Goal: Task Accomplishment & Management: Manage account settings

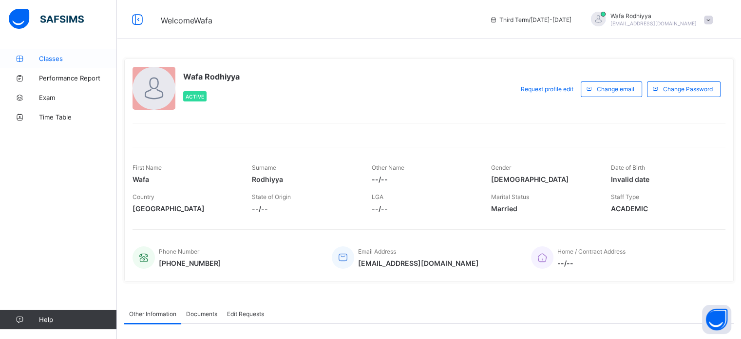
click at [58, 56] on span "Classes" at bounding box center [78, 59] width 78 height 8
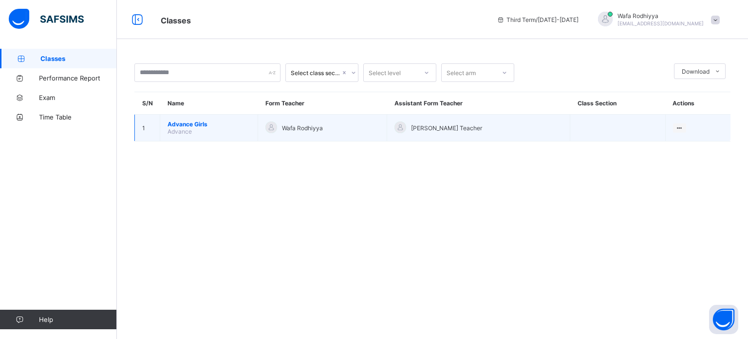
click at [232, 119] on td "Advance Girls Advance" at bounding box center [209, 127] width 98 height 27
click at [232, 126] on span "Advance Girls" at bounding box center [209, 123] width 83 height 7
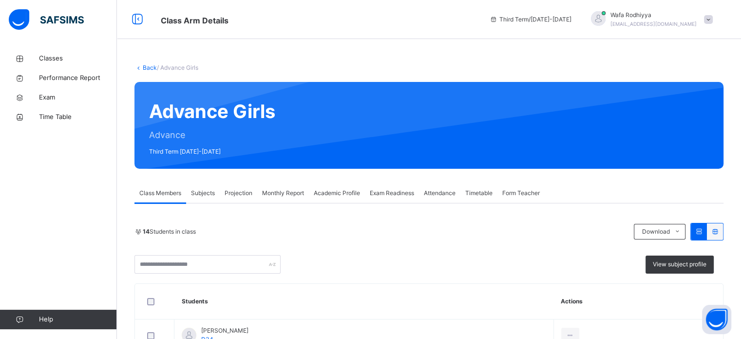
scroll to position [41, 0]
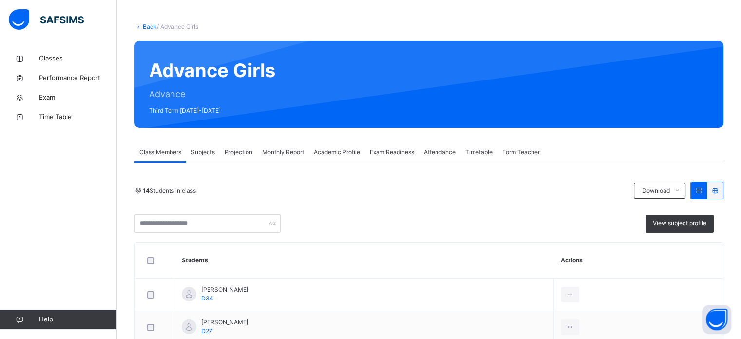
click at [233, 153] on span "Projection" at bounding box center [239, 152] width 28 height 9
select select "****"
select select "*"
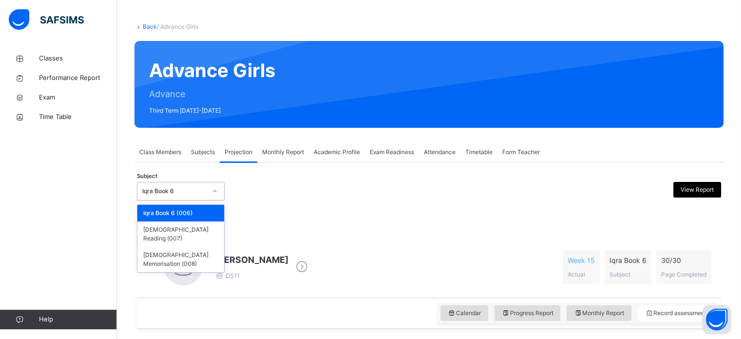
click at [199, 195] on div "Iqra Book 6" at bounding box center [171, 191] width 68 height 15
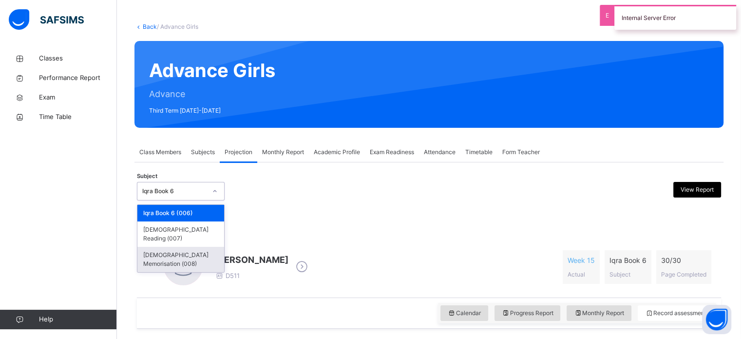
click at [197, 246] on div "[DEMOGRAPHIC_DATA] Memorisation (008)" at bounding box center [180, 258] width 87 height 25
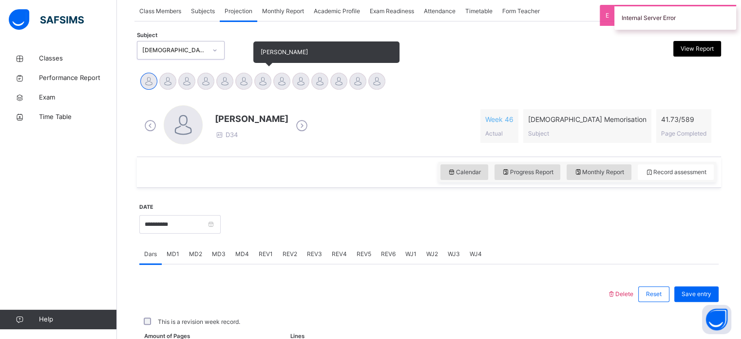
scroll to position [162, 0]
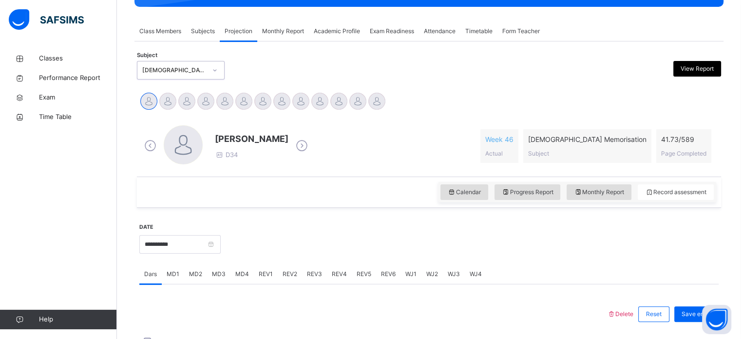
click at [289, 29] on span "Monthly Report" at bounding box center [283, 31] width 42 height 9
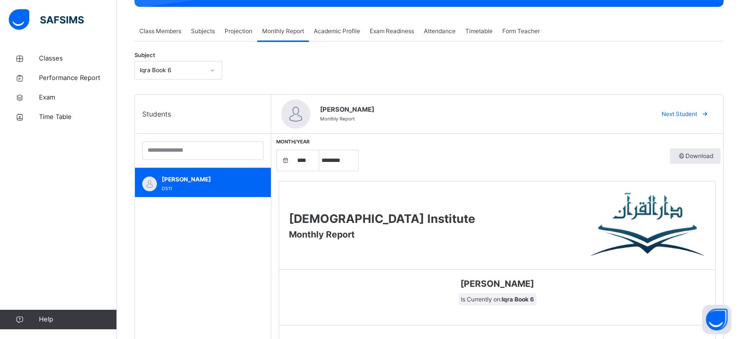
click at [158, 64] on div "Iqra Book 6" at bounding box center [169, 70] width 68 height 15
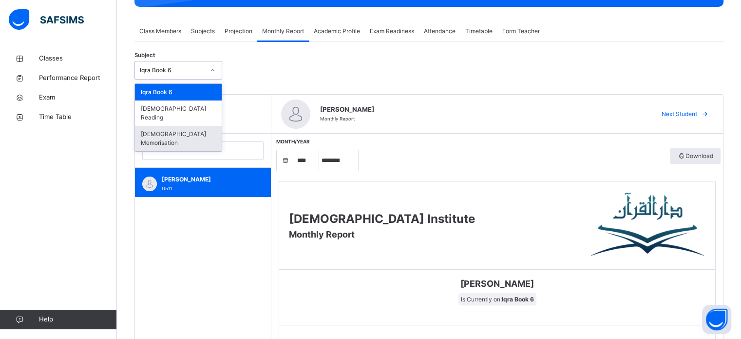
click at [175, 126] on div "[DEMOGRAPHIC_DATA] Memorisation" at bounding box center [178, 138] width 87 height 25
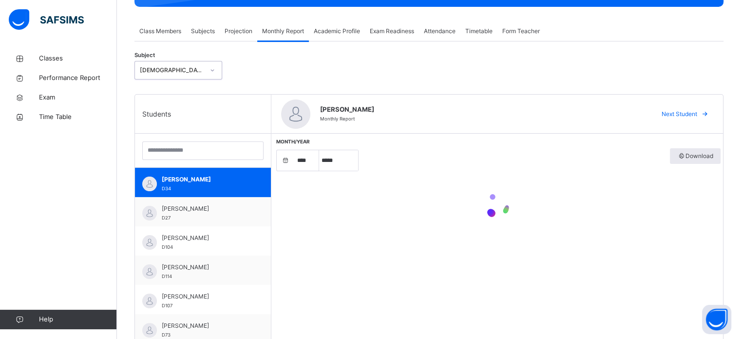
select select "****"
select select "*"
click at [204, 183] on div "Aminah Mushaib D34" at bounding box center [205, 184] width 87 height 18
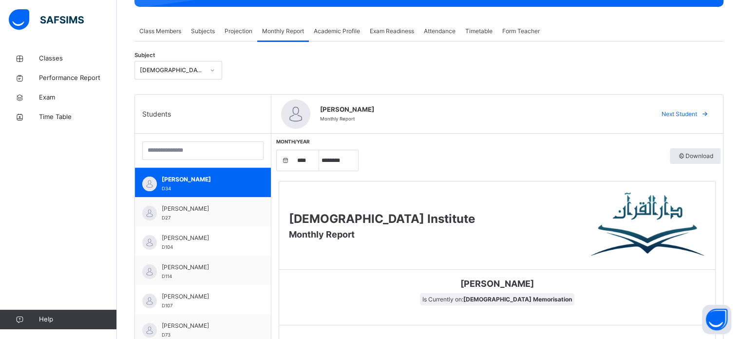
click at [238, 37] on div "Projection" at bounding box center [239, 30] width 38 height 19
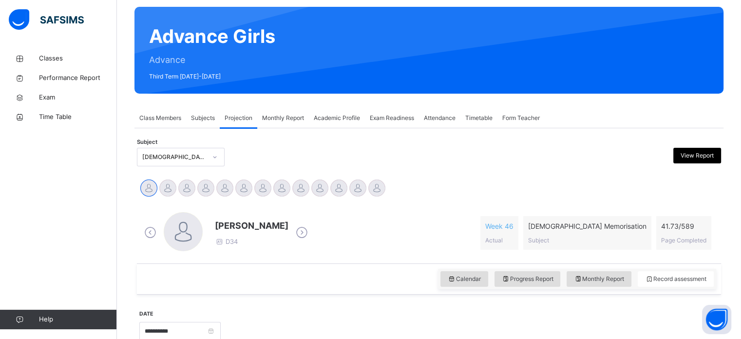
scroll to position [66, 0]
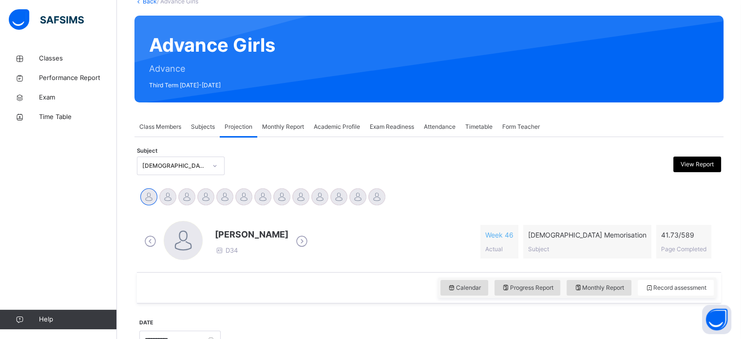
click at [294, 122] on span "Monthly Report" at bounding box center [283, 126] width 42 height 9
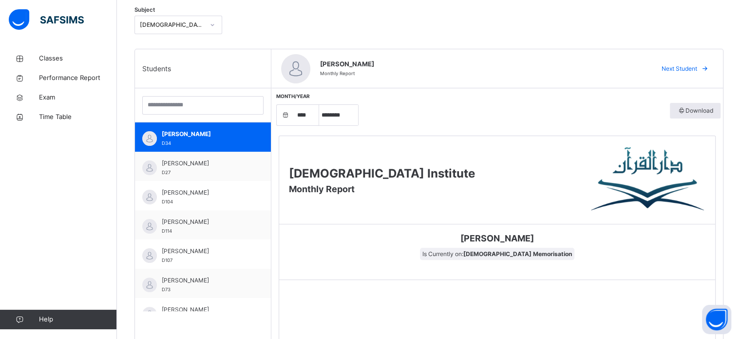
scroll to position [208, 0]
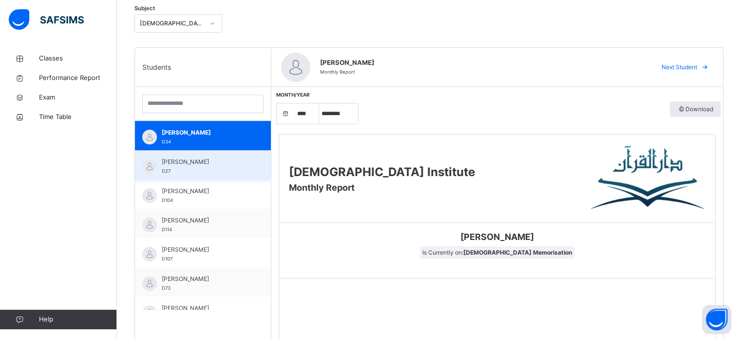
click at [181, 173] on div "Asiya Tamuryani D27" at bounding box center [205, 166] width 87 height 18
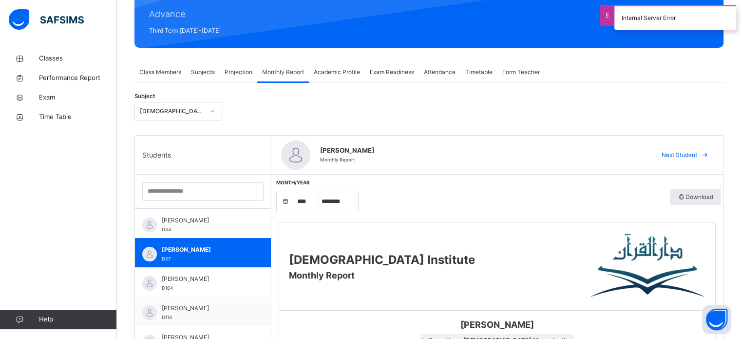
scroll to position [121, 0]
click at [219, 70] on div "Subjects" at bounding box center [203, 71] width 34 height 19
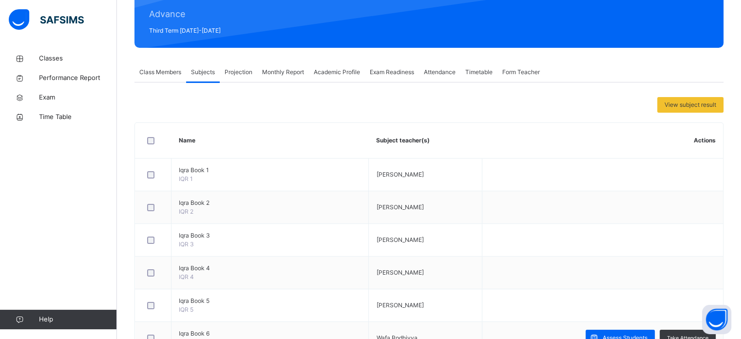
click at [238, 75] on span "Projection" at bounding box center [239, 72] width 28 height 9
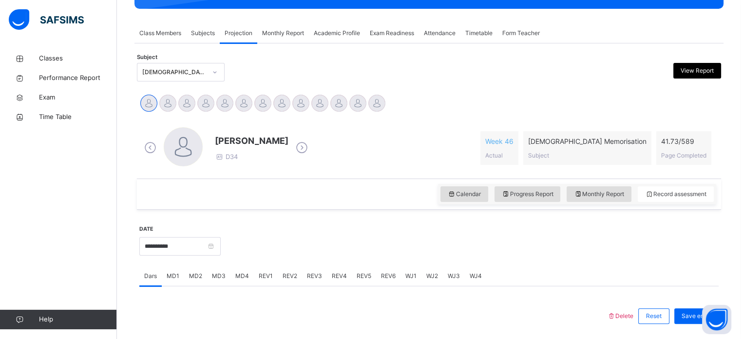
scroll to position [159, 0]
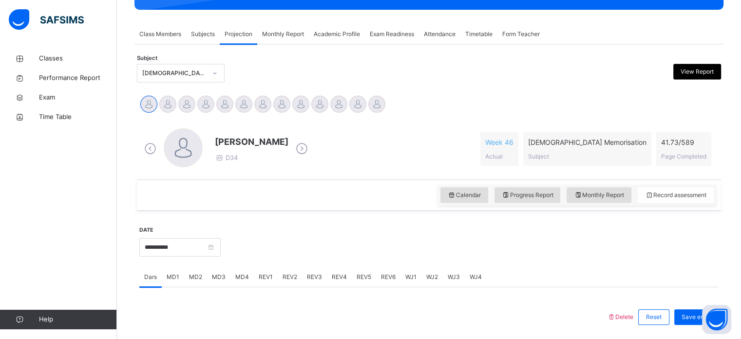
click at [605, 202] on div "Calendar Progress Report Monthly Report Record assessment" at bounding box center [577, 195] width 278 height 20
click at [603, 198] on span "Monthly Report" at bounding box center [599, 194] width 50 height 9
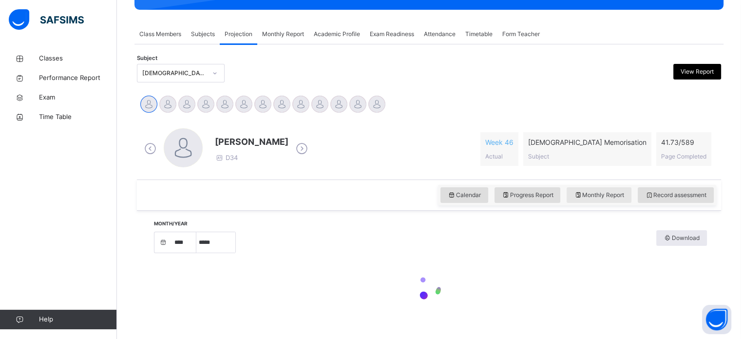
select select "****"
select select "*"
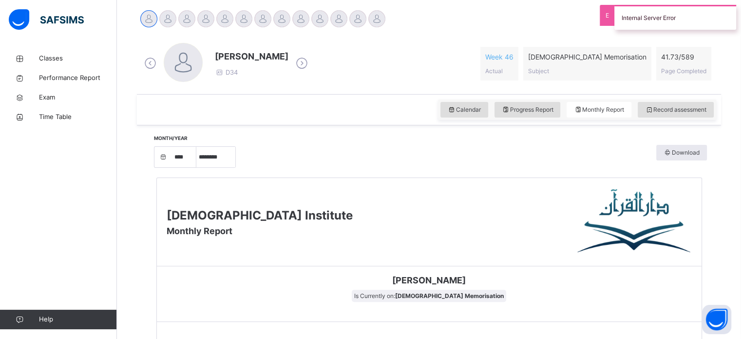
scroll to position [0, 0]
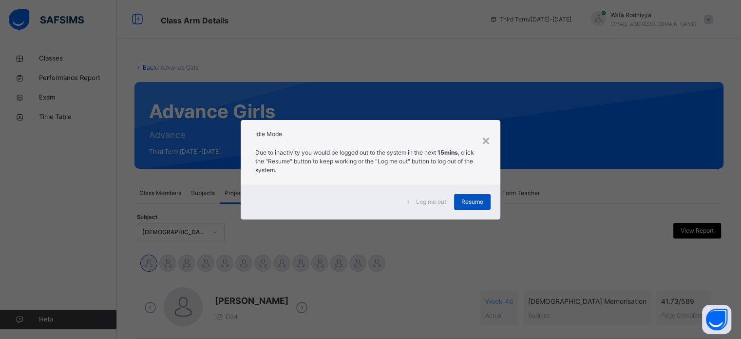
click at [471, 209] on div "Resume" at bounding box center [472, 202] width 37 height 16
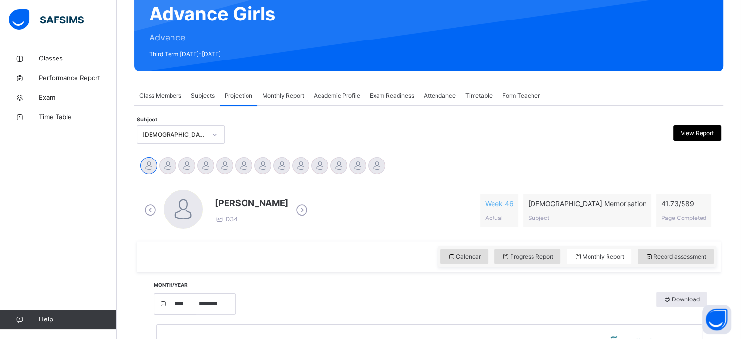
scroll to position [72, 0]
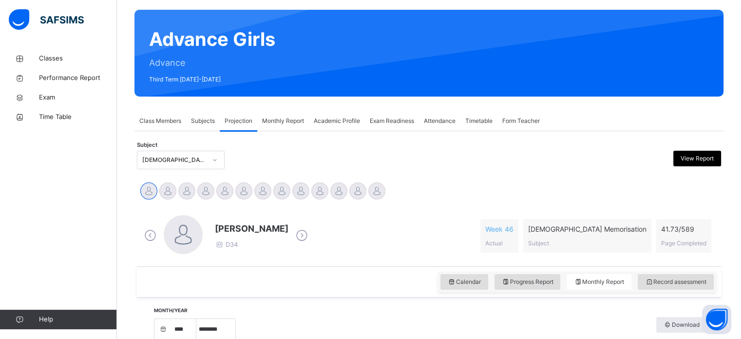
click at [191, 113] on div "Subjects" at bounding box center [203, 120] width 34 height 19
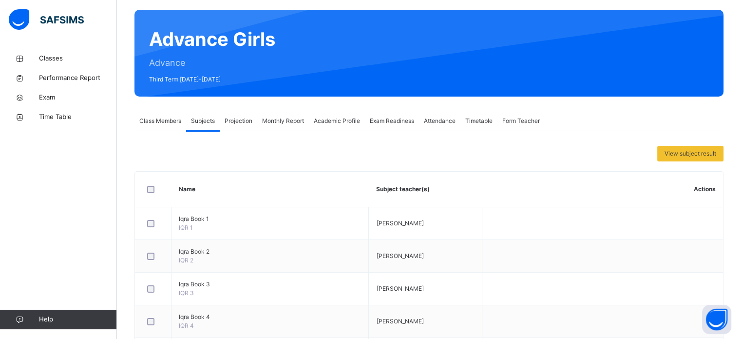
click at [279, 122] on span "Monthly Report" at bounding box center [283, 120] width 42 height 9
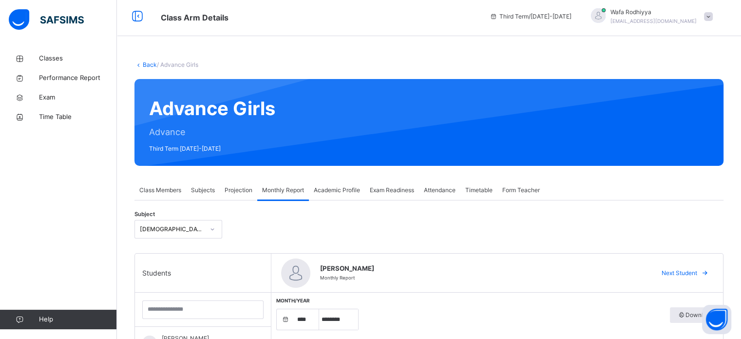
scroll to position [2, 0]
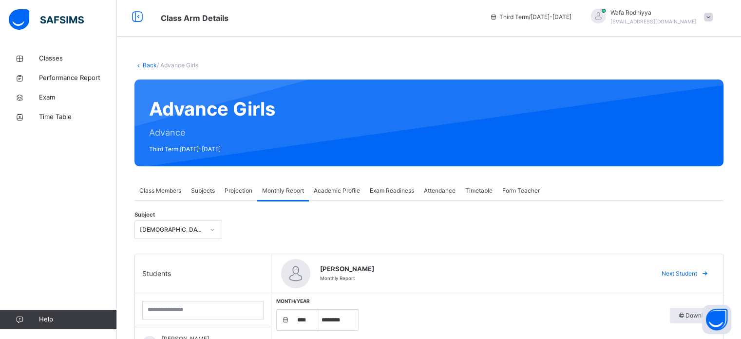
click at [233, 195] on div "Projection" at bounding box center [239, 190] width 38 height 19
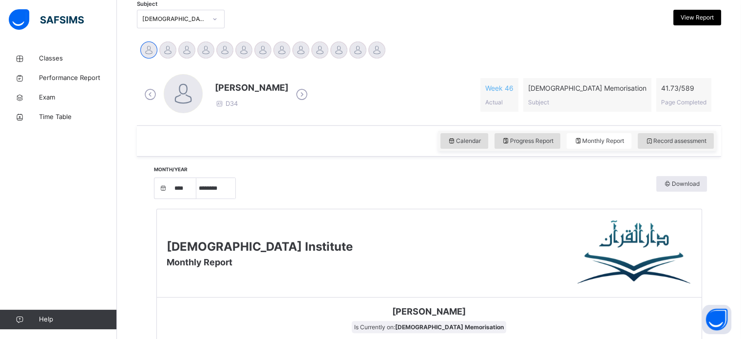
scroll to position [204, 0]
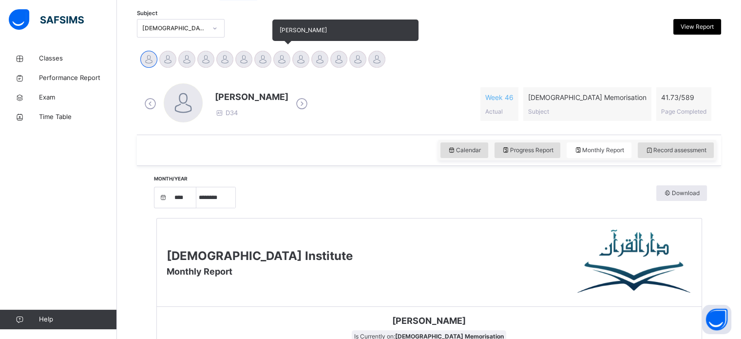
click at [287, 59] on div at bounding box center [281, 59] width 17 height 17
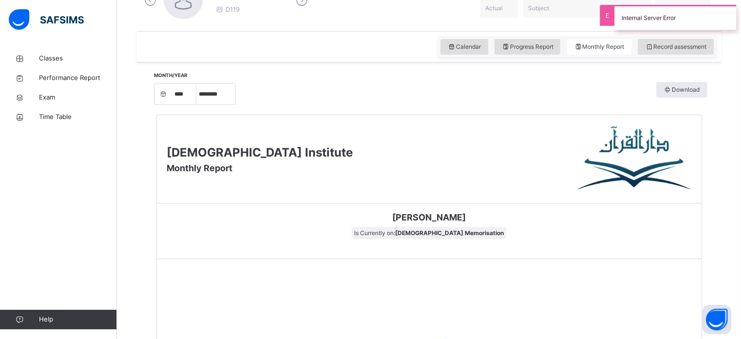
scroll to position [0, 0]
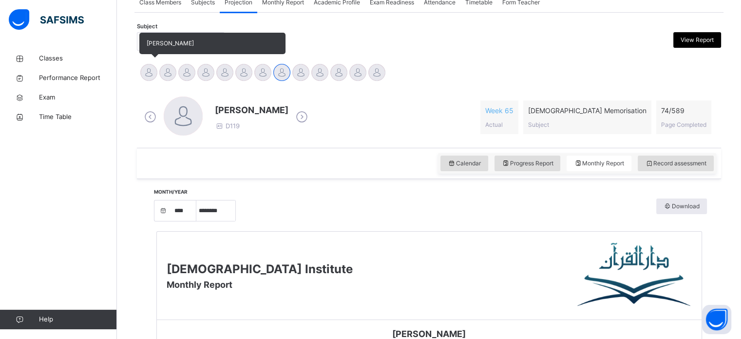
click at [146, 72] on div at bounding box center [148, 72] width 17 height 17
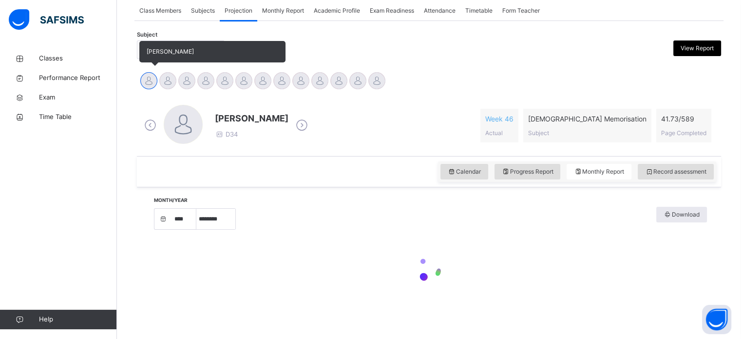
scroll to position [190, 0]
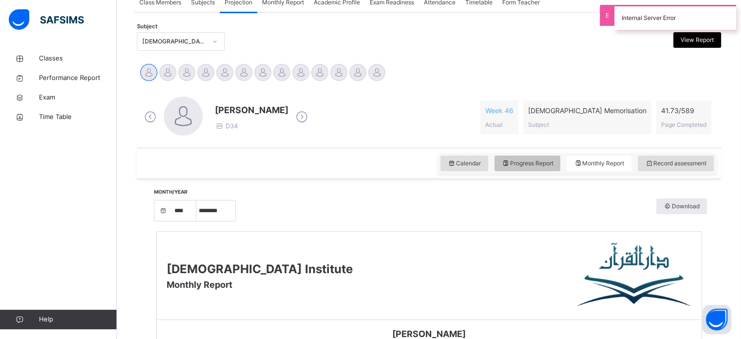
click at [528, 165] on span "Progress Report" at bounding box center [528, 163] width 52 height 9
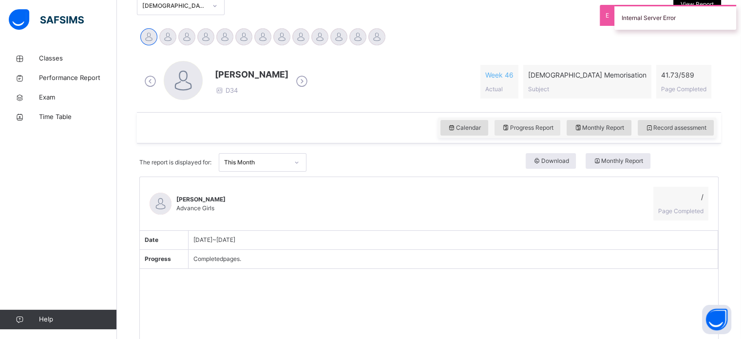
scroll to position [227, 0]
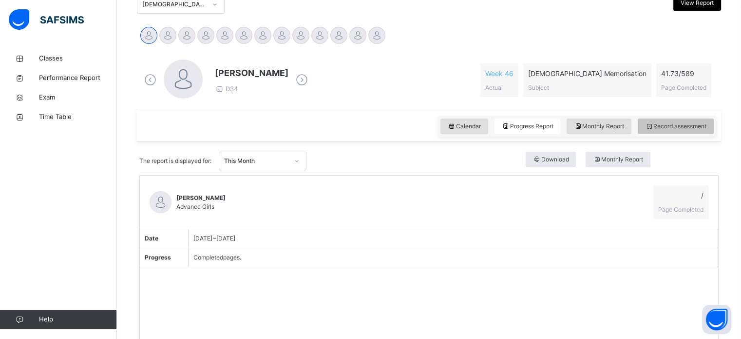
click at [694, 123] on span "Record assessment" at bounding box center [675, 126] width 61 height 9
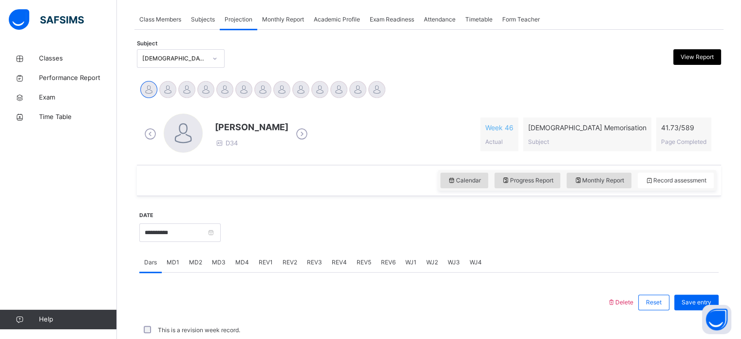
scroll to position [175, 0]
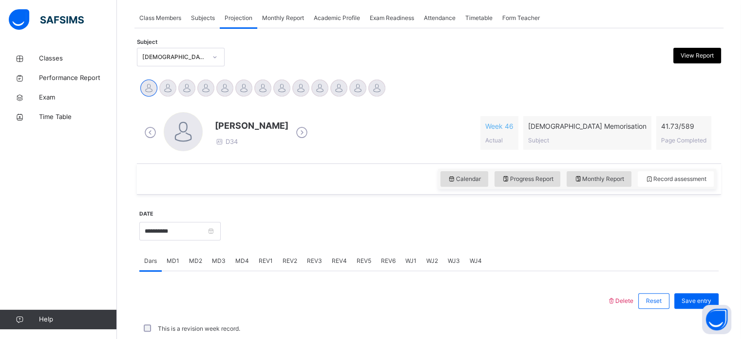
click at [157, 252] on div "Dars" at bounding box center [150, 260] width 22 height 19
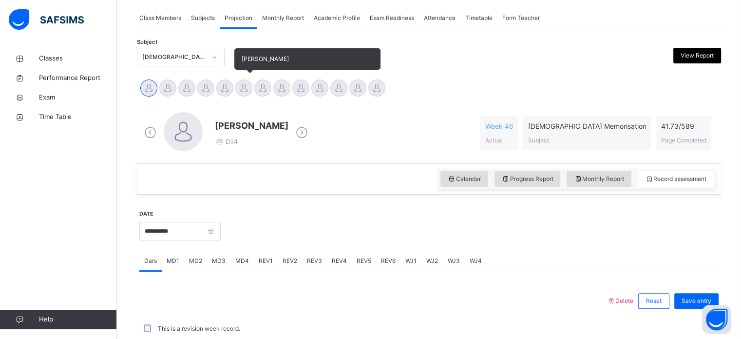
click at [245, 82] on div at bounding box center [243, 87] width 17 height 17
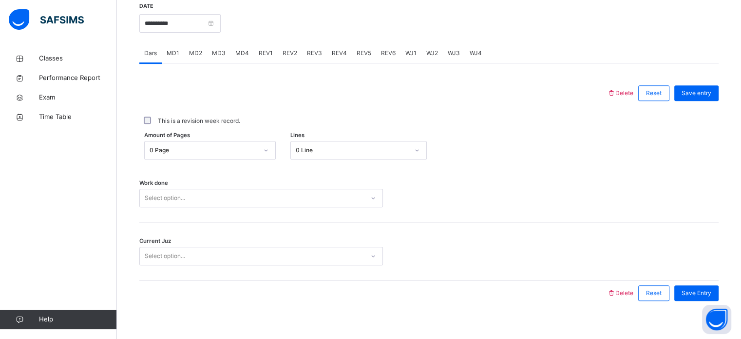
scroll to position [384, 0]
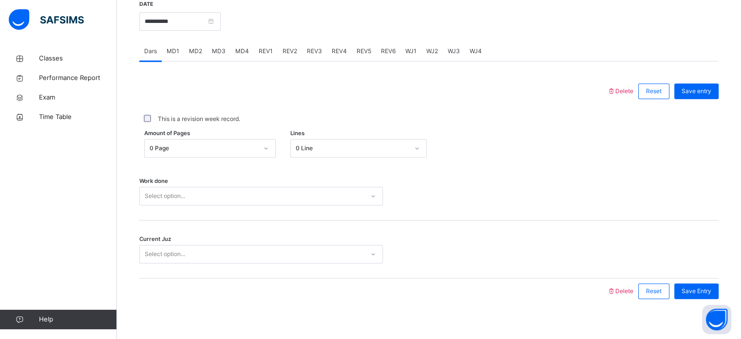
click at [263, 42] on div "REV1" at bounding box center [266, 50] width 24 height 19
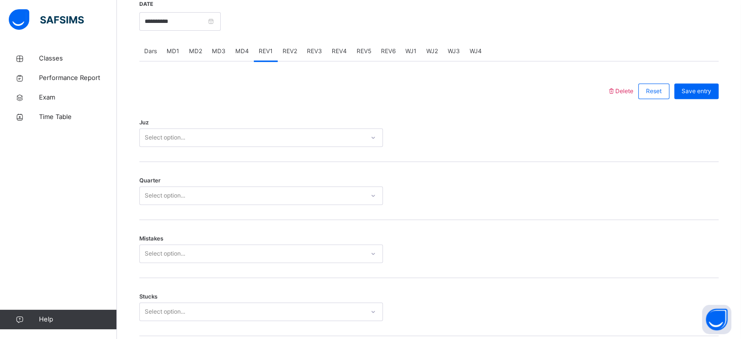
click at [260, 138] on div "Select option..." at bounding box center [252, 137] width 224 height 15
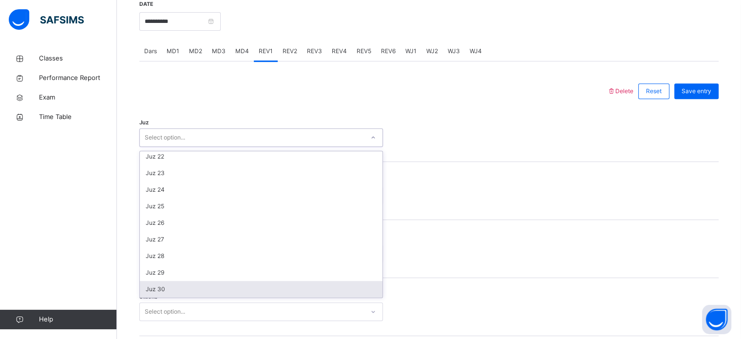
click at [178, 288] on div "Juz 30" at bounding box center [261, 289] width 243 height 17
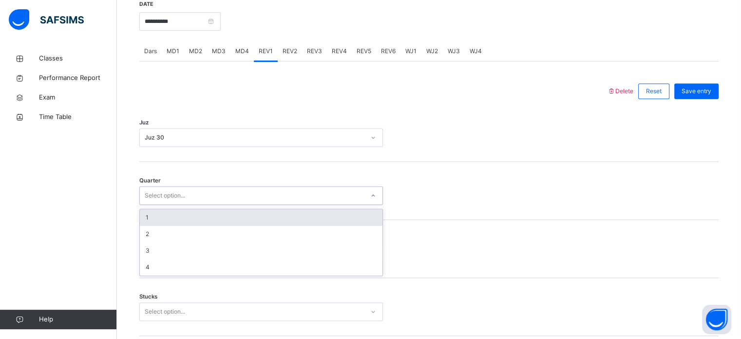
click at [232, 217] on div "1" at bounding box center [261, 217] width 243 height 17
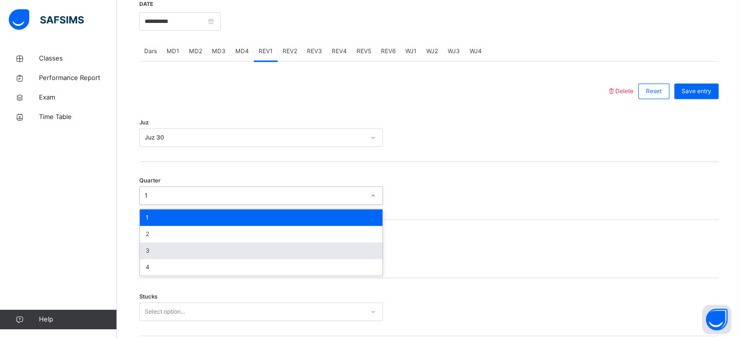
click at [207, 252] on div "3" at bounding box center [261, 250] width 243 height 17
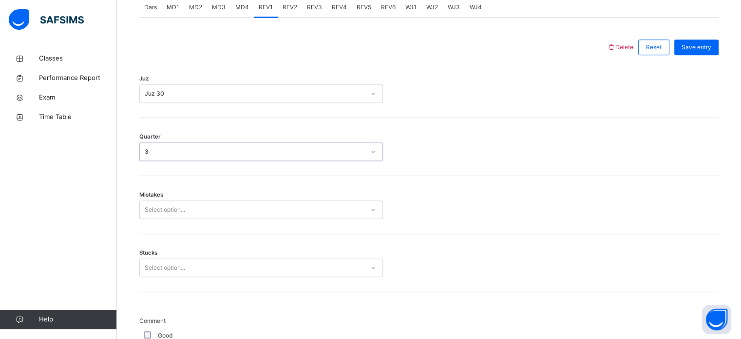
scroll to position [433, 0]
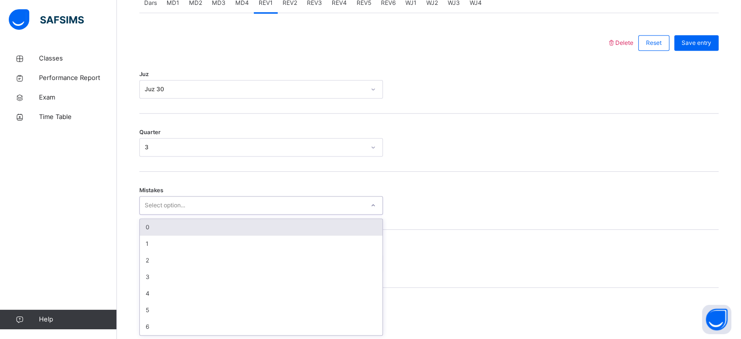
click at [202, 229] on div "0" at bounding box center [261, 227] width 243 height 17
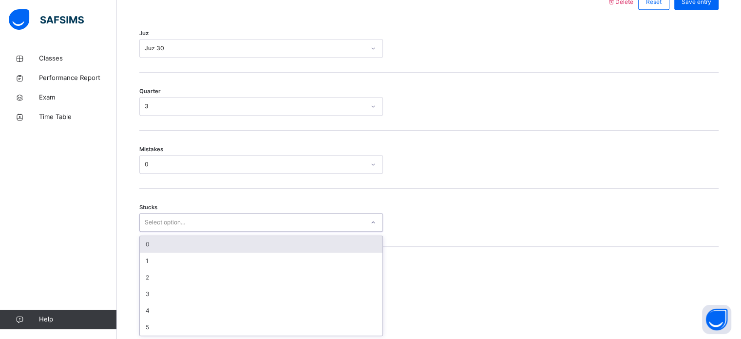
scroll to position [473, 0]
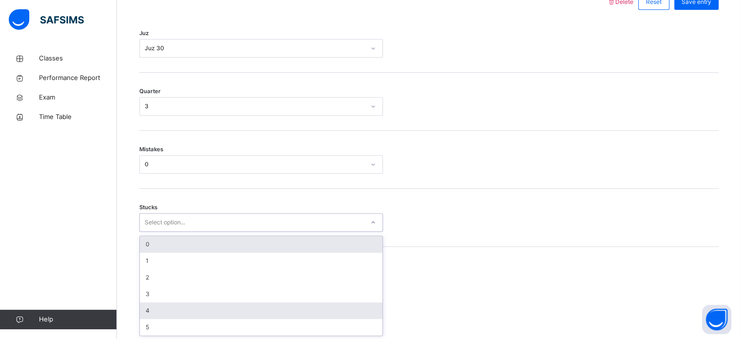
click at [158, 310] on div "4" at bounding box center [261, 310] width 243 height 17
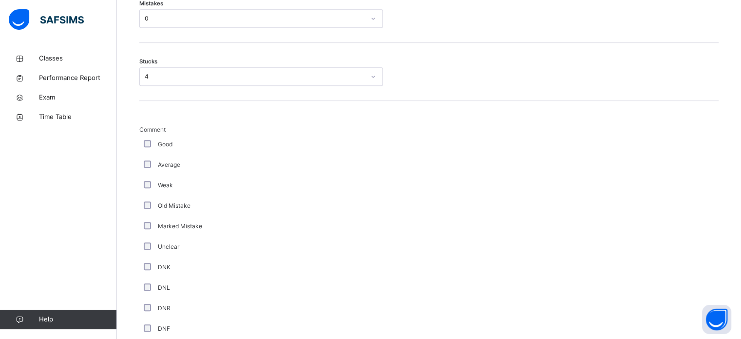
scroll to position [822, 0]
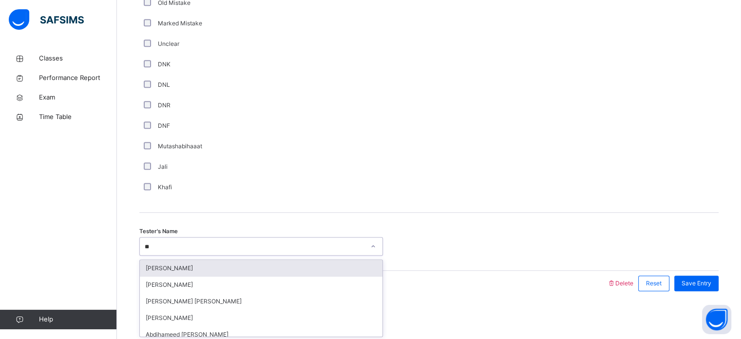
type input "***"
click at [264, 268] on div "[PERSON_NAME]" at bounding box center [261, 268] width 243 height 17
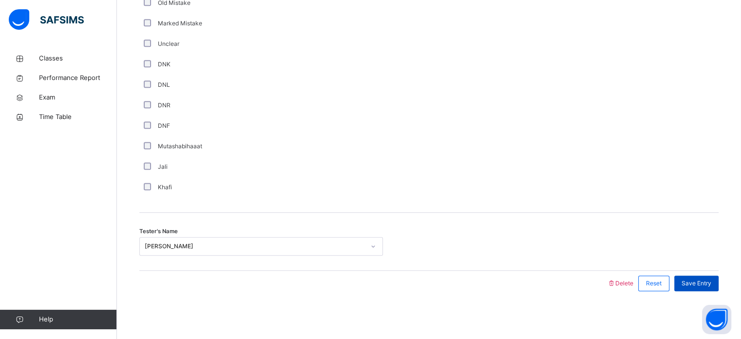
click at [706, 288] on div "Save Entry" at bounding box center [696, 283] width 44 height 16
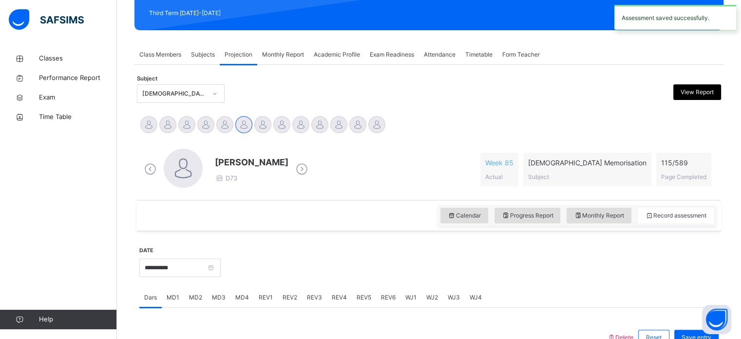
scroll to position [140, 0]
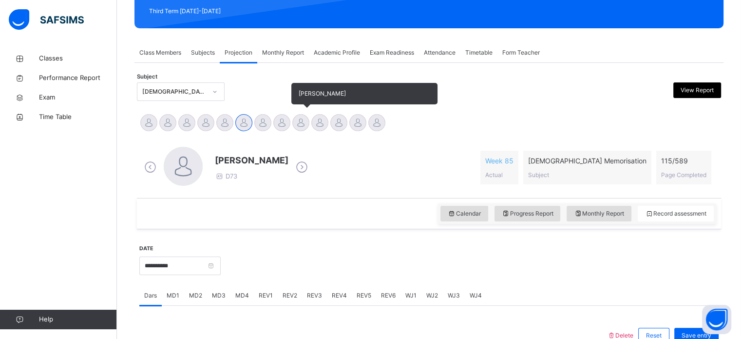
click at [302, 122] on div at bounding box center [300, 122] width 17 height 17
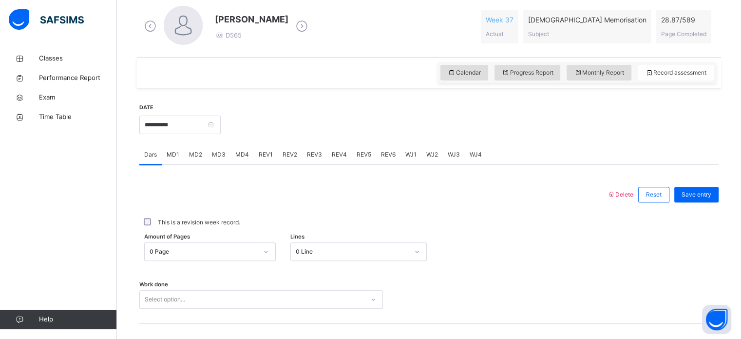
scroll to position [302, 0]
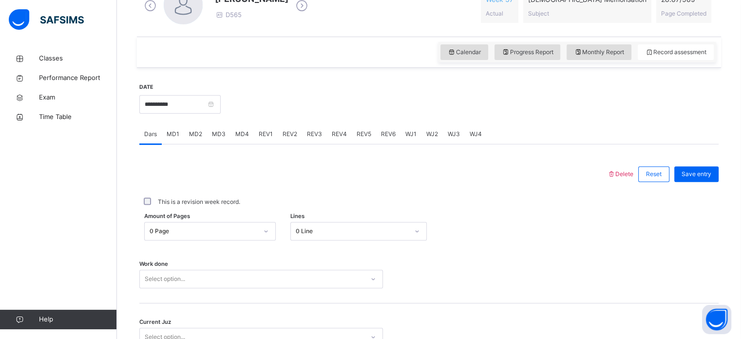
click at [264, 137] on span "REV1" at bounding box center [266, 134] width 14 height 9
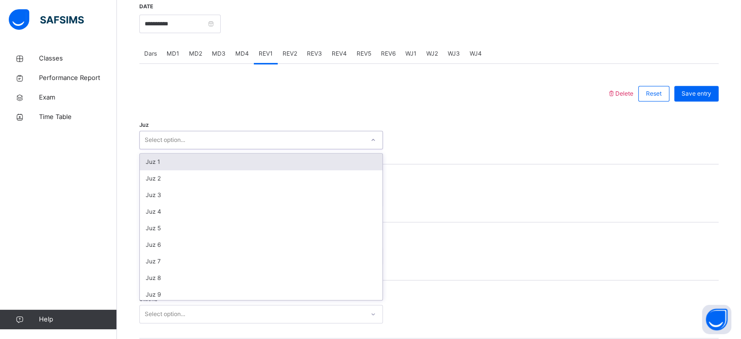
scroll to position [351, 0]
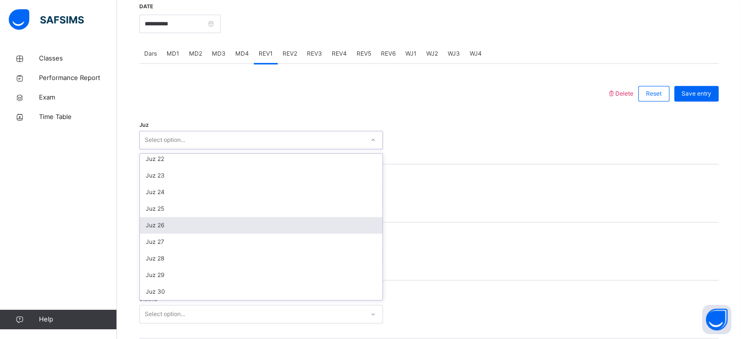
click at [198, 223] on div "Juz 26" at bounding box center [261, 225] width 243 height 17
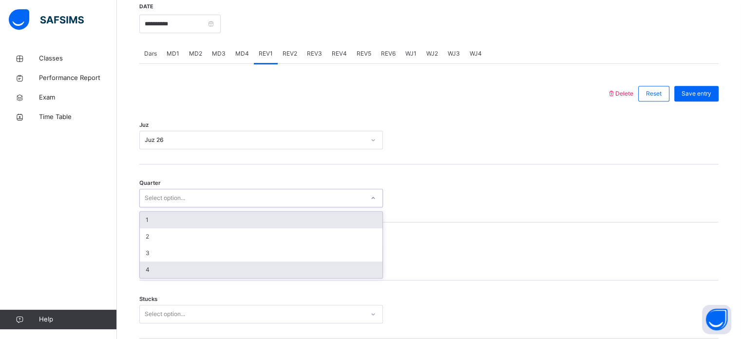
click at [188, 276] on div "4" at bounding box center [261, 269] width 243 height 17
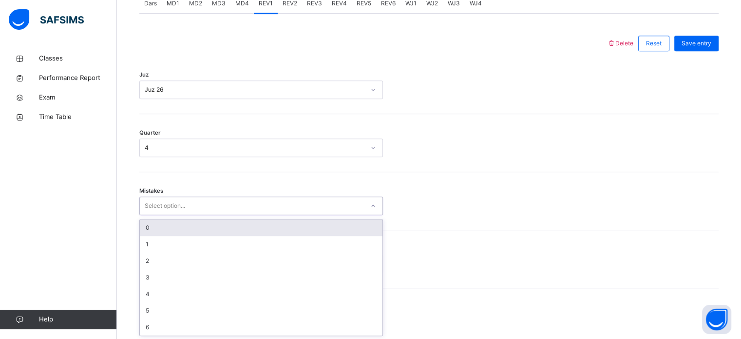
scroll to position [433, 0]
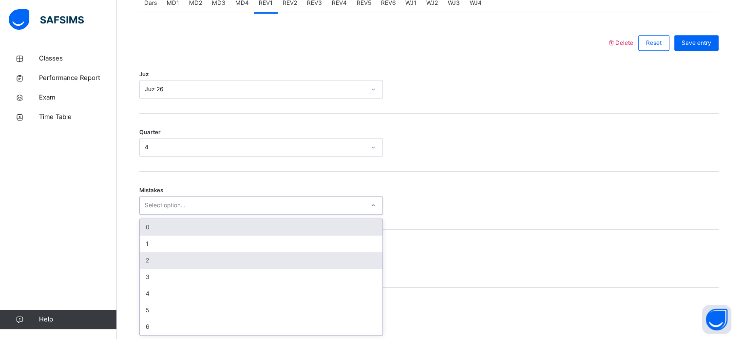
click at [189, 264] on div "2" at bounding box center [261, 260] width 243 height 17
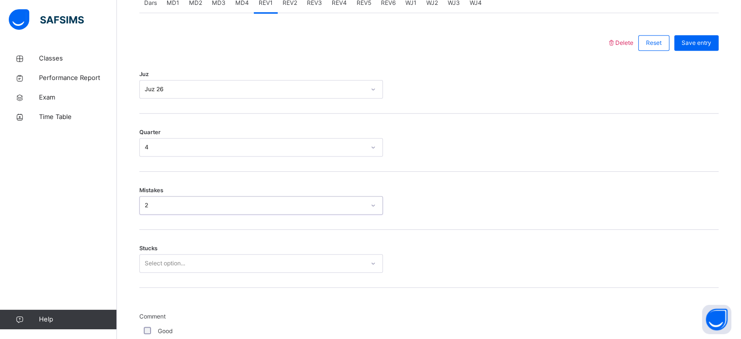
click at [185, 277] on div "Stucks Select option..." at bounding box center [428, 258] width 579 height 58
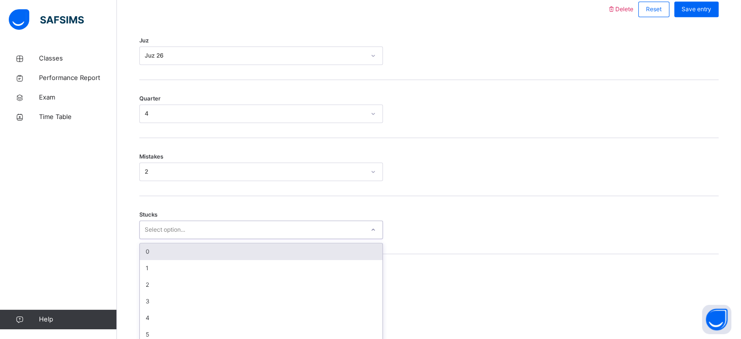
scroll to position [473, 0]
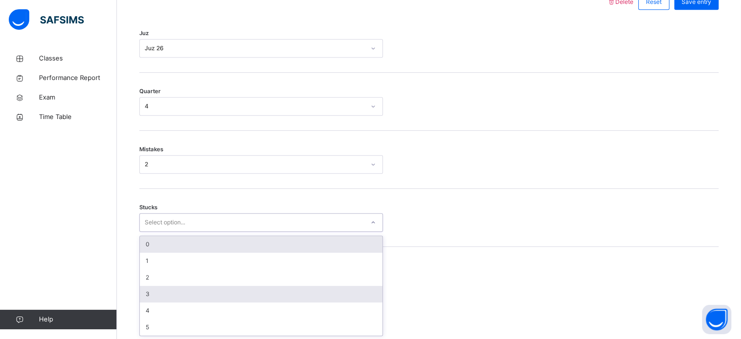
click at [177, 292] on div "3" at bounding box center [261, 293] width 243 height 17
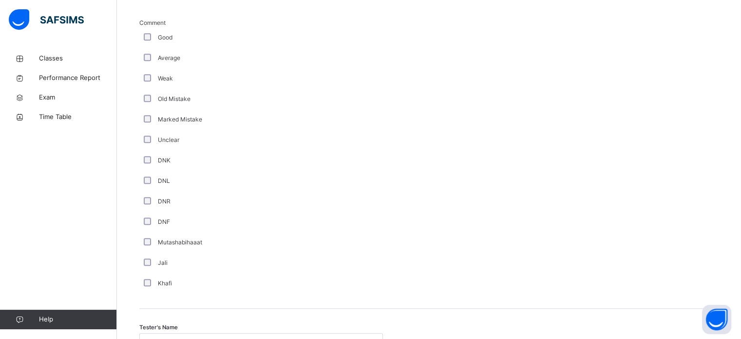
scroll to position [822, 0]
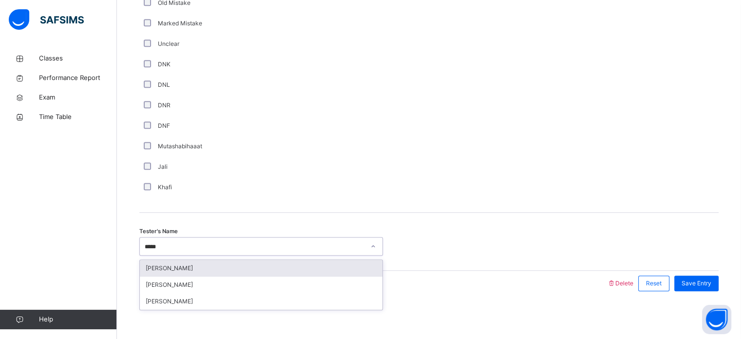
type input "******"
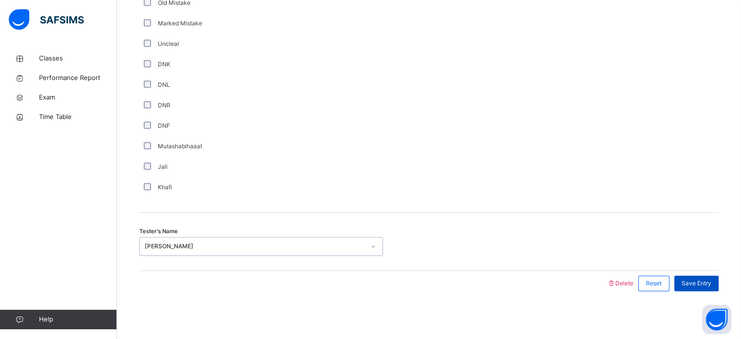
click at [698, 286] on span "Save Entry" at bounding box center [696, 283] width 30 height 9
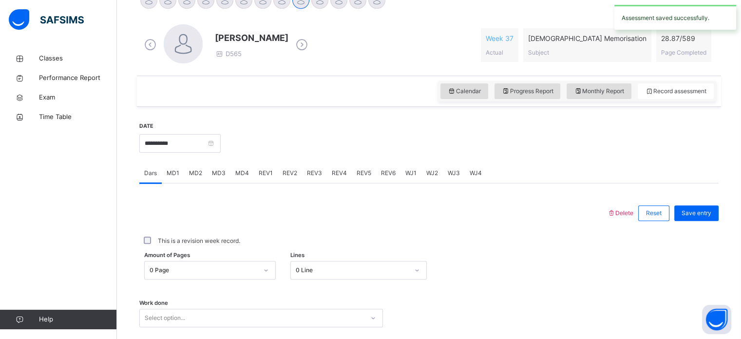
scroll to position [0, 0]
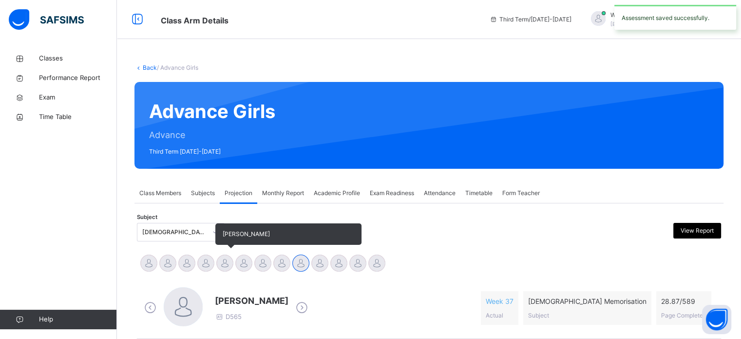
click at [226, 262] on div at bounding box center [224, 262] width 17 height 17
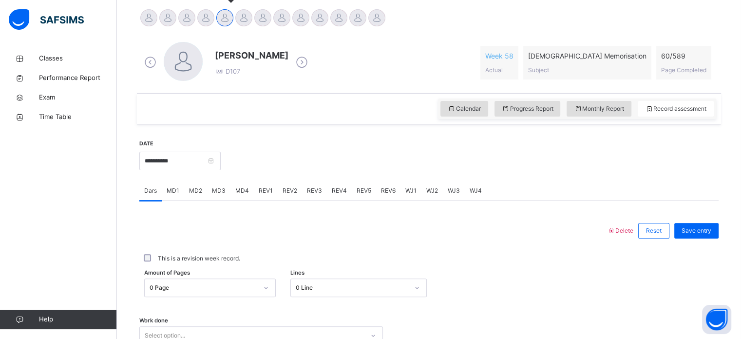
scroll to position [283, 0]
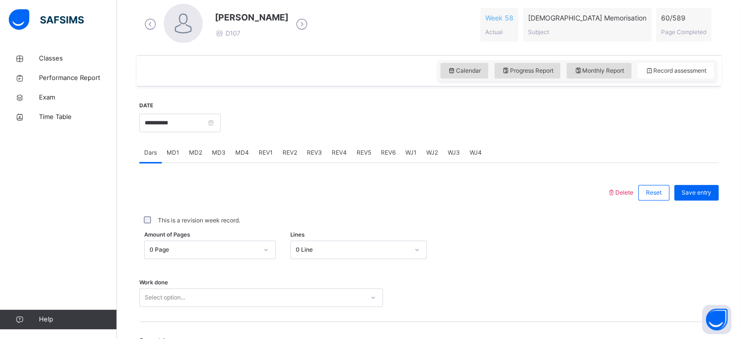
click at [314, 279] on div "Work done Select option..." at bounding box center [428, 293] width 579 height 58
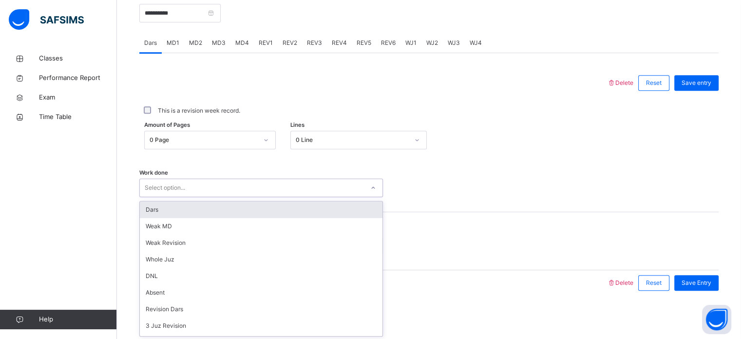
scroll to position [97, 0]
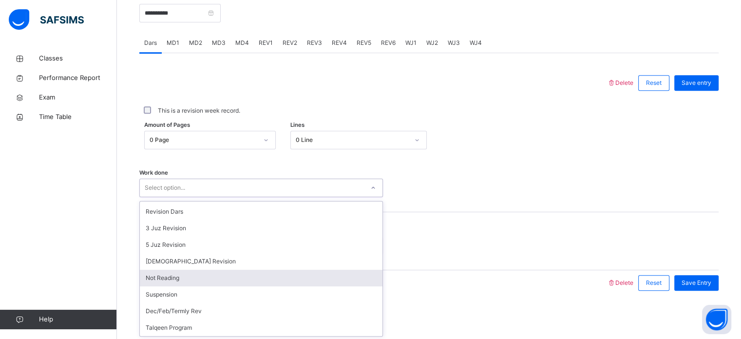
click at [168, 276] on div "Not Reading" at bounding box center [261, 277] width 243 height 17
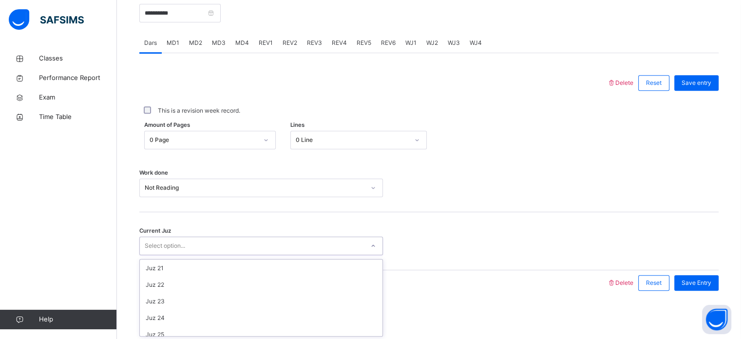
scroll to position [420, 0]
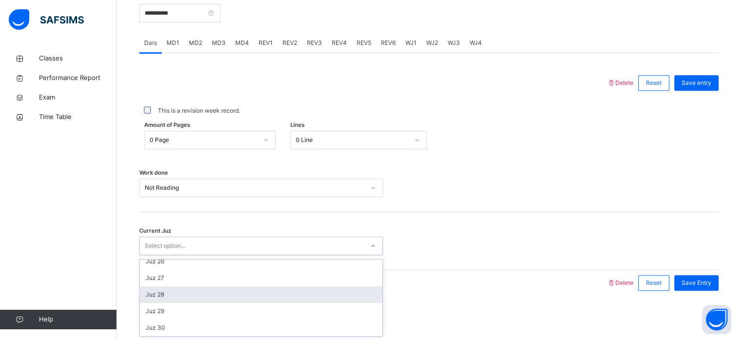
click at [168, 292] on div "Juz 28" at bounding box center [261, 294] width 243 height 17
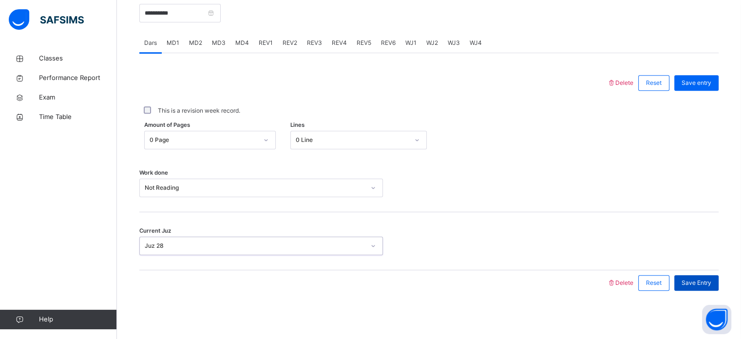
click at [694, 283] on span "Save Entry" at bounding box center [696, 282] width 30 height 9
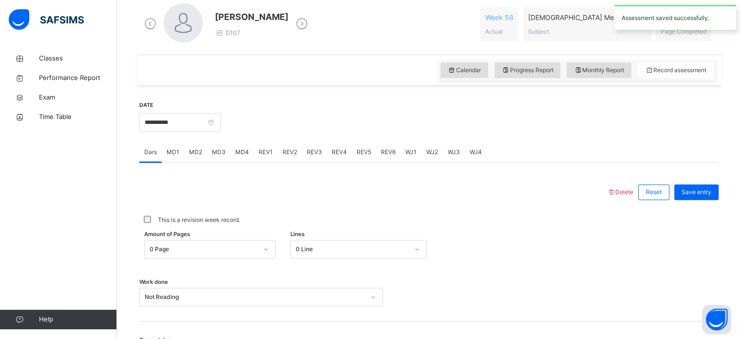
scroll to position [0, 0]
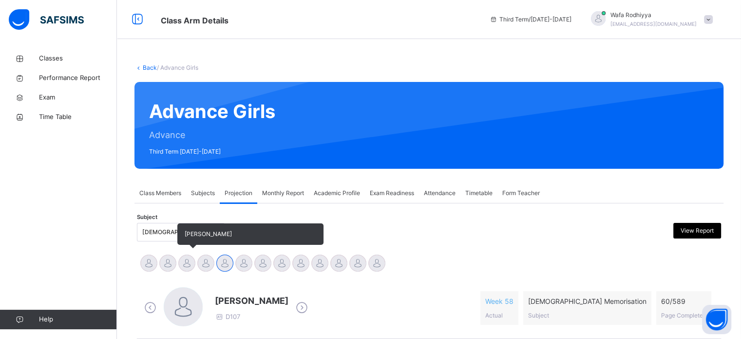
click at [182, 259] on div at bounding box center [186, 262] width 17 height 17
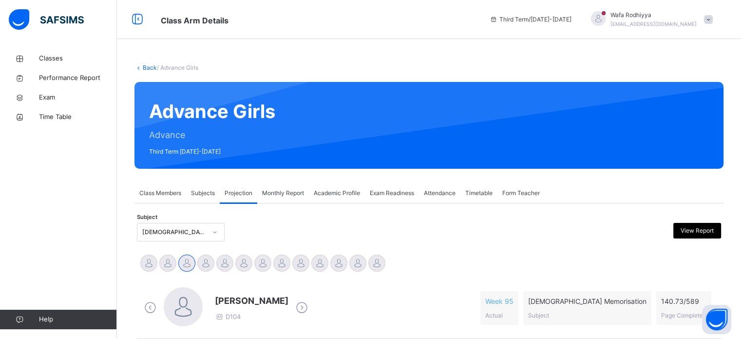
click at [405, 129] on div "Advance Girls Advance Third Term [DATE]-[DATE]" at bounding box center [428, 125] width 589 height 87
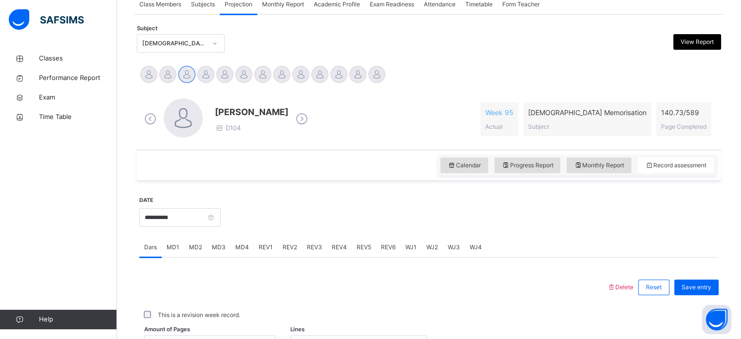
scroll to position [189, 0]
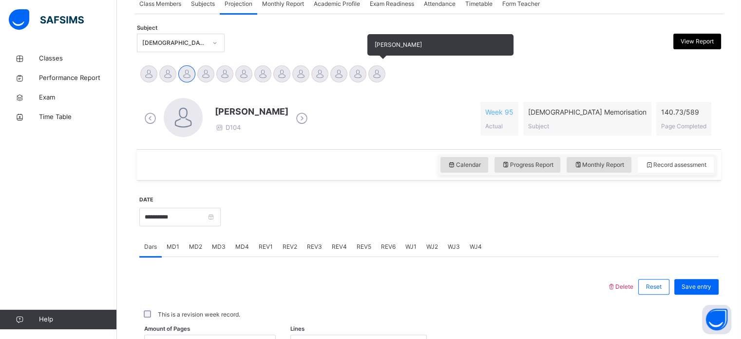
click at [377, 70] on div at bounding box center [376, 73] width 17 height 17
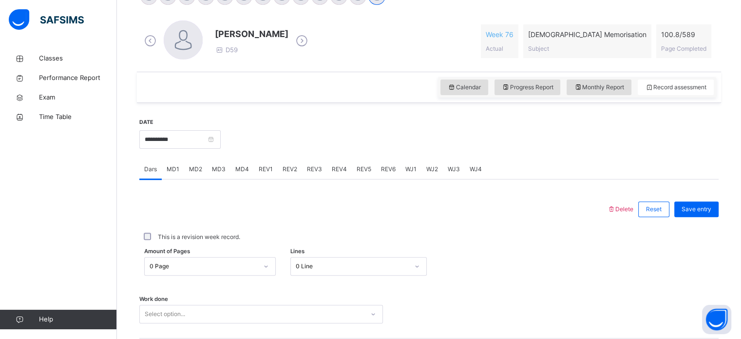
scroll to position [267, 0]
click at [411, 170] on span "WJ1" at bounding box center [410, 168] width 11 height 9
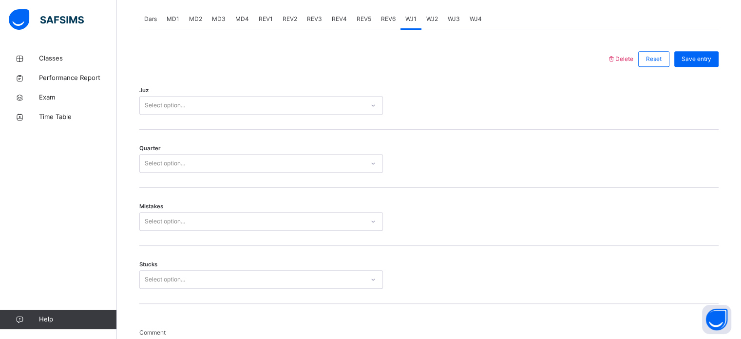
scroll to position [417, 0]
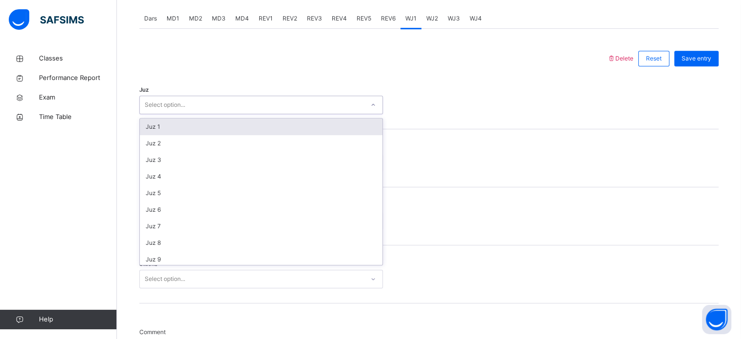
click at [304, 95] on div "Select option..." at bounding box center [261, 104] width 244 height 19
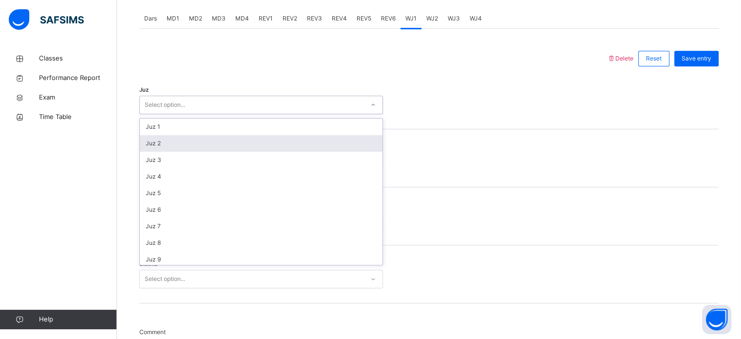
click at [267, 142] on div "Juz 2" at bounding box center [261, 143] width 243 height 17
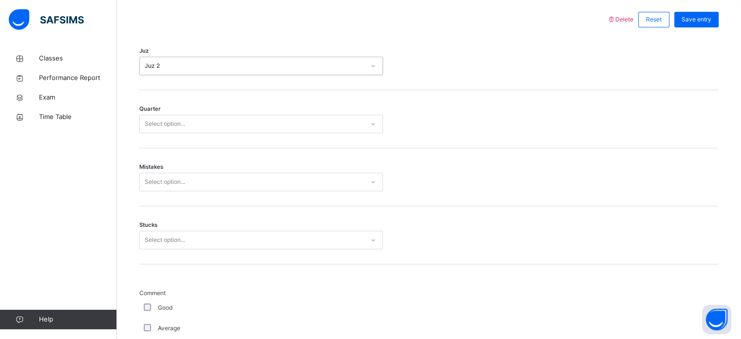
scroll to position [456, 0]
click at [270, 127] on div "Select option..." at bounding box center [252, 123] width 224 height 15
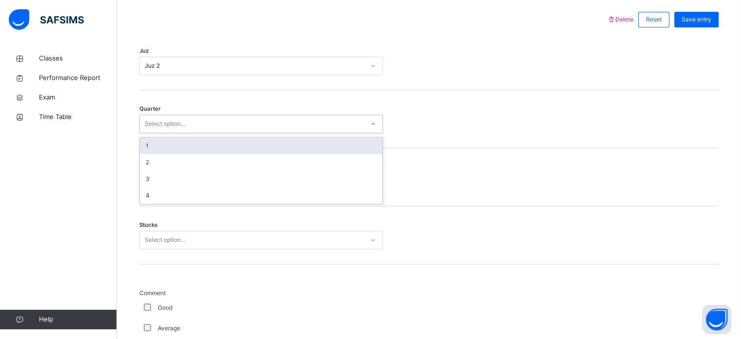
drag, startPoint x: 314, startPoint y: 48, endPoint x: 300, endPoint y: 59, distance: 18.0
click at [302, 57] on div "Juz Juz 2" at bounding box center [428, 61] width 579 height 58
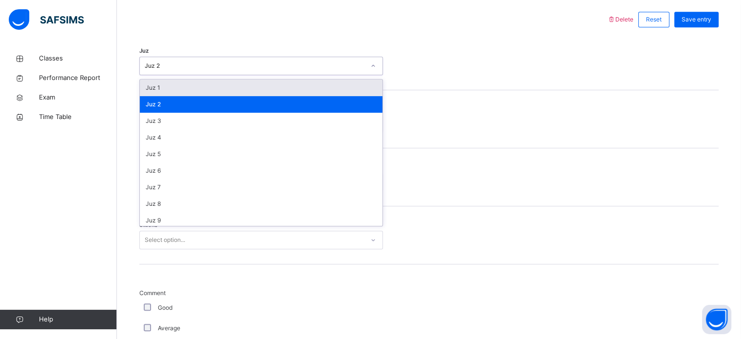
click at [293, 67] on div "Juz 2" at bounding box center [255, 65] width 220 height 9
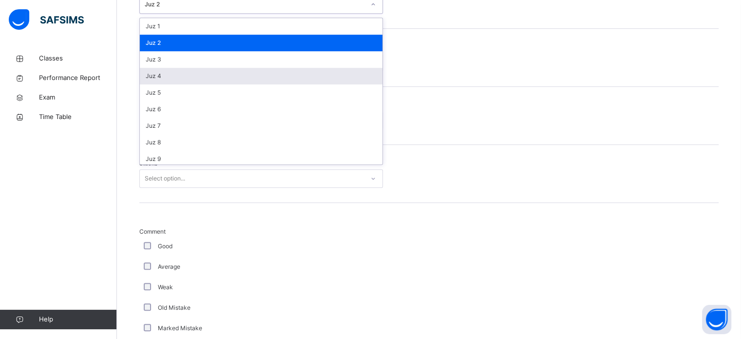
scroll to position [351, 0]
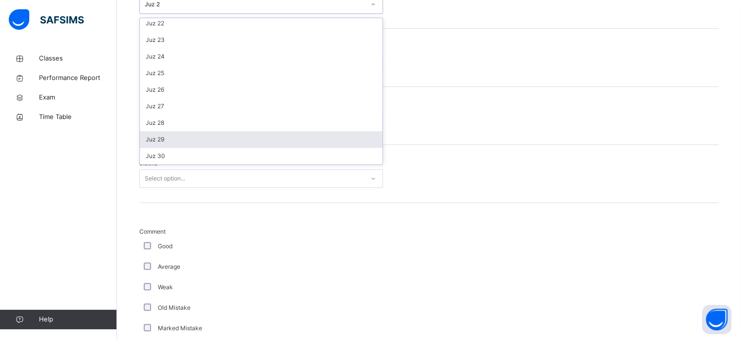
click at [263, 137] on div "Juz 29" at bounding box center [261, 139] width 243 height 17
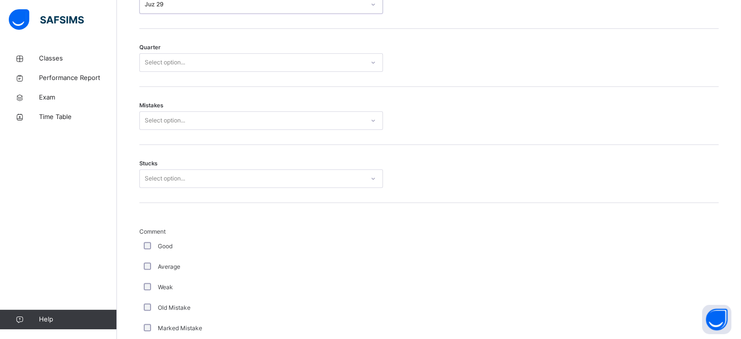
click at [316, 63] on div "Select option..." at bounding box center [252, 62] width 224 height 15
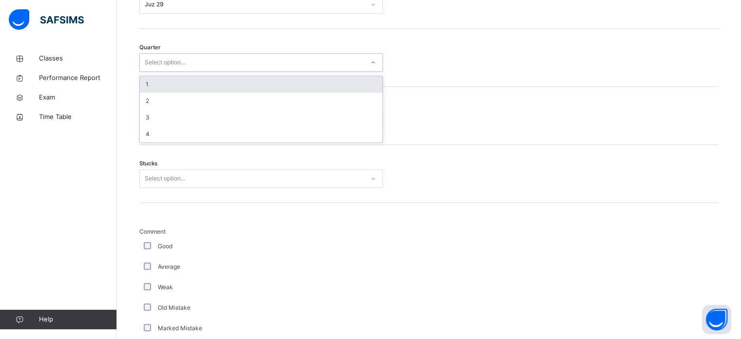
click at [282, 87] on div "1" at bounding box center [261, 84] width 243 height 17
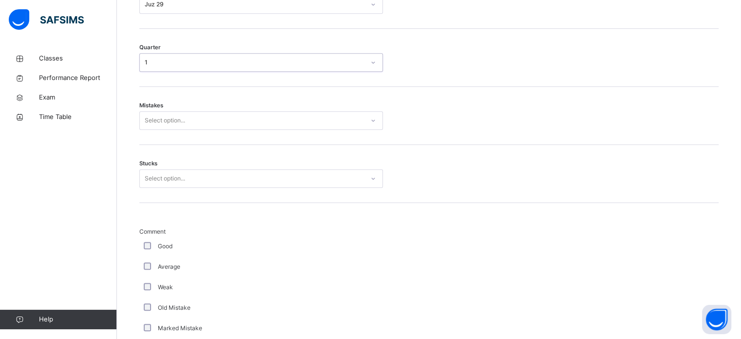
click at [241, 116] on div "Select option..." at bounding box center [252, 120] width 224 height 15
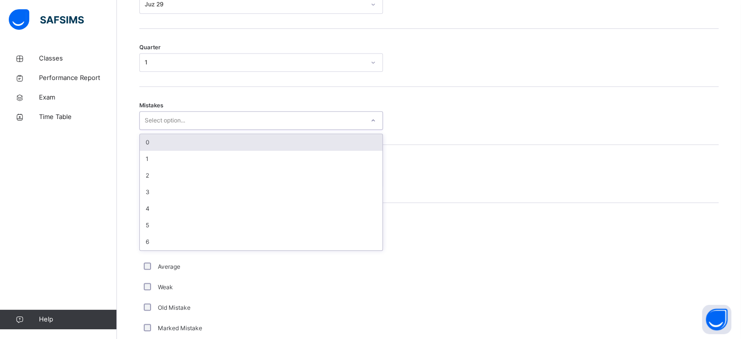
click at [222, 146] on div "0" at bounding box center [261, 142] width 243 height 17
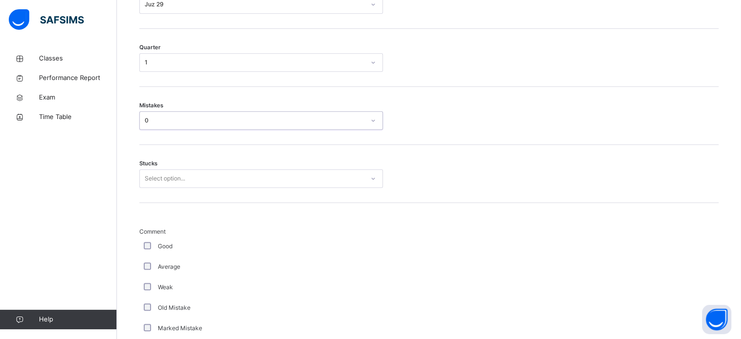
click at [197, 177] on div "Select option..." at bounding box center [252, 178] width 224 height 15
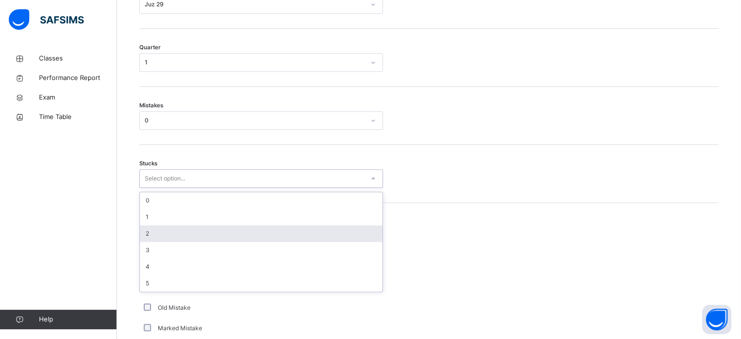
click at [184, 228] on div "2" at bounding box center [261, 233] width 243 height 17
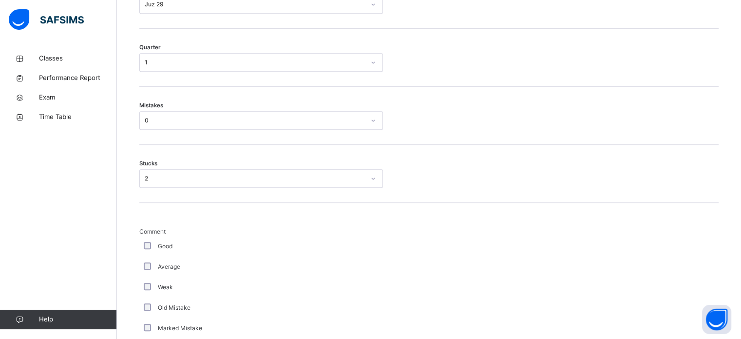
scroll to position [822, 0]
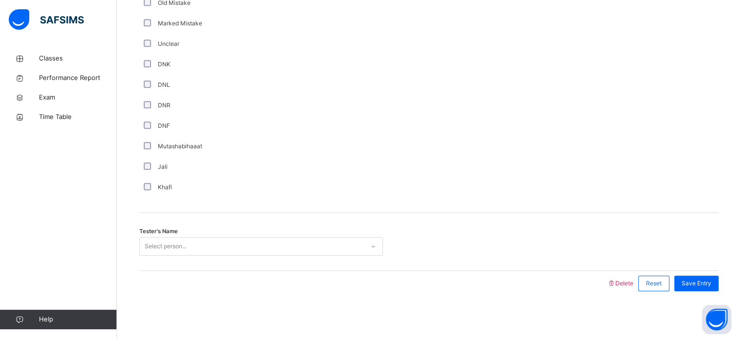
click at [145, 245] on div "Select person..." at bounding box center [166, 246] width 42 height 19
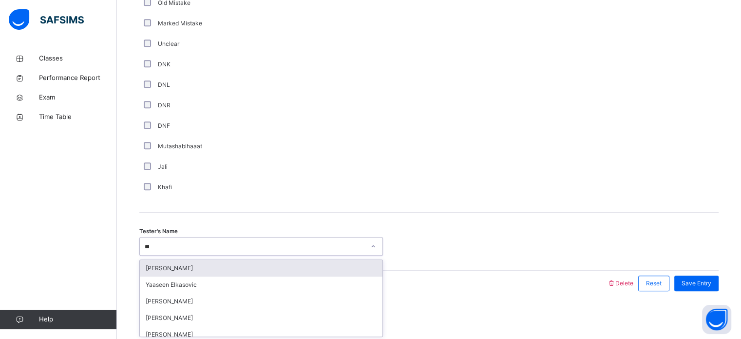
type input "****"
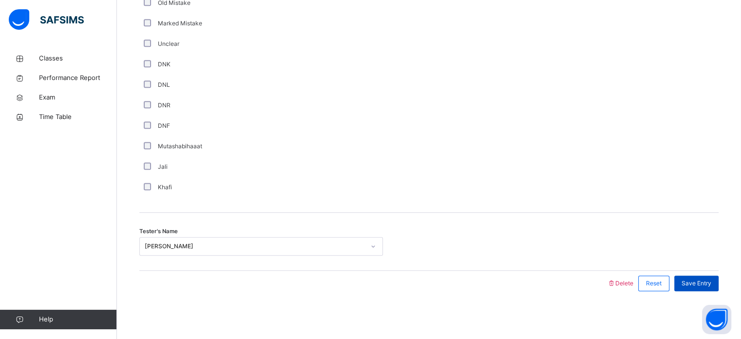
click at [711, 281] on span "Save Entry" at bounding box center [696, 283] width 30 height 9
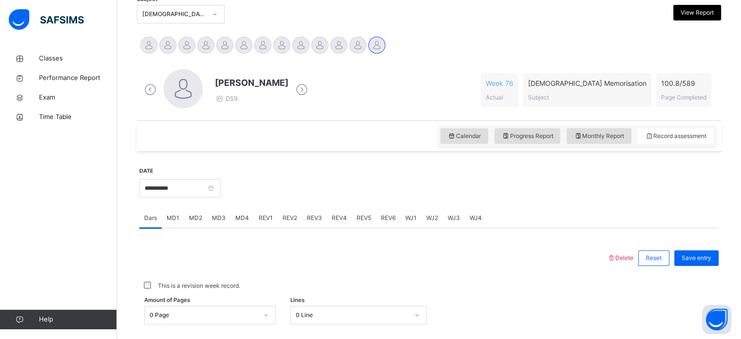
scroll to position [215, 0]
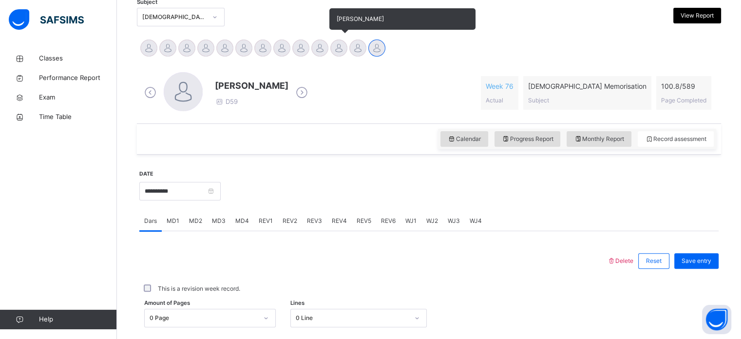
click at [343, 45] on div at bounding box center [338, 47] width 17 height 17
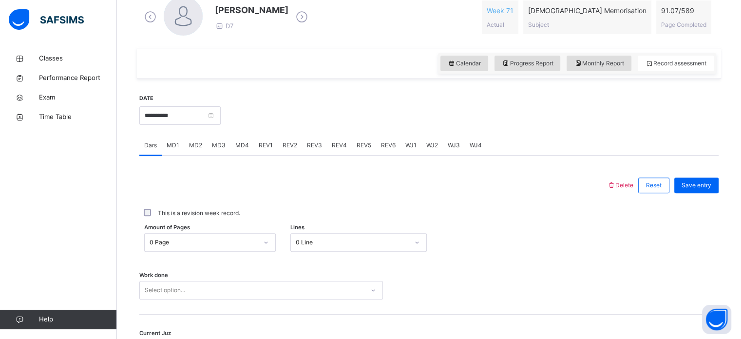
scroll to position [393, 0]
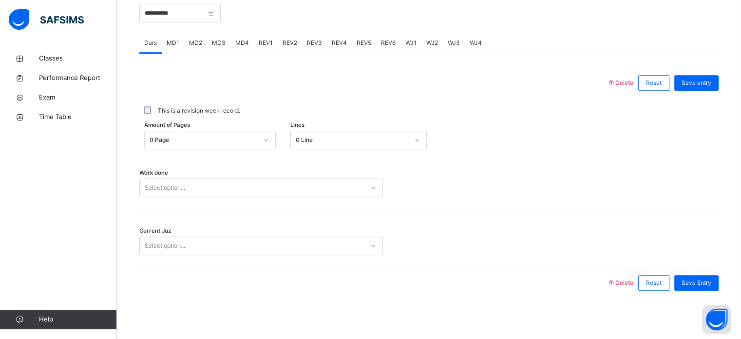
click at [676, 244] on div "Current Juz Select option..." at bounding box center [428, 245] width 579 height 19
click at [410, 41] on span "WJ1" at bounding box center [410, 42] width 11 height 9
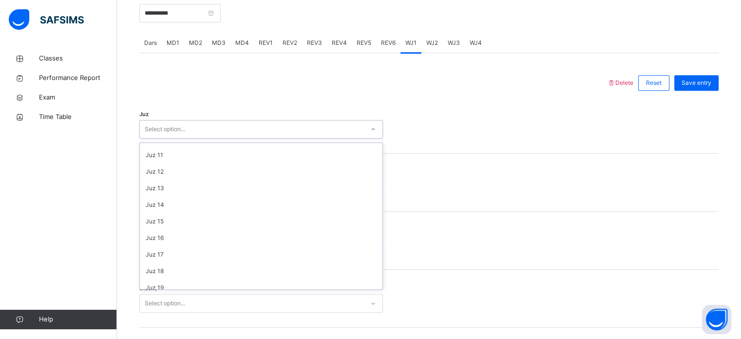
scroll to position [351, 0]
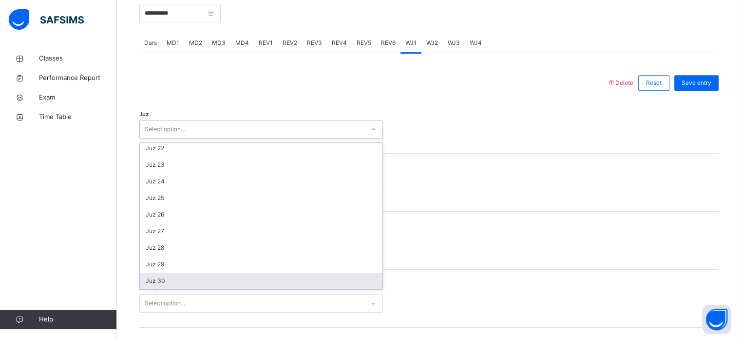
click at [217, 281] on div "Juz 30" at bounding box center [261, 280] width 243 height 17
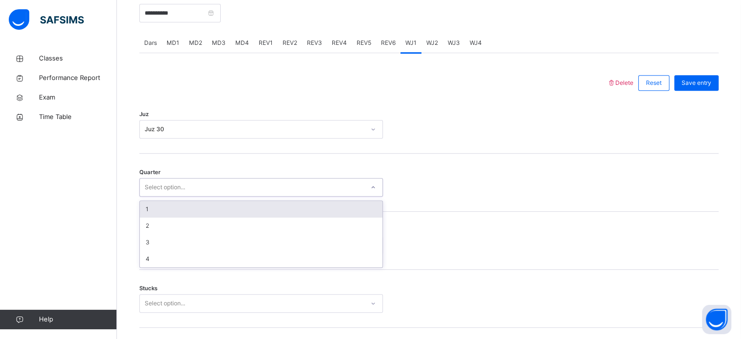
click at [222, 205] on div "1" at bounding box center [261, 209] width 243 height 17
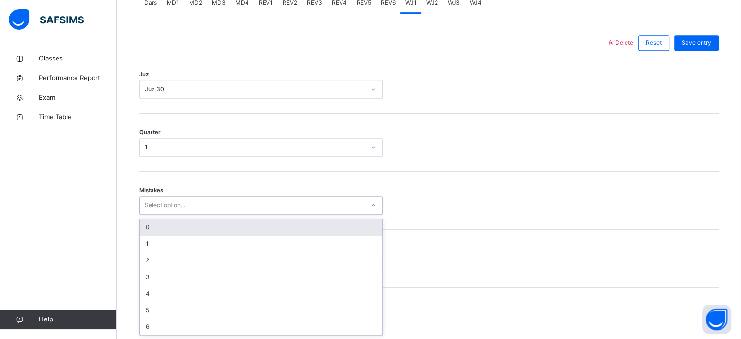
click at [218, 223] on div "0" at bounding box center [261, 227] width 243 height 17
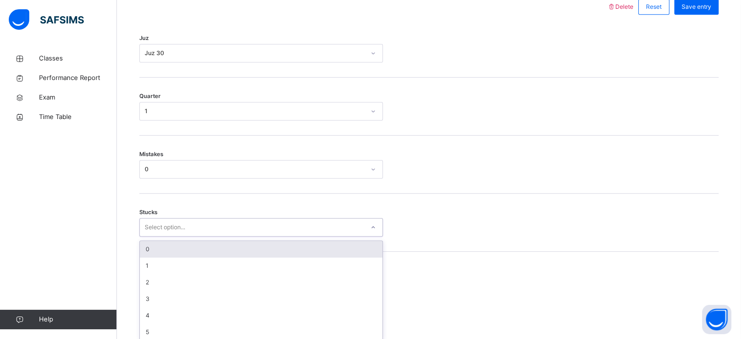
scroll to position [473, 0]
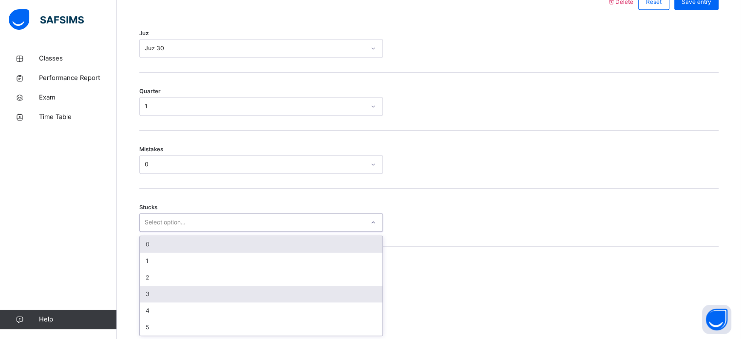
click at [187, 289] on div "3" at bounding box center [261, 293] width 243 height 17
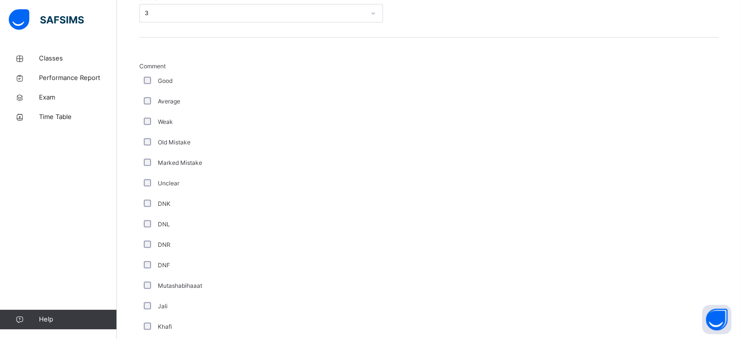
scroll to position [822, 0]
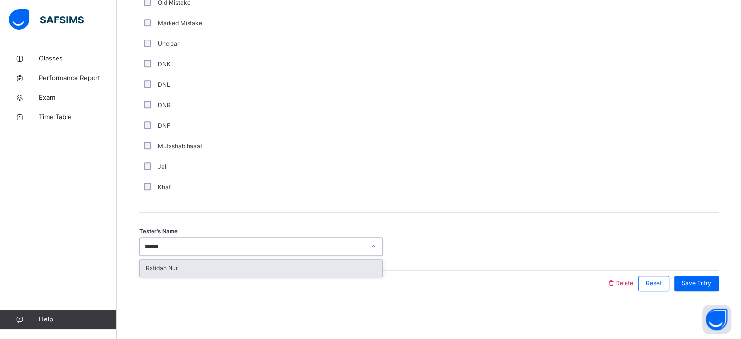
type input "*******"
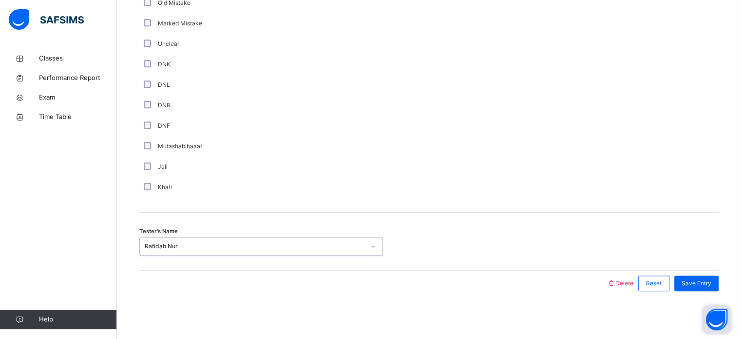
click at [707, 305] on button "Open asap" at bounding box center [716, 318] width 29 height 29
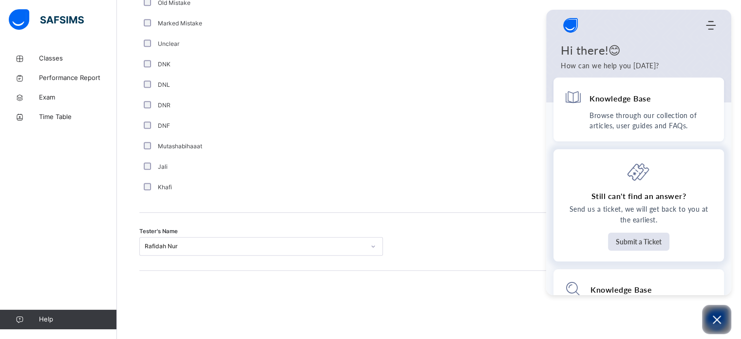
click at [713, 225] on p "Send us a ticket, we will get back to you at the earliest." at bounding box center [638, 214] width 149 height 21
click at [492, 210] on div "Comment Good Average Weak Old Mistake Marked Mistake Unclear DNK DNL DNR DNF Mu…" at bounding box center [428, 55] width 579 height 314
click at [705, 322] on button "Open asap" at bounding box center [716, 318] width 29 height 29
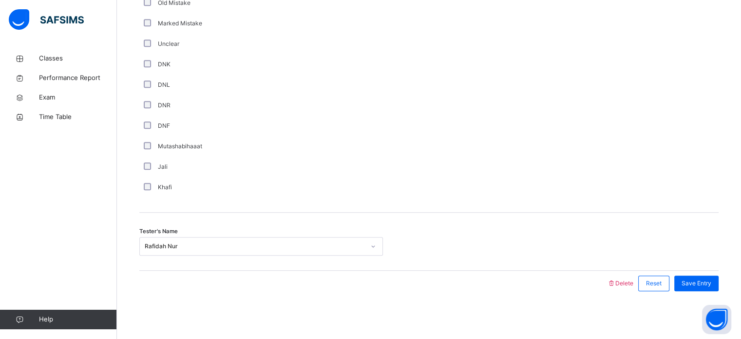
click at [731, 295] on div "Welcome to SAFSIMS AI Home Knowledge Base Submit Ticket Hi there!😊 How can we h…" at bounding box center [731, 295] width 0 height 0
click at [708, 283] on span "Save Entry" at bounding box center [696, 283] width 30 height 9
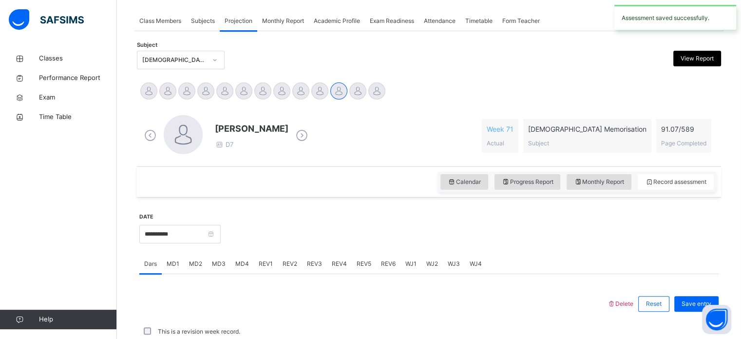
scroll to position [393, 0]
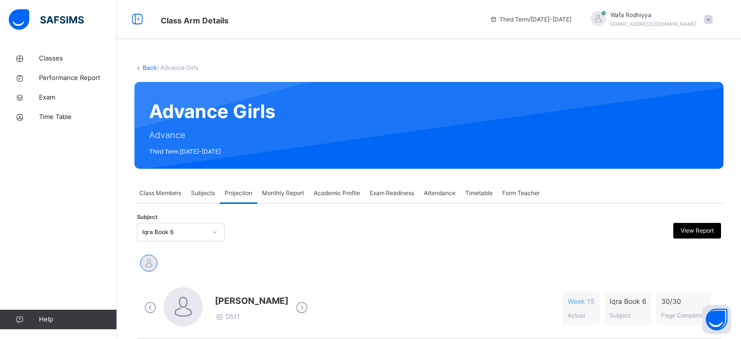
scroll to position [134, 0]
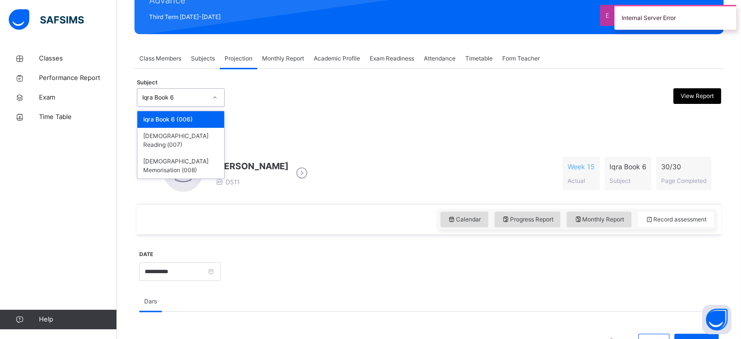
click at [181, 88] on div "Iqra Book 6" at bounding box center [181, 97] width 88 height 19
click at [186, 153] on div "[DEMOGRAPHIC_DATA] Memorisation (008)" at bounding box center [180, 165] width 87 height 25
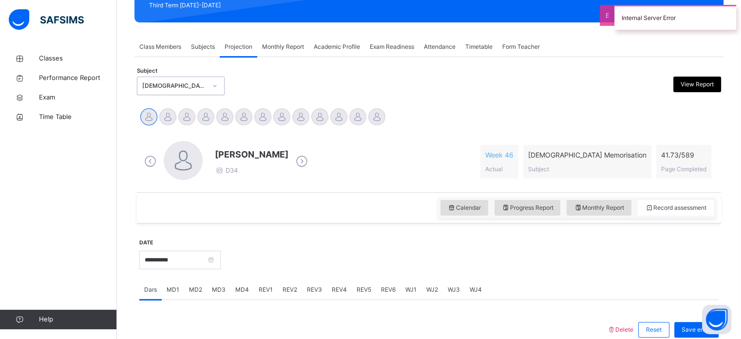
scroll to position [208, 0]
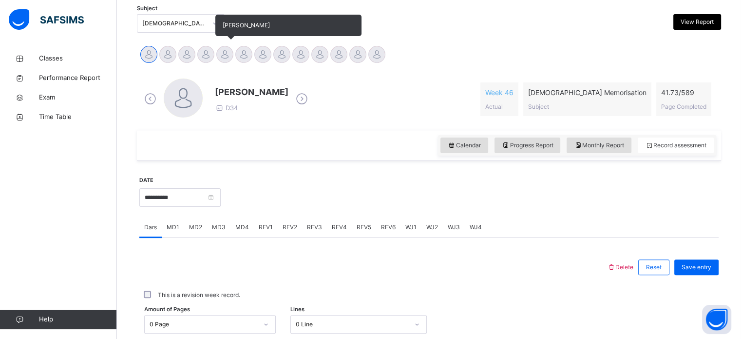
click at [220, 51] on div at bounding box center [224, 54] width 17 height 17
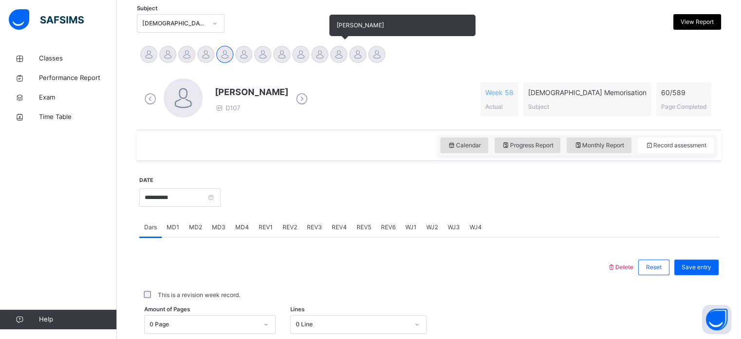
click at [337, 60] on div at bounding box center [338, 54] width 17 height 17
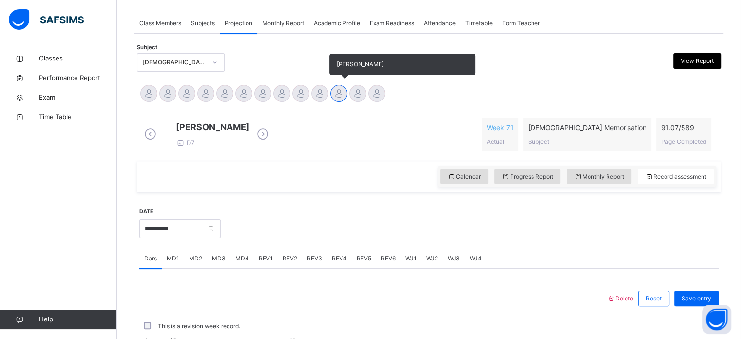
scroll to position [171, 0]
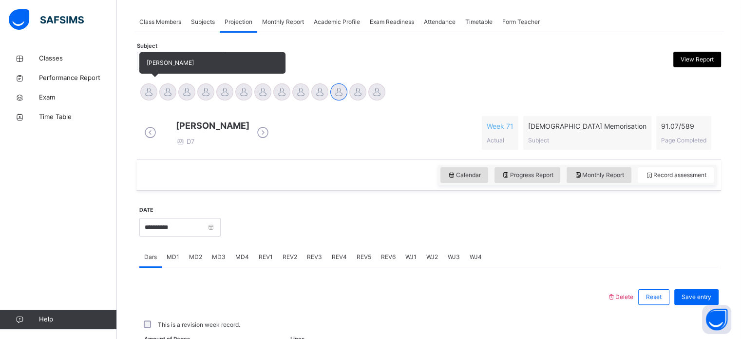
click at [146, 92] on div at bounding box center [148, 91] width 17 height 17
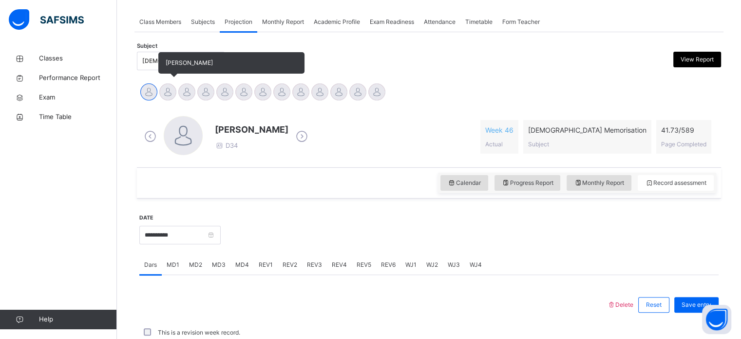
click at [168, 97] on div at bounding box center [167, 91] width 17 height 17
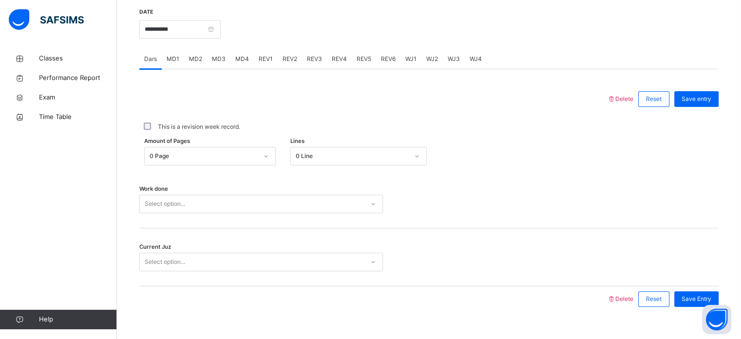
scroll to position [367, 0]
click at [265, 60] on div "REV1" at bounding box center [266, 60] width 24 height 19
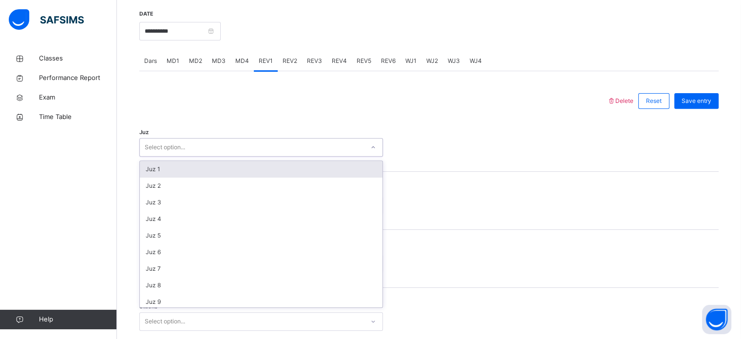
scroll to position [351, 0]
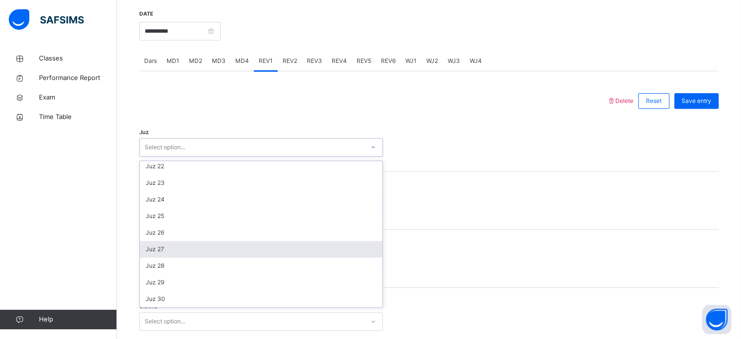
click at [168, 255] on div "Juz 27" at bounding box center [261, 249] width 243 height 17
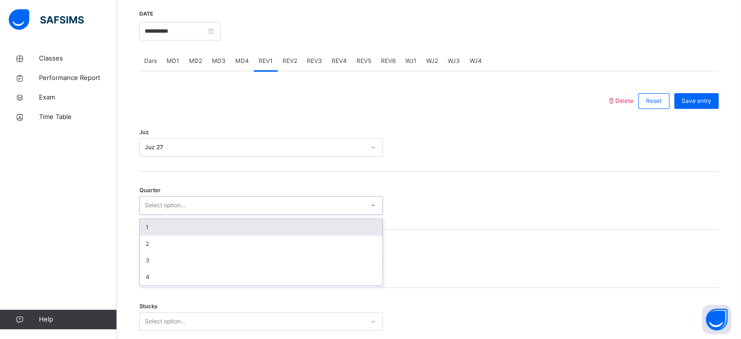
click at [171, 235] on div "1" at bounding box center [261, 227] width 243 height 17
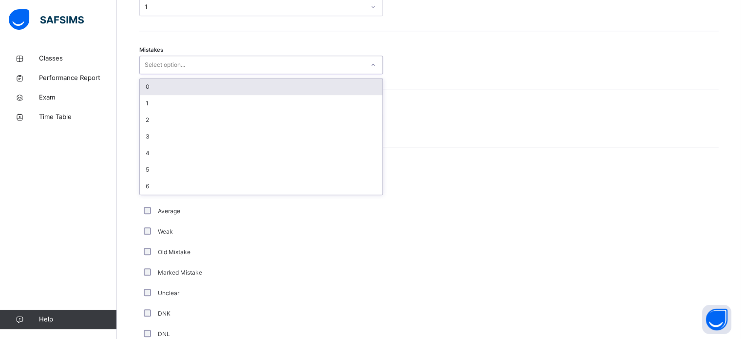
scroll to position [565, 0]
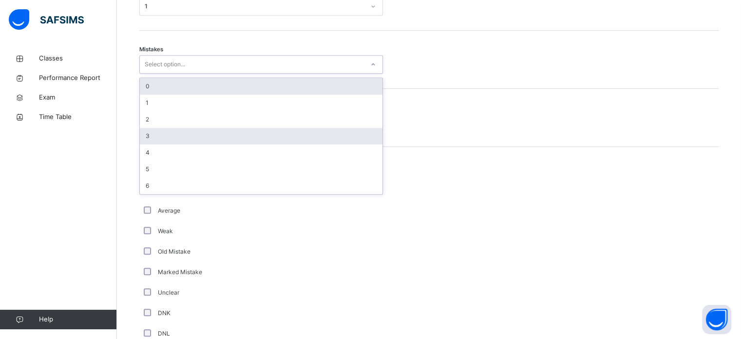
click at [147, 137] on div "3" at bounding box center [261, 136] width 243 height 17
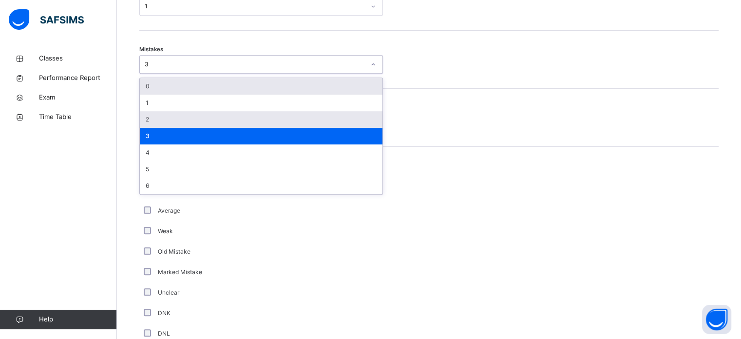
click at [166, 126] on div "2" at bounding box center [261, 119] width 243 height 17
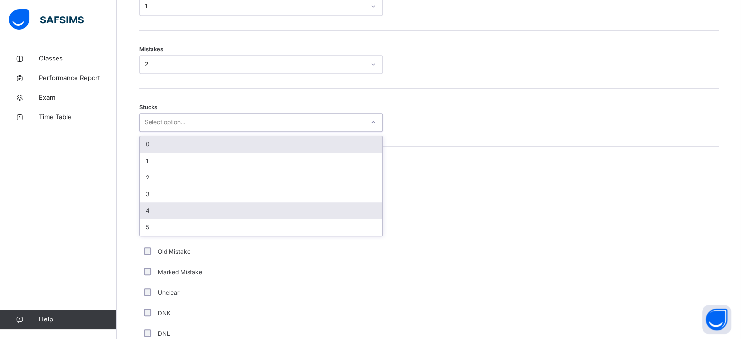
click at [152, 219] on div "4" at bounding box center [261, 210] width 243 height 17
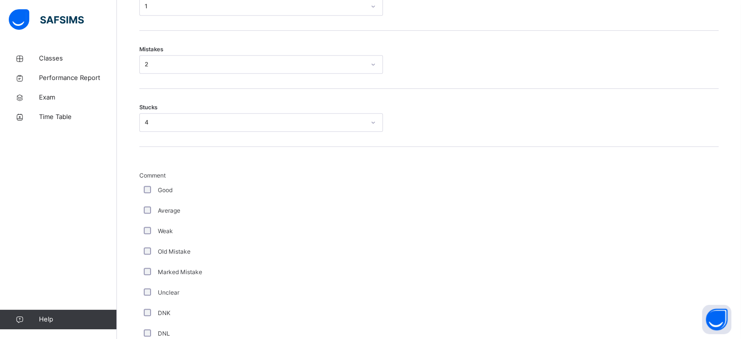
scroll to position [822, 0]
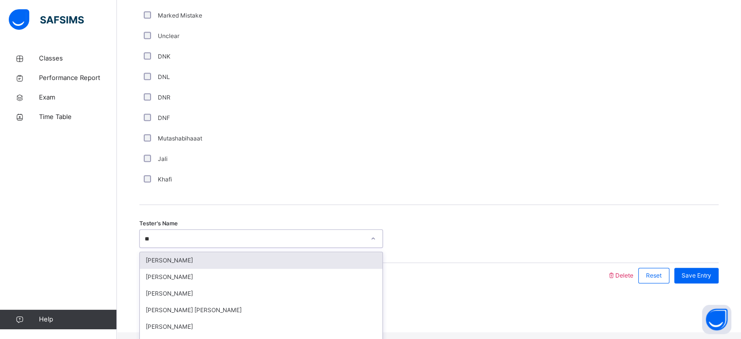
type input "***"
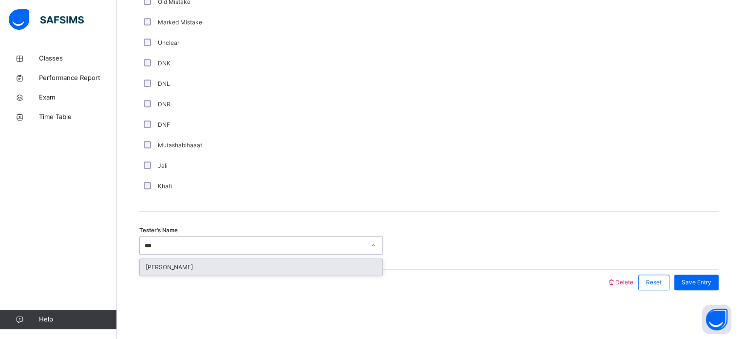
click at [273, 267] on div "[PERSON_NAME]" at bounding box center [261, 267] width 243 height 17
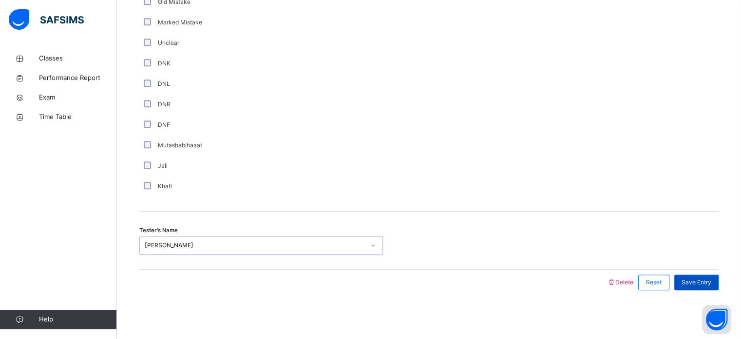
click at [707, 286] on div "Save Entry" at bounding box center [696, 282] width 44 height 16
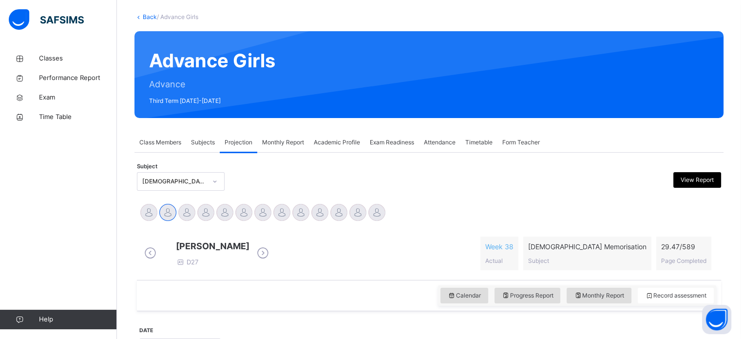
scroll to position [0, 0]
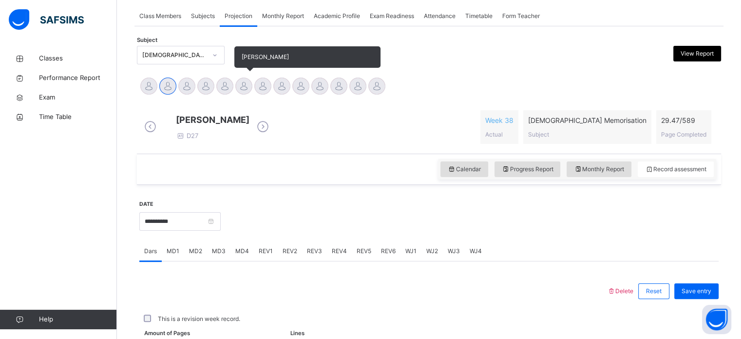
click at [241, 88] on div at bounding box center [243, 85] width 17 height 17
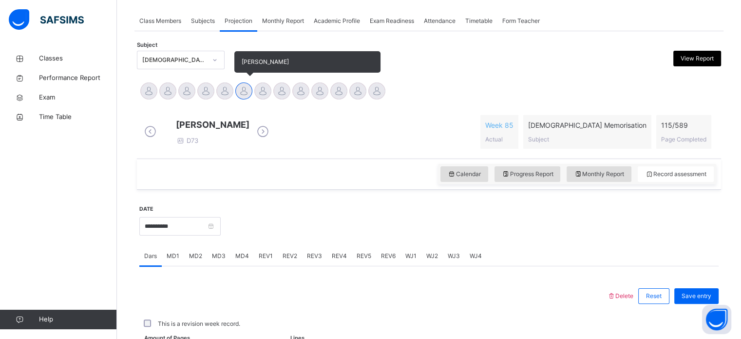
scroll to position [177, 0]
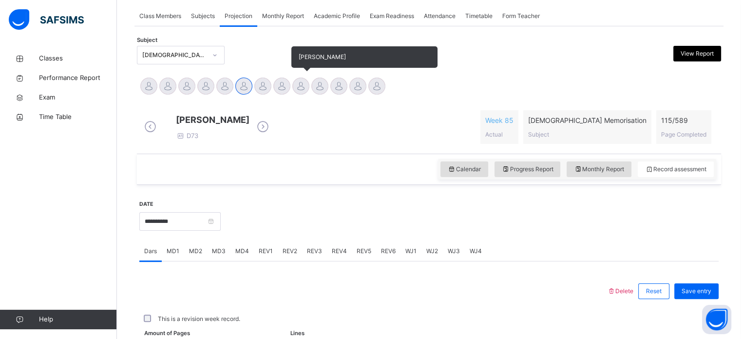
click at [304, 87] on div at bounding box center [300, 85] width 17 height 17
click at [284, 80] on div at bounding box center [281, 85] width 17 height 17
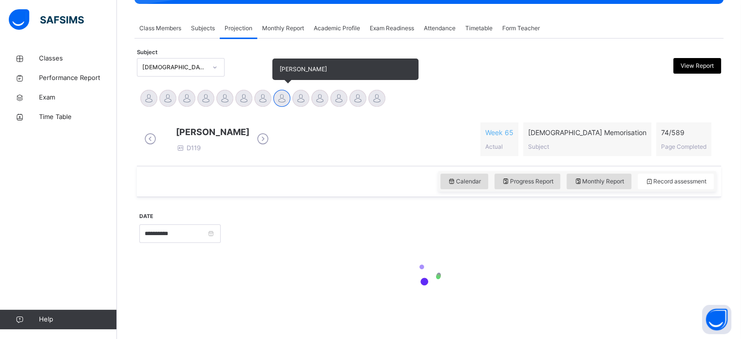
scroll to position [172, 0]
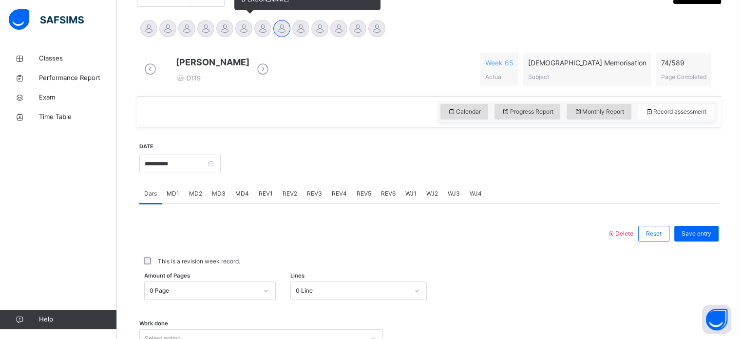
click at [247, 30] on div at bounding box center [243, 28] width 17 height 17
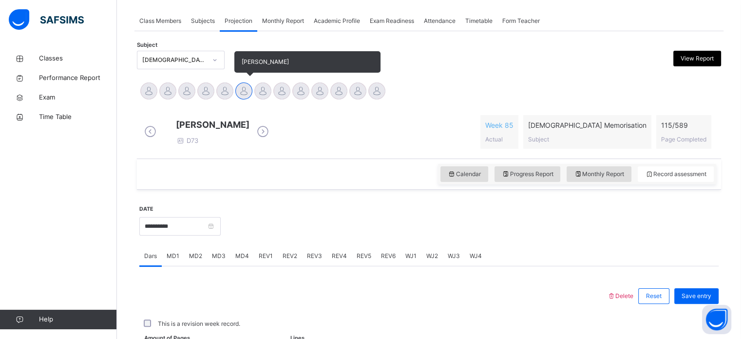
scroll to position [234, 0]
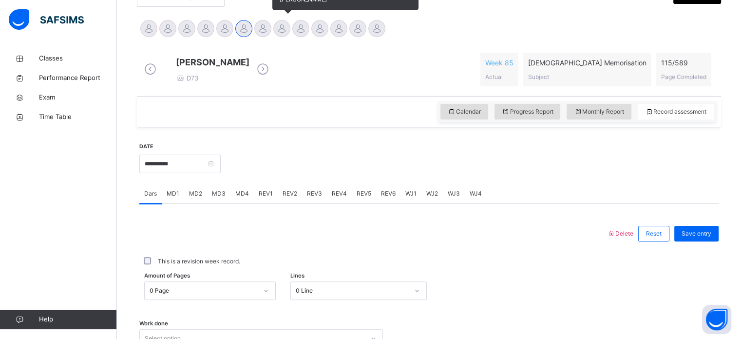
click at [283, 27] on div at bounding box center [281, 28] width 17 height 17
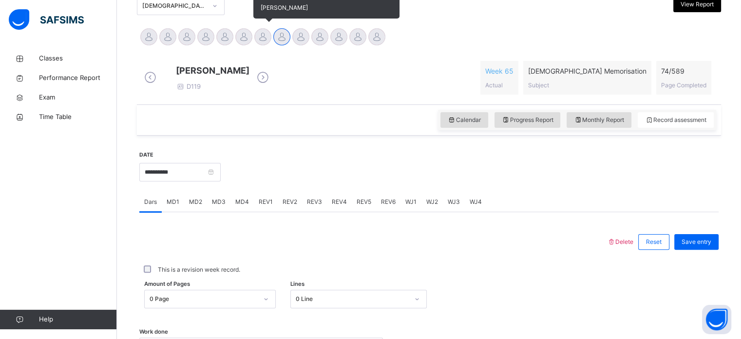
click at [260, 35] on div at bounding box center [262, 36] width 17 height 17
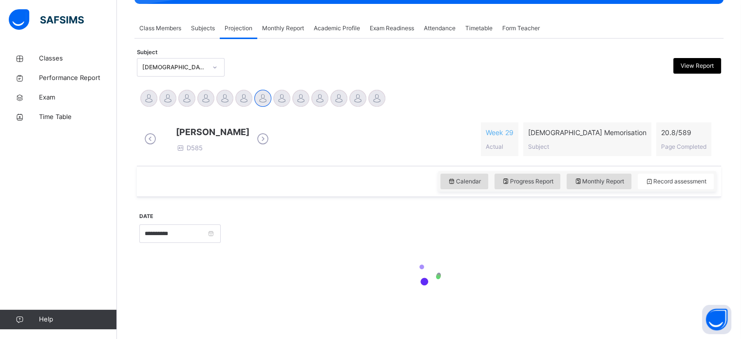
click at [271, 132] on icon at bounding box center [262, 139] width 17 height 15
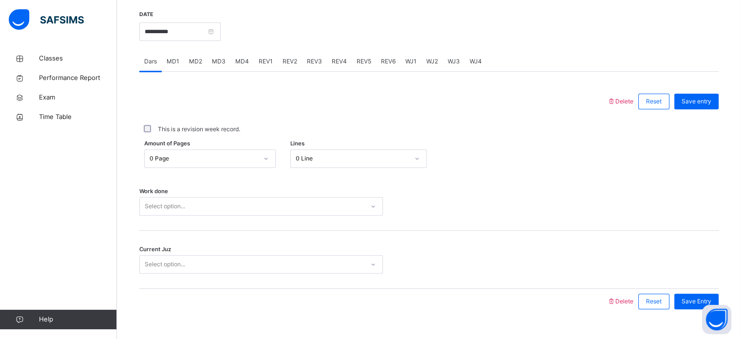
scroll to position [393, 0]
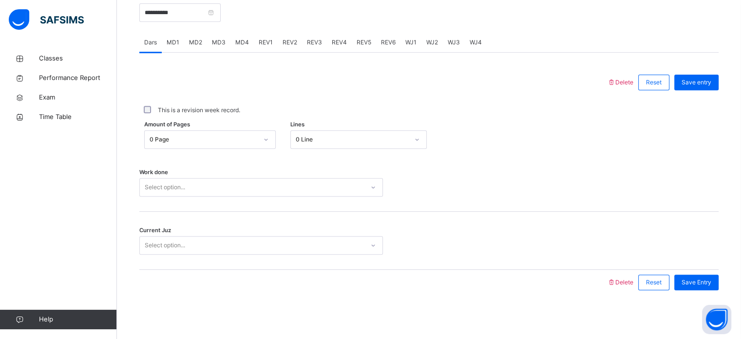
click at [263, 41] on span "REV1" at bounding box center [266, 42] width 14 height 9
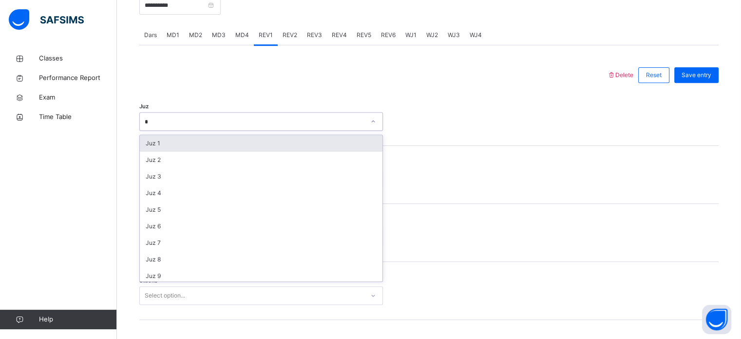
type input "**"
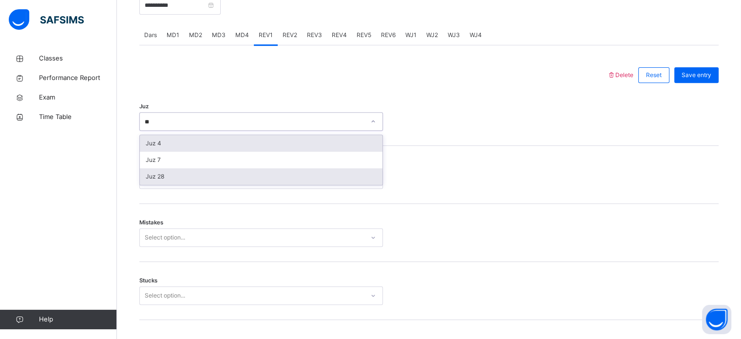
click at [159, 185] on div "Juz 28" at bounding box center [261, 176] width 243 height 17
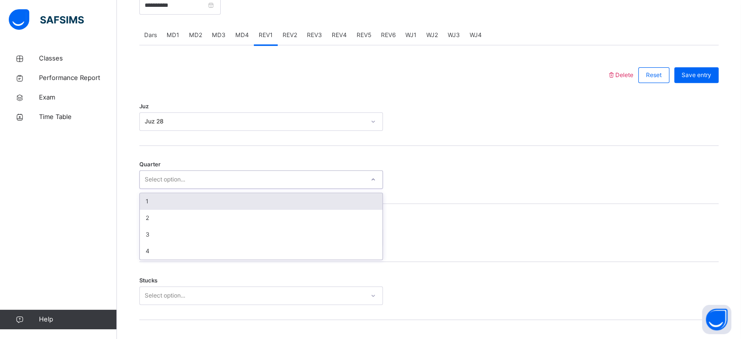
click at [161, 207] on div "1" at bounding box center [261, 201] width 243 height 17
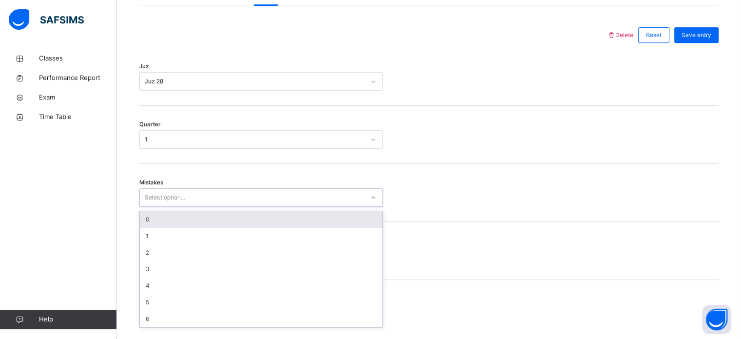
click at [162, 222] on div "0" at bounding box center [261, 219] width 243 height 17
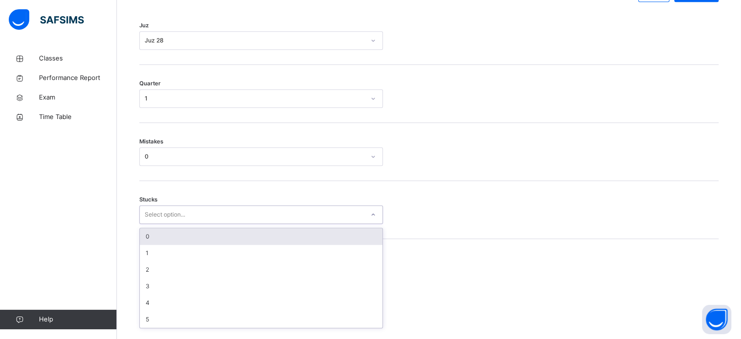
scroll to position [473, 0]
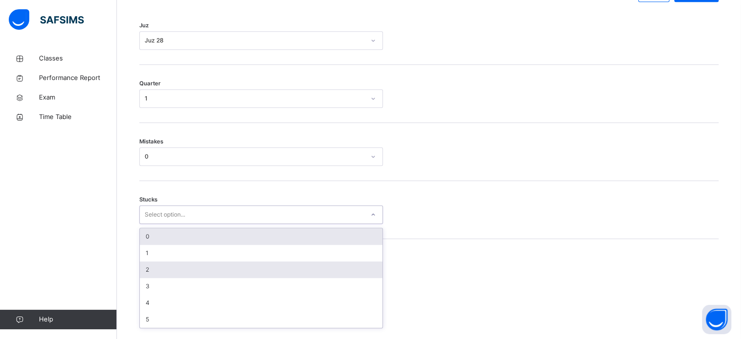
click at [151, 273] on div "2" at bounding box center [261, 269] width 243 height 17
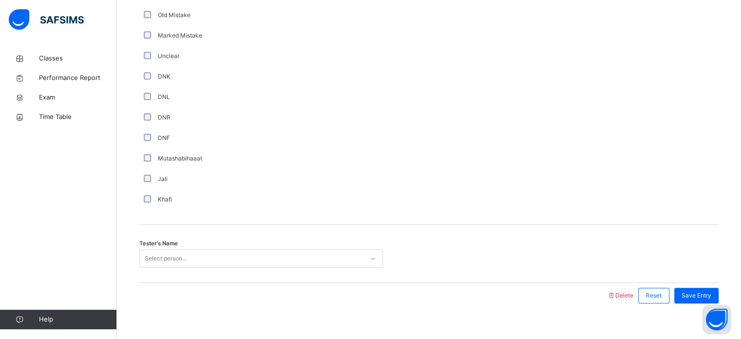
scroll to position [822, 0]
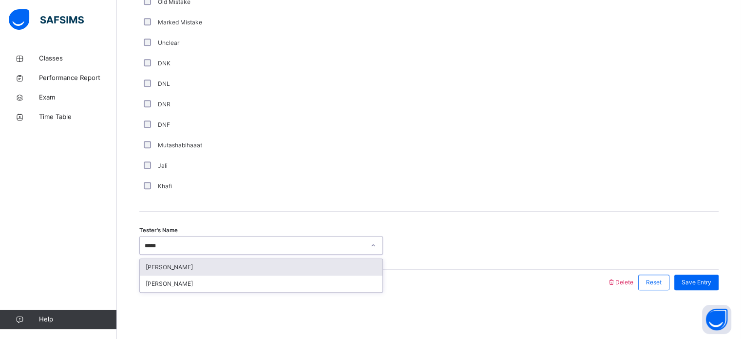
type input "******"
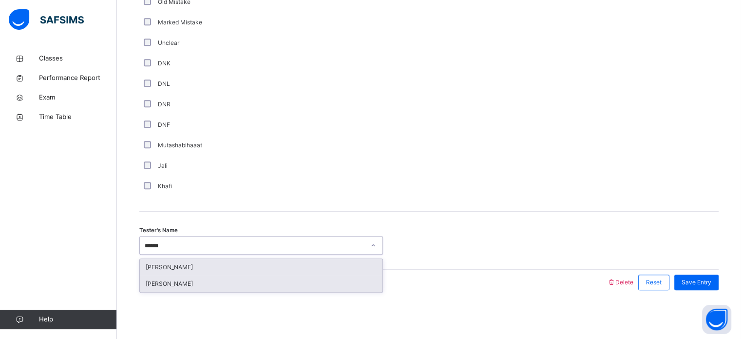
click at [166, 284] on div "[PERSON_NAME]" at bounding box center [261, 283] width 243 height 17
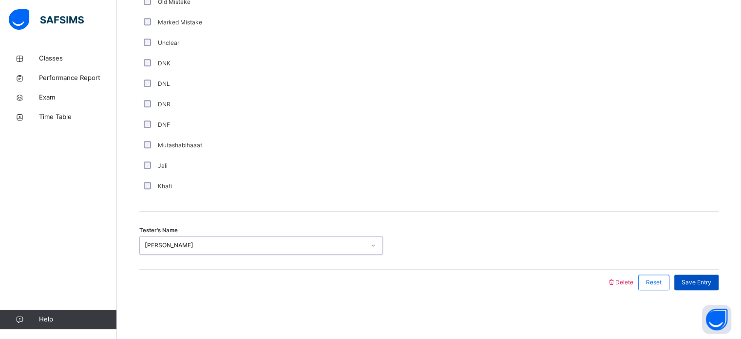
click at [700, 283] on span "Save Entry" at bounding box center [696, 282] width 30 height 9
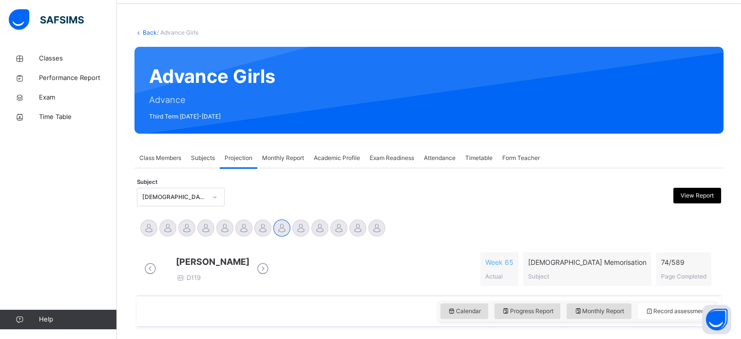
scroll to position [41, 0]
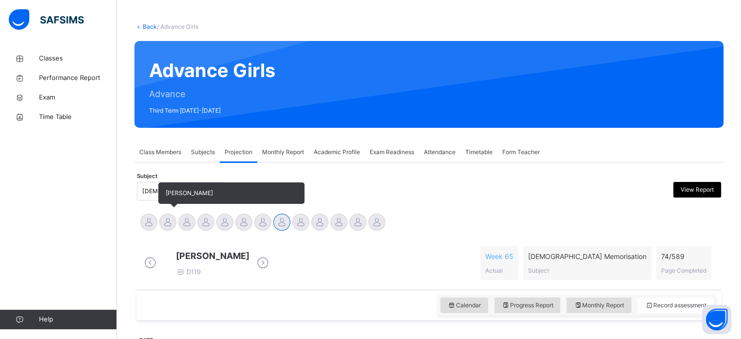
click at [166, 225] on div at bounding box center [167, 221] width 17 height 17
click at [187, 216] on div at bounding box center [186, 221] width 17 height 17
click at [153, 222] on div at bounding box center [148, 221] width 17 height 17
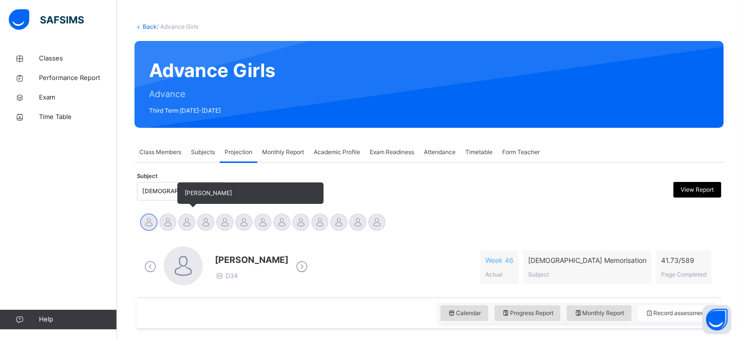
click at [192, 216] on div at bounding box center [186, 221] width 17 height 17
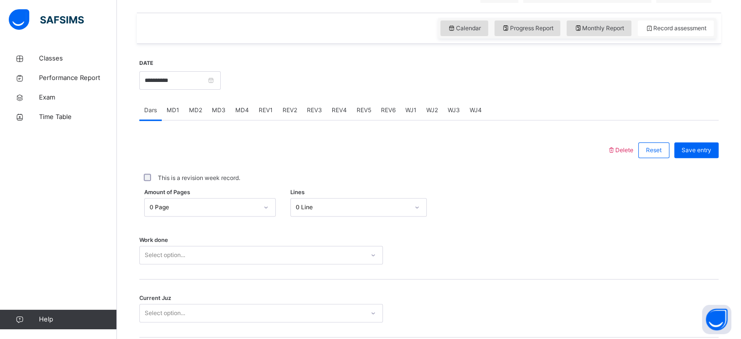
scroll to position [321, 0]
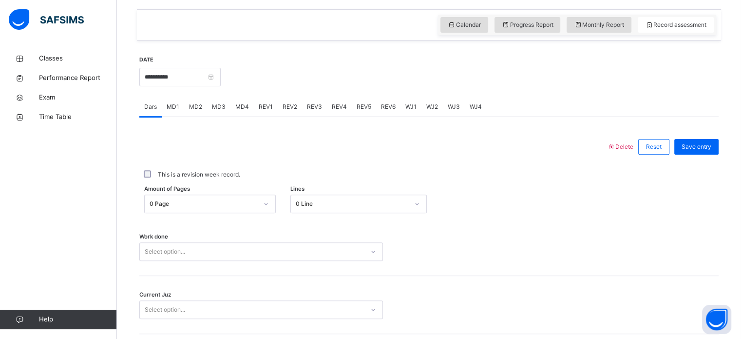
click at [259, 111] on span "REV1" at bounding box center [266, 106] width 14 height 9
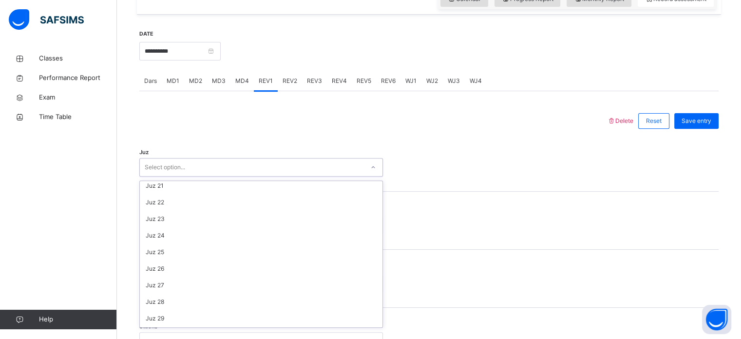
scroll to position [351, 0]
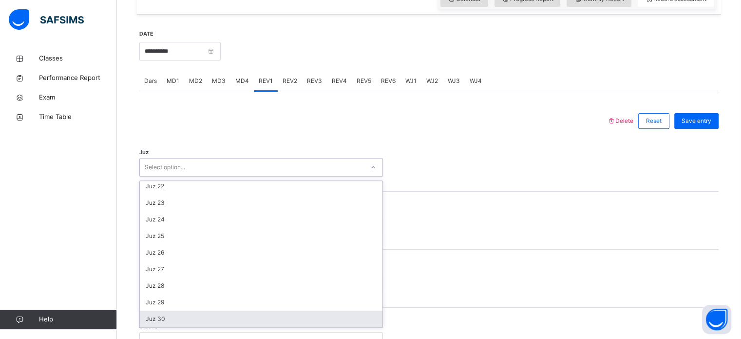
click at [187, 325] on div "Juz 30" at bounding box center [261, 318] width 243 height 17
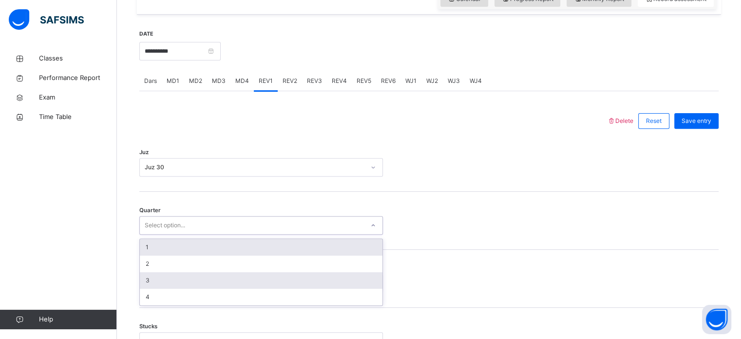
click at [162, 281] on div "3" at bounding box center [261, 280] width 243 height 17
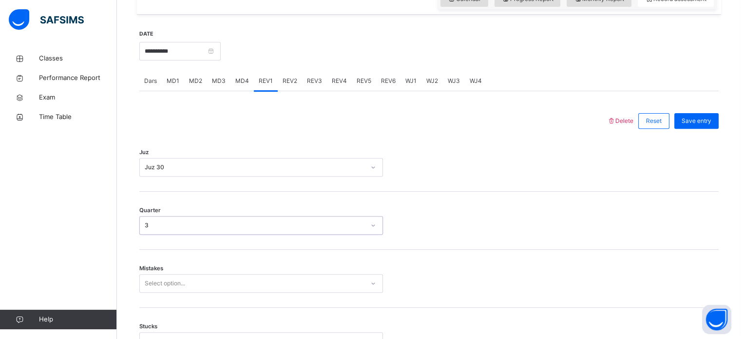
click at [175, 275] on div "Mistakes Select option..." at bounding box center [428, 278] width 579 height 58
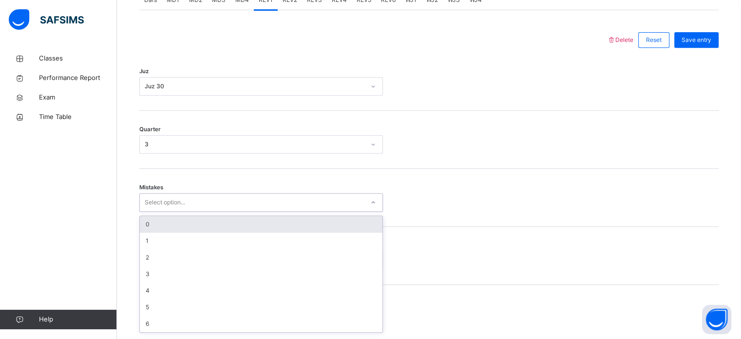
scroll to position [433, 0]
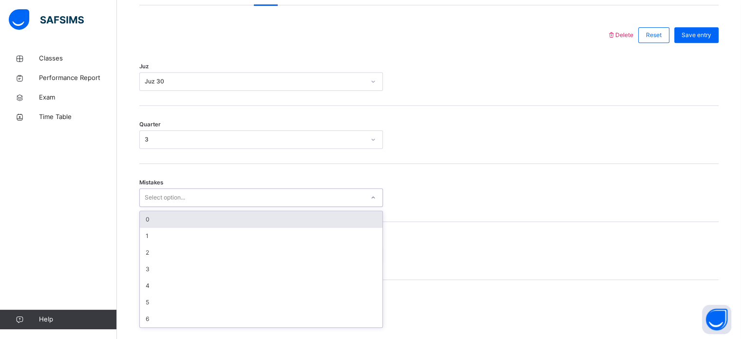
click at [162, 225] on div "0" at bounding box center [261, 219] width 243 height 17
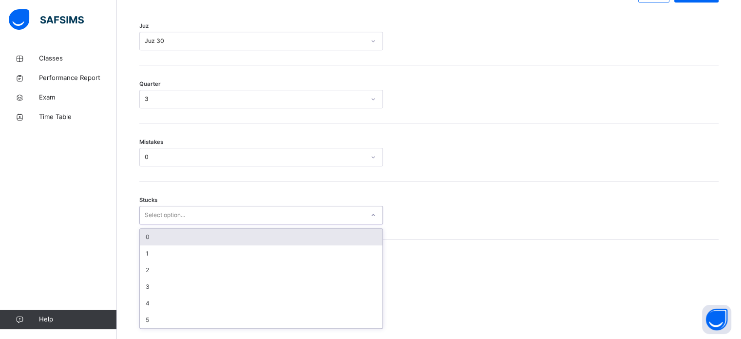
scroll to position [473, 0]
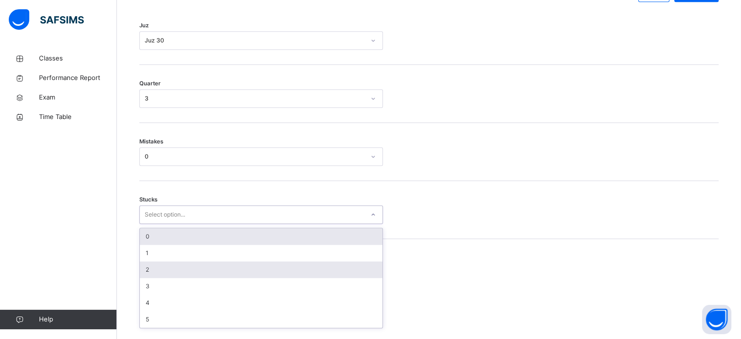
click at [163, 275] on div "2" at bounding box center [261, 269] width 243 height 17
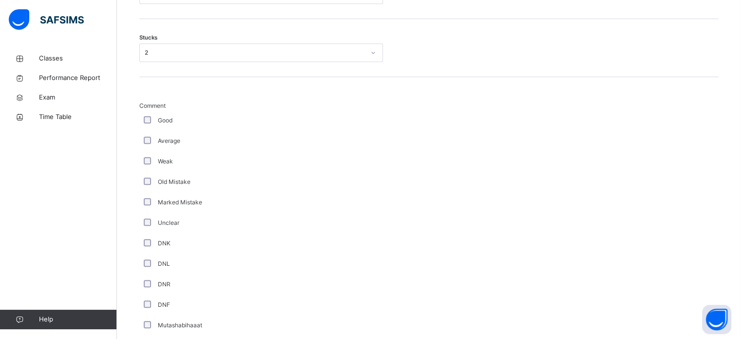
scroll to position [822, 0]
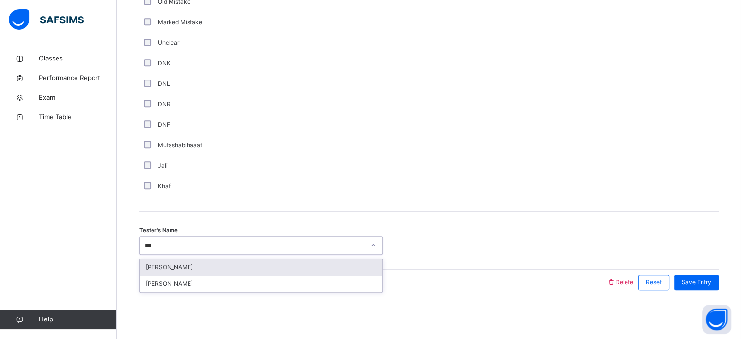
type input "****"
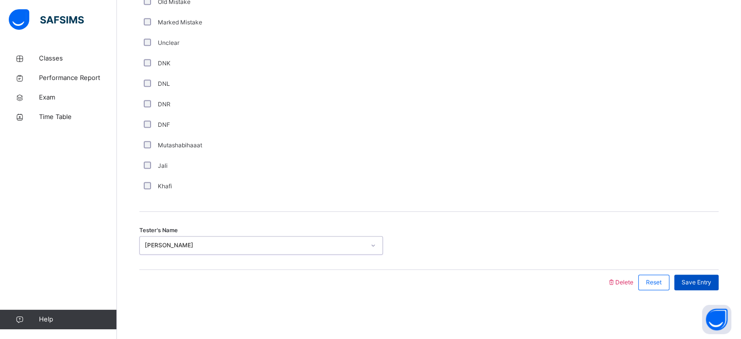
click at [707, 275] on div "Save Entry" at bounding box center [696, 282] width 44 height 16
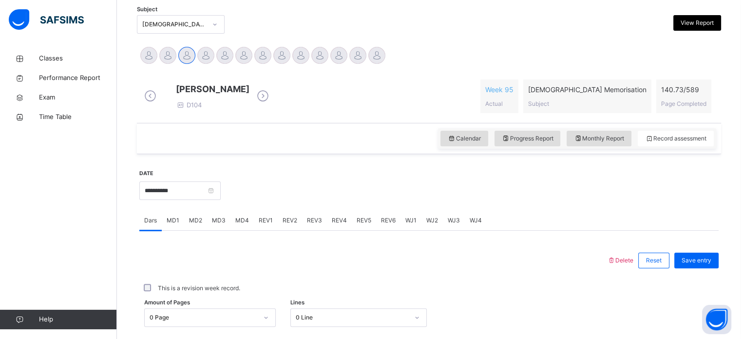
scroll to position [181, 0]
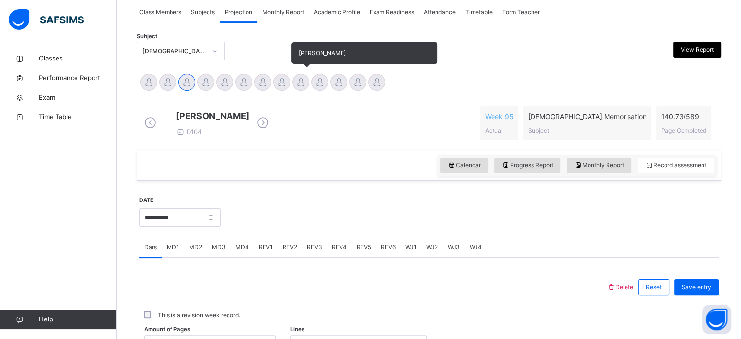
click at [302, 77] on div at bounding box center [300, 82] width 17 height 17
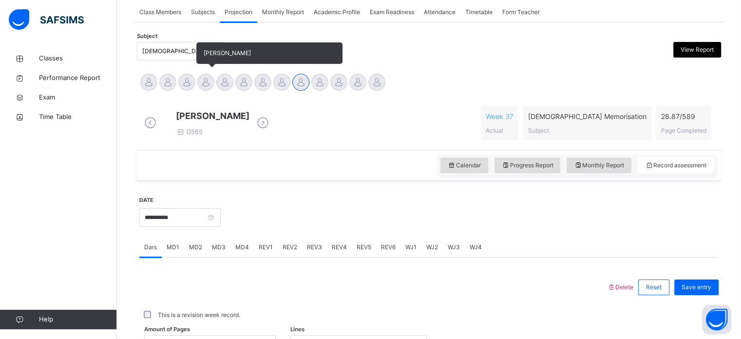
click at [201, 75] on div at bounding box center [205, 82] width 17 height 17
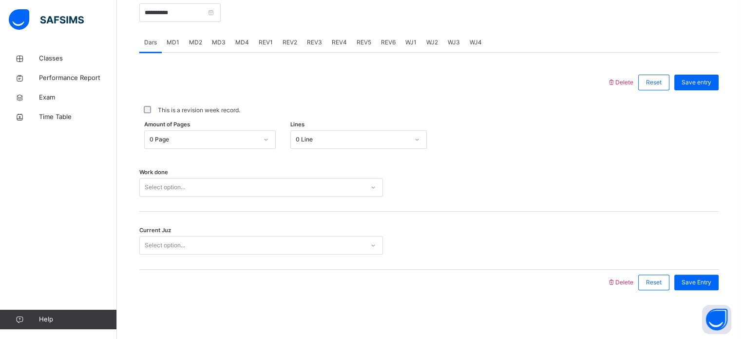
scroll to position [393, 0]
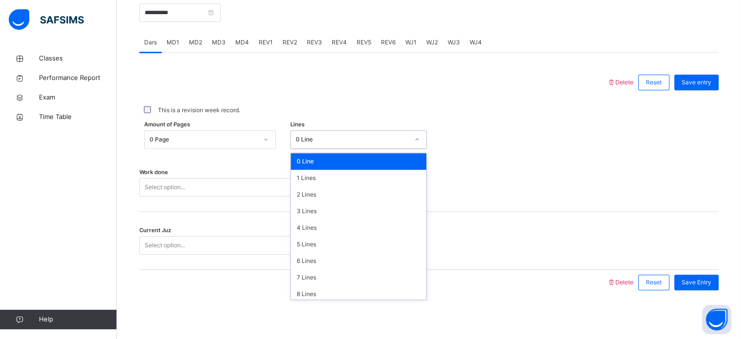
click at [303, 138] on div "0 Line" at bounding box center [352, 139] width 113 height 9
click at [290, 70] on div at bounding box center [373, 82] width 458 height 25
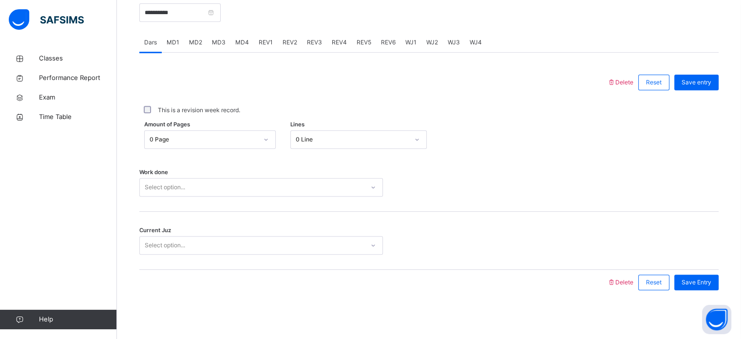
click at [266, 42] on span "REV1" at bounding box center [266, 42] width 14 height 9
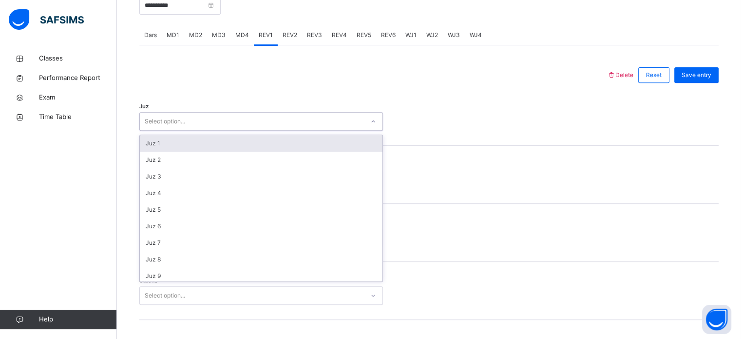
click at [263, 126] on div "Select option..." at bounding box center [252, 121] width 224 height 15
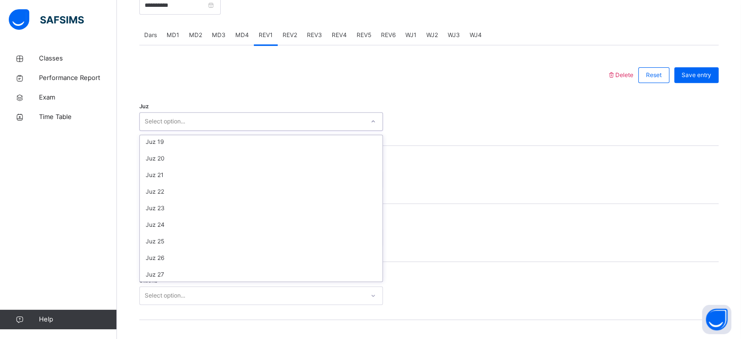
scroll to position [351, 0]
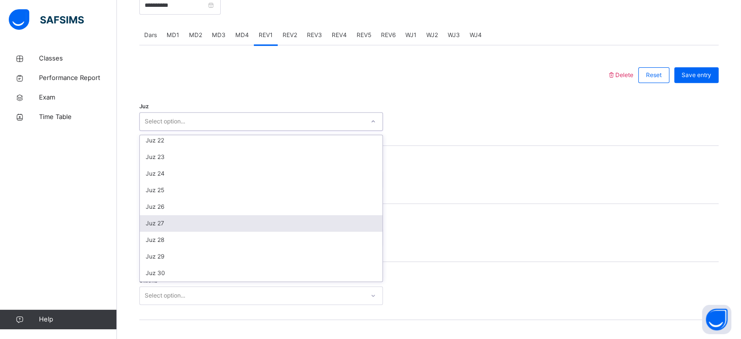
click at [165, 231] on div "Juz 27" at bounding box center [261, 223] width 243 height 17
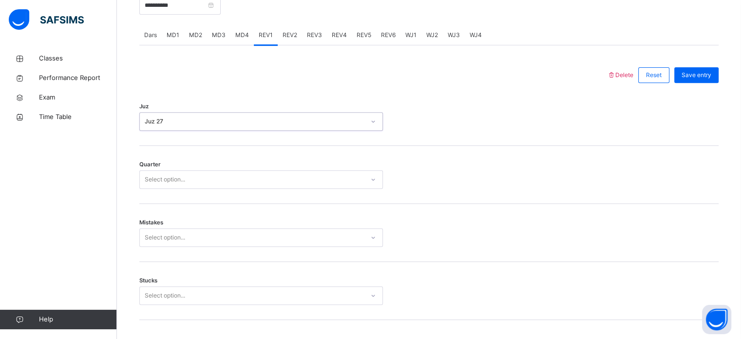
click at [165, 186] on div "Select option..." at bounding box center [165, 179] width 40 height 19
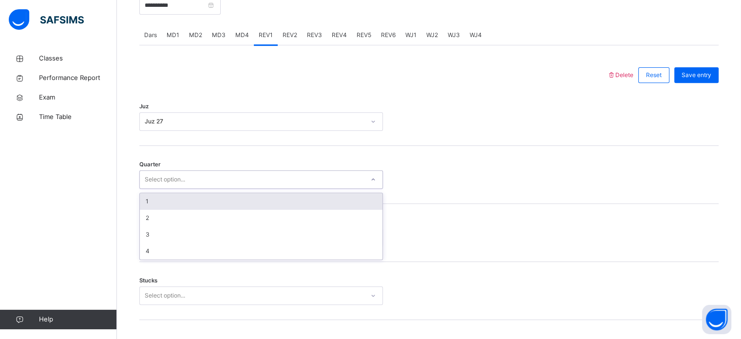
click at [170, 209] on div "1" at bounding box center [261, 201] width 243 height 17
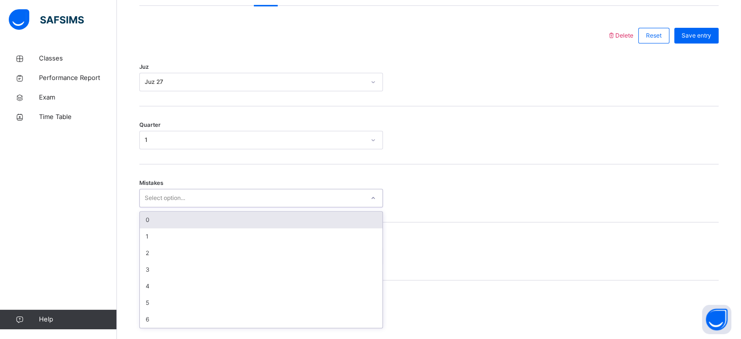
click at [180, 207] on div "option 0 focused, 1 of 7. 7 results available. Use Up and Down to choose option…" at bounding box center [261, 197] width 244 height 19
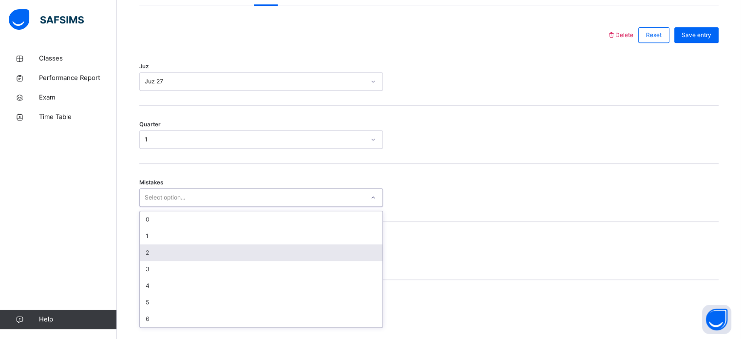
click at [151, 256] on div "2" at bounding box center [261, 252] width 243 height 17
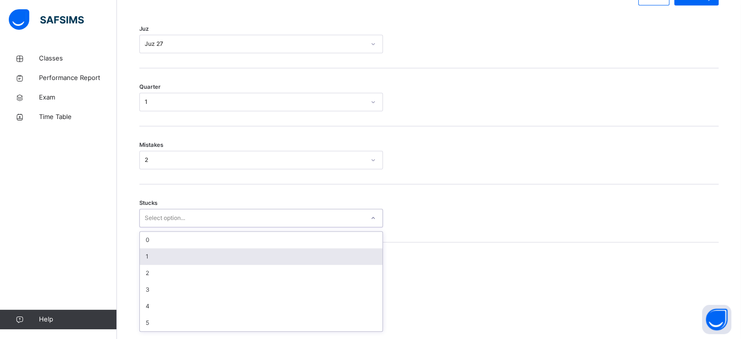
scroll to position [473, 0]
click at [160, 224] on div "option 1 focused, 2 of 6. 6 results available. Use Up and Down to choose option…" at bounding box center [261, 214] width 244 height 19
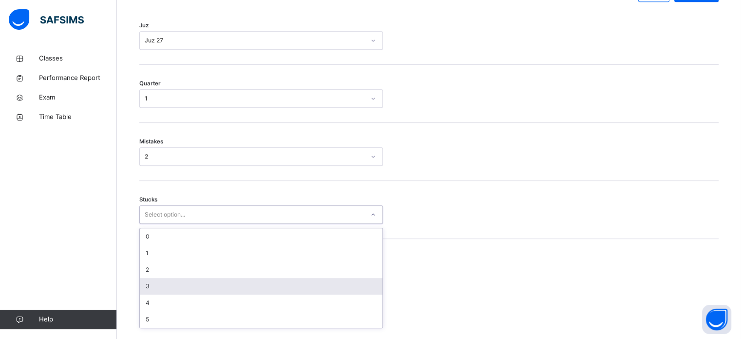
click at [162, 288] on div "3" at bounding box center [261, 286] width 243 height 17
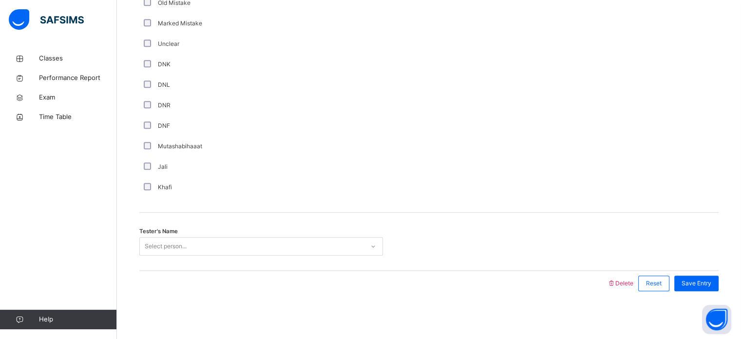
scroll to position [822, 0]
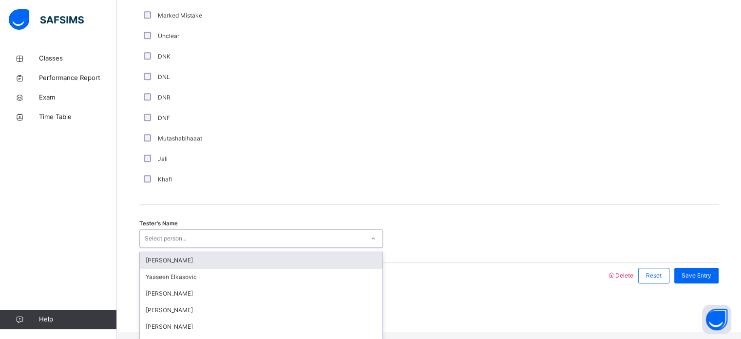
click at [187, 247] on div "Select person..." at bounding box center [166, 238] width 42 height 19
type input "***"
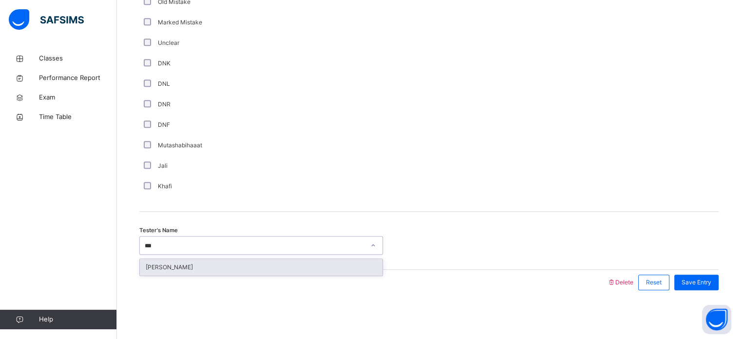
click at [354, 270] on div "[PERSON_NAME]" at bounding box center [261, 267] width 243 height 17
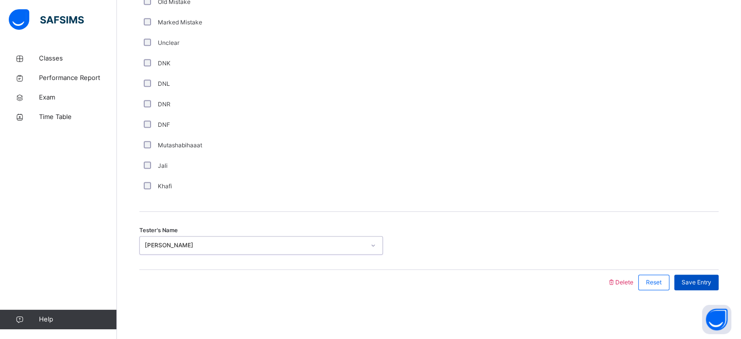
click at [700, 281] on span "Save Entry" at bounding box center [696, 282] width 30 height 9
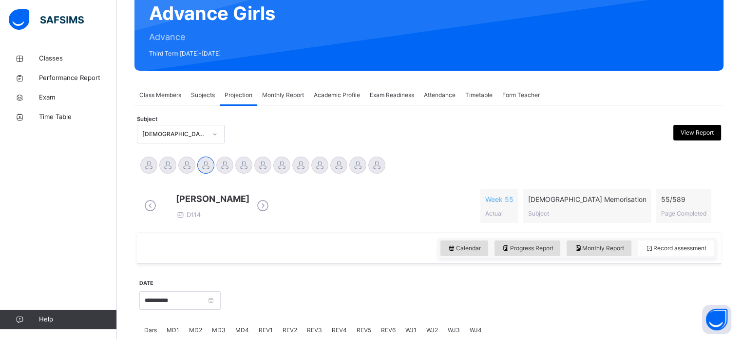
scroll to position [97, 0]
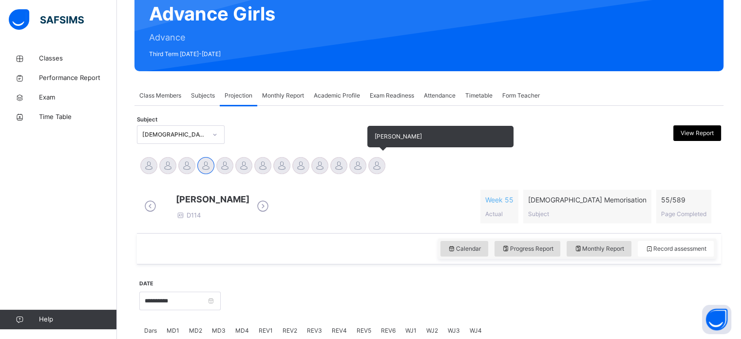
click at [380, 171] on div at bounding box center [376, 165] width 17 height 17
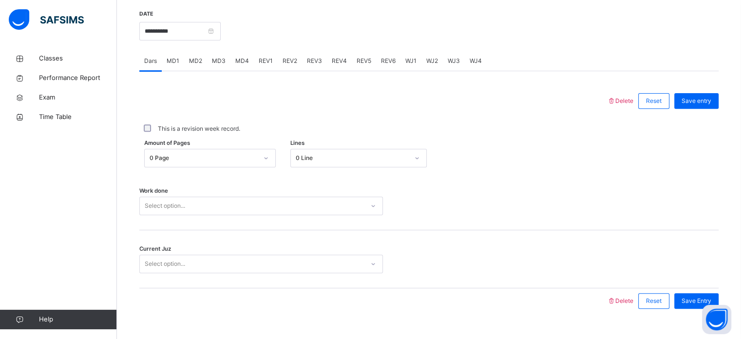
scroll to position [368, 0]
click at [259, 64] on span "REV1" at bounding box center [266, 59] width 14 height 9
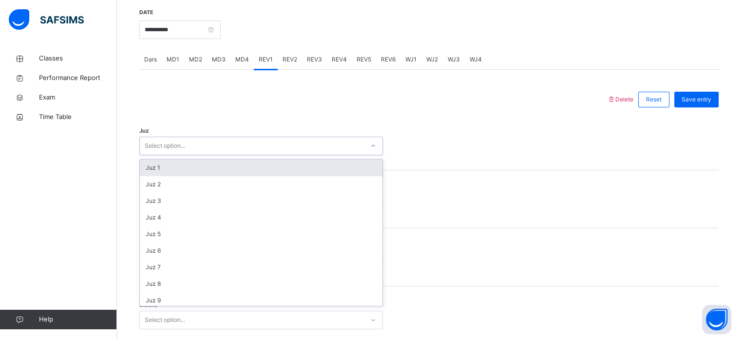
click at [259, 149] on div "Select option..." at bounding box center [252, 145] width 224 height 15
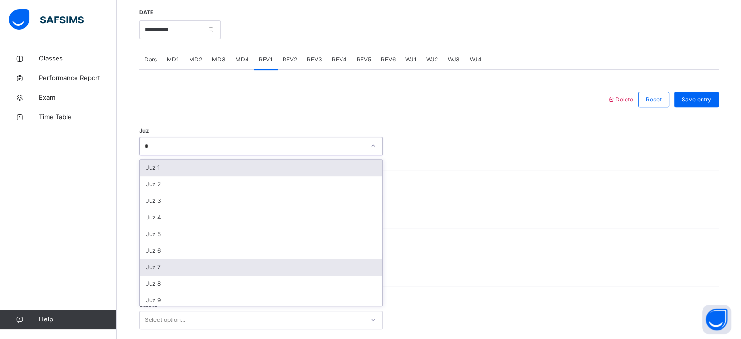
type input "**"
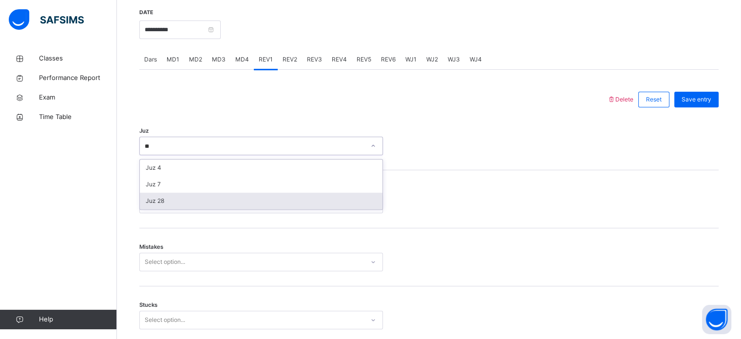
click at [231, 209] on div "Juz 28" at bounding box center [261, 200] width 243 height 17
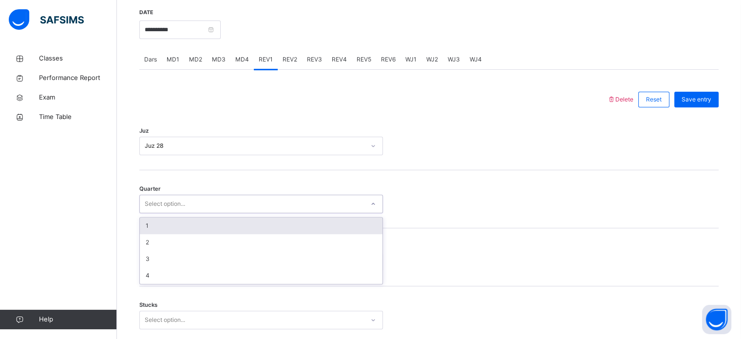
click at [231, 211] on div "Select option..." at bounding box center [252, 203] width 224 height 15
click at [223, 230] on div "1" at bounding box center [261, 225] width 243 height 17
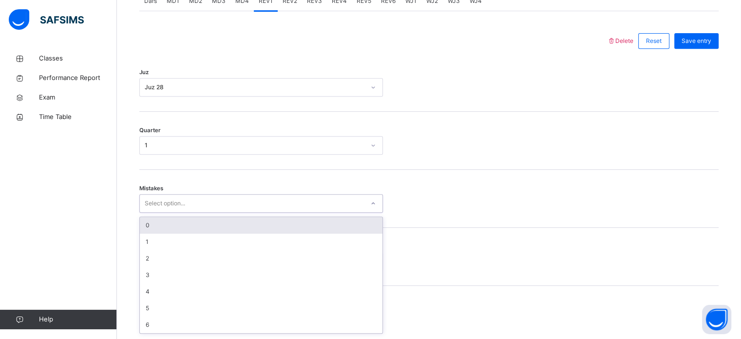
click at [205, 212] on div "option 0 focused, 1 of 7. 7 results available. Use Up and Down to choose option…" at bounding box center [261, 203] width 244 height 19
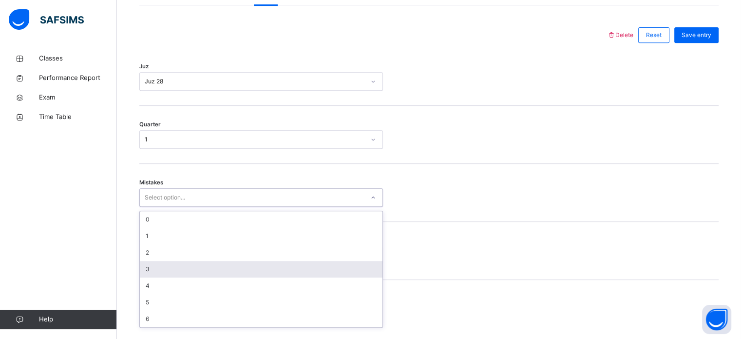
type input "*"
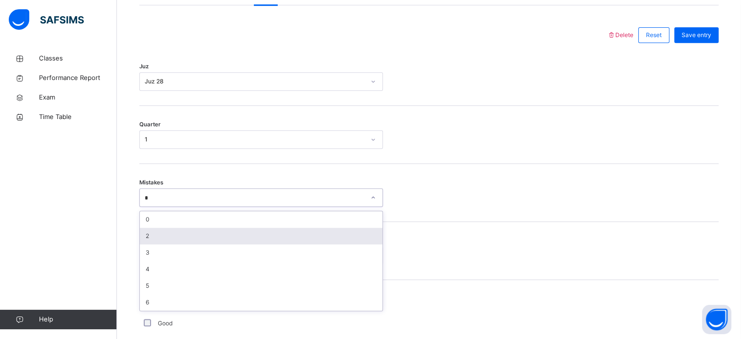
click at [205, 244] on div "2" at bounding box center [261, 235] width 243 height 17
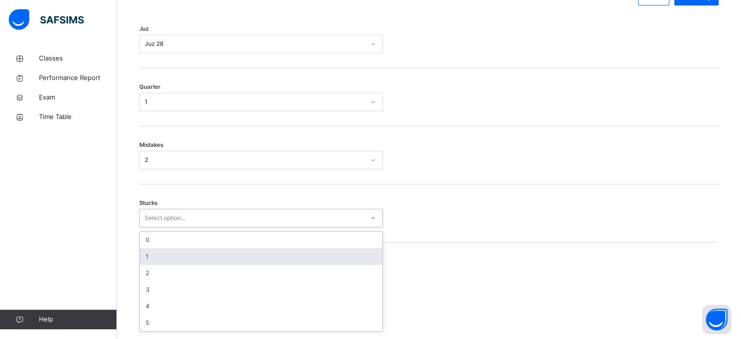
scroll to position [473, 0]
click at [202, 224] on div "option 1 focused, 2 of 6. 6 results available. Use Up and Down to choose option…" at bounding box center [261, 214] width 244 height 19
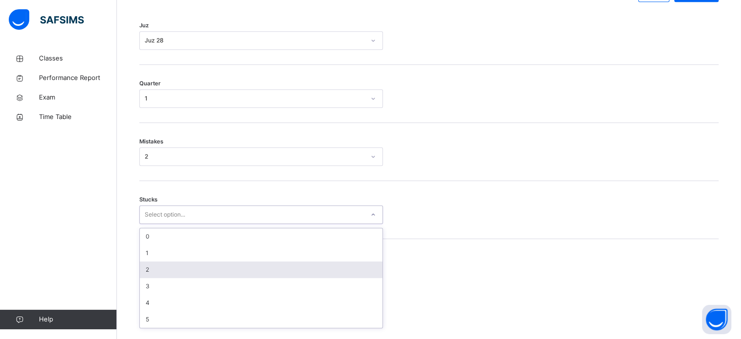
drag, startPoint x: 205, startPoint y: 313, endPoint x: 311, endPoint y: -59, distance: 386.6
click at [311, 0] on html "Class Arm Details Third Term / 2024-2025 Wafa Rodhiyya w.rodhiyya@gmail.com Cla…" at bounding box center [370, 103] width 741 height 1153
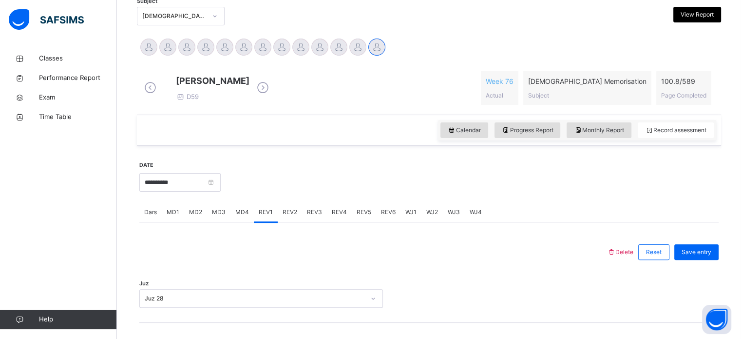
scroll to position [215, 0]
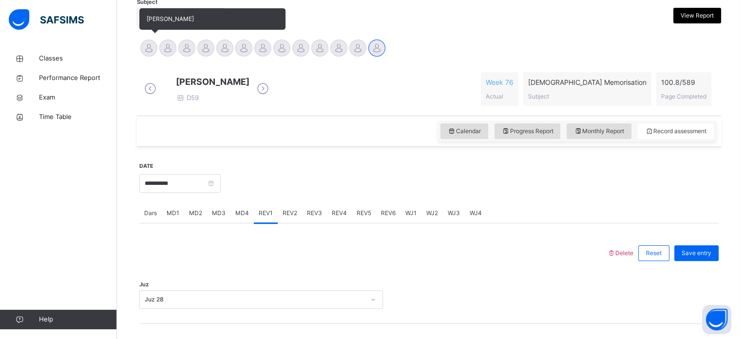
drag, startPoint x: 137, startPoint y: 49, endPoint x: 152, endPoint y: 48, distance: 15.2
click at [152, 48] on div "[PERSON_NAME] [PERSON_NAME] Tamuryani [PERSON_NAME] [PERSON_NAME] [PERSON_NAME]…" at bounding box center [429, 49] width 584 height 26
click at [152, 48] on div at bounding box center [148, 47] width 17 height 17
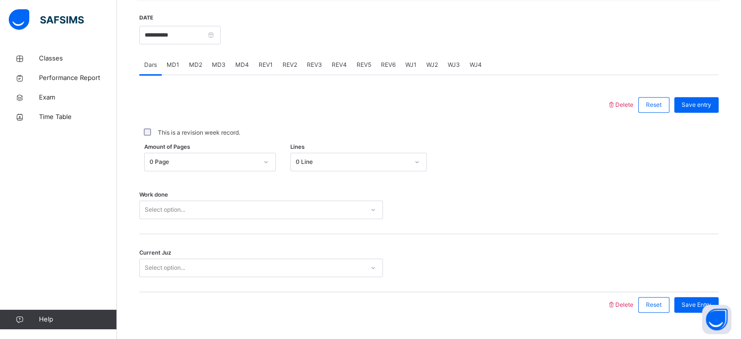
scroll to position [374, 0]
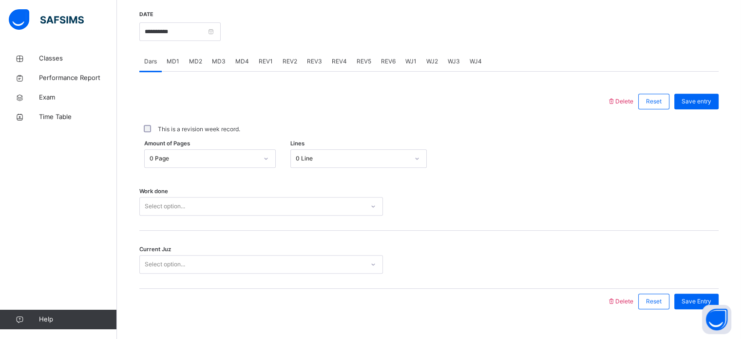
click at [246, 64] on span "MD4" at bounding box center [242, 61] width 14 height 9
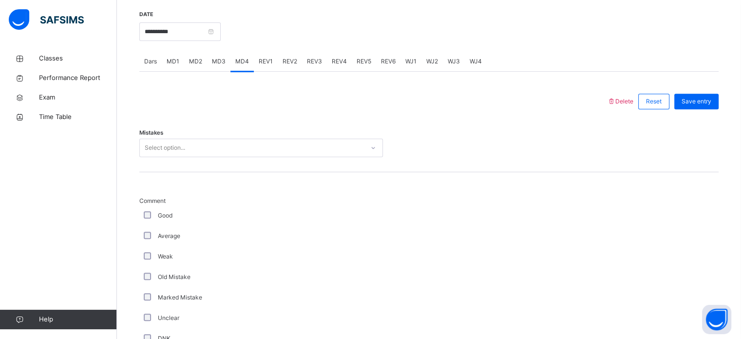
click at [246, 64] on span "MD4" at bounding box center [242, 61] width 14 height 9
drag, startPoint x: 246, startPoint y: 64, endPoint x: 268, endPoint y: 81, distance: 27.7
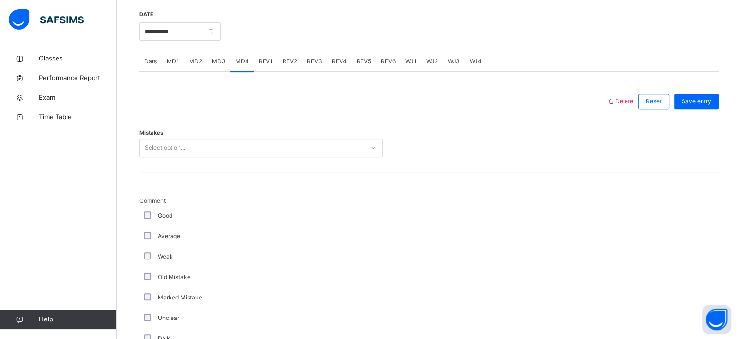
click at [259, 60] on span "REV1" at bounding box center [266, 61] width 14 height 9
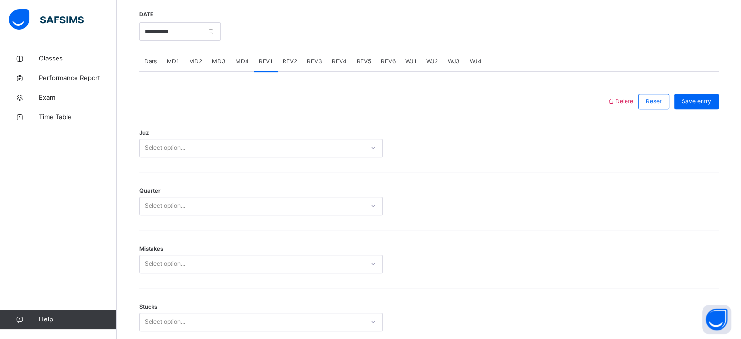
click at [282, 52] on div "REV2" at bounding box center [290, 61] width 24 height 19
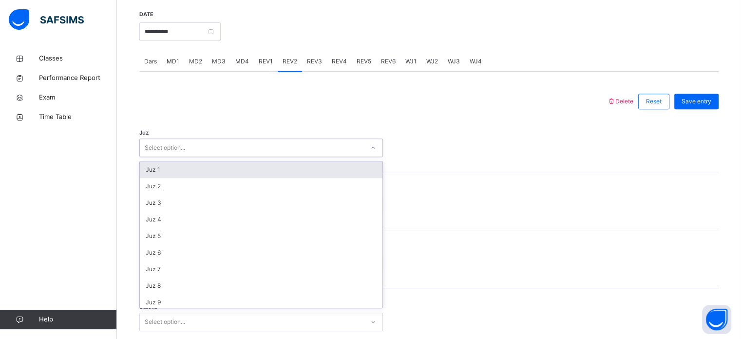
click at [246, 144] on div "Select option..." at bounding box center [252, 147] width 224 height 15
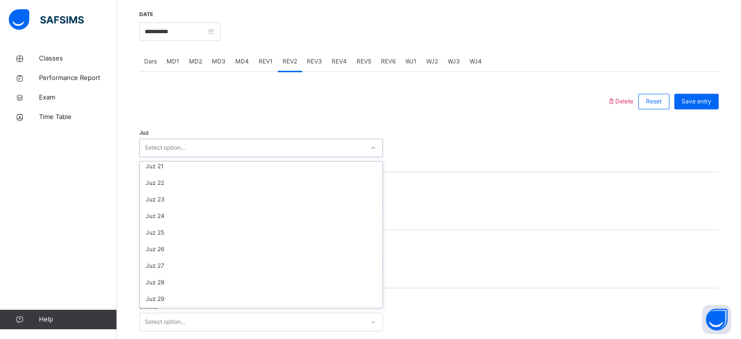
scroll to position [351, 0]
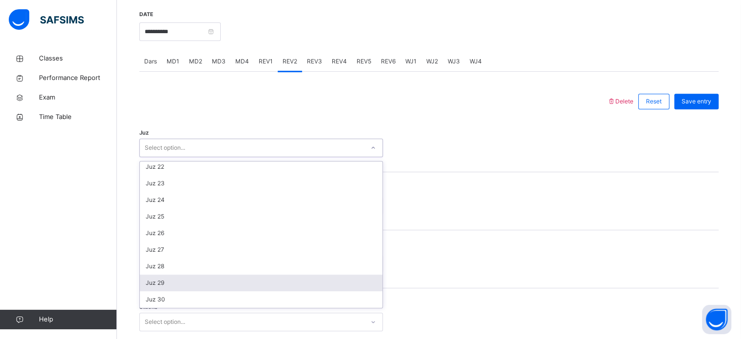
click at [232, 274] on div "Juz 29" at bounding box center [261, 282] width 243 height 17
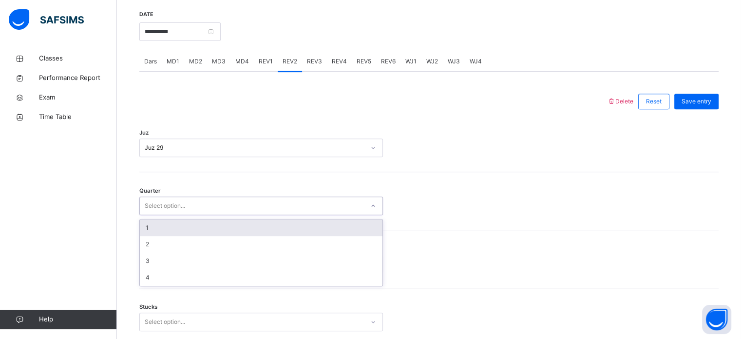
click at [239, 208] on div "Select option..." at bounding box center [252, 205] width 224 height 15
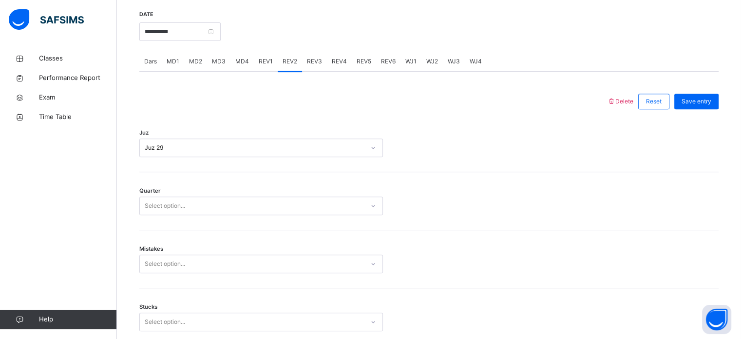
click at [233, 215] on div "Quarter Select option..." at bounding box center [428, 201] width 579 height 58
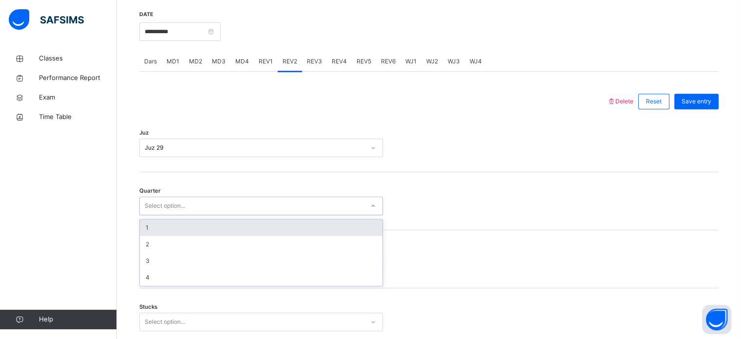
click at [232, 207] on div "Select option..." at bounding box center [252, 205] width 224 height 15
click at [230, 222] on div "1" at bounding box center [261, 227] width 243 height 17
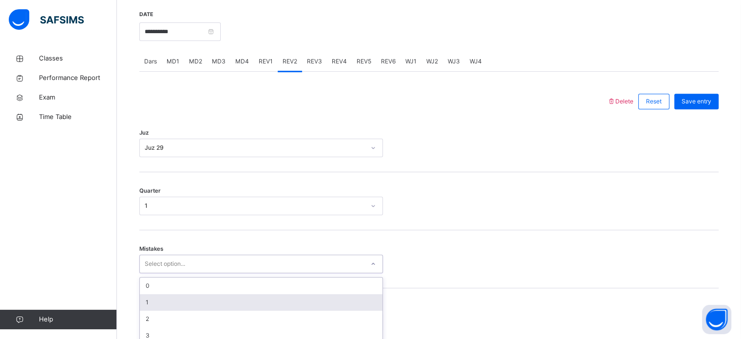
scroll to position [433, 0]
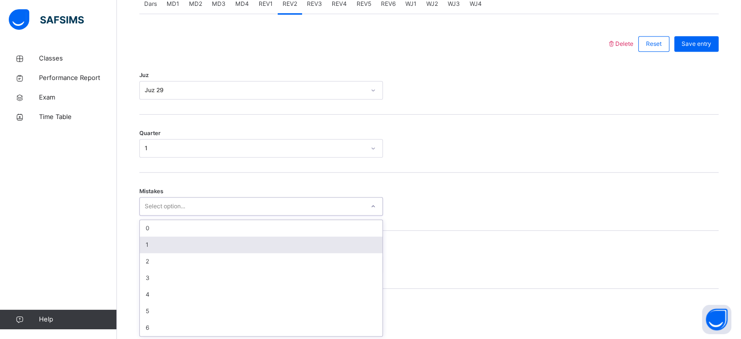
click at [195, 215] on div "option 1 focused, 2 of 7. 7 results available. Use Up and Down to choose option…" at bounding box center [261, 206] width 244 height 19
drag, startPoint x: 199, startPoint y: 245, endPoint x: 186, endPoint y: 247, distance: 12.8
click at [186, 247] on div "1" at bounding box center [261, 243] width 243 height 17
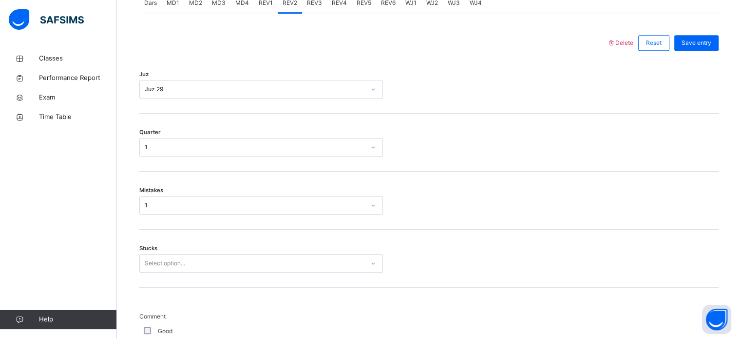
click at [186, 247] on div "Stucks Select option..." at bounding box center [428, 258] width 579 height 58
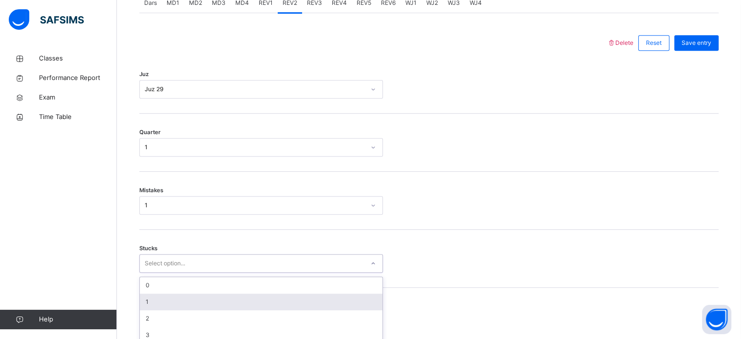
scroll to position [473, 0]
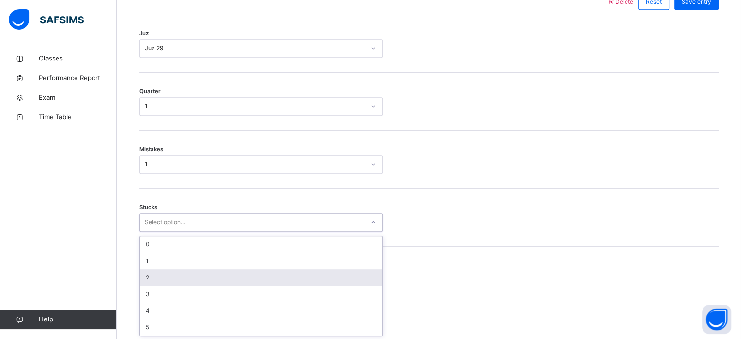
drag, startPoint x: 180, startPoint y: 267, endPoint x: 179, endPoint y: 284, distance: 17.1
click at [179, 231] on div "option 2 focused, 3 of 6. 6 results available. Use Up and Down to choose option…" at bounding box center [261, 222] width 244 height 19
click at [179, 284] on div "2" at bounding box center [261, 277] width 243 height 17
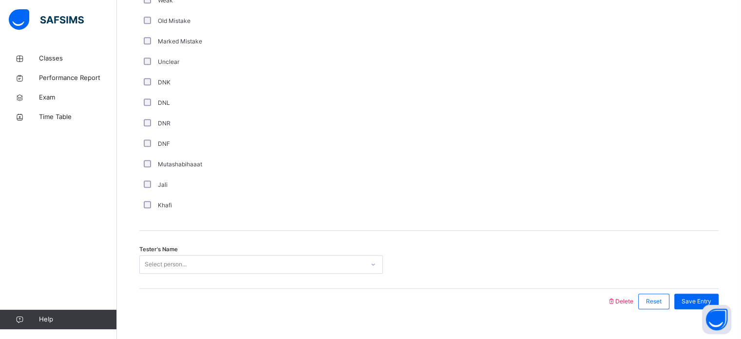
scroll to position [822, 0]
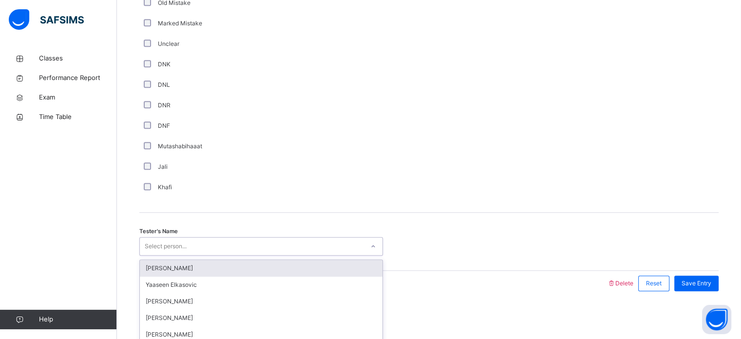
click at [182, 240] on div "Select person..." at bounding box center [166, 246] width 42 height 19
type input "*******"
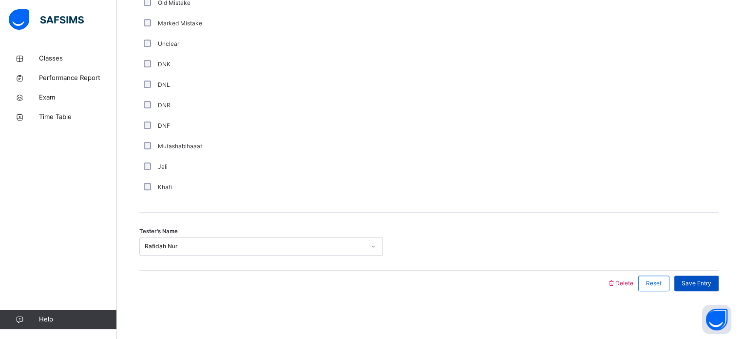
click at [698, 283] on span "Save Entry" at bounding box center [696, 283] width 30 height 9
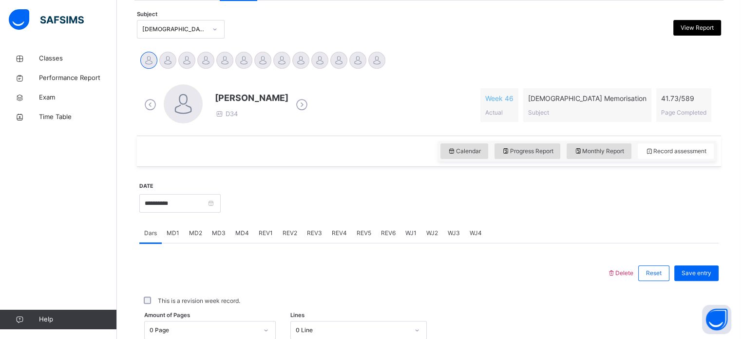
scroll to position [188, 0]
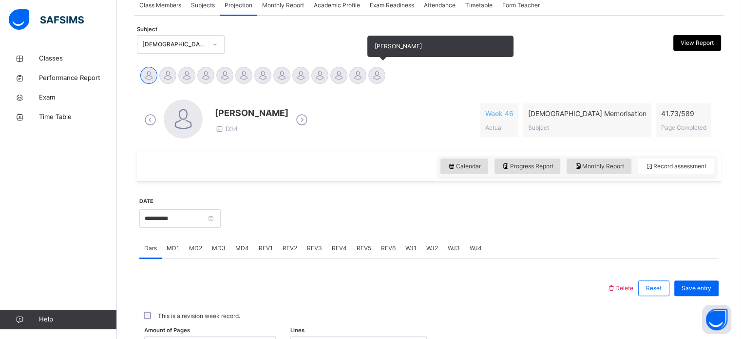
click at [377, 73] on div at bounding box center [376, 75] width 17 height 17
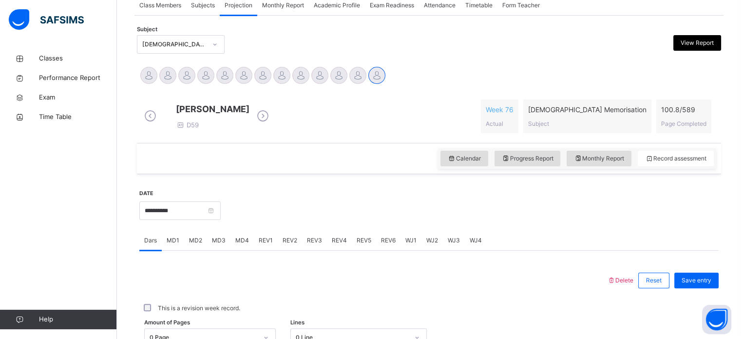
click at [278, 249] on div "REV2" at bounding box center [290, 239] width 24 height 19
click at [268, 245] on span "REV1" at bounding box center [266, 240] width 14 height 9
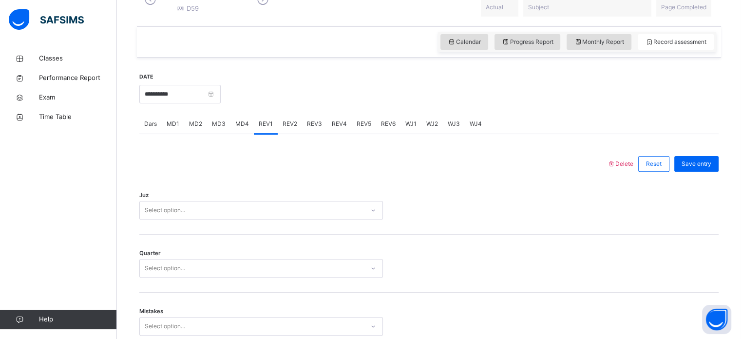
scroll to position [314, 0]
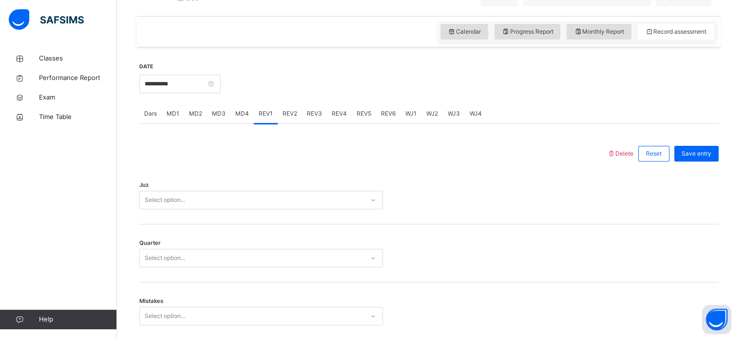
click at [289, 123] on div "REV2" at bounding box center [290, 113] width 24 height 19
drag, startPoint x: 268, startPoint y: 126, endPoint x: 242, endPoint y: 124, distance: 26.4
click at [242, 124] on div "Dars MD1 MD2 MD3 MD4 REV1 REV2 REV3 REV4 REV5 REV6 WJ1 WJ2 WJ3 WJ4" at bounding box center [428, 114] width 579 height 20
click at [242, 118] on span "MD4" at bounding box center [242, 113] width 14 height 9
click at [269, 118] on span "REV1" at bounding box center [266, 113] width 14 height 9
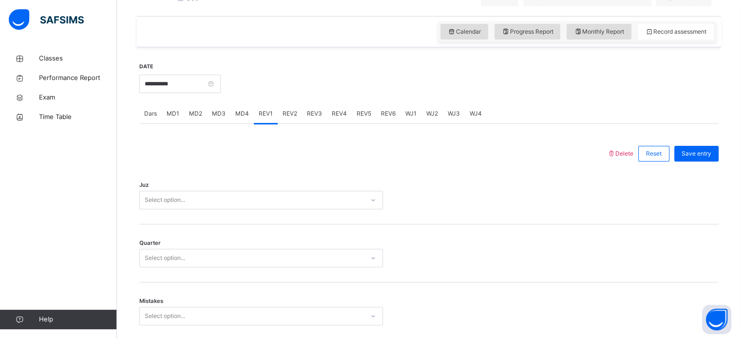
click at [296, 122] on div "REV2" at bounding box center [290, 113] width 24 height 19
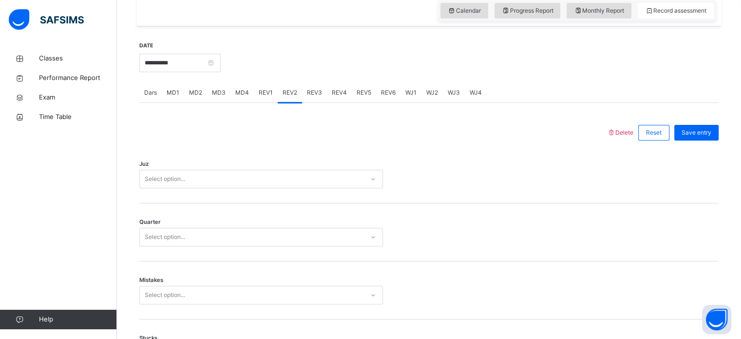
scroll to position [331, 0]
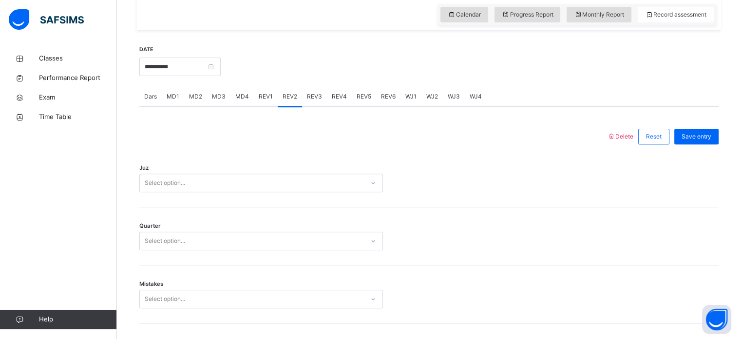
click at [271, 106] on div "REV1" at bounding box center [266, 96] width 24 height 19
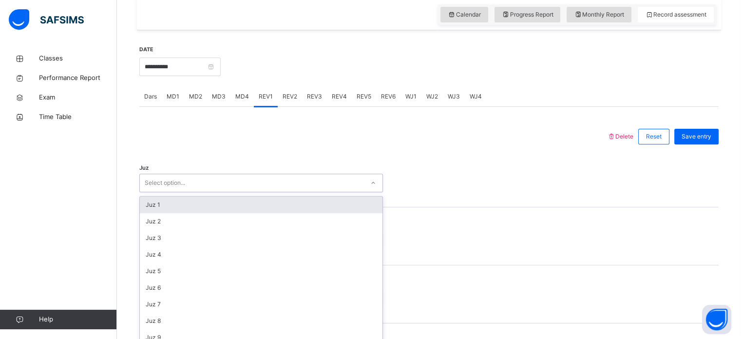
scroll to position [347, 0]
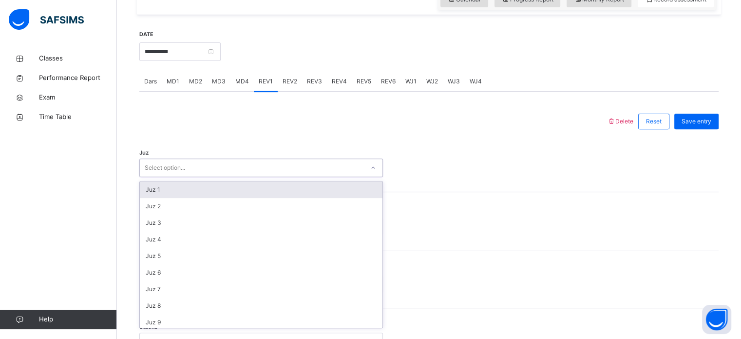
click at [290, 186] on div "Juz option Juz 1 focused, 1 of 30. 30 results available. Use Up and Down to cho…" at bounding box center [428, 163] width 579 height 58
type input "**"
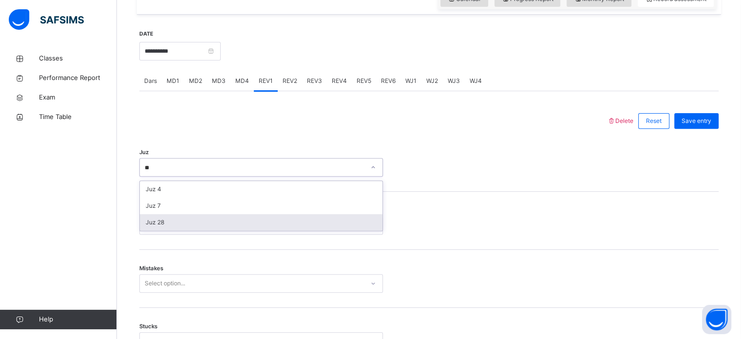
click at [290, 230] on div "Juz 28" at bounding box center [261, 222] width 243 height 17
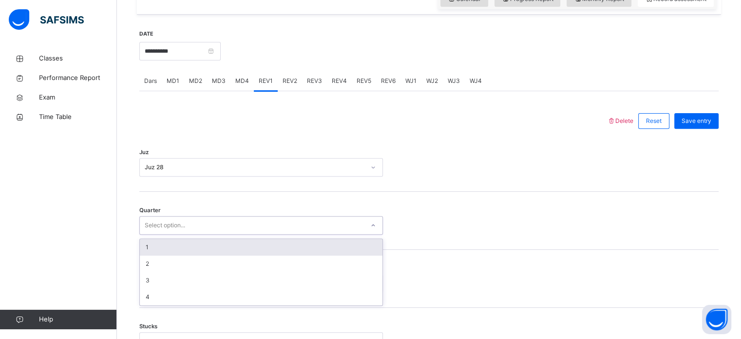
click at [290, 232] on div "Select option..." at bounding box center [252, 225] width 224 height 15
type input "*"
click at [277, 255] on div "1" at bounding box center [261, 247] width 243 height 17
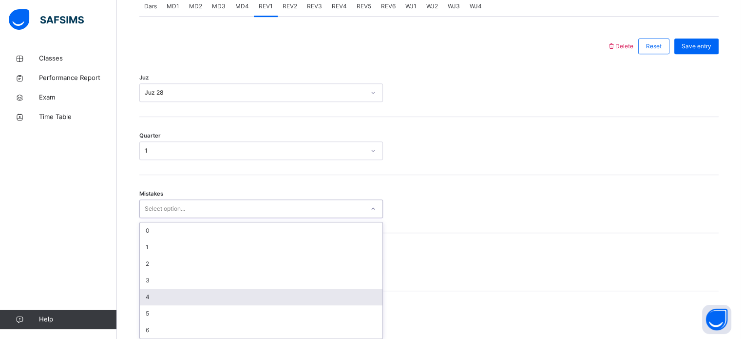
click at [285, 218] on div "option 4 focused, 5 of 7. 7 results available. Use Up and Down to choose option…" at bounding box center [261, 208] width 244 height 19
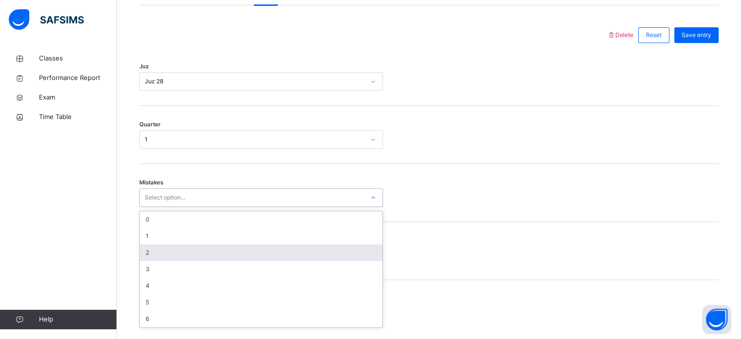
click at [284, 261] on div "2" at bounding box center [261, 252] width 243 height 17
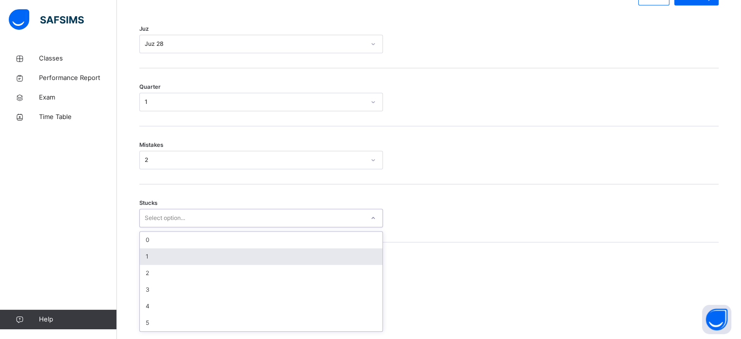
scroll to position [473, 0]
click at [223, 224] on div "option 1 focused, 2 of 6. 6 results available. Use Up and Down to choose option…" at bounding box center [261, 214] width 244 height 19
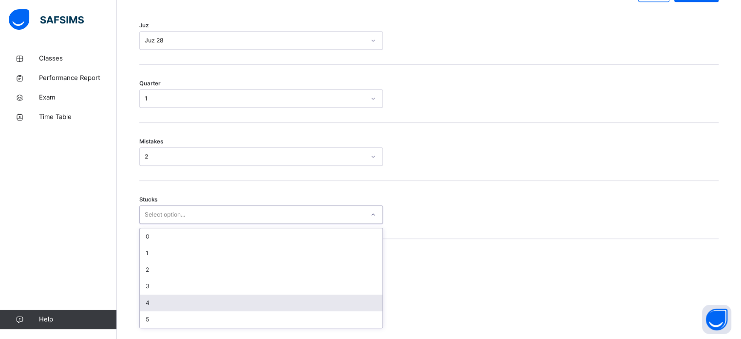
click at [222, 305] on div "4" at bounding box center [261, 302] width 243 height 17
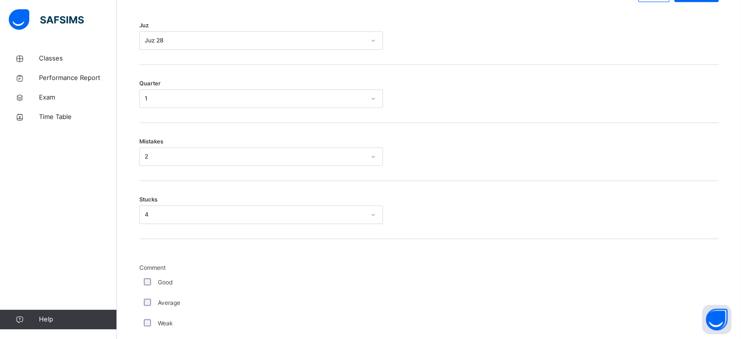
scroll to position [822, 0]
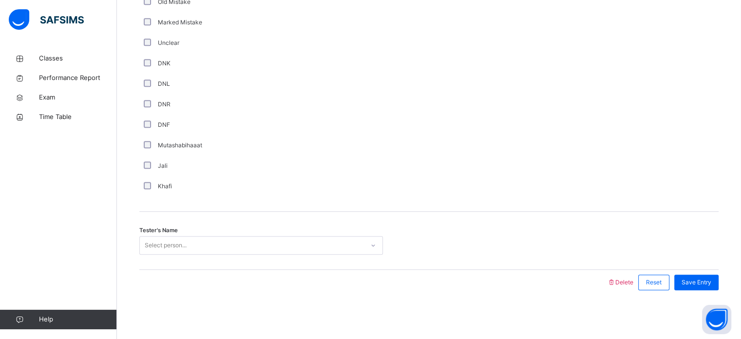
click at [234, 253] on div "Select person..." at bounding box center [261, 245] width 244 height 19
type input "**"
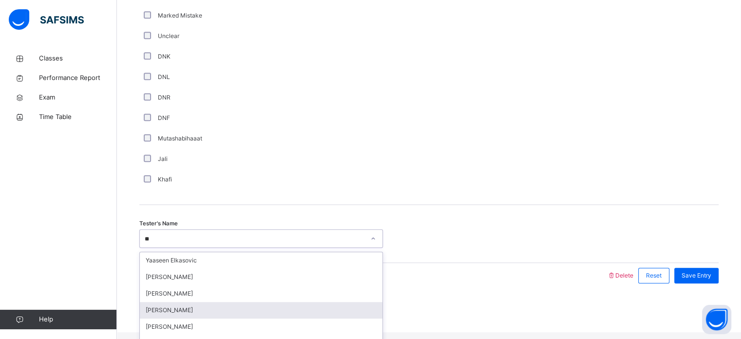
click at [218, 313] on div "[PERSON_NAME]" at bounding box center [261, 310] width 243 height 17
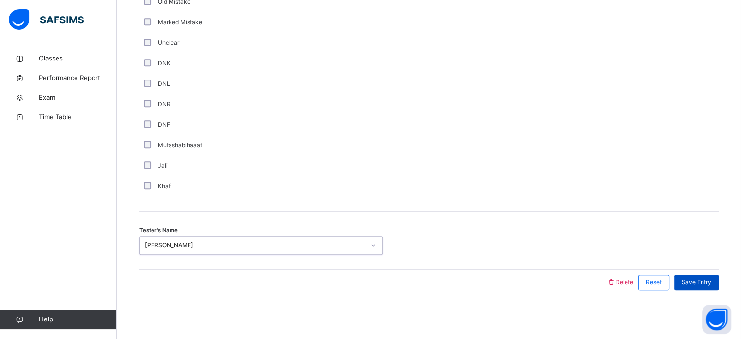
click at [699, 279] on span "Save Entry" at bounding box center [696, 282] width 30 height 9
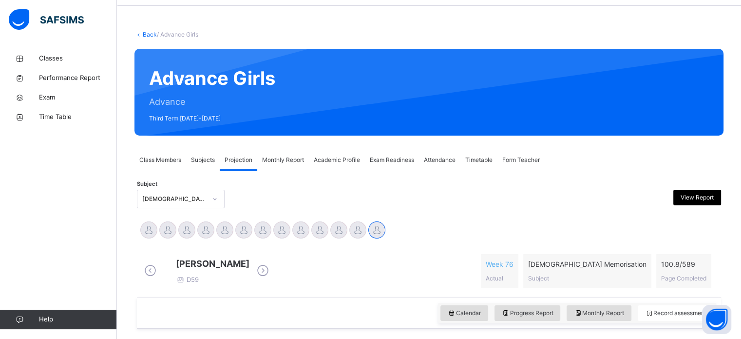
scroll to position [33, 0]
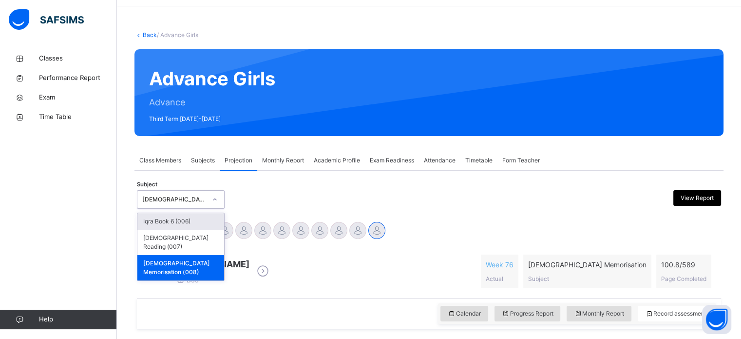
click at [172, 190] on div "[DEMOGRAPHIC_DATA] Memorisation (008)" at bounding box center [181, 199] width 88 height 19
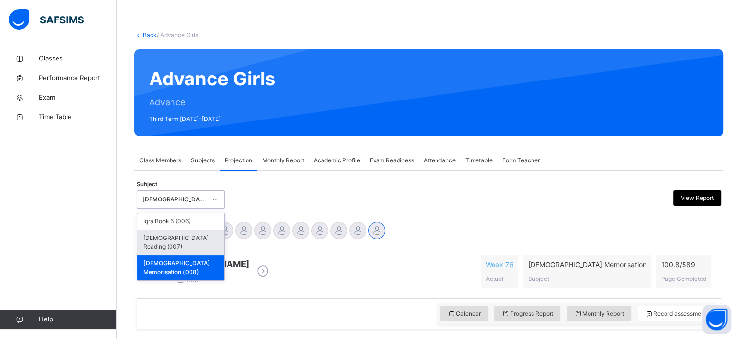
click at [193, 234] on div "[DEMOGRAPHIC_DATA] Reading (007)" at bounding box center [180, 241] width 87 height 25
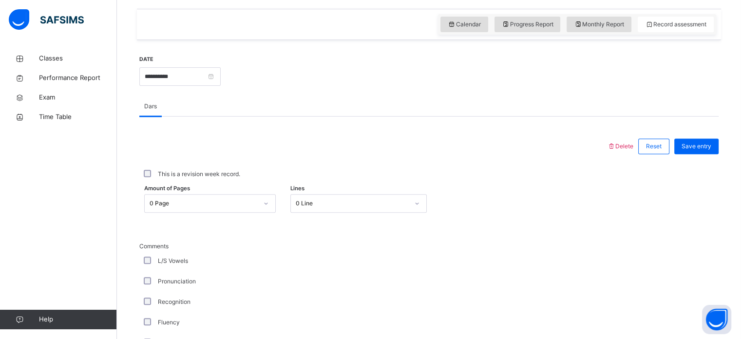
scroll to position [331, 0]
click at [207, 186] on div "This is a revision week record." at bounding box center [428, 172] width 579 height 30
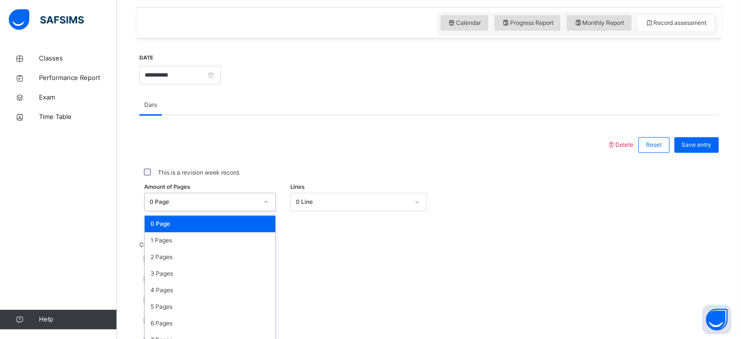
scroll to position [358, 0]
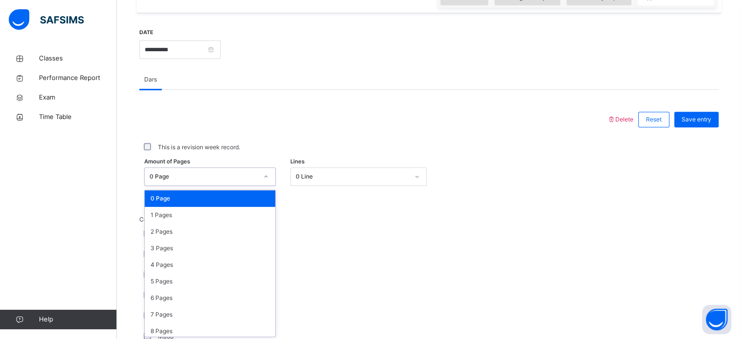
click at [210, 186] on div "option 0 Page focused, 1 of 275. 275 results available. Use Up and Down to choo…" at bounding box center [210, 176] width 132 height 19
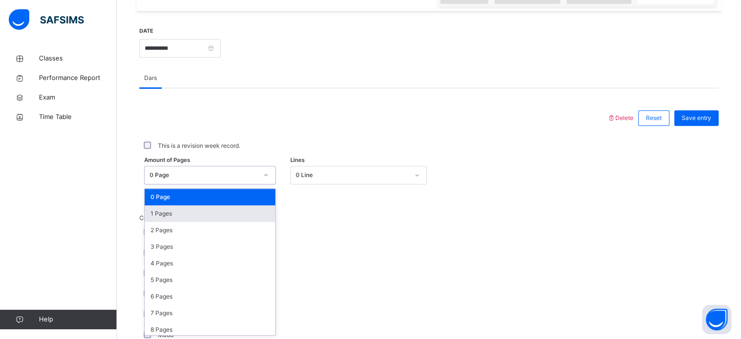
click at [216, 210] on div "1 Pages" at bounding box center [210, 213] width 131 height 17
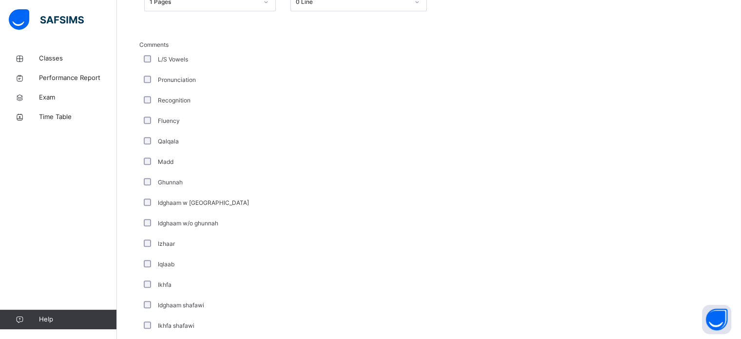
scroll to position [666, 0]
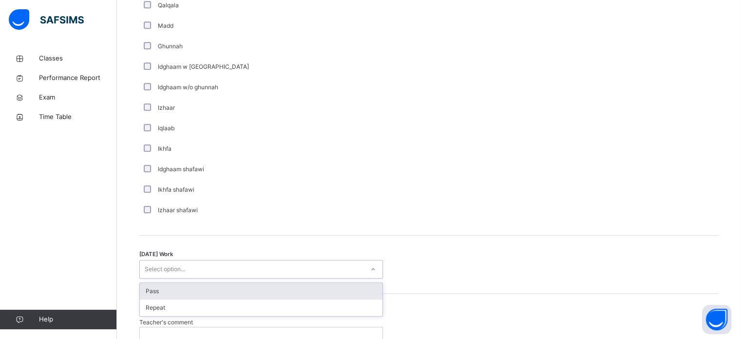
click at [191, 268] on div "Select option..." at bounding box center [252, 269] width 224 height 15
click at [199, 290] on div "Pass" at bounding box center [261, 291] width 243 height 17
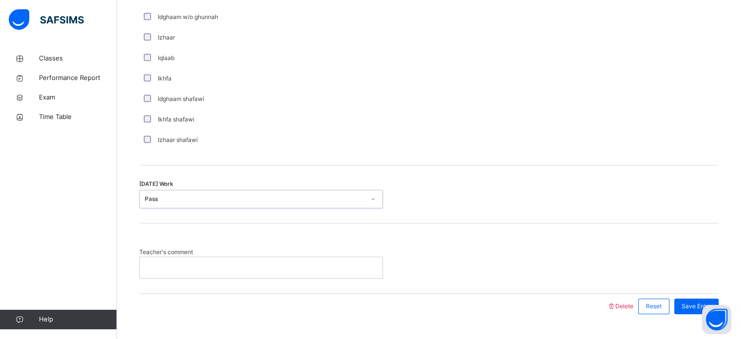
scroll to position [738, 0]
click at [199, 268] on p at bounding box center [261, 265] width 228 height 9
click at [688, 300] on div "Save Entry" at bounding box center [696, 304] width 44 height 16
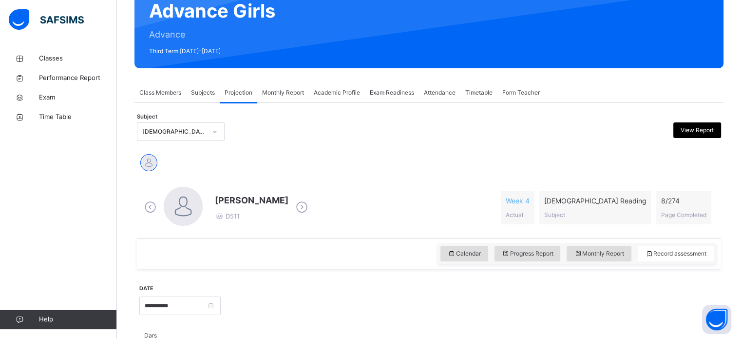
scroll to position [98, 0]
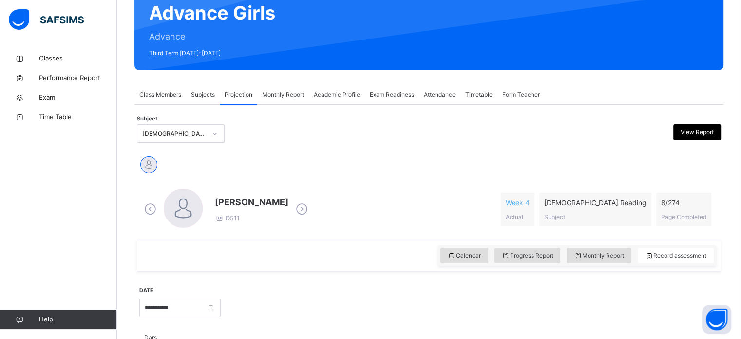
click at [170, 144] on div "Subject Quran Reading (007) View Report" at bounding box center [429, 133] width 584 height 28
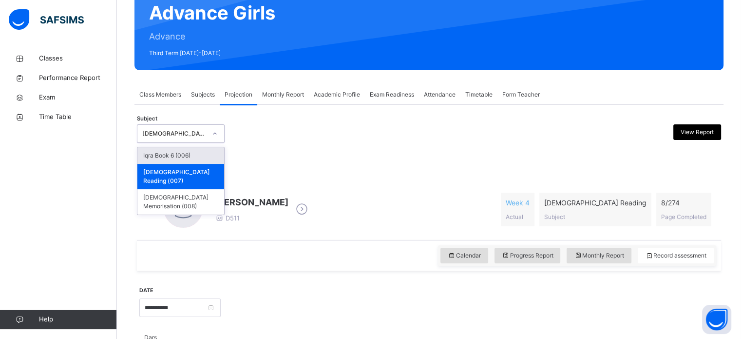
click at [174, 126] on div "[DEMOGRAPHIC_DATA] Reading (007)" at bounding box center [171, 133] width 68 height 15
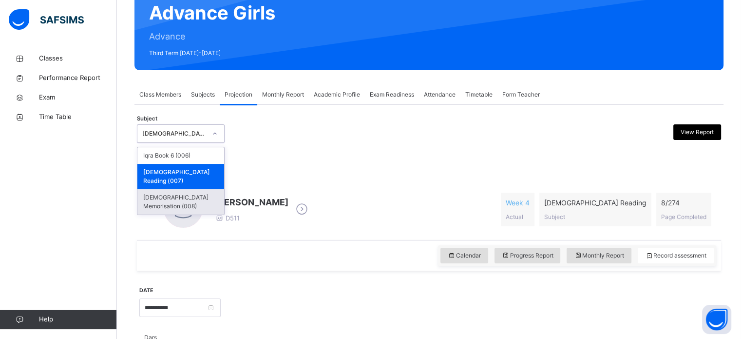
click at [177, 189] on div "[DEMOGRAPHIC_DATA] Memorisation (008)" at bounding box center [180, 201] width 87 height 25
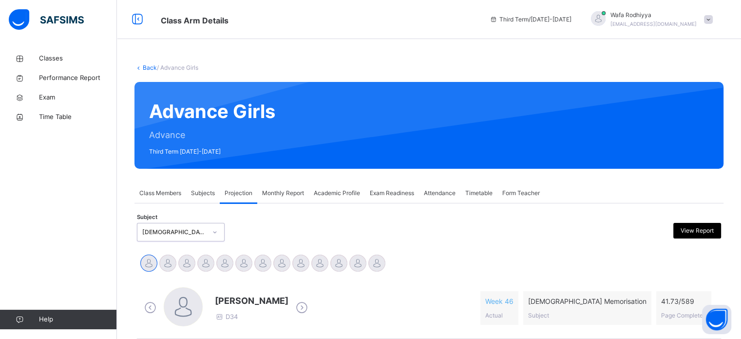
scroll to position [171, 0]
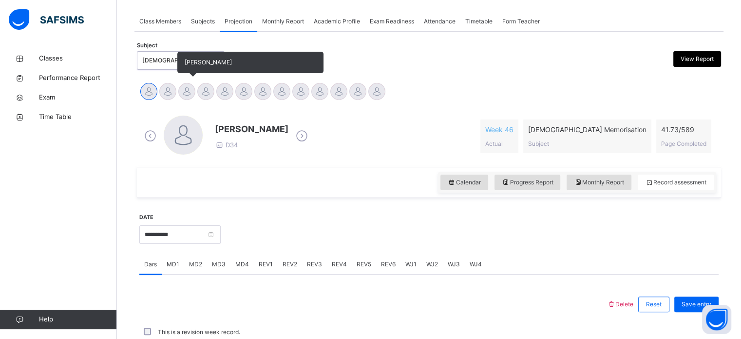
click at [182, 87] on div at bounding box center [186, 91] width 17 height 17
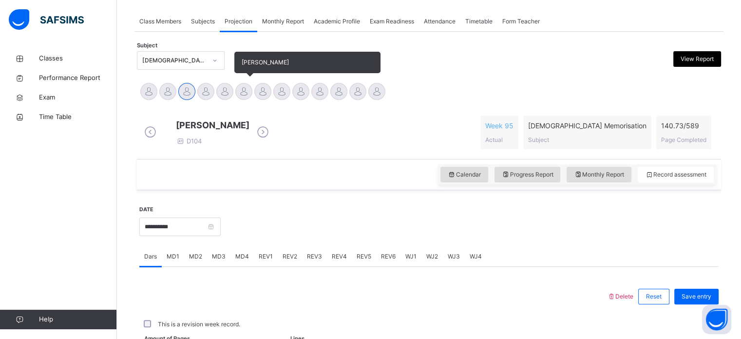
click at [234, 85] on div "[PERSON_NAME]" at bounding box center [243, 92] width 19 height 21
click at [241, 87] on div at bounding box center [243, 91] width 17 height 17
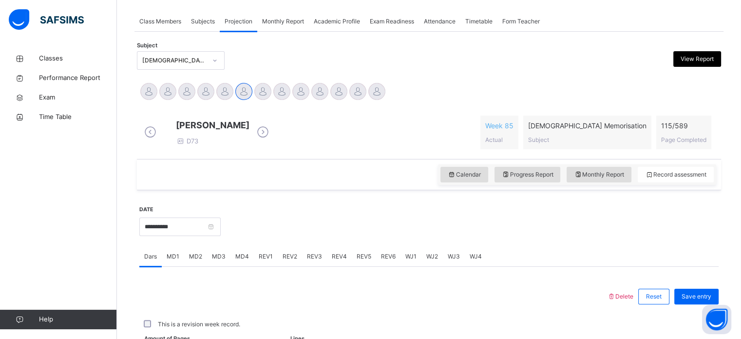
scroll to position [393, 0]
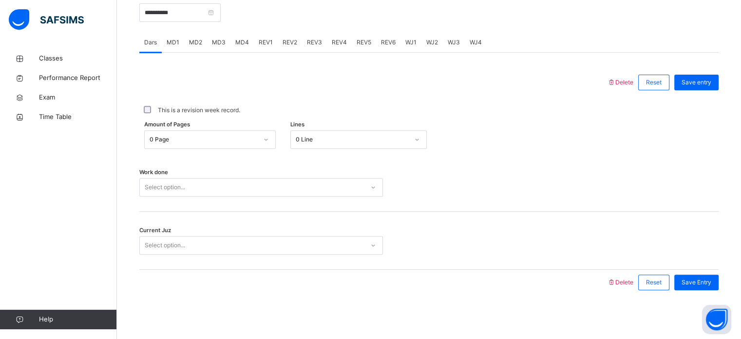
drag, startPoint x: 257, startPoint y: 46, endPoint x: 246, endPoint y: 45, distance: 10.7
click at [247, 45] on div "Dars MD1 MD2 MD3 MD4 REV1 REV2 REV3 REV4 REV5 REV6 WJ1 WJ2 WJ3 WJ4" at bounding box center [428, 43] width 579 height 20
click at [246, 45] on span "MD4" at bounding box center [242, 42] width 14 height 9
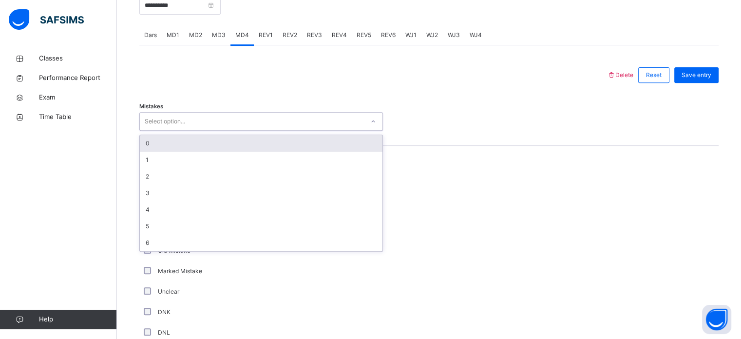
drag, startPoint x: 151, startPoint y: 124, endPoint x: 150, endPoint y: 139, distance: 14.7
click at [151, 126] on div "Select option..." at bounding box center [165, 121] width 40 height 19
click at [148, 148] on div "0" at bounding box center [261, 143] width 243 height 17
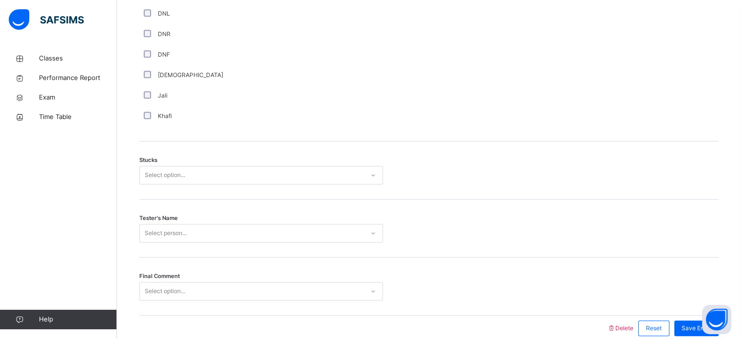
scroll to position [764, 0]
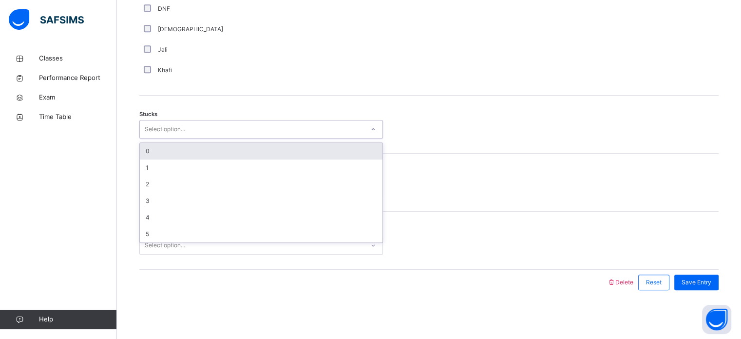
click at [218, 132] on div "Select option..." at bounding box center [252, 129] width 224 height 15
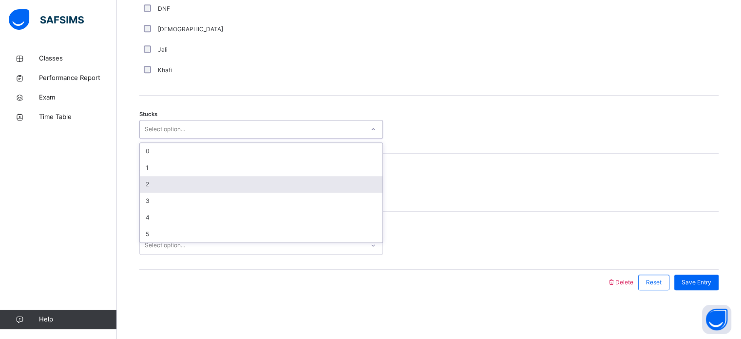
click at [181, 178] on div "2" at bounding box center [261, 184] width 243 height 17
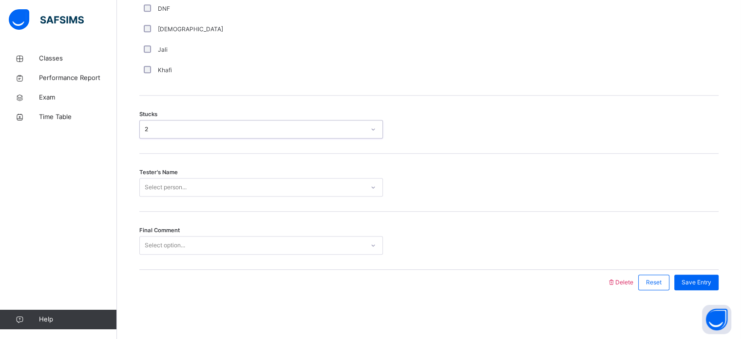
click at [172, 188] on div "Select person..." at bounding box center [166, 187] width 42 height 19
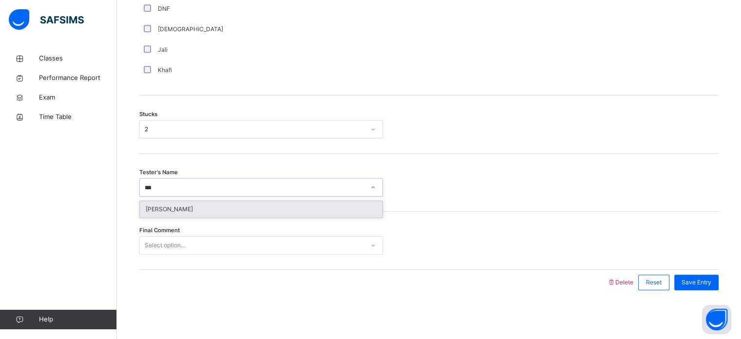
type input "****"
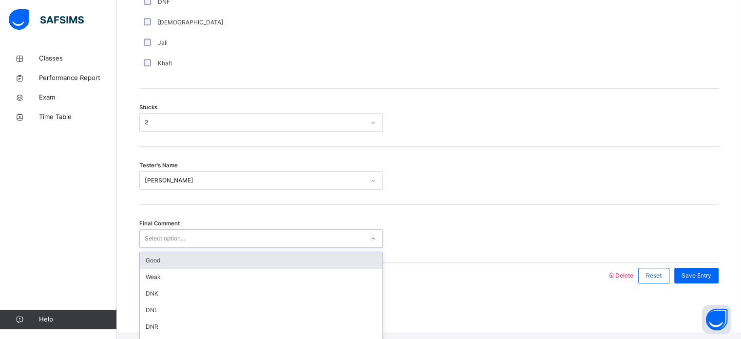
click at [175, 241] on div "Select option..." at bounding box center [165, 238] width 40 height 19
click at [148, 268] on div "Good" at bounding box center [261, 260] width 243 height 17
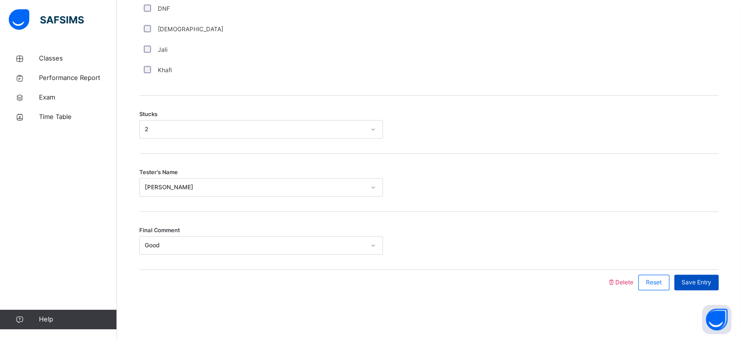
click at [692, 284] on span "Save Entry" at bounding box center [696, 282] width 30 height 9
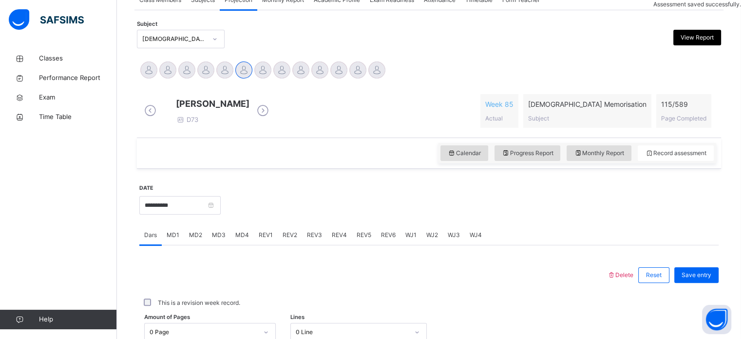
scroll to position [167, 0]
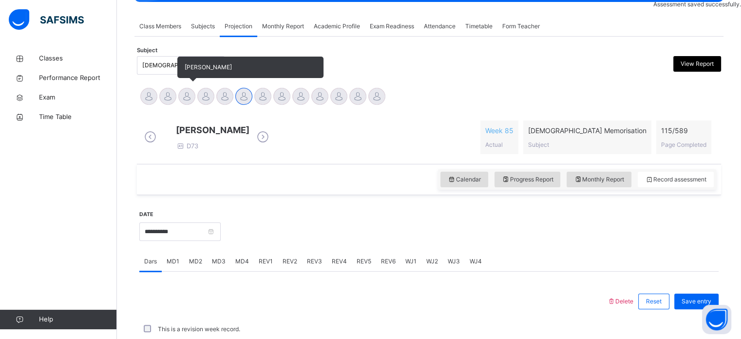
click at [183, 90] on div at bounding box center [186, 96] width 17 height 17
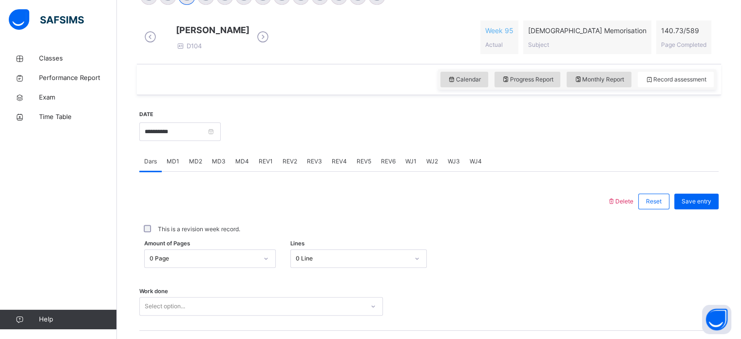
scroll to position [393, 0]
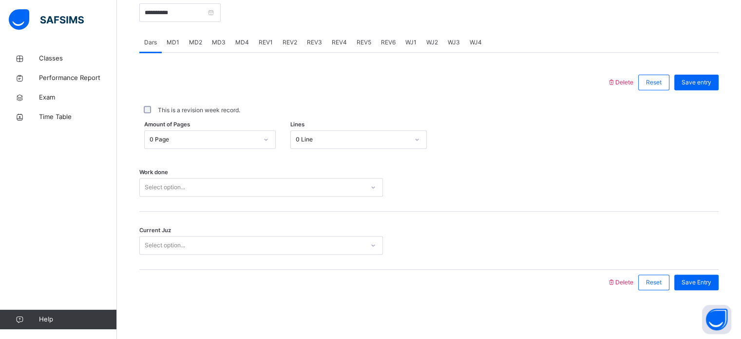
click at [181, 184] on div "Select option..." at bounding box center [165, 187] width 40 height 19
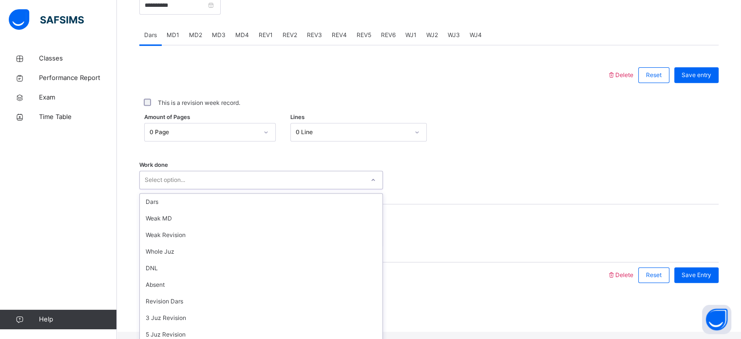
scroll to position [29, 0]
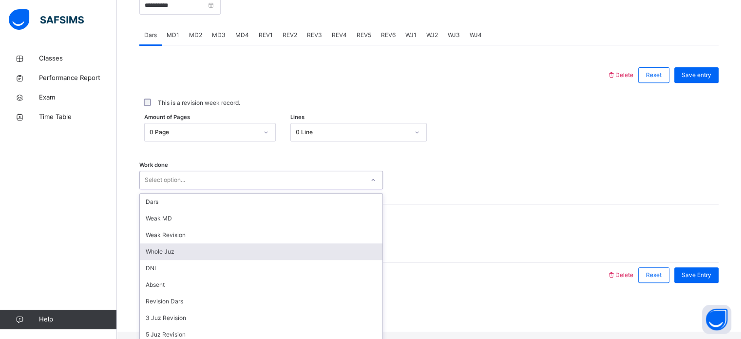
click at [254, 243] on div "Whole Juz" at bounding box center [261, 251] width 243 height 17
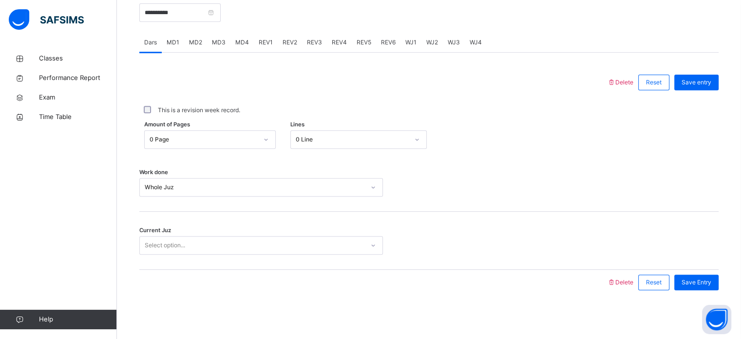
drag, startPoint x: 254, startPoint y: 231, endPoint x: 249, endPoint y: 233, distance: 5.4
click at [249, 233] on div "Current Juz Select option..." at bounding box center [428, 240] width 579 height 58
click at [232, 246] on div "Select option..." at bounding box center [252, 245] width 224 height 15
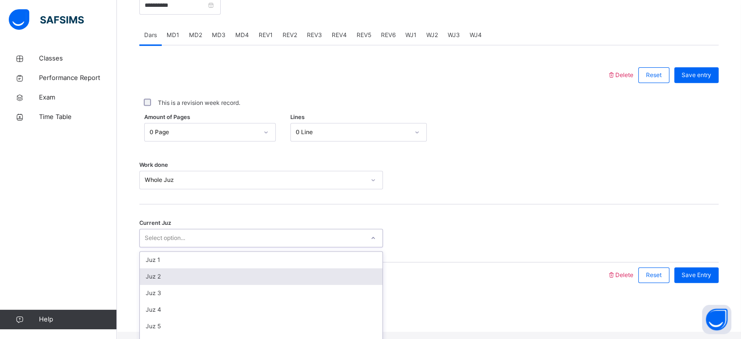
click at [203, 281] on div "Juz 2" at bounding box center [261, 276] width 243 height 17
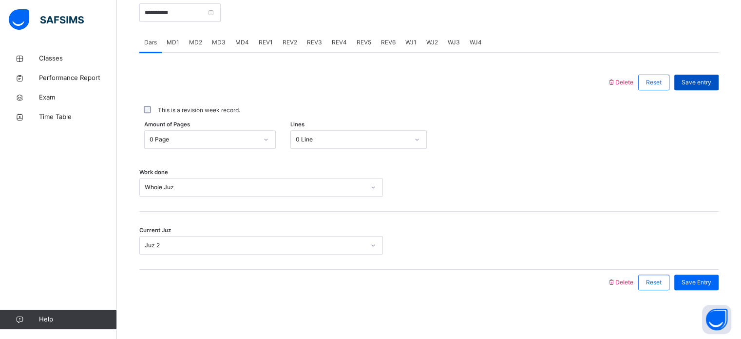
click at [688, 83] on span "Save entry" at bounding box center [696, 82] width 30 height 9
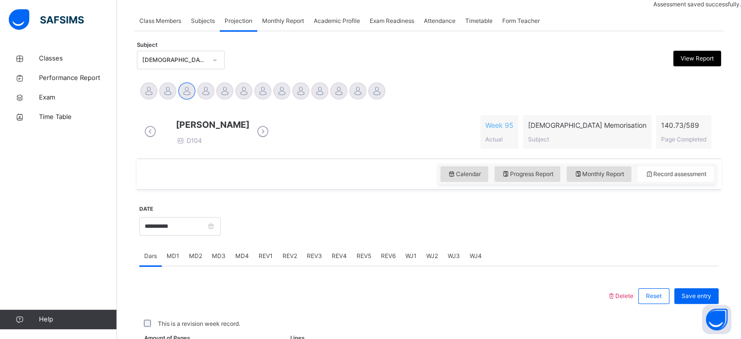
scroll to position [393, 0]
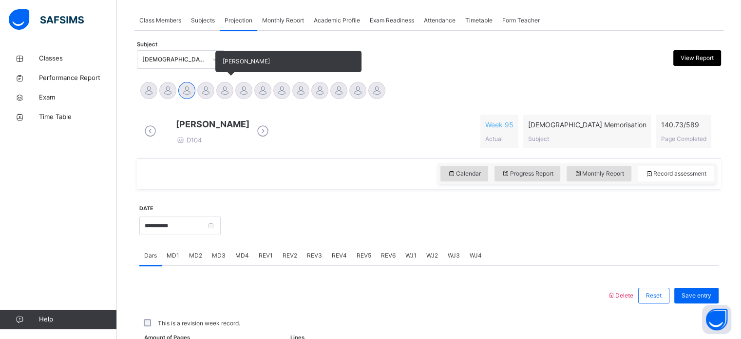
click at [226, 94] on div at bounding box center [224, 90] width 17 height 17
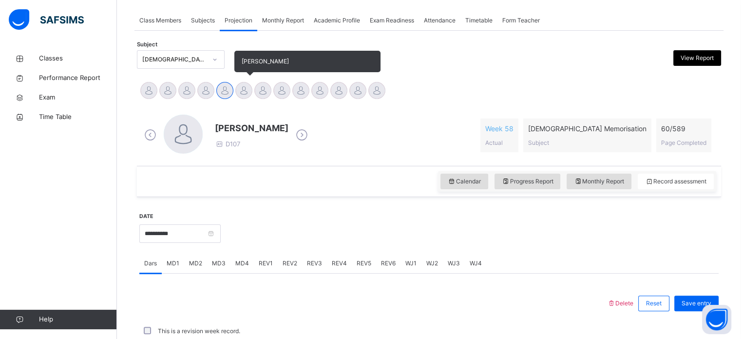
click at [251, 92] on div at bounding box center [243, 90] width 17 height 17
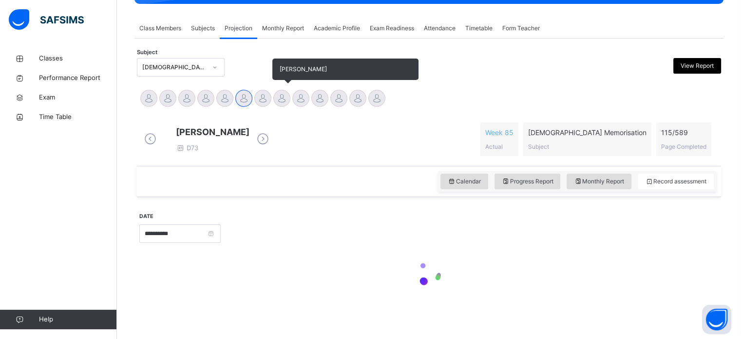
click at [279, 90] on div at bounding box center [281, 98] width 17 height 17
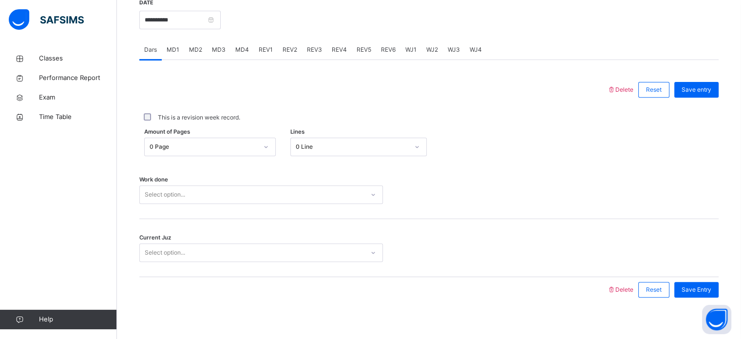
scroll to position [388, 0]
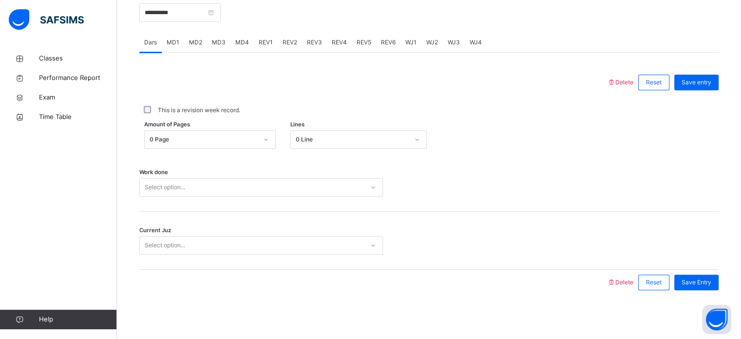
click at [288, 47] on span "REV2" at bounding box center [290, 42] width 15 height 9
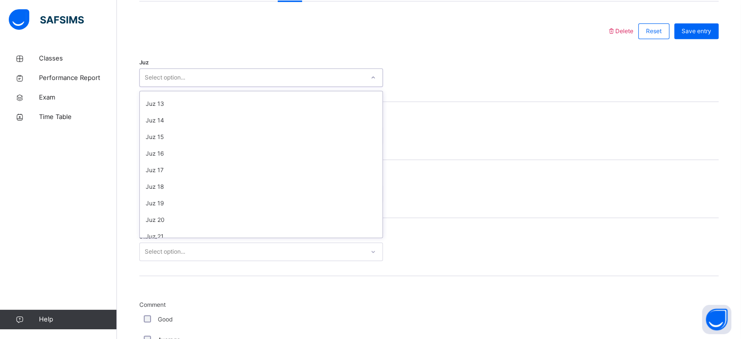
scroll to position [351, 0]
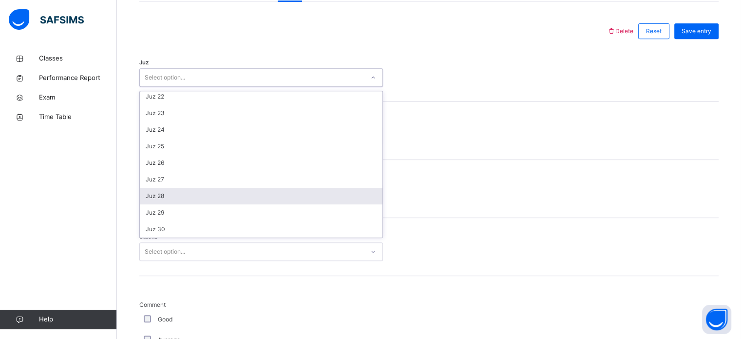
click at [220, 200] on div "Juz 28" at bounding box center [261, 196] width 243 height 17
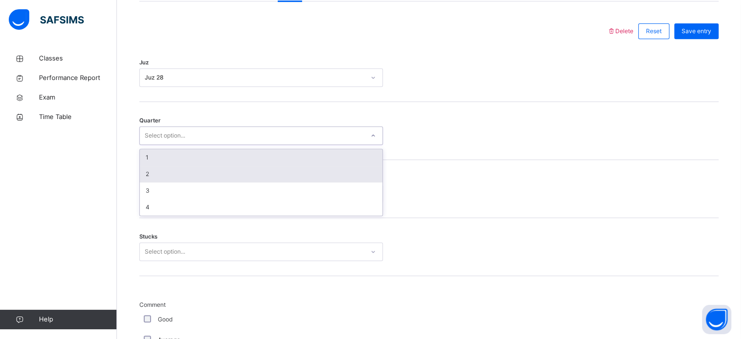
click at [231, 182] on div "2" at bounding box center [261, 174] width 243 height 17
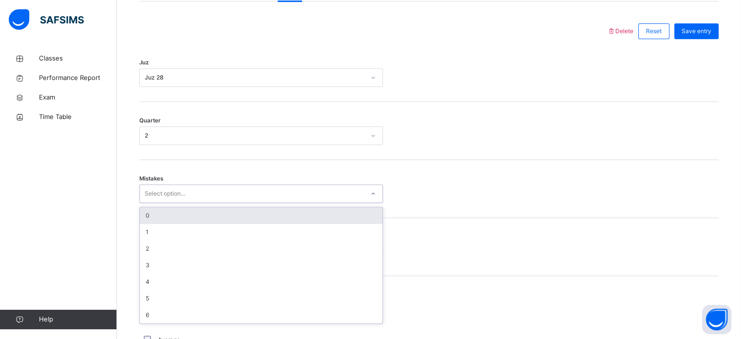
click at [210, 224] on div "0" at bounding box center [261, 215] width 243 height 17
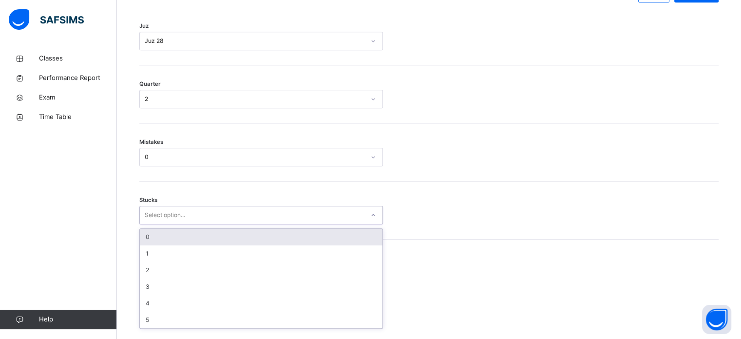
scroll to position [473, 0]
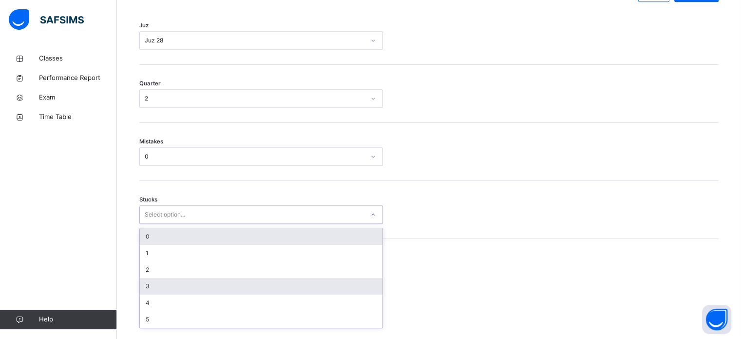
click at [183, 294] on div "3" at bounding box center [261, 286] width 243 height 17
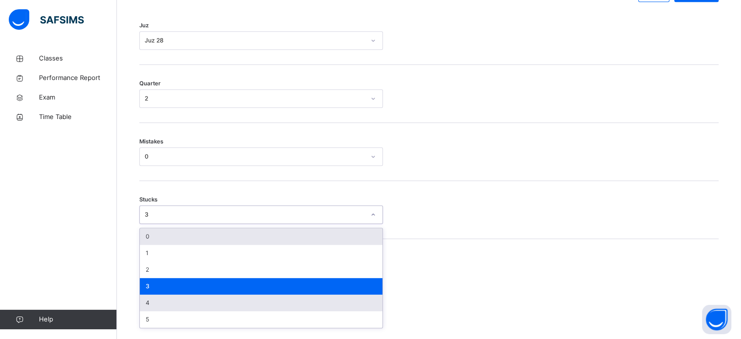
click at [187, 305] on div "4" at bounding box center [261, 302] width 243 height 17
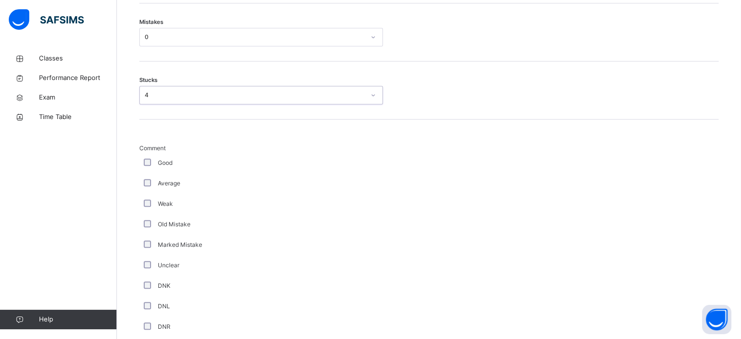
scroll to position [598, 0]
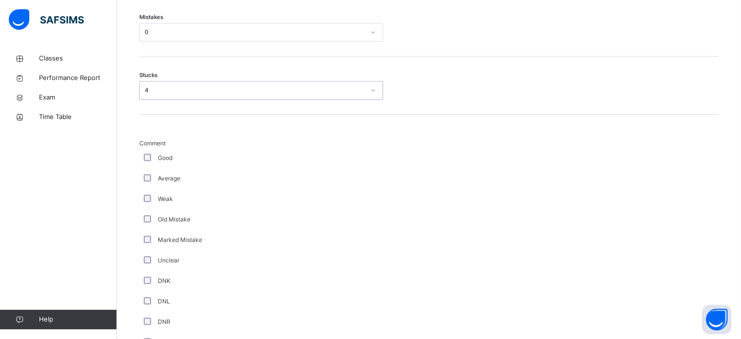
click at [163, 188] on div "Average" at bounding box center [261, 178] width 244 height 20
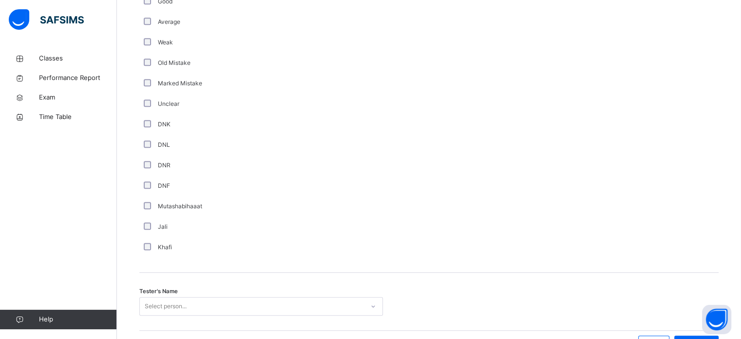
scroll to position [822, 0]
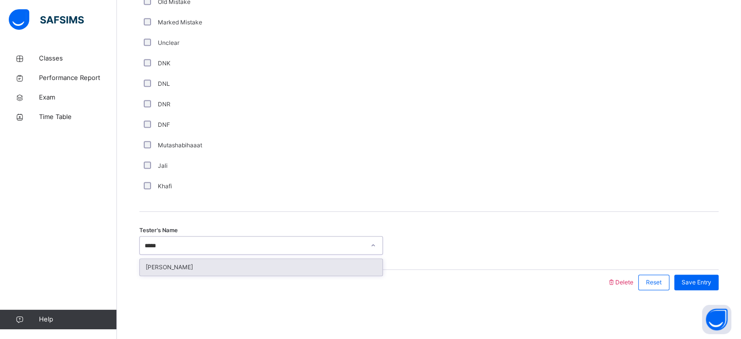
type input "******"
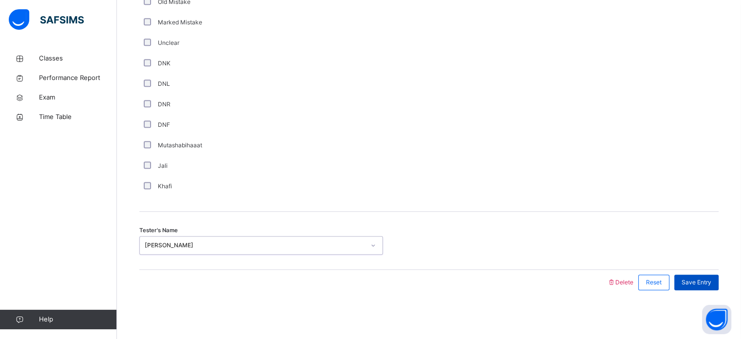
click at [705, 286] on div "Save Entry" at bounding box center [696, 282] width 44 height 16
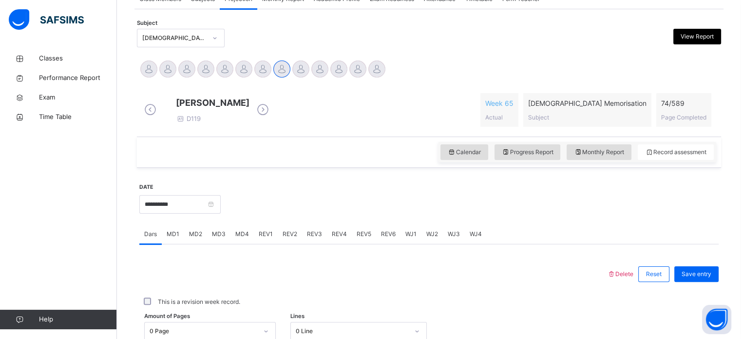
scroll to position [195, 0]
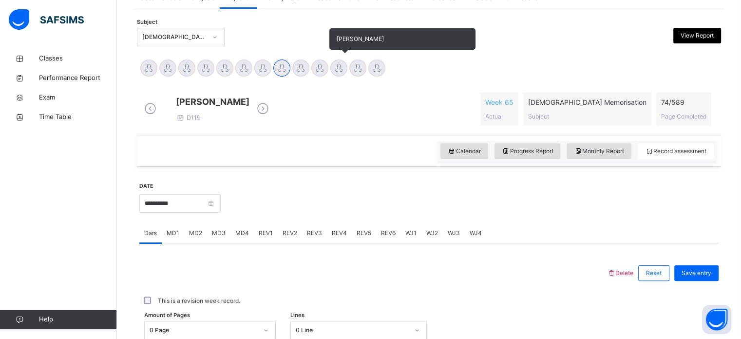
click at [342, 62] on div at bounding box center [338, 67] width 17 height 17
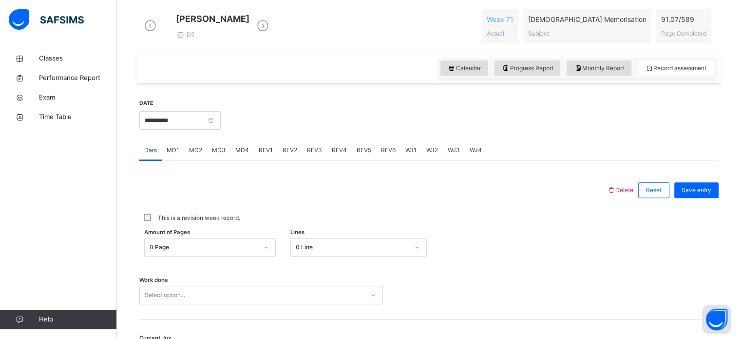
scroll to position [320, 0]
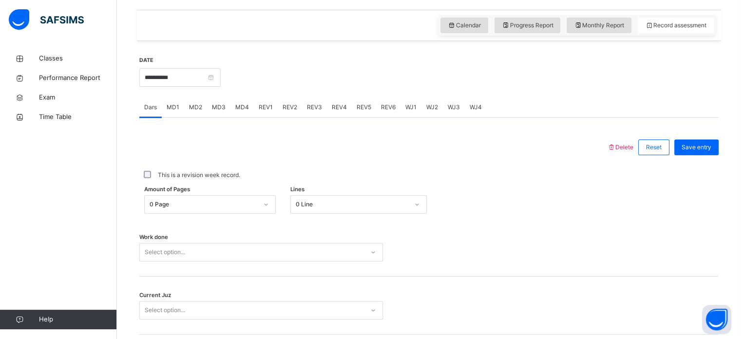
click at [254, 115] on div "REV1" at bounding box center [266, 106] width 24 height 19
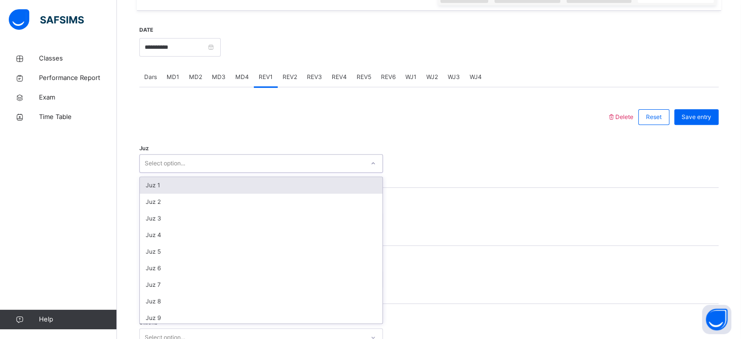
scroll to position [351, 0]
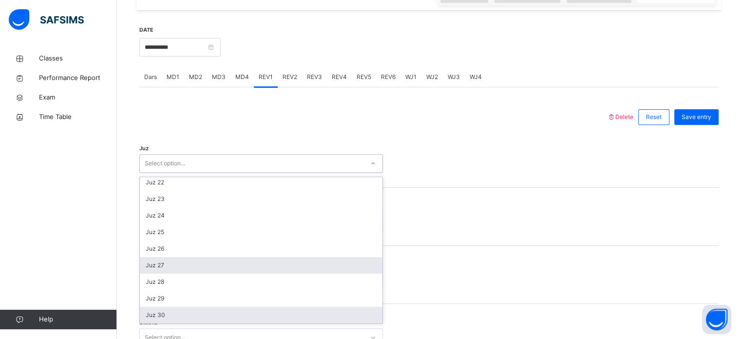
click at [179, 273] on div "Juz 27" at bounding box center [261, 265] width 243 height 17
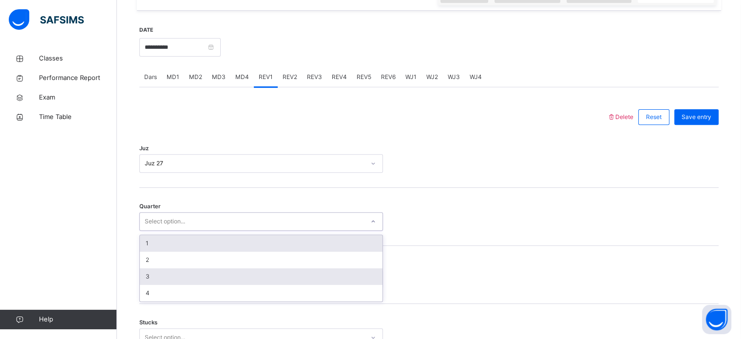
click at [168, 281] on div "3" at bounding box center [261, 276] width 243 height 17
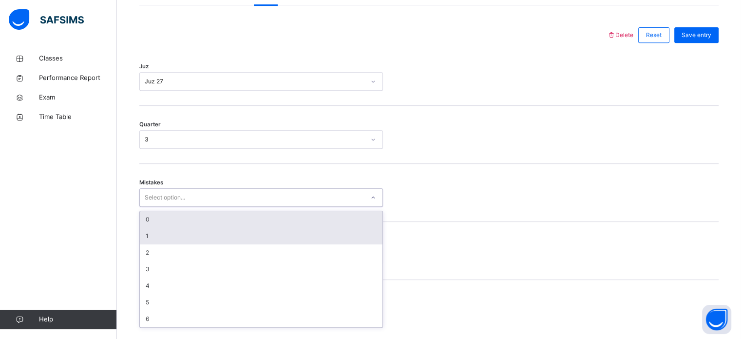
click at [161, 242] on div "1" at bounding box center [261, 235] width 243 height 17
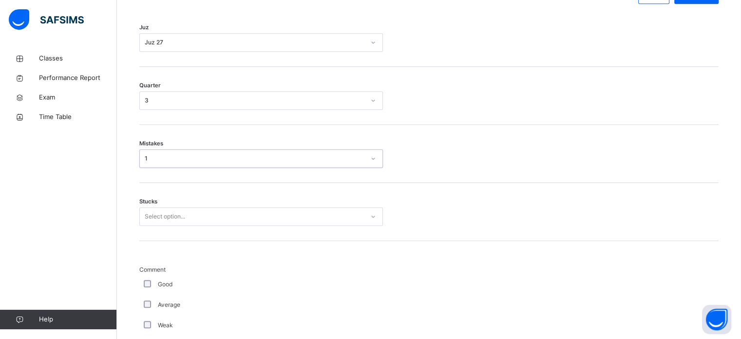
scroll to position [472, 0]
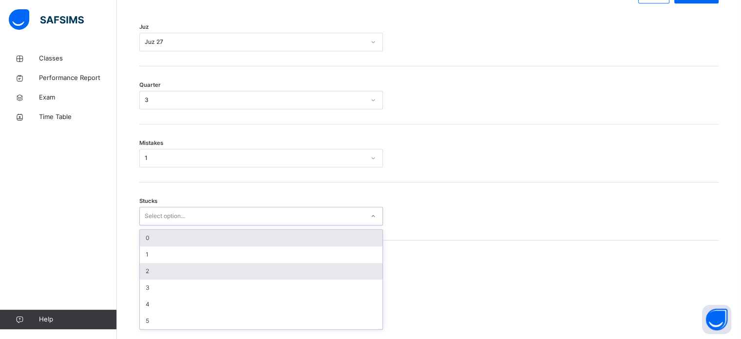
click at [163, 279] on div "2" at bounding box center [261, 271] width 243 height 17
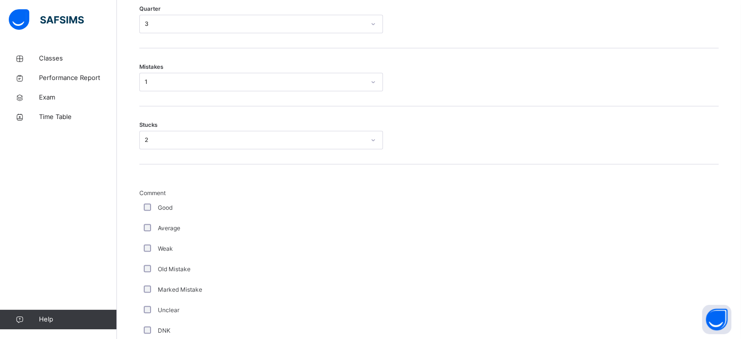
scroll to position [618, 0]
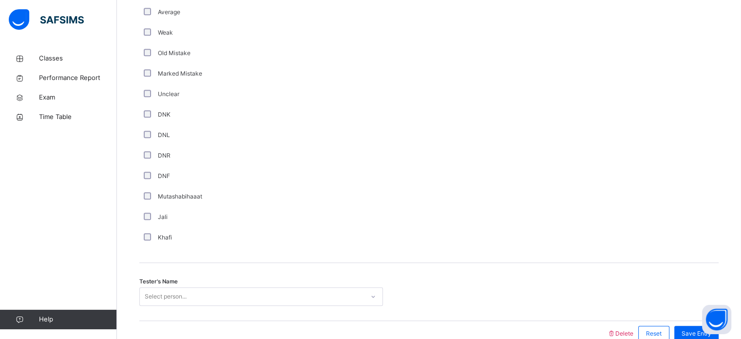
click at [242, 240] on div "Khafi" at bounding box center [261, 237] width 239 height 9
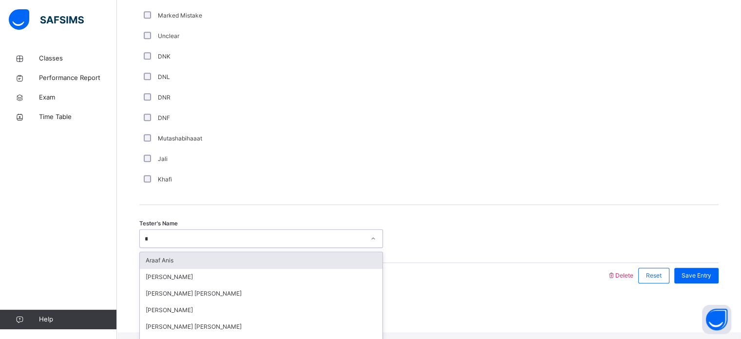
type input "***"
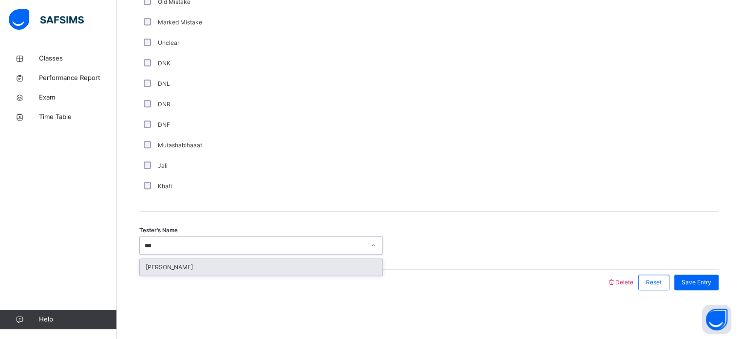
click at [181, 266] on div "[PERSON_NAME]" at bounding box center [261, 267] width 243 height 17
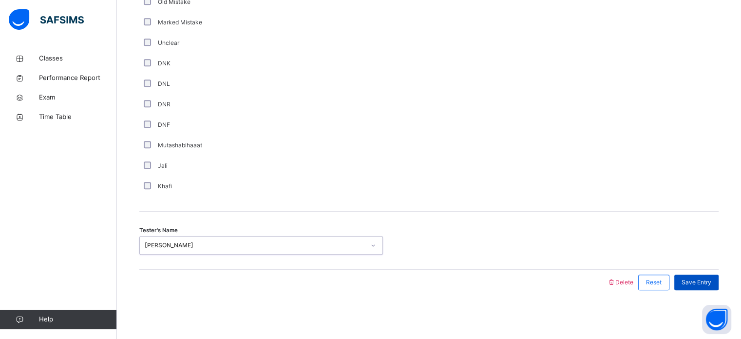
click at [697, 285] on span "Save Entry" at bounding box center [696, 282] width 30 height 9
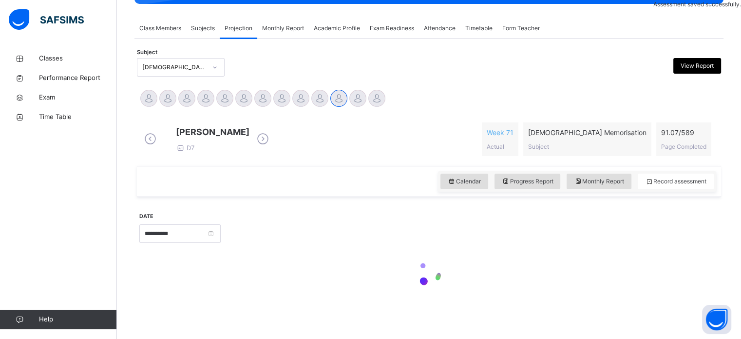
scroll to position [393, 0]
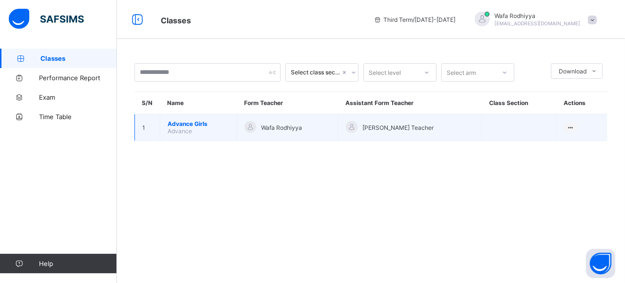
click at [222, 123] on span "Advance Girls" at bounding box center [199, 123] width 62 height 7
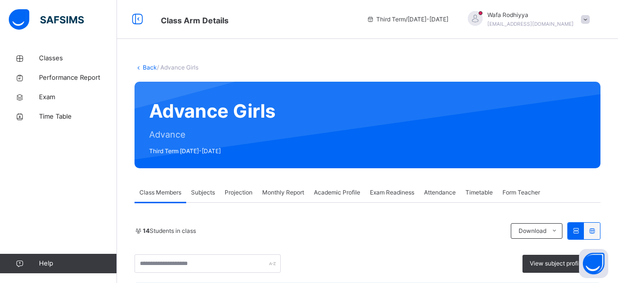
click at [244, 194] on span "Projection" at bounding box center [239, 192] width 28 height 9
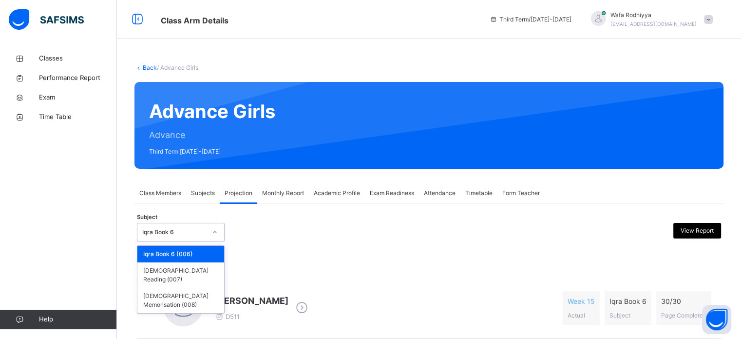
click at [181, 236] on div "Iqra Book 6" at bounding box center [171, 232] width 68 height 15
click at [173, 283] on div "[DEMOGRAPHIC_DATA] Memorisation (008)" at bounding box center [180, 299] width 87 height 25
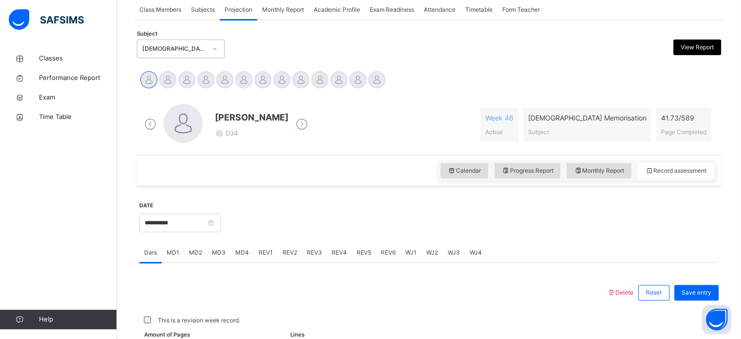
scroll to position [185, 0]
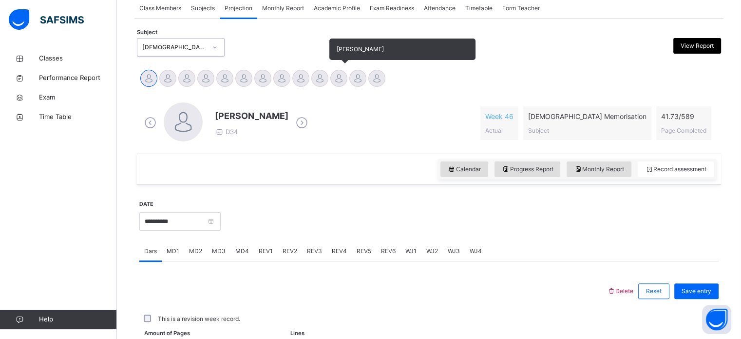
click at [347, 80] on div at bounding box center [338, 78] width 17 height 17
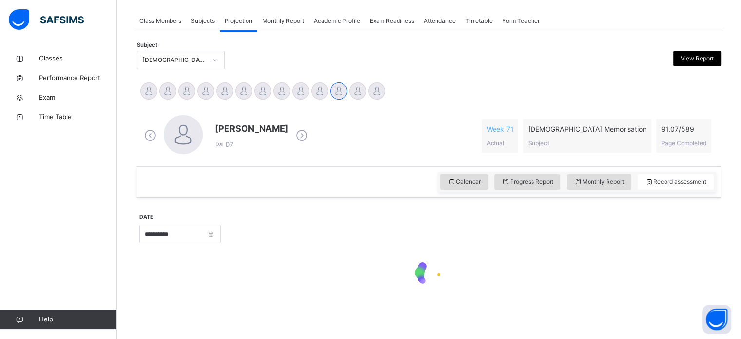
click at [355, 80] on div "[PERSON_NAME] [PERSON_NAME] Tamuryani [PERSON_NAME] [PERSON_NAME] [PERSON_NAME]…" at bounding box center [429, 92] width 584 height 26
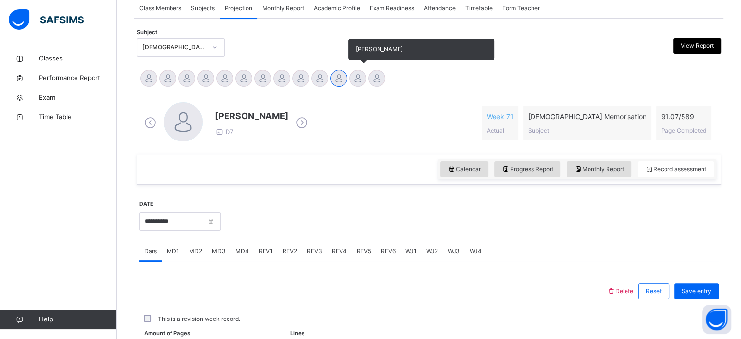
click at [355, 88] on div "[PERSON_NAME]" at bounding box center [357, 79] width 19 height 21
click at [353, 71] on div "[PERSON_NAME]" at bounding box center [357, 79] width 19 height 21
click at [353, 77] on div at bounding box center [357, 78] width 17 height 17
click at [353, 77] on div "**********" at bounding box center [429, 292] width 584 height 456
click at [353, 77] on div at bounding box center [357, 78] width 17 height 17
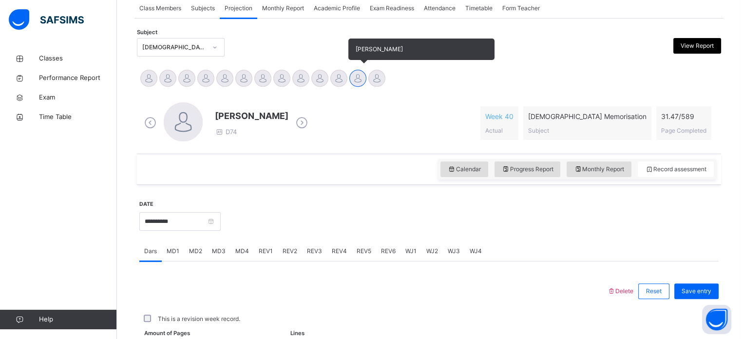
click at [357, 78] on div at bounding box center [357, 78] width 17 height 17
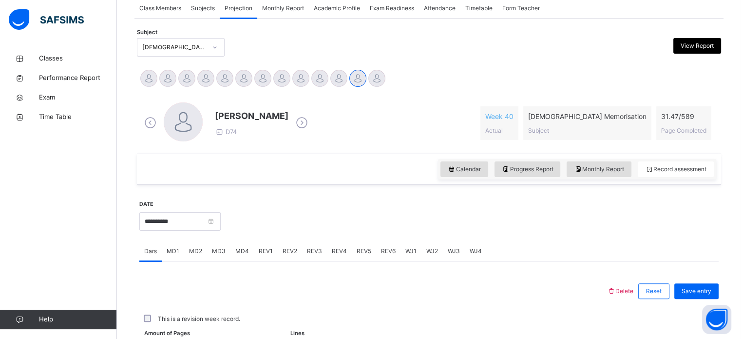
click at [170, 245] on div "MD1" at bounding box center [173, 250] width 22 height 19
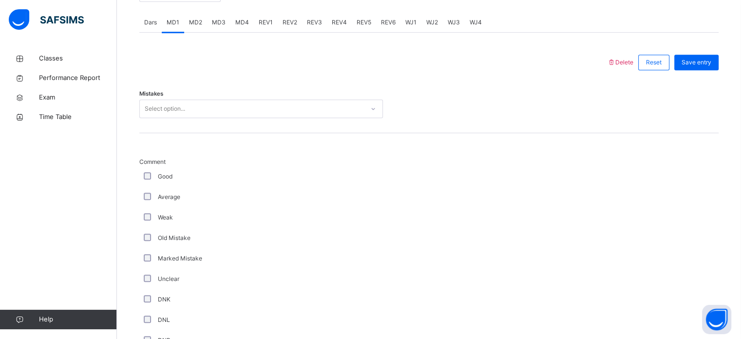
scroll to position [414, 0]
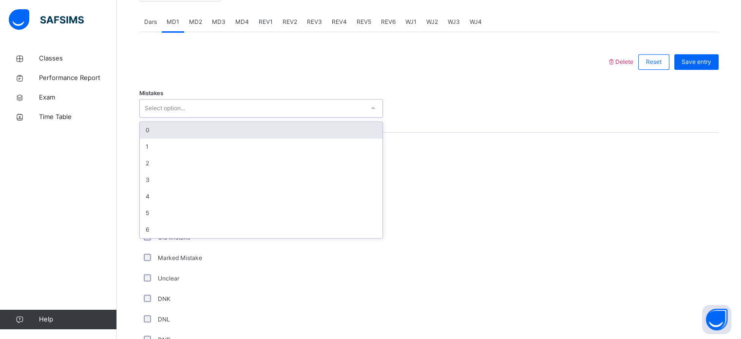
click at [323, 110] on div "Select option..." at bounding box center [252, 108] width 224 height 15
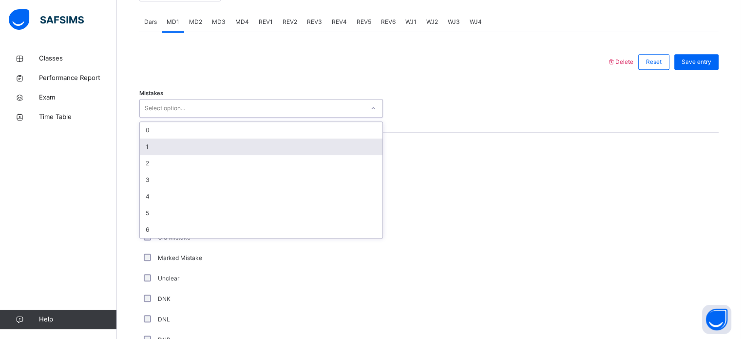
click at [292, 153] on div "0 1 2 3 4 5 6" at bounding box center [261, 180] width 243 height 116
click at [292, 140] on div "1" at bounding box center [261, 146] width 243 height 17
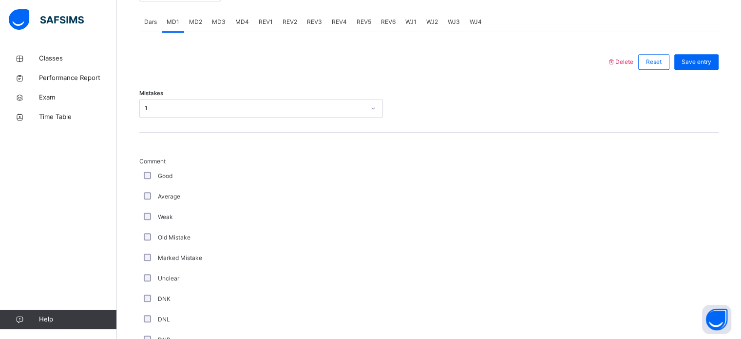
click at [142, 171] on div "Good" at bounding box center [261, 175] width 239 height 9
click at [145, 169] on div "Good" at bounding box center [261, 176] width 244 height 20
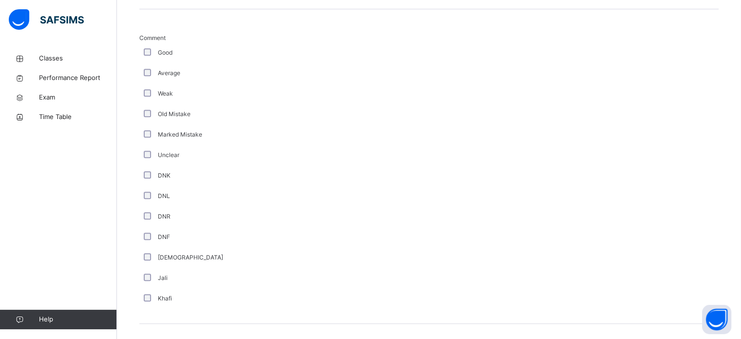
scroll to position [540, 0]
click at [154, 253] on div "[DEMOGRAPHIC_DATA]" at bounding box center [261, 254] width 239 height 9
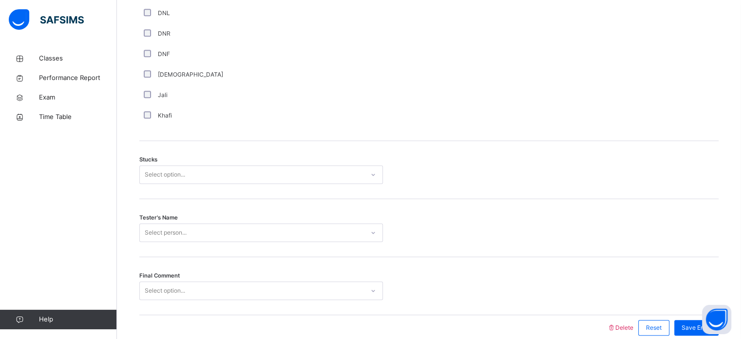
scroll to position [735, 0]
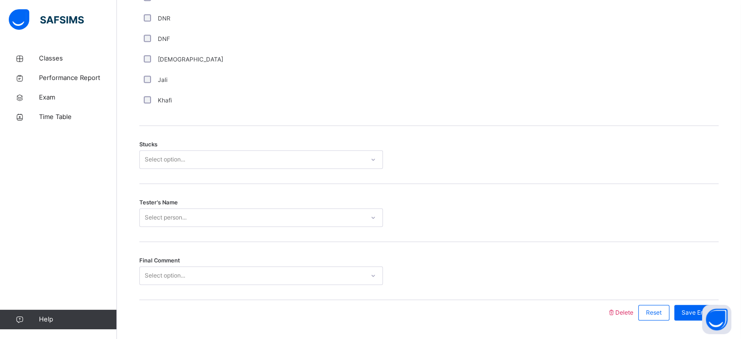
click at [253, 160] on div "Select option..." at bounding box center [252, 159] width 224 height 15
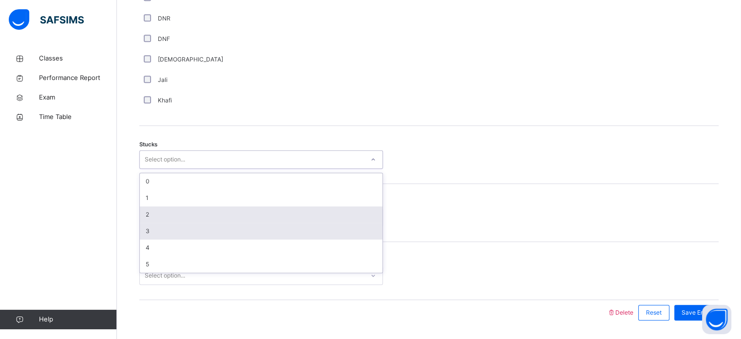
click at [226, 222] on div "2" at bounding box center [261, 214] width 243 height 17
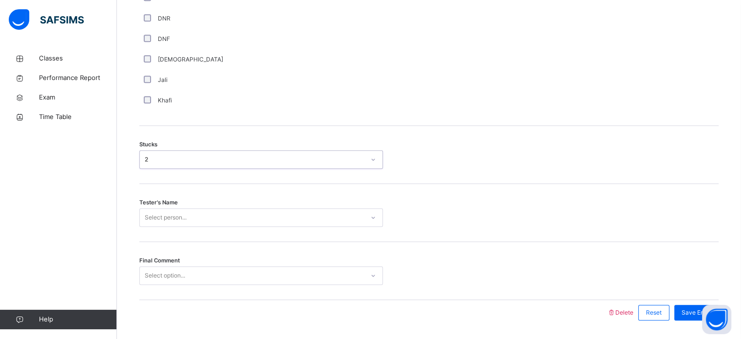
click at [229, 166] on div "2" at bounding box center [252, 159] width 224 height 15
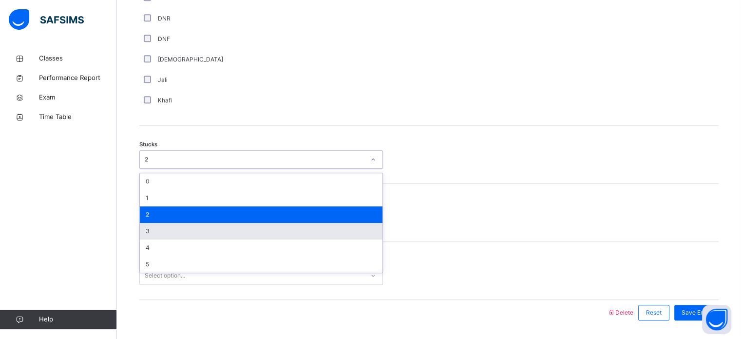
click at [203, 229] on div "3" at bounding box center [261, 231] width 243 height 17
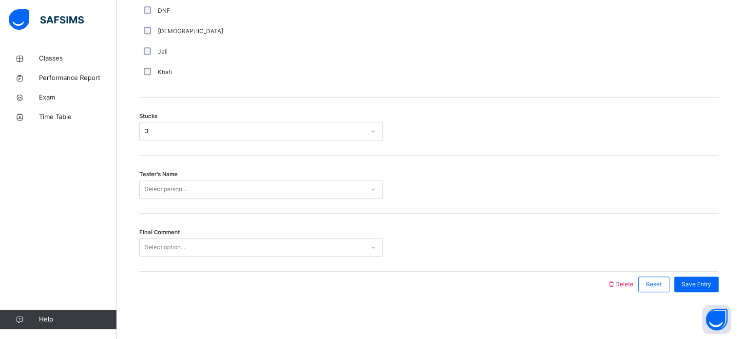
scroll to position [764, 0]
click at [191, 197] on div "Select person..." at bounding box center [261, 188] width 244 height 19
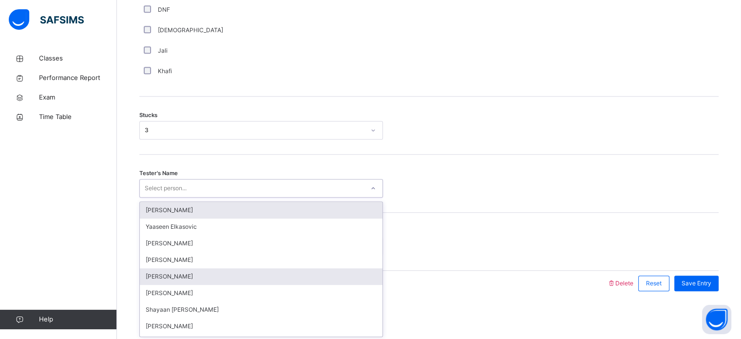
click at [173, 272] on div "[PERSON_NAME]" at bounding box center [261, 276] width 243 height 17
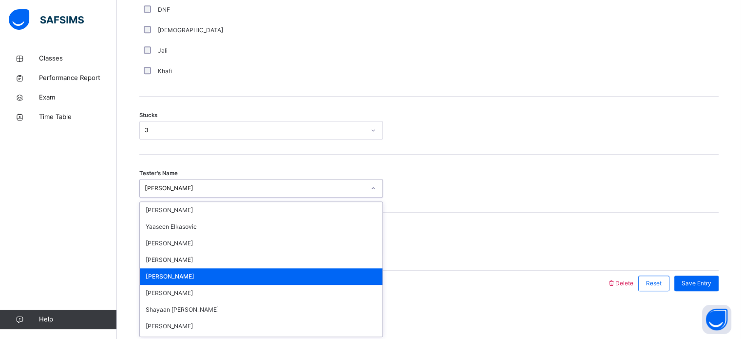
click at [210, 188] on div "[PERSON_NAME]" at bounding box center [252, 188] width 224 height 15
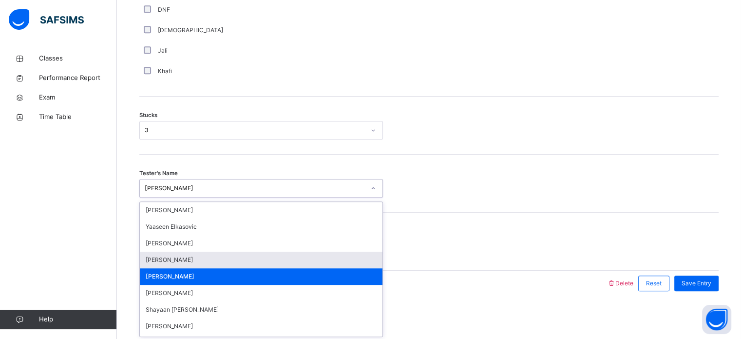
click at [192, 258] on div "[PERSON_NAME]" at bounding box center [261, 259] width 243 height 17
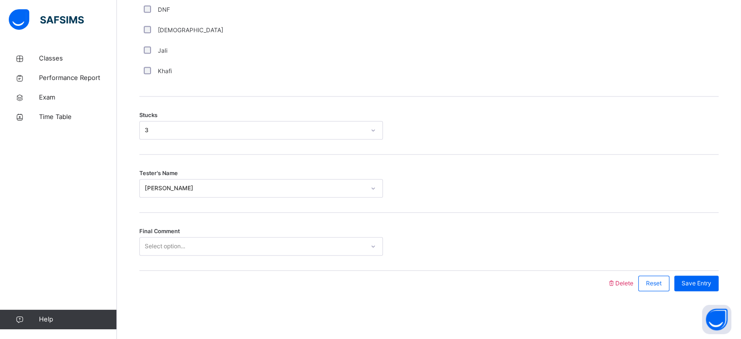
drag, startPoint x: 194, startPoint y: 256, endPoint x: 197, endPoint y: 243, distance: 13.0
click at [197, 243] on div "Final Comment Select option..." at bounding box center [428, 241] width 579 height 58
click at [197, 252] on div "Select option..." at bounding box center [252, 246] width 224 height 15
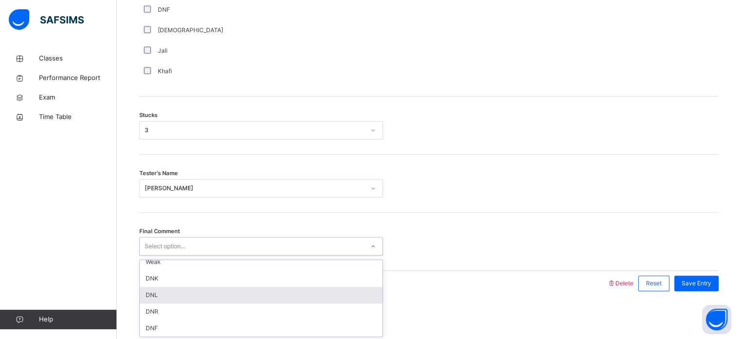
scroll to position [0, 0]
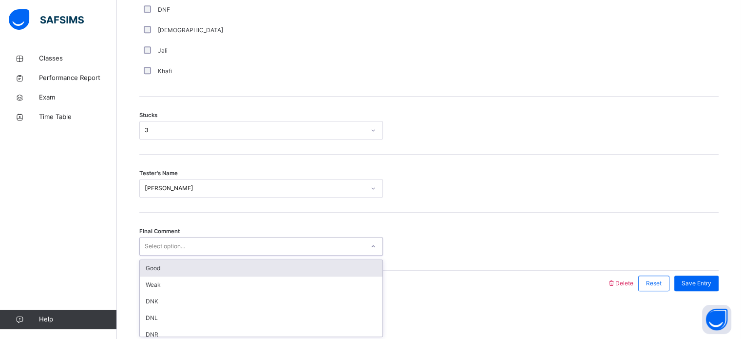
click at [154, 265] on div "Good" at bounding box center [261, 268] width 243 height 17
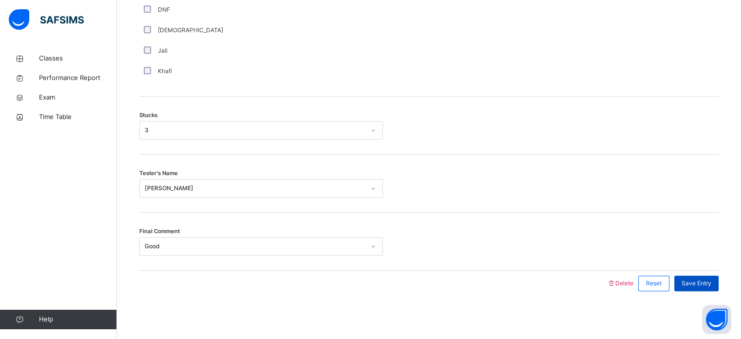
click at [624, 280] on span "Save Entry" at bounding box center [696, 283] width 30 height 9
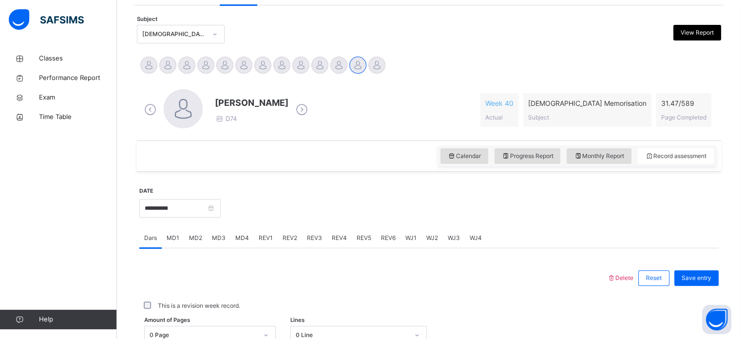
scroll to position [178, 0]
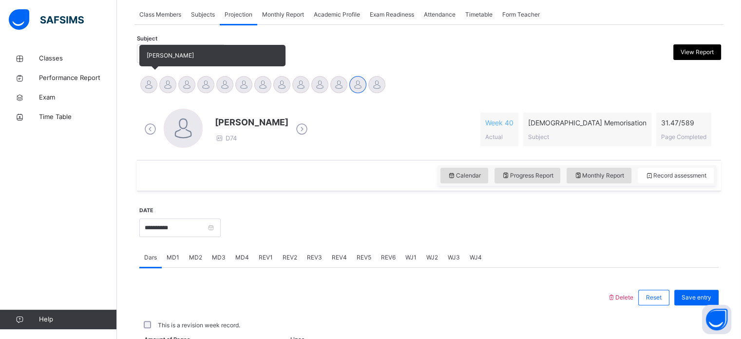
click at [152, 84] on div at bounding box center [148, 84] width 17 height 17
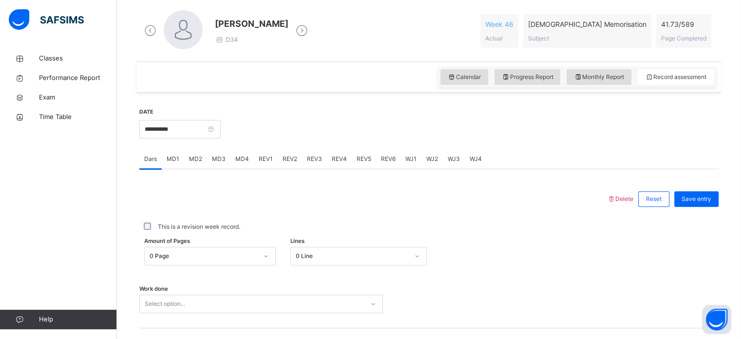
scroll to position [276, 0]
click at [290, 165] on div "REV2" at bounding box center [290, 159] width 24 height 19
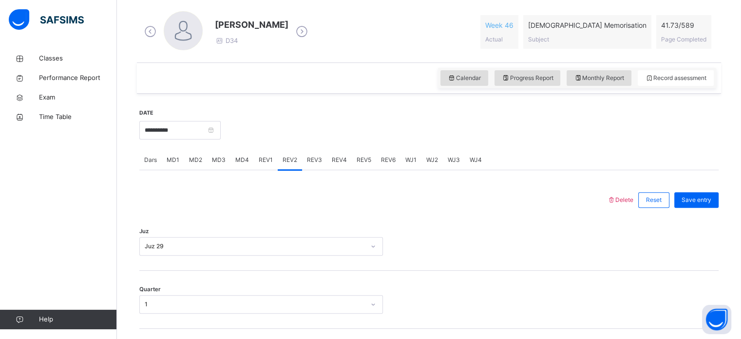
click at [268, 161] on span "REV1" at bounding box center [266, 159] width 14 height 9
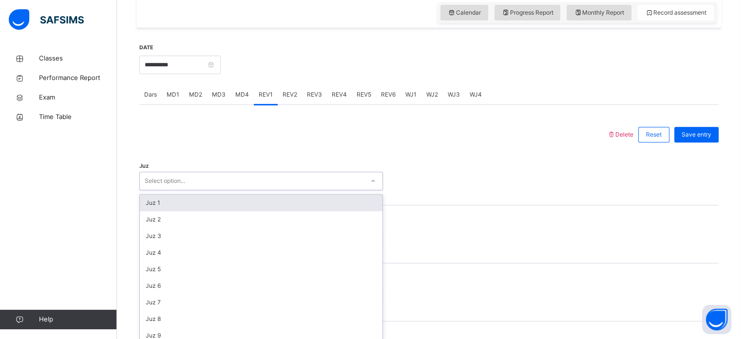
click at [285, 190] on div "option Juz 1 focused, 1 of 30. 30 results available. Use Up and Down to choose …" at bounding box center [261, 180] width 244 height 19
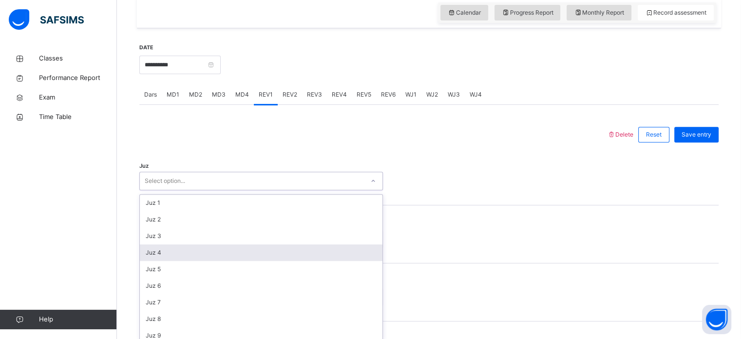
scroll to position [347, 0]
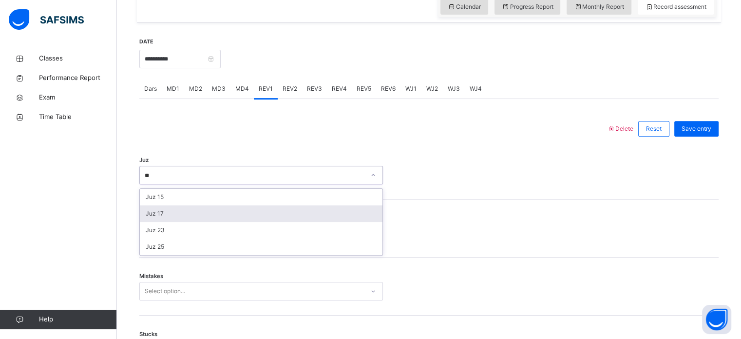
type input "*"
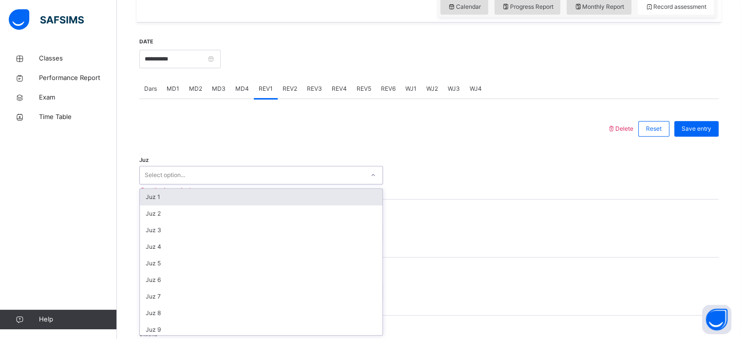
click at [372, 211] on div "Juz 2" at bounding box center [261, 213] width 243 height 17
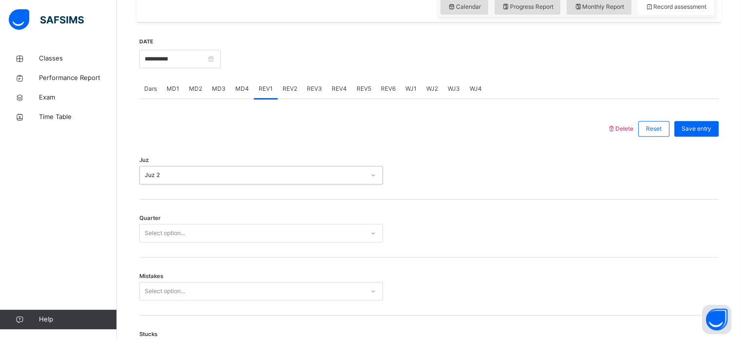
type input "**"
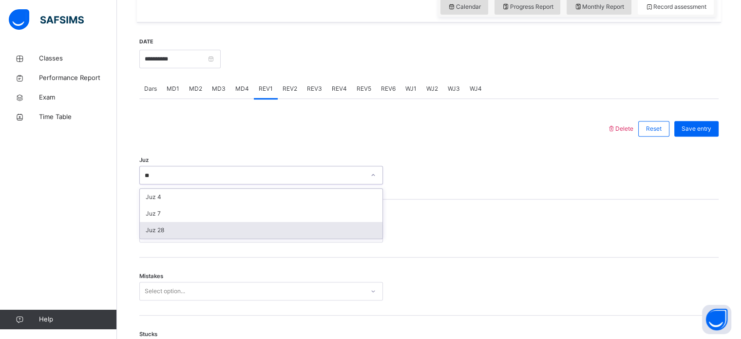
click at [368, 229] on div "Juz 28" at bounding box center [261, 230] width 243 height 17
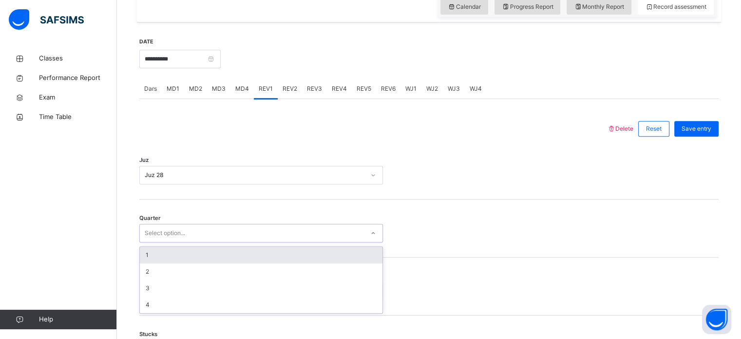
click at [370, 231] on icon at bounding box center [373, 233] width 6 height 10
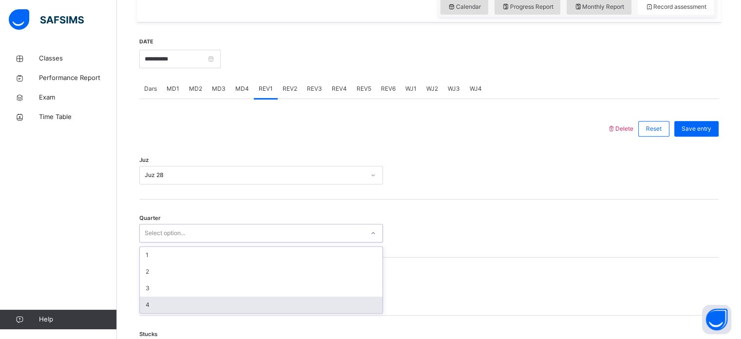
click at [196, 283] on div "4" at bounding box center [261, 304] width 243 height 17
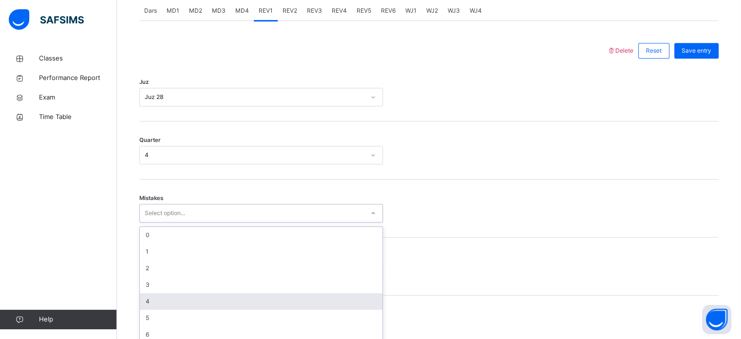
click at [194, 222] on div "option 4 focused, 5 of 7. 7 results available. Use Up and Down to choose option…" at bounding box center [261, 213] width 244 height 19
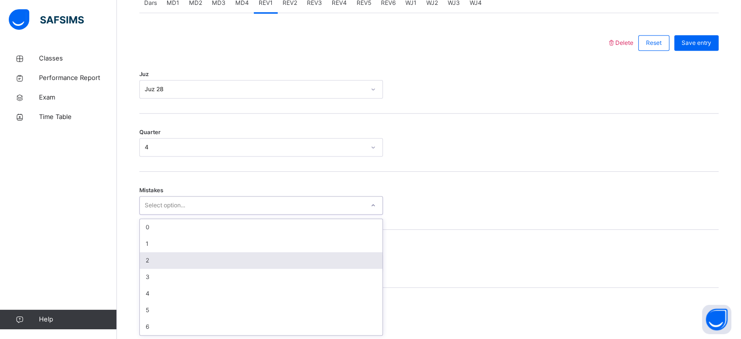
click at [309, 259] on div "2" at bounding box center [261, 260] width 243 height 17
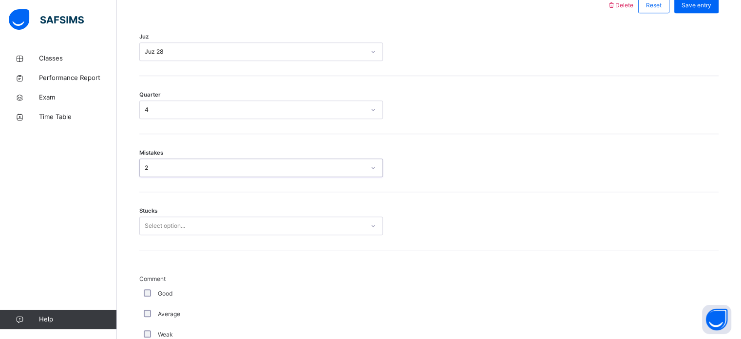
click at [325, 235] on div "Select option..." at bounding box center [261, 225] width 244 height 19
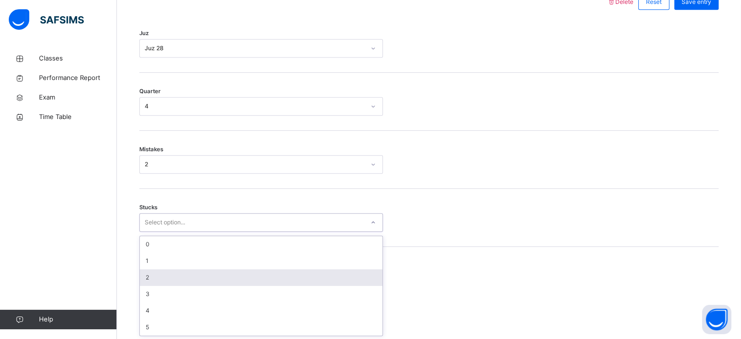
drag, startPoint x: 325, startPoint y: 266, endPoint x: 341, endPoint y: 282, distance: 22.7
click at [341, 282] on div "0 1 2 3 4 5" at bounding box center [261, 285] width 243 height 99
click at [341, 282] on div "2" at bounding box center [261, 277] width 243 height 17
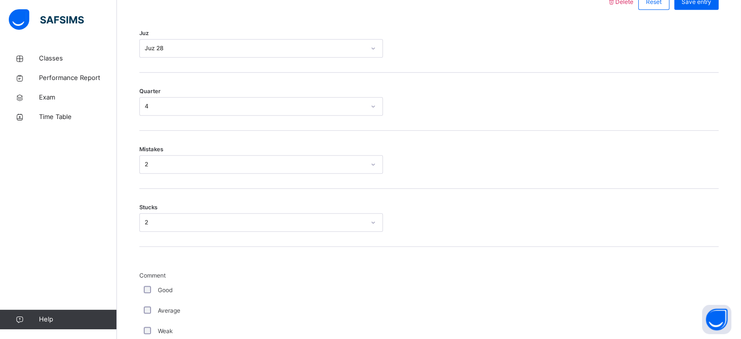
click at [145, 283] on div "Good" at bounding box center [261, 290] width 244 height 20
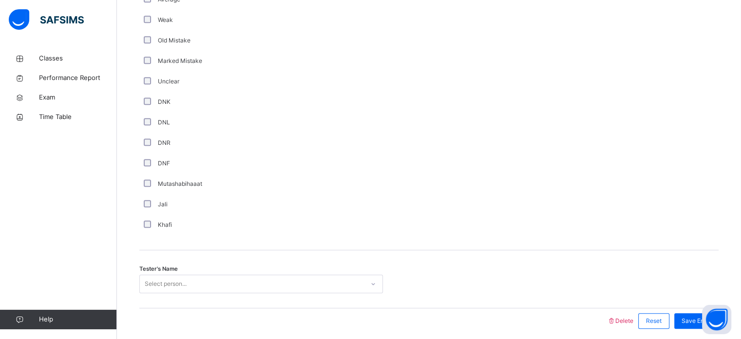
scroll to position [822, 0]
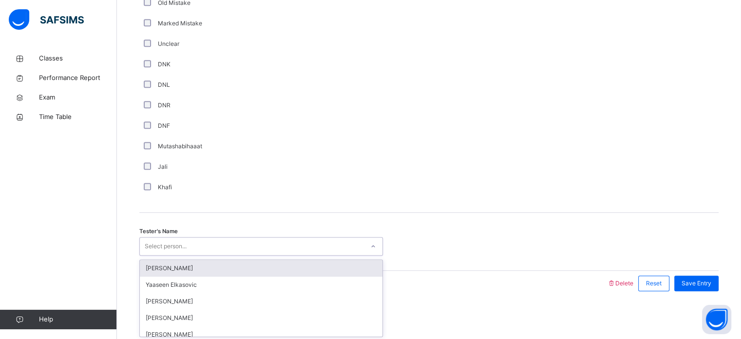
click at [215, 237] on div "Select person..." at bounding box center [261, 246] width 244 height 19
type input "******"
click at [314, 261] on div "[PERSON_NAME]" at bounding box center [261, 268] width 243 height 17
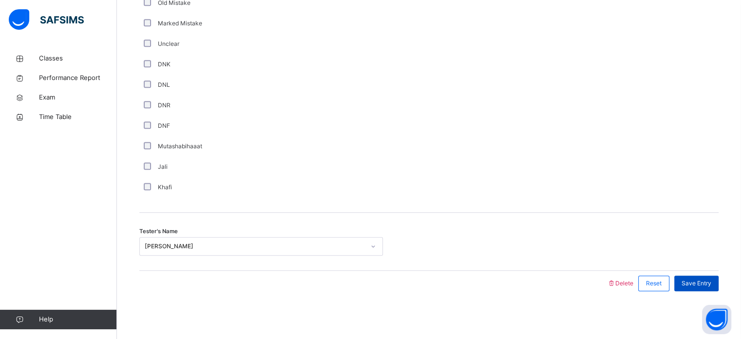
click at [624, 281] on span "Save Entry" at bounding box center [696, 283] width 30 height 9
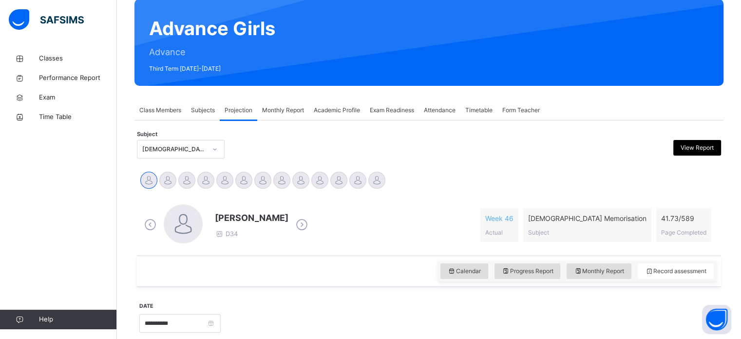
scroll to position [77, 0]
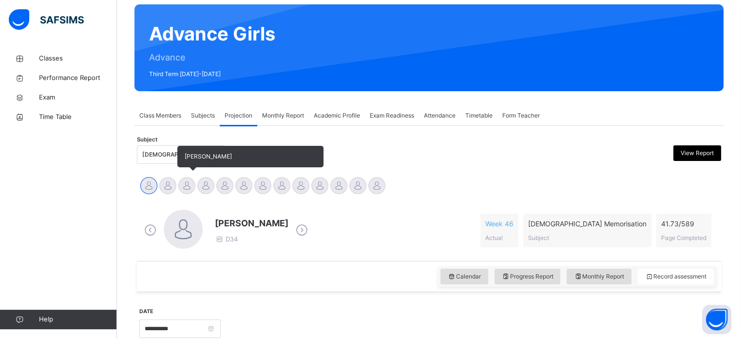
click at [179, 183] on div at bounding box center [186, 185] width 17 height 17
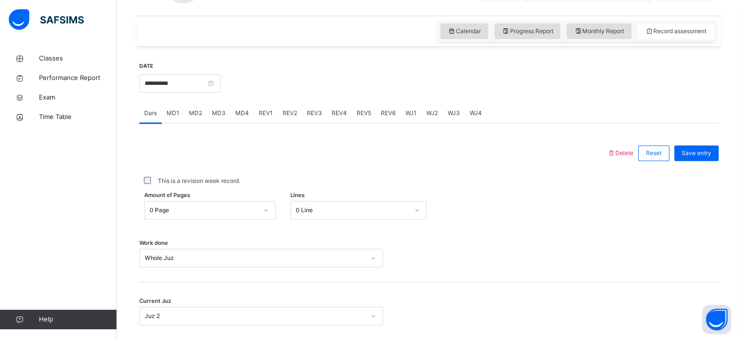
scroll to position [323, 0]
click at [448, 102] on div "WJ3" at bounding box center [454, 111] width 22 height 19
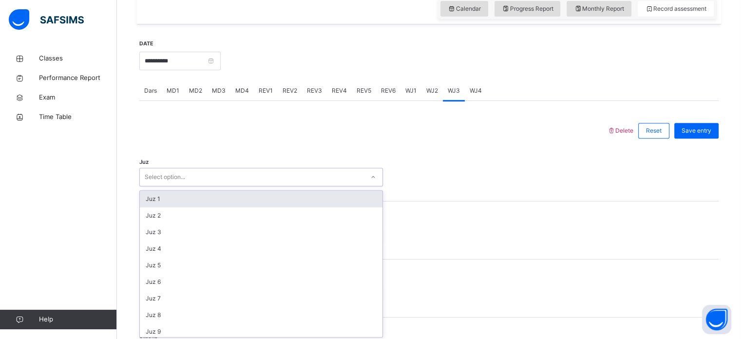
click at [323, 186] on div "option Juz 1 focused, 1 of 30. 30 results available. Use Up and Down to choose …" at bounding box center [261, 177] width 244 height 19
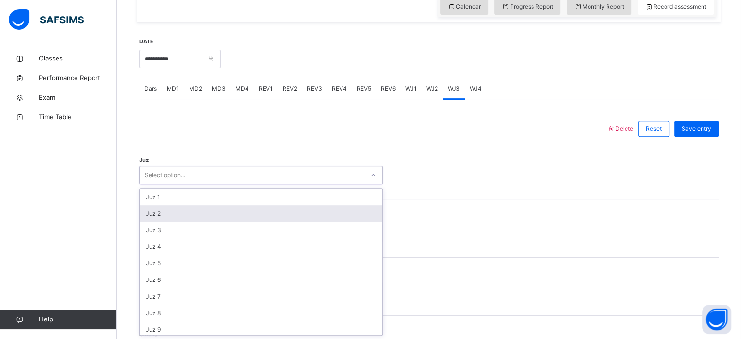
click at [315, 211] on div "Juz 2" at bounding box center [261, 213] width 243 height 17
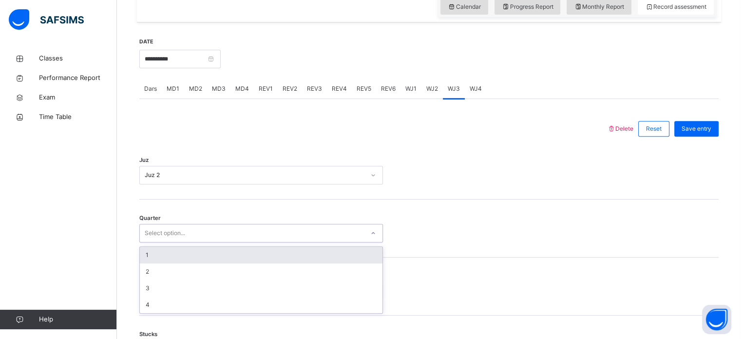
click at [307, 228] on div "Select option..." at bounding box center [252, 233] width 224 height 15
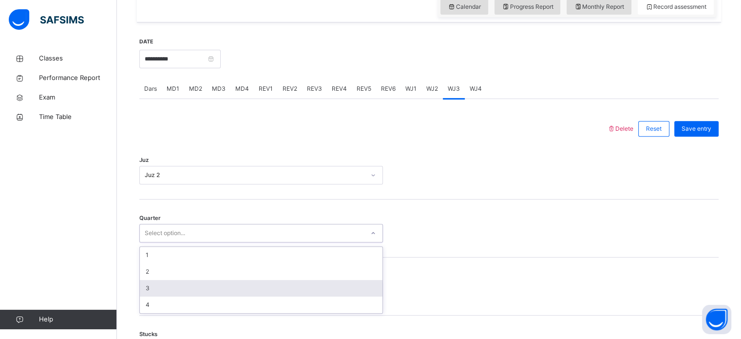
click at [267, 283] on div "3" at bounding box center [261, 288] width 243 height 17
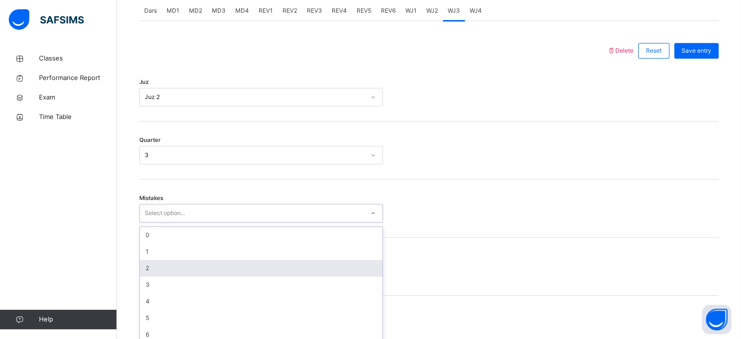
click at [267, 222] on div "option 2 focused, 3 of 7. 7 results available. Use Up and Down to choose option…" at bounding box center [261, 213] width 244 height 19
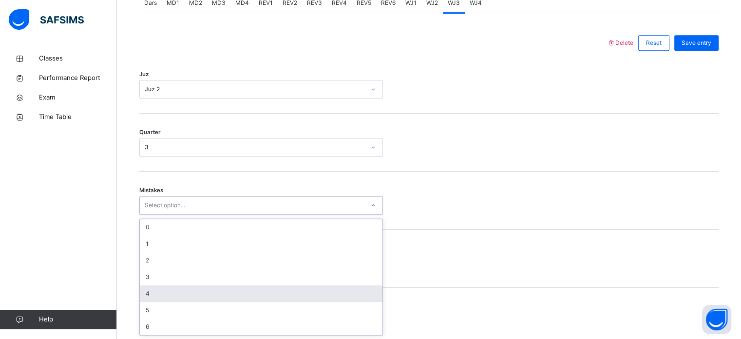
type input "*"
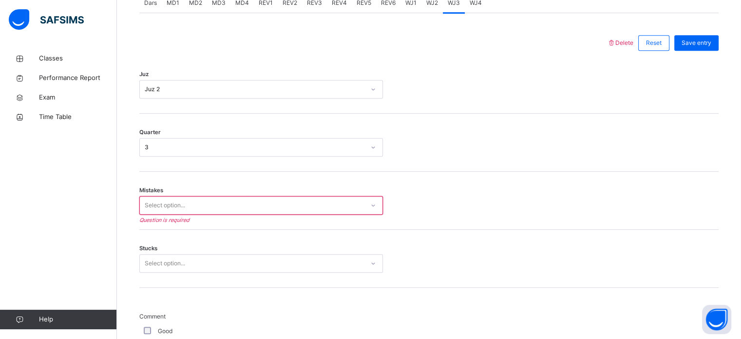
click at [624, 229] on div "Stucks Select option..." at bounding box center [428, 258] width 579 height 58
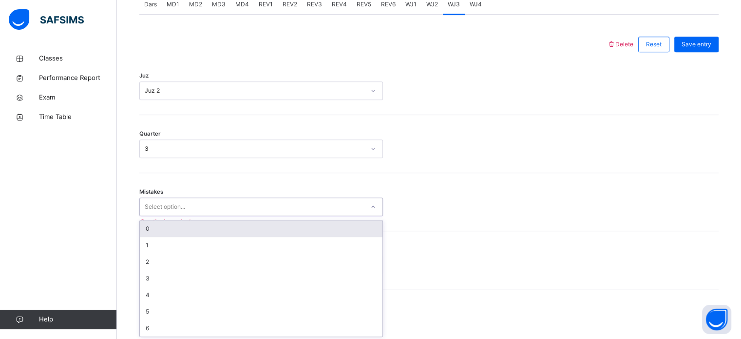
click at [343, 207] on div "Select option..." at bounding box center [252, 206] width 224 height 15
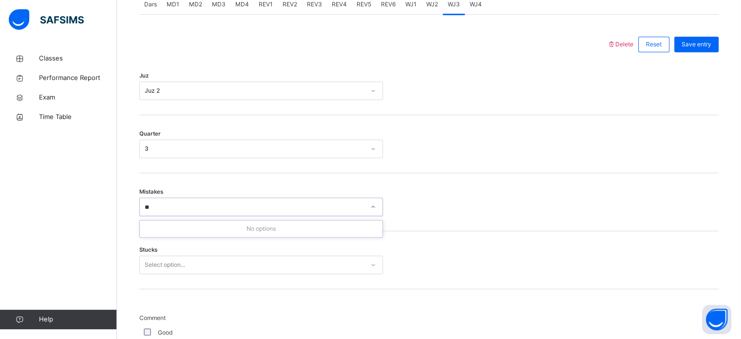
type input "*"
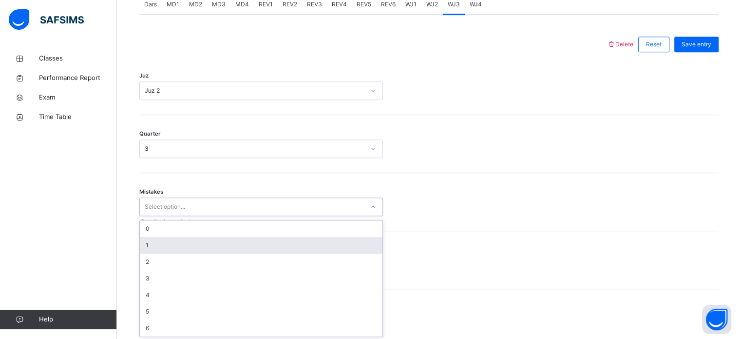
click at [309, 251] on div "1" at bounding box center [261, 245] width 243 height 17
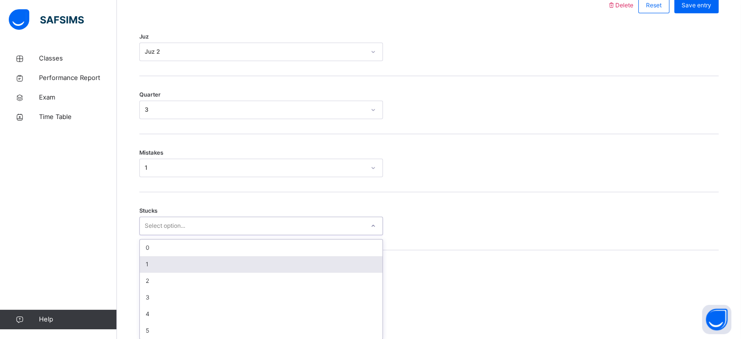
click at [304, 235] on div "option 1 focused, 2 of 6. 6 results available. Use Up and Down to choose option…" at bounding box center [261, 225] width 244 height 19
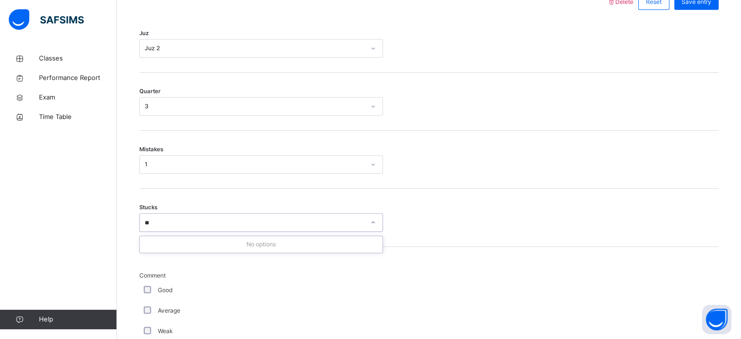
type input "*"
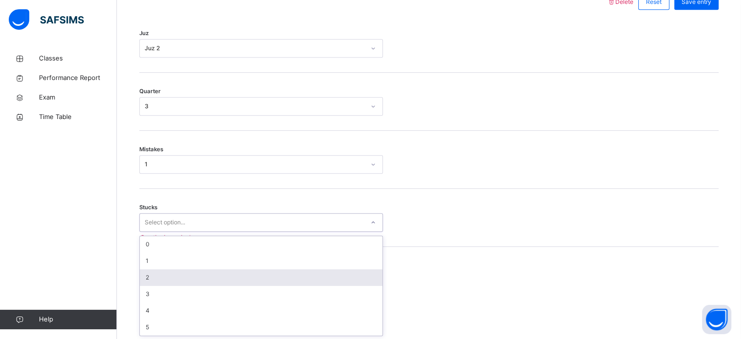
click at [294, 277] on div "2" at bounding box center [261, 277] width 243 height 17
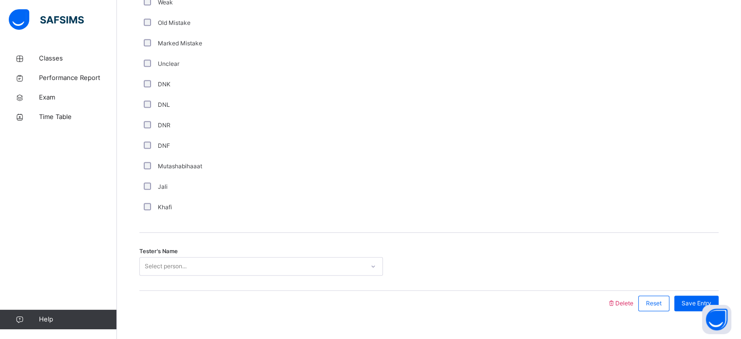
scroll to position [822, 0]
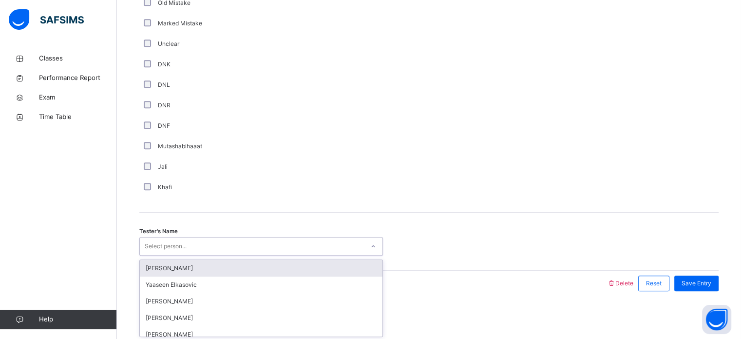
click at [174, 244] on div "Select person..." at bounding box center [166, 246] width 42 height 19
type input "*******"
click at [178, 267] on div "Rafidah Nur" at bounding box center [261, 268] width 243 height 17
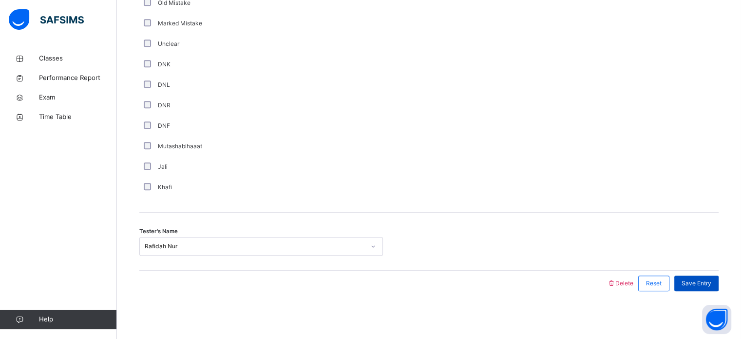
click at [624, 277] on div "Save Entry" at bounding box center [696, 283] width 44 height 16
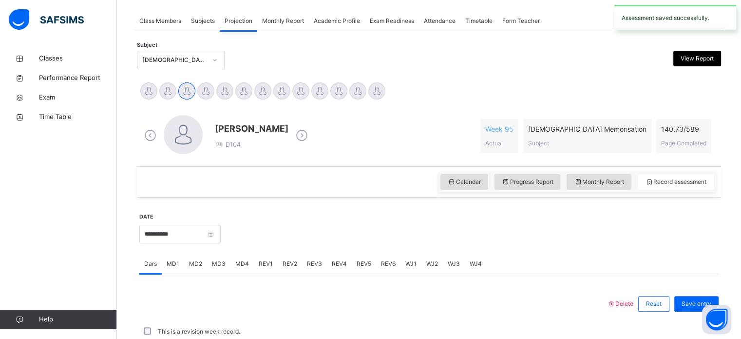
scroll to position [393, 0]
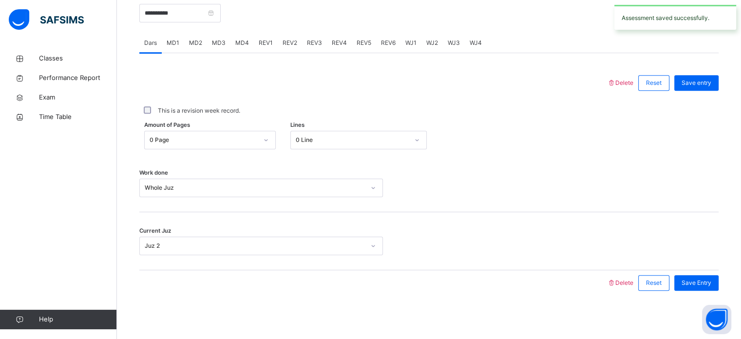
click at [624, 278] on span "Save Entry" at bounding box center [696, 282] width 30 height 9
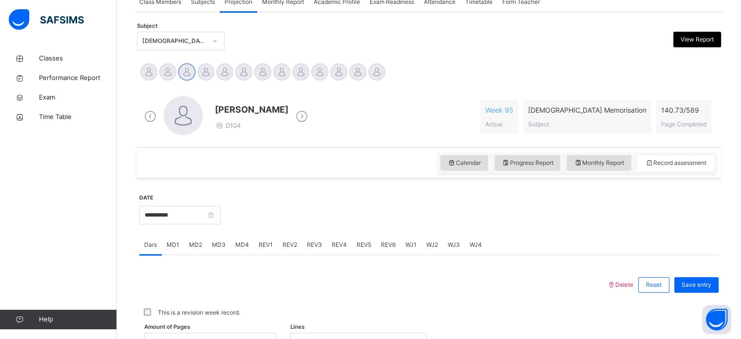
scroll to position [190, 0]
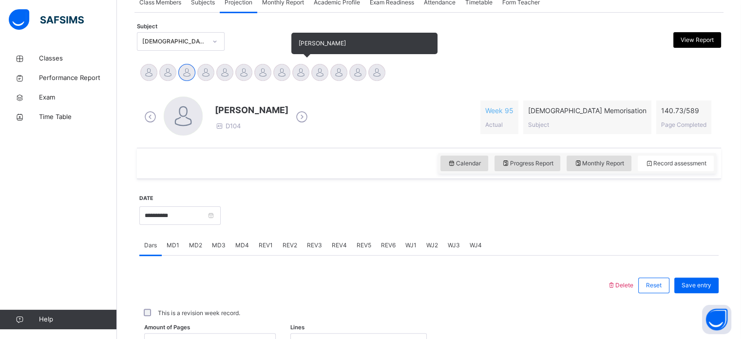
click at [300, 72] on div at bounding box center [300, 72] width 17 height 17
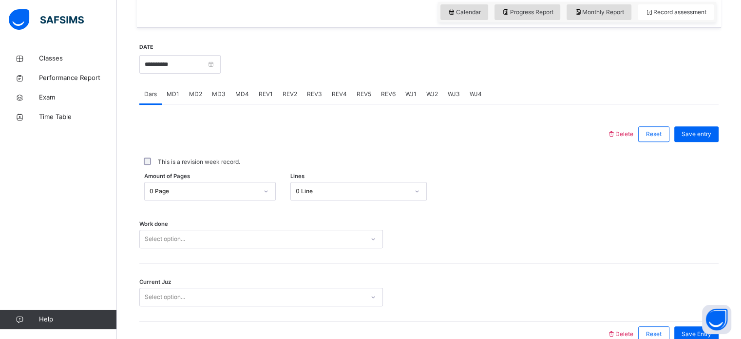
scroll to position [342, 0]
click at [214, 94] on span "MD3" at bounding box center [219, 93] width 14 height 9
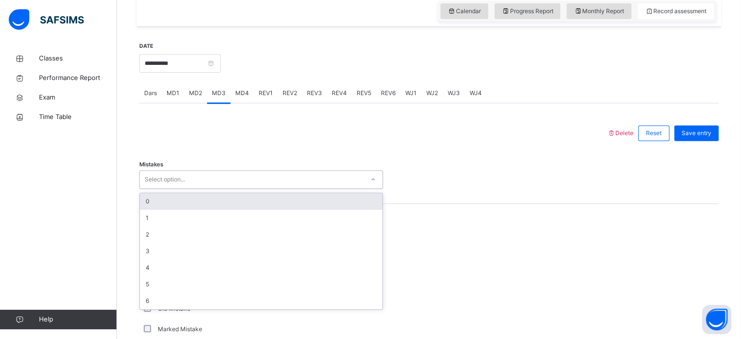
click at [232, 173] on div "Select option..." at bounding box center [252, 179] width 224 height 15
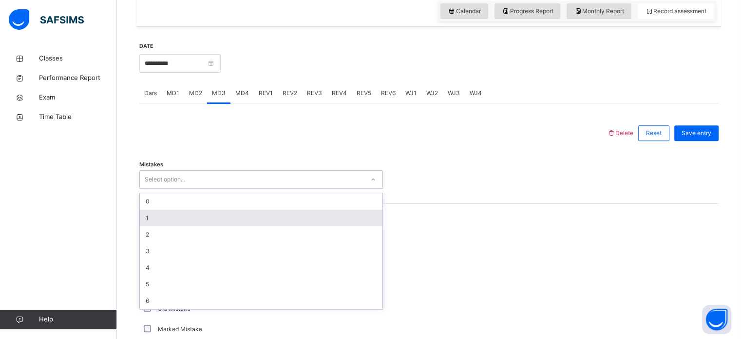
click at [226, 218] on div "1" at bounding box center [261, 217] width 243 height 17
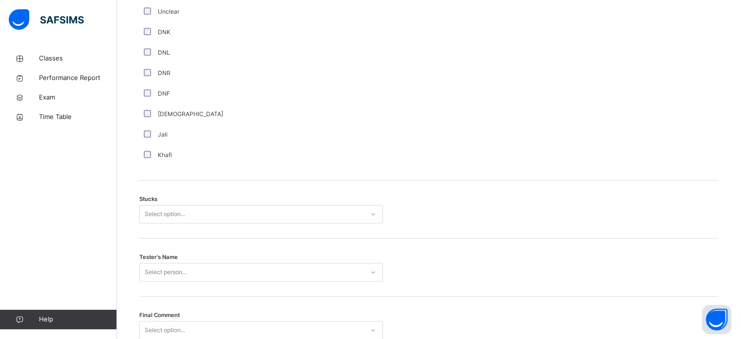
scroll to position [692, 0]
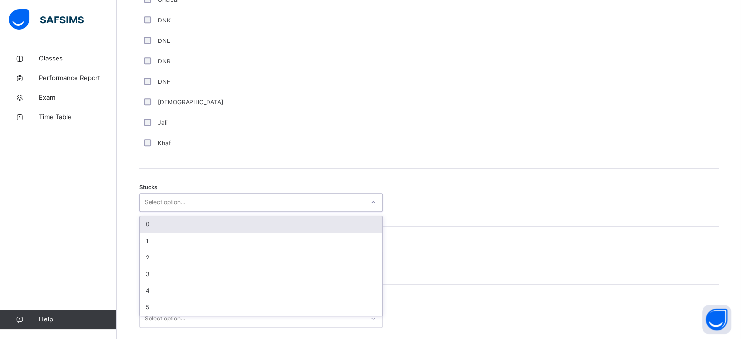
click at [186, 199] on div "Select option..." at bounding box center [252, 202] width 224 height 15
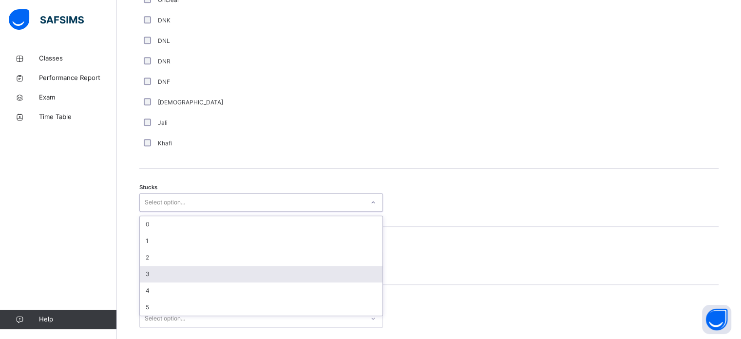
click at [185, 268] on div "3" at bounding box center [261, 273] width 243 height 17
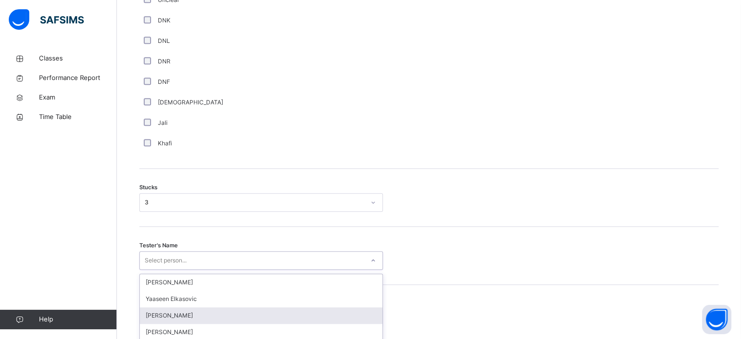
scroll to position [764, 0]
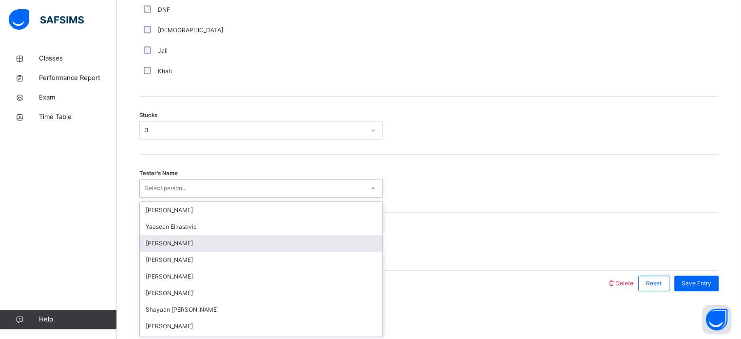
click at [173, 197] on div "option [PERSON_NAME] focused, 3 of 90. 90 results available. Use Up and Down to…" at bounding box center [261, 188] width 244 height 19
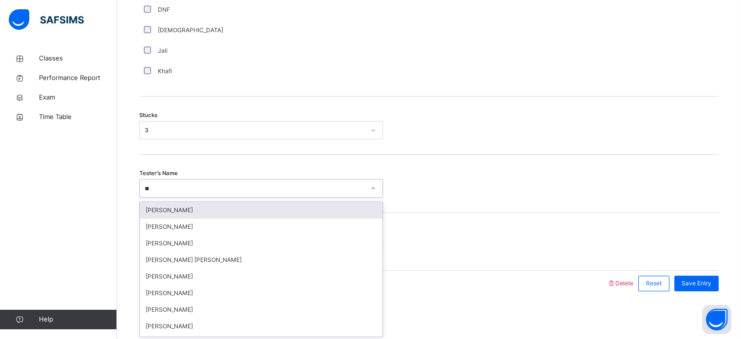
type input "***"
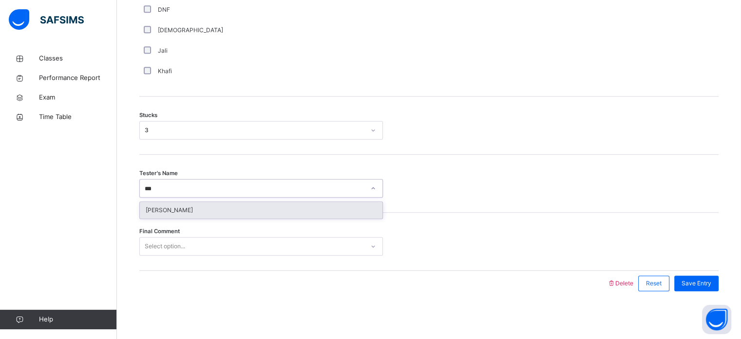
click at [296, 214] on div "[PERSON_NAME]" at bounding box center [261, 210] width 243 height 17
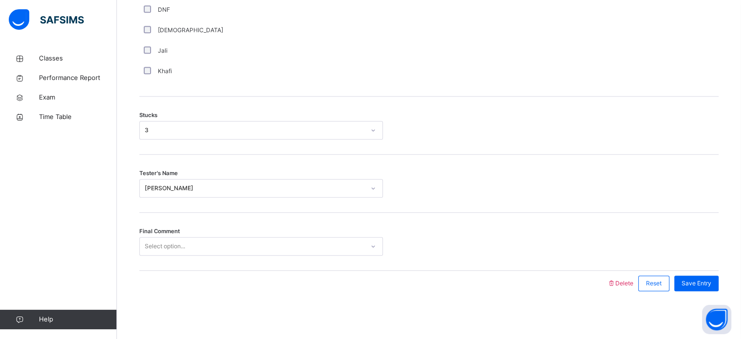
click at [219, 258] on div "Final Comment Select option..." at bounding box center [428, 241] width 579 height 58
click at [211, 255] on div "Final Comment Select option..." at bounding box center [428, 241] width 579 height 58
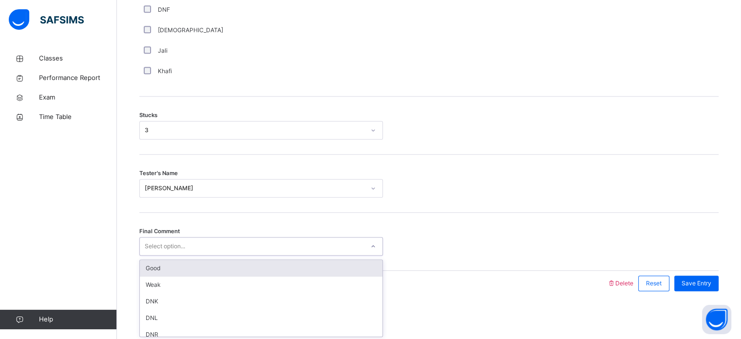
click at [187, 240] on div "Select option..." at bounding box center [252, 246] width 224 height 15
click at [186, 271] on div "Good" at bounding box center [261, 268] width 243 height 17
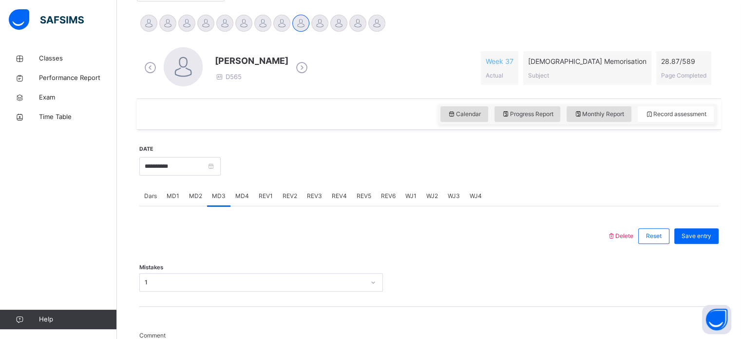
scroll to position [238, 0]
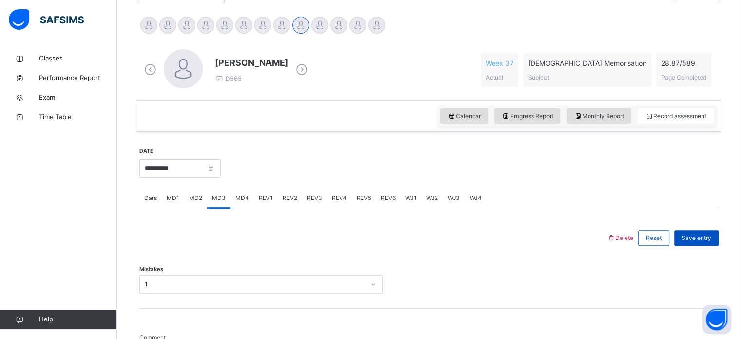
click at [624, 234] on span "Save entry" at bounding box center [696, 237] width 30 height 9
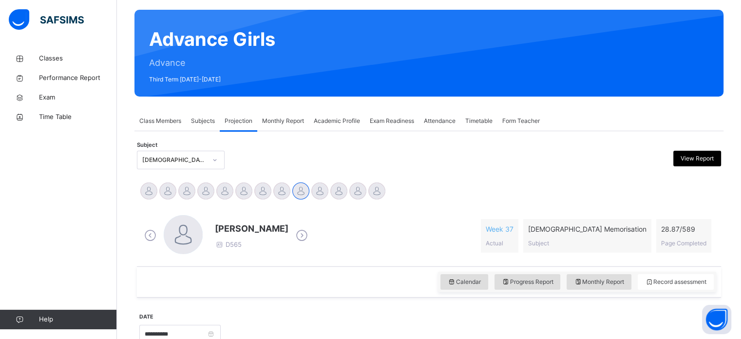
scroll to position [47, 0]
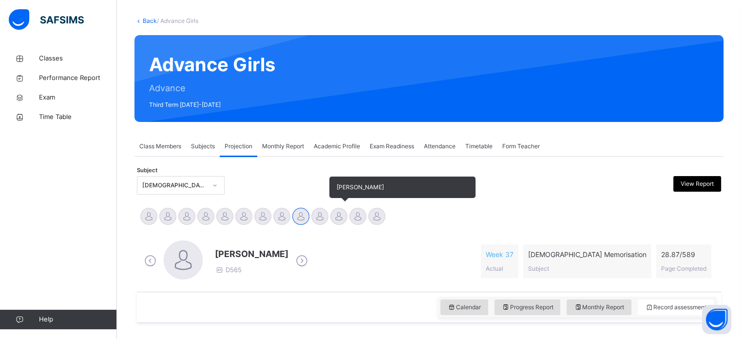
click at [339, 218] on div at bounding box center [338, 215] width 17 height 17
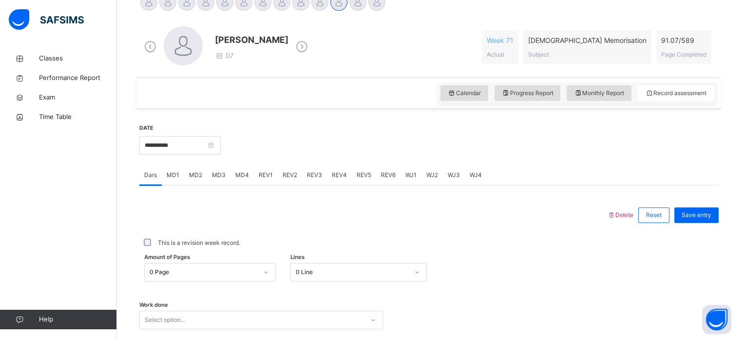
scroll to position [261, 0]
click at [470, 173] on span "WJ4" at bounding box center [476, 174] width 12 height 9
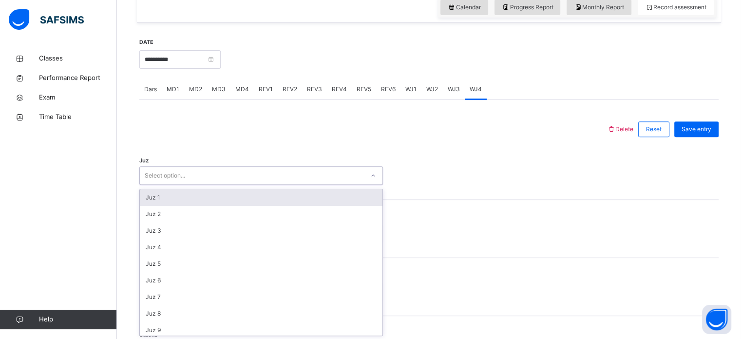
scroll to position [347, 0]
type input "*"
type input "**"
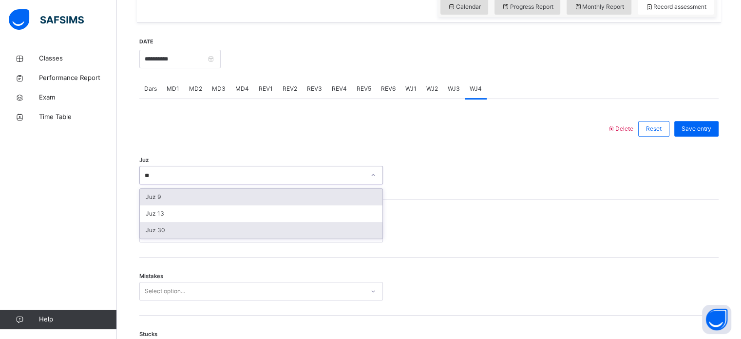
click at [186, 234] on div "Juz 30" at bounding box center [261, 230] width 243 height 17
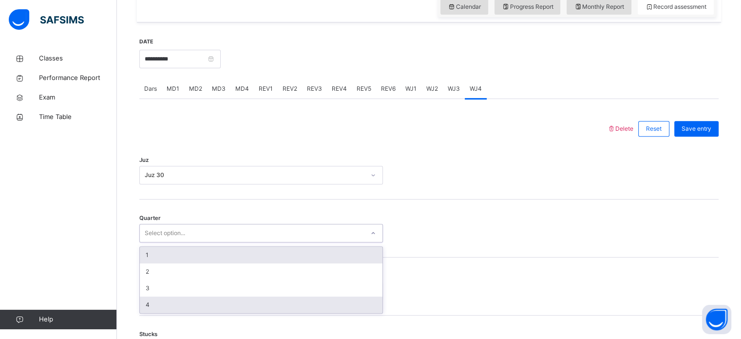
click at [181, 283] on div "4" at bounding box center [261, 304] width 243 height 17
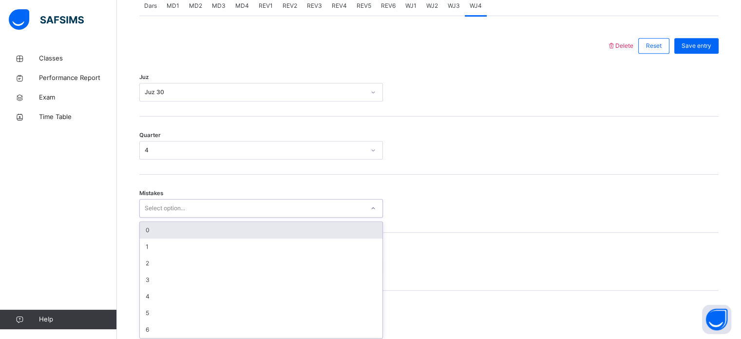
scroll to position [433, 0]
click at [209, 226] on div "0" at bounding box center [261, 227] width 243 height 17
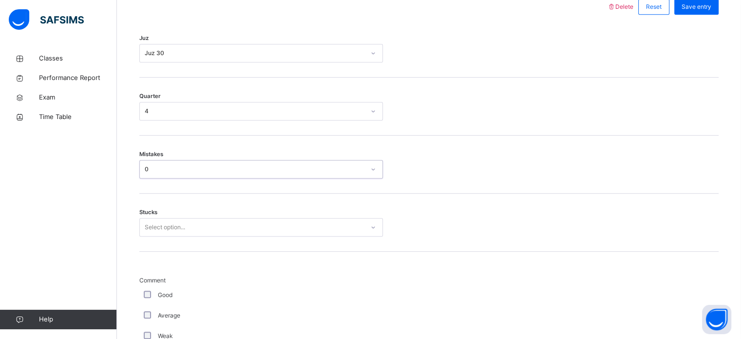
scroll to position [473, 0]
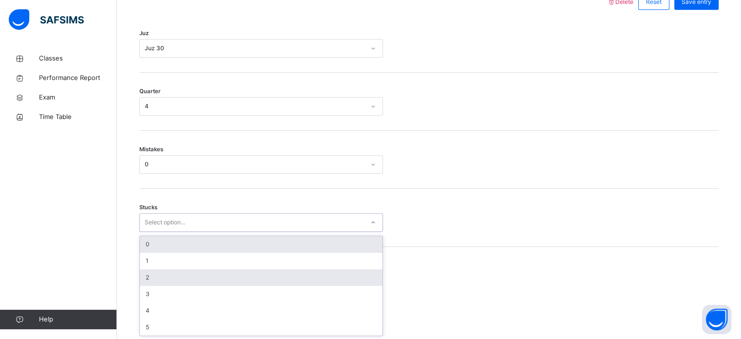
click at [178, 269] on div "2" at bounding box center [261, 277] width 243 height 17
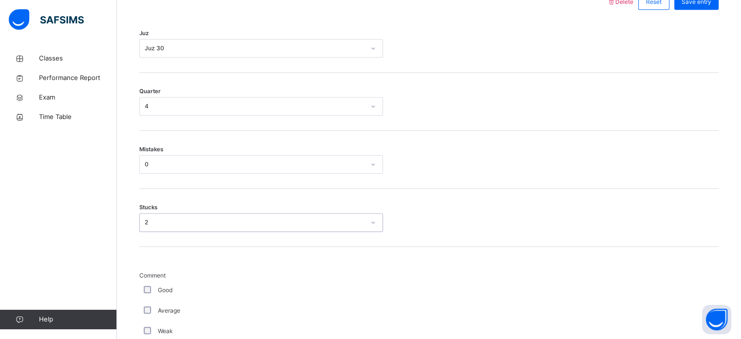
click at [145, 273] on span "Comment" at bounding box center [261, 275] width 244 height 9
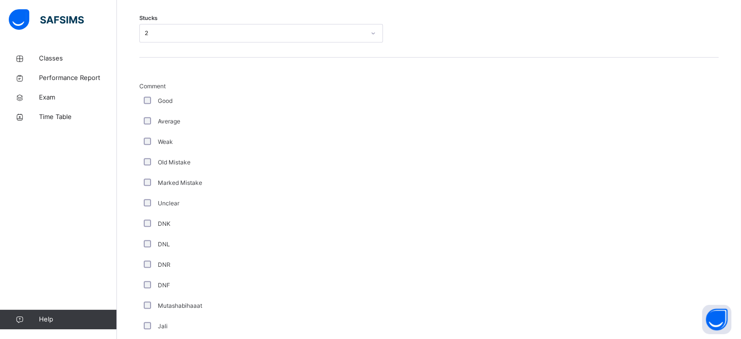
scroll to position [822, 0]
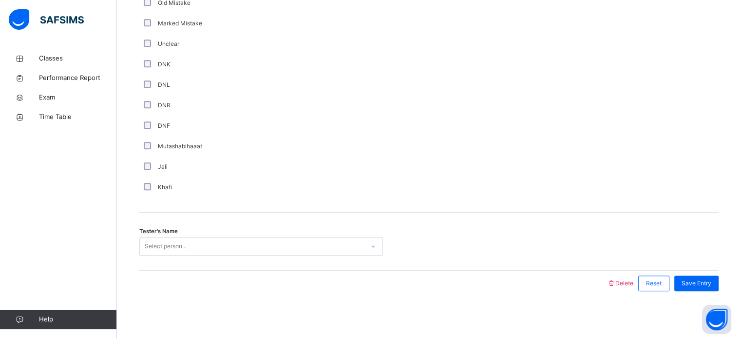
click at [321, 264] on div "Tester's Name Select person..." at bounding box center [428, 241] width 579 height 58
click at [160, 241] on div "Select person..." at bounding box center [166, 246] width 42 height 19
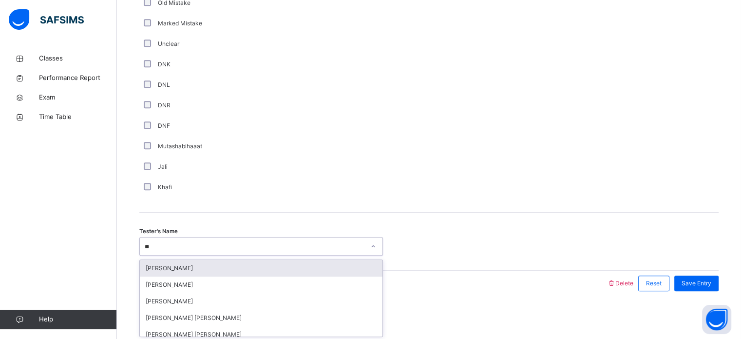
type input "***"
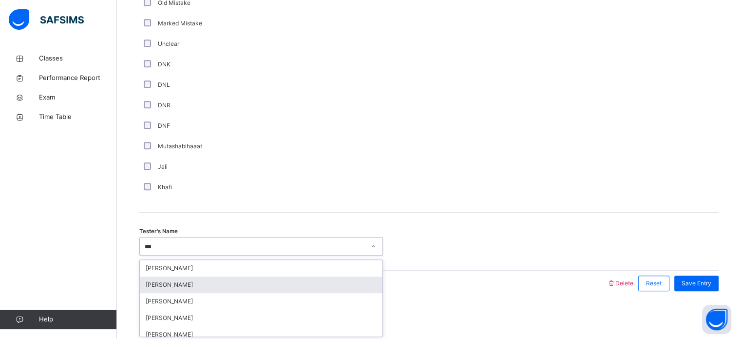
click at [185, 282] on div "[PERSON_NAME]" at bounding box center [261, 284] width 243 height 17
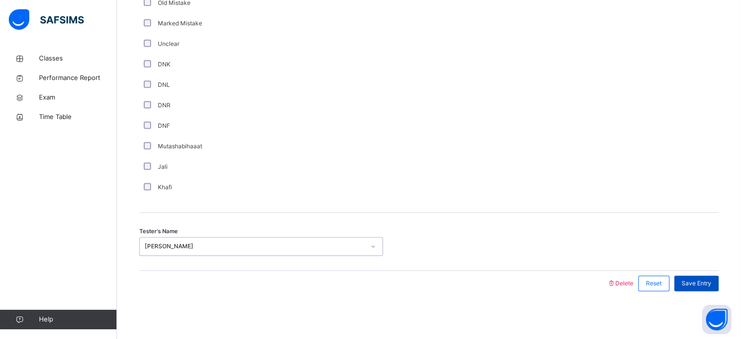
click at [624, 283] on span "Save Entry" at bounding box center [696, 283] width 30 height 9
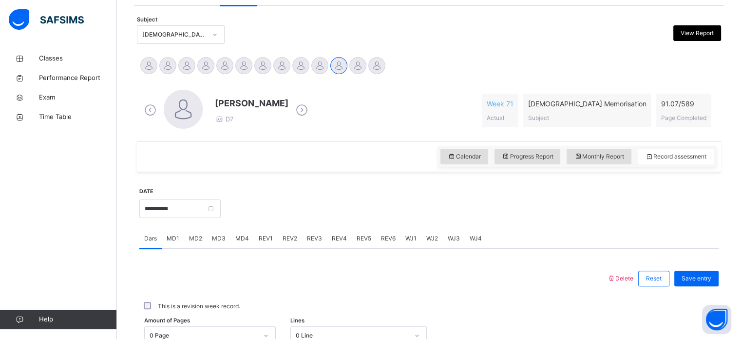
scroll to position [197, 0]
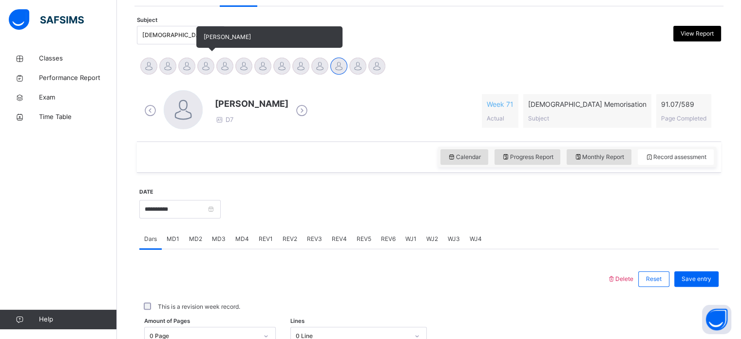
click at [205, 61] on div at bounding box center [205, 65] width 17 height 17
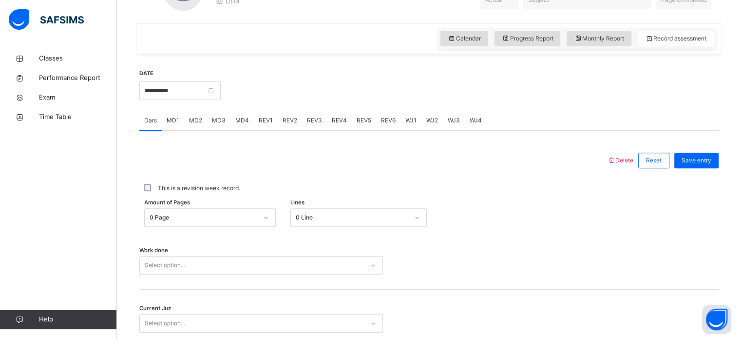
scroll to position [361, 0]
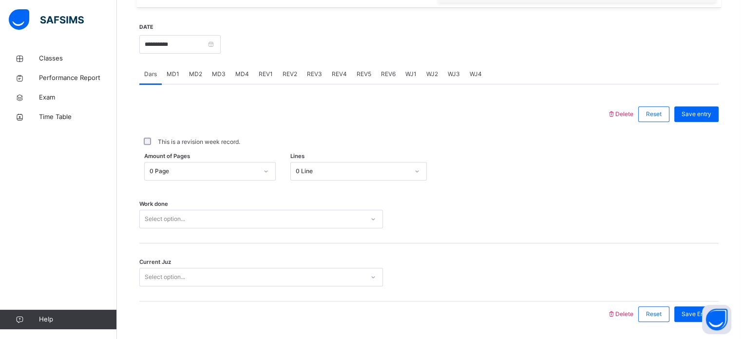
click at [220, 70] on span "MD3" at bounding box center [219, 74] width 14 height 9
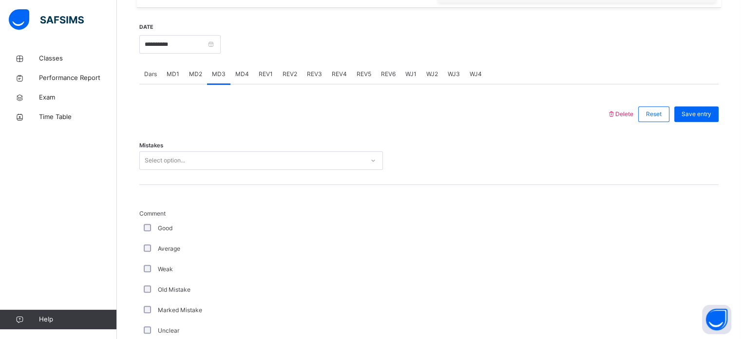
scroll to position [401, 0]
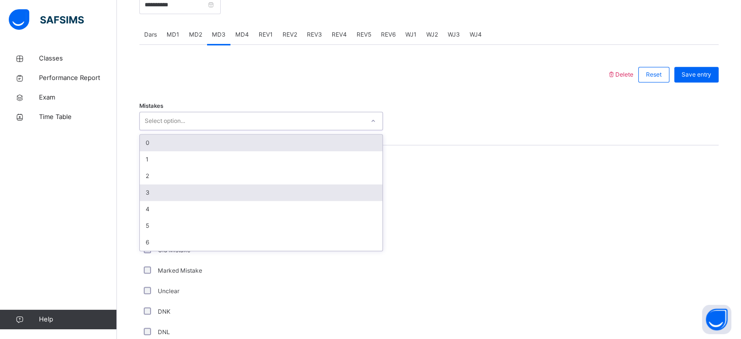
click at [187, 193] on div "3" at bounding box center [261, 192] width 243 height 17
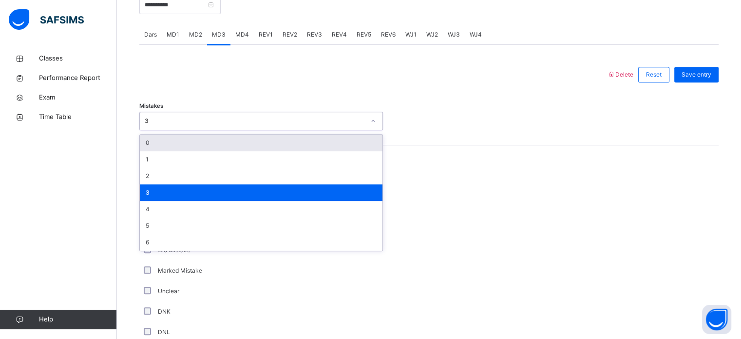
click at [204, 150] on div "0" at bounding box center [261, 142] width 243 height 17
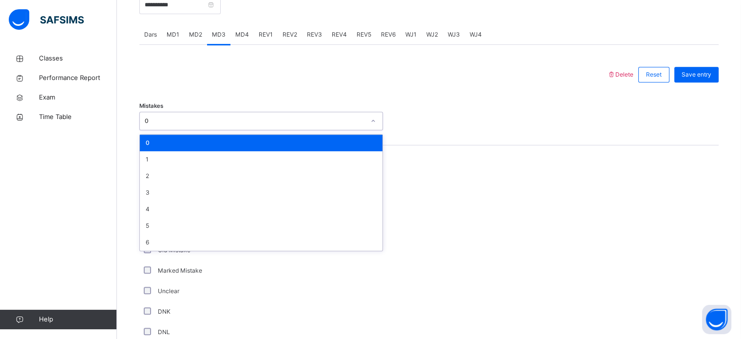
click at [282, 81] on div at bounding box center [373, 74] width 458 height 25
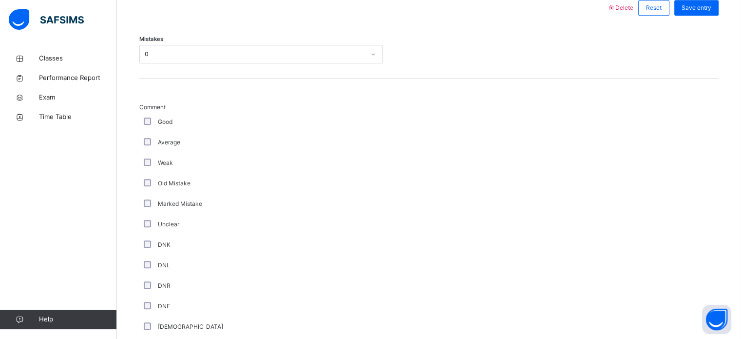
scroll to position [467, 0]
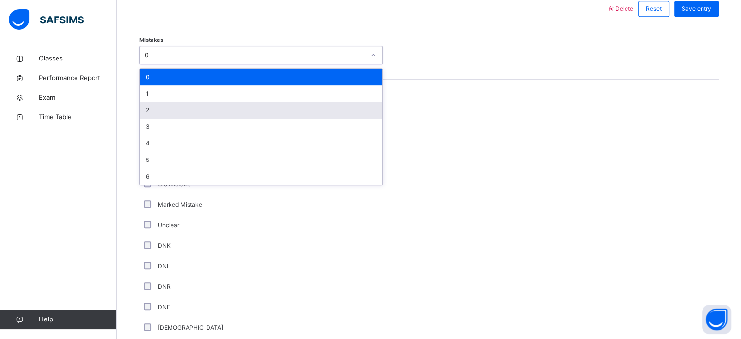
click at [205, 102] on div "2" at bounding box center [261, 110] width 243 height 17
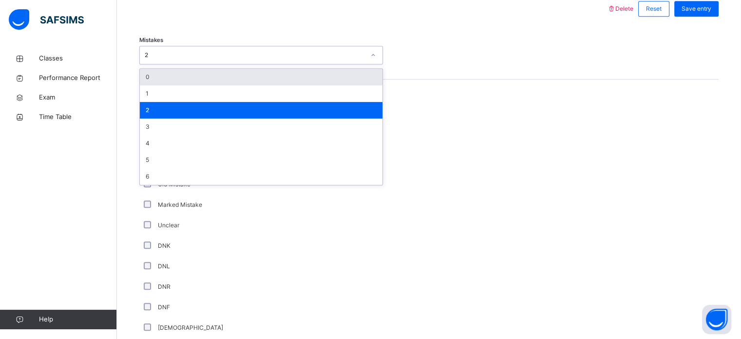
click at [216, 83] on div "0" at bounding box center [261, 77] width 243 height 17
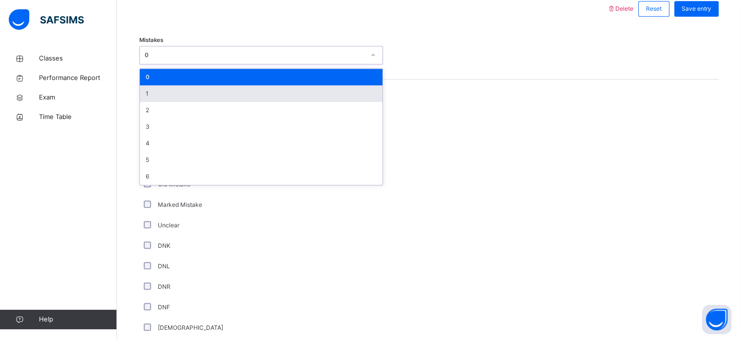
click at [214, 96] on div "1" at bounding box center [261, 93] width 243 height 17
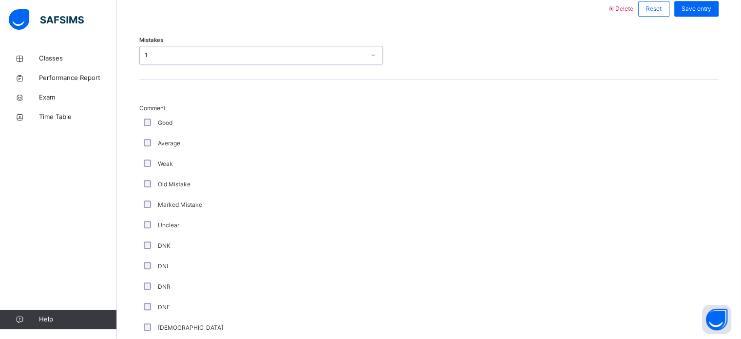
click at [157, 150] on div "Average" at bounding box center [261, 143] width 244 height 20
click at [148, 131] on div "Good" at bounding box center [261, 123] width 244 height 20
click at [153, 130] on div "Good" at bounding box center [261, 123] width 244 height 20
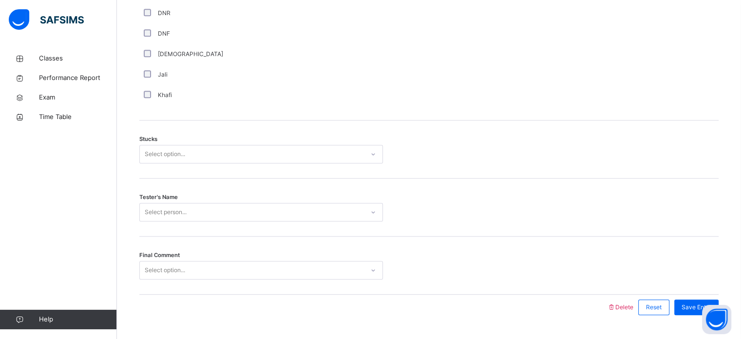
scroll to position [741, 0]
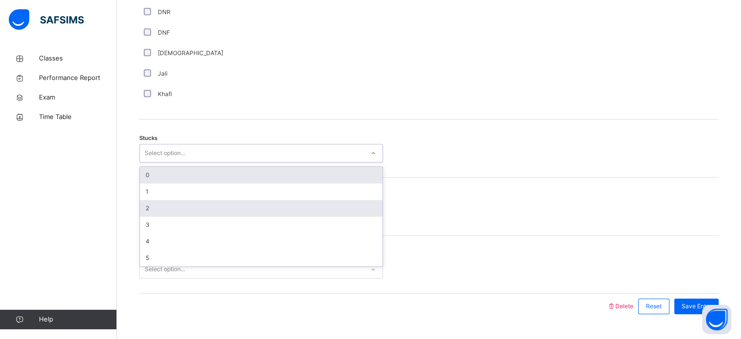
click at [221, 204] on div "2" at bounding box center [261, 208] width 243 height 17
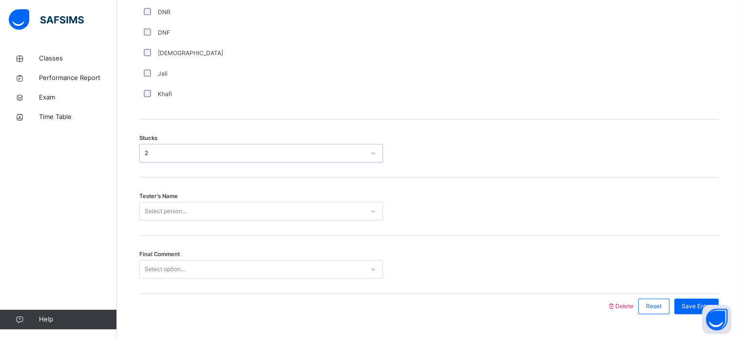
scroll to position [764, 0]
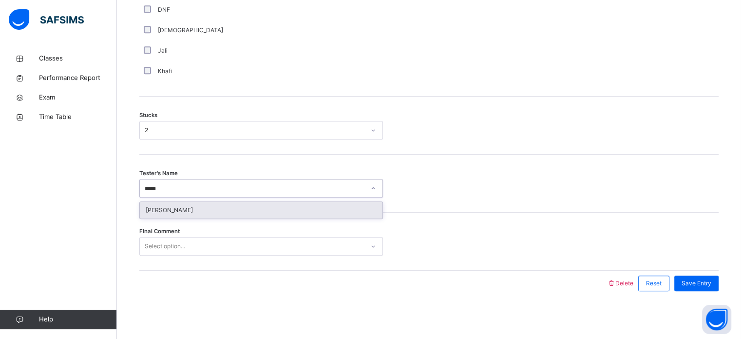
type input "******"
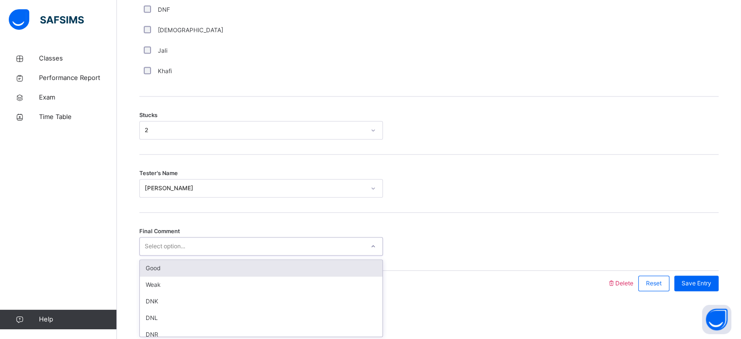
click at [216, 264] on div "Good" at bounding box center [261, 268] width 243 height 17
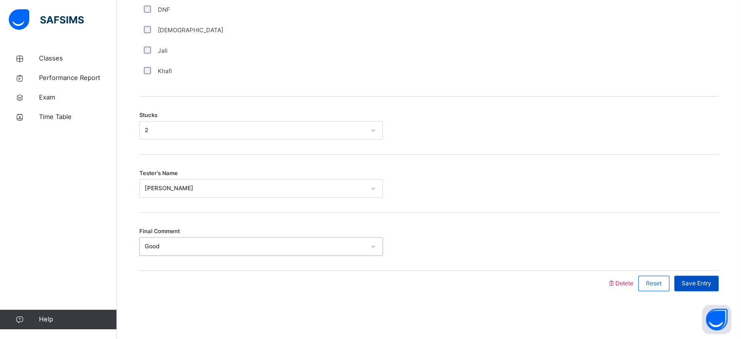
click at [624, 279] on span "Save Entry" at bounding box center [696, 283] width 30 height 9
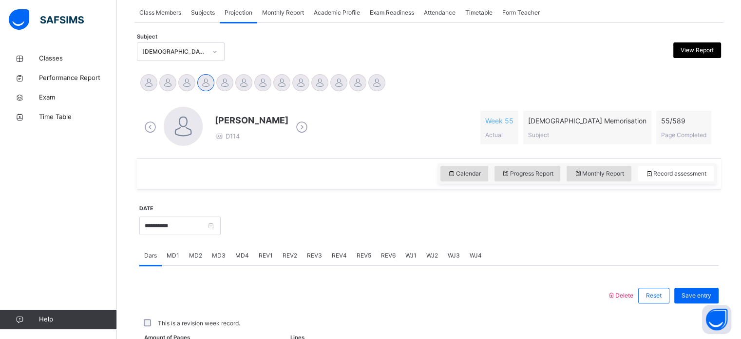
scroll to position [180, 0]
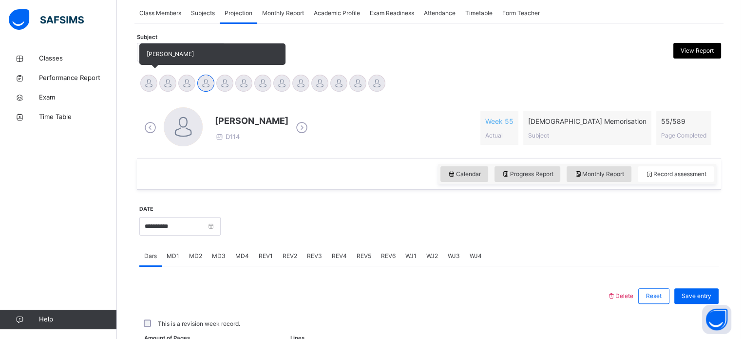
click at [147, 83] on div at bounding box center [148, 83] width 17 height 17
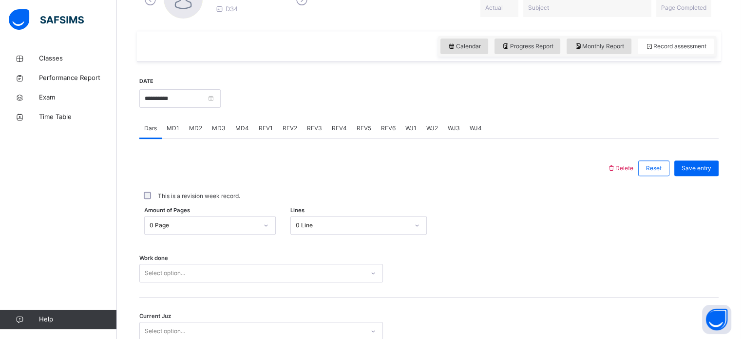
scroll to position [309, 0]
click at [243, 126] on span "MD4" at bounding box center [242, 126] width 14 height 9
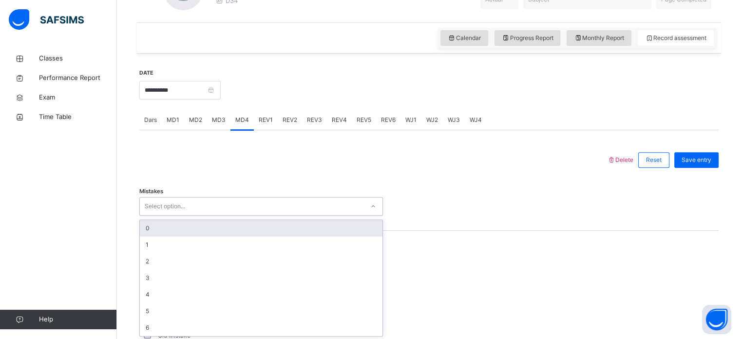
click at [225, 210] on div "Select option..." at bounding box center [252, 206] width 224 height 15
click at [218, 229] on div "0" at bounding box center [261, 227] width 243 height 17
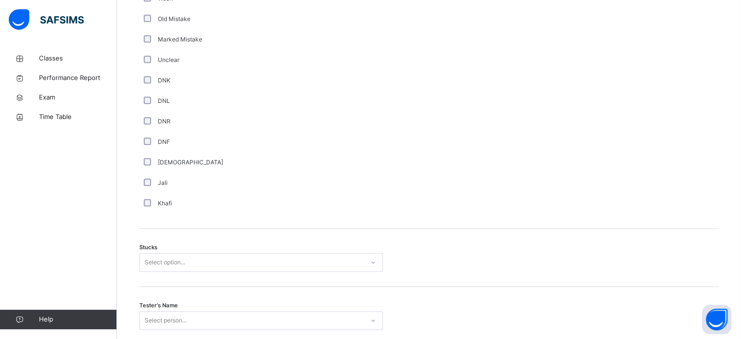
scroll to position [697, 0]
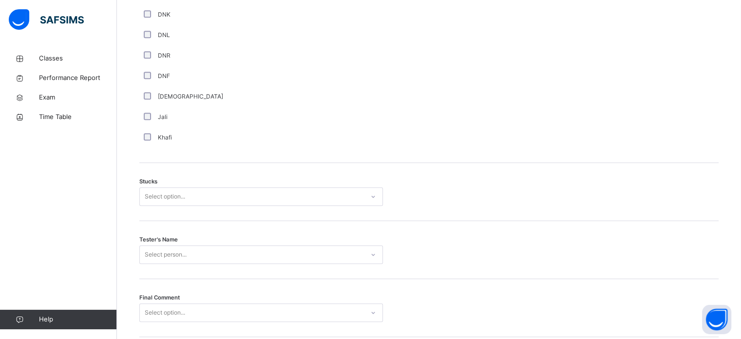
click at [200, 198] on div "Select option..." at bounding box center [252, 196] width 224 height 15
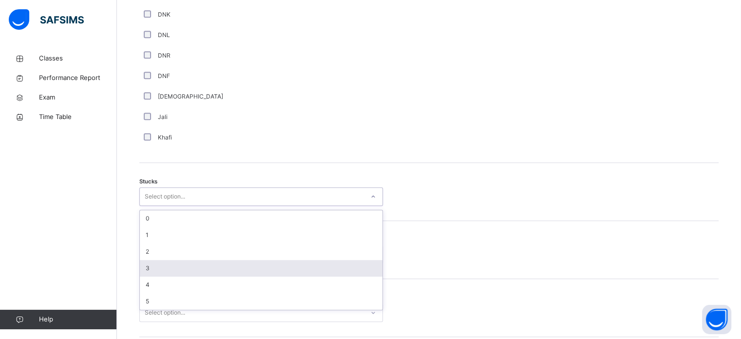
click at [191, 267] on div "3" at bounding box center [261, 268] width 243 height 17
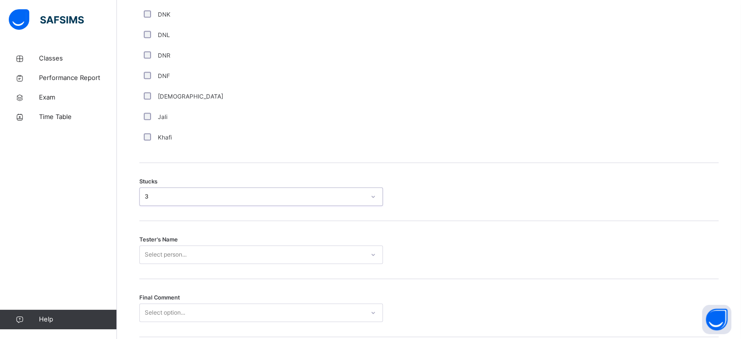
click at [182, 249] on div "Select person..." at bounding box center [261, 254] width 244 height 19
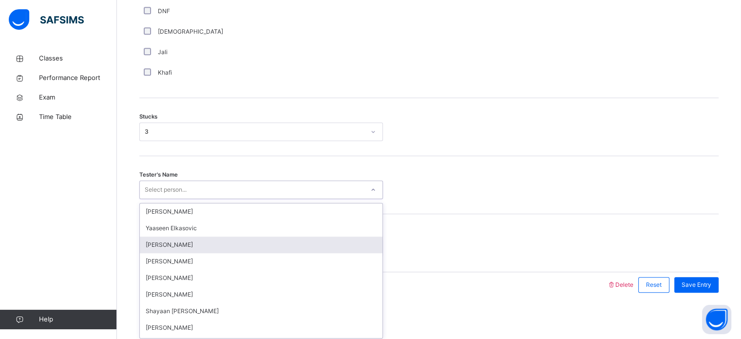
scroll to position [764, 0]
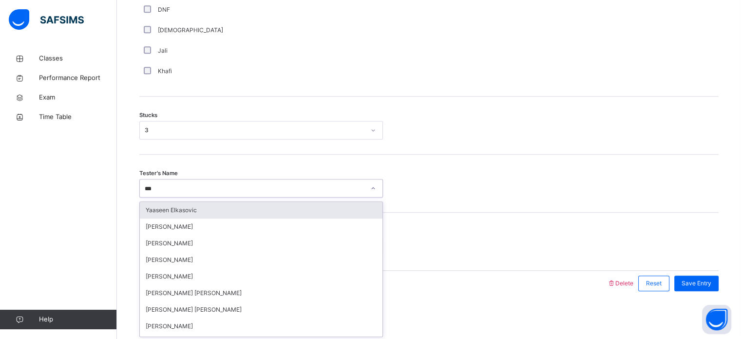
type input "****"
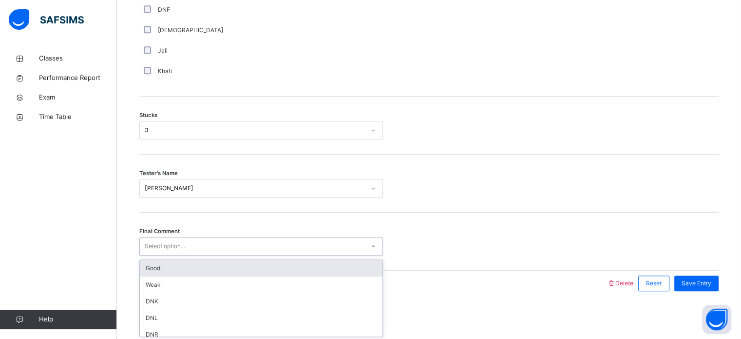
click at [278, 238] on div "Select option..." at bounding box center [261, 246] width 244 height 19
click at [248, 264] on div "Good" at bounding box center [261, 268] width 243 height 17
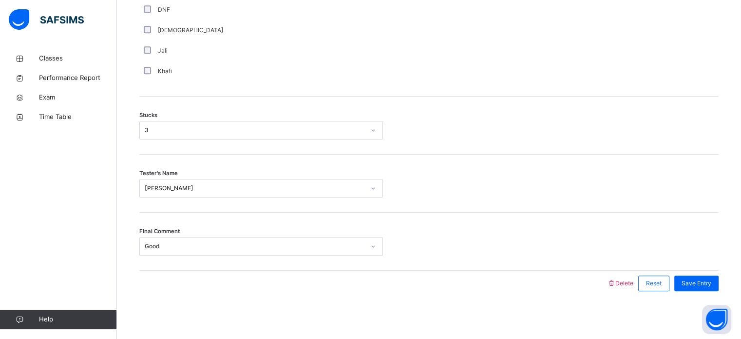
click at [624, 272] on div "Save Entry" at bounding box center [693, 282] width 49 height 25
click at [624, 283] on div "Save Entry" at bounding box center [693, 282] width 49 height 25
click at [624, 277] on div "Save Entry" at bounding box center [696, 283] width 44 height 16
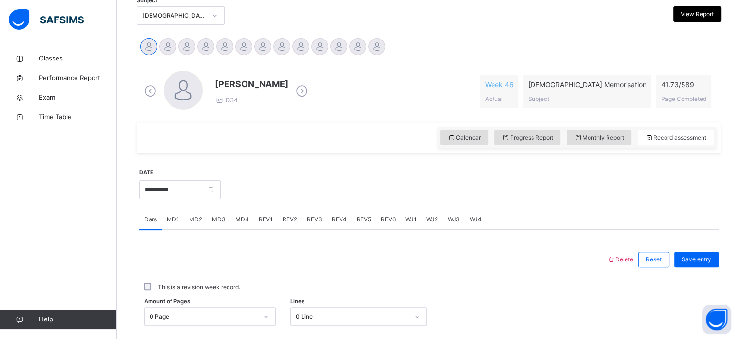
scroll to position [185, 0]
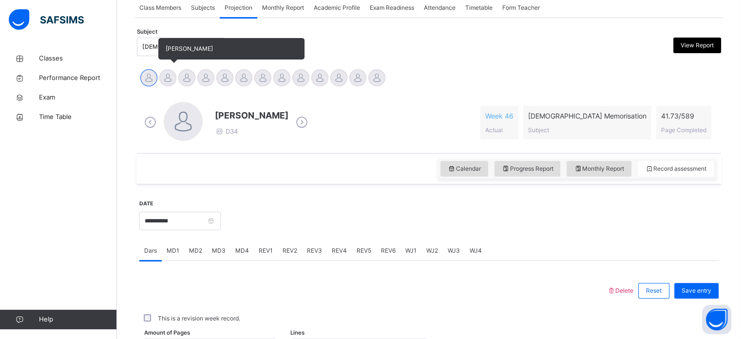
click at [173, 69] on div "[PERSON_NAME]" at bounding box center [167, 78] width 19 height 21
click at [169, 73] on div at bounding box center [167, 77] width 17 height 17
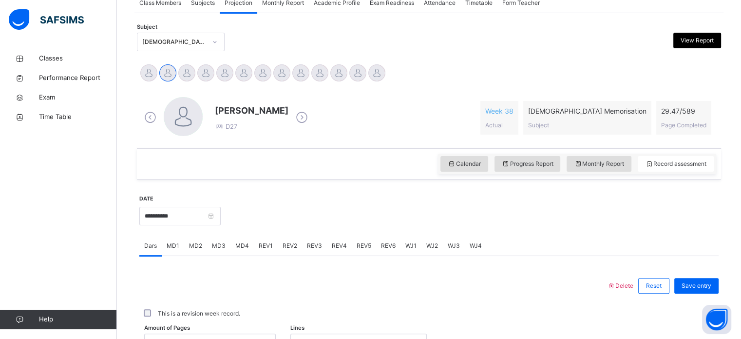
scroll to position [335, 0]
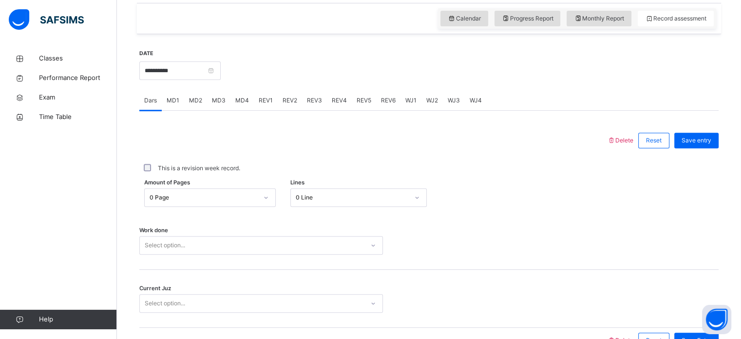
click at [178, 103] on span "MD1" at bounding box center [173, 100] width 13 height 9
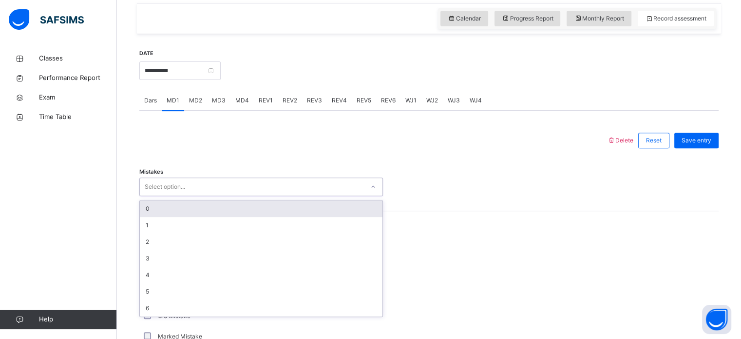
click at [177, 189] on div "Select option..." at bounding box center [165, 186] width 40 height 19
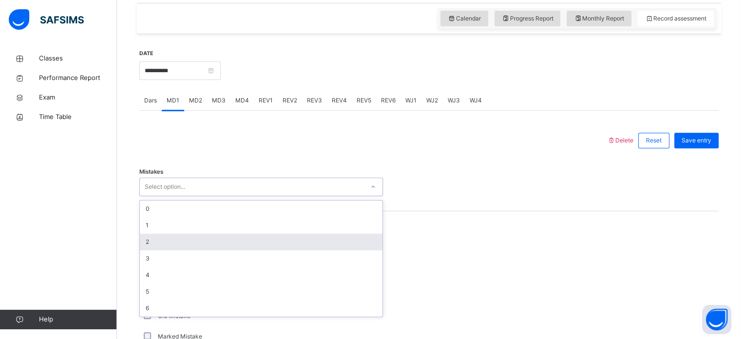
click at [166, 233] on div "2" at bounding box center [261, 241] width 243 height 17
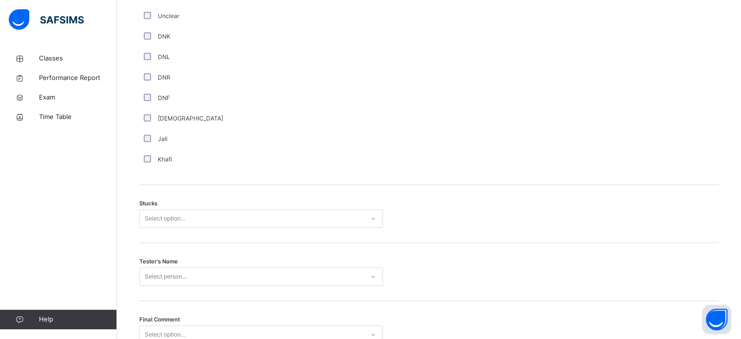
scroll to position [676, 0]
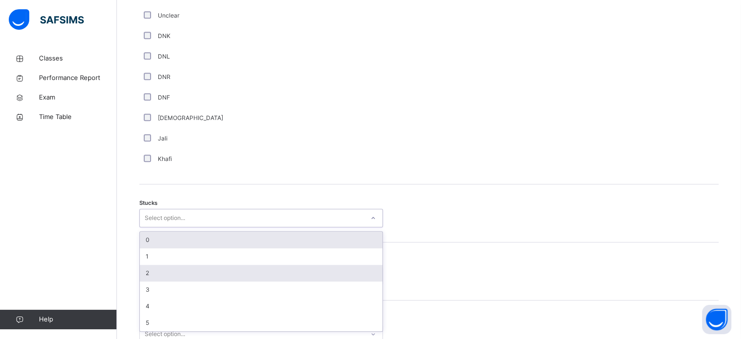
click at [144, 279] on div "2" at bounding box center [261, 272] width 243 height 17
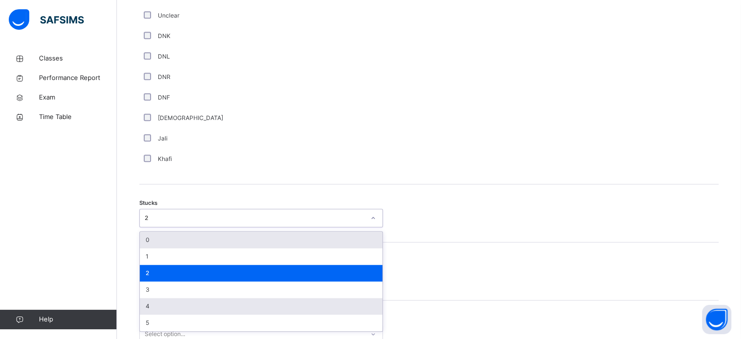
click at [157, 283] on div "4" at bounding box center [261, 306] width 243 height 17
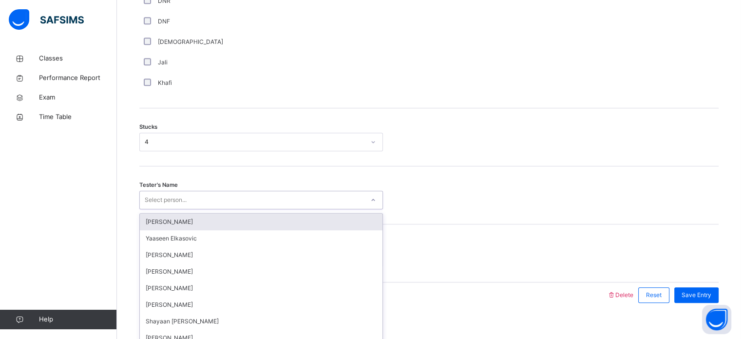
scroll to position [764, 0]
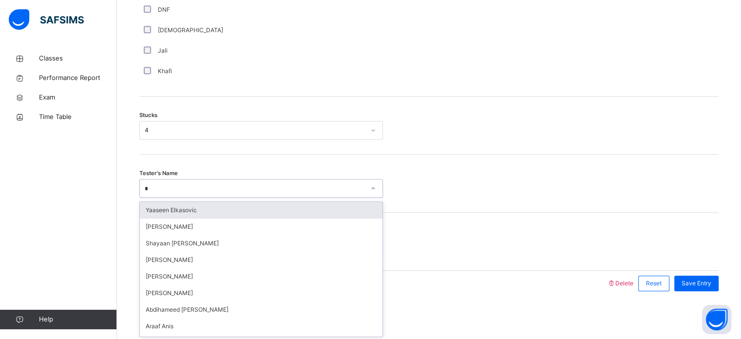
type input "**"
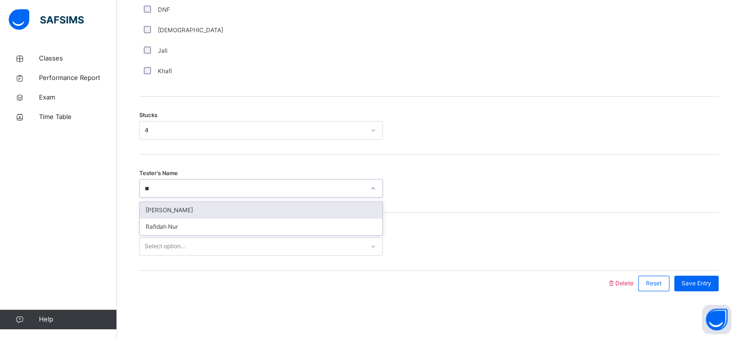
click at [239, 204] on div "[PERSON_NAME]" at bounding box center [261, 210] width 243 height 17
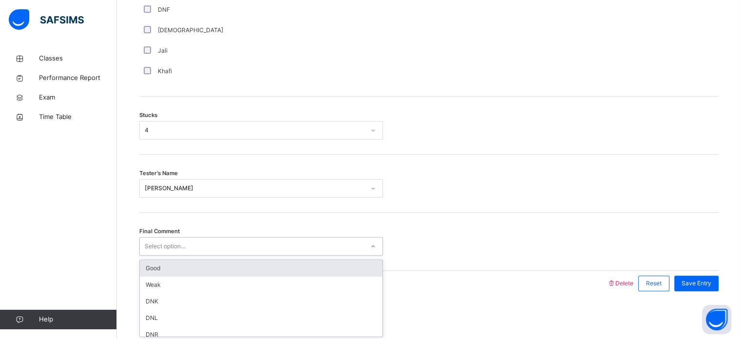
click at [178, 270] on div "Good" at bounding box center [261, 268] width 243 height 17
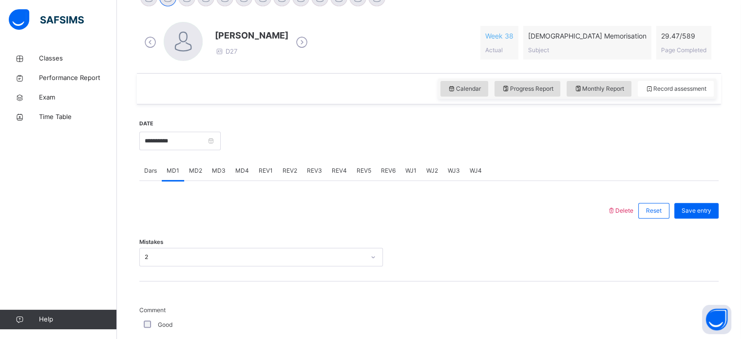
scroll to position [278, 0]
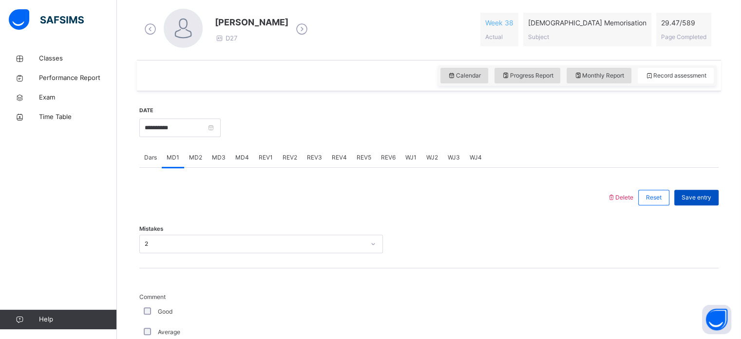
click at [624, 196] on span "Save entry" at bounding box center [696, 197] width 30 height 9
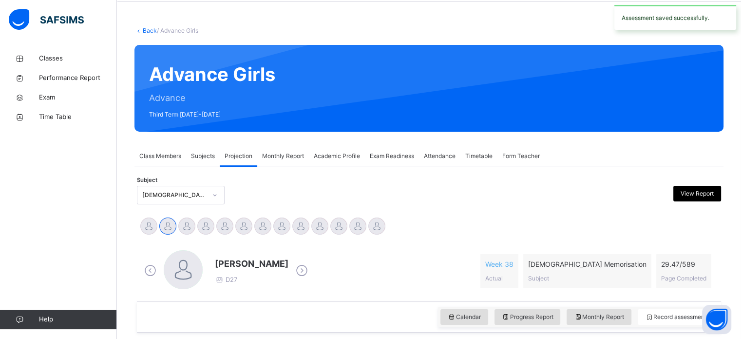
scroll to position [0, 0]
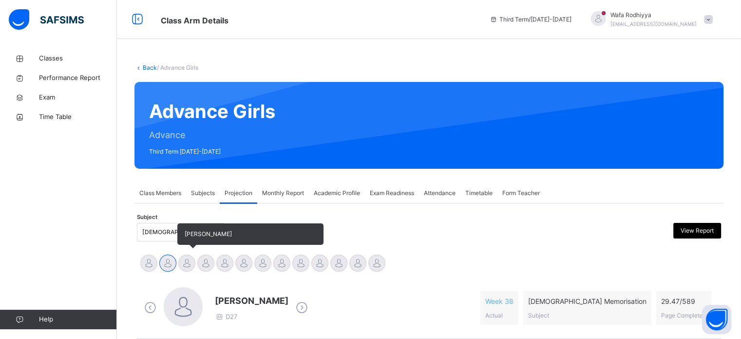
click at [189, 268] on div at bounding box center [186, 262] width 17 height 17
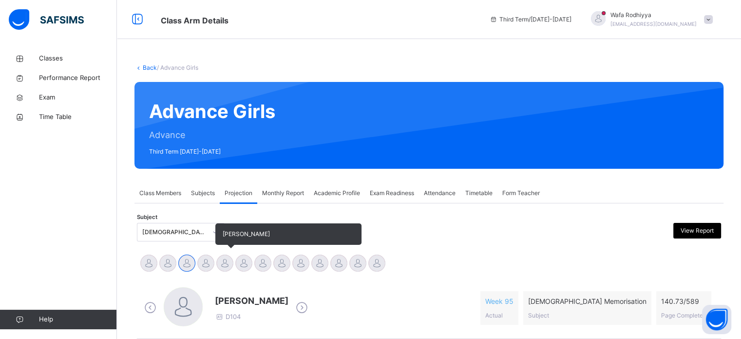
click at [220, 263] on div at bounding box center [224, 262] width 17 height 17
click at [301, 242] on span "[PERSON_NAME]" at bounding box center [288, 233] width 146 height 21
click at [244, 263] on div at bounding box center [243, 262] width 17 height 17
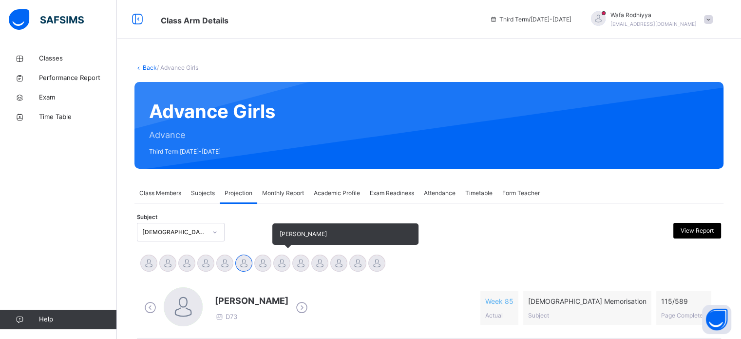
click at [276, 256] on div at bounding box center [281, 262] width 17 height 17
click at [309, 267] on div "[PERSON_NAME]" at bounding box center [300, 263] width 19 height 21
click at [288, 265] on div at bounding box center [281, 262] width 17 height 17
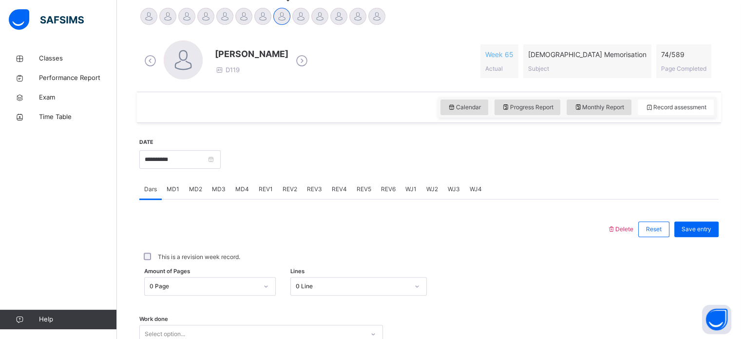
scroll to position [248, 0]
click at [264, 195] on div "REV1" at bounding box center [266, 187] width 24 height 19
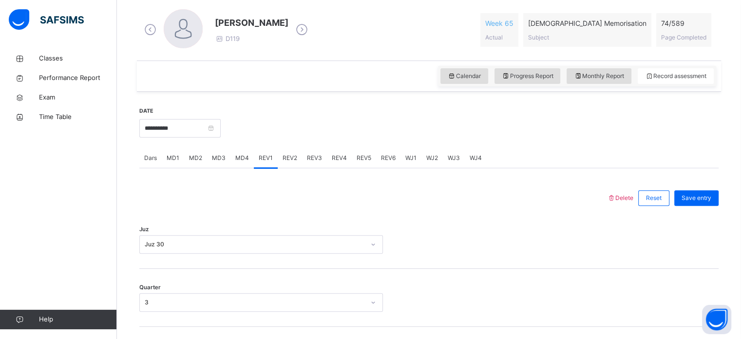
click at [232, 151] on div "MD4" at bounding box center [241, 157] width 23 height 19
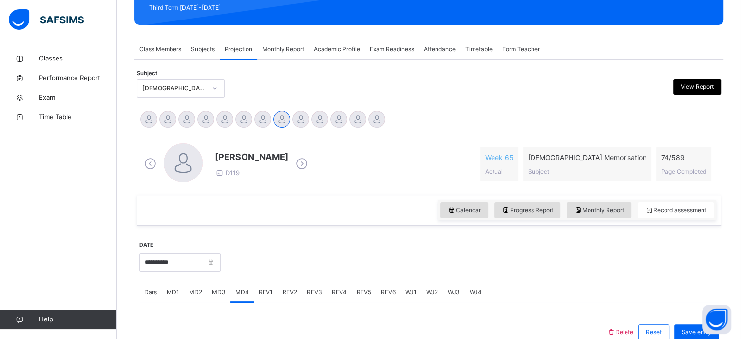
scroll to position [146, 0]
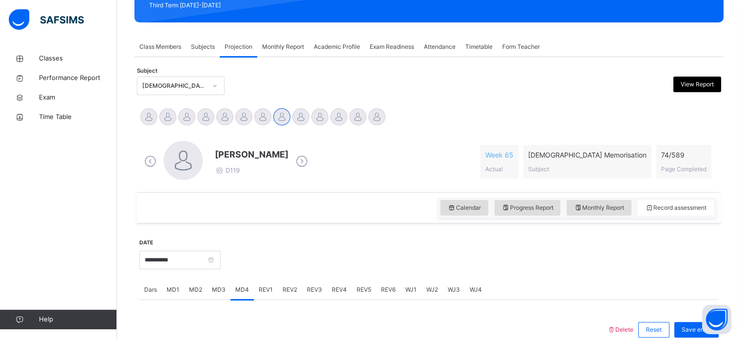
click at [624, 283] on div "Dars MD1 MD2 MD3 MD4 REV1 REV2 REV3 REV4 REV5 REV6 WJ1 WJ2 WJ3 WJ4" at bounding box center [428, 290] width 579 height 20
click at [595, 265] on div at bounding box center [470, 259] width 488 height 42
click at [592, 280] on div "Dars MD1 MD2 MD3 MD4 REV1 REV2 REV3 REV4 REV5 REV6 WJ1 WJ2 WJ3 WJ4" at bounding box center [428, 290] width 579 height 20
click at [598, 283] on div "Dars MD1 MD2 MD3 MD4 REV1 REV2 REV3 REV4 REV5 REV6 WJ1 WJ2 WJ3 WJ4" at bounding box center [428, 290] width 579 height 20
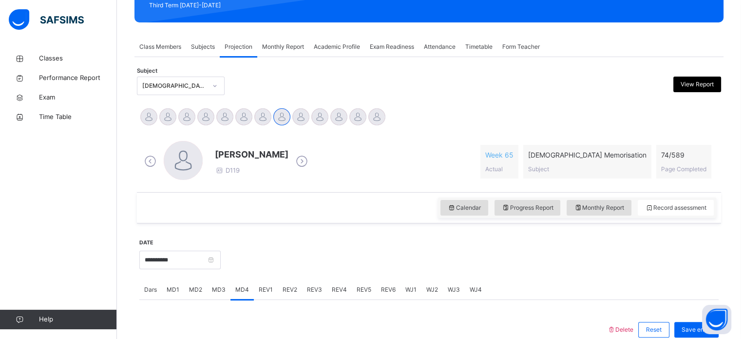
click at [602, 278] on div at bounding box center [470, 259] width 488 height 42
click at [599, 281] on div "Dars MD1 MD2 MD3 MD4 REV1 REV2 REV3 REV4 REV5 REV6 WJ1 WJ2 WJ3 WJ4" at bounding box center [428, 290] width 579 height 20
click at [621, 163] on span at bounding box center [587, 162] width 118 height 5
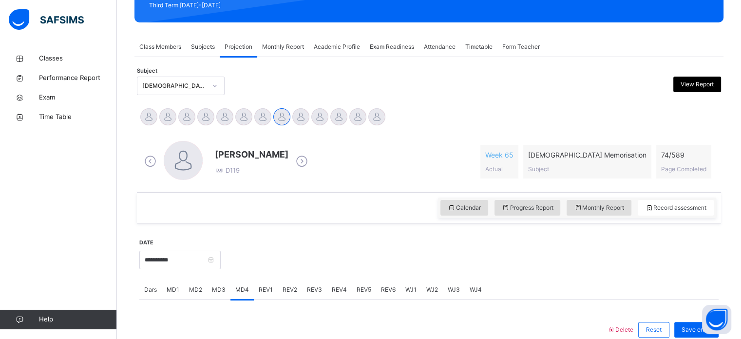
drag, startPoint x: 563, startPoint y: 102, endPoint x: 553, endPoint y: 101, distance: 9.3
click at [551, 81] on div at bounding box center [503, 85] width 142 height 19
click at [549, 81] on div at bounding box center [503, 85] width 142 height 19
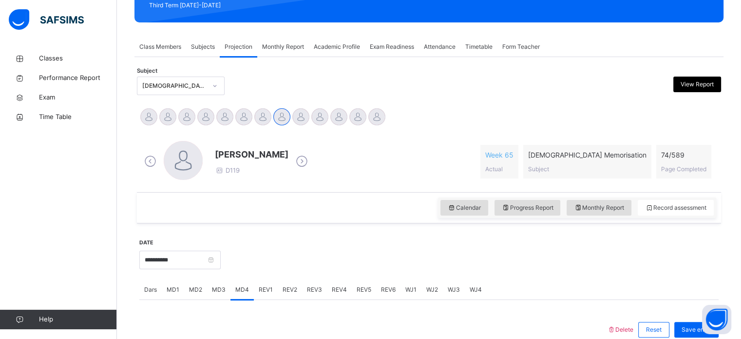
click at [549, 81] on div at bounding box center [503, 85] width 142 height 19
click at [520, 76] on div at bounding box center [503, 85] width 142 height 19
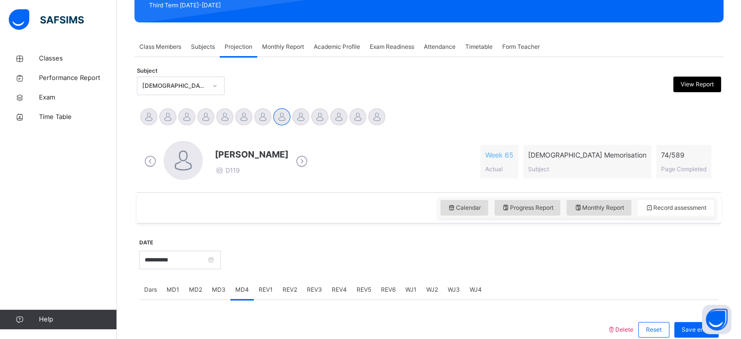
click at [584, 72] on div "Subject [DEMOGRAPHIC_DATA] Memorisation (008) View Report" at bounding box center [429, 86] width 584 height 28
click at [594, 98] on div "Subject [DEMOGRAPHIC_DATA] Memorisation (008) View Report" at bounding box center [429, 86] width 584 height 28
click at [598, 111] on div "[PERSON_NAME] [PERSON_NAME] Tamuryani [PERSON_NAME] [PERSON_NAME] [PERSON_NAME]…" at bounding box center [428, 117] width 579 height 21
click at [586, 123] on div "[PERSON_NAME] [PERSON_NAME] Tamuryani [PERSON_NAME] [PERSON_NAME] [PERSON_NAME]…" at bounding box center [428, 117] width 579 height 21
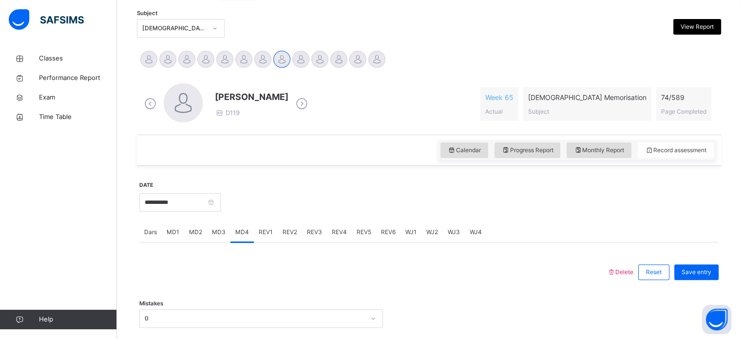
scroll to position [0, 0]
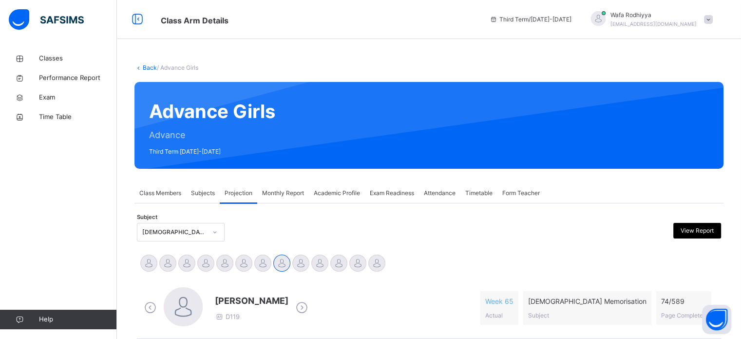
click at [624, 85] on div "Advance Girls Advance Third Term [DATE]-[DATE]" at bounding box center [428, 125] width 589 height 87
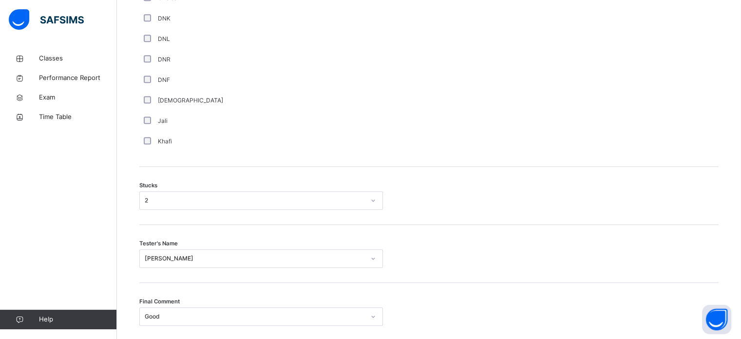
scroll to position [764, 0]
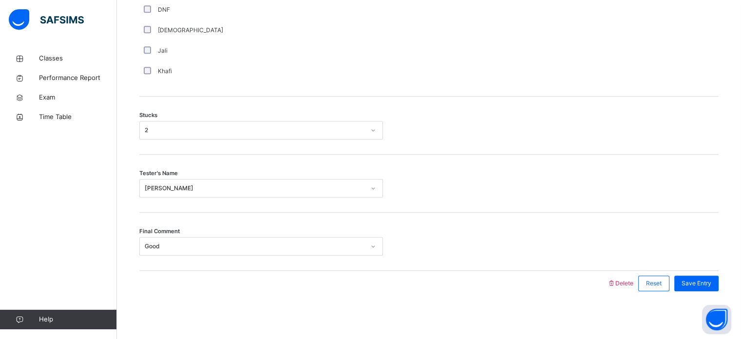
click at [621, 283] on div "Delete Reset Save Entry" at bounding box center [663, 282] width 112 height 25
click at [624, 283] on span "Delete" at bounding box center [620, 282] width 26 height 7
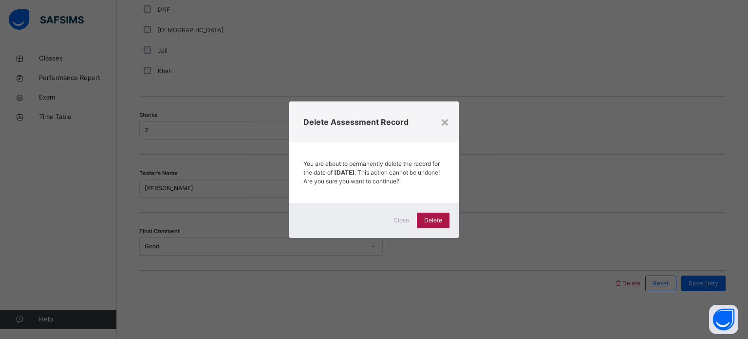
click at [442, 222] on div "Delete" at bounding box center [433, 220] width 33 height 16
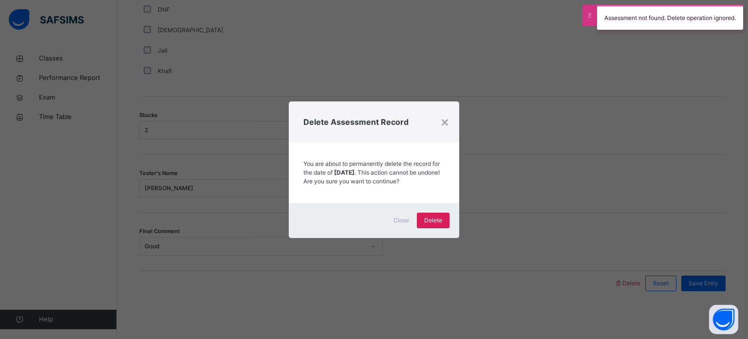
click at [456, 116] on div "Delete Assessment Record" at bounding box center [374, 121] width 170 height 41
click at [442, 122] on div "×" at bounding box center [444, 121] width 9 height 20
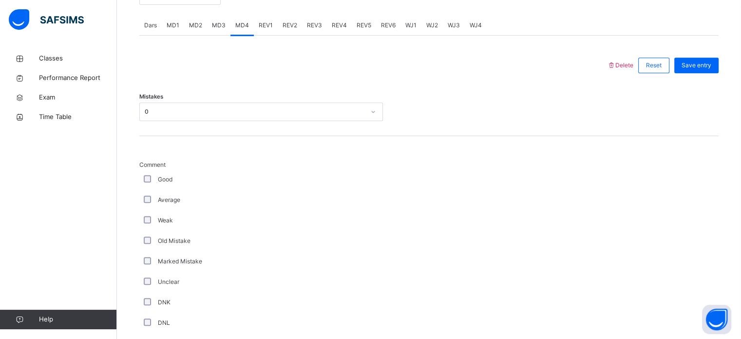
scroll to position [404, 0]
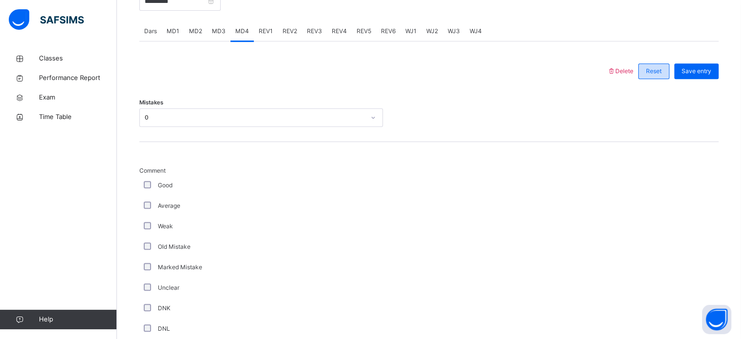
click at [624, 70] on span "Reset" at bounding box center [654, 71] width 16 height 9
click at [624, 74] on span "Reset" at bounding box center [654, 71] width 16 height 9
click at [624, 76] on div "Reset" at bounding box center [653, 71] width 31 height 16
click at [624, 73] on span "Delete" at bounding box center [620, 70] width 26 height 7
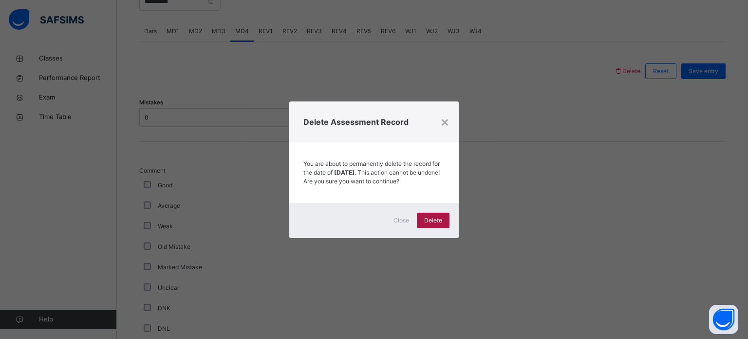
click at [436, 225] on span "Delete" at bounding box center [433, 220] width 18 height 9
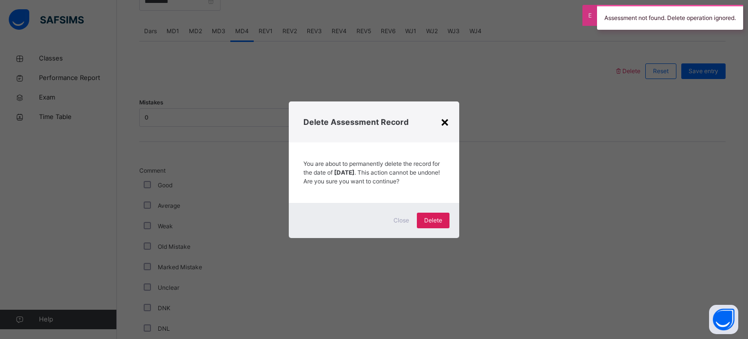
click at [449, 124] on div "×" at bounding box center [444, 121] width 9 height 20
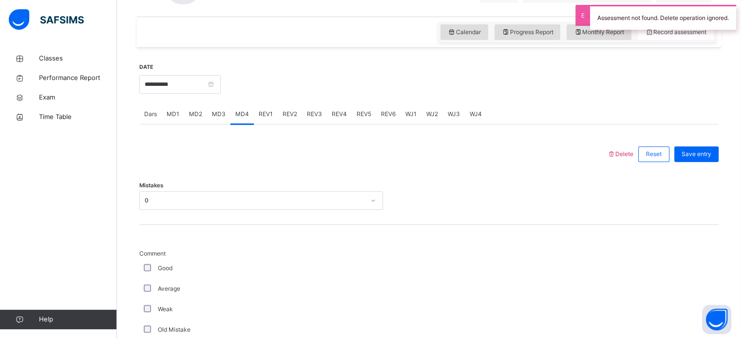
scroll to position [323, 0]
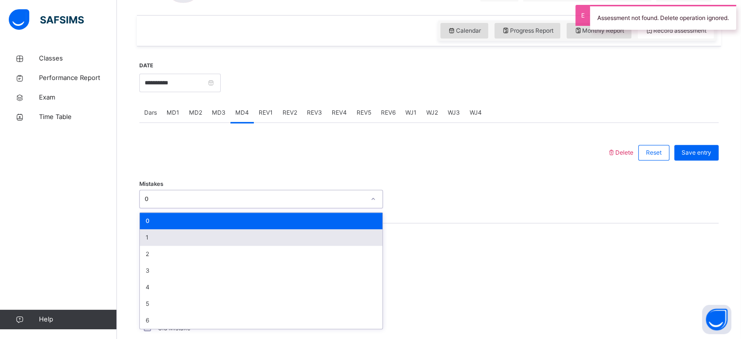
click at [177, 244] on div "1" at bounding box center [261, 237] width 243 height 17
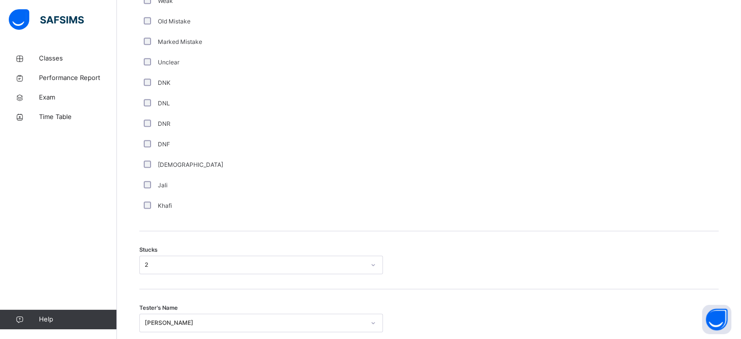
scroll to position [764, 0]
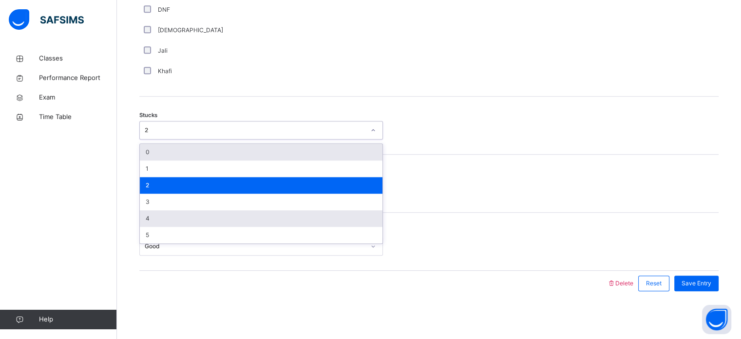
click at [178, 218] on div "4" at bounding box center [261, 218] width 243 height 17
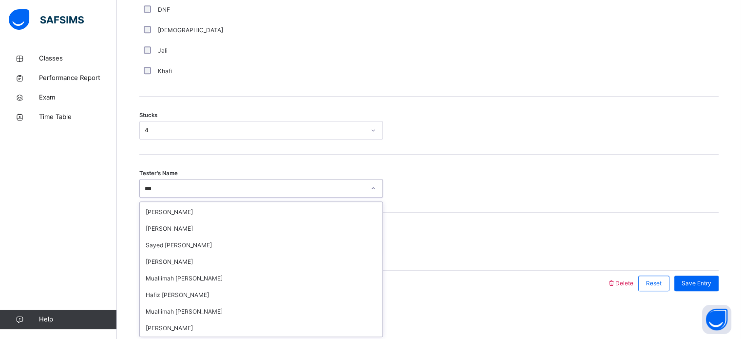
scroll to position [0, 0]
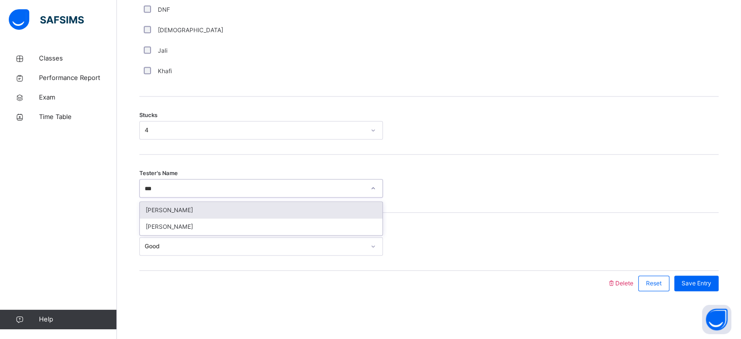
type input "****"
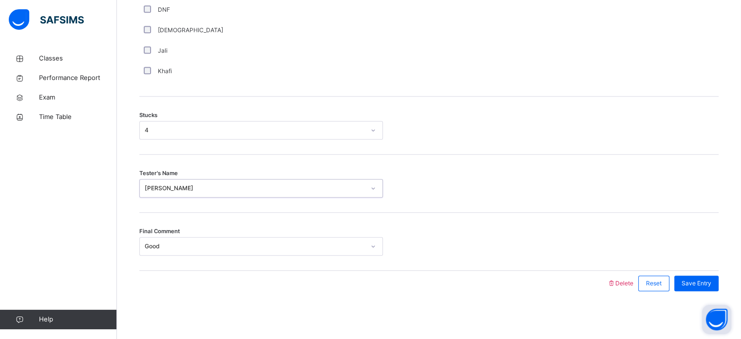
click at [624, 283] on button "Open asap" at bounding box center [716, 318] width 29 height 29
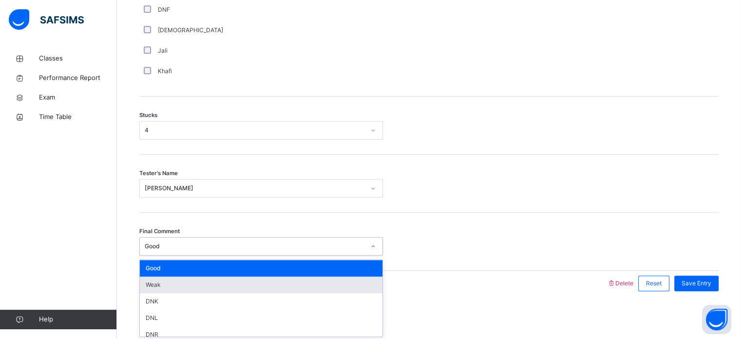
click at [141, 283] on div "Weak" at bounding box center [261, 284] width 243 height 17
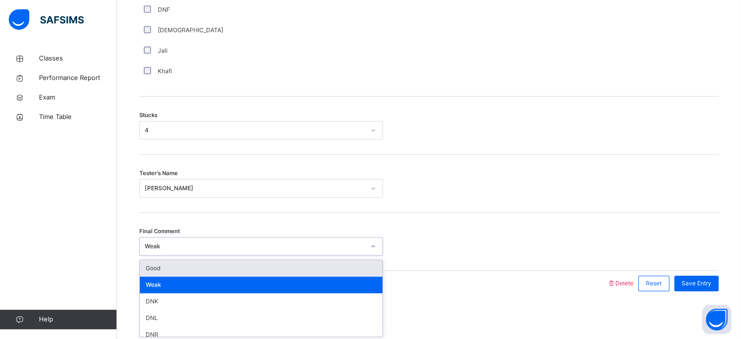
click at [288, 268] on div "Good" at bounding box center [261, 268] width 243 height 17
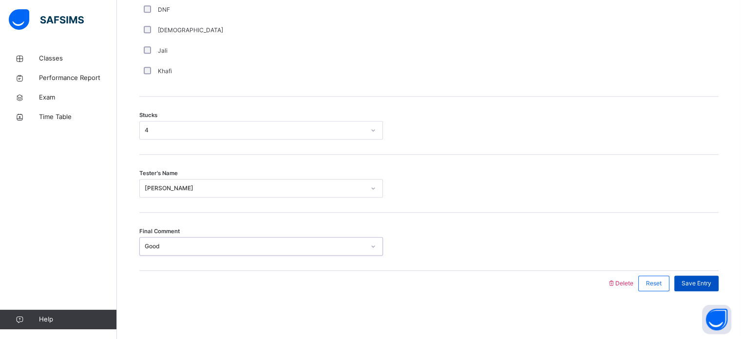
click at [624, 277] on div "Save Entry" at bounding box center [696, 283] width 44 height 16
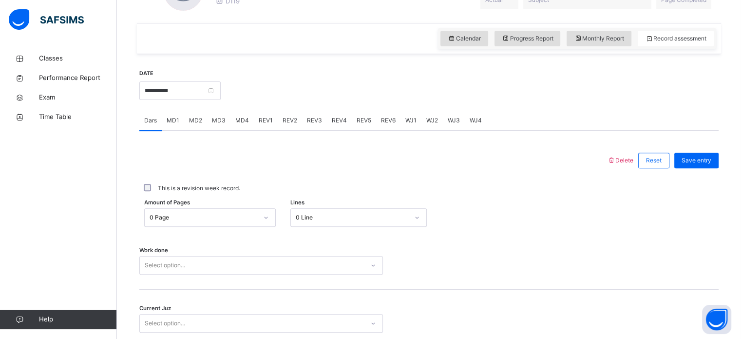
scroll to position [315, 0]
click at [354, 142] on div "Delete Reset Save entry This is a revision week record. Amount of Pages 0 Page …" at bounding box center [428, 252] width 579 height 242
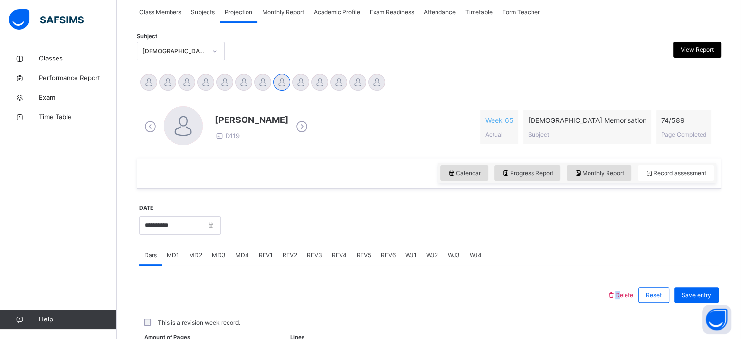
scroll to position [176, 0]
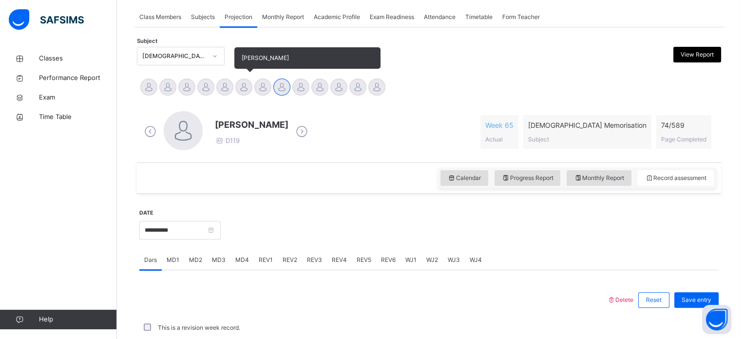
click at [236, 86] on div at bounding box center [243, 86] width 17 height 17
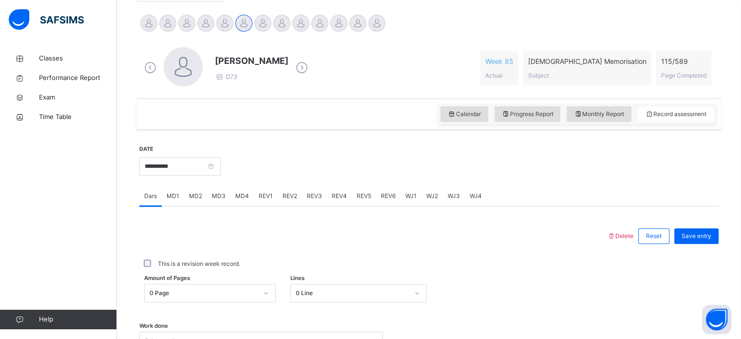
scroll to position [244, 0]
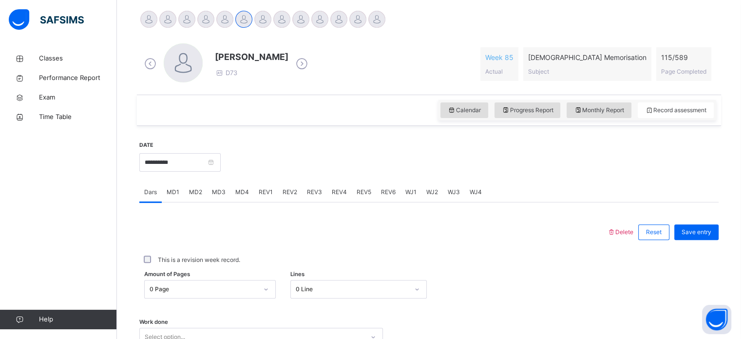
click at [219, 188] on span "MD3" at bounding box center [219, 192] width 14 height 9
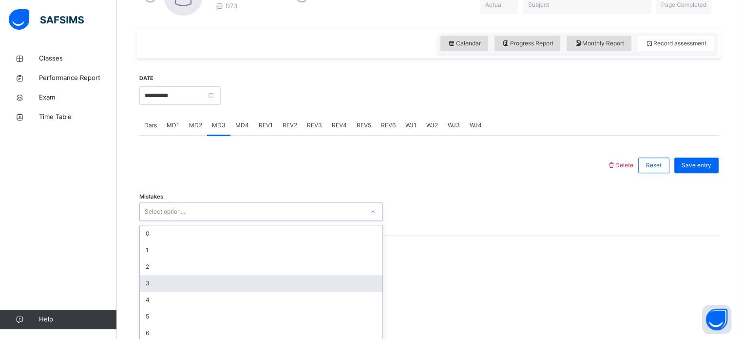
click at [208, 221] on div "option 3 focused, 4 of 7. 7 results available. Use Up and Down to choose option…" at bounding box center [261, 211] width 244 height 19
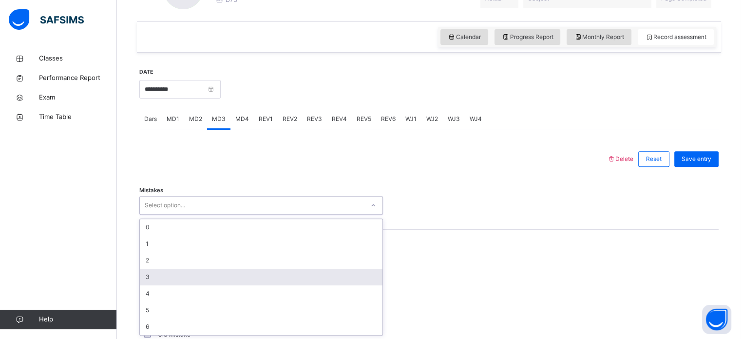
click at [209, 272] on div "3" at bounding box center [261, 276] width 243 height 17
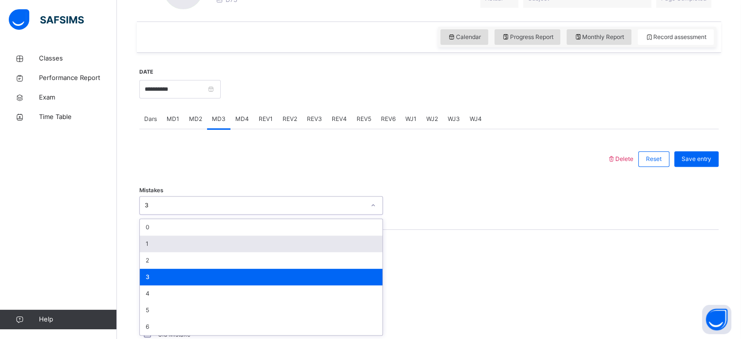
drag, startPoint x: 212, startPoint y: 208, endPoint x: 194, endPoint y: 239, distance: 35.6
click at [194, 214] on div "option 3, selected. option 1 focused, 2 of 7. 7 results available. Use Up and D…" at bounding box center [261, 205] width 244 height 19
click at [194, 239] on div "1" at bounding box center [261, 243] width 243 height 17
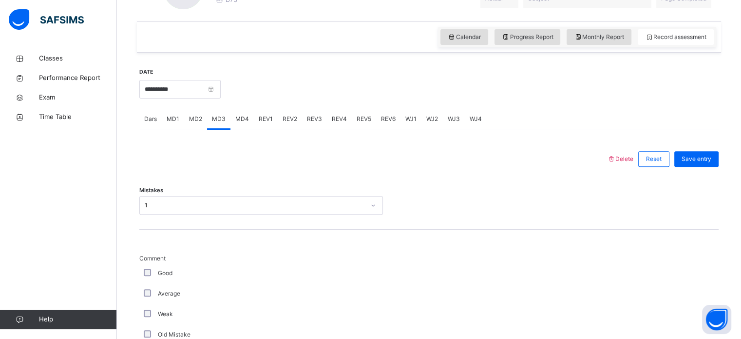
click at [143, 283] on div "Average" at bounding box center [261, 293] width 244 height 20
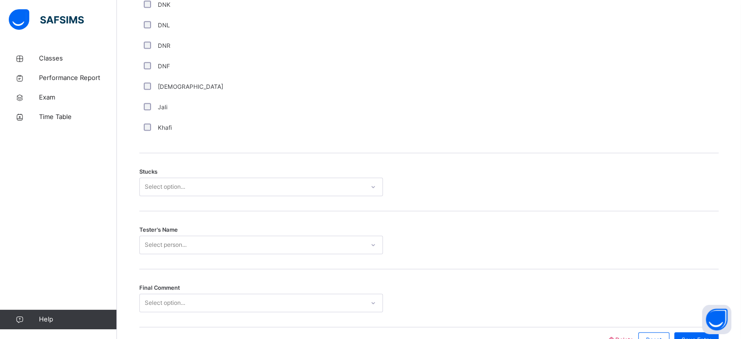
scroll to position [764, 0]
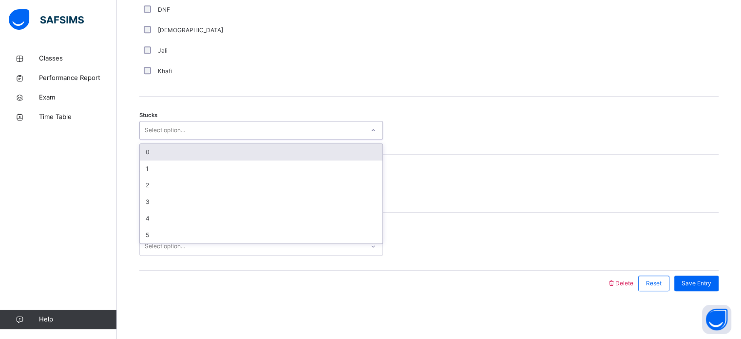
click at [197, 135] on div "Select option..." at bounding box center [252, 130] width 224 height 15
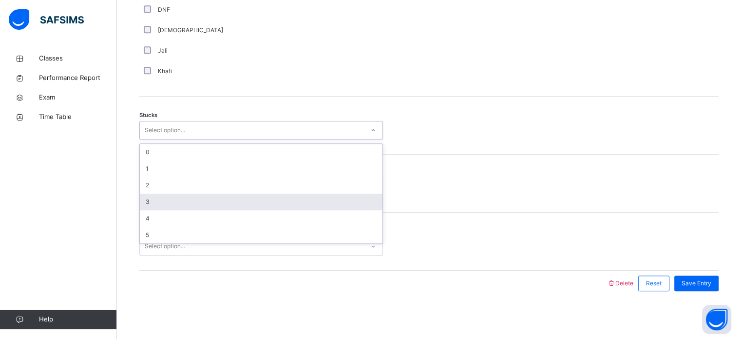
click at [181, 197] on div "3" at bounding box center [261, 201] width 243 height 17
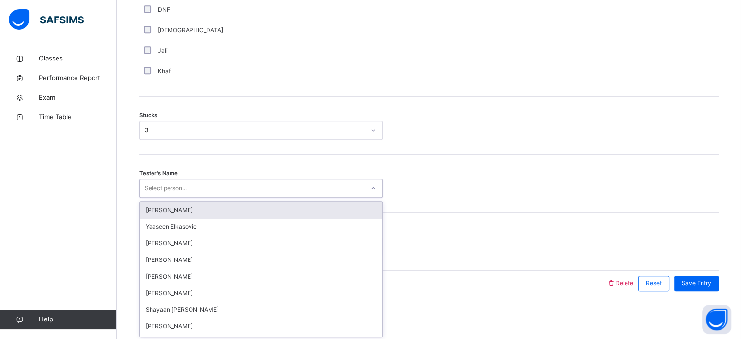
click at [190, 181] on div "Select person..." at bounding box center [252, 188] width 224 height 15
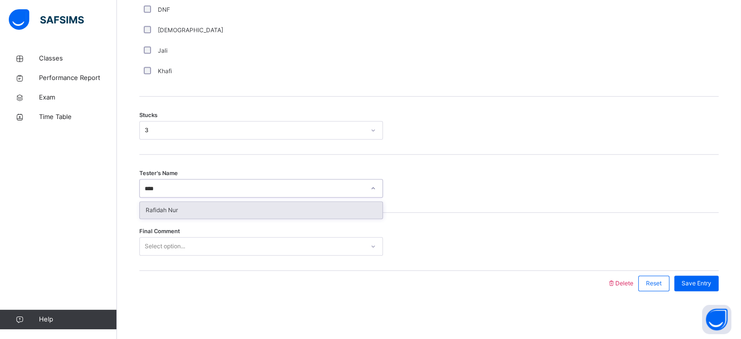
type input "*****"
click at [200, 216] on div "Rafidah Nur" at bounding box center [261, 210] width 243 height 17
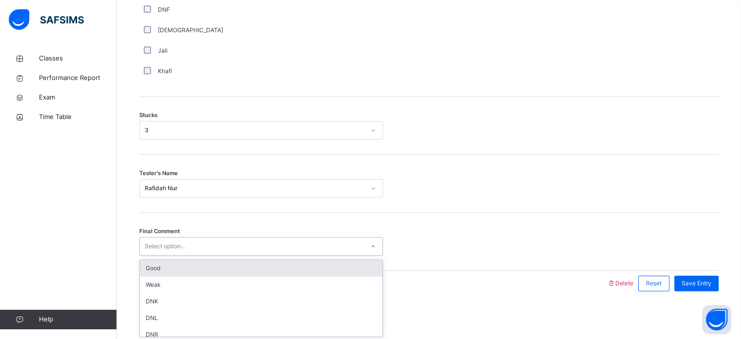
click at [198, 243] on div "Select option..." at bounding box center [252, 246] width 224 height 15
click at [195, 265] on div "Good" at bounding box center [261, 268] width 243 height 17
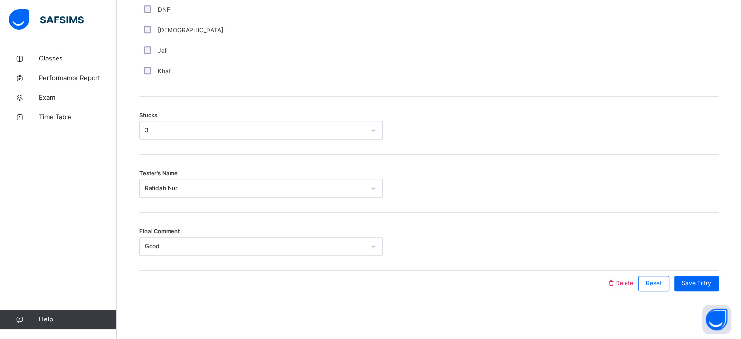
click at [624, 283] on div "Save Entry" at bounding box center [696, 283] width 44 height 16
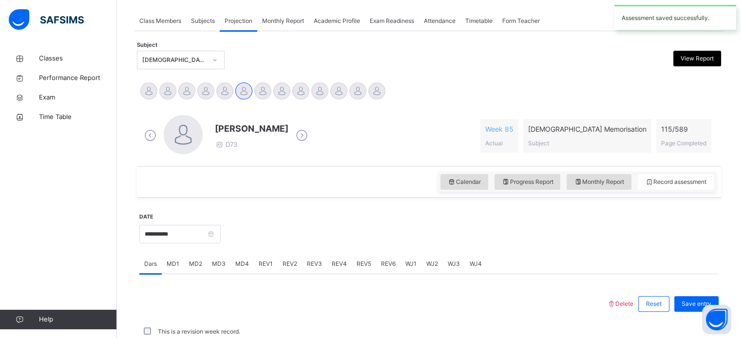
scroll to position [393, 0]
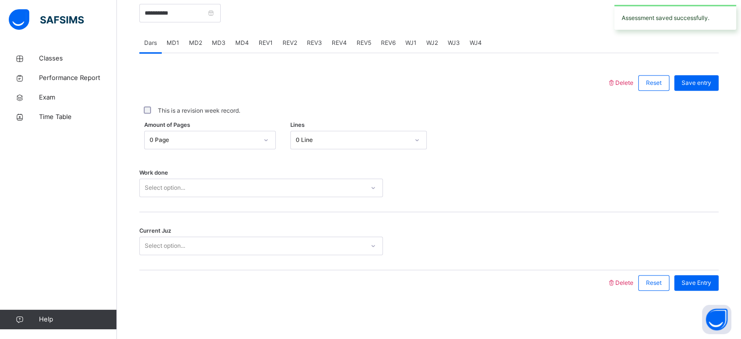
click at [429, 177] on div "Work done Select option..." at bounding box center [428, 183] width 579 height 58
click at [216, 43] on span "MD3" at bounding box center [219, 42] width 14 height 9
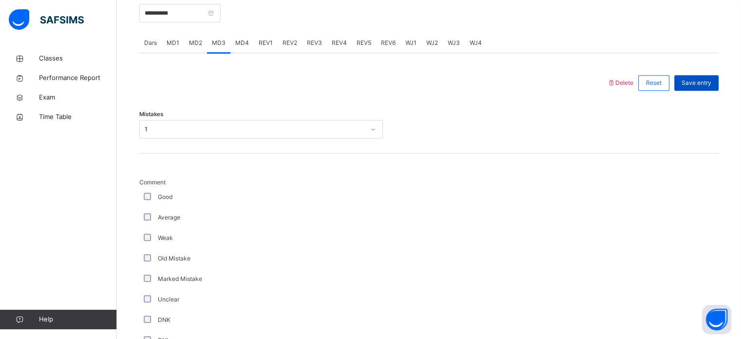
click at [624, 83] on span "Save entry" at bounding box center [696, 82] width 30 height 9
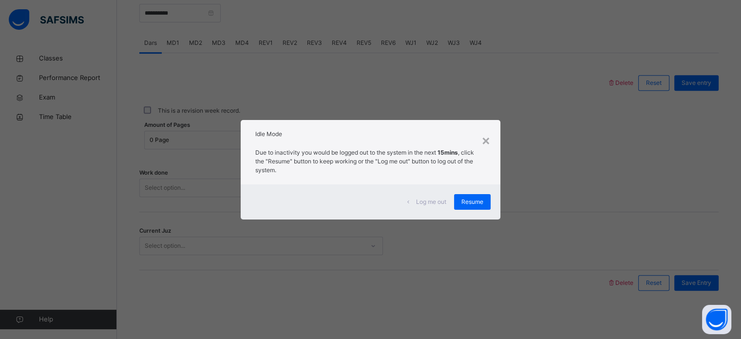
click at [481, 189] on div "Log me out Resume" at bounding box center [370, 201] width 259 height 35
click at [465, 208] on div "Resume" at bounding box center [472, 202] width 37 height 16
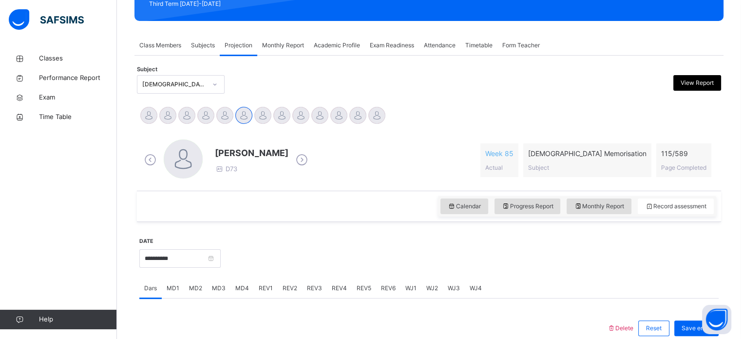
scroll to position [147, 0]
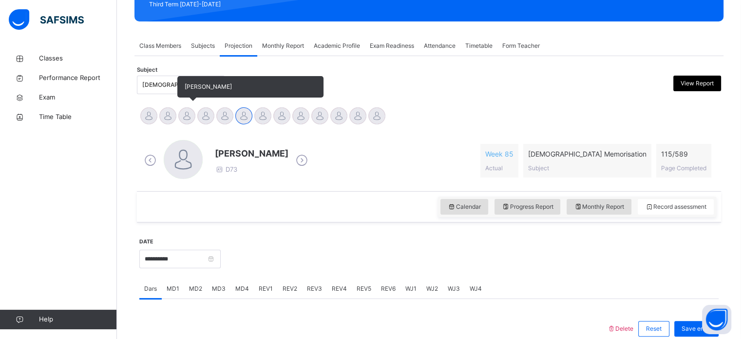
click at [186, 118] on div at bounding box center [186, 115] width 17 height 17
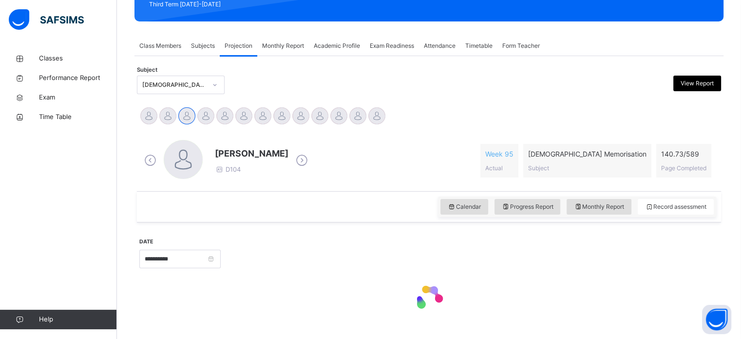
click at [314, 161] on div "[PERSON_NAME] D104 Week 95 Actual [DEMOGRAPHIC_DATA] Memorisation Subject 140.7…" at bounding box center [429, 160] width 574 height 41
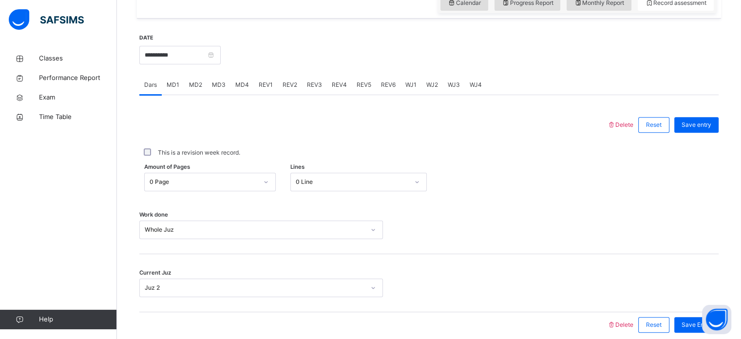
scroll to position [388, 0]
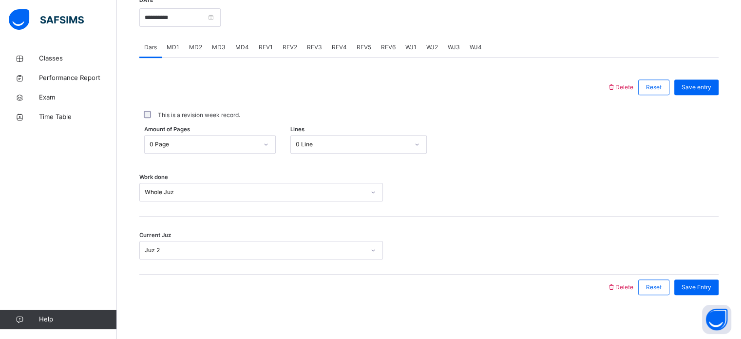
click at [241, 47] on span "MD4" at bounding box center [242, 47] width 14 height 9
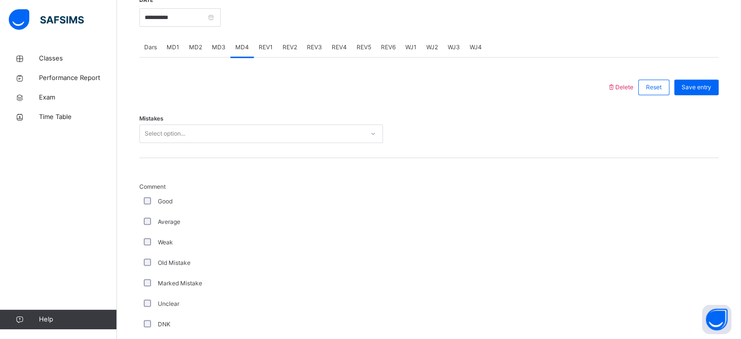
click at [210, 47] on div "MD3" at bounding box center [218, 47] width 23 height 19
click at [175, 43] on span "MD1" at bounding box center [173, 47] width 13 height 9
click at [200, 44] on span "MD2" at bounding box center [195, 47] width 13 height 9
click at [475, 52] on div "WJ4" at bounding box center [476, 47] width 22 height 19
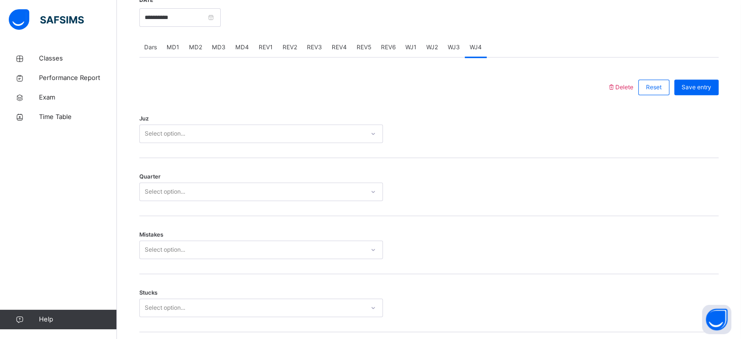
click at [448, 48] on span "WJ3" at bounding box center [454, 47] width 12 height 9
click at [429, 48] on span "WJ2" at bounding box center [432, 47] width 12 height 9
click at [298, 122] on div "Juz Select option..." at bounding box center [428, 129] width 579 height 58
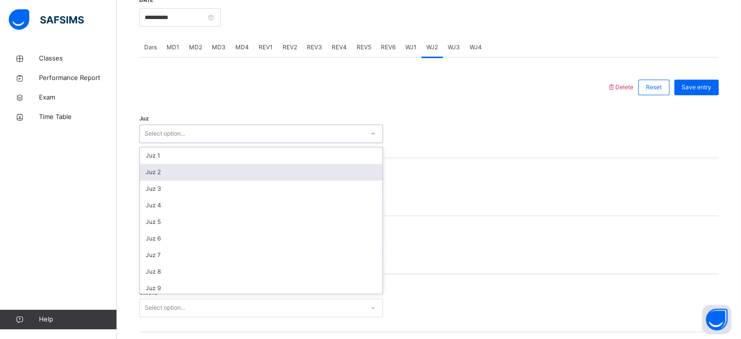
drag, startPoint x: 291, startPoint y: 130, endPoint x: 253, endPoint y: 166, distance: 52.4
click at [253, 143] on div "option Juz 2 focused, 2 of 30. 30 results available. Use Up and Down to choose …" at bounding box center [261, 133] width 244 height 19
click at [253, 166] on div "Juz 2" at bounding box center [261, 172] width 243 height 17
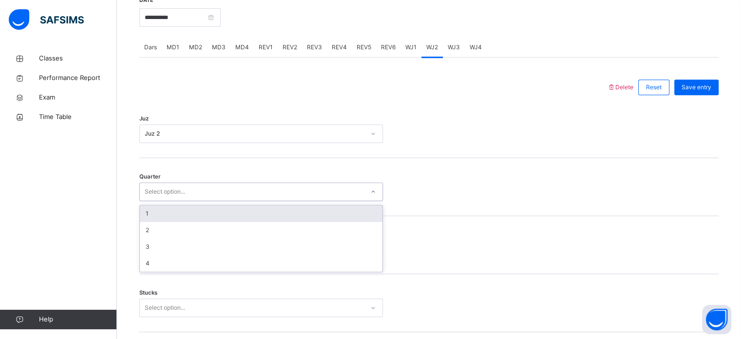
click at [222, 195] on div "Select option..." at bounding box center [252, 191] width 224 height 15
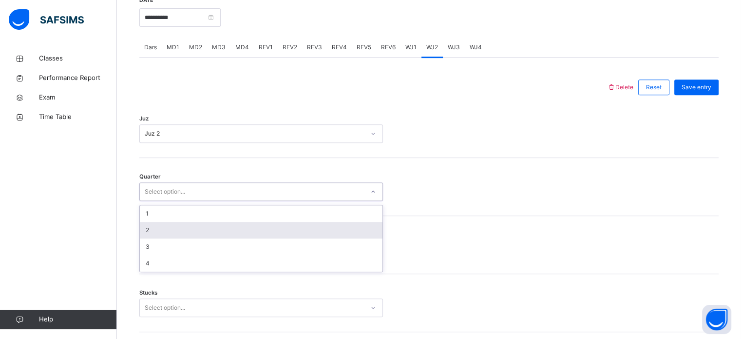
click at [212, 227] on div "2" at bounding box center [261, 230] width 243 height 17
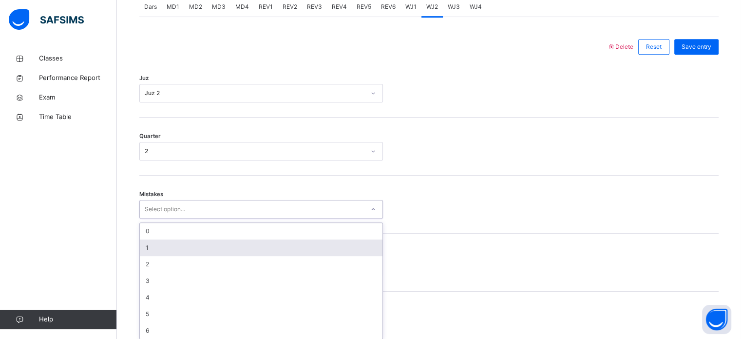
click at [186, 218] on div "option 1 focused, 2 of 7. 7 results available. Use Up and Down to choose option…" at bounding box center [261, 209] width 244 height 19
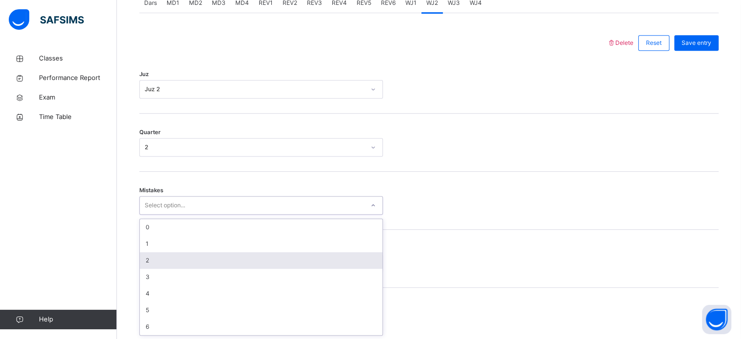
click at [188, 259] on div "2" at bounding box center [261, 260] width 243 height 17
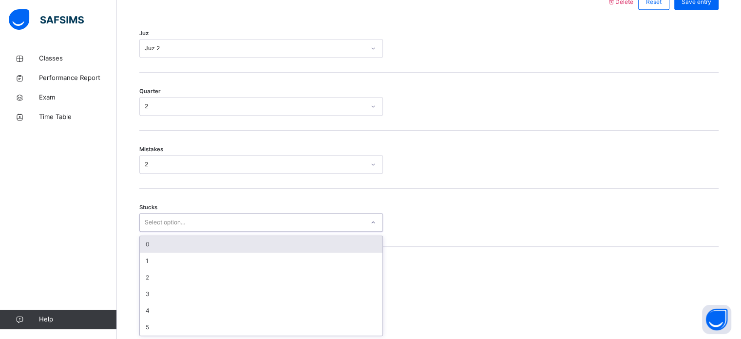
click at [188, 231] on div "option 0 focused, 1 of 6. 6 results available. Use Up and Down to choose option…" at bounding box center [261, 222] width 244 height 19
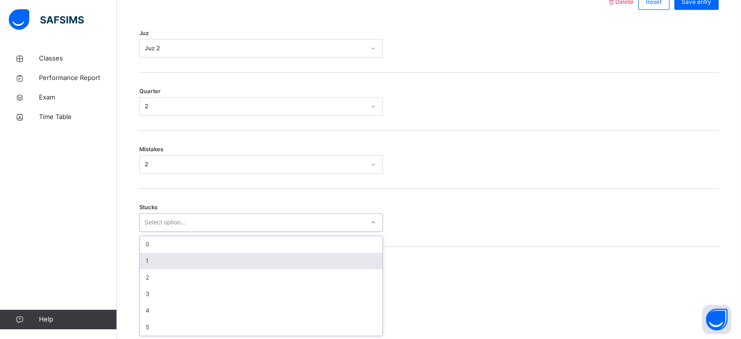
scroll to position [473, 0]
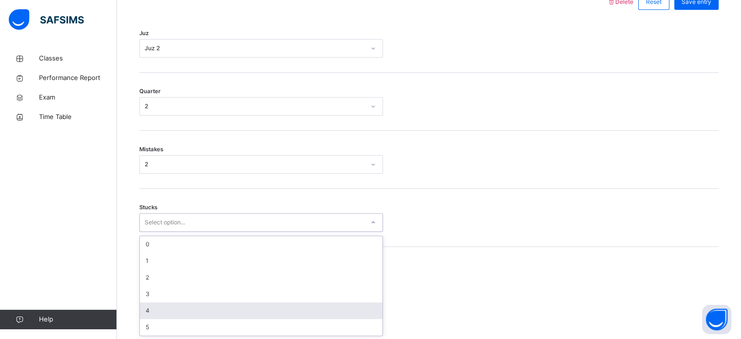
click at [187, 283] on div "4" at bounding box center [261, 310] width 243 height 17
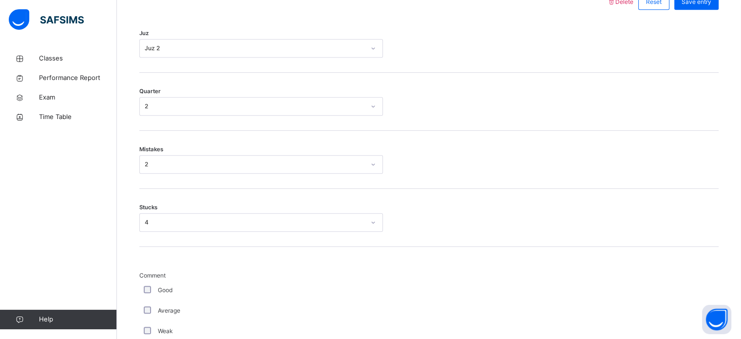
scroll to position [822, 0]
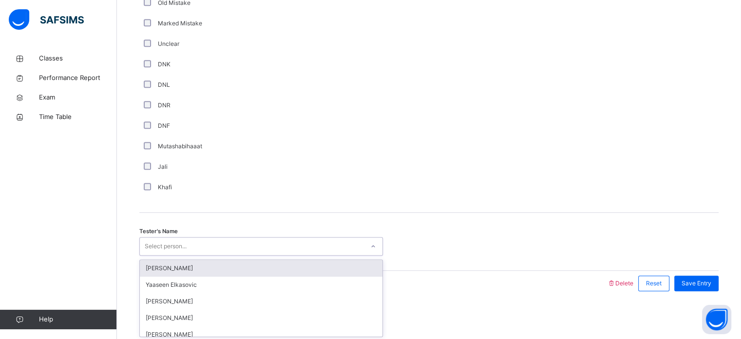
click at [180, 244] on div "Select person..." at bounding box center [166, 246] width 42 height 19
type input "****"
click at [337, 271] on div "Wafa Rodhiyya" at bounding box center [261, 268] width 243 height 17
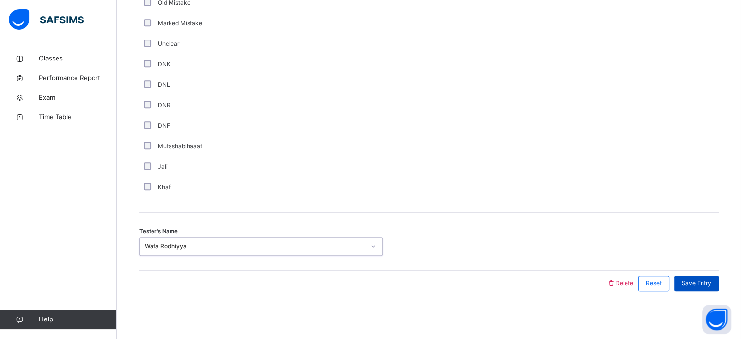
click at [624, 283] on div "Save Entry" at bounding box center [696, 283] width 44 height 16
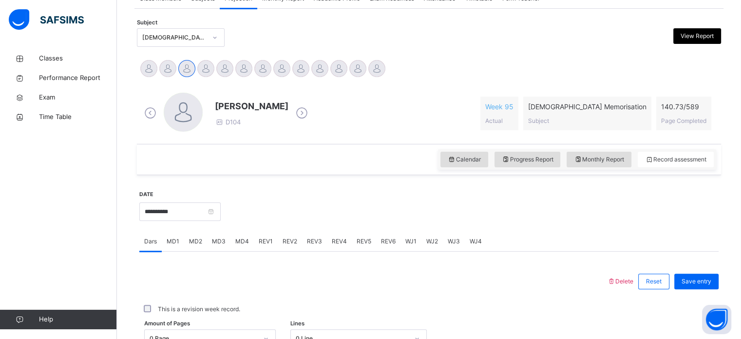
scroll to position [0, 0]
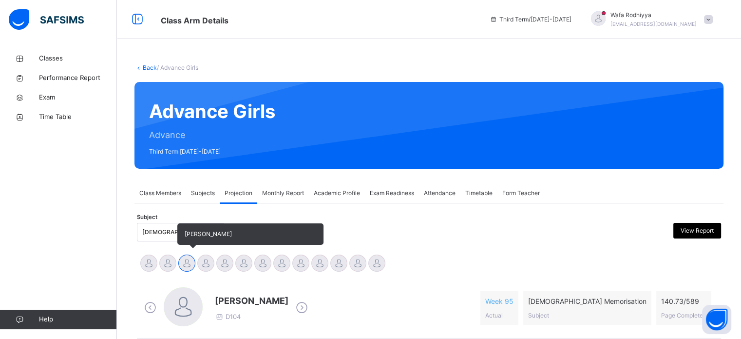
click at [180, 261] on div at bounding box center [186, 262] width 17 height 17
click at [198, 255] on div "[PERSON_NAME]" at bounding box center [205, 263] width 19 height 21
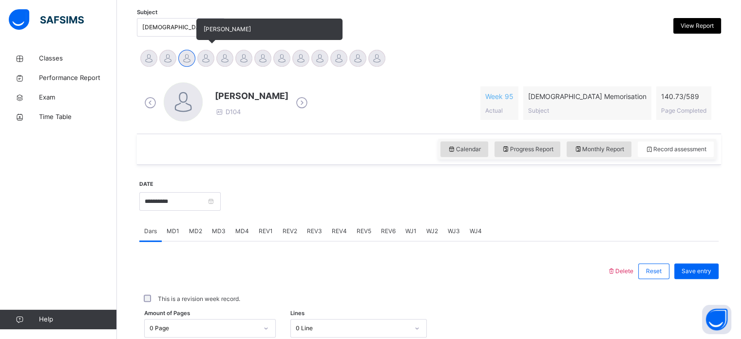
scroll to position [206, 0]
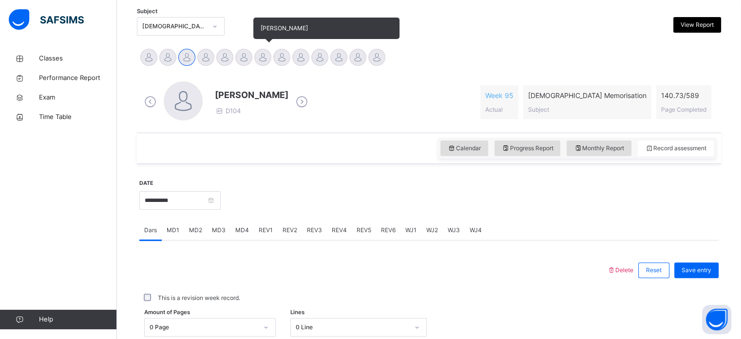
click at [258, 64] on div "[PERSON_NAME]" at bounding box center [262, 58] width 19 height 21
click at [247, 59] on div at bounding box center [243, 57] width 17 height 17
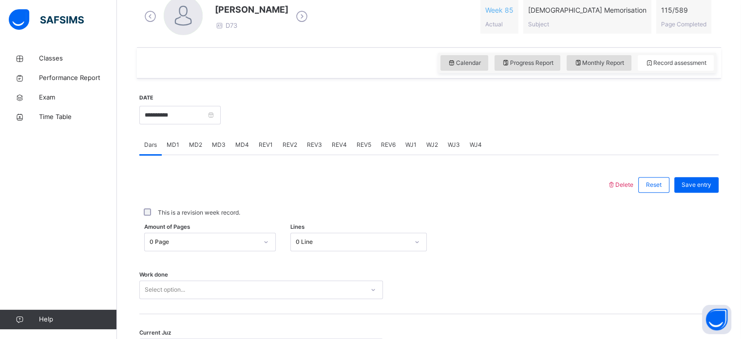
scroll to position [332, 0]
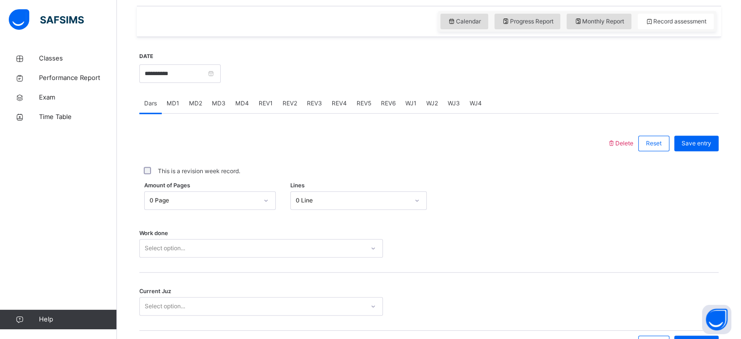
click at [294, 101] on span "REV2" at bounding box center [290, 103] width 15 height 9
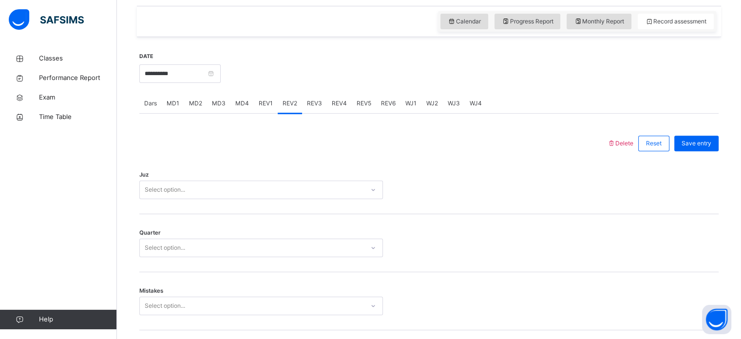
click at [265, 106] on span "REV1" at bounding box center [266, 103] width 14 height 9
click at [285, 99] on span "REV2" at bounding box center [290, 103] width 15 height 9
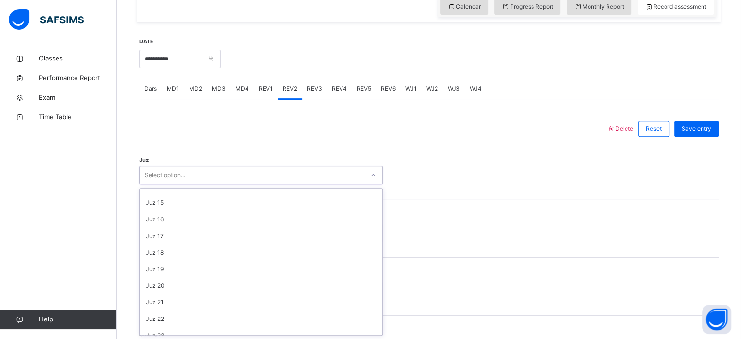
scroll to position [351, 0]
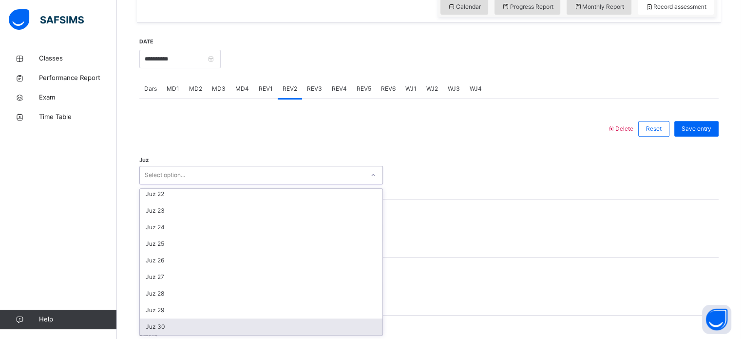
click at [199, 283] on div "Juz 30" at bounding box center [261, 326] width 243 height 17
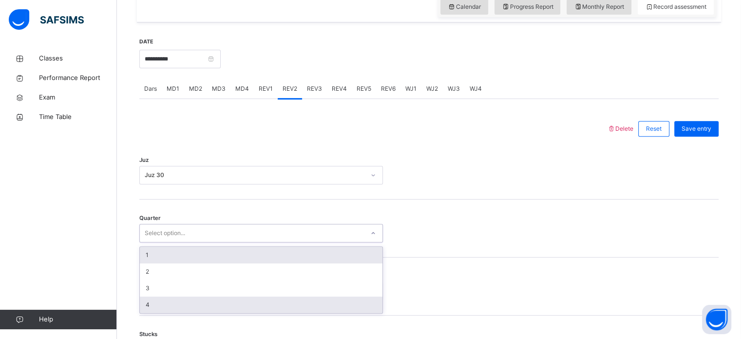
click at [220, 283] on div "4" at bounding box center [261, 304] width 243 height 17
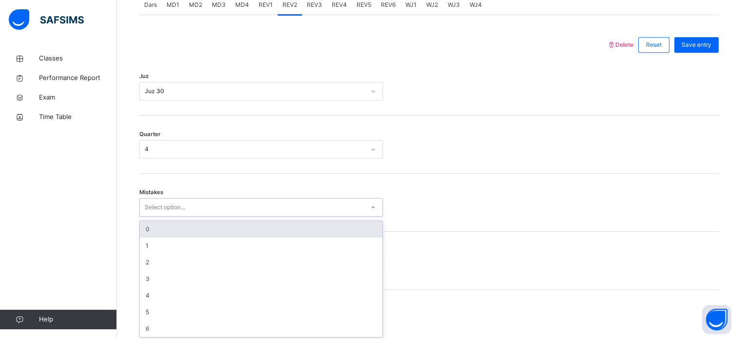
scroll to position [433, 0]
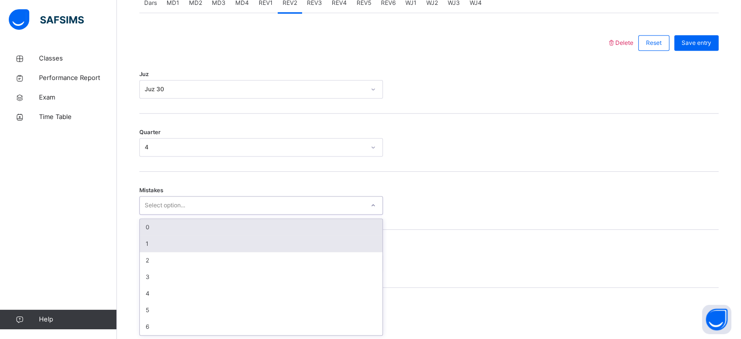
click at [244, 244] on div "1" at bounding box center [261, 243] width 243 height 17
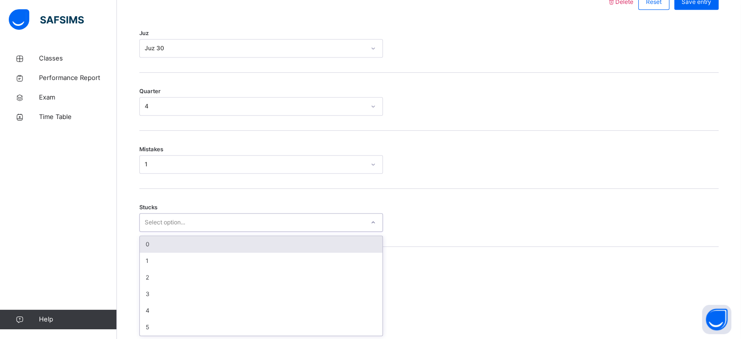
scroll to position [473, 0]
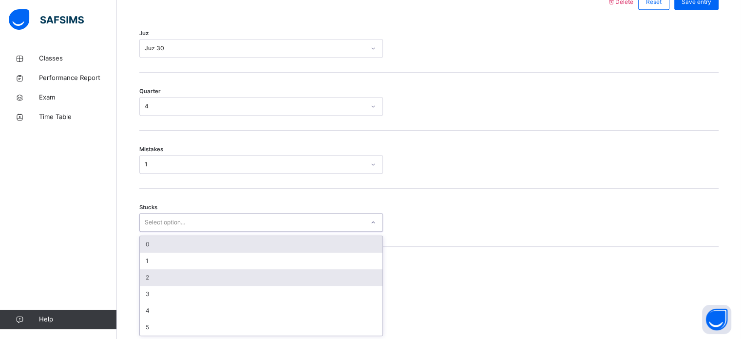
click at [207, 276] on div "2" at bounding box center [261, 277] width 243 height 17
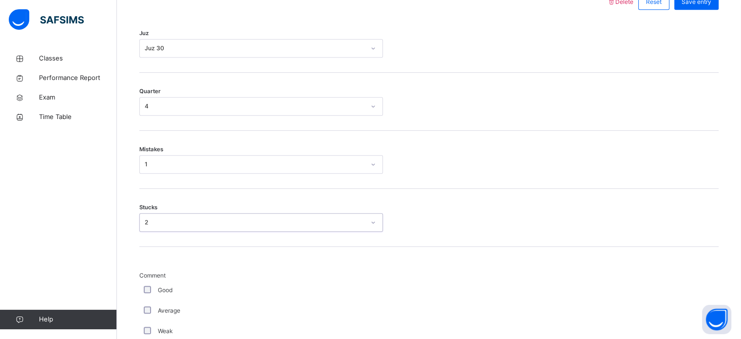
click at [156, 283] on div "Good" at bounding box center [261, 289] width 239 height 9
click at [157, 283] on div "Good" at bounding box center [261, 289] width 239 height 9
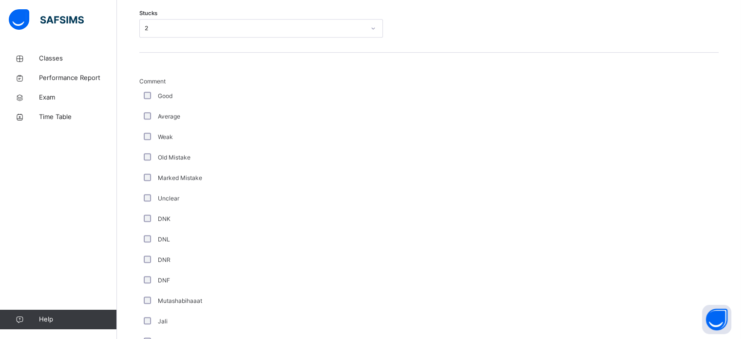
scroll to position [822, 0]
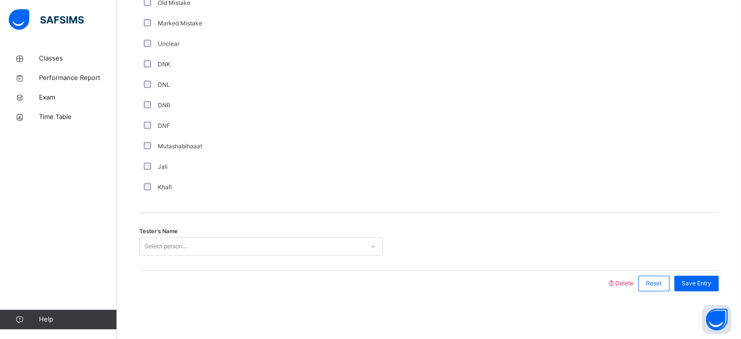
click at [227, 262] on div "Tester's Name Select person..." at bounding box center [428, 241] width 579 height 58
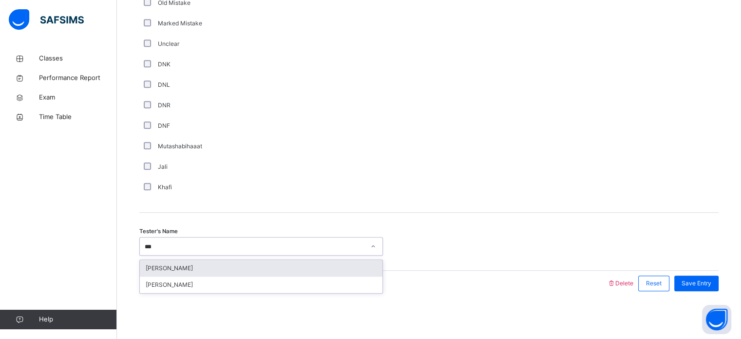
type input "****"
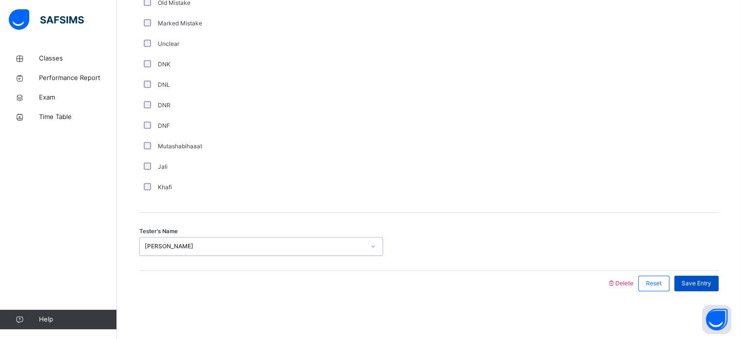
click at [624, 283] on span "Save Entry" at bounding box center [696, 283] width 30 height 9
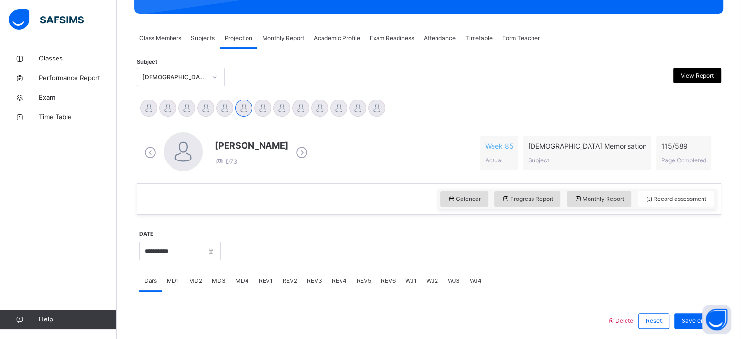
scroll to position [0, 0]
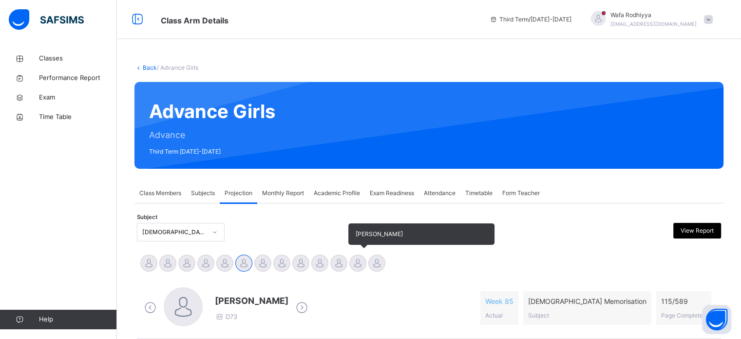
click at [358, 263] on div at bounding box center [357, 262] width 17 height 17
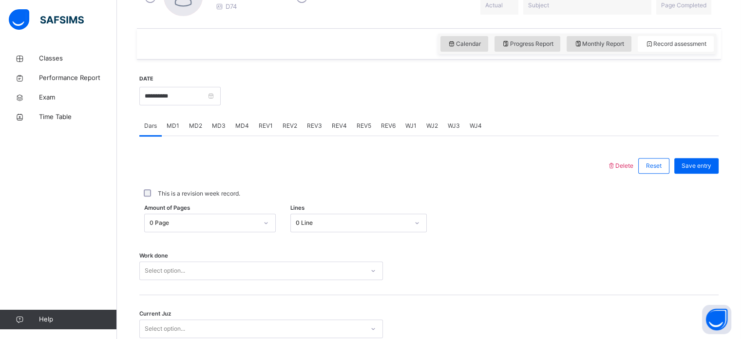
scroll to position [312, 0]
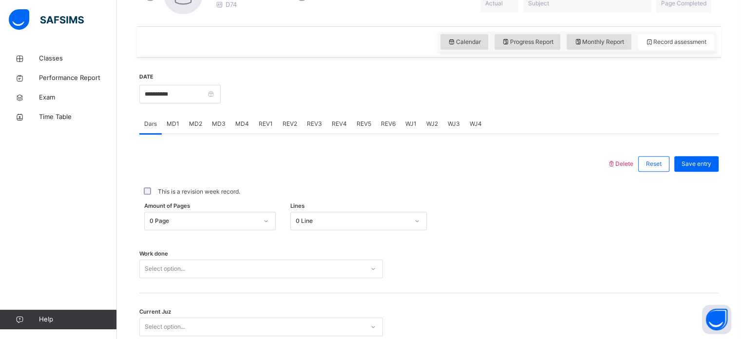
click at [242, 124] on span "MD4" at bounding box center [242, 123] width 14 height 9
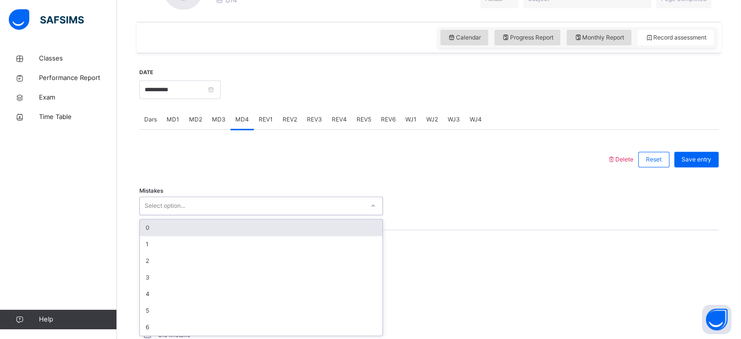
click at [257, 212] on div "Select option..." at bounding box center [261, 205] width 244 height 19
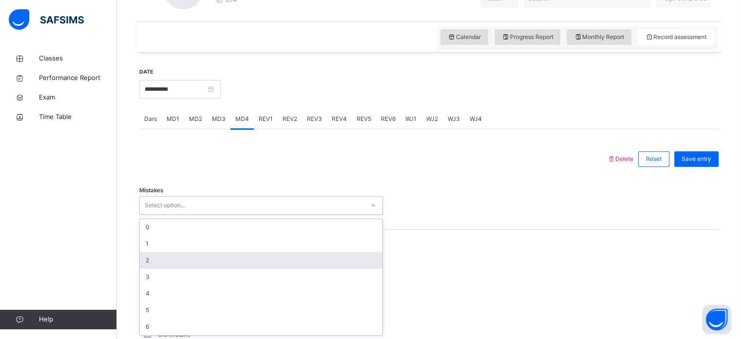
click at [262, 261] on div "2" at bounding box center [261, 260] width 243 height 17
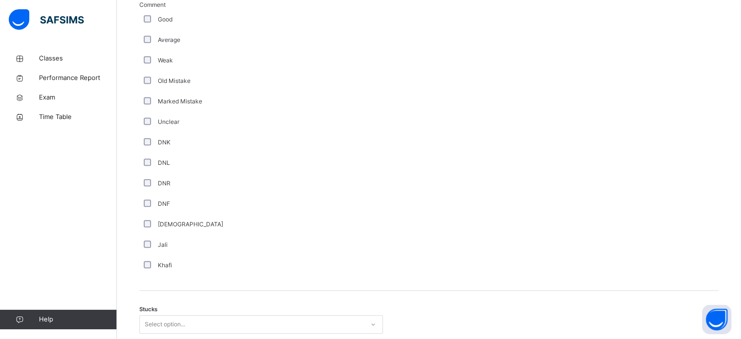
scroll to position [589, 0]
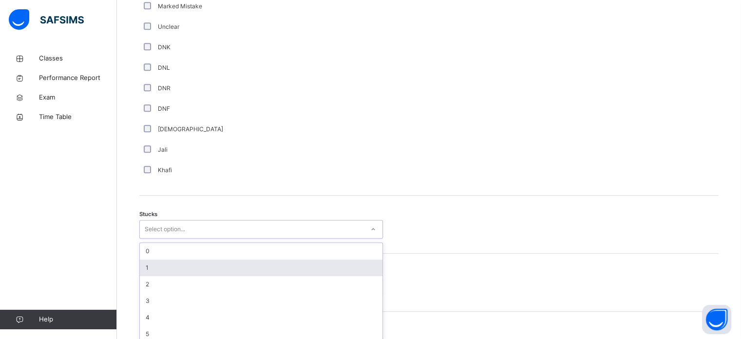
click at [158, 238] on div "option 1 focused, 2 of 6. 6 results available. Use Up and Down to choose option…" at bounding box center [261, 229] width 244 height 19
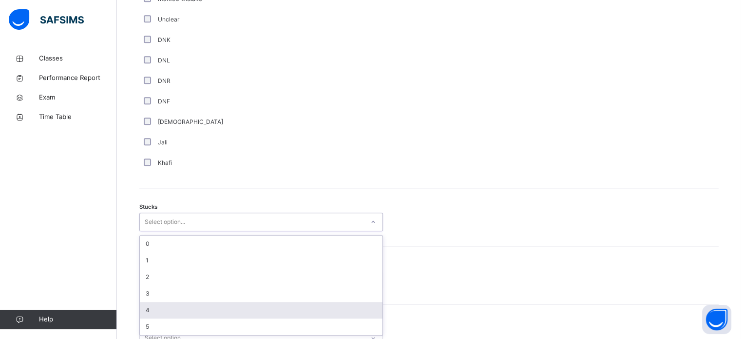
click at [166, 283] on div "4" at bounding box center [261, 310] width 243 height 17
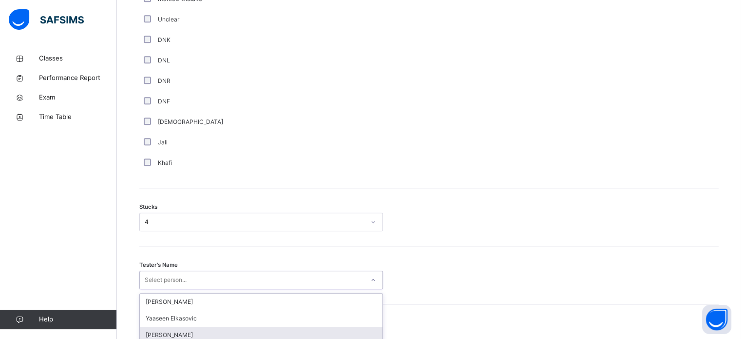
scroll to position [764, 0]
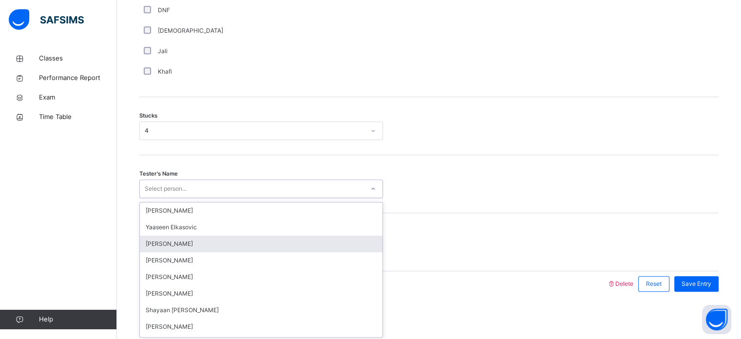
click at [180, 198] on div "option [PERSON_NAME] focused, 3 of 90. 90 results available. Use Up and Down to…" at bounding box center [261, 188] width 244 height 19
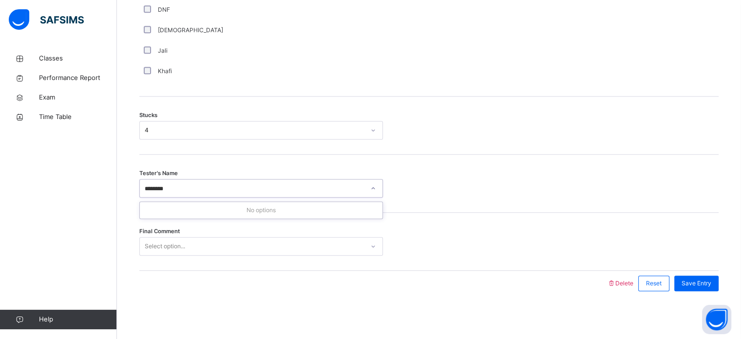
type input "******"
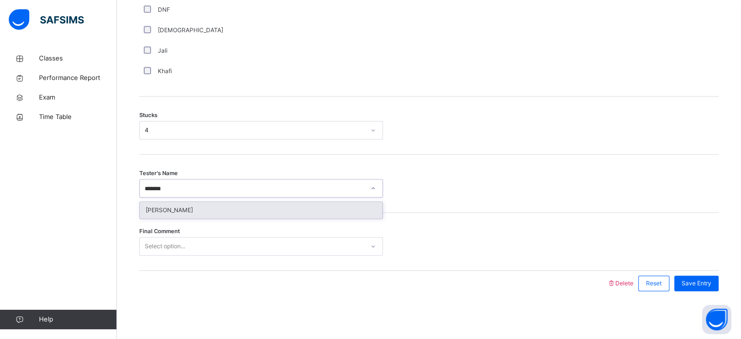
click at [308, 205] on div "[PERSON_NAME]" at bounding box center [261, 210] width 243 height 17
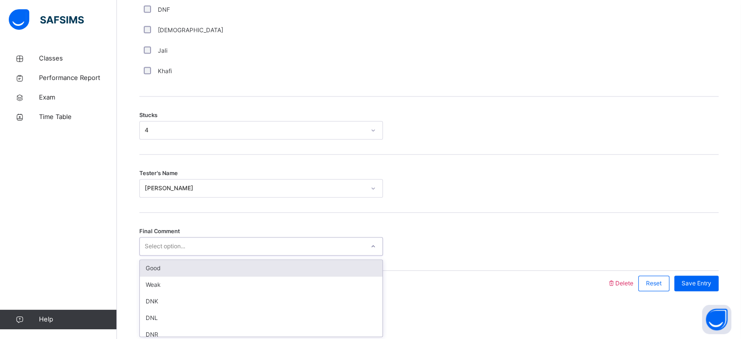
click at [300, 251] on div "Select option..." at bounding box center [252, 246] width 224 height 15
click at [299, 268] on div "Good" at bounding box center [261, 268] width 243 height 17
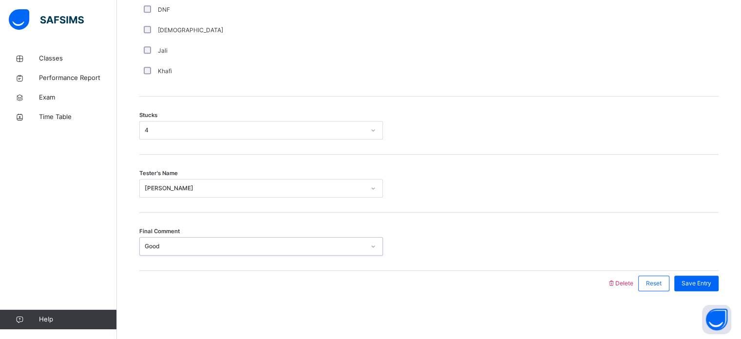
click at [624, 273] on div "Save Entry" at bounding box center [693, 282] width 49 height 25
click at [624, 283] on span "Save Entry" at bounding box center [696, 283] width 30 height 9
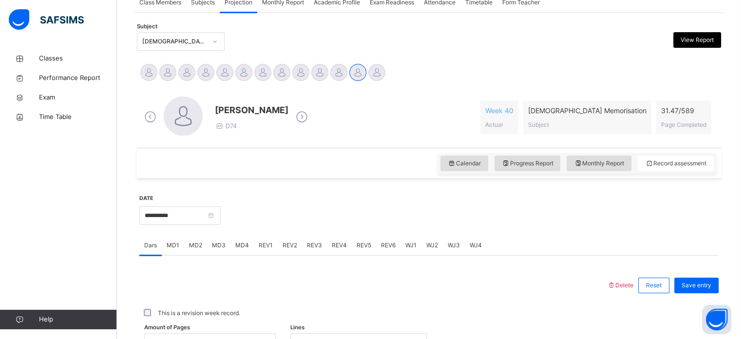
scroll to position [154, 0]
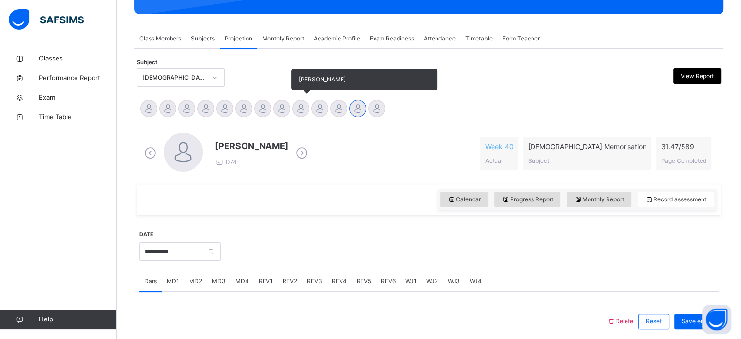
click at [301, 107] on div at bounding box center [300, 108] width 17 height 17
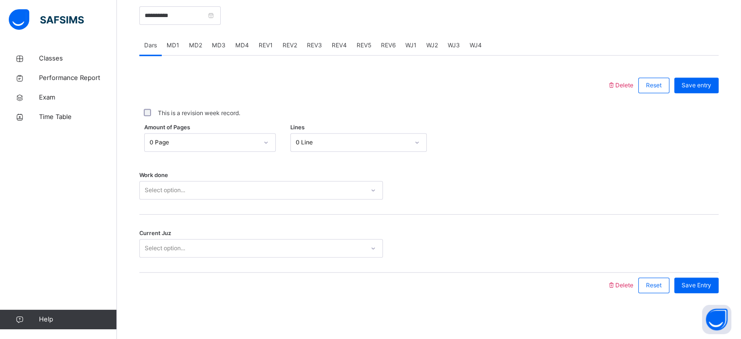
scroll to position [393, 0]
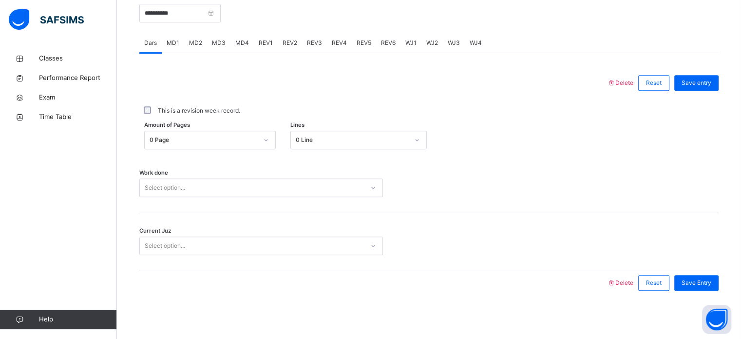
click at [234, 36] on div "MD4" at bounding box center [241, 42] width 23 height 19
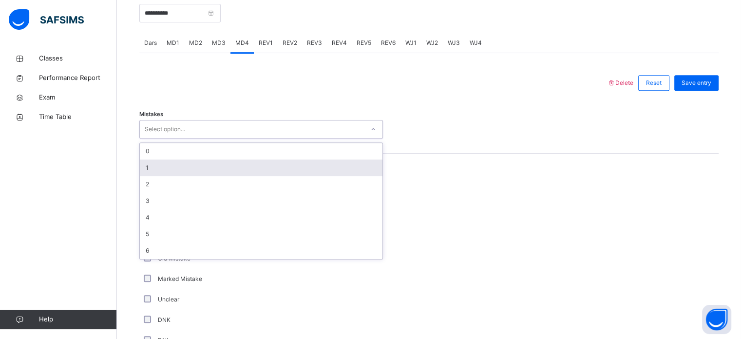
drag, startPoint x: 214, startPoint y: 133, endPoint x: 205, endPoint y: 171, distance: 39.7
click at [205, 138] on div "option 1 focused, 2 of 7. 7 results available. Use Up and Down to choose option…" at bounding box center [261, 129] width 244 height 19
click at [205, 171] on div "1" at bounding box center [261, 167] width 243 height 17
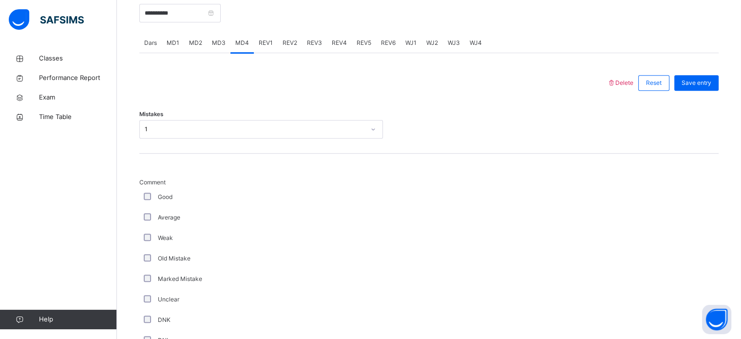
click at [147, 187] on div "Good" at bounding box center [261, 197] width 244 height 20
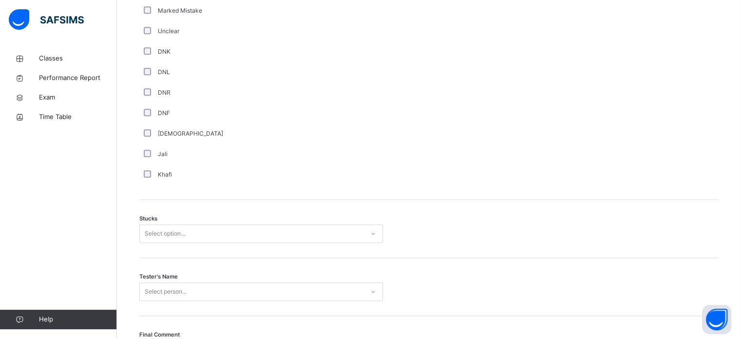
scroll to position [764, 0]
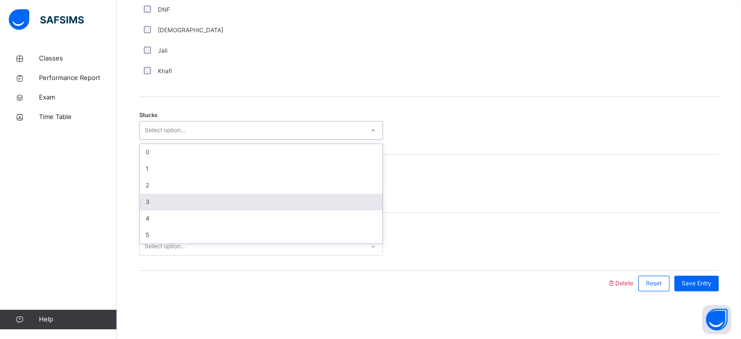
click at [170, 194] on div "3" at bounding box center [261, 201] width 243 height 17
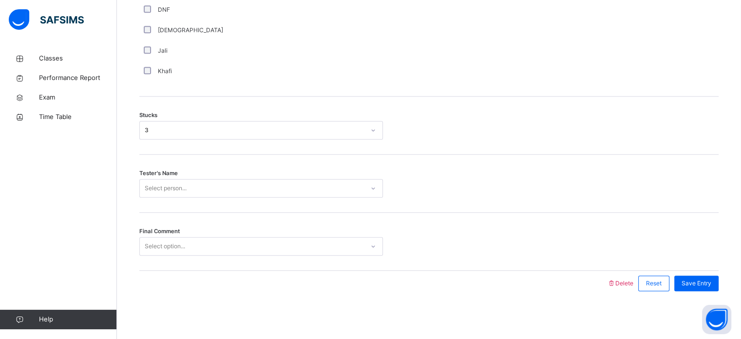
click at [168, 175] on span "Tester's Name" at bounding box center [158, 173] width 38 height 8
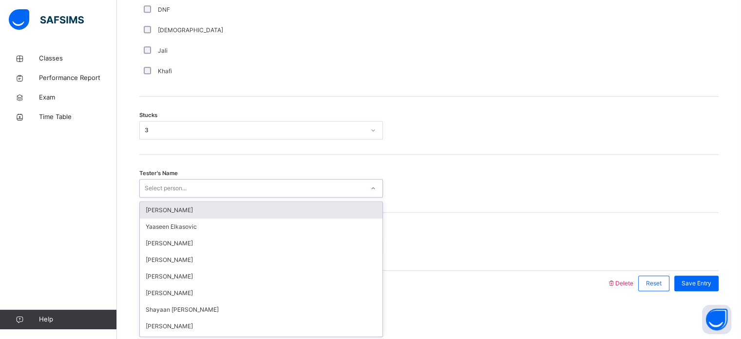
click at [170, 189] on div "Select person..." at bounding box center [166, 188] width 42 height 19
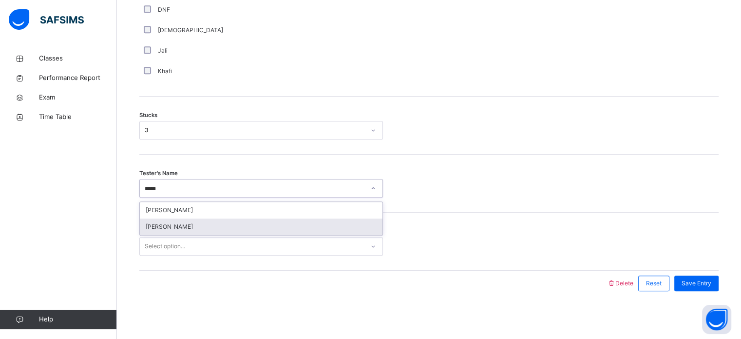
type input "****"
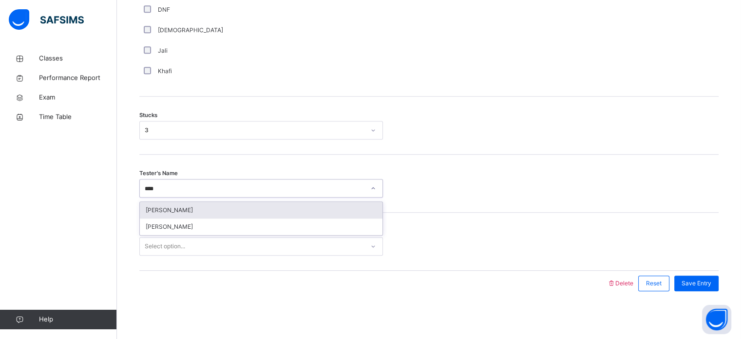
click at [316, 215] on div "[PERSON_NAME]" at bounding box center [261, 210] width 243 height 17
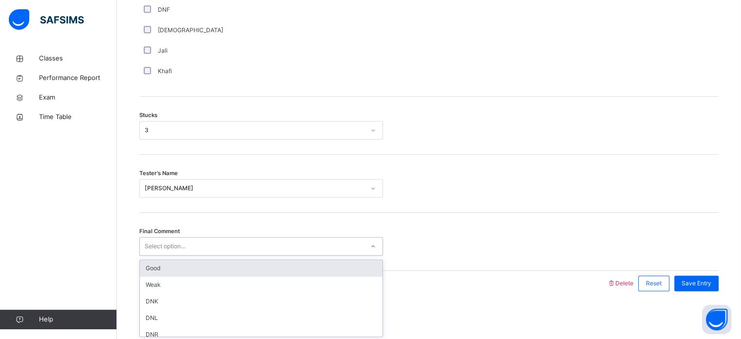
click at [306, 247] on div "Select option..." at bounding box center [252, 246] width 224 height 15
click at [294, 262] on div "Good" at bounding box center [261, 268] width 243 height 17
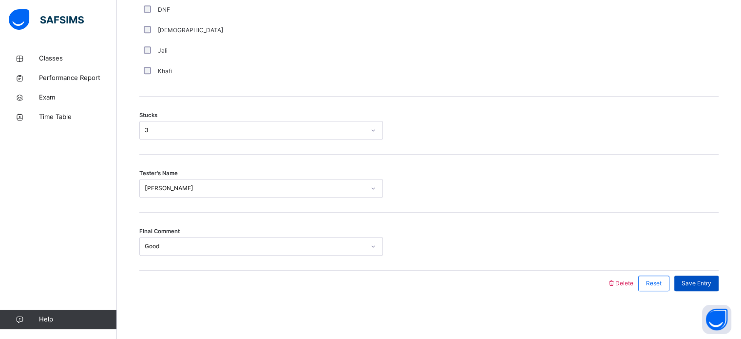
click at [624, 278] on div "Save Entry" at bounding box center [696, 283] width 44 height 16
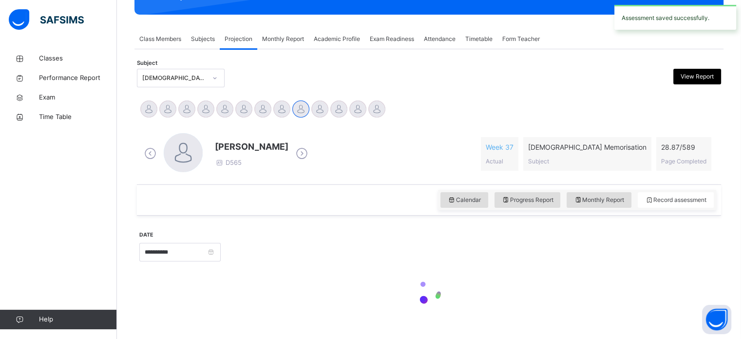
scroll to position [152, 0]
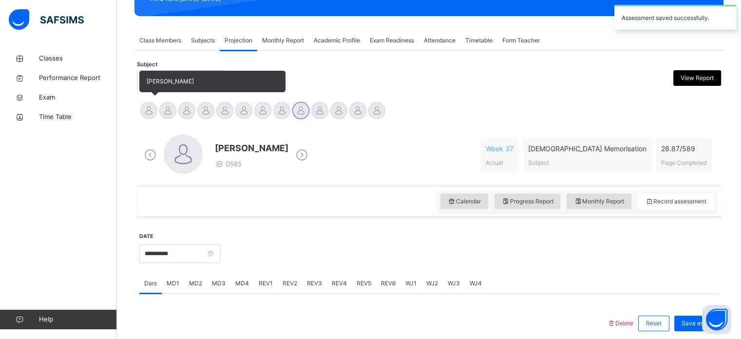
click at [149, 107] on div at bounding box center [148, 110] width 17 height 17
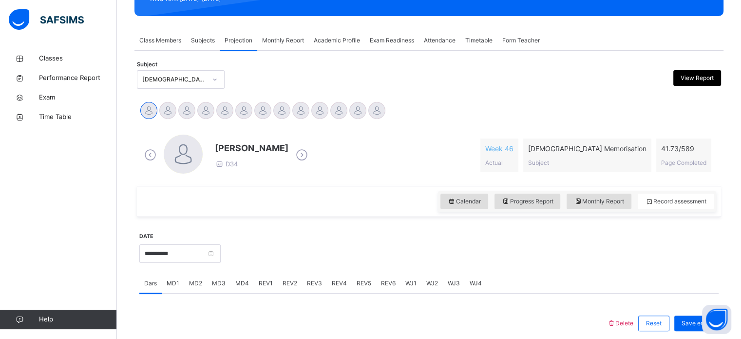
click at [419, 120] on div "[PERSON_NAME] [PERSON_NAME] Tamuryani [PERSON_NAME] [PERSON_NAME] [PERSON_NAME]…" at bounding box center [428, 111] width 579 height 21
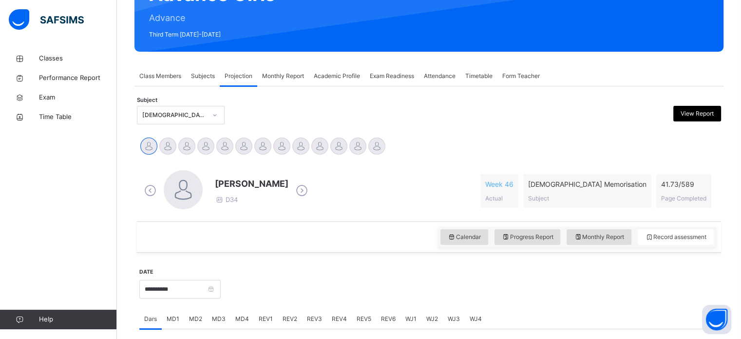
scroll to position [123, 0]
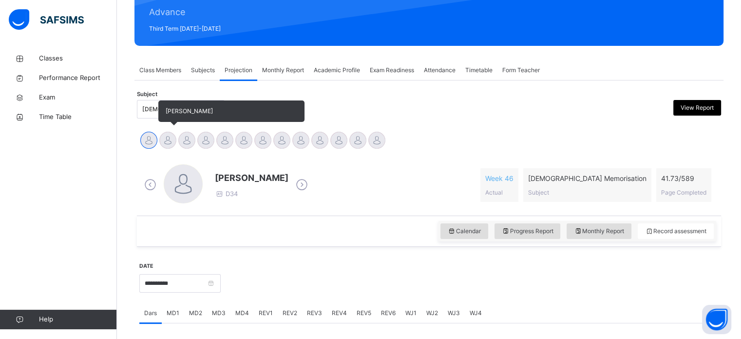
click at [170, 138] on div at bounding box center [167, 140] width 17 height 17
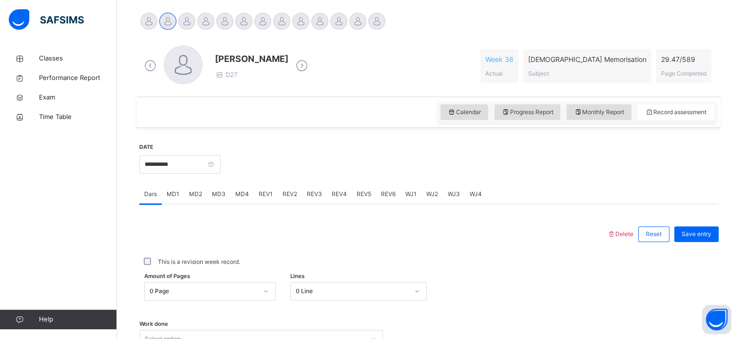
click at [235, 198] on div "MD4" at bounding box center [241, 193] width 23 height 19
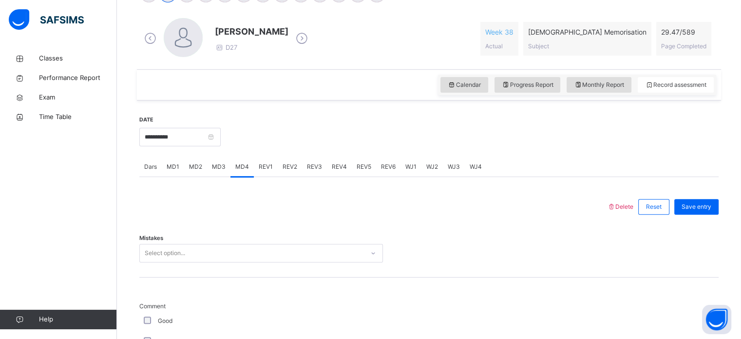
scroll to position [334, 0]
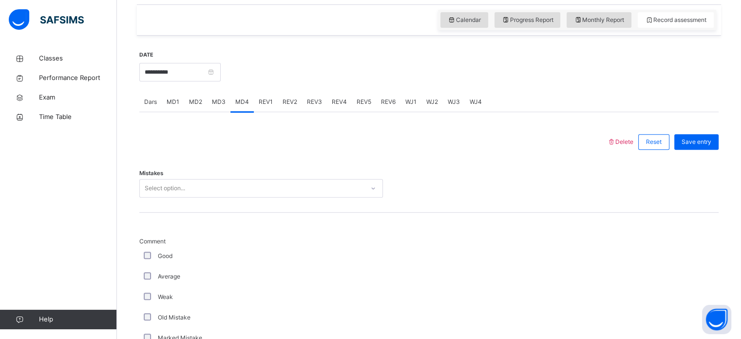
click at [300, 171] on div "Mistakes Select option..." at bounding box center [428, 183] width 579 height 58
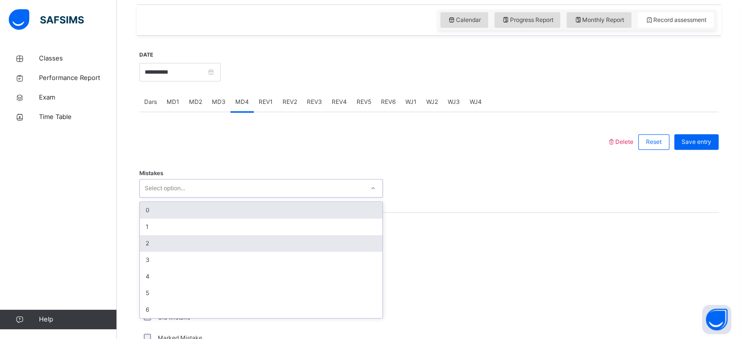
click at [190, 249] on div "2" at bounding box center [261, 243] width 243 height 17
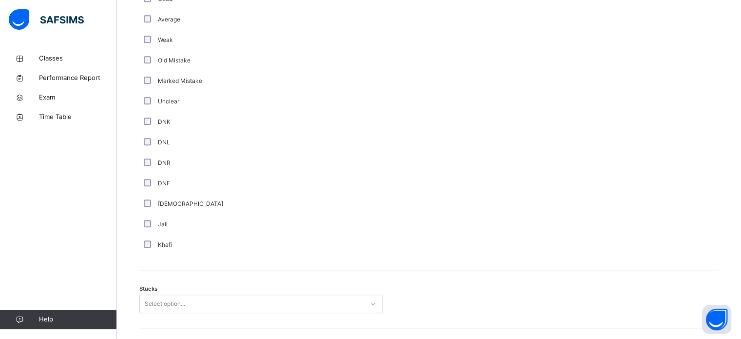
scroll to position [764, 0]
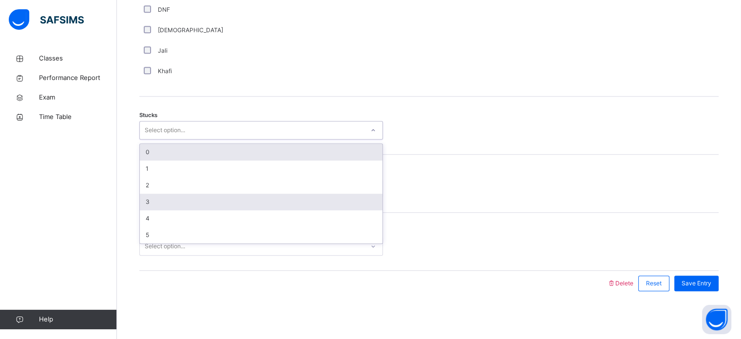
click at [190, 207] on div "3" at bounding box center [261, 201] width 243 height 17
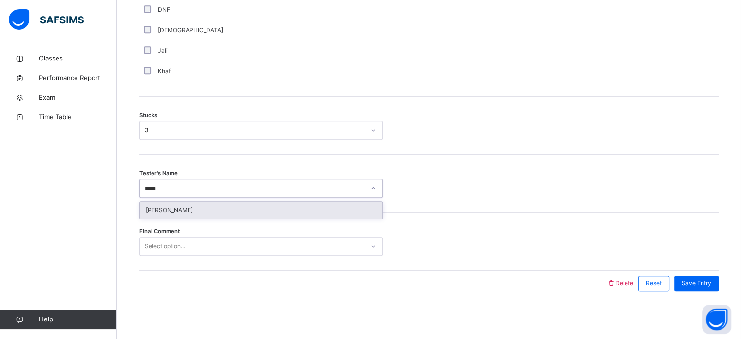
type input "******"
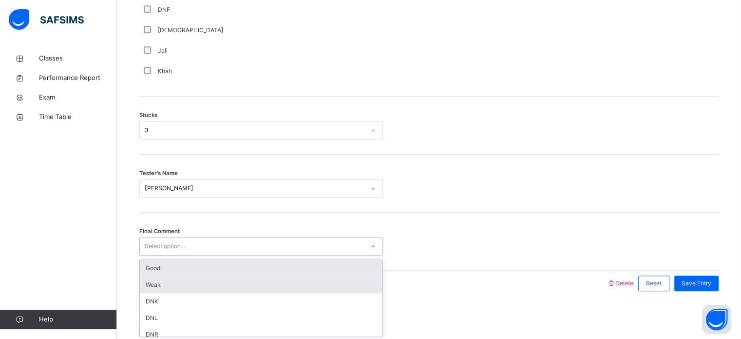
click at [224, 283] on div "Weak" at bounding box center [261, 284] width 243 height 17
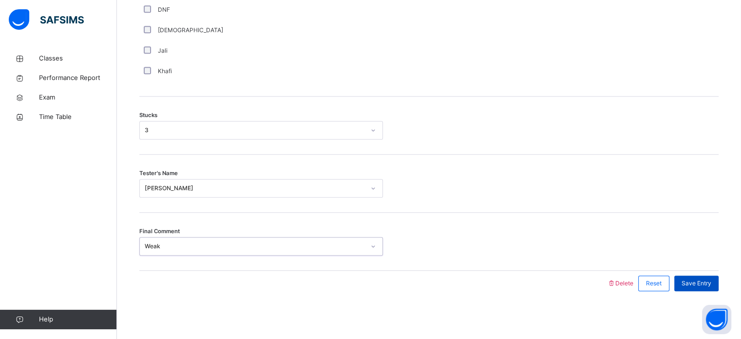
click at [624, 283] on div "Save Entry" at bounding box center [696, 283] width 44 height 16
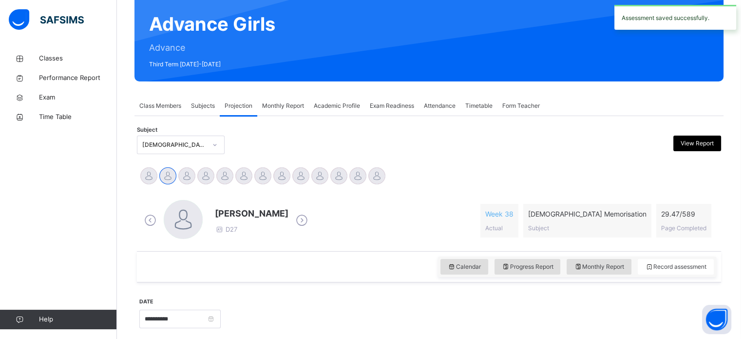
scroll to position [0, 0]
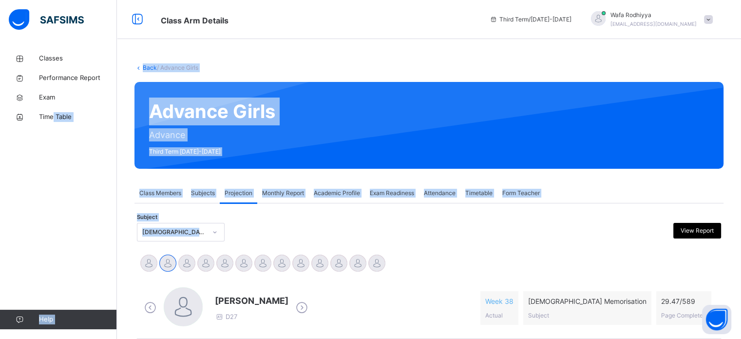
drag, startPoint x: 52, startPoint y: 226, endPoint x: 36, endPoint y: 236, distance: 19.3
click at [275, 231] on div "Subject [DEMOGRAPHIC_DATA] Memorisation (008) View Report" at bounding box center [429, 232] width 584 height 19
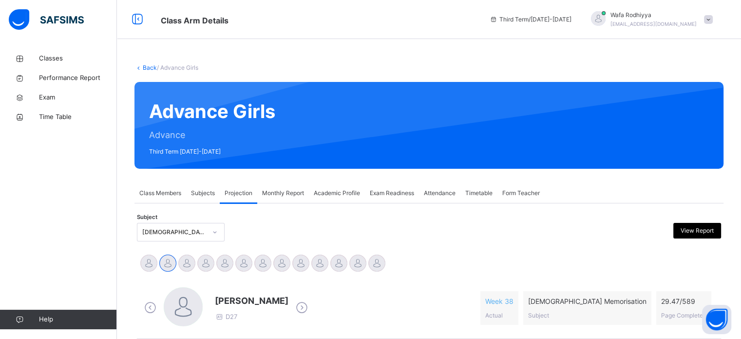
click at [442, 251] on div "[PERSON_NAME] [PERSON_NAME] Tamuryani [PERSON_NAME] [PERSON_NAME] [PERSON_NAME]…" at bounding box center [429, 264] width 584 height 26
click at [440, 244] on div "Subject [DEMOGRAPHIC_DATA] Memorisation (008) View Report" at bounding box center [429, 232] width 584 height 28
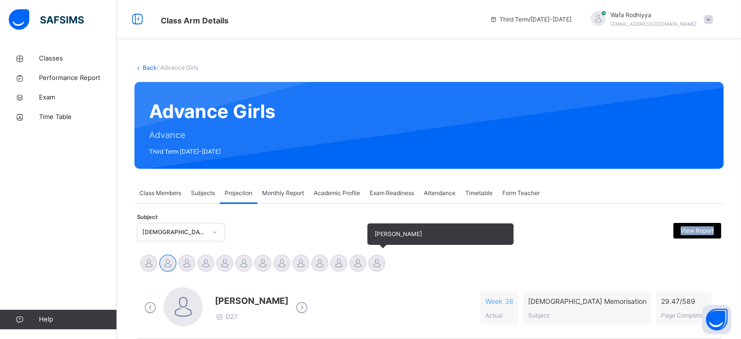
drag, startPoint x: 439, startPoint y: 244, endPoint x: 374, endPoint y: 263, distance: 67.4
click at [375, 264] on div at bounding box center [376, 262] width 17 height 17
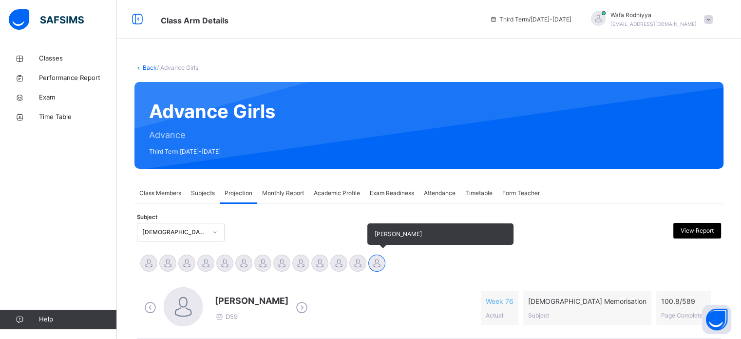
click at [375, 264] on div at bounding box center [376, 262] width 17 height 17
click at [375, 262] on div at bounding box center [376, 262] width 17 height 17
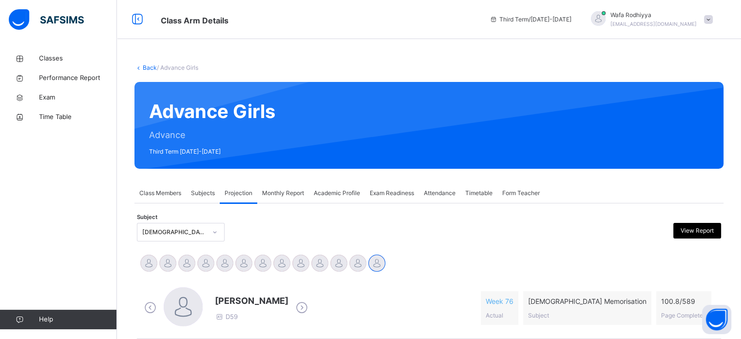
drag, startPoint x: 375, startPoint y: 262, endPoint x: 284, endPoint y: 300, distance: 98.0
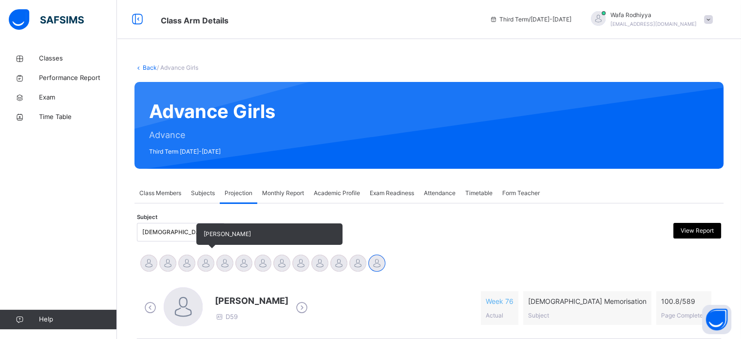
click at [210, 264] on div at bounding box center [205, 262] width 17 height 17
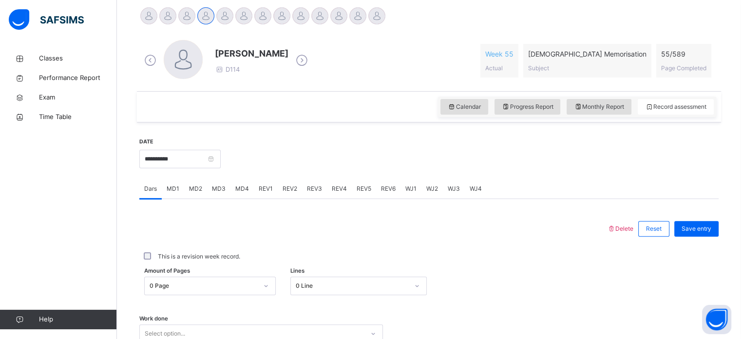
scroll to position [251, 0]
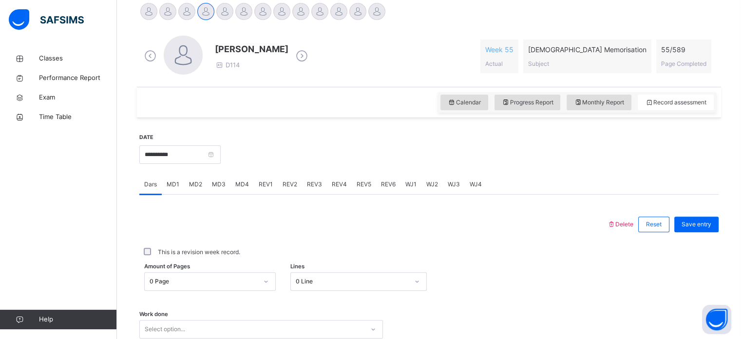
click at [235, 183] on div "MD4" at bounding box center [241, 183] width 23 height 19
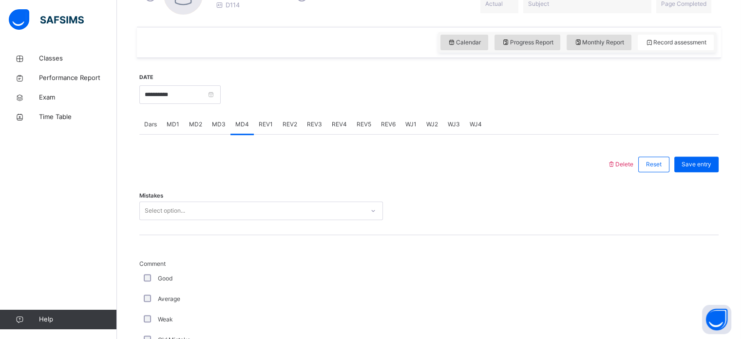
click at [244, 220] on div "Select option..." at bounding box center [261, 210] width 244 height 19
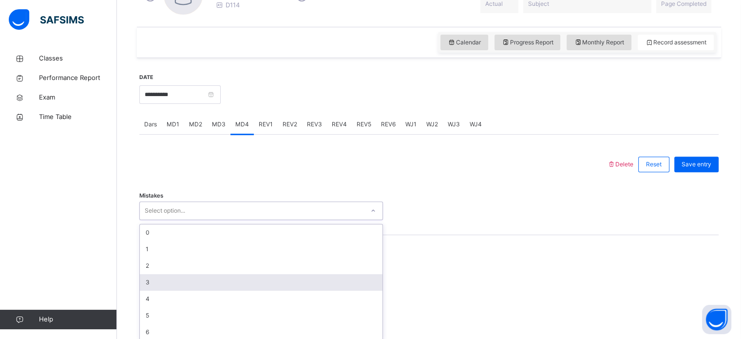
scroll to position [317, 0]
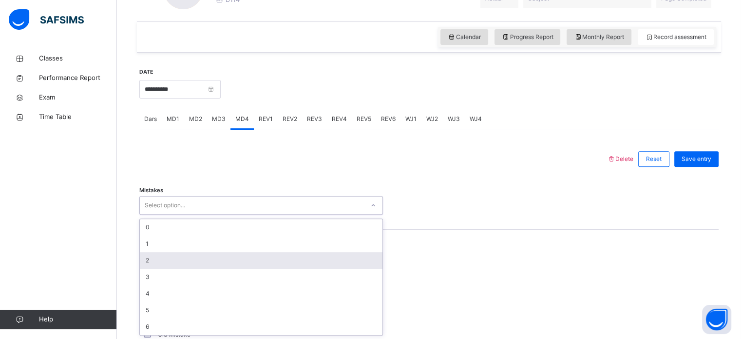
click at [244, 260] on div "2" at bounding box center [261, 260] width 243 height 17
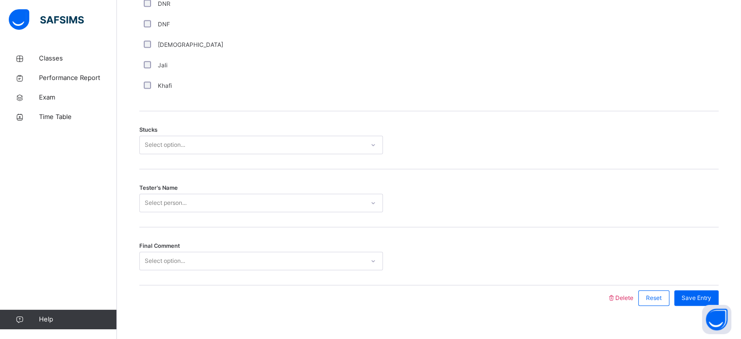
scroll to position [756, 0]
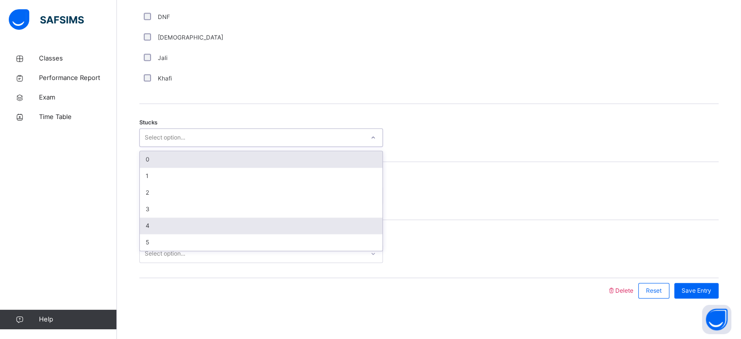
click at [144, 224] on div "4" at bounding box center [261, 225] width 243 height 17
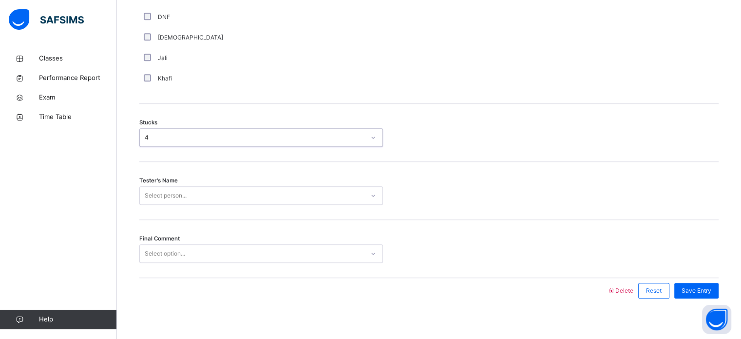
scroll to position [764, 0]
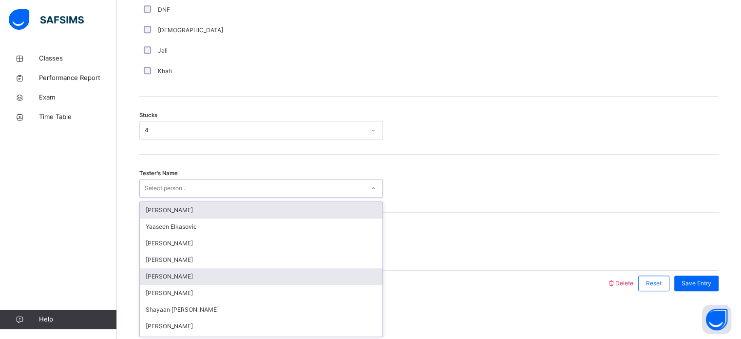
click at [151, 270] on div "[PERSON_NAME]" at bounding box center [261, 276] width 243 height 17
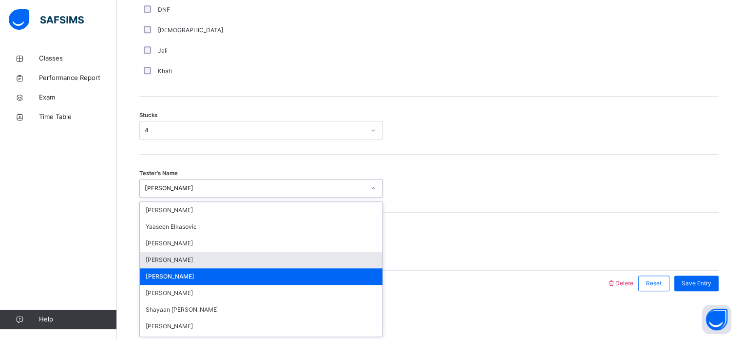
click at [151, 257] on div "[PERSON_NAME]" at bounding box center [261, 259] width 243 height 17
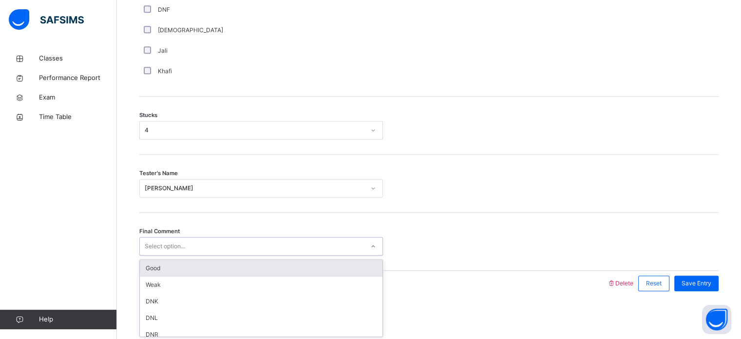
click at [147, 268] on div "Good" at bounding box center [261, 268] width 243 height 17
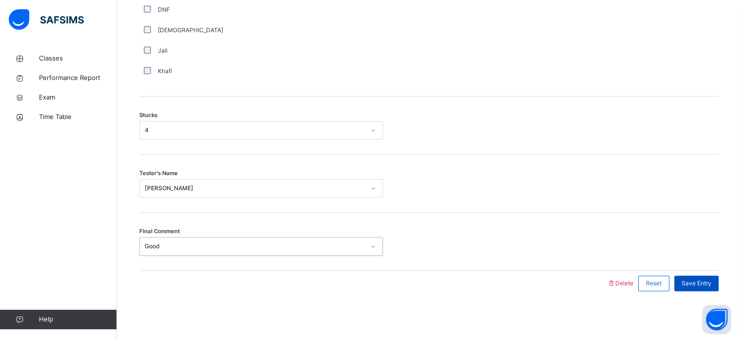
click at [624, 283] on span "Save Entry" at bounding box center [696, 283] width 30 height 9
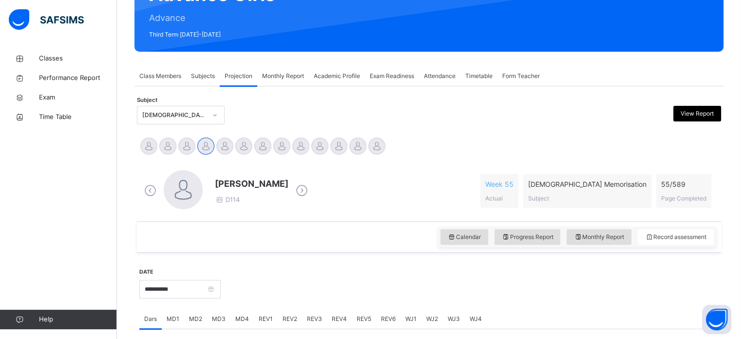
scroll to position [116, 0]
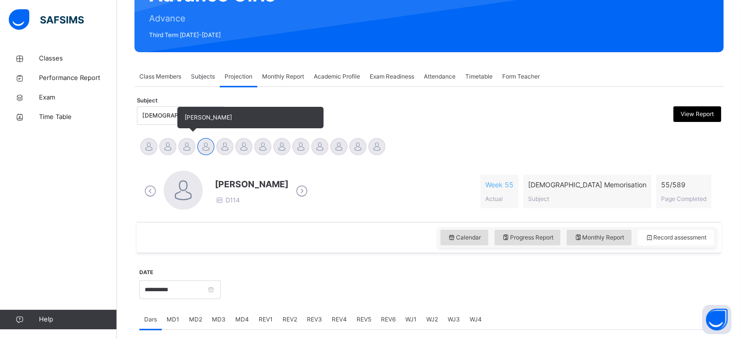
click at [186, 151] on div at bounding box center [186, 146] width 17 height 17
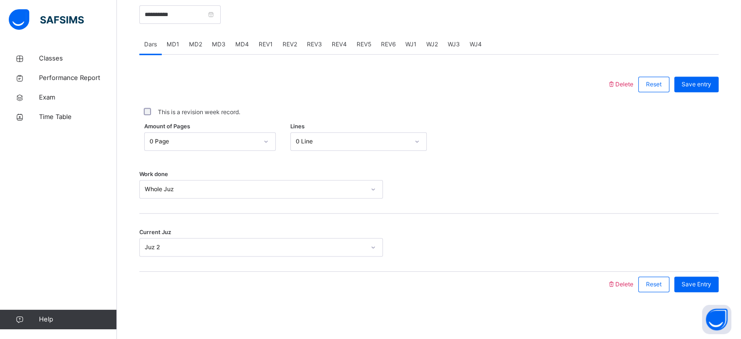
scroll to position [393, 0]
click at [416, 40] on div "WJ1" at bounding box center [410, 42] width 21 height 19
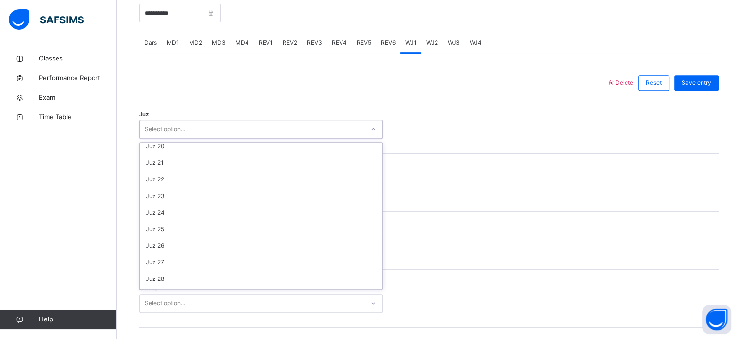
scroll to position [351, 0]
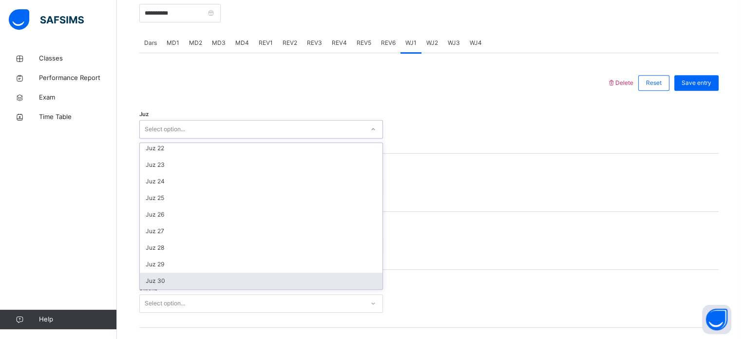
click at [242, 279] on div "Juz 30" at bounding box center [261, 280] width 243 height 17
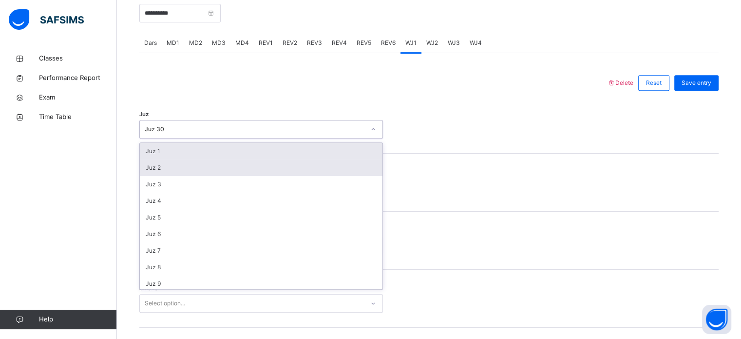
click at [284, 163] on div "Juz 2" at bounding box center [261, 167] width 243 height 17
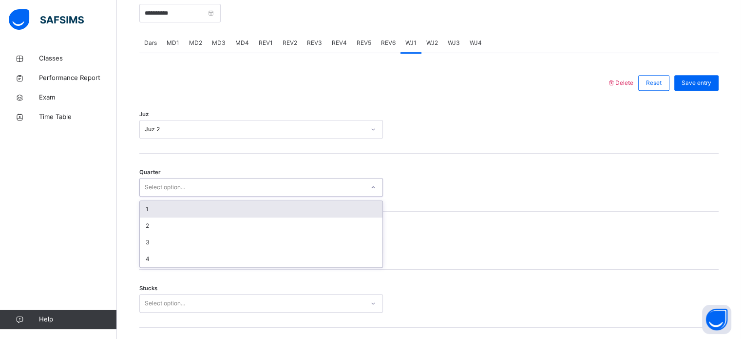
click at [255, 201] on div "1" at bounding box center [261, 209] width 243 height 17
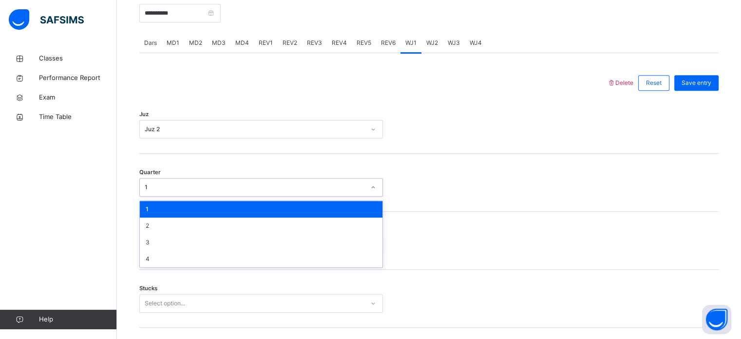
click at [434, 181] on div at bounding box center [429, 187] width 82 height 19
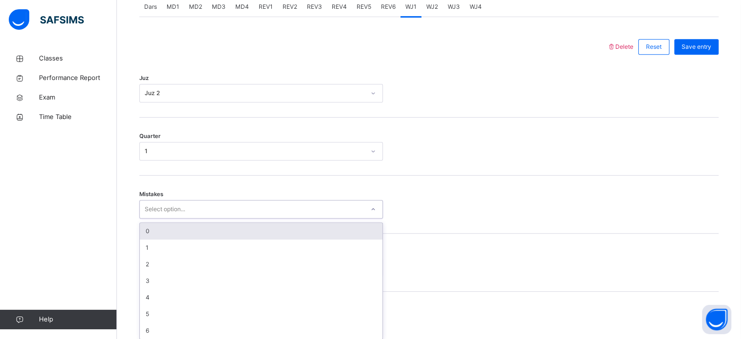
scroll to position [433, 0]
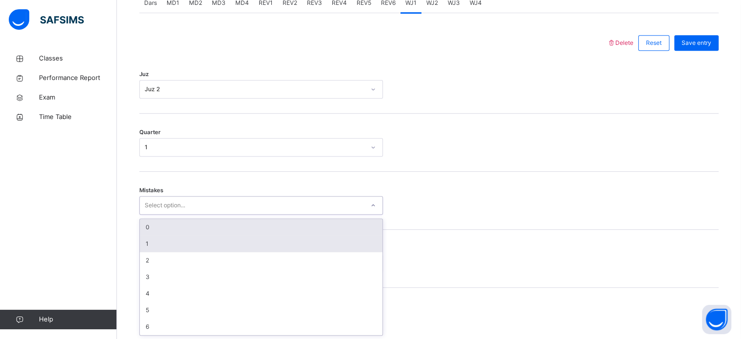
click at [224, 245] on div "1" at bounding box center [261, 243] width 243 height 17
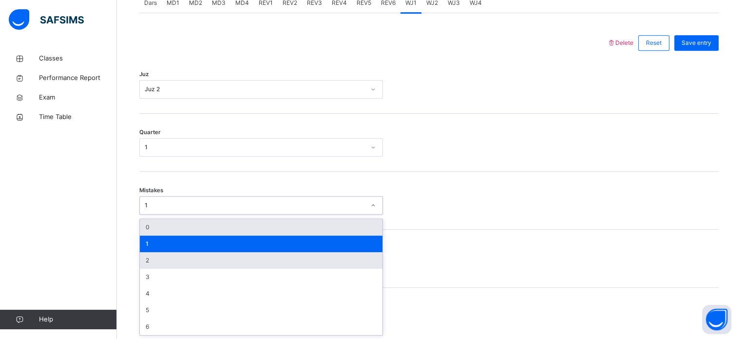
click at [230, 258] on div "2" at bounding box center [261, 260] width 243 height 17
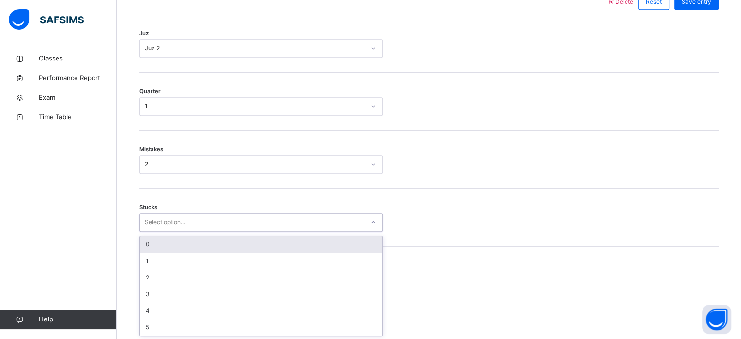
scroll to position [473, 0]
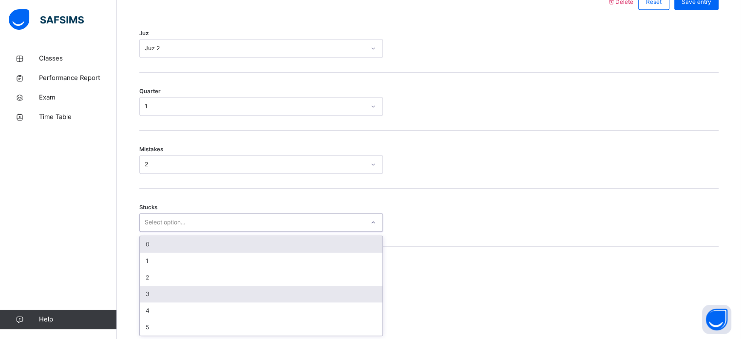
click at [151, 283] on div "3" at bounding box center [261, 293] width 243 height 17
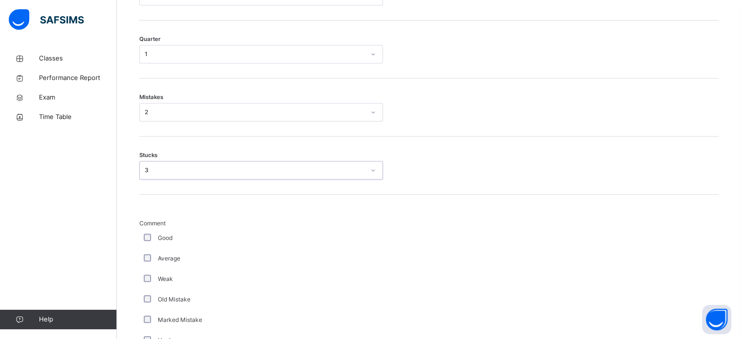
scroll to position [552, 0]
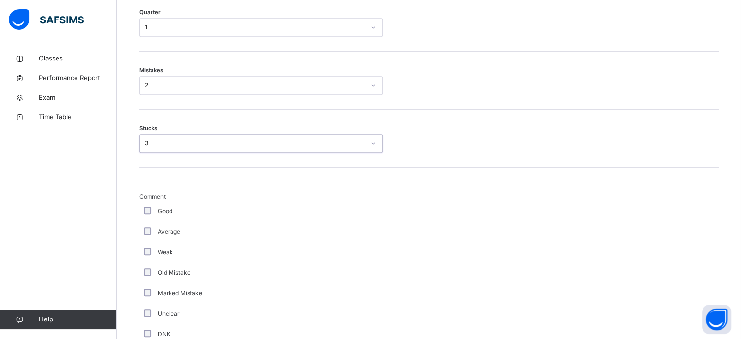
click at [143, 233] on div "Average" at bounding box center [261, 231] width 239 height 9
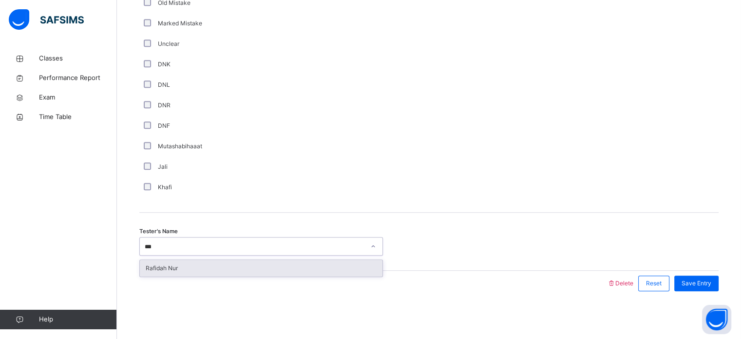
scroll to position [0, 0]
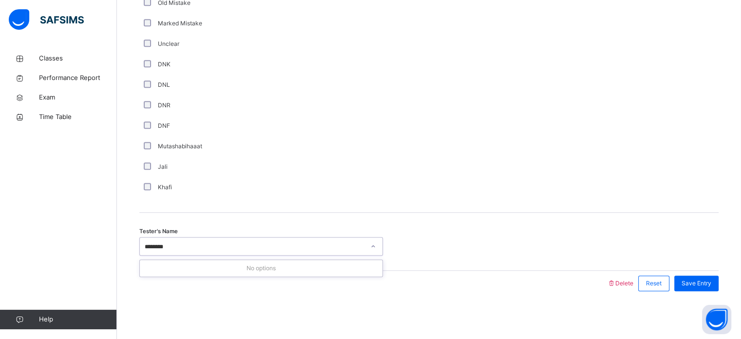
type input "*******"
click at [624, 281] on span "Save Entry" at bounding box center [696, 283] width 30 height 9
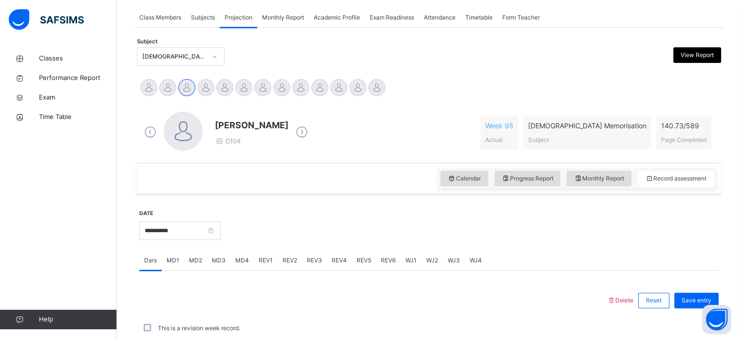
scroll to position [173, 0]
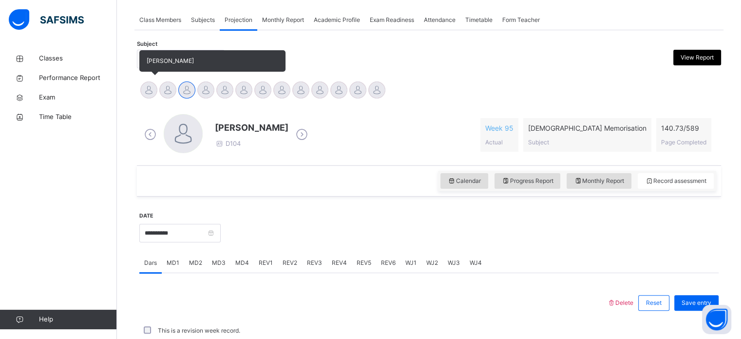
click at [151, 88] on div at bounding box center [148, 89] width 17 height 17
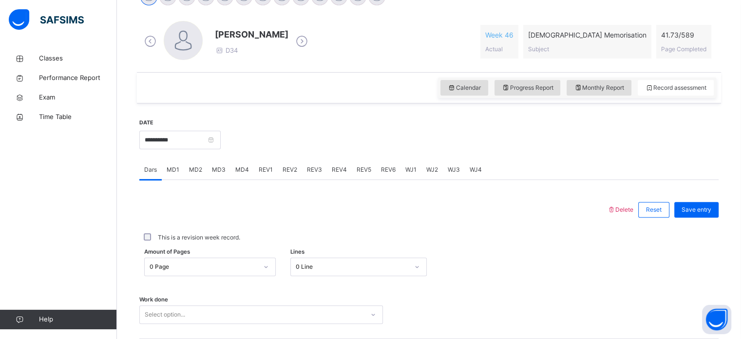
scroll to position [266, 0]
click at [199, 165] on span "MD2" at bounding box center [195, 169] width 13 height 9
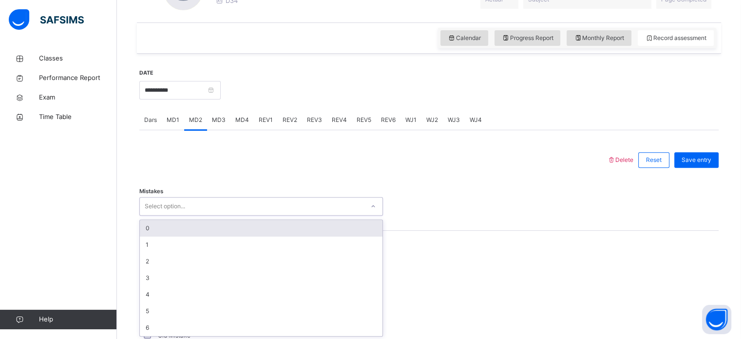
scroll to position [317, 0]
click at [177, 225] on div "0" at bounding box center [261, 227] width 243 height 17
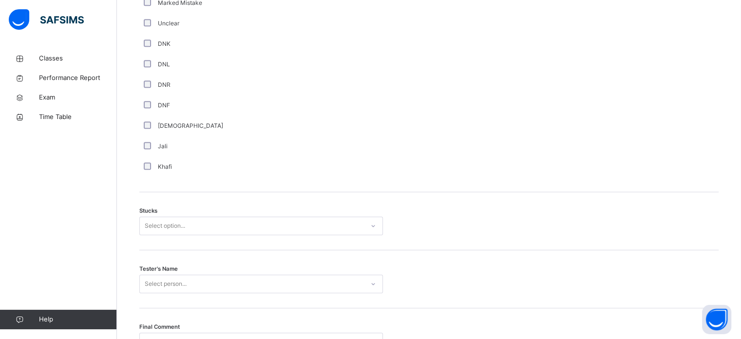
scroll to position [764, 0]
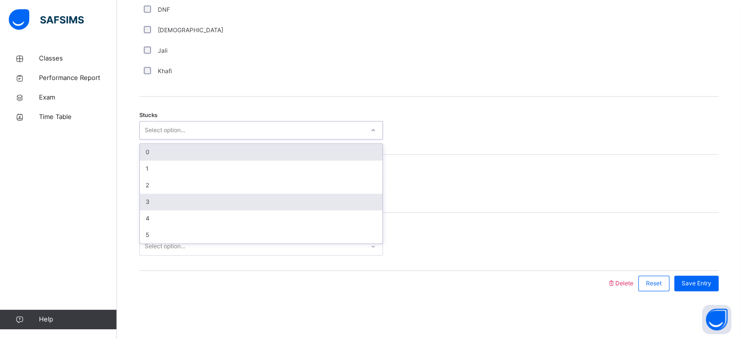
click at [168, 202] on div "3" at bounding box center [261, 201] width 243 height 17
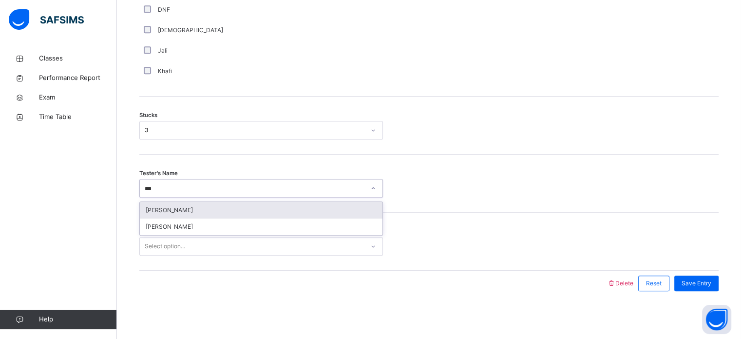
type input "****"
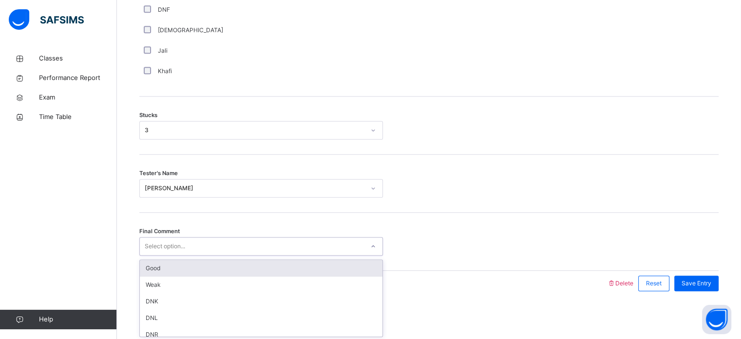
click at [165, 265] on div "Good" at bounding box center [261, 268] width 243 height 17
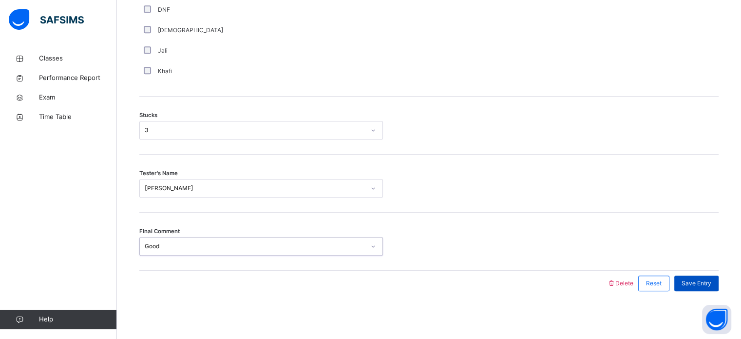
click at [624, 283] on span "Save Entry" at bounding box center [696, 283] width 30 height 9
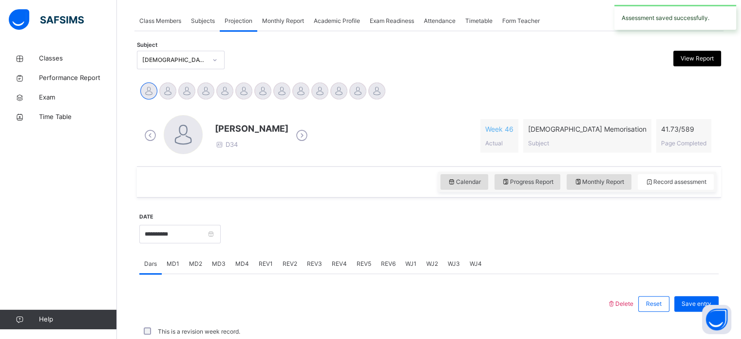
scroll to position [393, 0]
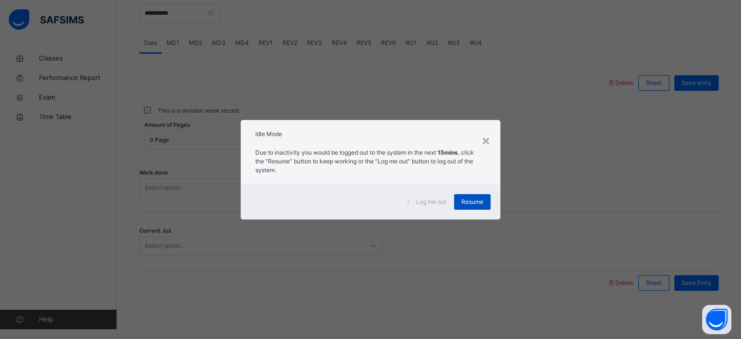
click at [477, 194] on div "Resume" at bounding box center [472, 202] width 37 height 16
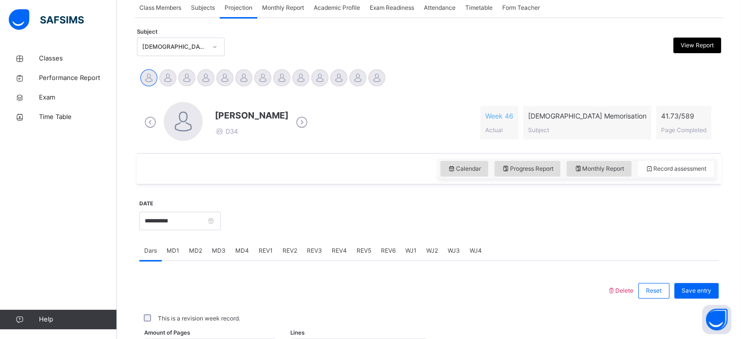
scroll to position [184, 0]
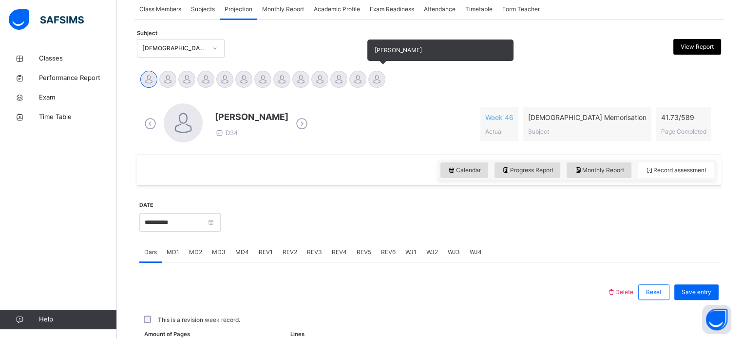
click at [370, 75] on div at bounding box center [376, 79] width 17 height 17
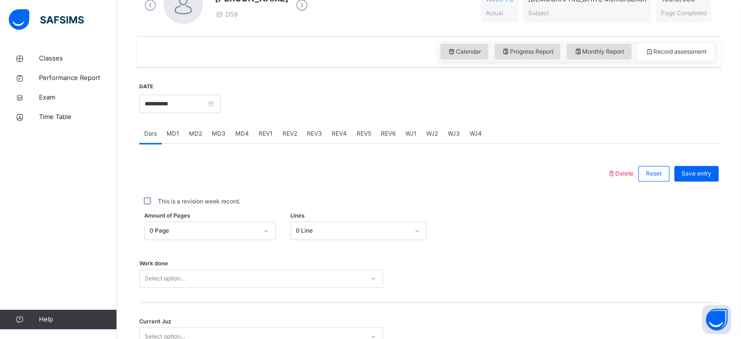
scroll to position [287, 0]
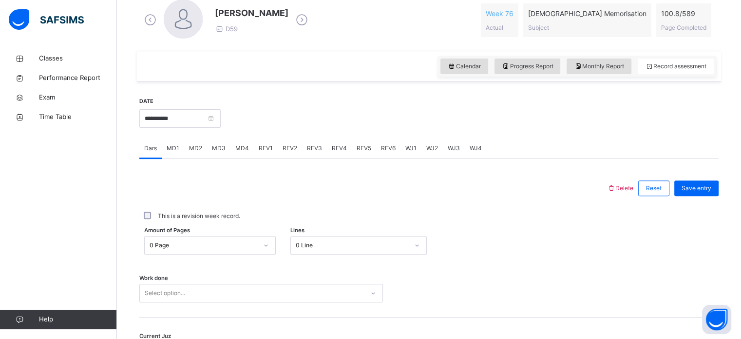
click at [433, 152] on div "WJ2" at bounding box center [431, 147] width 21 height 19
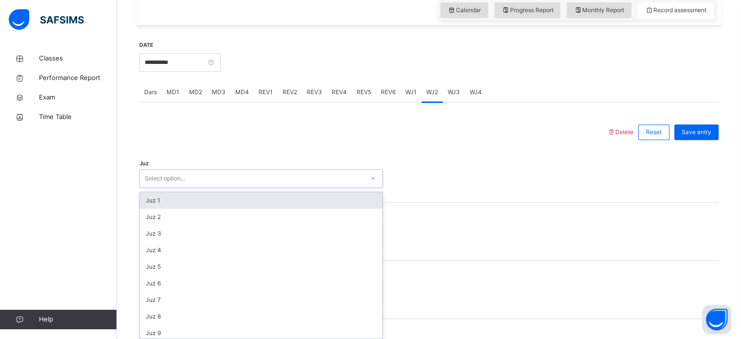
scroll to position [347, 0]
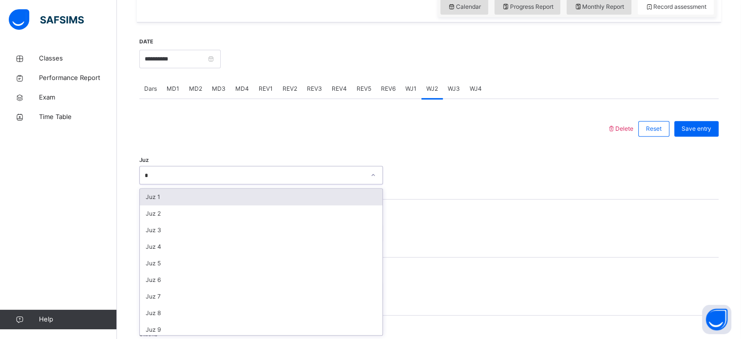
type input "**"
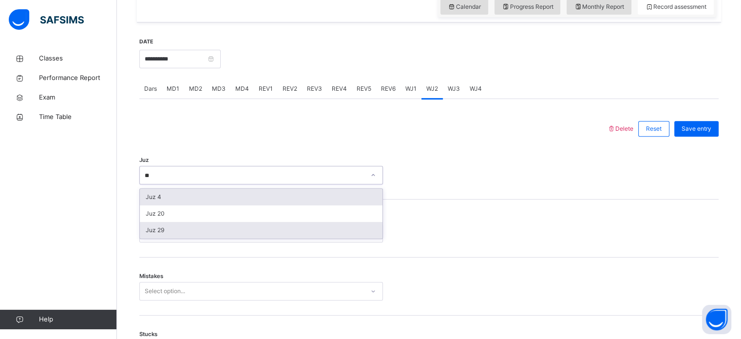
click at [172, 222] on div "Juz 29" at bounding box center [261, 230] width 243 height 17
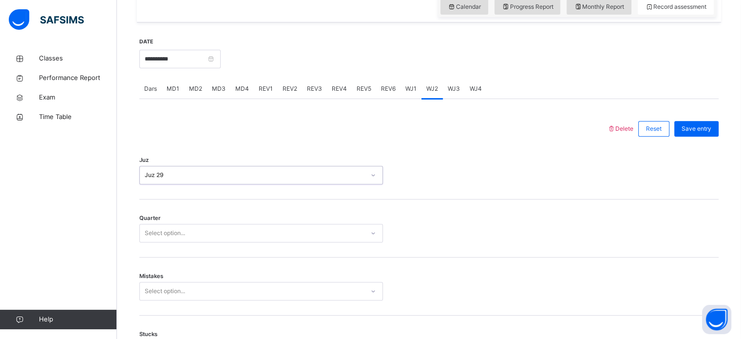
click at [413, 96] on div "WJ1" at bounding box center [410, 88] width 21 height 19
click at [448, 90] on span "WJ3" at bounding box center [454, 88] width 12 height 9
click at [241, 216] on div "Quarter Select option..." at bounding box center [428, 228] width 579 height 58
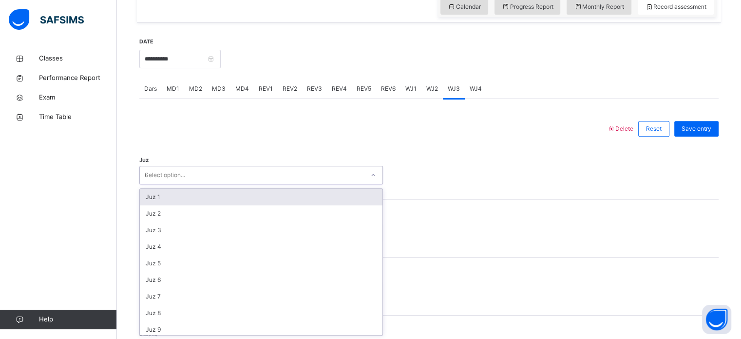
type input "**"
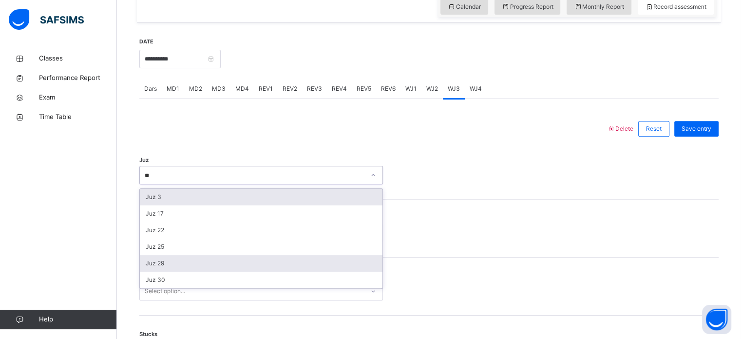
click at [156, 262] on div "Juz 29" at bounding box center [261, 263] width 243 height 17
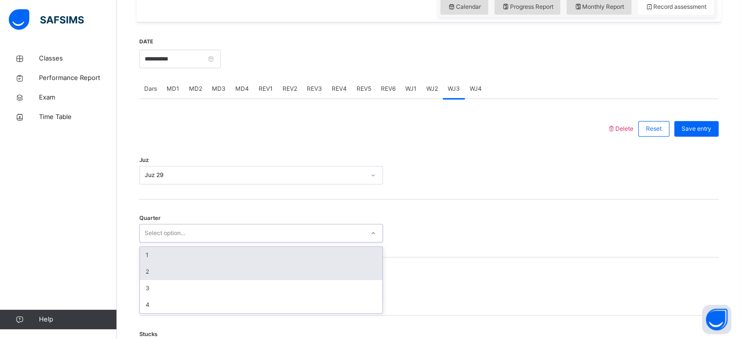
click at [153, 275] on div "2" at bounding box center [261, 271] width 243 height 17
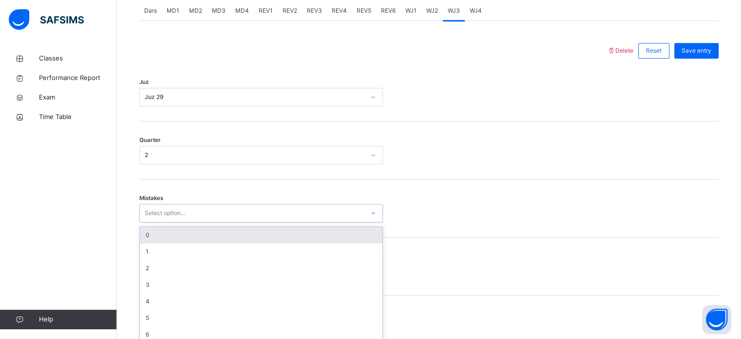
scroll to position [433, 0]
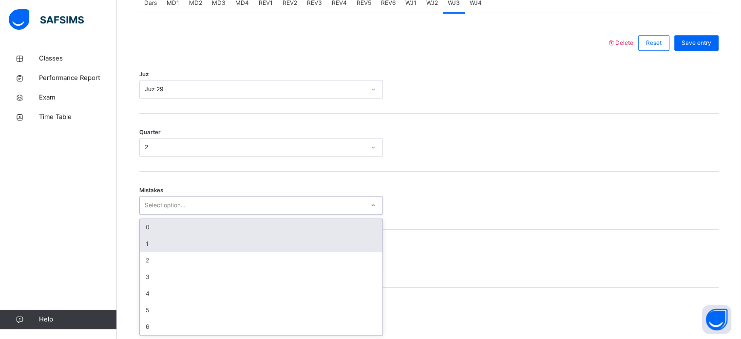
click at [148, 237] on div "1" at bounding box center [261, 243] width 243 height 17
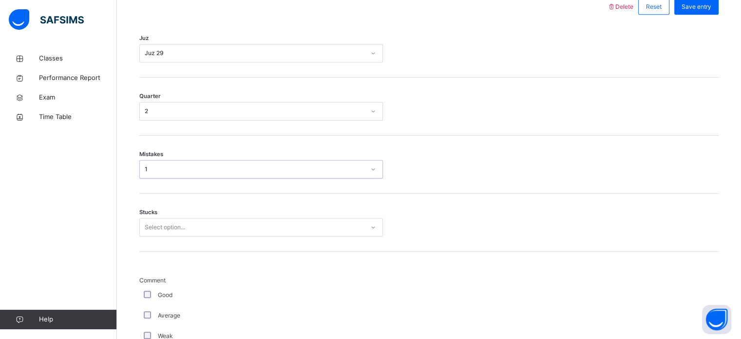
scroll to position [473, 0]
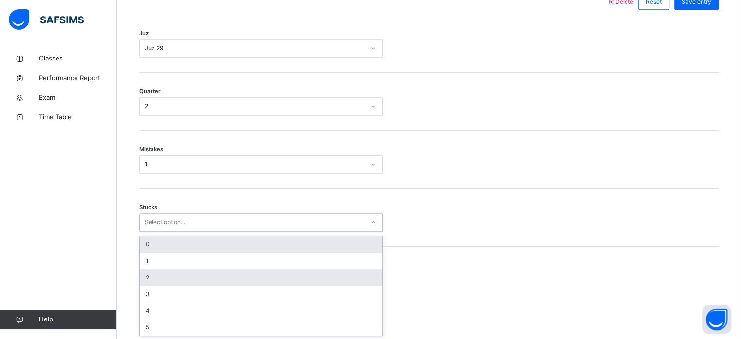
click at [148, 269] on div "2" at bounding box center [261, 277] width 243 height 17
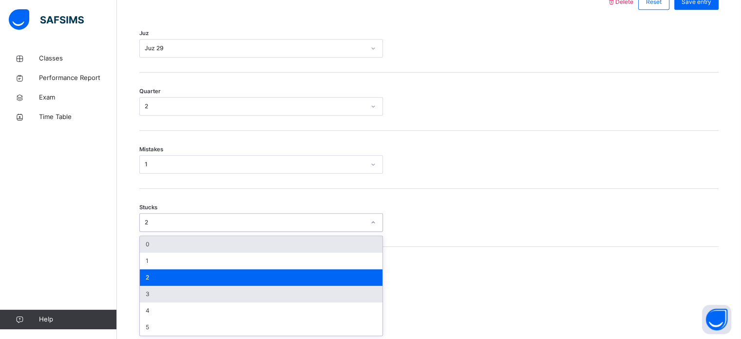
click at [145, 283] on div "3" at bounding box center [261, 293] width 243 height 17
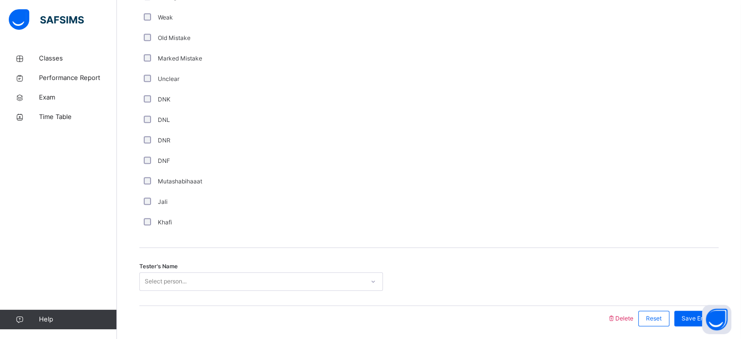
scroll to position [822, 0]
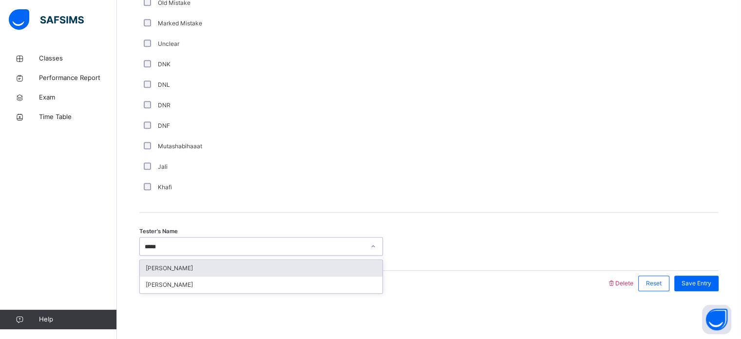
type input "******"
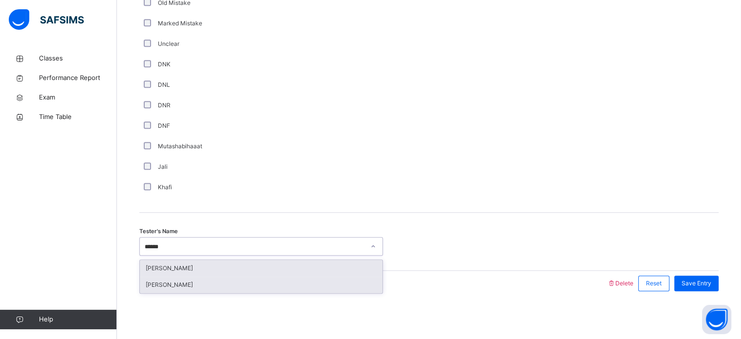
click at [257, 281] on div "[PERSON_NAME]" at bounding box center [261, 284] width 243 height 17
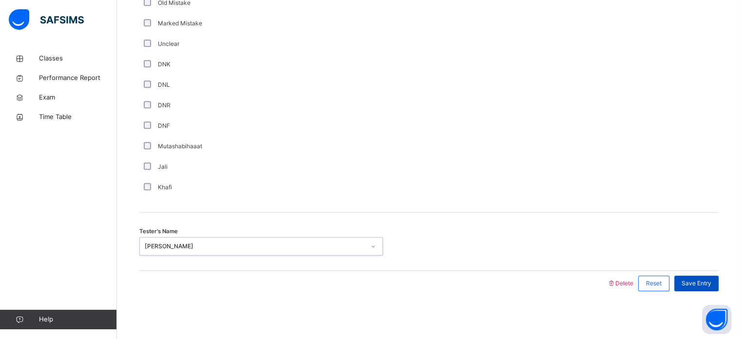
click at [624, 279] on span "Save Entry" at bounding box center [696, 283] width 30 height 9
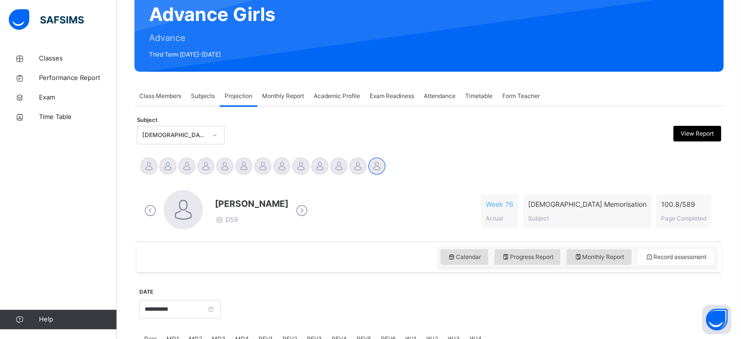
scroll to position [96, 0]
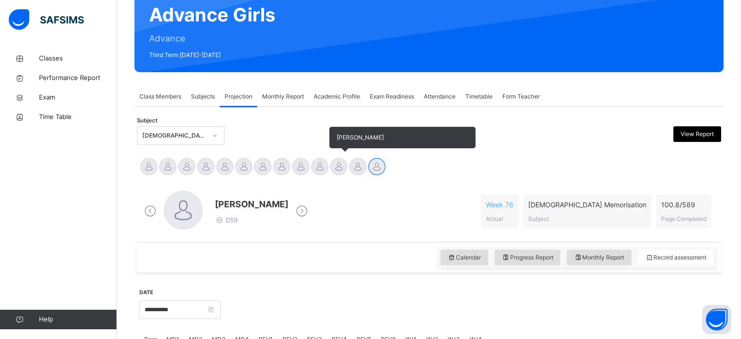
click at [347, 164] on div "[PERSON_NAME]" at bounding box center [338, 167] width 19 height 21
click at [339, 171] on div at bounding box center [338, 166] width 17 height 17
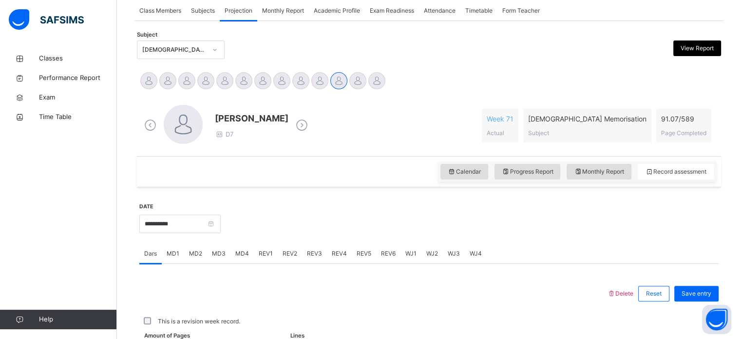
scroll to position [183, 0]
click at [407, 253] on span "WJ1" at bounding box center [410, 252] width 11 height 9
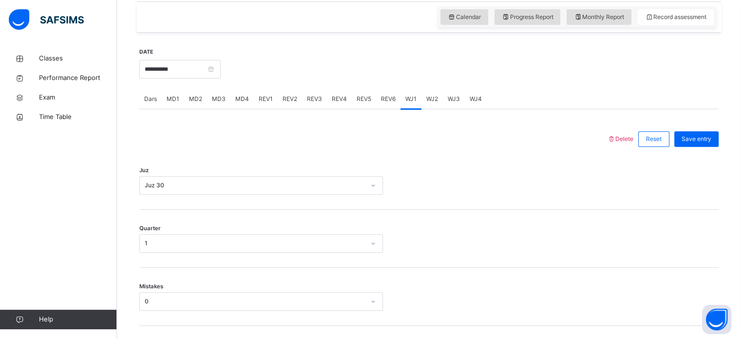
scroll to position [337, 0]
click at [429, 98] on span "WJ2" at bounding box center [432, 98] width 12 height 9
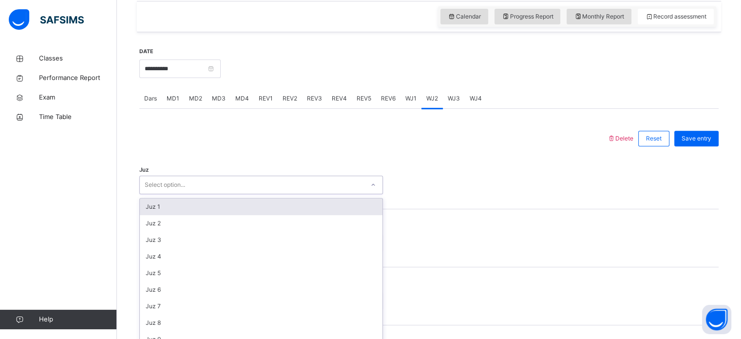
scroll to position [347, 0]
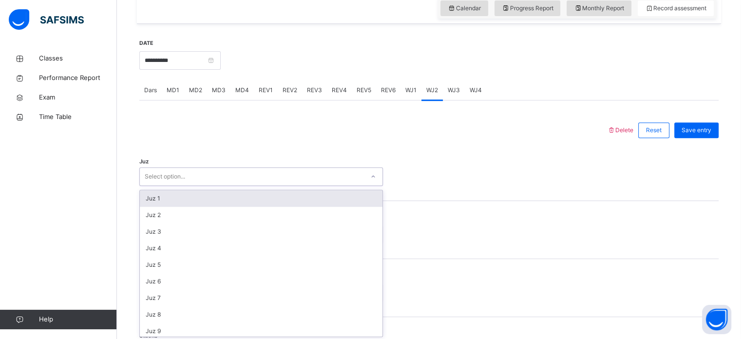
click at [260, 187] on div "Juz option Juz 1 focused, 1 of 30. 30 results available. Use Up and Down to cho…" at bounding box center [428, 172] width 579 height 58
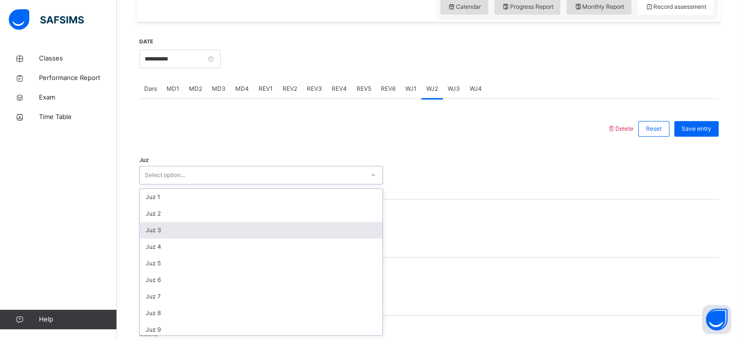
scroll to position [351, 0]
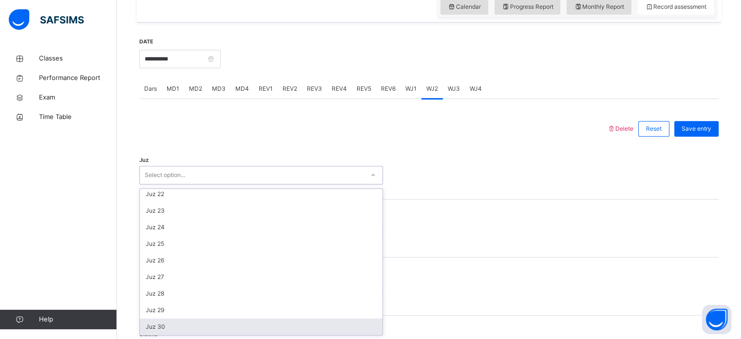
click at [217, 283] on div "Juz 30" at bounding box center [261, 326] width 243 height 17
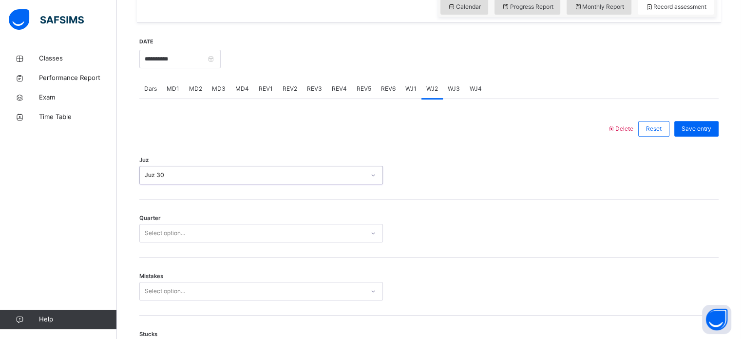
click at [261, 226] on div "Select option..." at bounding box center [252, 233] width 224 height 15
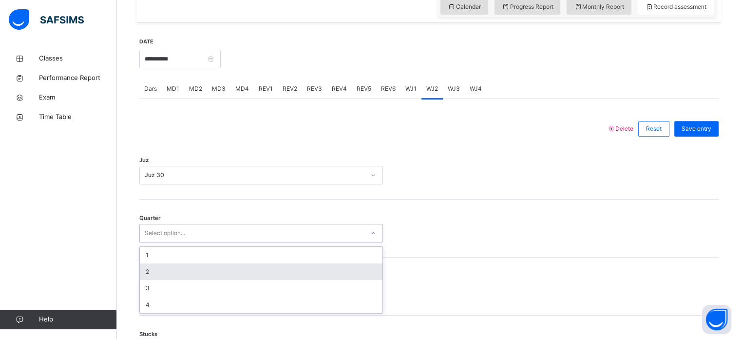
click at [226, 270] on div "2" at bounding box center [261, 271] width 243 height 17
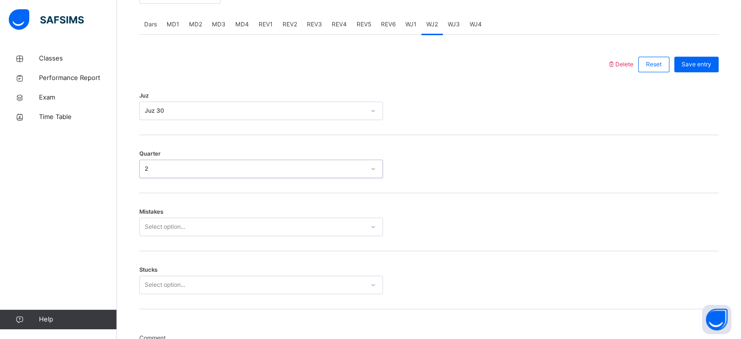
click at [204, 236] on div "Select option..." at bounding box center [261, 226] width 244 height 19
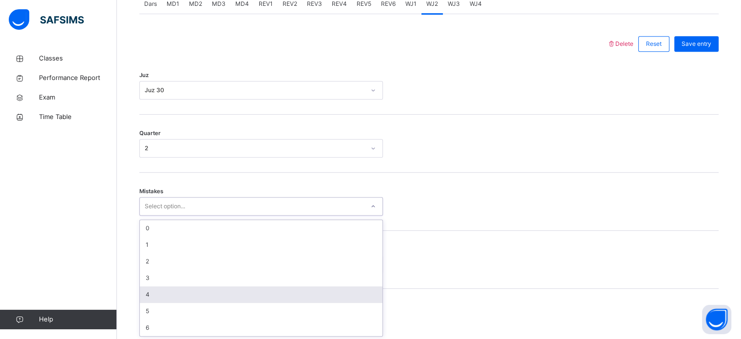
scroll to position [433, 0]
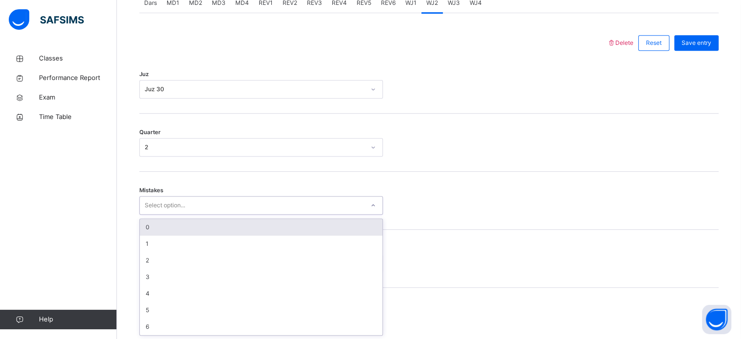
click at [256, 226] on div "0" at bounding box center [261, 227] width 243 height 17
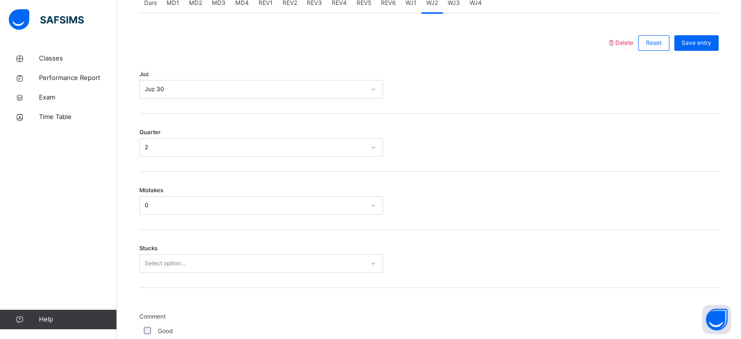
click at [228, 273] on div "Stucks Select option..." at bounding box center [428, 258] width 579 height 58
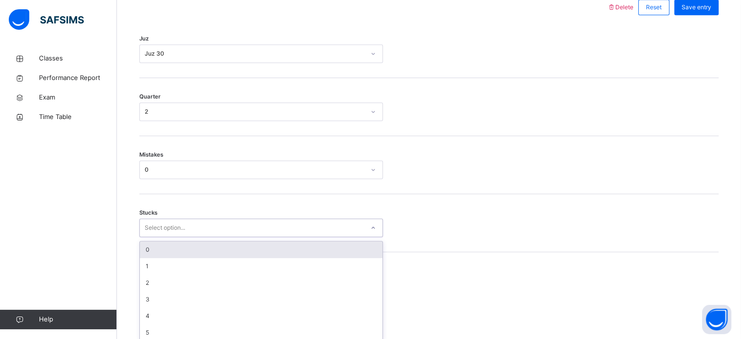
click at [235, 237] on div "option 0 focused, 1 of 6. 6 results available. Use Up and Down to choose option…" at bounding box center [261, 227] width 244 height 19
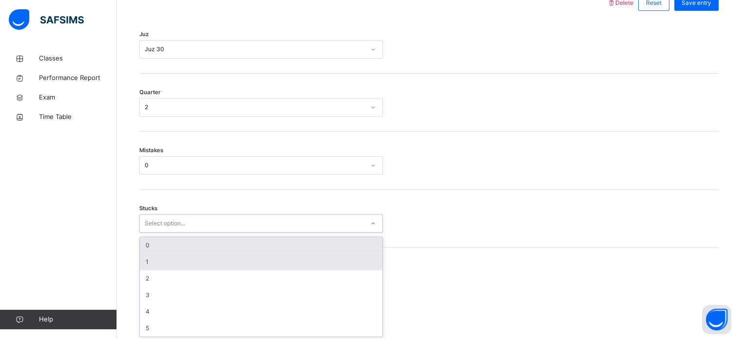
scroll to position [473, 0]
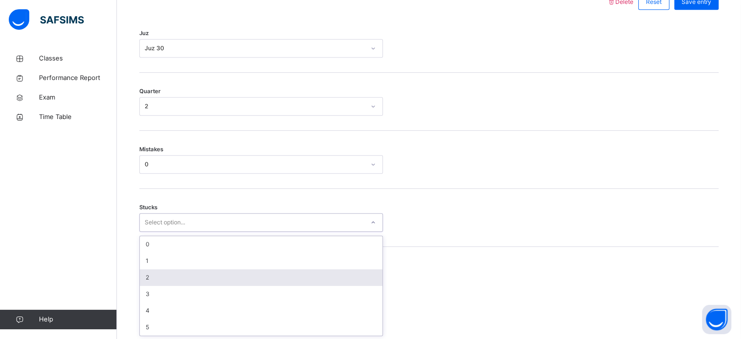
click at [216, 280] on div "2" at bounding box center [261, 277] width 243 height 17
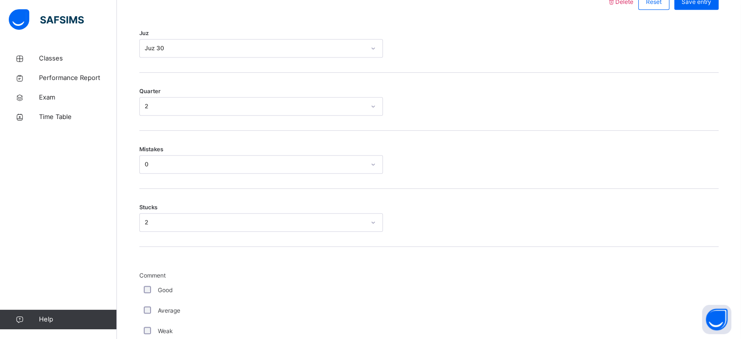
click at [148, 283] on div "Good" at bounding box center [261, 290] width 244 height 20
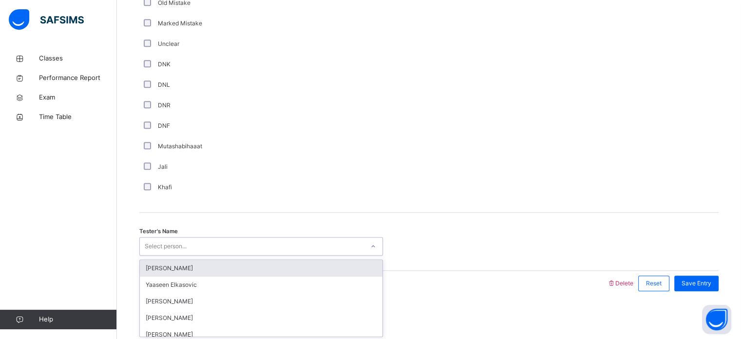
click at [193, 249] on div "Select person..." at bounding box center [252, 246] width 224 height 15
type input "****"
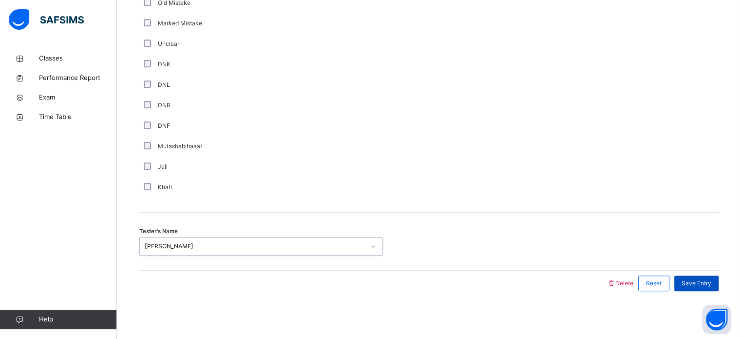
click at [624, 283] on span "Save Entry" at bounding box center [696, 283] width 30 height 9
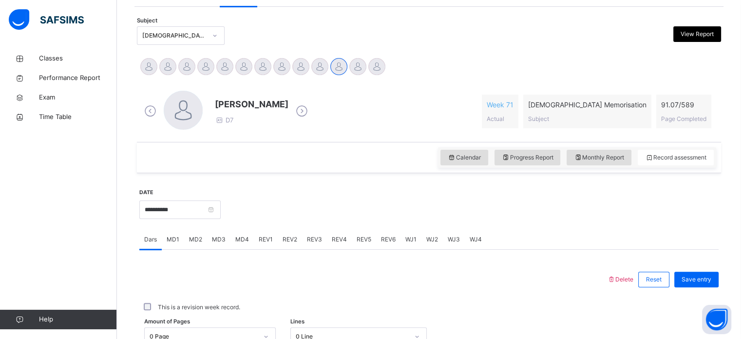
scroll to position [194, 0]
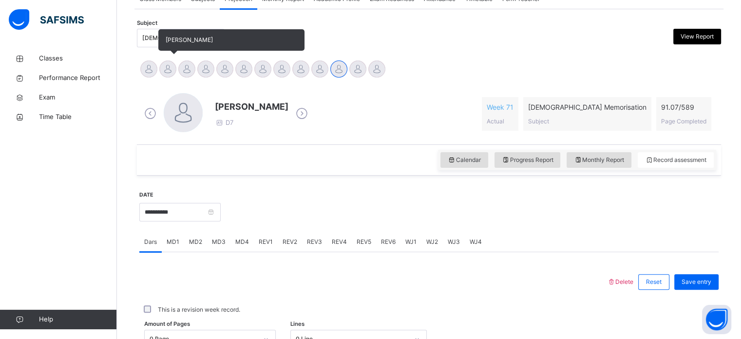
click at [165, 69] on div at bounding box center [167, 68] width 17 height 17
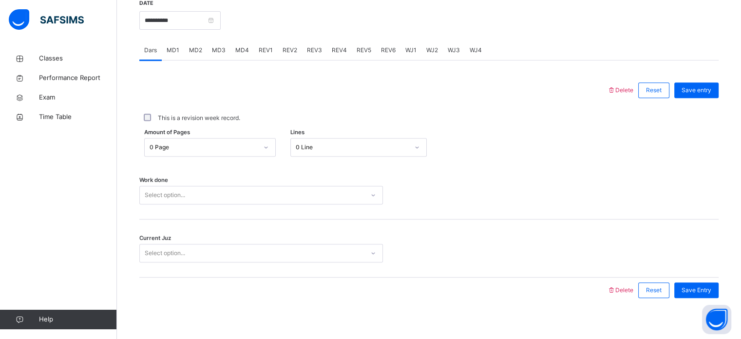
scroll to position [393, 0]
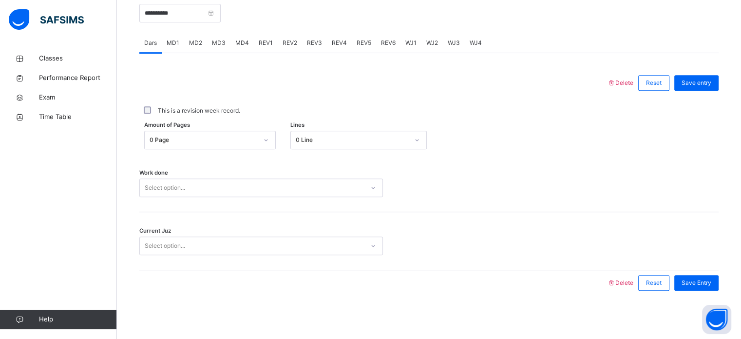
click at [245, 38] on div "MD4" at bounding box center [241, 42] width 23 height 19
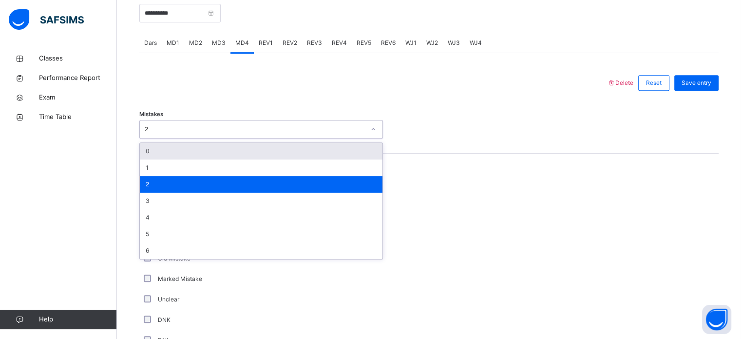
click at [212, 134] on div "2" at bounding box center [252, 129] width 224 height 15
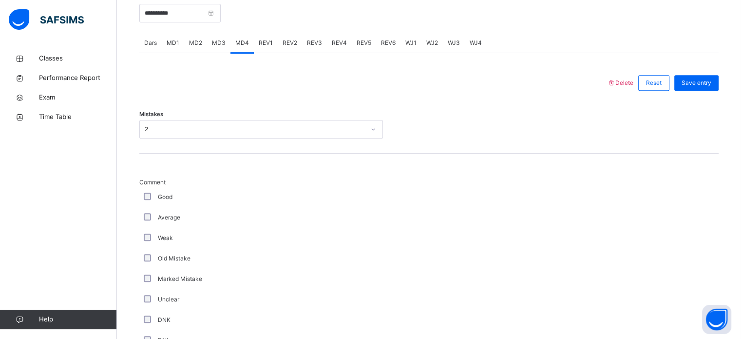
click at [414, 234] on div at bounding box center [429, 315] width 82 height 275
click at [145, 283] on div "Comment Good Average Weak Old Mistake Marked Mistake Unclear DNK DNL DNR DNF Mu…" at bounding box center [261, 315] width 244 height 275
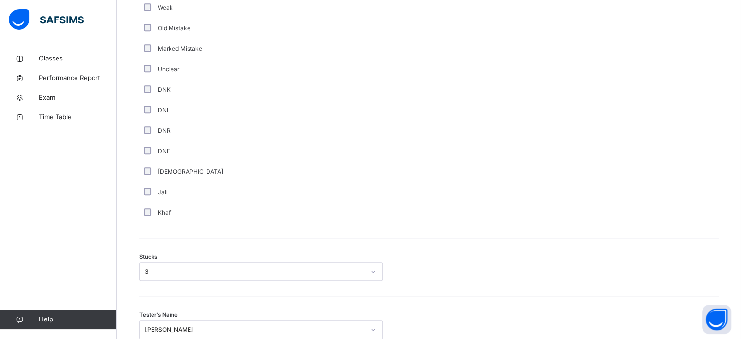
scroll to position [623, 0]
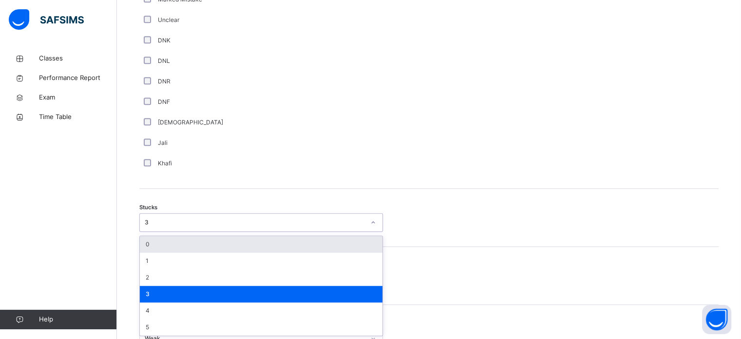
click at [154, 231] on div "option 0 focused, 1 of 6. 6 results available. Use Up and Down to choose option…" at bounding box center [261, 222] width 244 height 19
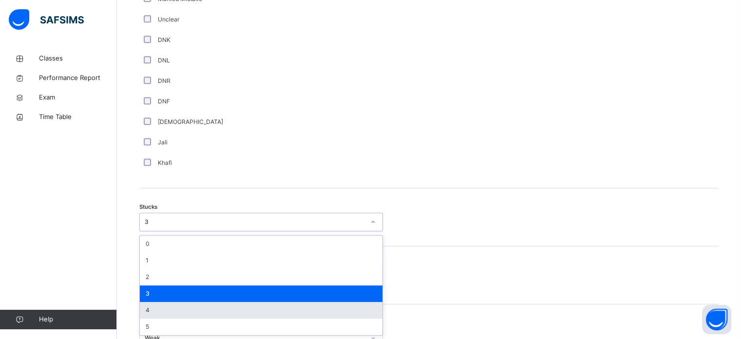
click at [157, 283] on div "4" at bounding box center [261, 310] width 243 height 17
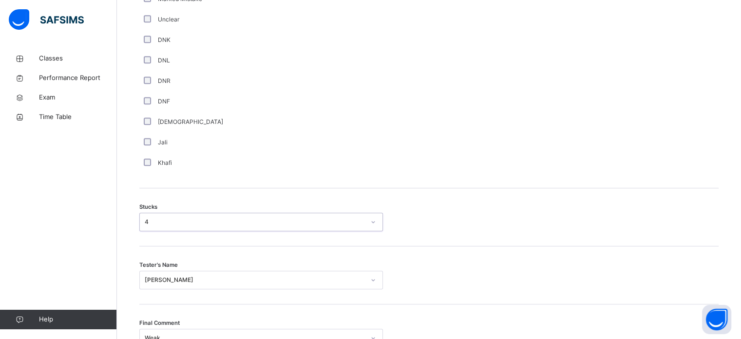
scroll to position [764, 0]
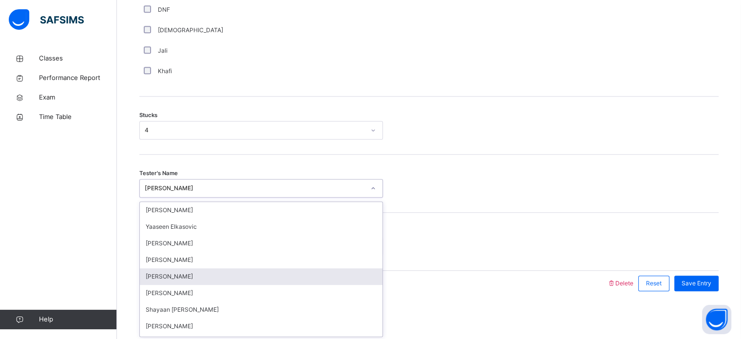
click at [188, 197] on div "option [PERSON_NAME] focused, 5 of 90. 90 results available. Use Up and Down to…" at bounding box center [261, 188] width 244 height 19
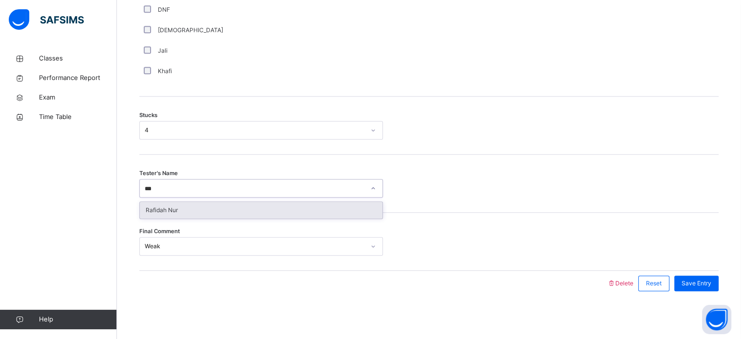
type input "****"
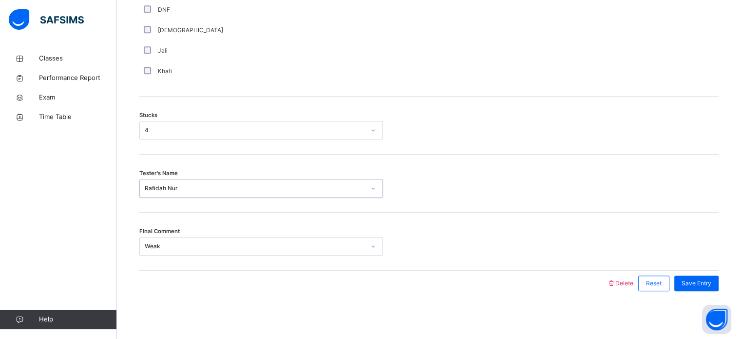
click at [218, 251] on div "Weak" at bounding box center [252, 246] width 224 height 15
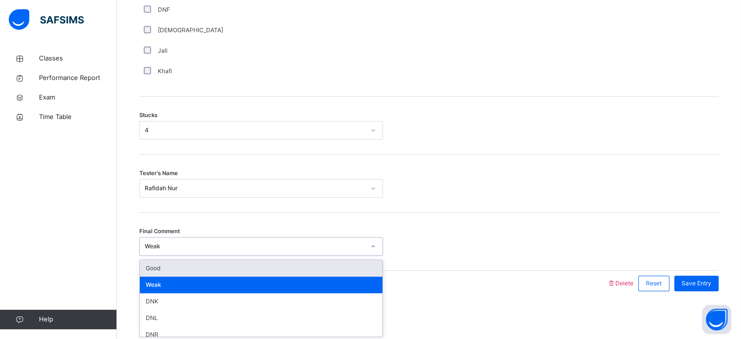
click at [213, 267] on div "Good" at bounding box center [261, 268] width 243 height 17
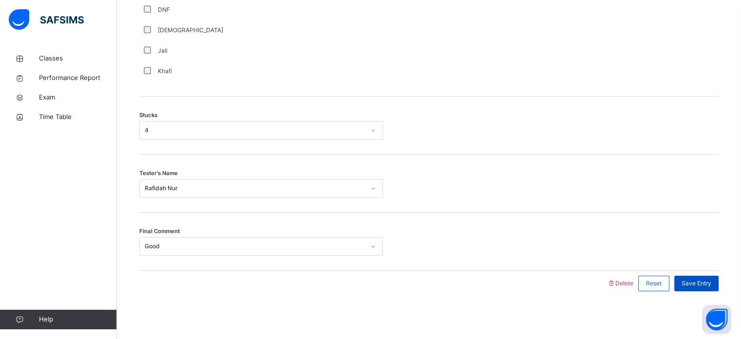
click at [624, 275] on div "Save Entry" at bounding box center [696, 283] width 44 height 16
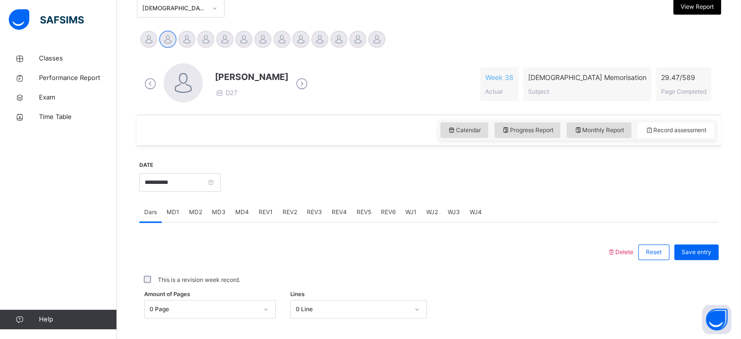
scroll to position [217, 0]
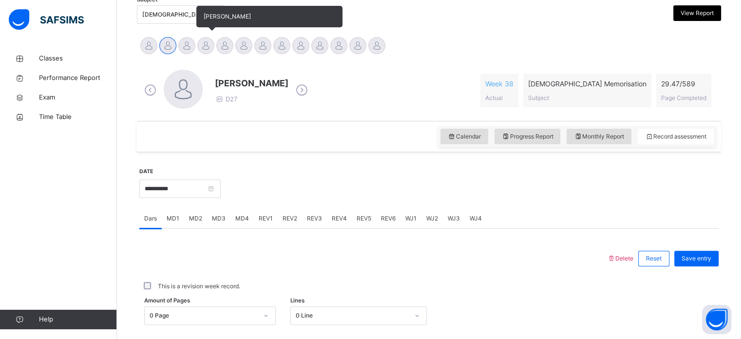
click at [206, 38] on div at bounding box center [205, 45] width 17 height 17
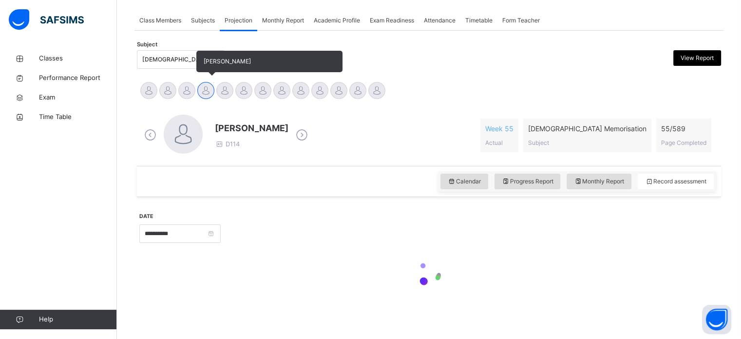
scroll to position [172, 0]
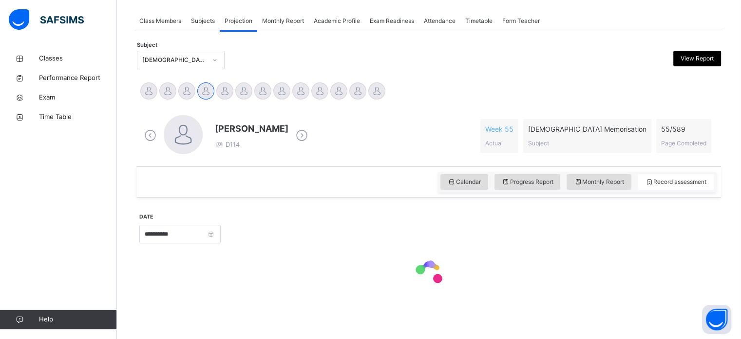
click at [452, 218] on div at bounding box center [470, 233] width 488 height 42
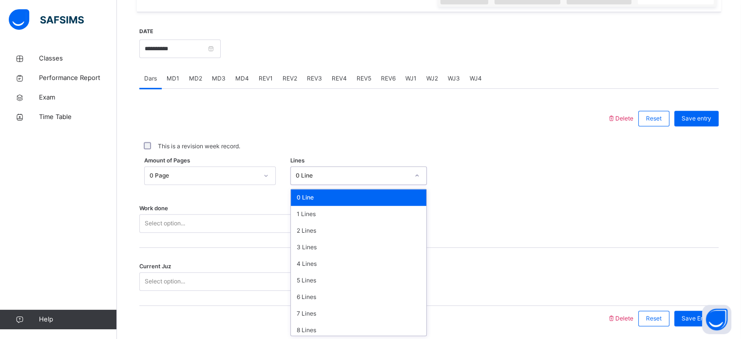
scroll to position [358, 0]
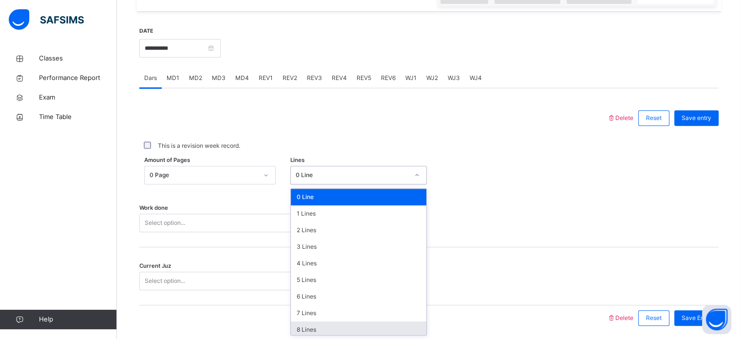
click at [328, 283] on div "8 Lines" at bounding box center [358, 329] width 135 height 17
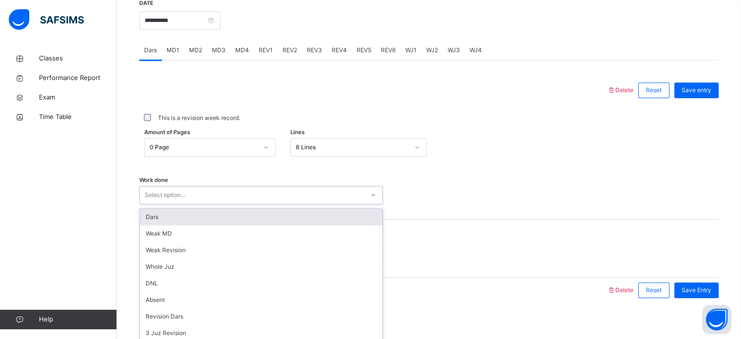
scroll to position [393, 0]
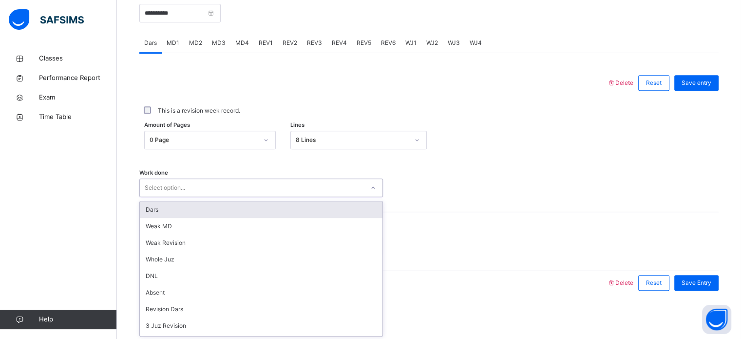
click at [175, 211] on div "Dars" at bounding box center [261, 209] width 243 height 17
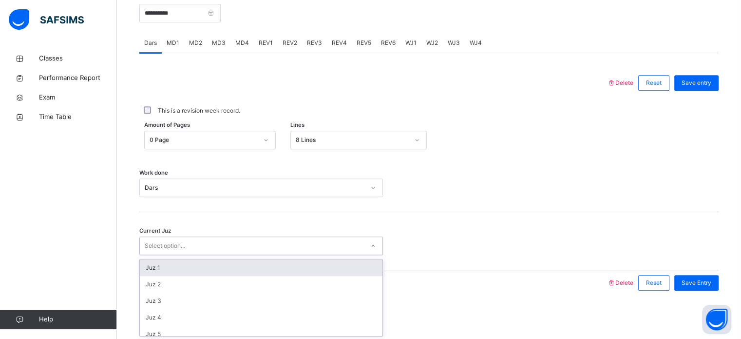
scroll to position [420, 0]
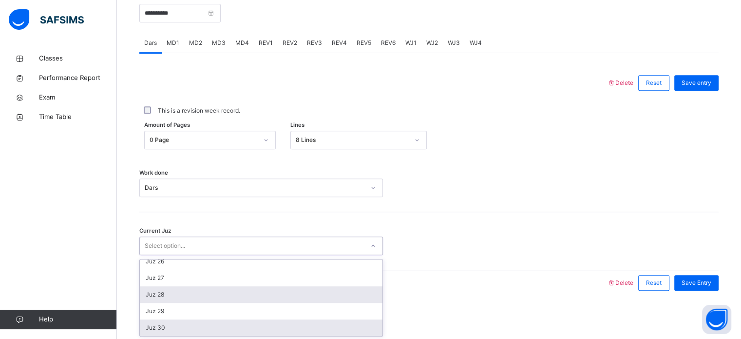
click at [187, 283] on div "Juz 28" at bounding box center [261, 294] width 243 height 17
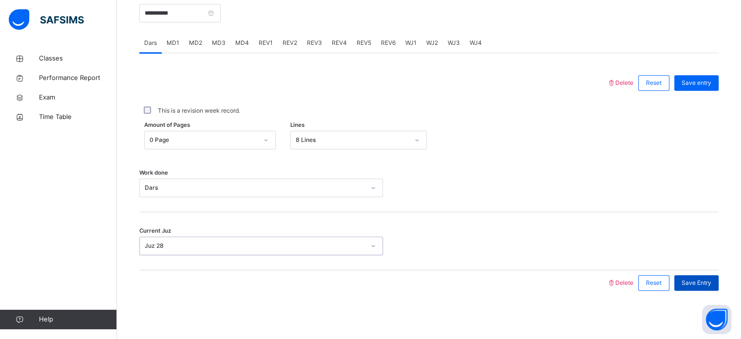
click at [624, 279] on span "Save Entry" at bounding box center [696, 282] width 30 height 9
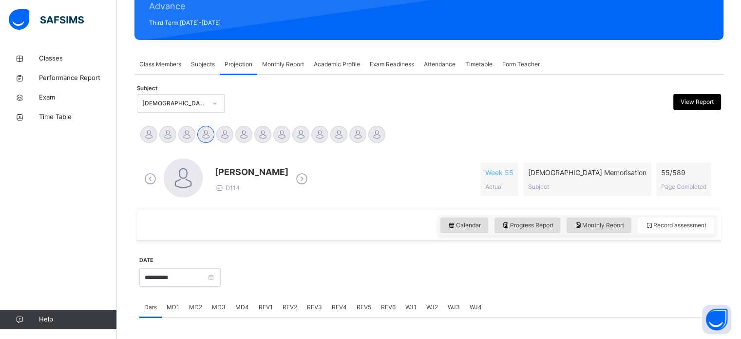
scroll to position [127, 0]
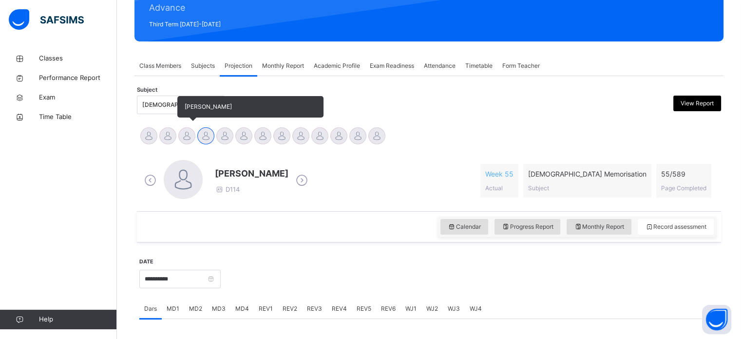
click at [181, 139] on div at bounding box center [186, 135] width 17 height 17
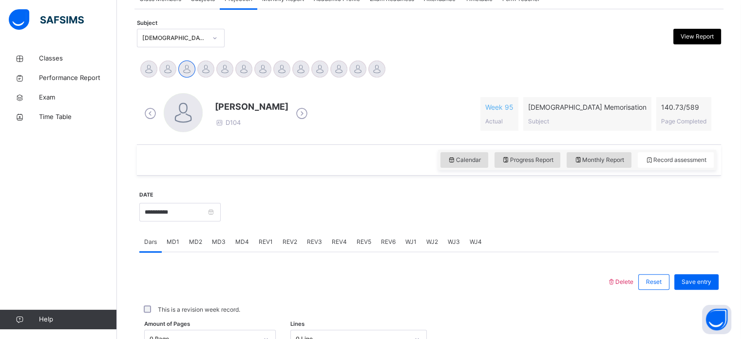
scroll to position [195, 0]
click at [249, 241] on div "MD4" at bounding box center [241, 240] width 23 height 19
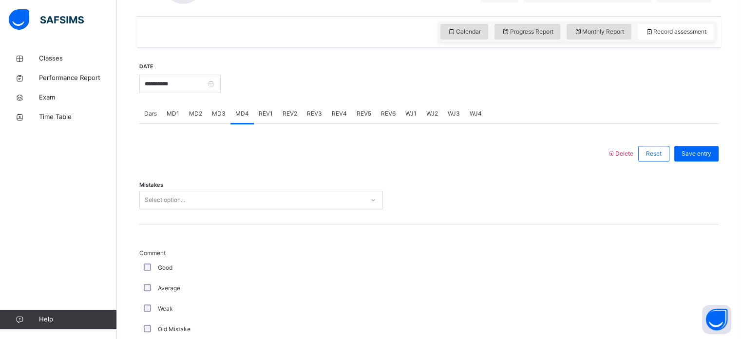
scroll to position [326, 0]
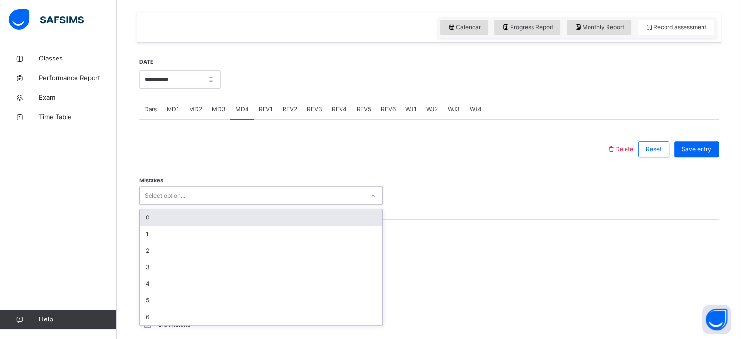
click at [209, 195] on div "Select option..." at bounding box center [252, 195] width 224 height 15
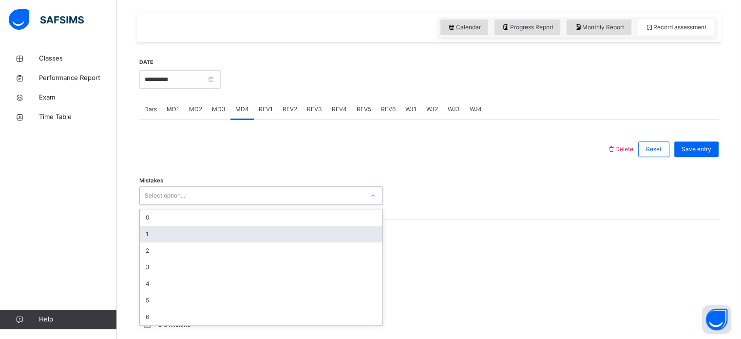
click at [142, 236] on div "1" at bounding box center [261, 234] width 243 height 17
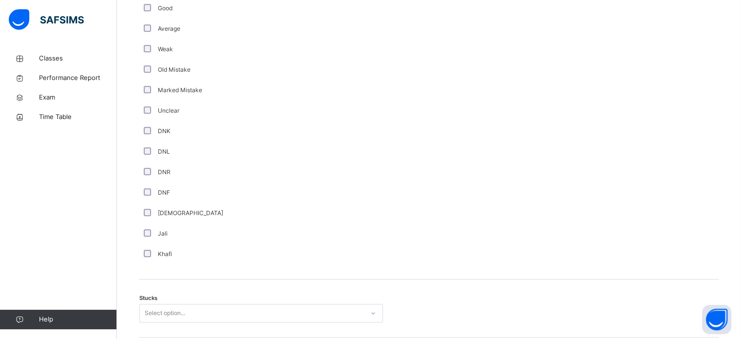
scroll to position [764, 0]
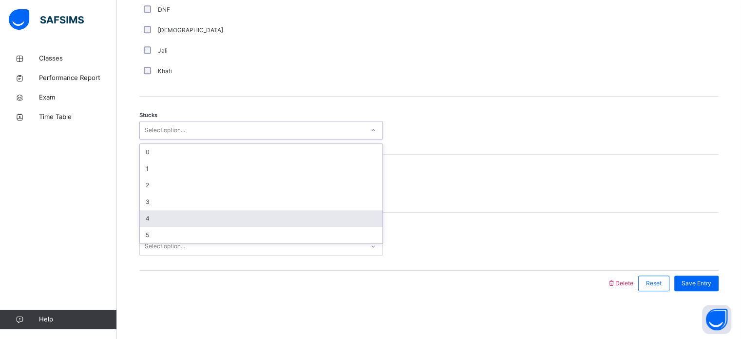
drag, startPoint x: 190, startPoint y: 134, endPoint x: 158, endPoint y: 213, distance: 85.2
click at [158, 139] on div "option 4 focused, 5 of 6. 6 results available. Use Up and Down to choose option…" at bounding box center [261, 130] width 244 height 19
click at [158, 213] on div "4" at bounding box center [261, 218] width 243 height 17
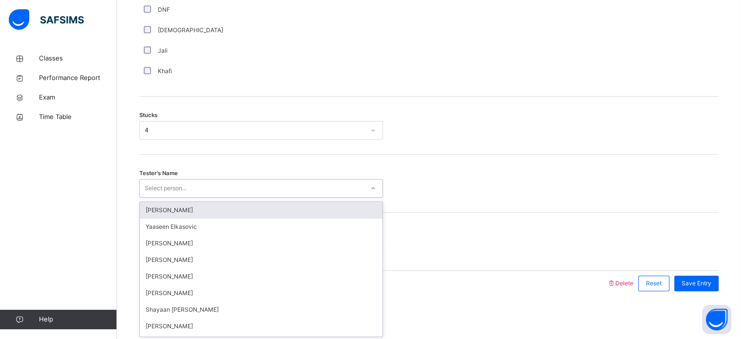
click at [180, 194] on div "Select person..." at bounding box center [261, 188] width 244 height 19
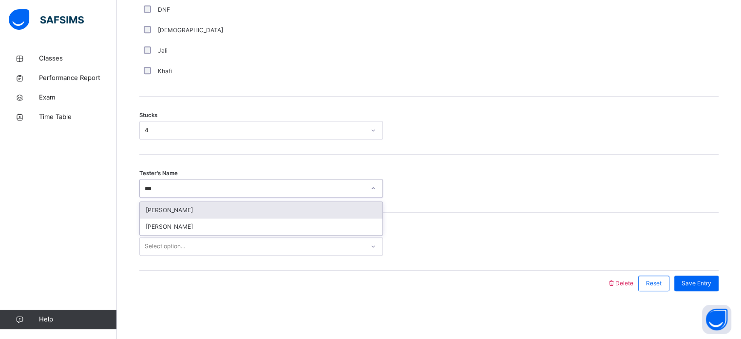
type input "****"
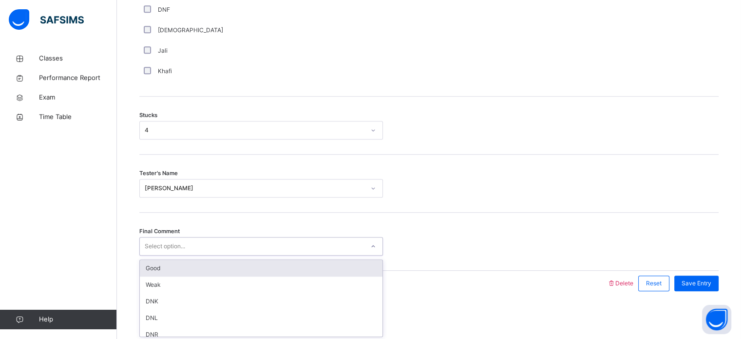
click at [186, 245] on div "Select option..." at bounding box center [252, 246] width 224 height 15
click at [155, 273] on div "Good" at bounding box center [261, 268] width 243 height 17
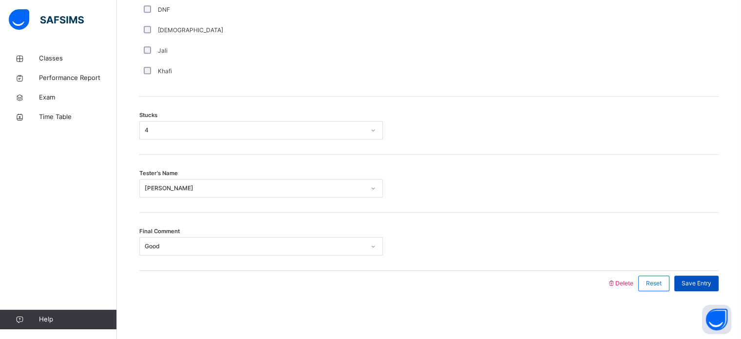
click at [624, 283] on span "Save Entry" at bounding box center [696, 283] width 30 height 9
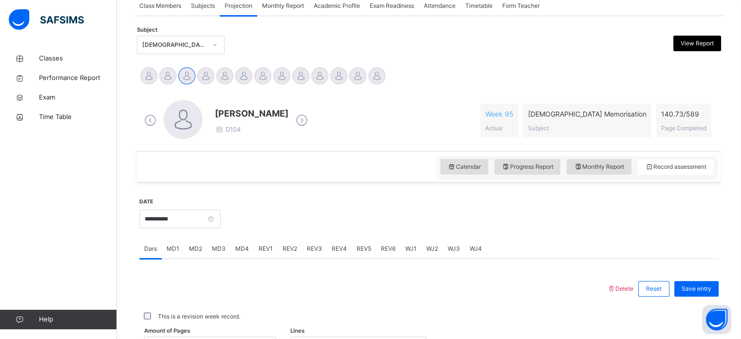
scroll to position [96, 0]
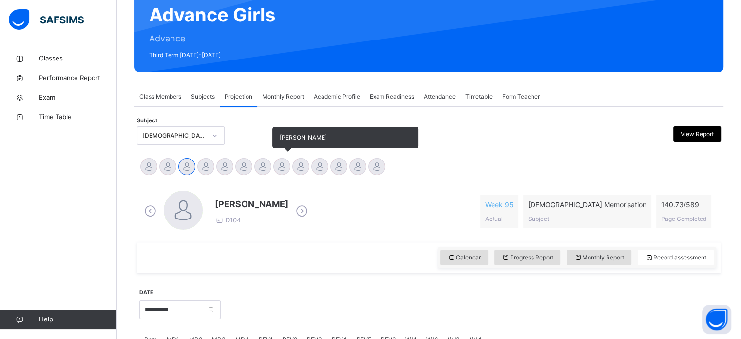
click at [278, 168] on div at bounding box center [281, 166] width 17 height 17
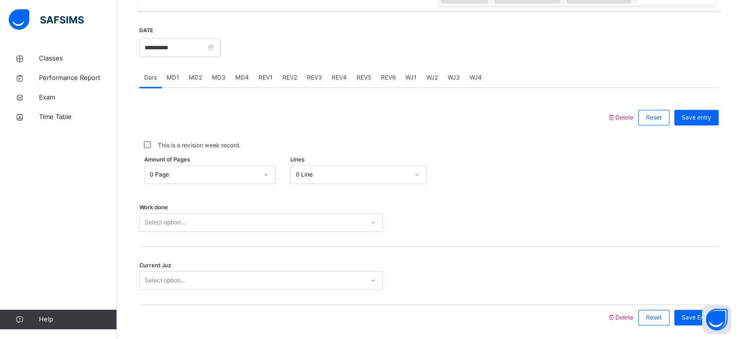
scroll to position [393, 0]
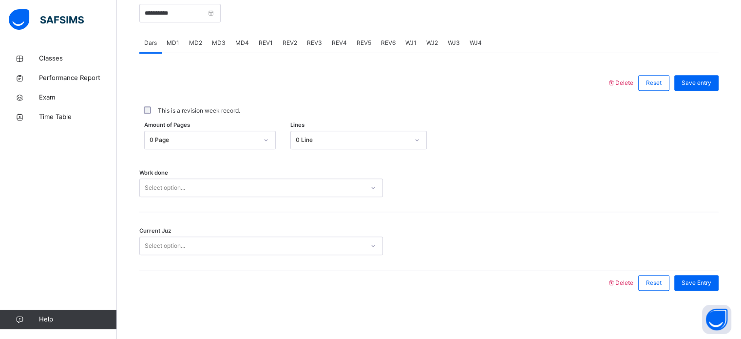
click at [177, 46] on span "MD1" at bounding box center [173, 42] width 13 height 9
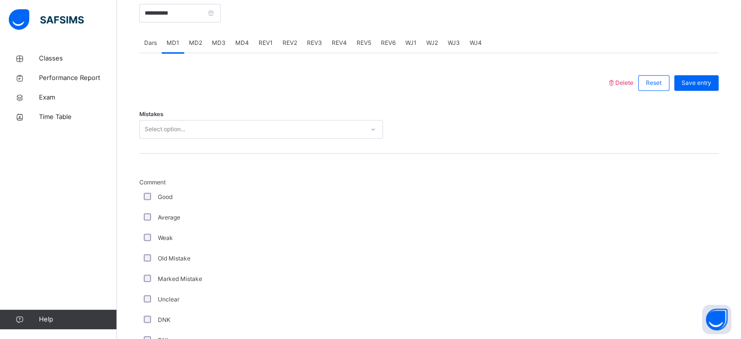
click at [219, 126] on div "Select option..." at bounding box center [252, 129] width 224 height 15
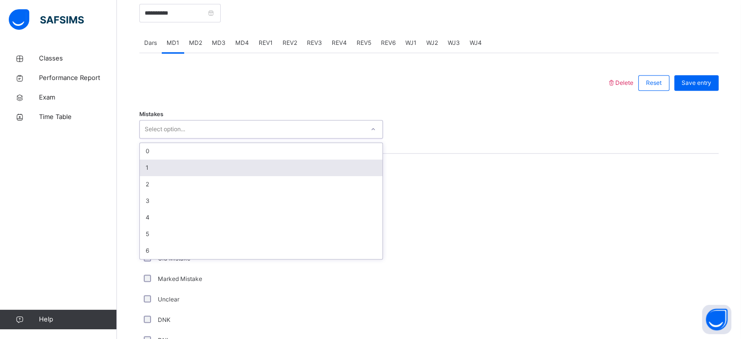
click at [220, 169] on div "1" at bounding box center [261, 167] width 243 height 17
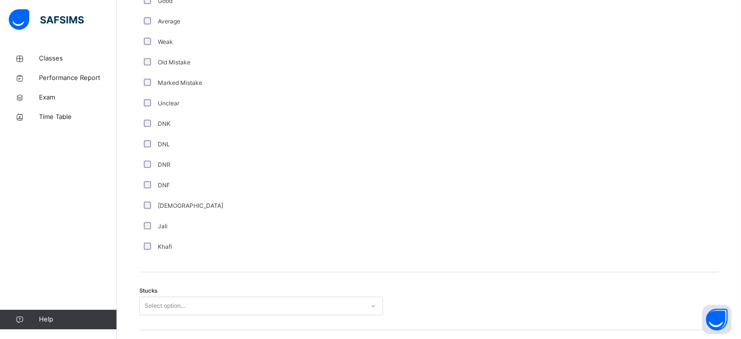
scroll to position [592, 0]
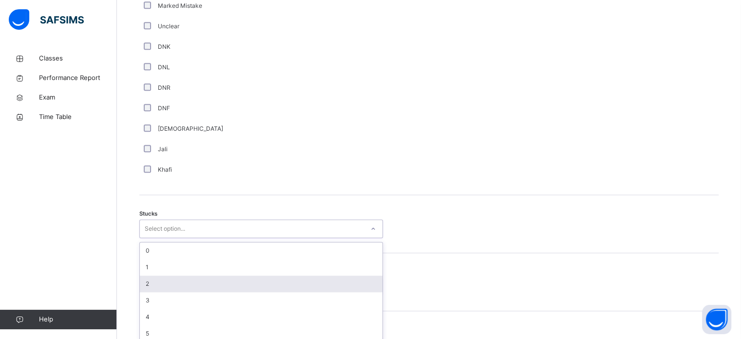
click at [155, 238] on div "option 2 focused, 3 of 6. 6 results available. Use Up and Down to choose option…" at bounding box center [261, 228] width 244 height 19
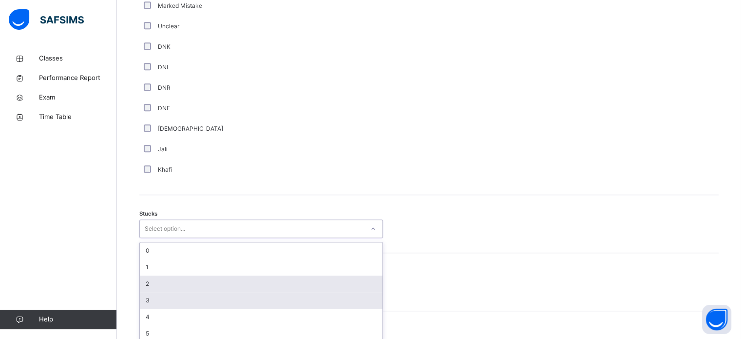
scroll to position [672, 0]
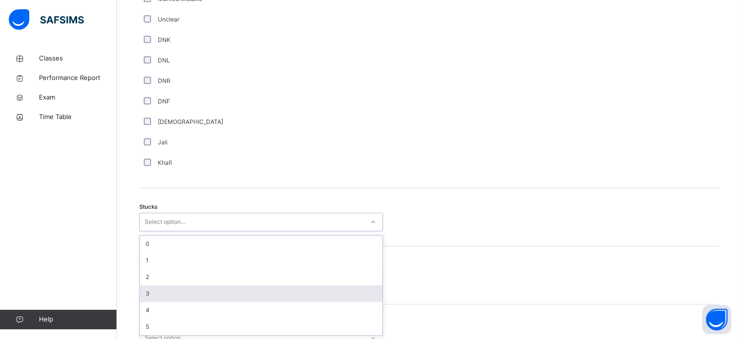
click at [169, 283] on div "3" at bounding box center [261, 293] width 243 height 17
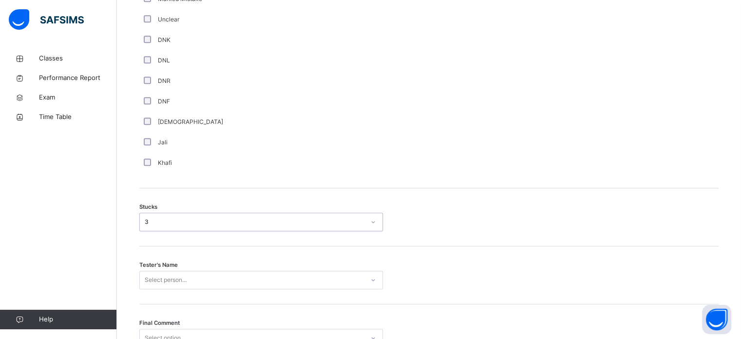
click at [169, 283] on div "Tester's Name Select person..." at bounding box center [428, 275] width 579 height 58
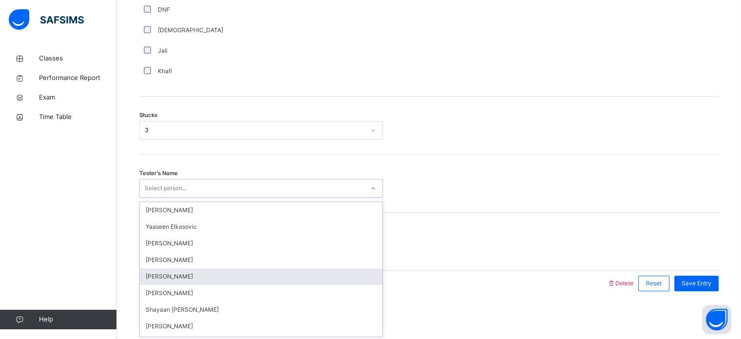
click at [170, 197] on div "option [PERSON_NAME] focused, 5 of 90. 90 results available. Use Up and Down to…" at bounding box center [261, 188] width 244 height 19
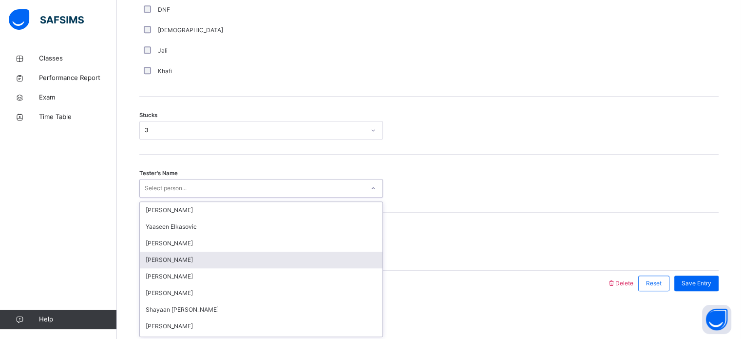
click at [159, 256] on div "[PERSON_NAME]" at bounding box center [261, 259] width 243 height 17
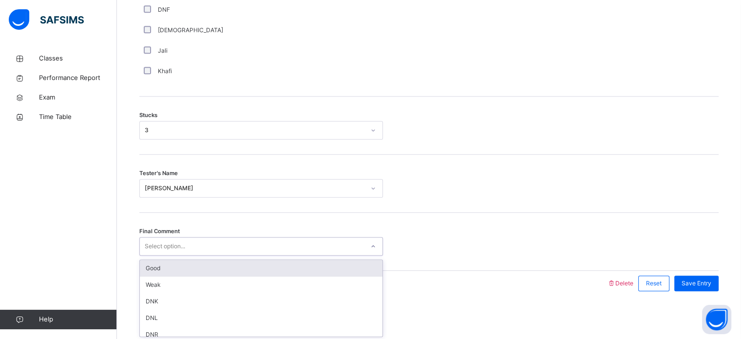
click at [158, 248] on div "Select option..." at bounding box center [165, 246] width 40 height 19
click at [177, 270] on div "Good" at bounding box center [261, 268] width 243 height 17
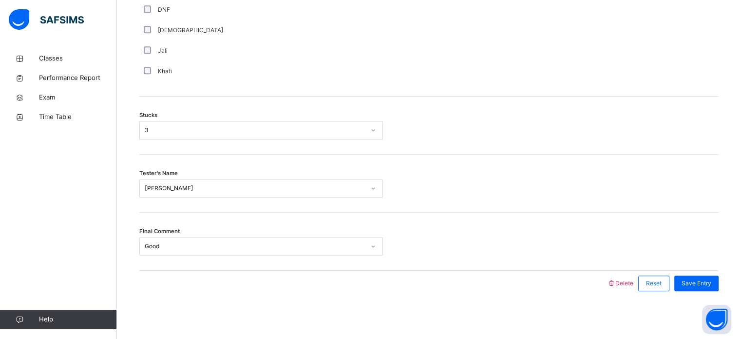
drag, startPoint x: 430, startPoint y: 250, endPoint x: 476, endPoint y: 284, distance: 57.1
click at [494, 152] on div "Stucks 3" at bounding box center [428, 125] width 579 height 58
click at [537, 216] on div "Final Comment Good" at bounding box center [428, 241] width 579 height 58
click at [624, 283] on div "Save Entry" at bounding box center [696, 283] width 44 height 16
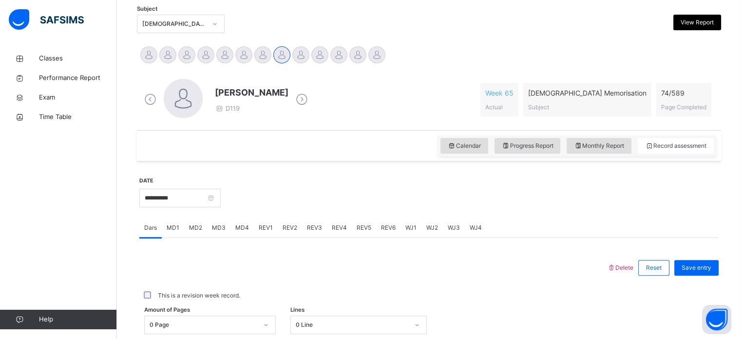
scroll to position [178, 0]
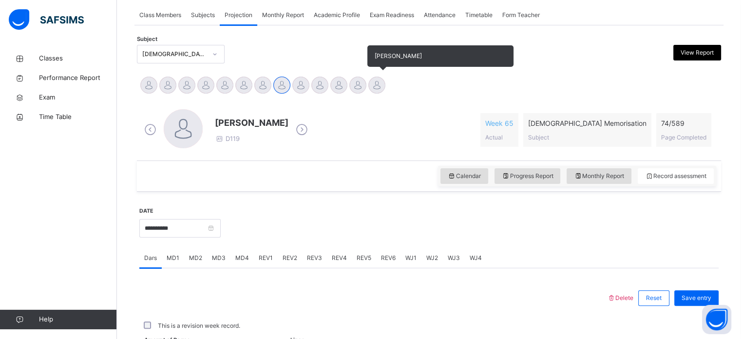
click at [381, 88] on div at bounding box center [376, 84] width 17 height 17
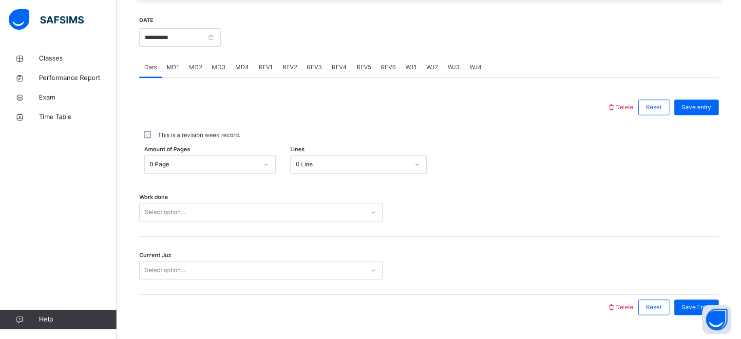
scroll to position [393, 0]
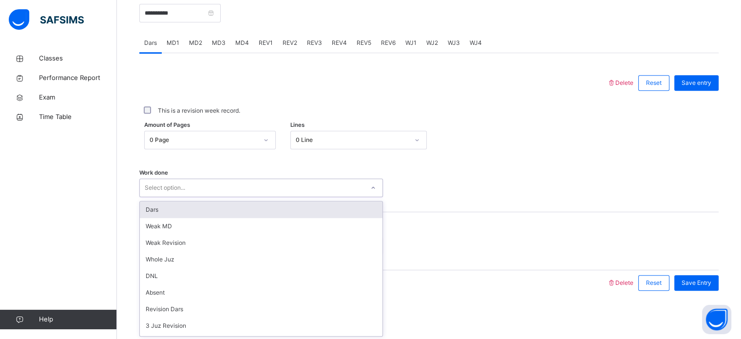
click at [264, 186] on div "Select option..." at bounding box center [252, 187] width 224 height 15
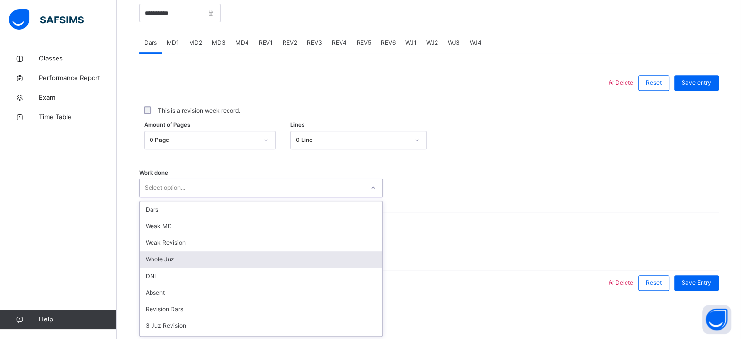
click at [234, 263] on div "Whole Juz" at bounding box center [261, 259] width 243 height 17
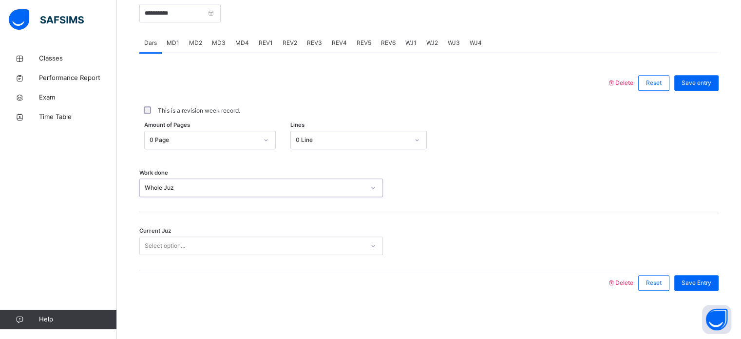
click at [211, 248] on div "Select option..." at bounding box center [252, 245] width 224 height 15
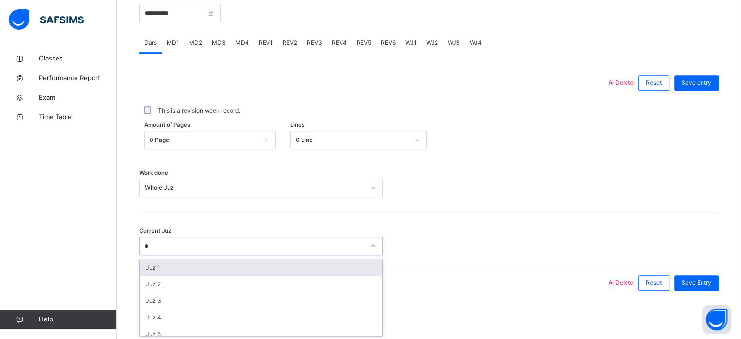
type input "**"
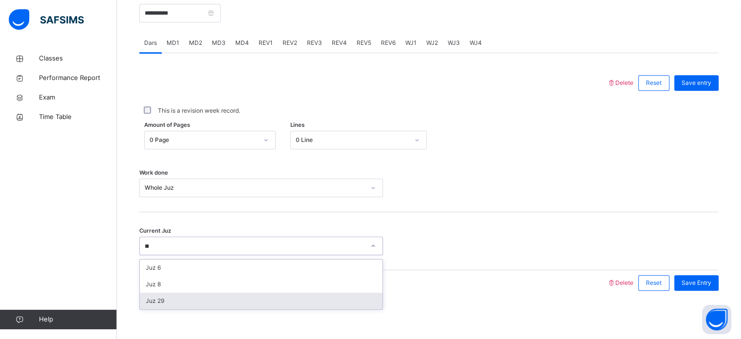
click at [187, 283] on div "Juz 29" at bounding box center [261, 300] width 243 height 17
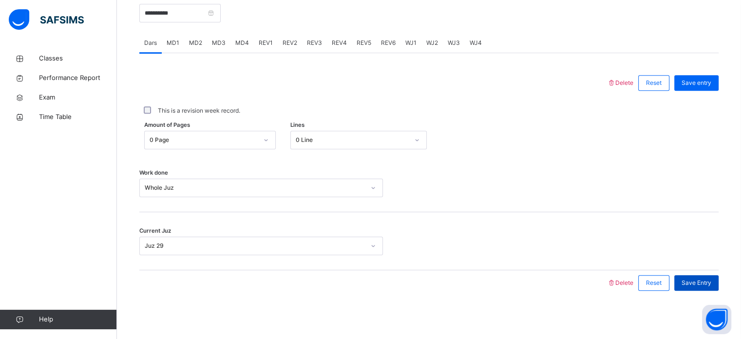
click at [624, 283] on div "Save Entry" at bounding box center [696, 283] width 44 height 16
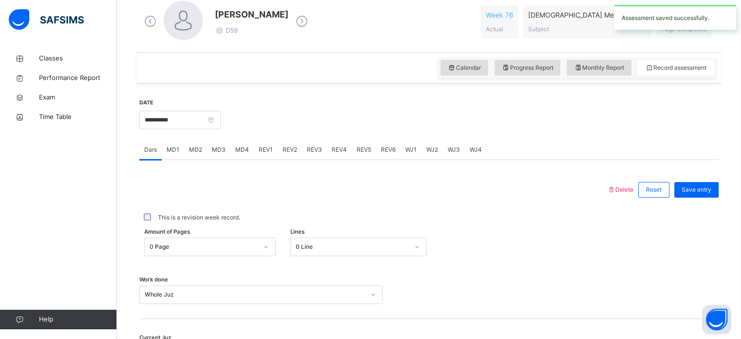
scroll to position [286, 0]
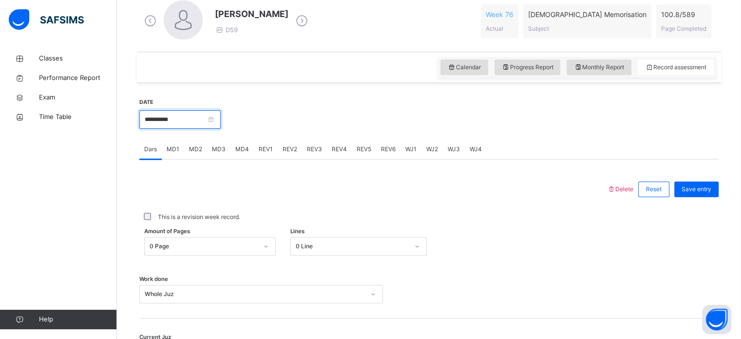
click at [186, 123] on input "**********" at bounding box center [179, 119] width 81 height 19
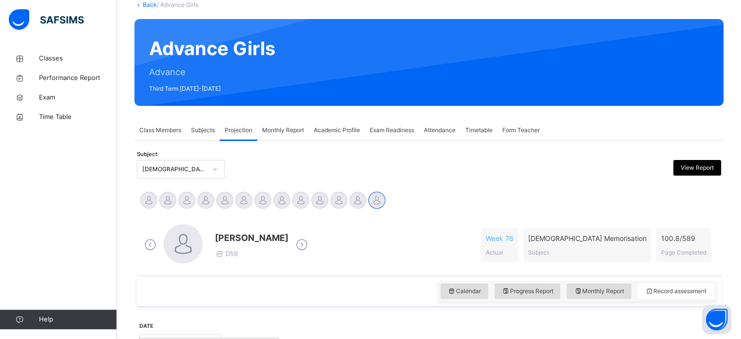
scroll to position [62, 0]
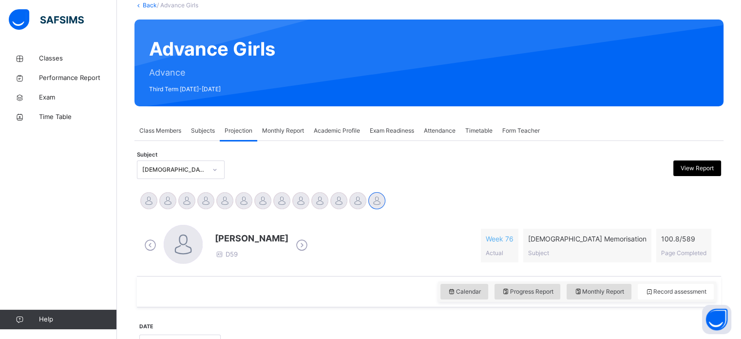
click at [210, 126] on span "Subjects" at bounding box center [203, 130] width 24 height 9
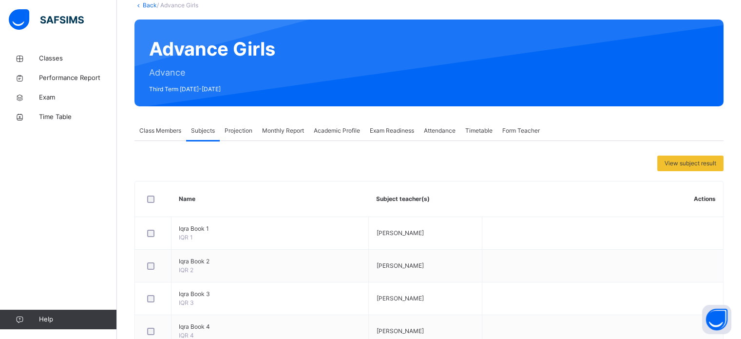
click at [254, 129] on div "Projection" at bounding box center [239, 130] width 38 height 19
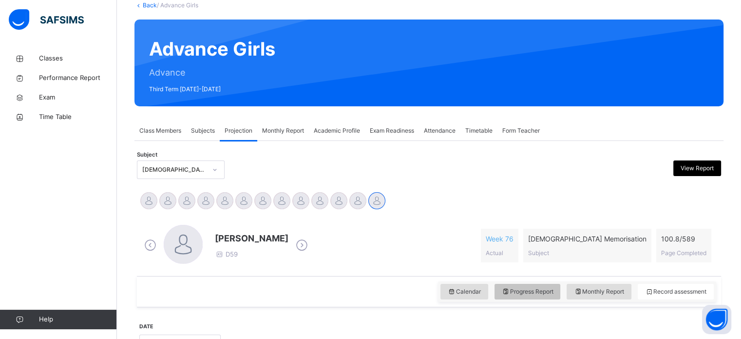
click at [540, 283] on div "Progress Report" at bounding box center [527, 291] width 66 height 16
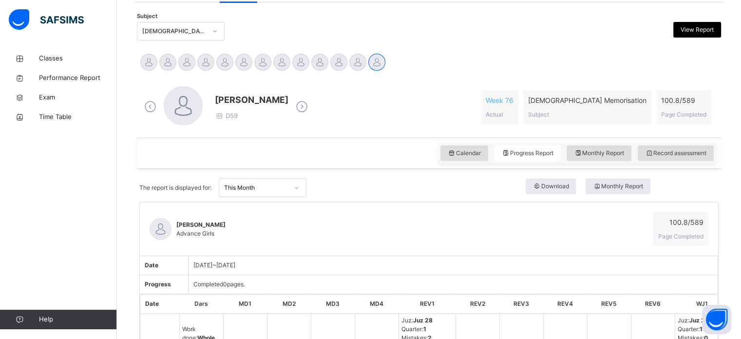
scroll to position [200, 0]
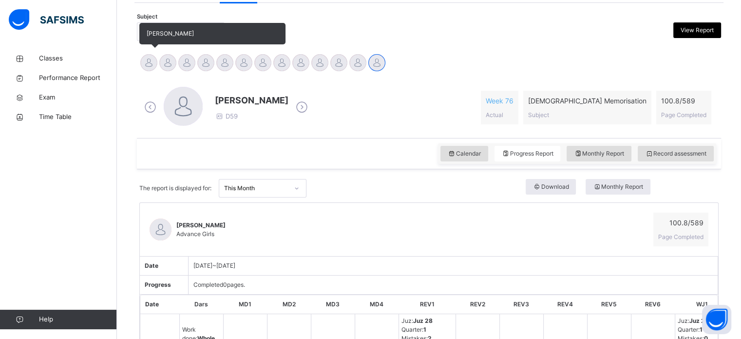
click at [147, 60] on div at bounding box center [148, 62] width 17 height 17
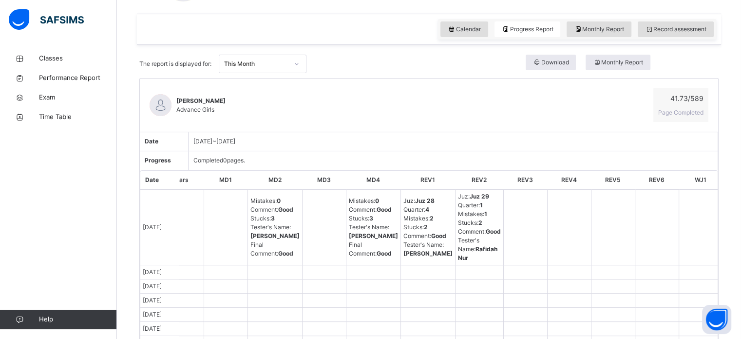
scroll to position [0, 0]
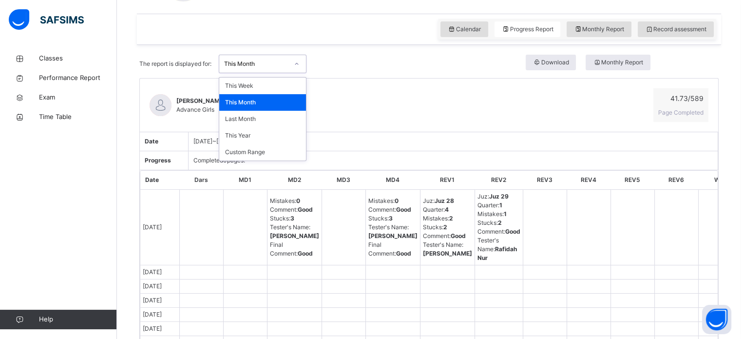
click at [282, 57] on div "This Month" at bounding box center [253, 64] width 68 height 15
click at [265, 118] on div "Last Month" at bounding box center [262, 119] width 87 height 17
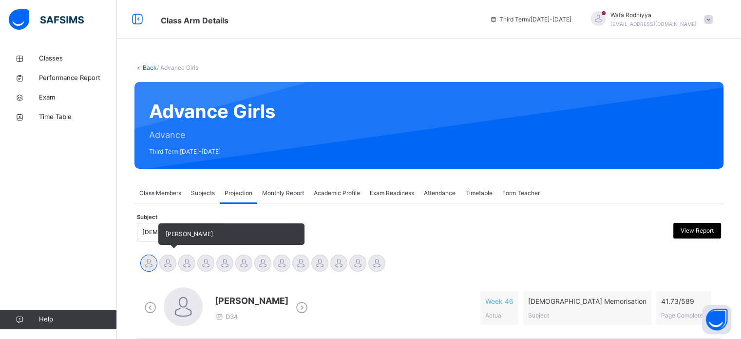
click at [168, 261] on div at bounding box center [167, 262] width 17 height 17
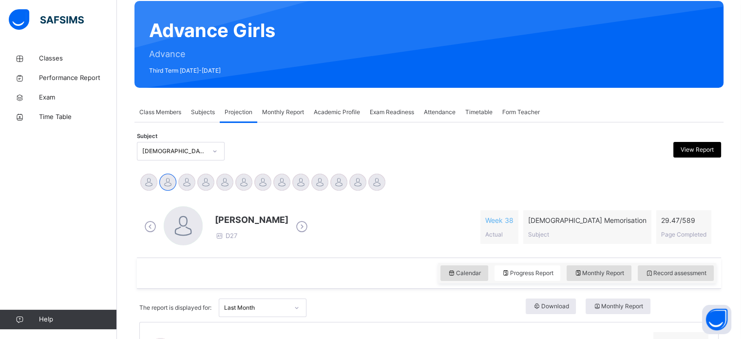
scroll to position [80, 0]
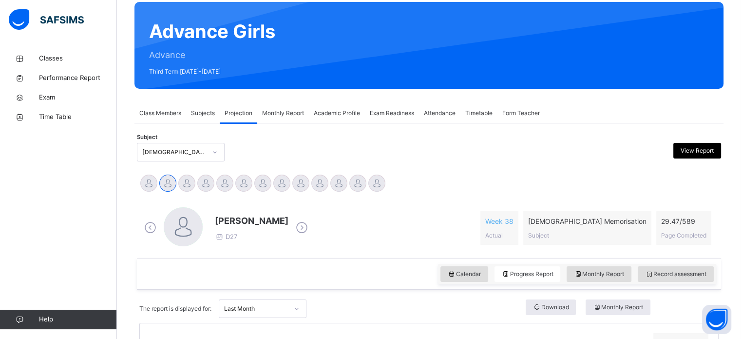
click at [242, 116] on span "Projection" at bounding box center [239, 113] width 28 height 9
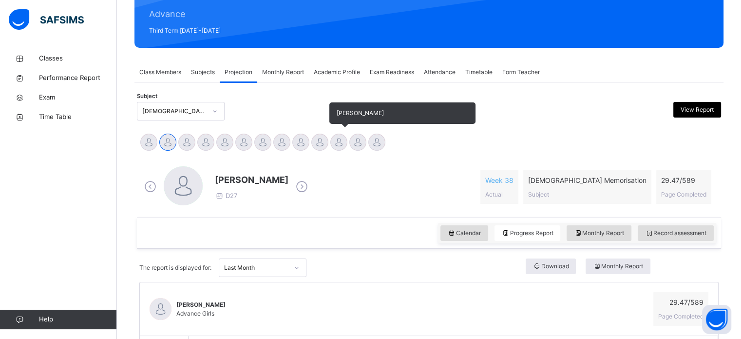
scroll to position [121, 0]
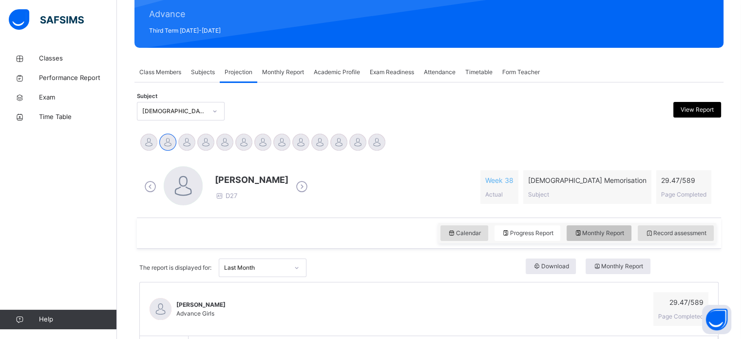
click at [602, 226] on div "Monthly Report" at bounding box center [598, 233] width 65 height 16
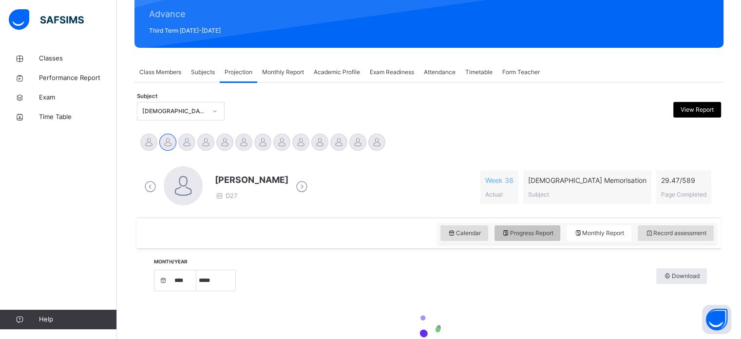
select select "****"
select select "*"
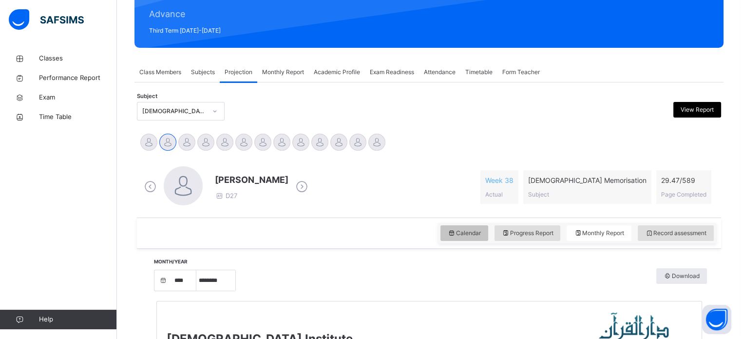
click at [478, 237] on div "Calendar" at bounding box center [464, 233] width 48 height 16
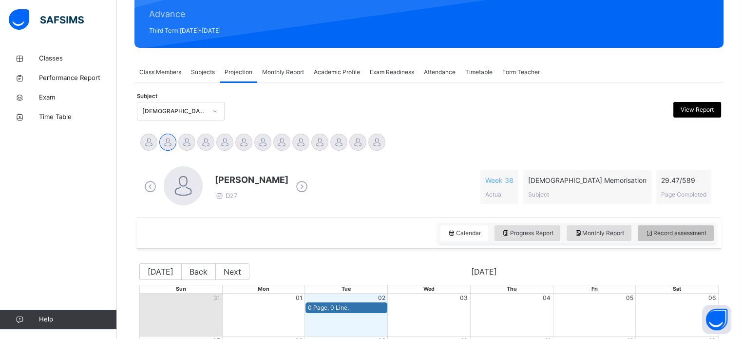
click at [624, 231] on span "Record assessment" at bounding box center [675, 232] width 61 height 9
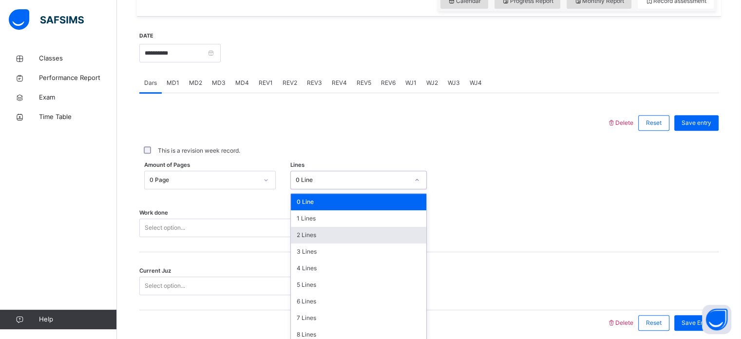
scroll to position [358, 0]
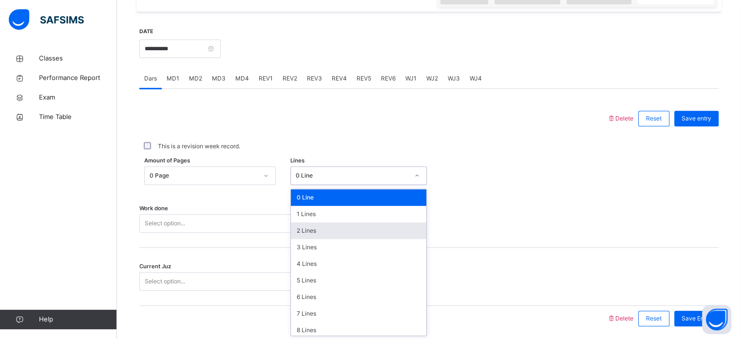
click at [320, 185] on div "option 2 Lines focused, 3 of 16. 16 results available. Use Up and Down to choos…" at bounding box center [358, 175] width 136 height 19
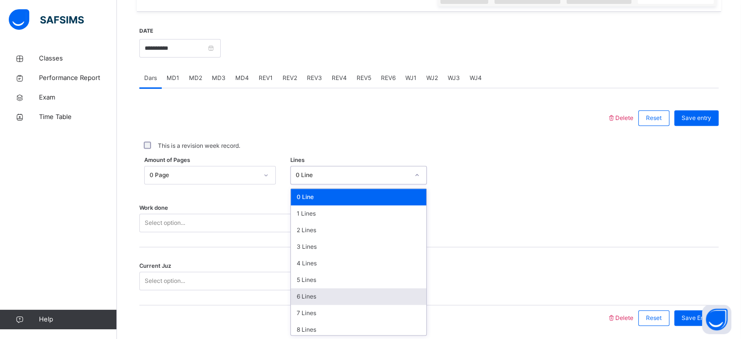
drag, startPoint x: 319, startPoint y: 296, endPoint x: 320, endPoint y: 301, distance: 5.4
click at [320, 283] on div "6 Lines" at bounding box center [358, 296] width 135 height 17
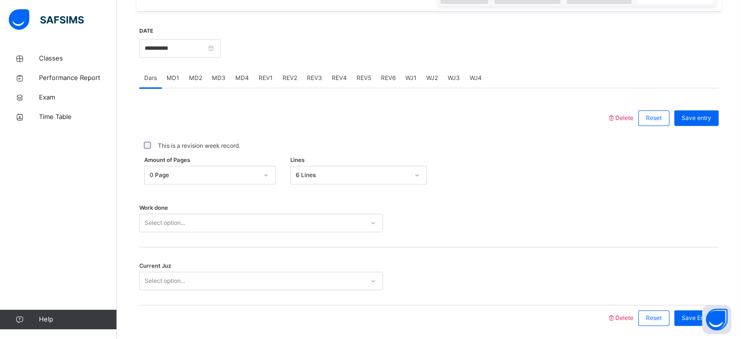
click at [320, 283] on div "Current Juz Select option..." at bounding box center [428, 276] width 579 height 58
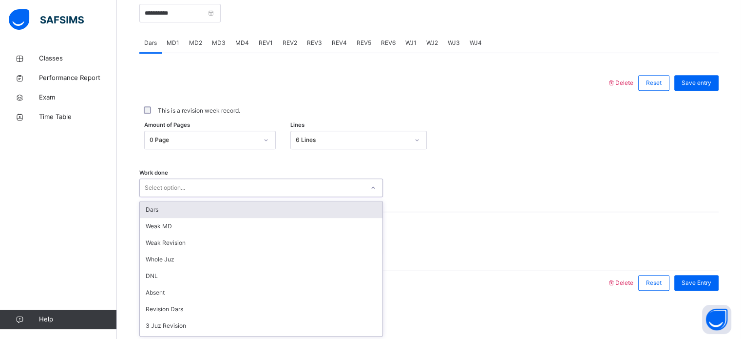
click at [322, 197] on div "option Dars focused, 1 of 14. 14 results available. Use Up and Down to choose o…" at bounding box center [261, 187] width 244 height 19
click at [321, 206] on div "Dars" at bounding box center [261, 209] width 243 height 17
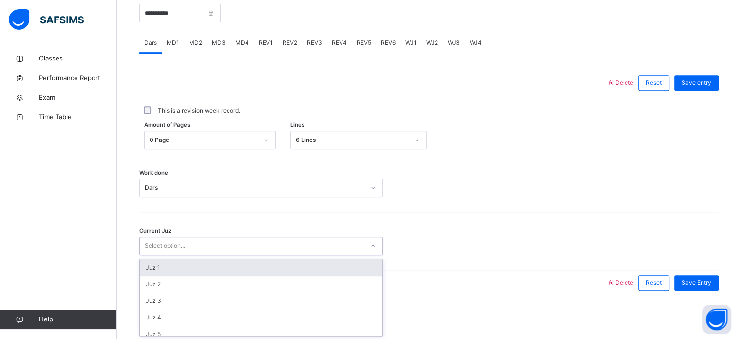
click at [316, 243] on div "Select option..." at bounding box center [252, 245] width 224 height 15
type input "**"
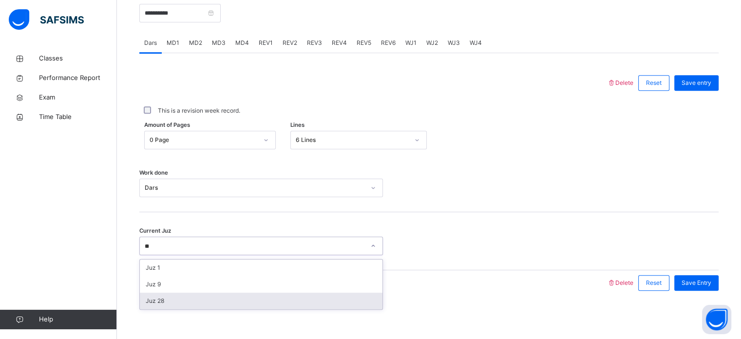
click at [315, 283] on div "Juz 28" at bounding box center [261, 300] width 243 height 17
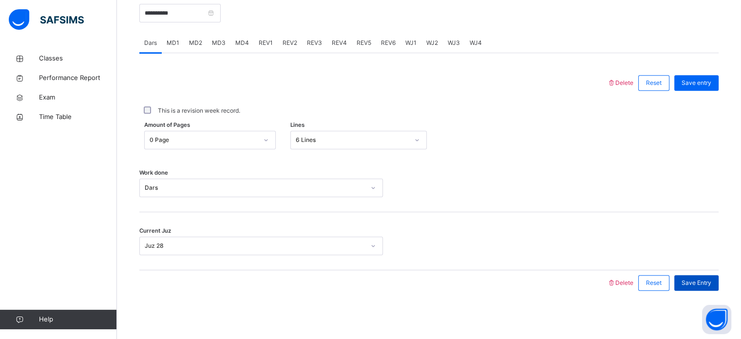
click at [624, 283] on span "Save Entry" at bounding box center [696, 282] width 30 height 9
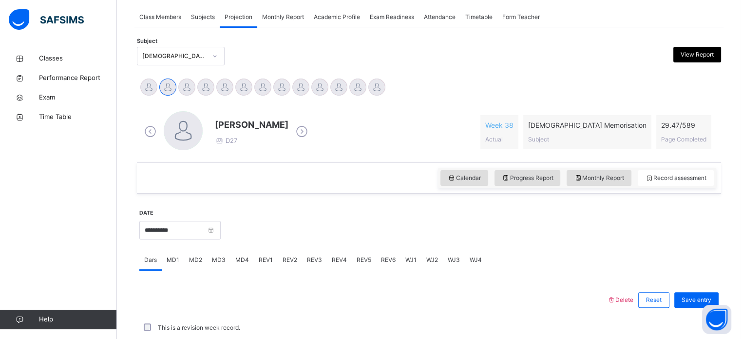
scroll to position [175, 0]
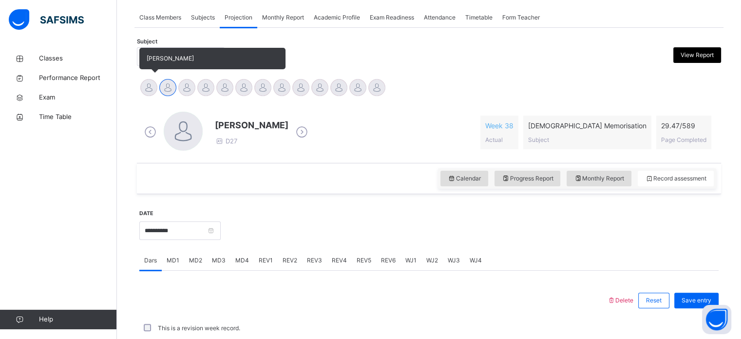
click at [150, 87] on div at bounding box center [148, 87] width 17 height 17
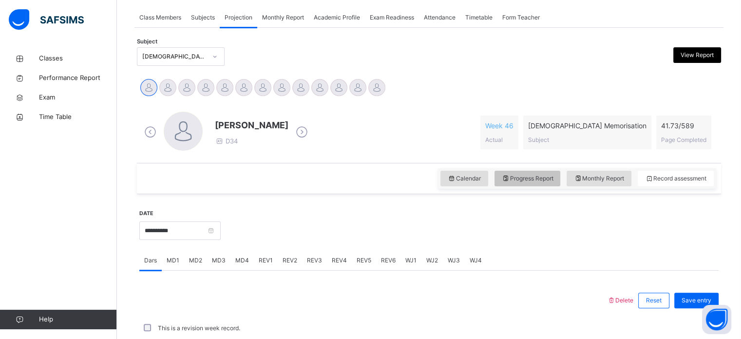
click at [528, 180] on span "Progress Report" at bounding box center [528, 178] width 52 height 9
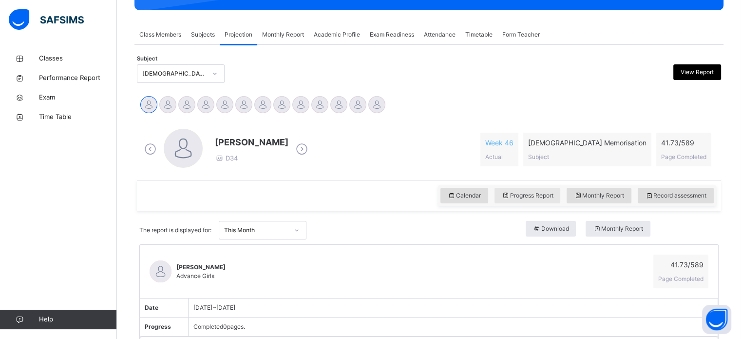
scroll to position [175, 0]
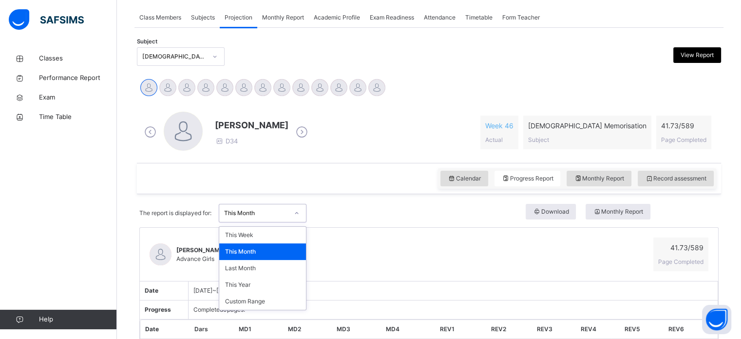
click at [270, 217] on div "This Month" at bounding box center [253, 213] width 68 height 15
click at [256, 283] on div "Custom Range" at bounding box center [262, 301] width 87 height 17
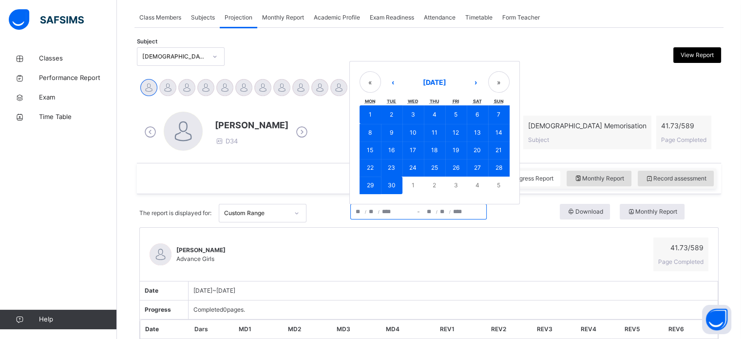
click at [375, 206] on input "*" at bounding box center [372, 211] width 8 height 15
click at [395, 164] on abbr "23" at bounding box center [391, 167] width 7 height 7
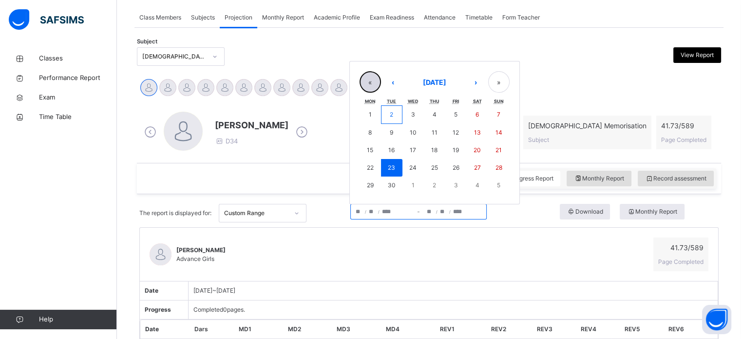
click at [373, 77] on button "«" at bounding box center [369, 81] width 21 height 21
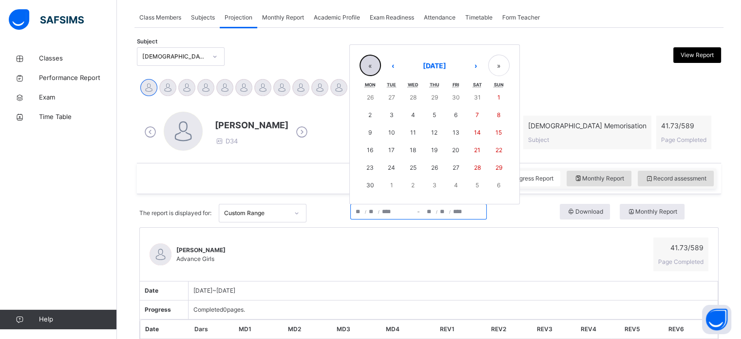
click at [372, 57] on button "«" at bounding box center [369, 65] width 21 height 21
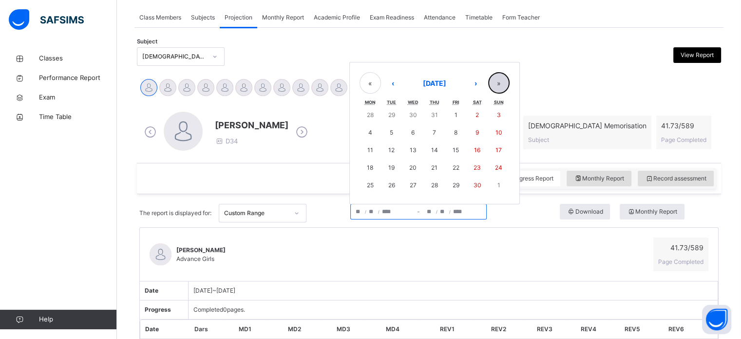
click at [499, 77] on button "»" at bounding box center [498, 82] width 21 height 21
click at [503, 60] on button "»" at bounding box center [498, 65] width 21 height 21
click at [396, 74] on button "‹" at bounding box center [392, 81] width 21 height 21
click at [392, 183] on abbr "26" at bounding box center [391, 184] width 7 height 7
type input "**********"
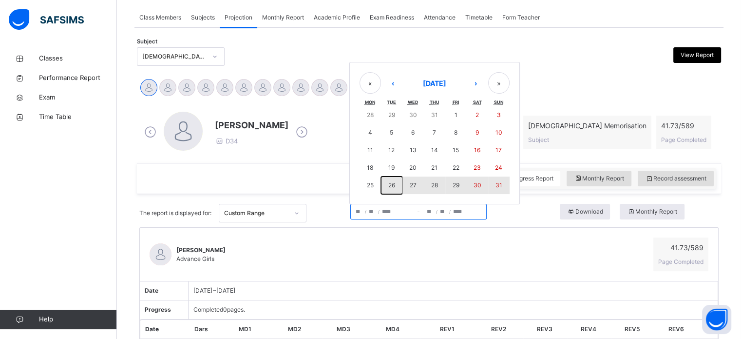
type input "*"
type input "**"
type input "**********"
type input "**"
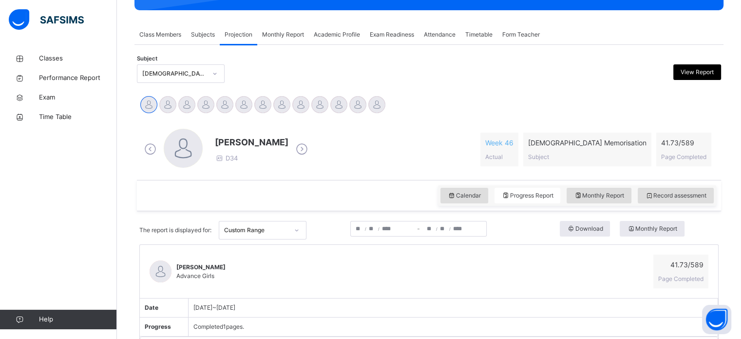
click at [451, 227] on span "/" at bounding box center [449, 229] width 1 height 6
drag, startPoint x: 442, startPoint y: 220, endPoint x: 449, endPoint y: 217, distance: 7.2
click at [449, 217] on div "**********" at bounding box center [428, 230] width 579 height 28
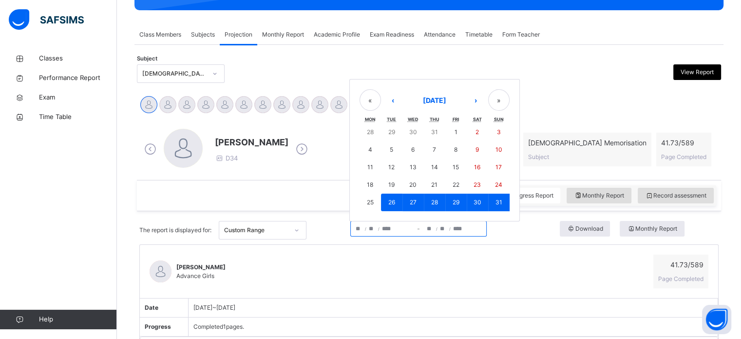
click at [447, 228] on input "**" at bounding box center [443, 228] width 8 height 15
click at [502, 203] on abbr "31" at bounding box center [498, 201] width 7 height 7
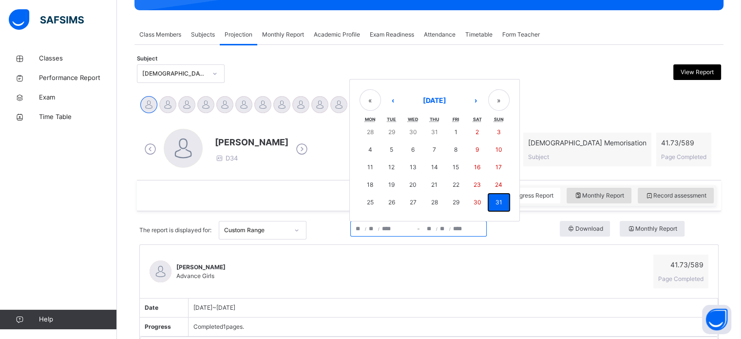
click at [501, 204] on abbr "31" at bounding box center [498, 201] width 7 height 7
type input "**********"
type input "**"
type input "**********"
type input "*"
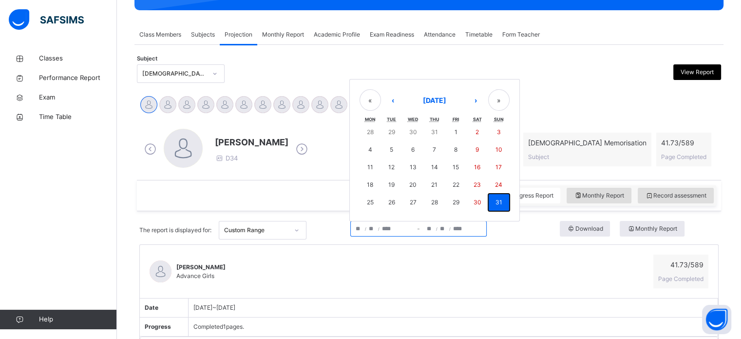
type input "**"
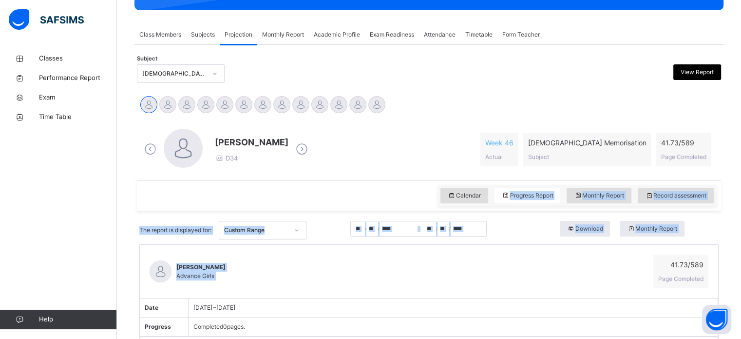
drag, startPoint x: 501, startPoint y: 204, endPoint x: 497, endPoint y: 244, distance: 39.6
click at [497, 244] on div "**********" at bounding box center [429, 264] width 584 height 349
click at [497, 245] on div "[PERSON_NAME] Advance Girls 41.73 / 589 Page Completed" at bounding box center [429, 272] width 578 height 54
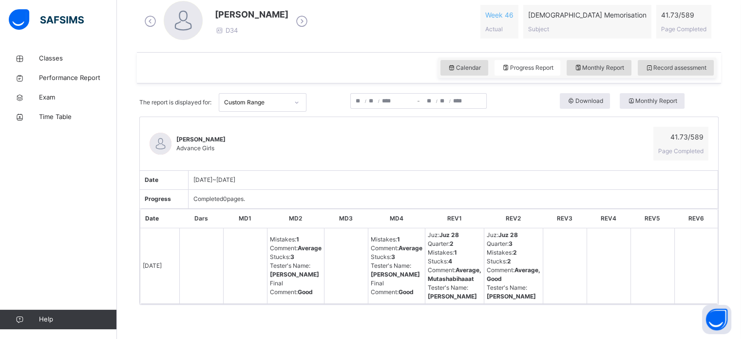
scroll to position [313, 0]
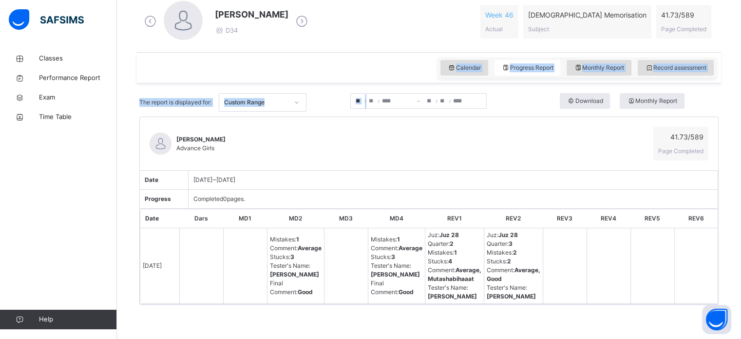
drag, startPoint x: 378, startPoint y: 46, endPoint x: 380, endPoint y: 73, distance: 26.3
click at [380, 73] on div "**********" at bounding box center [429, 136] width 584 height 349
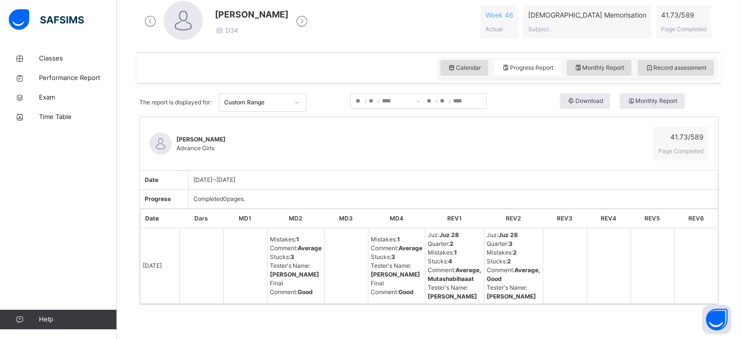
click at [380, 94] on div "**********" at bounding box center [383, 101] width 64 height 15
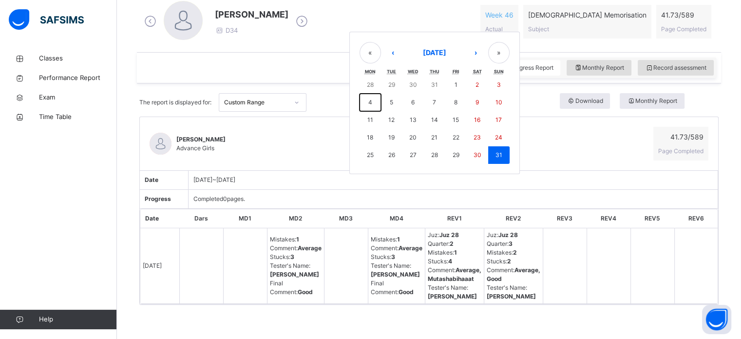
click at [380, 94] on button "4" at bounding box center [369, 103] width 21 height 18
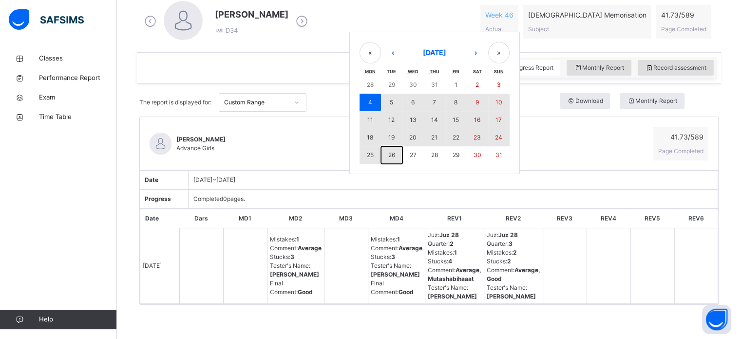
click at [391, 151] on abbr "26" at bounding box center [391, 154] width 7 height 7
type input "**********"
type input "*"
type input "**********"
type input "**"
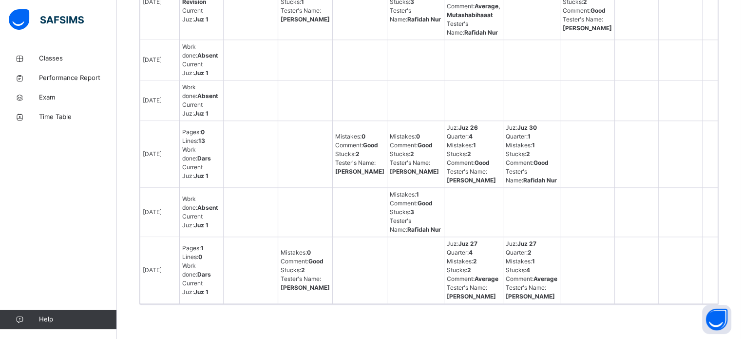
scroll to position [1224, 0]
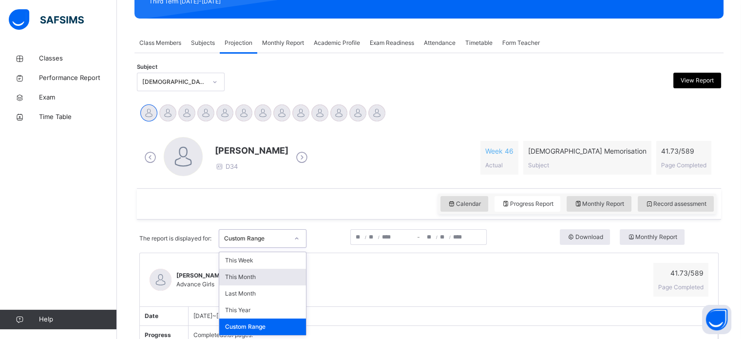
click at [264, 247] on div "option Custom Range, selected. option This Month focused, 2 of 5. 5 results ava…" at bounding box center [263, 238] width 88 height 19
click at [259, 283] on div "Last Month" at bounding box center [262, 293] width 87 height 17
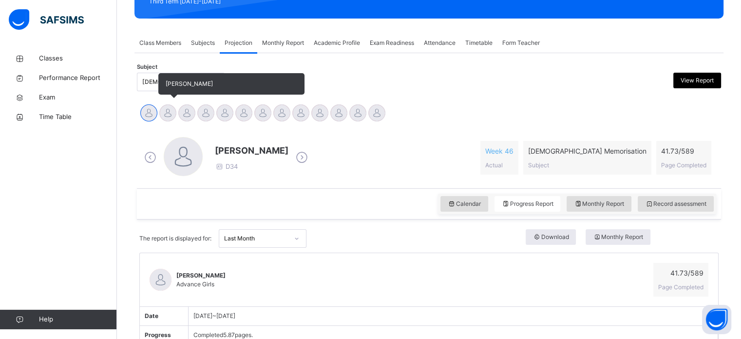
click at [167, 118] on div at bounding box center [167, 112] width 17 height 17
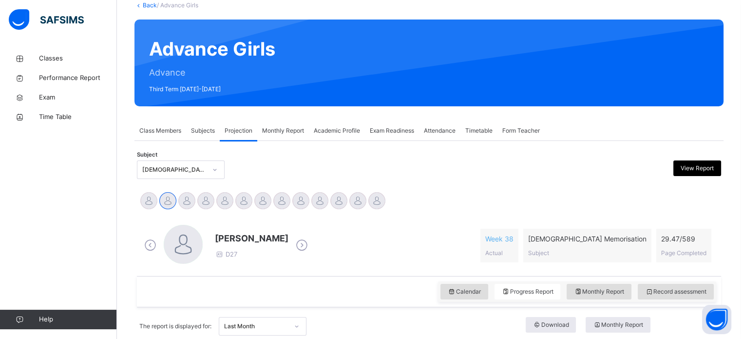
scroll to position [22, 0]
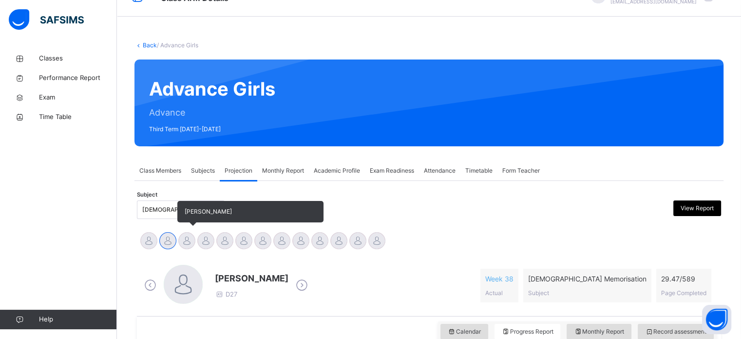
click at [190, 237] on div at bounding box center [186, 240] width 17 height 17
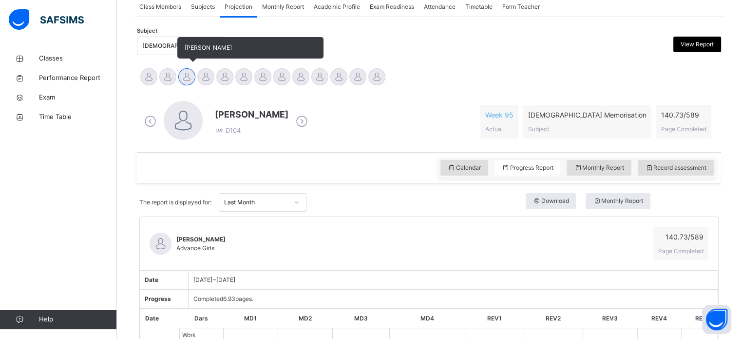
scroll to position [132, 0]
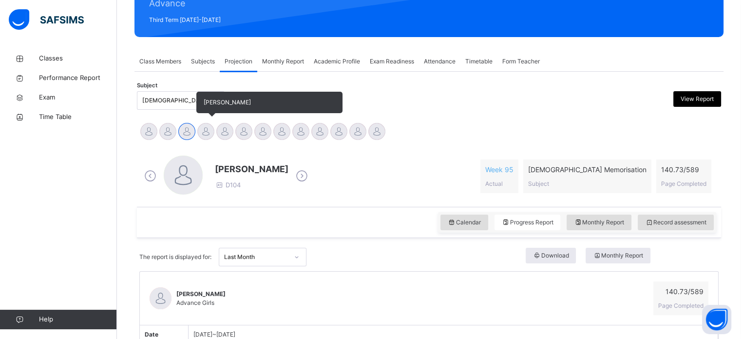
click at [203, 131] on div at bounding box center [205, 131] width 17 height 17
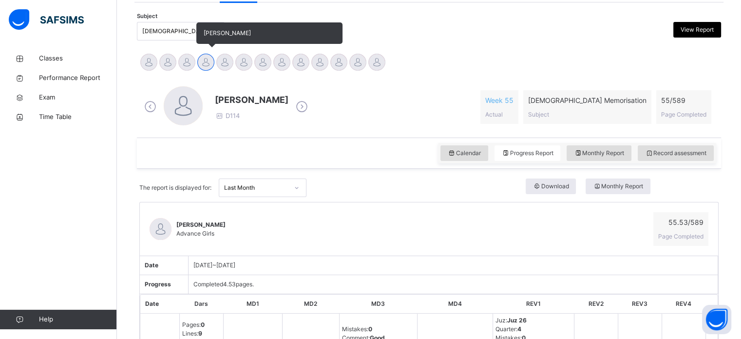
scroll to position [191, 0]
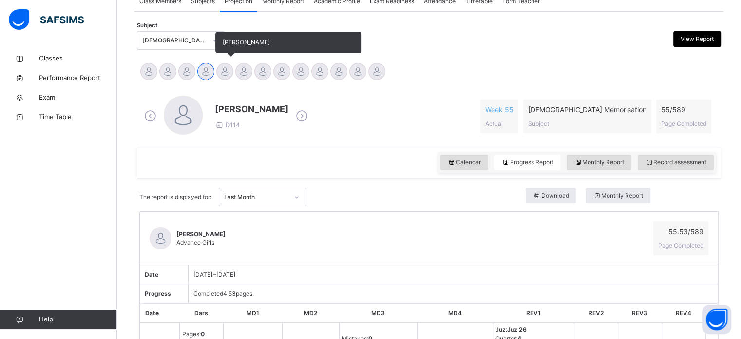
click at [226, 70] on div at bounding box center [224, 71] width 17 height 17
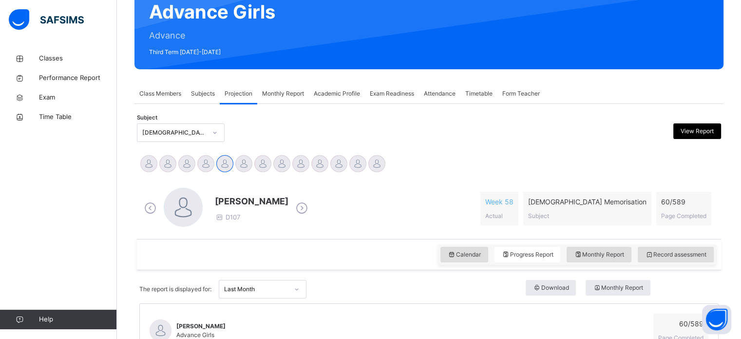
scroll to position [111, 0]
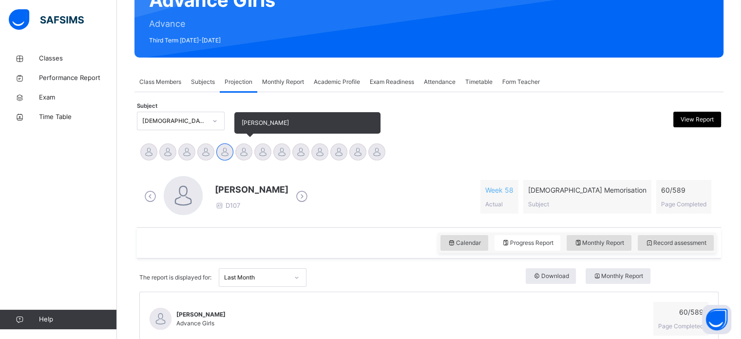
click at [244, 153] on div at bounding box center [243, 151] width 17 height 17
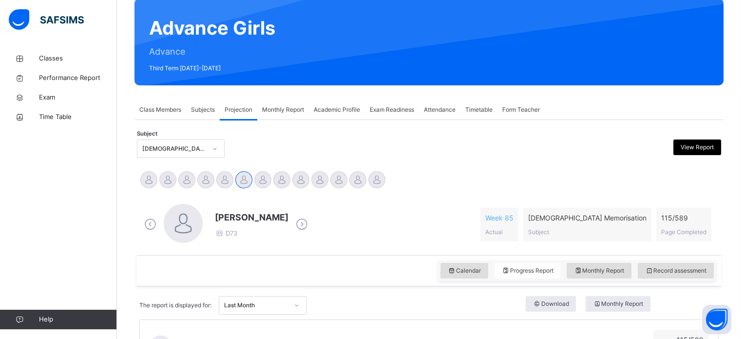
scroll to position [83, 0]
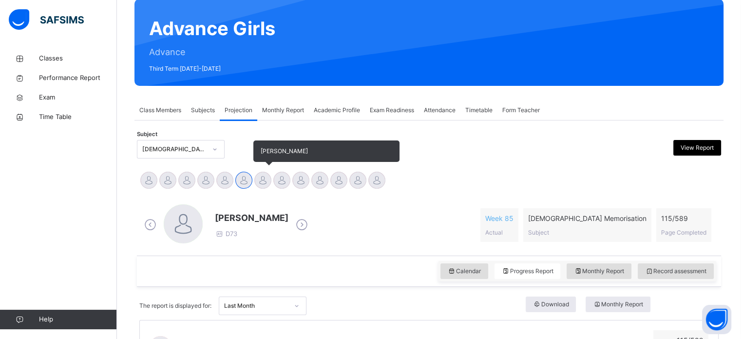
click at [259, 178] on div at bounding box center [262, 179] width 17 height 17
click at [276, 179] on div at bounding box center [281, 179] width 17 height 17
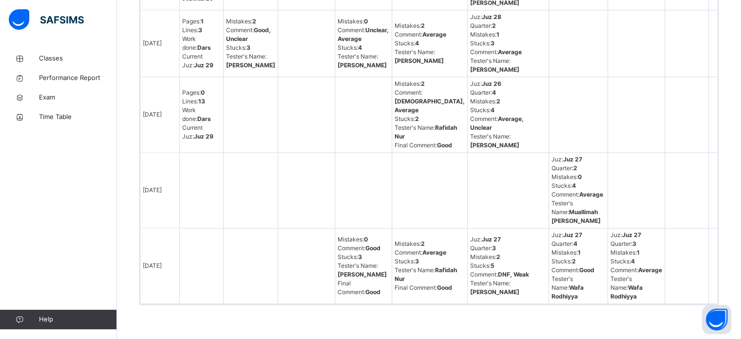
scroll to position [1574, 0]
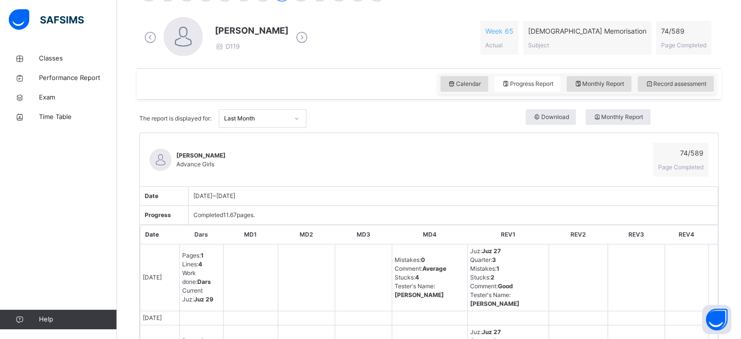
scroll to position [0, 0]
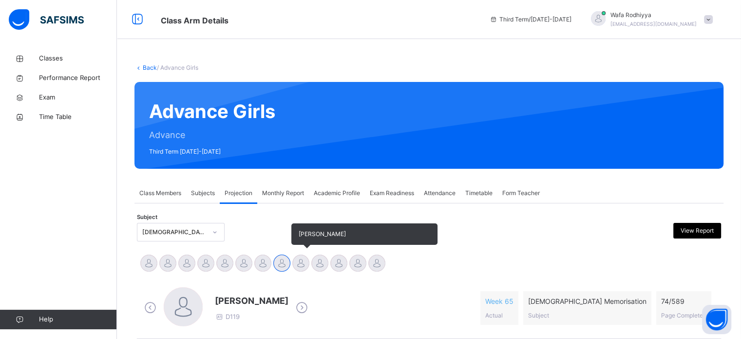
click at [296, 264] on div at bounding box center [300, 262] width 17 height 17
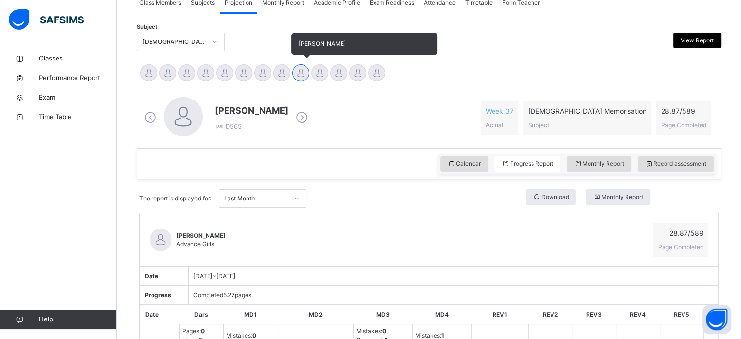
scroll to position [136, 0]
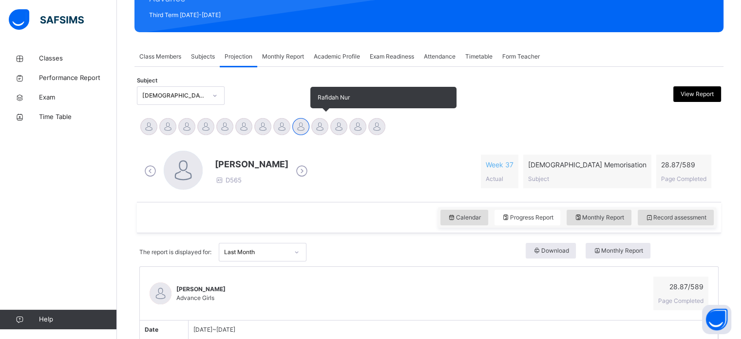
click at [318, 124] on div at bounding box center [319, 126] width 17 height 17
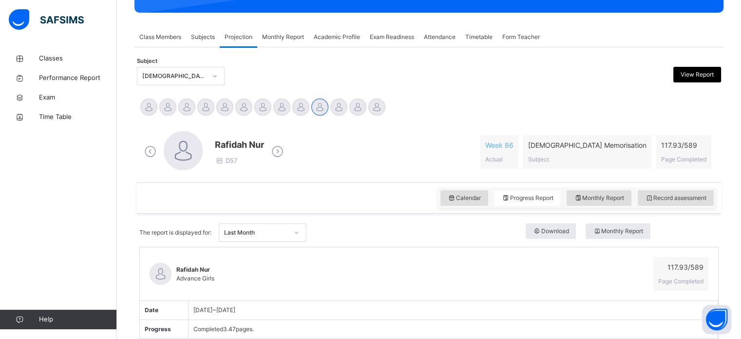
scroll to position [151, 0]
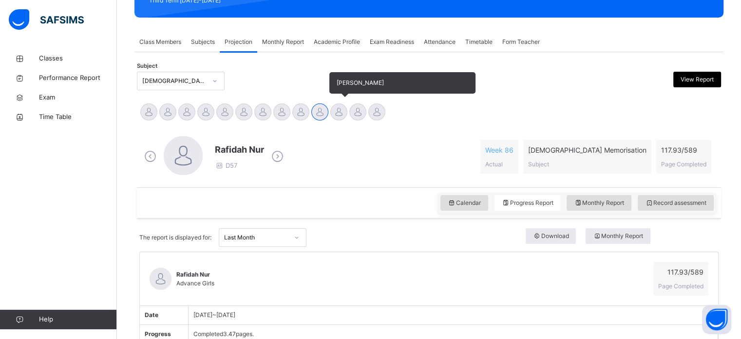
click at [337, 113] on div at bounding box center [338, 111] width 17 height 17
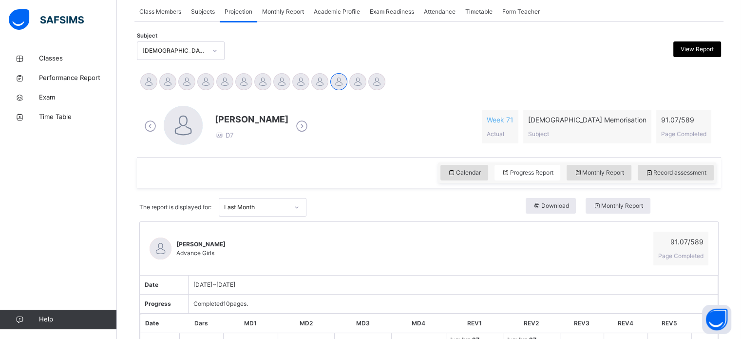
scroll to position [178, 0]
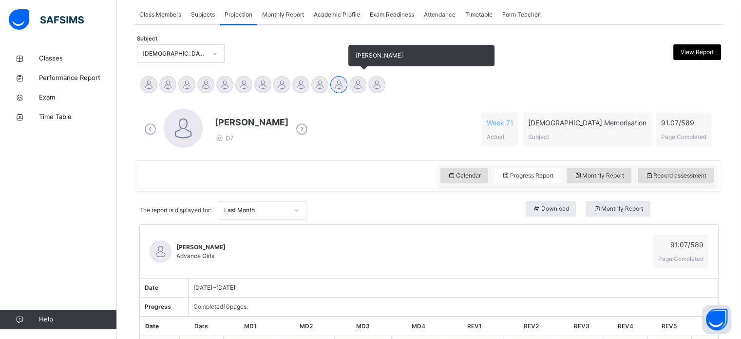
click at [354, 81] on div at bounding box center [357, 84] width 17 height 17
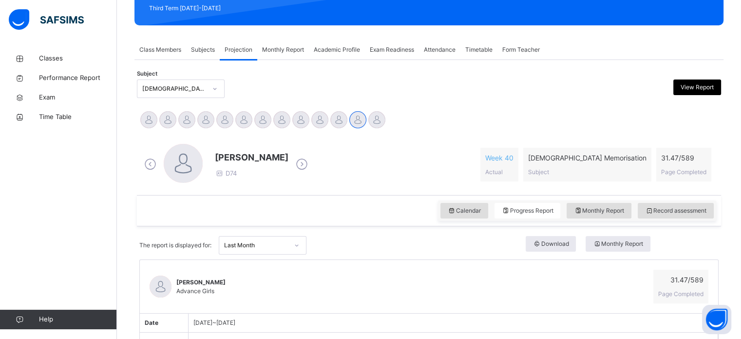
scroll to position [77, 0]
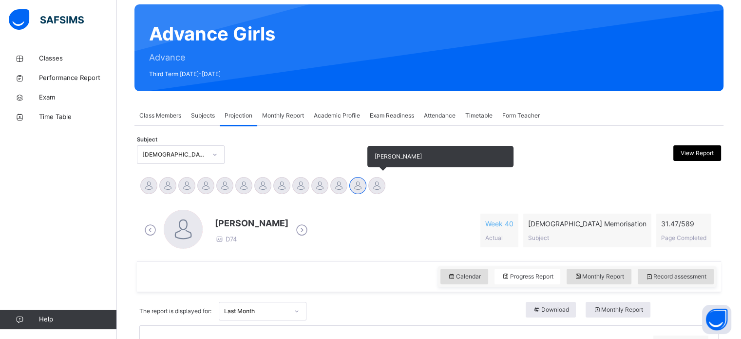
click at [378, 182] on div at bounding box center [376, 185] width 17 height 17
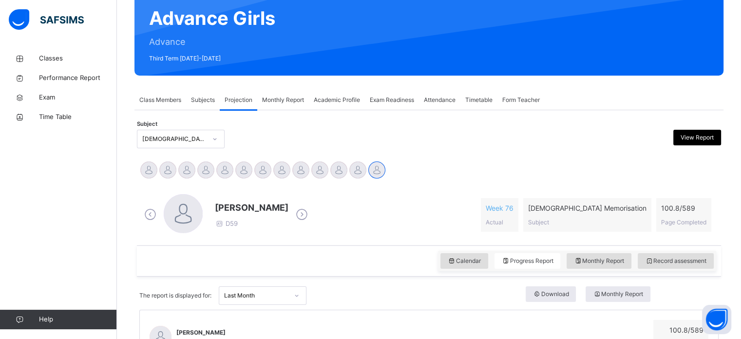
scroll to position [123, 0]
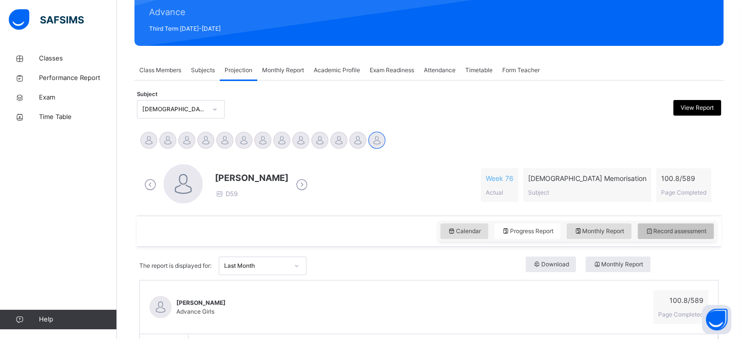
click at [624, 230] on span "Record assessment" at bounding box center [675, 230] width 61 height 9
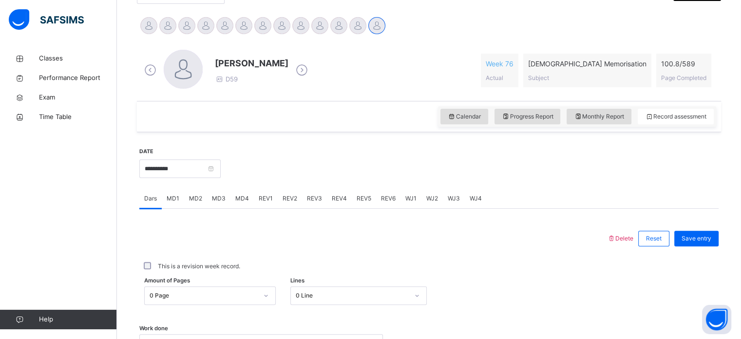
scroll to position [269, 0]
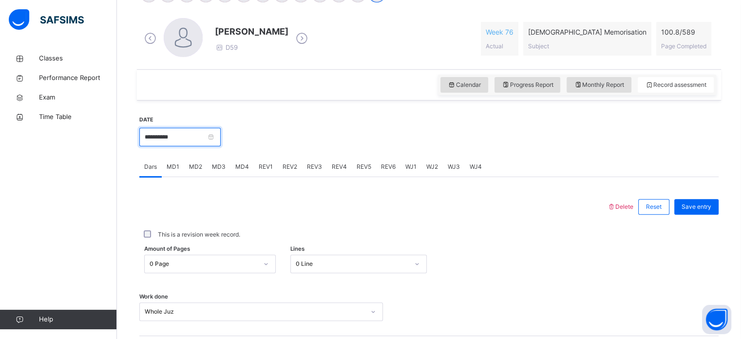
click at [216, 134] on input "**********" at bounding box center [179, 137] width 81 height 19
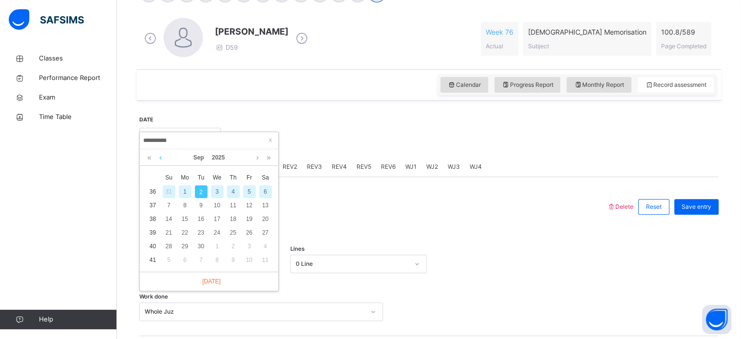
click at [160, 153] on link at bounding box center [160, 157] width 7 height 17
click at [168, 256] on div "31" at bounding box center [169, 259] width 13 height 13
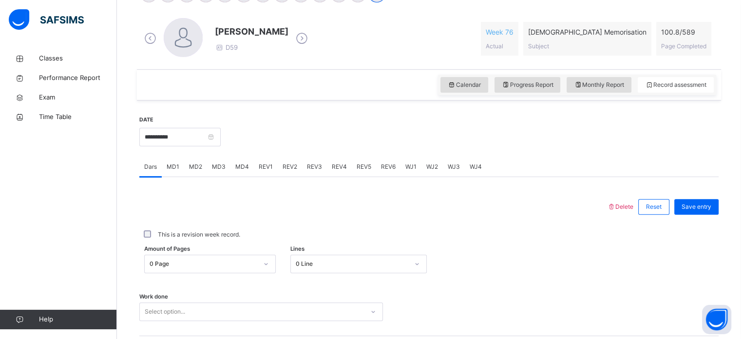
scroll to position [393, 0]
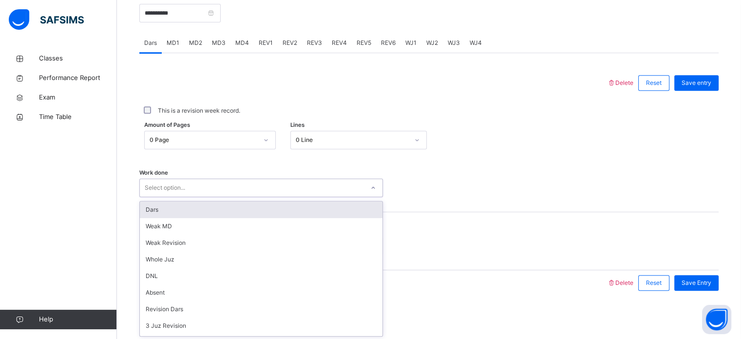
click at [290, 184] on div "Select option..." at bounding box center [252, 187] width 224 height 15
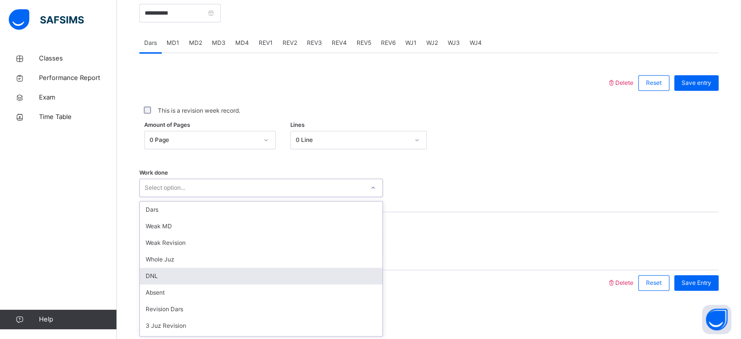
click at [170, 271] on div "DNL" at bounding box center [261, 275] width 243 height 17
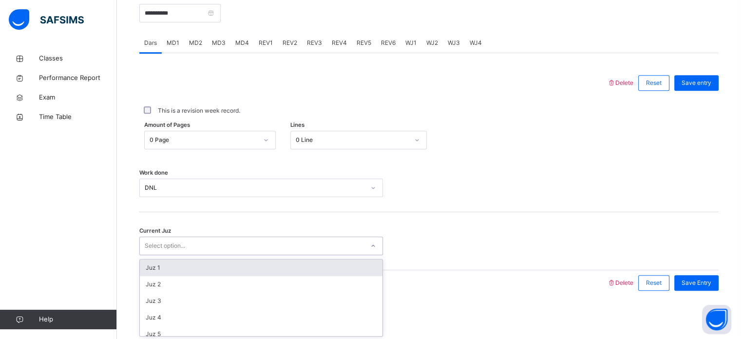
click at [183, 244] on div "Select option..." at bounding box center [165, 245] width 40 height 19
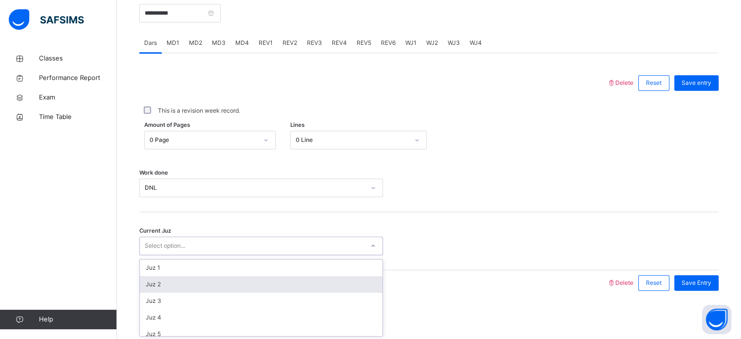
click at [156, 283] on div "Juz 2" at bounding box center [261, 284] width 243 height 17
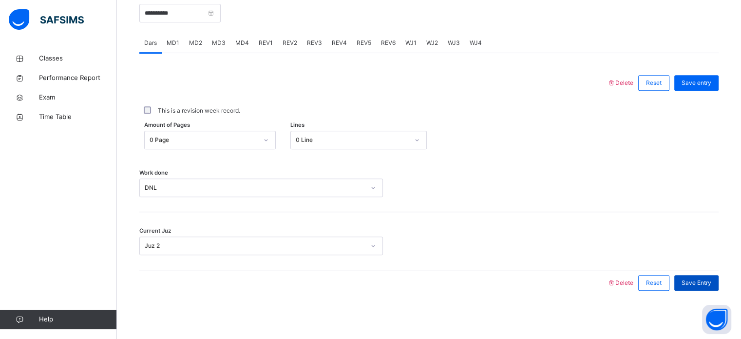
click at [624, 275] on div "Save Entry" at bounding box center [696, 283] width 44 height 16
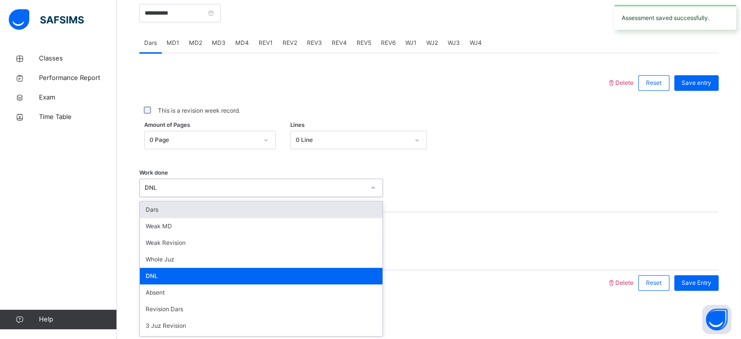
click at [354, 187] on div "DNL" at bounding box center [255, 187] width 220 height 9
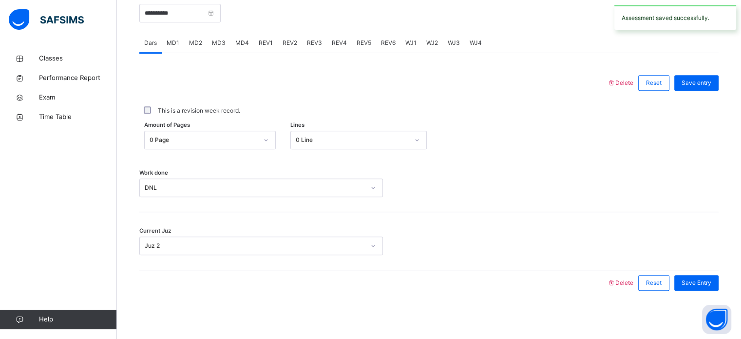
click at [622, 82] on span "Delete" at bounding box center [620, 82] width 26 height 7
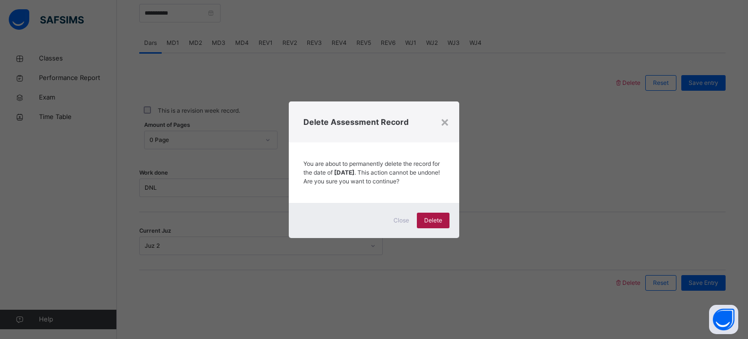
click at [433, 221] on span "Delete" at bounding box center [433, 220] width 18 height 9
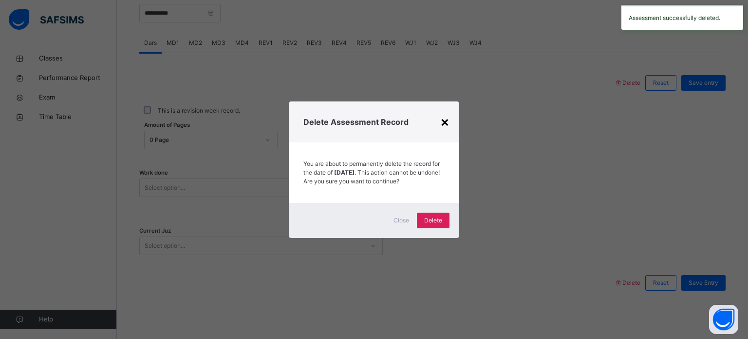
click at [446, 116] on div "×" at bounding box center [444, 121] width 9 height 20
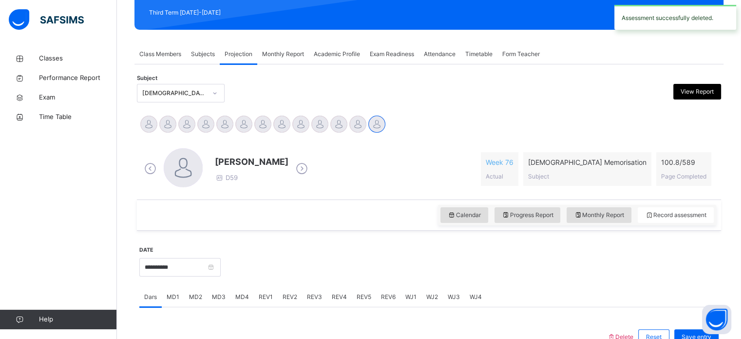
scroll to position [137, 0]
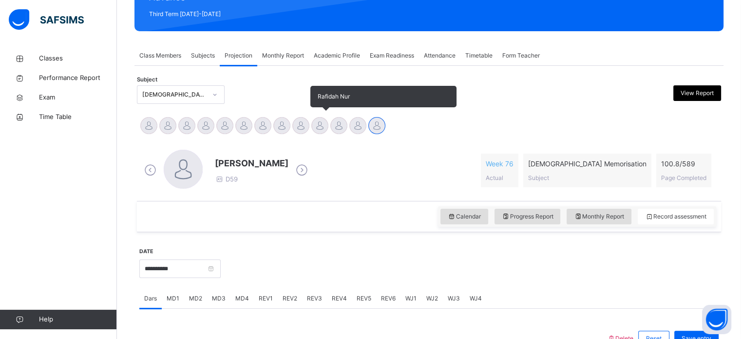
click at [320, 121] on div at bounding box center [319, 125] width 17 height 17
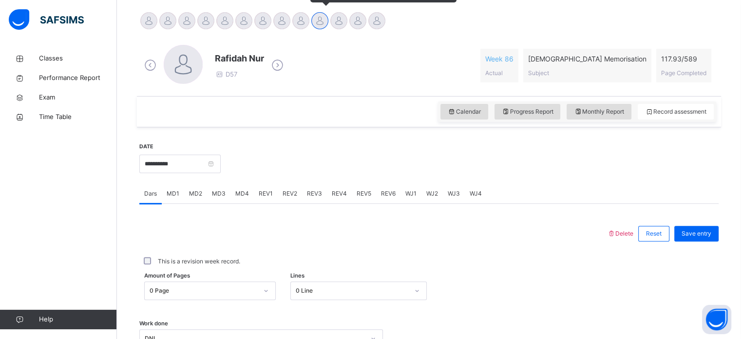
scroll to position [262, 0]
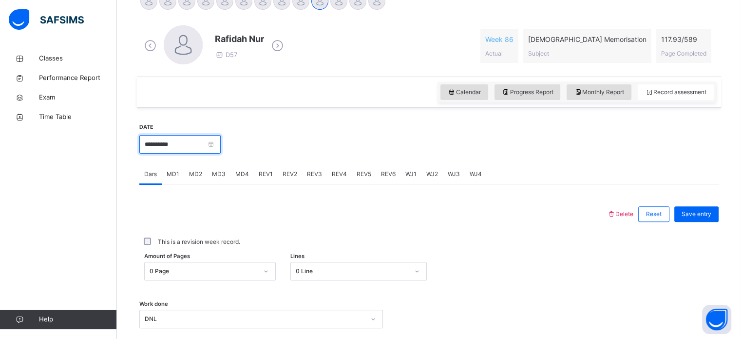
click at [150, 143] on input "**********" at bounding box center [179, 144] width 81 height 19
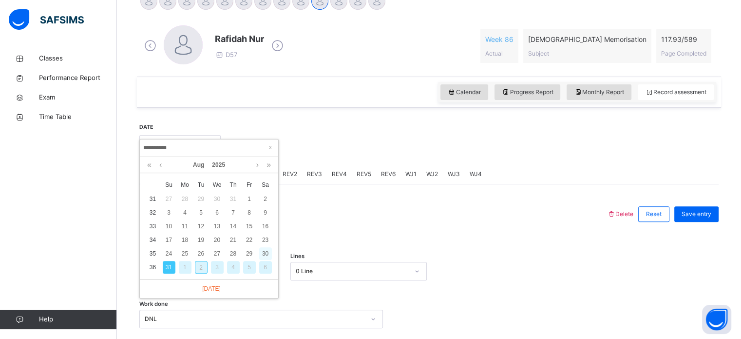
click at [263, 253] on div "30" at bounding box center [265, 253] width 13 height 13
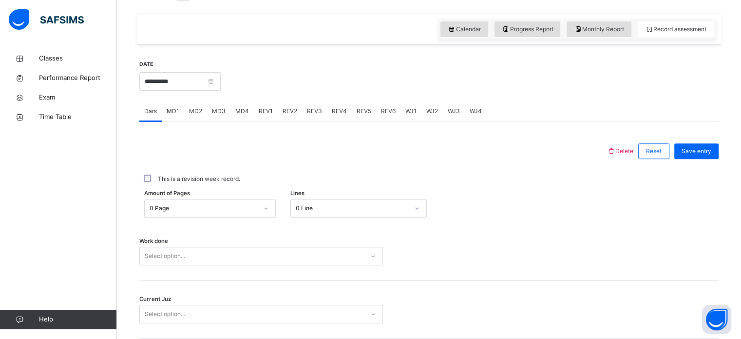
scroll to position [393, 0]
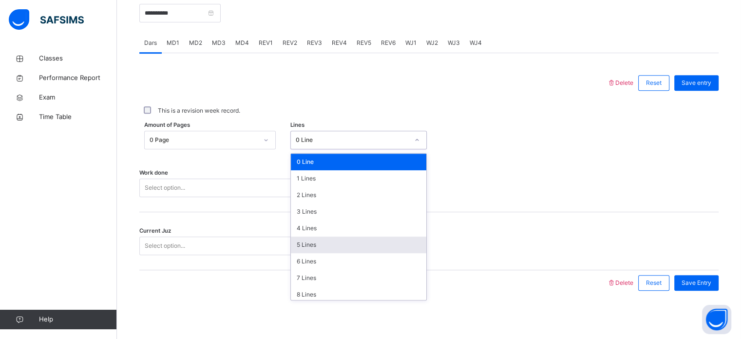
click at [297, 241] on div "5 Lines" at bounding box center [358, 244] width 135 height 17
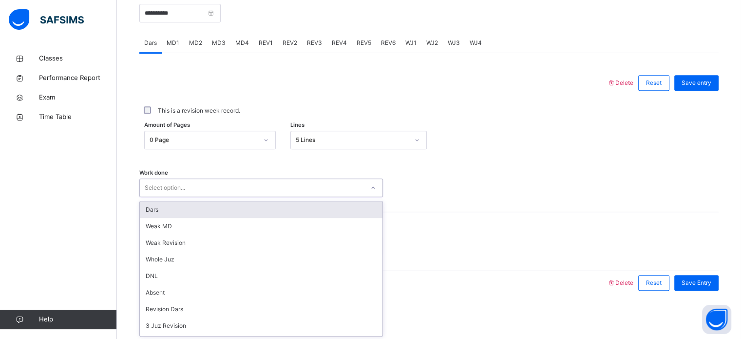
click at [147, 212] on div "Dars" at bounding box center [261, 209] width 243 height 17
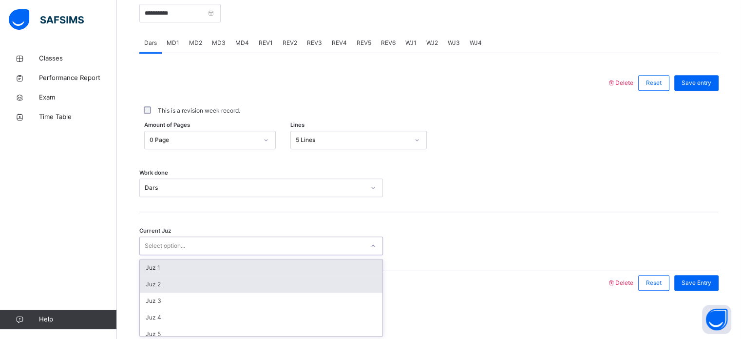
click at [150, 280] on div "Juz 2" at bounding box center [261, 284] width 243 height 17
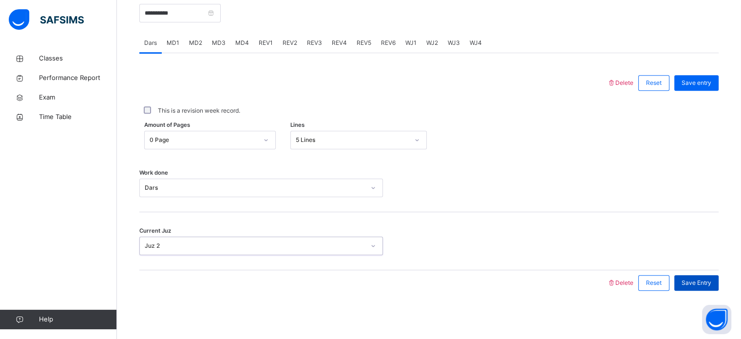
click at [624, 276] on div "Save Entry" at bounding box center [696, 283] width 44 height 16
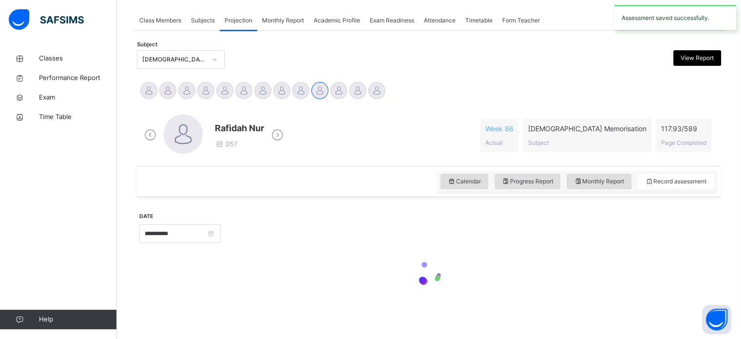
scroll to position [172, 0]
click at [157, 234] on input "**********" at bounding box center [179, 234] width 81 height 19
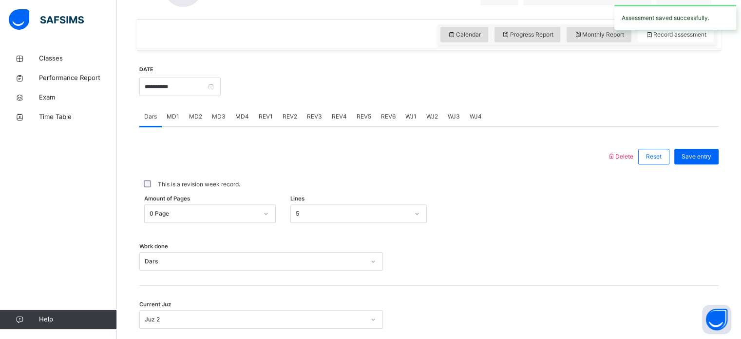
scroll to position [320, 0]
click at [149, 86] on input "**********" at bounding box center [179, 86] width 81 height 19
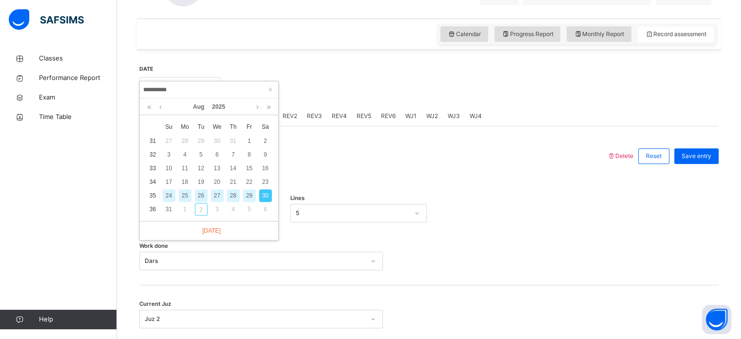
click at [231, 194] on div "28" at bounding box center [233, 195] width 13 height 13
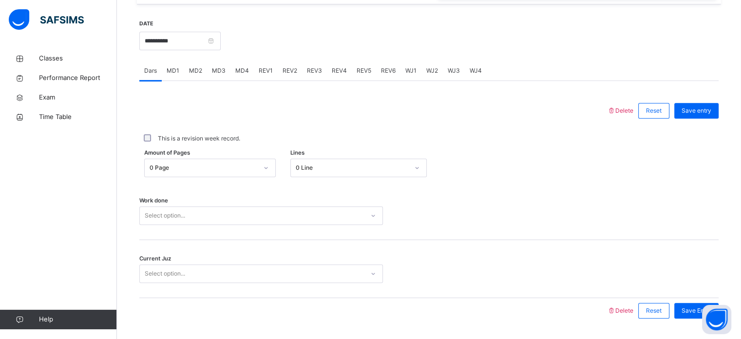
scroll to position [393, 0]
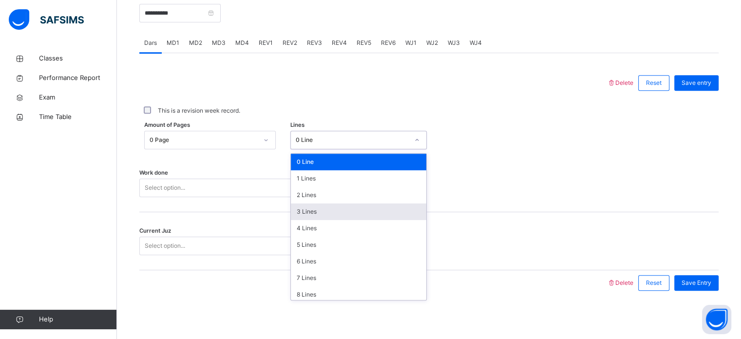
click at [298, 208] on div "3 Lines" at bounding box center [358, 211] width 135 height 17
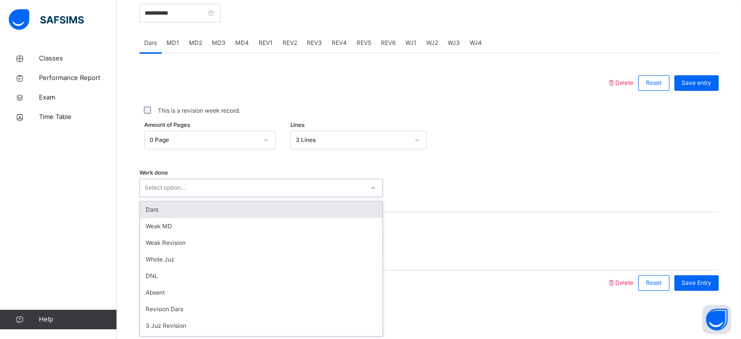
click at [140, 207] on div "Dars" at bounding box center [261, 209] width 243 height 17
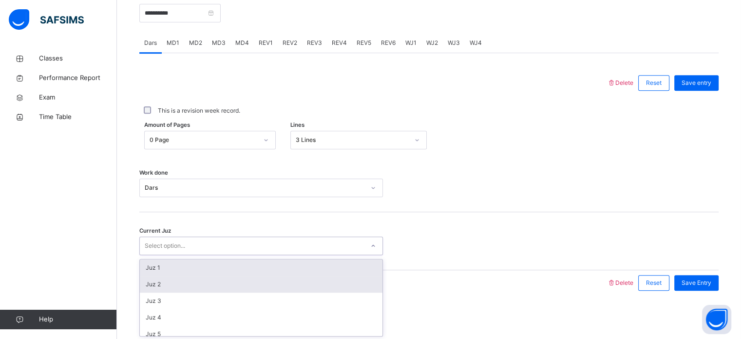
click at [148, 283] on div "Juz 2" at bounding box center [261, 284] width 243 height 17
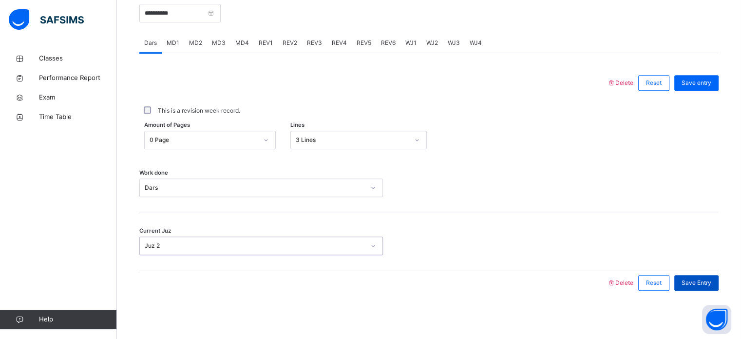
click at [624, 283] on div "Save Entry" at bounding box center [696, 283] width 44 height 16
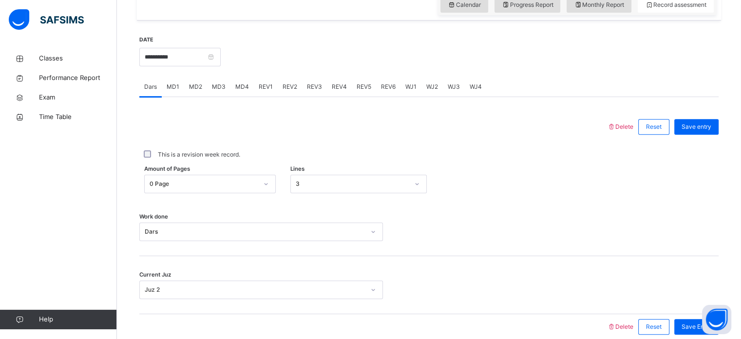
scroll to position [344, 0]
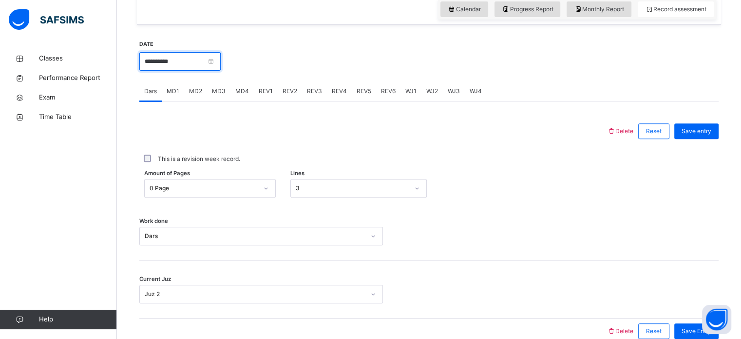
click at [193, 55] on input "**********" at bounding box center [179, 61] width 81 height 19
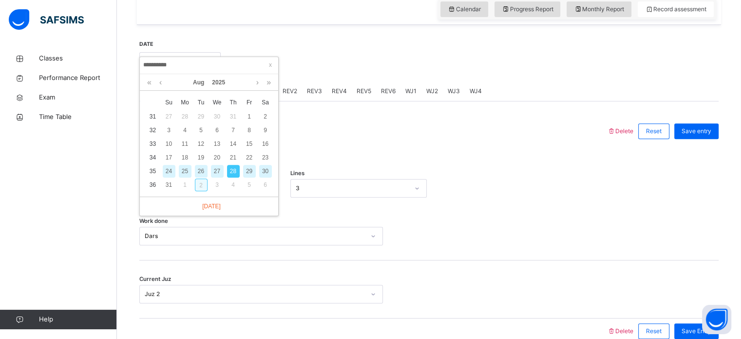
click at [205, 184] on div "2" at bounding box center [201, 184] width 13 height 13
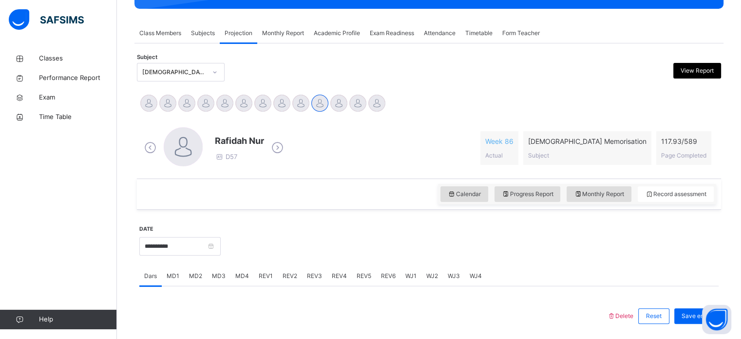
scroll to position [158, 0]
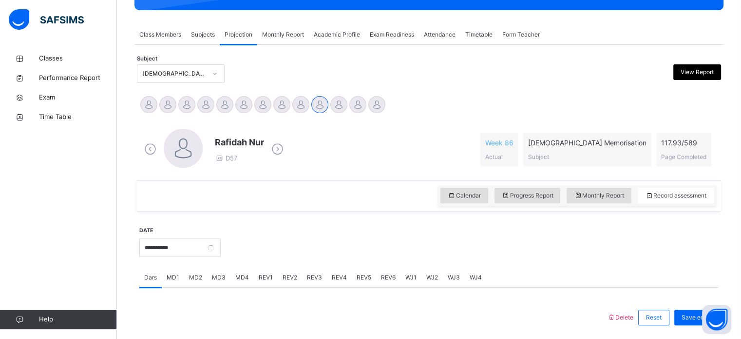
click at [151, 89] on div "**********" at bounding box center [429, 318] width 584 height 461
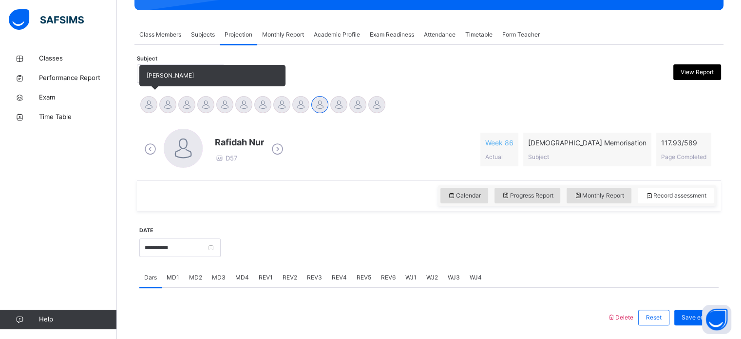
click at [146, 111] on div at bounding box center [148, 104] width 17 height 17
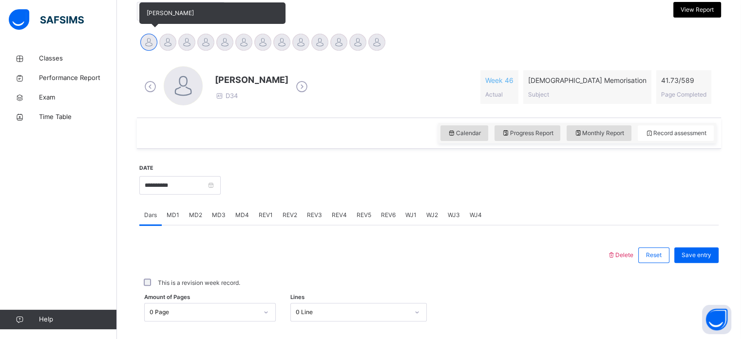
scroll to position [393, 0]
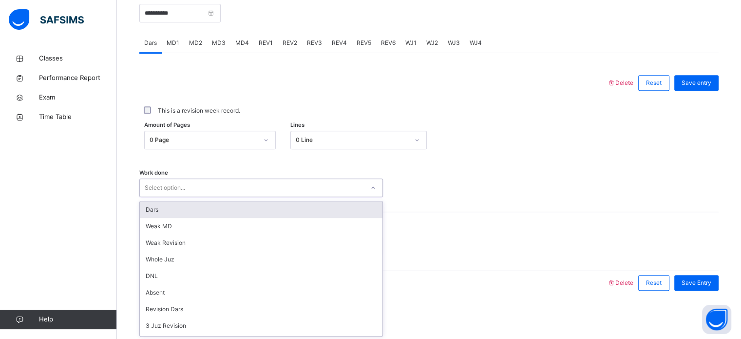
click at [200, 190] on div "Select option..." at bounding box center [252, 187] width 224 height 15
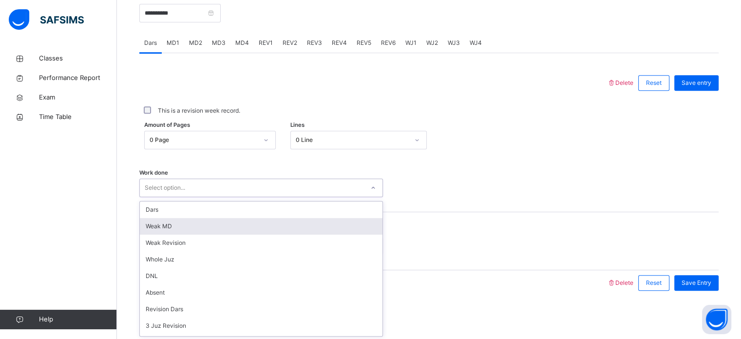
click at [197, 227] on div "Weak MD" at bounding box center [261, 226] width 243 height 17
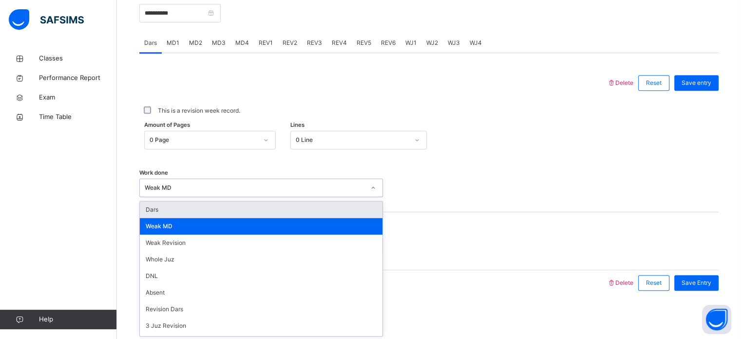
click at [192, 187] on div "Weak MD" at bounding box center [255, 187] width 220 height 9
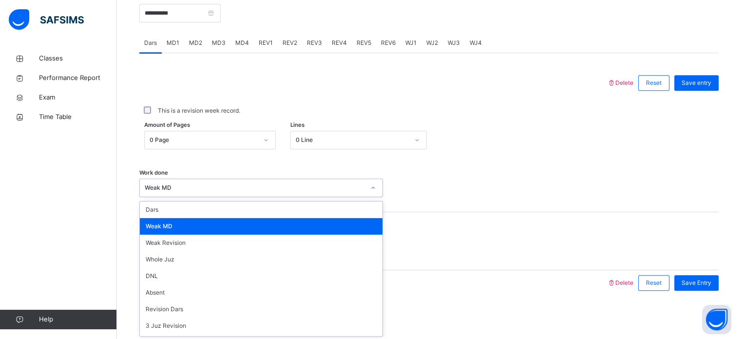
click at [191, 225] on div "Weak MD" at bounding box center [261, 226] width 243 height 17
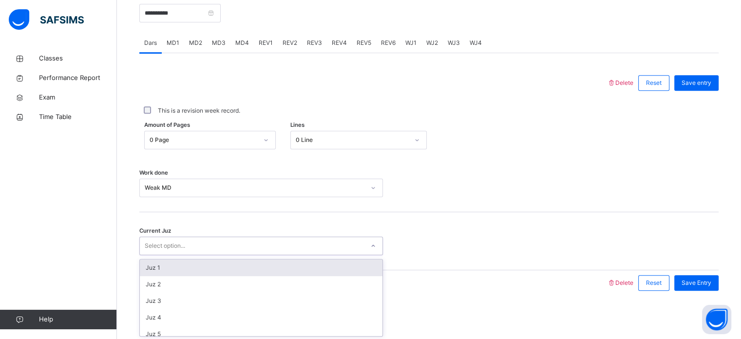
click at [196, 249] on div "Select option..." at bounding box center [252, 245] width 224 height 15
click at [197, 264] on div "Juz 1" at bounding box center [261, 267] width 243 height 17
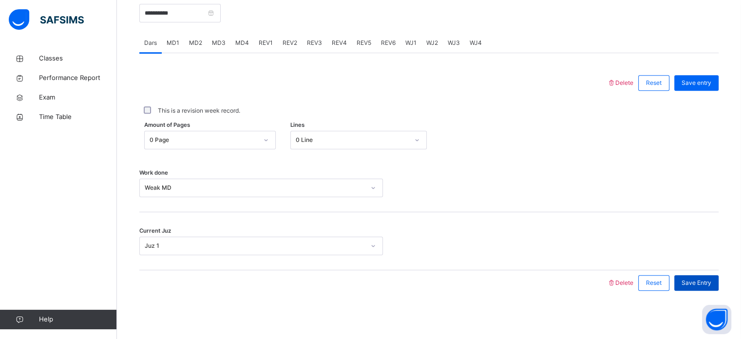
click at [624, 283] on span "Save Entry" at bounding box center [696, 282] width 30 height 9
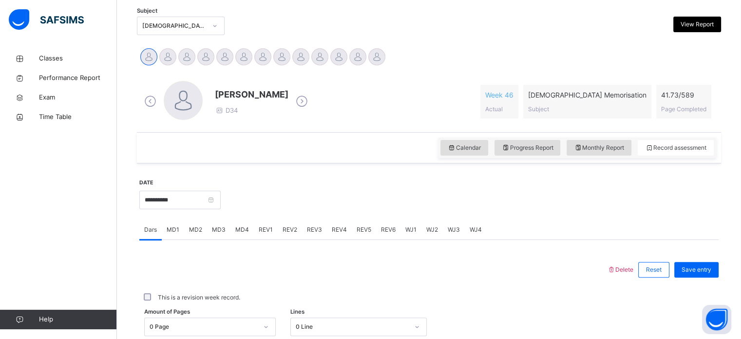
scroll to position [206, 0]
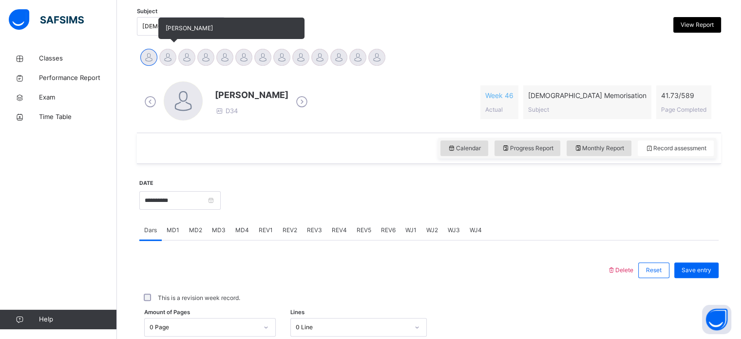
click at [168, 56] on div at bounding box center [167, 57] width 17 height 17
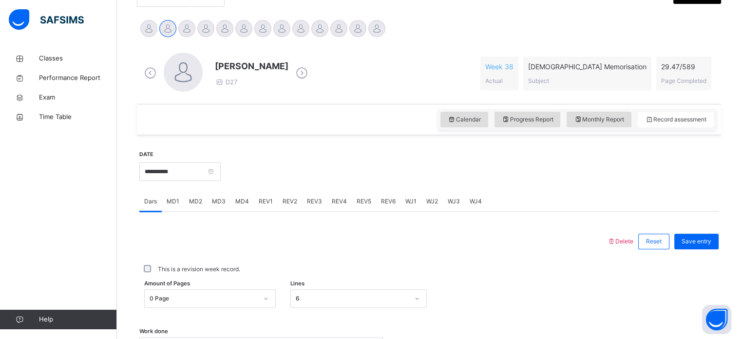
scroll to position [232, 0]
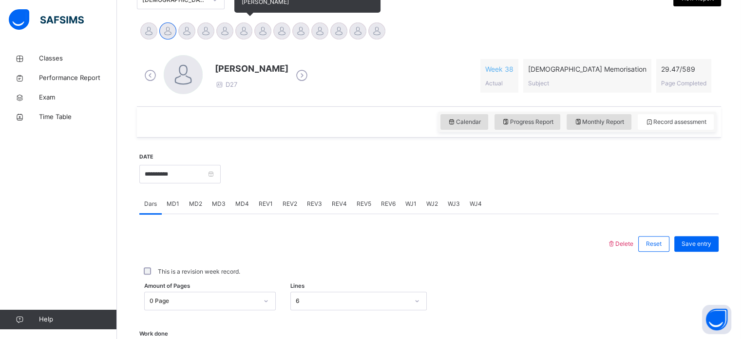
click at [249, 28] on div at bounding box center [243, 30] width 17 height 17
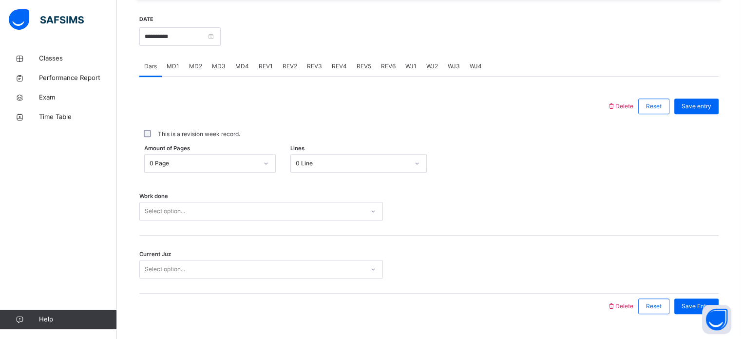
scroll to position [354, 0]
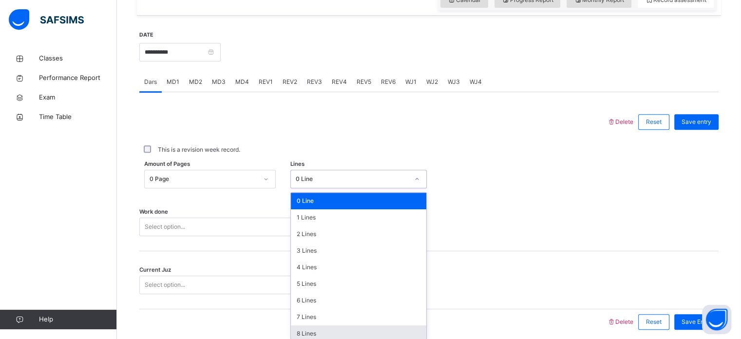
click at [302, 283] on div "8 Lines" at bounding box center [358, 333] width 135 height 17
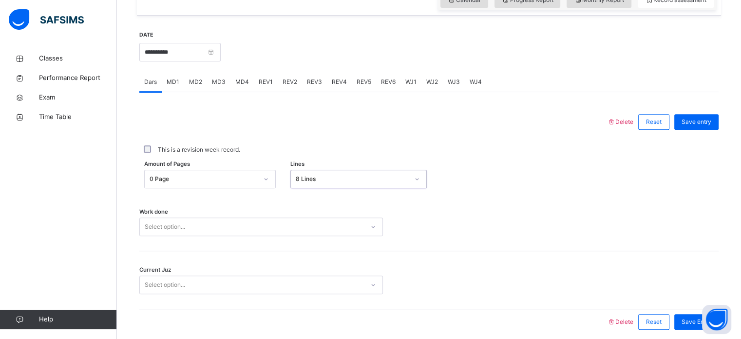
scroll to position [393, 0]
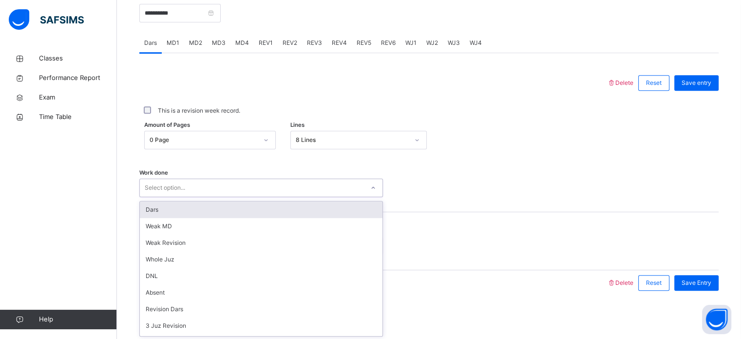
click at [162, 214] on div "Dars" at bounding box center [261, 209] width 243 height 17
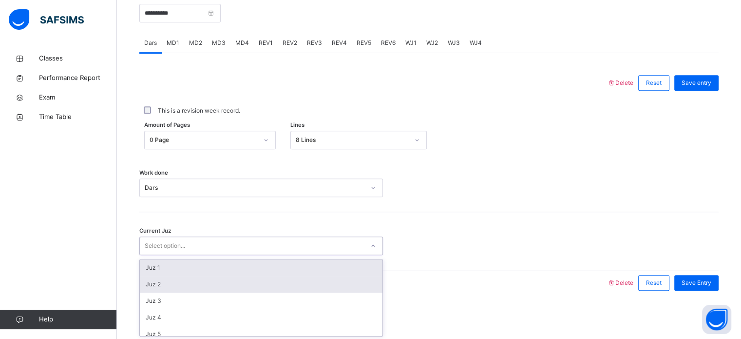
click at [156, 283] on div "Juz 2" at bounding box center [261, 284] width 243 height 17
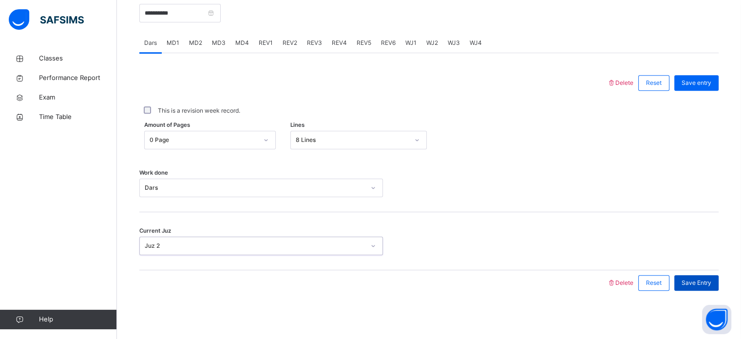
click at [624, 283] on div "Save Entry" at bounding box center [696, 283] width 44 height 16
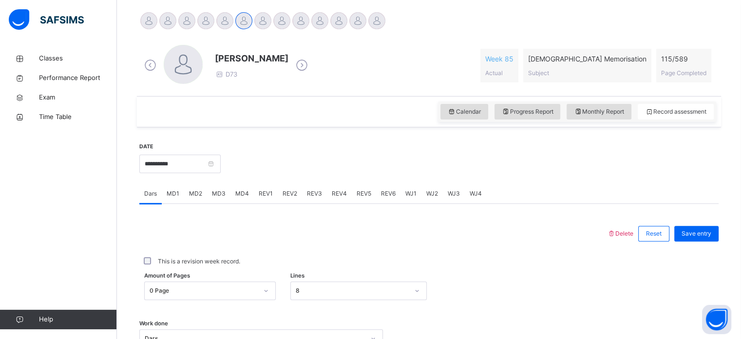
scroll to position [258, 0]
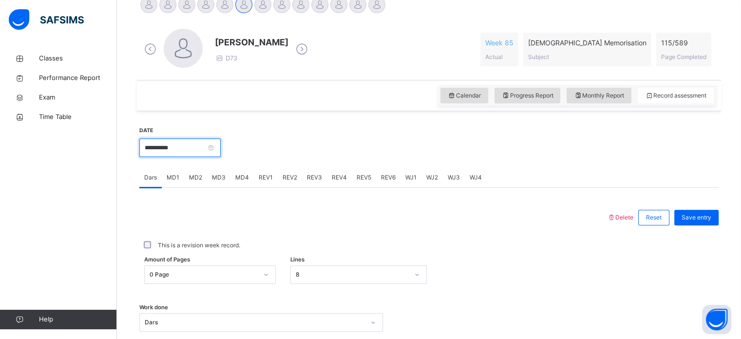
click at [213, 140] on input "**********" at bounding box center [179, 147] width 81 height 19
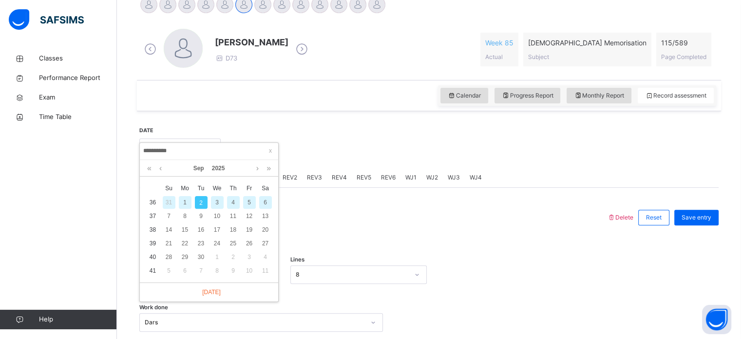
click at [169, 203] on div "31" at bounding box center [169, 202] width 13 height 13
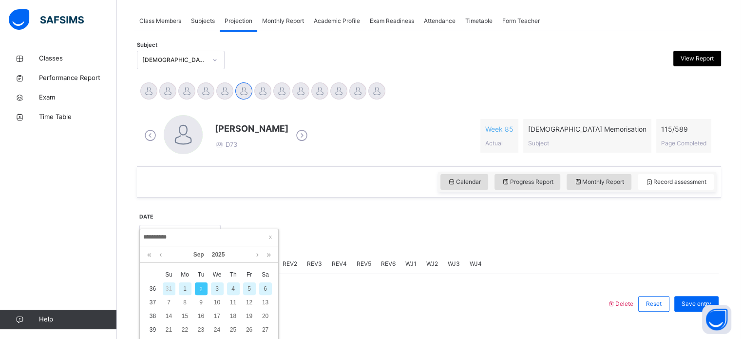
type input "**********"
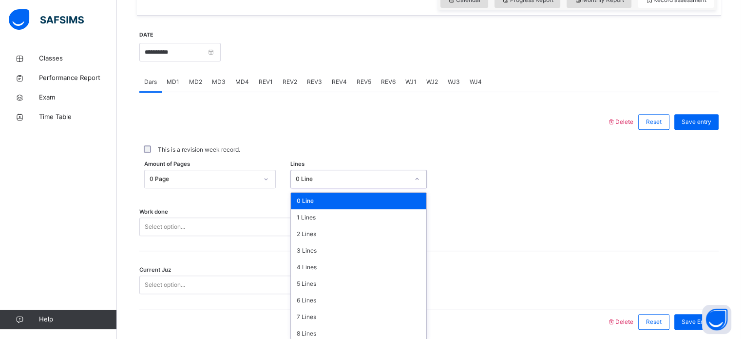
scroll to position [358, 0]
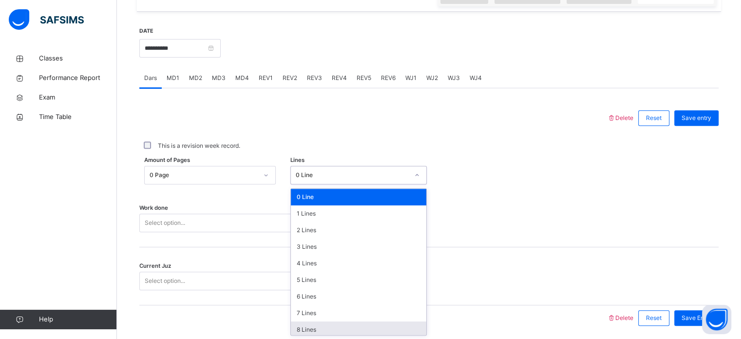
click at [325, 283] on div "8 Lines" at bounding box center [358, 329] width 135 height 17
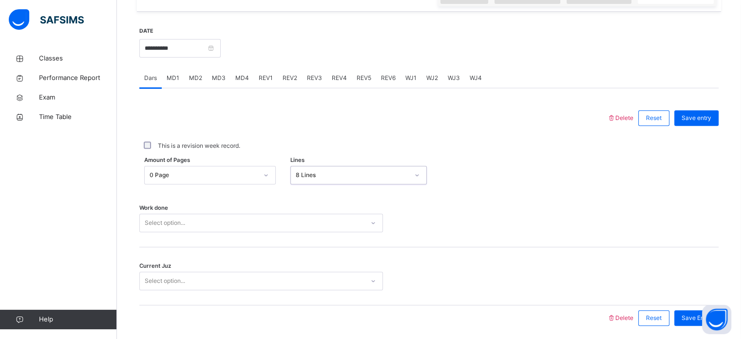
scroll to position [393, 0]
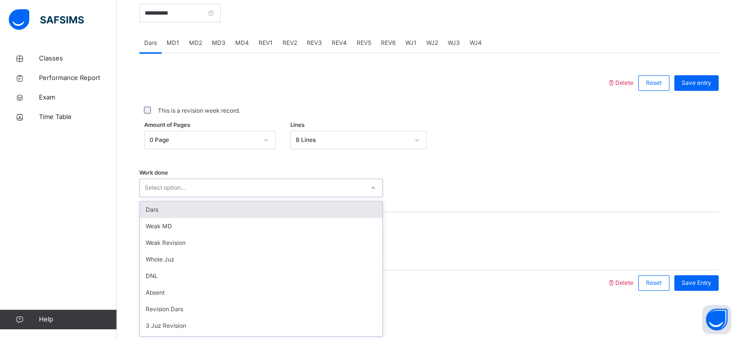
click at [173, 214] on div "Dars" at bounding box center [261, 209] width 243 height 17
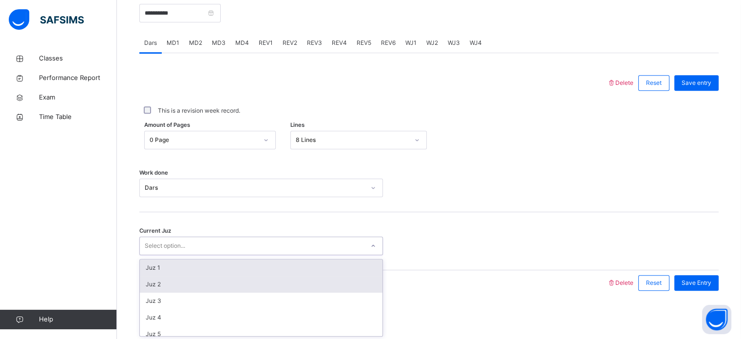
click at [182, 283] on div "Juz 2" at bounding box center [261, 284] width 243 height 17
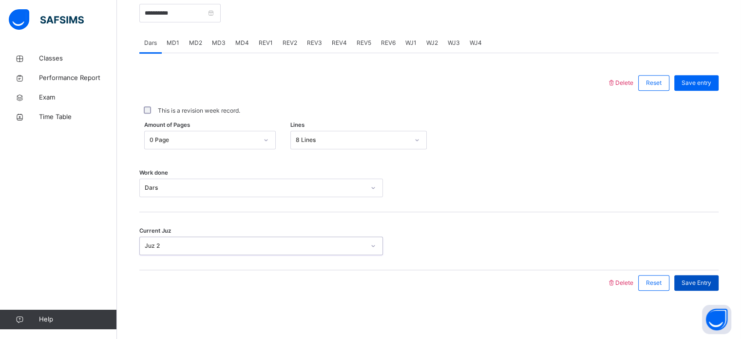
click at [624, 278] on span "Save Entry" at bounding box center [696, 282] width 30 height 9
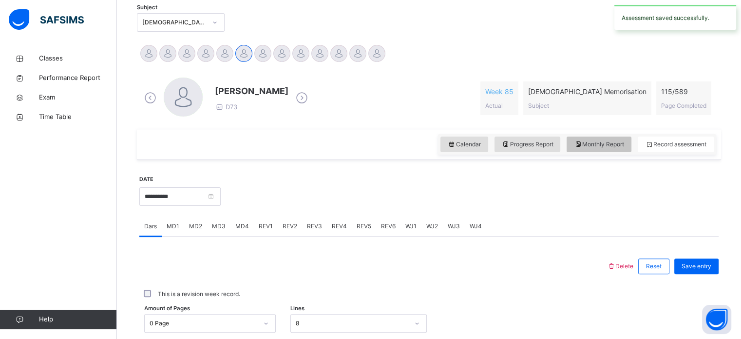
click at [602, 146] on span "Monthly Report" at bounding box center [599, 144] width 50 height 9
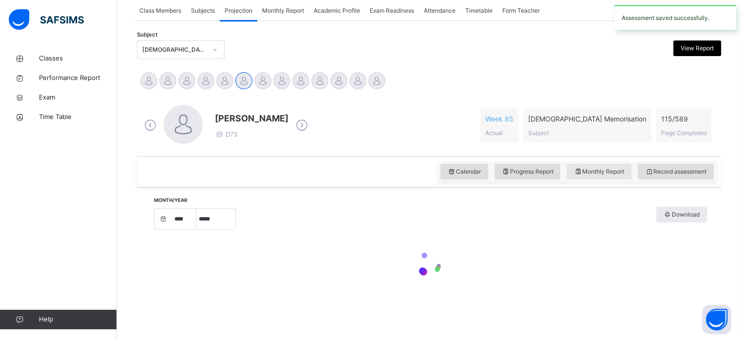
select select "****"
select select "*"
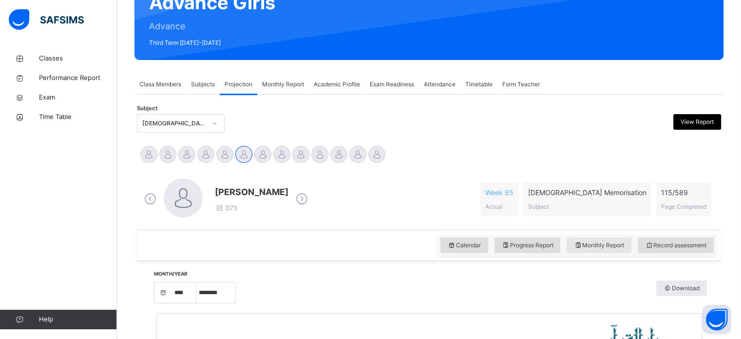
scroll to position [115, 0]
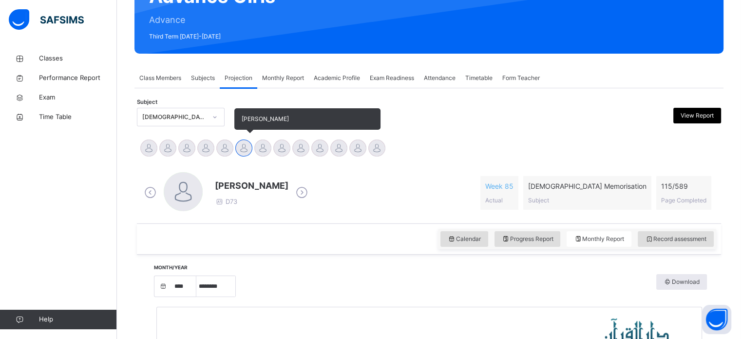
click at [238, 147] on div at bounding box center [243, 147] width 17 height 17
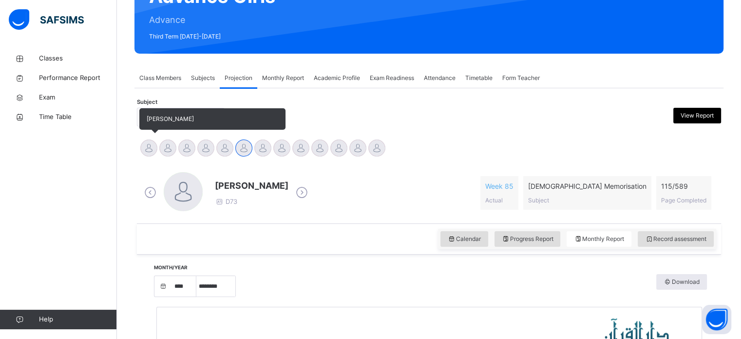
click at [149, 148] on div at bounding box center [148, 147] width 17 height 17
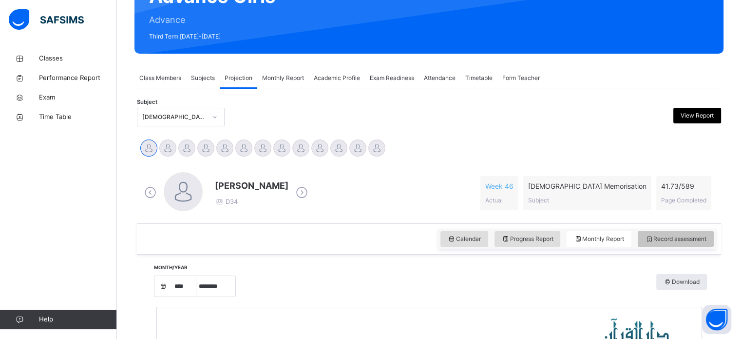
click at [624, 242] on span "Record assessment" at bounding box center [675, 238] width 61 height 9
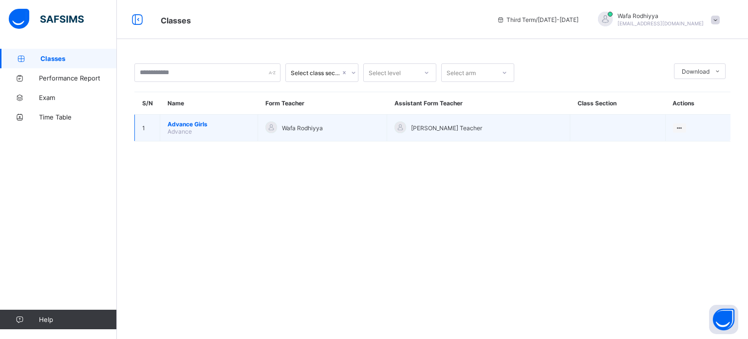
click at [240, 123] on span "Advance Girls" at bounding box center [209, 123] width 83 height 7
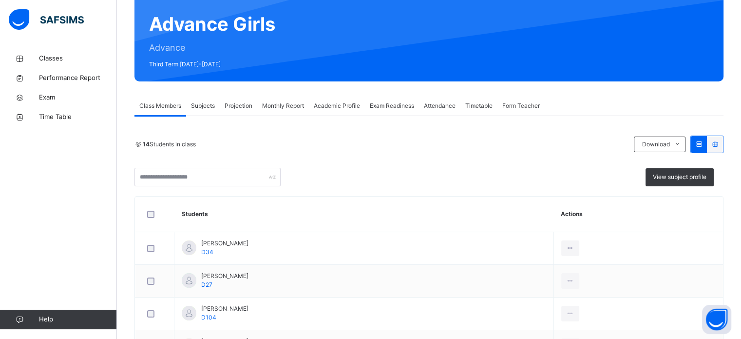
scroll to position [117, 0]
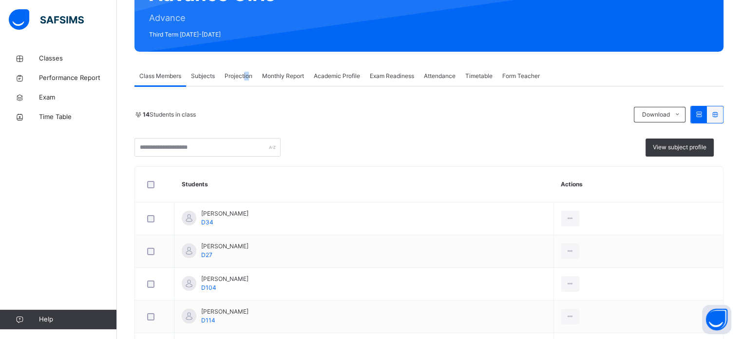
click at [245, 75] on span "Projection" at bounding box center [239, 76] width 28 height 9
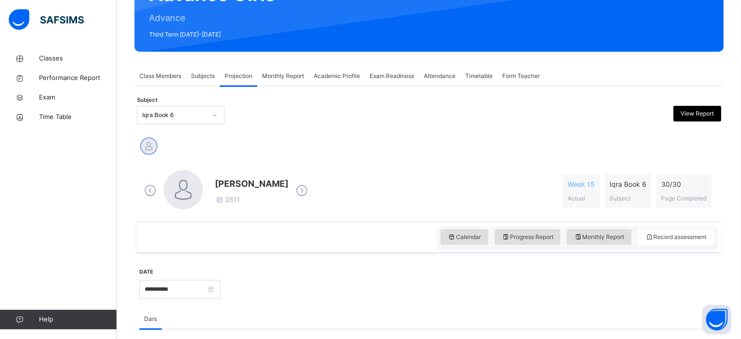
click at [236, 75] on span "Projection" at bounding box center [239, 76] width 28 height 9
click at [234, 77] on span "Projection" at bounding box center [239, 76] width 28 height 9
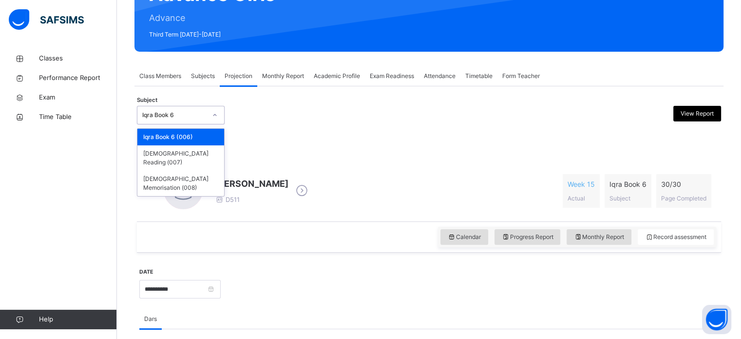
click at [194, 114] on div "Iqra Book 6" at bounding box center [174, 115] width 64 height 9
click at [193, 171] on div "[DEMOGRAPHIC_DATA] Memorisation (008)" at bounding box center [180, 182] width 87 height 25
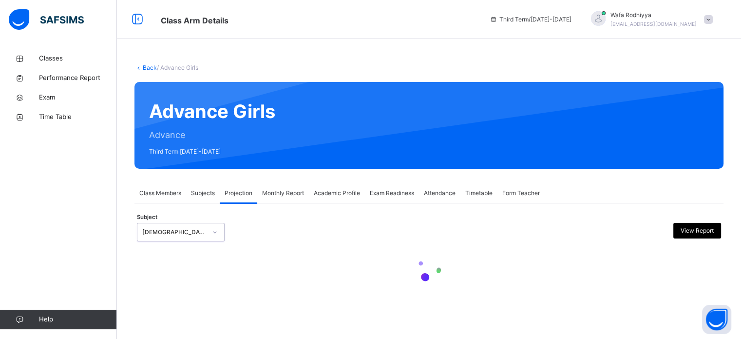
scroll to position [0, 0]
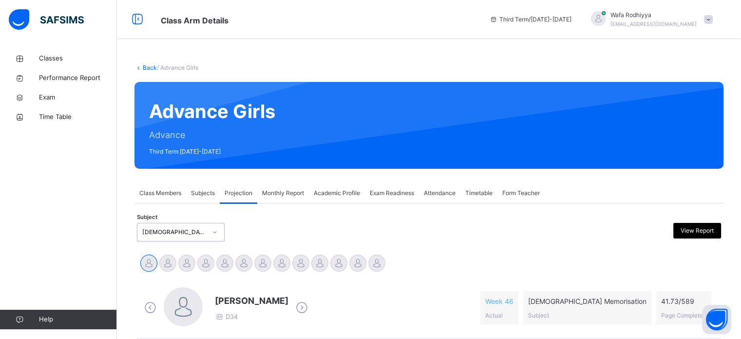
click at [192, 235] on div "[DEMOGRAPHIC_DATA] Memorisation (008)" at bounding box center [174, 231] width 64 height 9
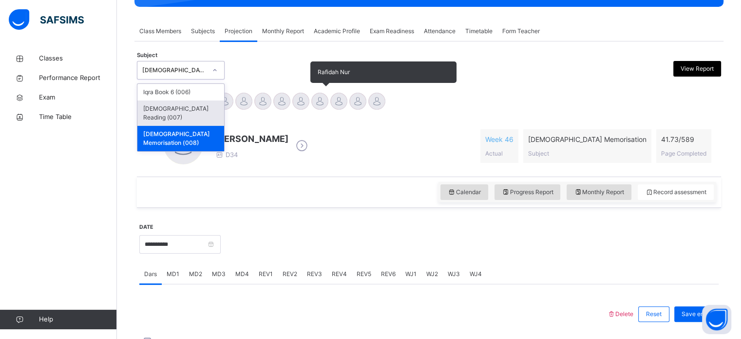
scroll to position [167, 0]
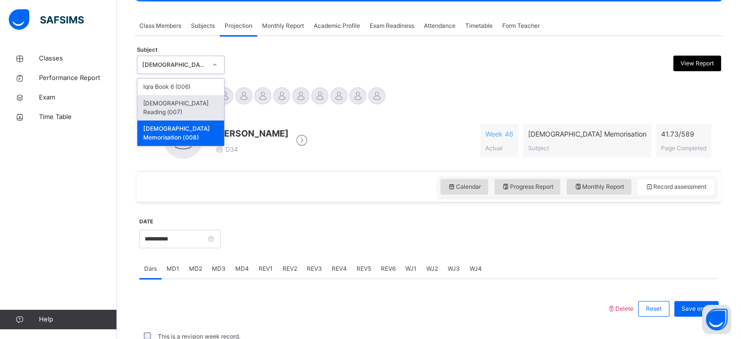
click at [366, 218] on div at bounding box center [470, 238] width 488 height 42
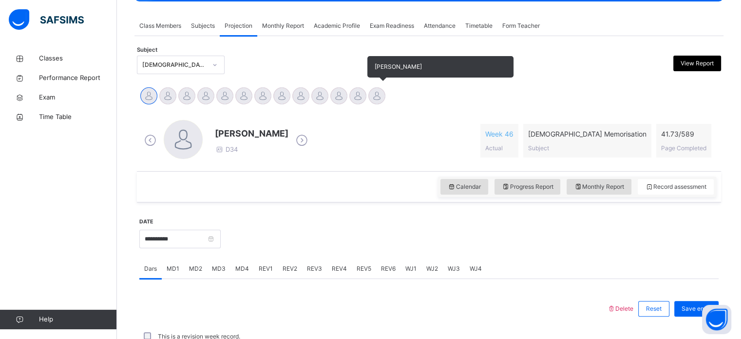
click at [381, 100] on div at bounding box center [376, 95] width 17 height 17
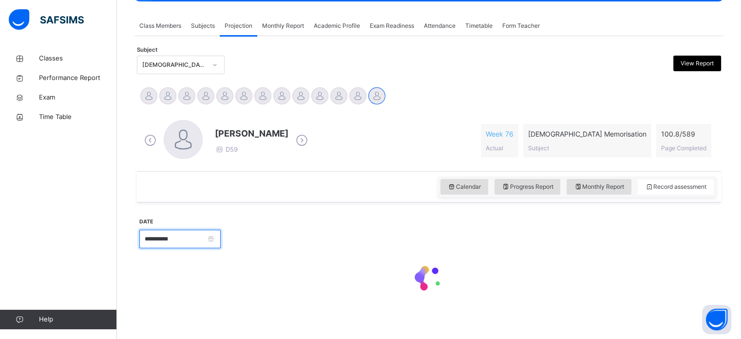
drag, startPoint x: 226, startPoint y: 249, endPoint x: 227, endPoint y: 243, distance: 6.5
click at [221, 246] on input "**********" at bounding box center [179, 238] width 81 height 19
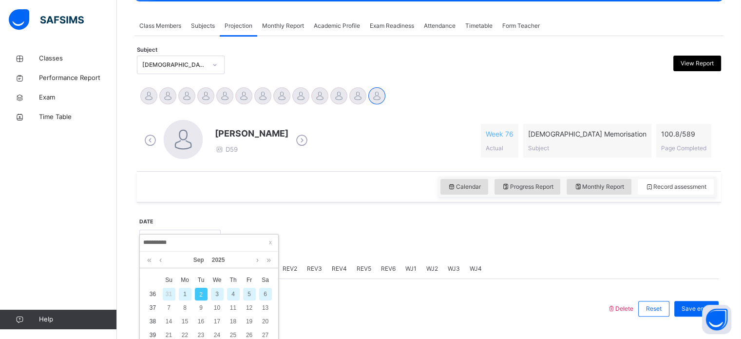
click at [177, 284] on div "1" at bounding box center [185, 293] width 16 height 13
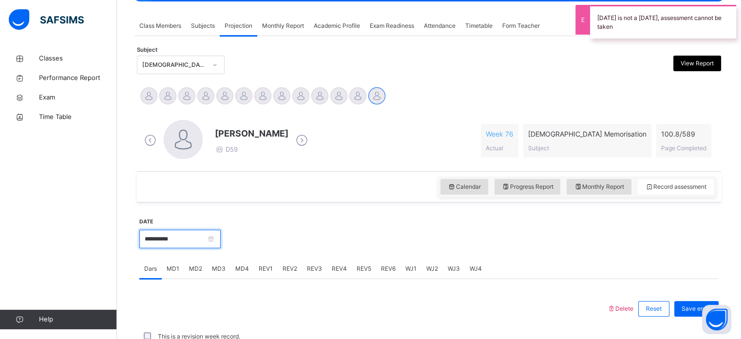
click at [160, 245] on input "**********" at bounding box center [179, 238] width 81 height 19
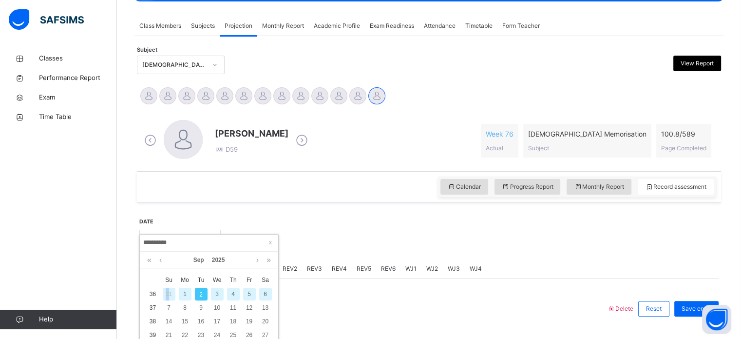
click at [168, 284] on div "31" at bounding box center [169, 293] width 13 height 13
type input "**********"
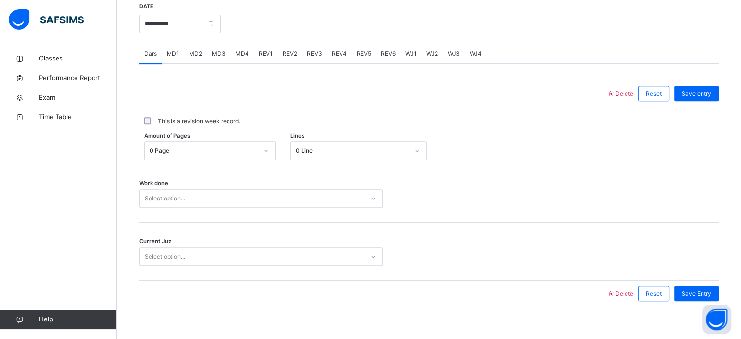
scroll to position [388, 0]
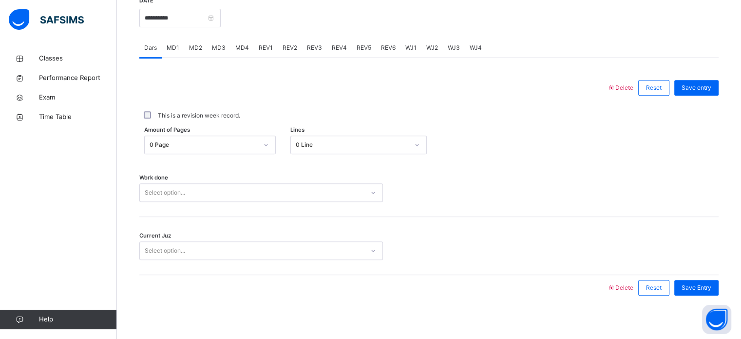
click at [371, 254] on div "Current Juz Select option..." at bounding box center [428, 246] width 579 height 58
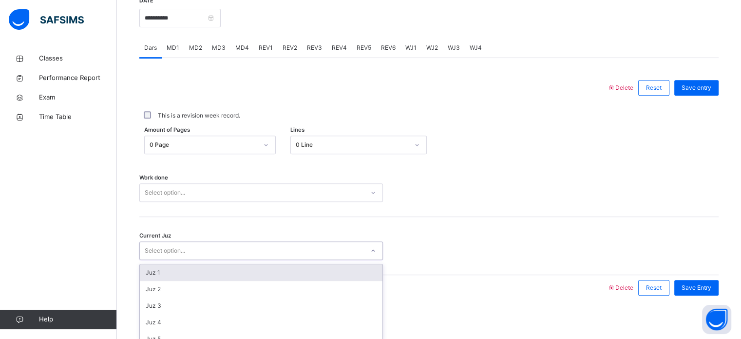
scroll to position [393, 0]
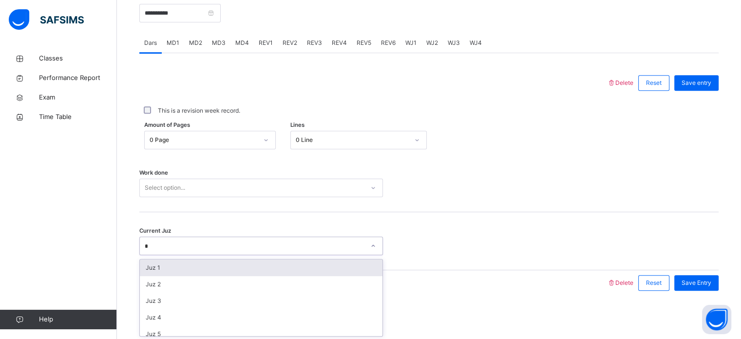
type input "**"
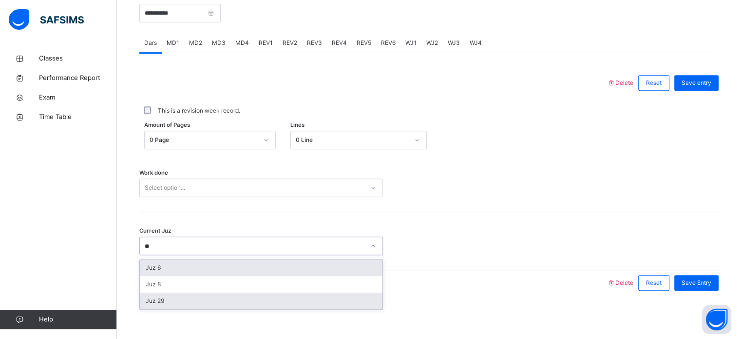
click at [150, 284] on div "Juz 29" at bounding box center [261, 300] width 243 height 17
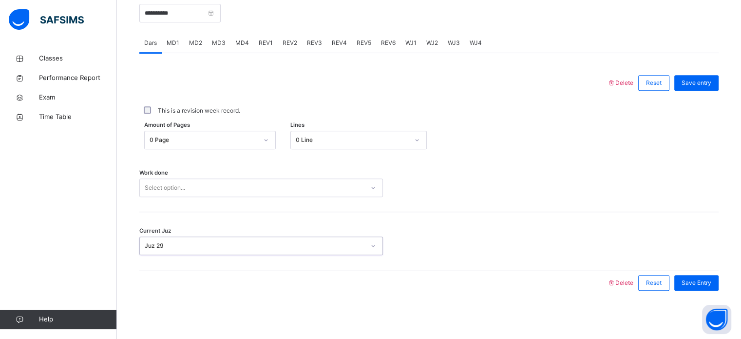
click at [626, 257] on div "Current Juz option Juz 29, selected. 0 results available. Select is focused ,ty…" at bounding box center [428, 241] width 579 height 58
click at [626, 284] on span "Save Entry" at bounding box center [696, 282] width 30 height 9
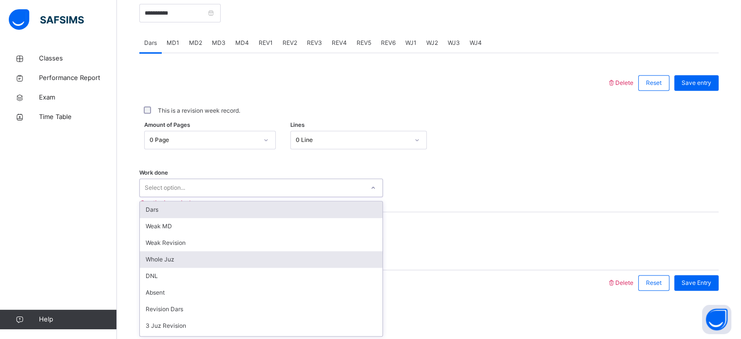
click at [150, 263] on div "Whole Juz" at bounding box center [261, 259] width 243 height 17
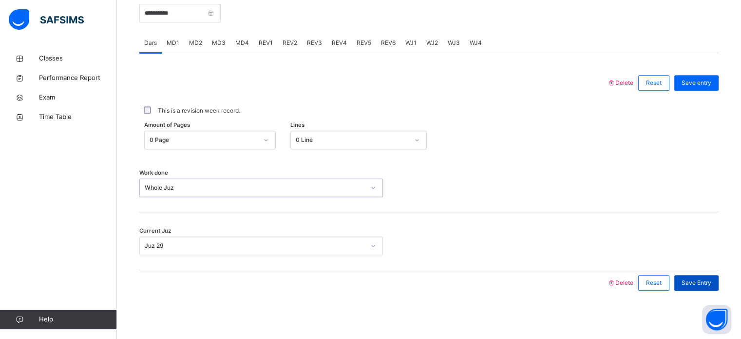
click at [626, 280] on div "Save Entry" at bounding box center [696, 283] width 44 height 16
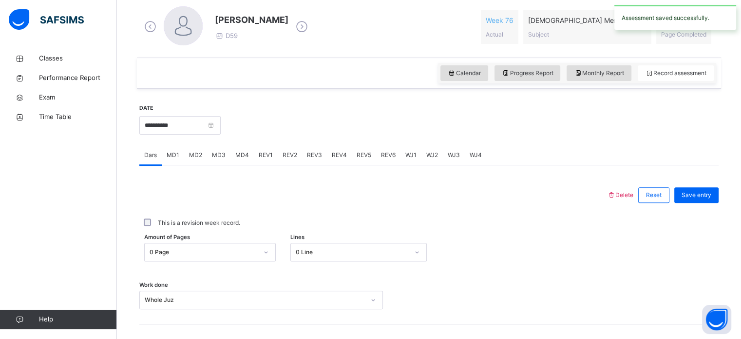
scroll to position [275, 0]
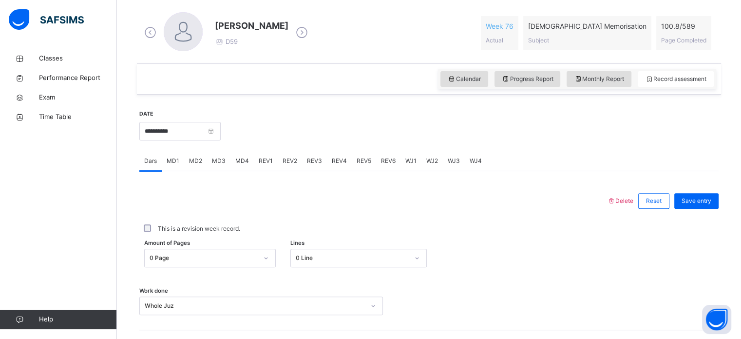
click at [176, 120] on div "**********" at bounding box center [179, 130] width 81 height 42
click at [175, 139] on input "**********" at bounding box center [179, 131] width 81 height 19
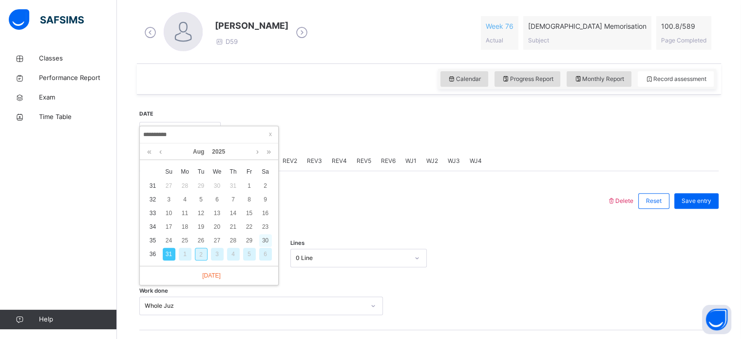
click at [269, 239] on div "30" at bounding box center [265, 240] width 13 height 13
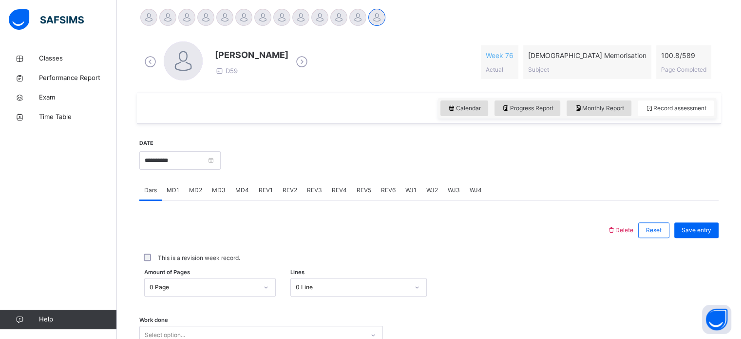
scroll to position [245, 0]
click at [183, 192] on div "MD1" at bounding box center [173, 190] width 22 height 19
click at [235, 193] on span "MD4" at bounding box center [242, 190] width 14 height 9
click at [261, 194] on span "REV1" at bounding box center [266, 190] width 14 height 9
click at [211, 24] on div "[PERSON_NAME]" at bounding box center [205, 18] width 19 height 21
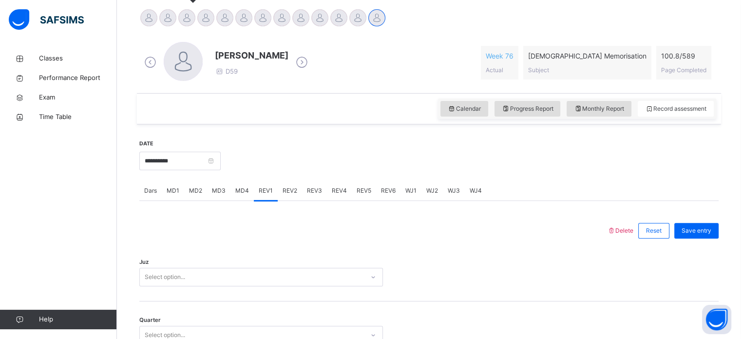
click at [185, 25] on div at bounding box center [186, 17] width 17 height 17
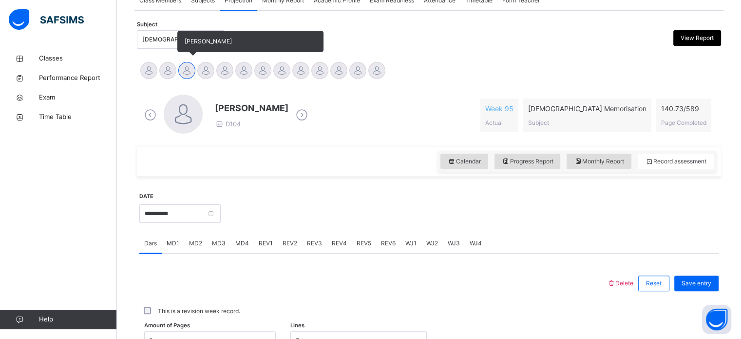
scroll to position [182, 0]
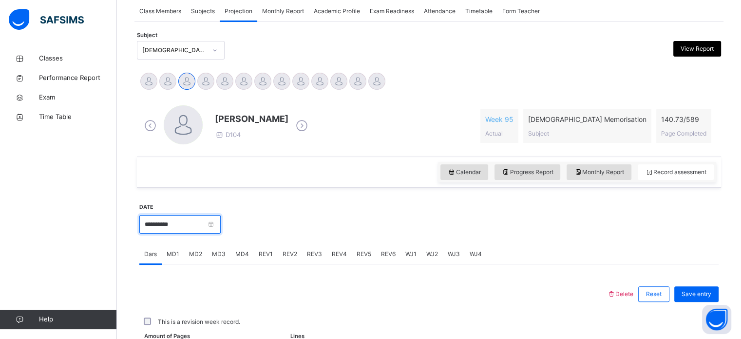
click at [152, 229] on input "**********" at bounding box center [179, 224] width 81 height 19
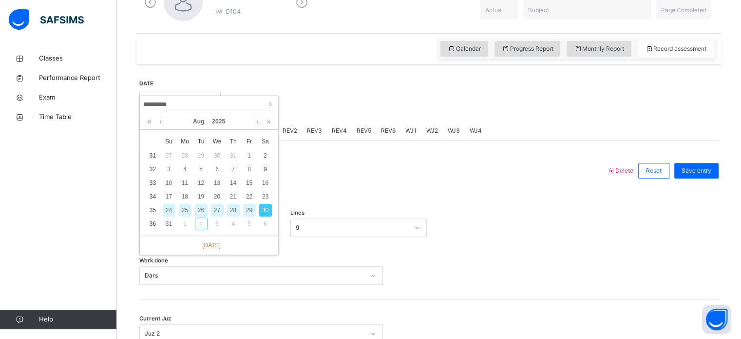
scroll to position [306, 0]
click at [200, 224] on div "2" at bounding box center [201, 222] width 13 height 13
type input "**********"
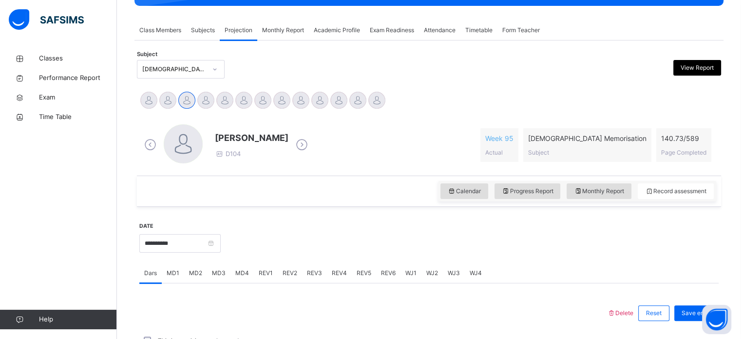
scroll to position [160, 0]
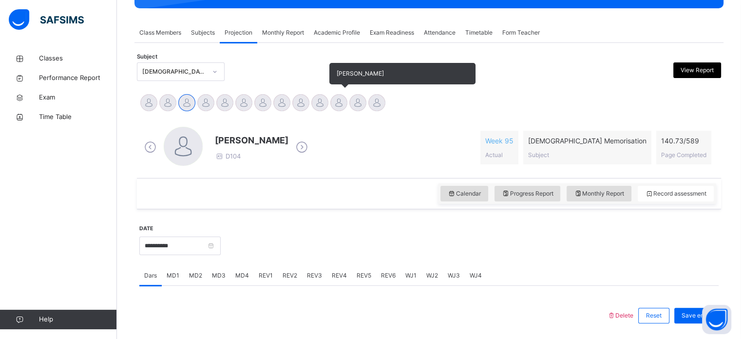
click at [342, 110] on div "[PERSON_NAME]" at bounding box center [338, 103] width 19 height 21
click at [364, 94] on div "[PERSON_NAME]" at bounding box center [357, 103] width 19 height 21
click at [351, 99] on div at bounding box center [357, 102] width 17 height 17
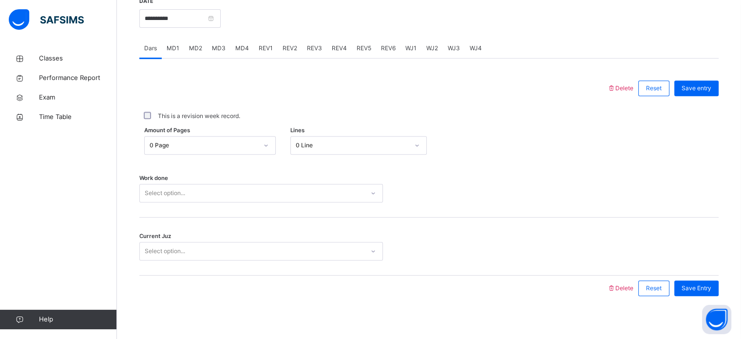
scroll to position [387, 0]
click at [174, 50] on span "MD1" at bounding box center [173, 48] width 13 height 9
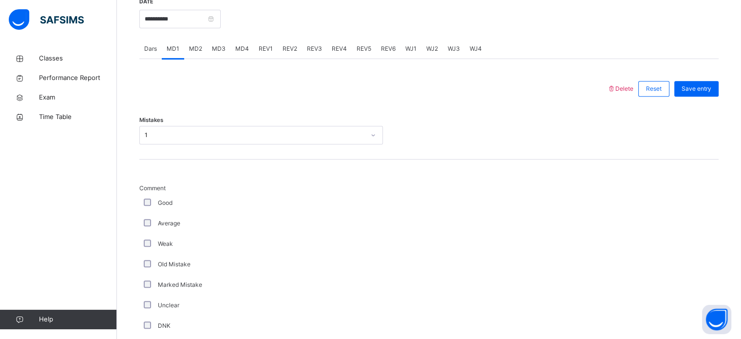
click at [201, 48] on span "MD2" at bounding box center [195, 48] width 13 height 9
click at [223, 56] on div "MD3" at bounding box center [218, 48] width 23 height 19
click at [249, 45] on div "MD4" at bounding box center [241, 48] width 23 height 19
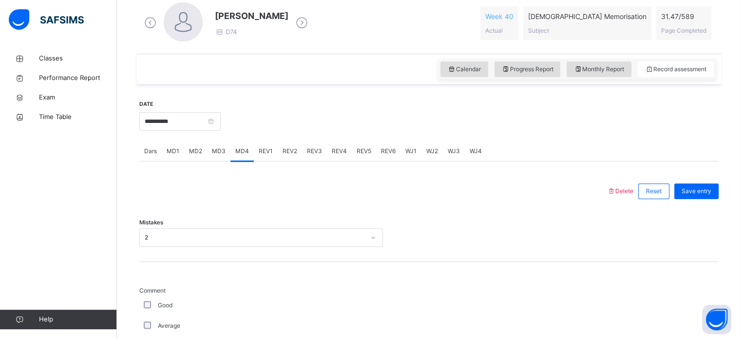
scroll to position [135, 0]
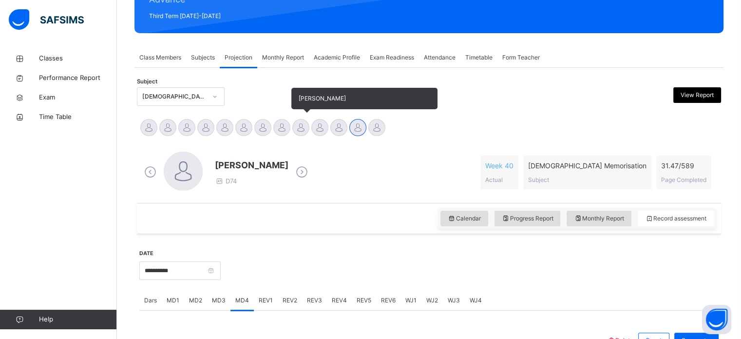
click at [301, 128] on div at bounding box center [300, 127] width 17 height 17
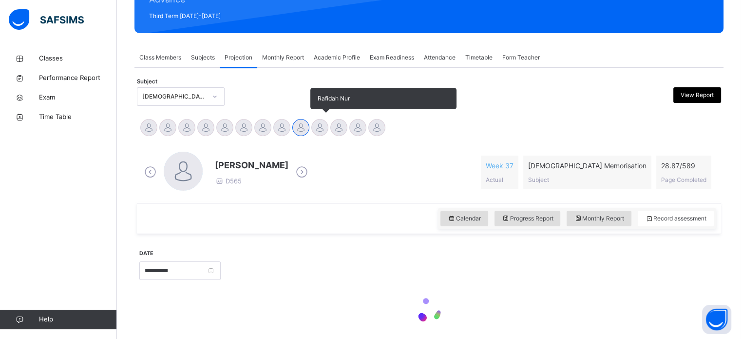
click at [312, 129] on div at bounding box center [319, 127] width 17 height 17
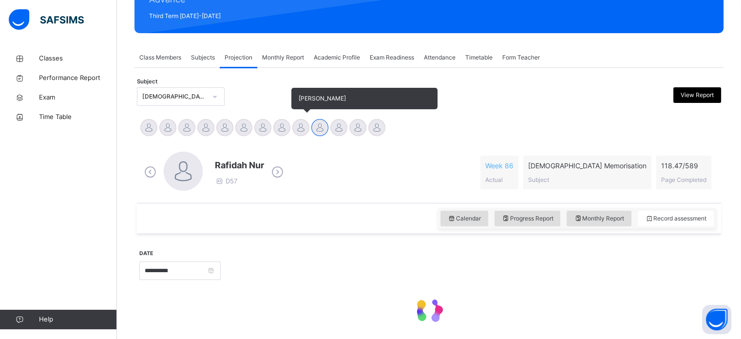
click at [306, 131] on div at bounding box center [300, 127] width 17 height 17
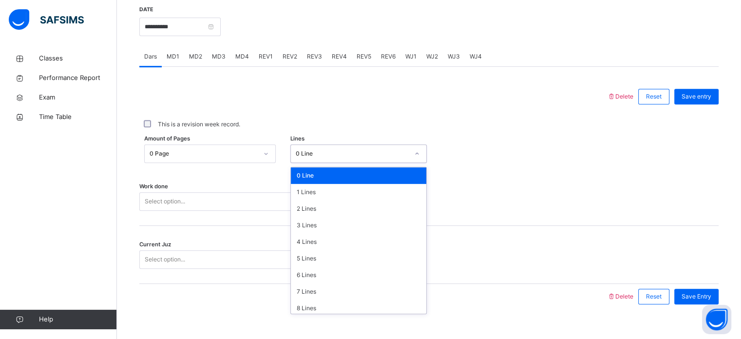
scroll to position [119, 0]
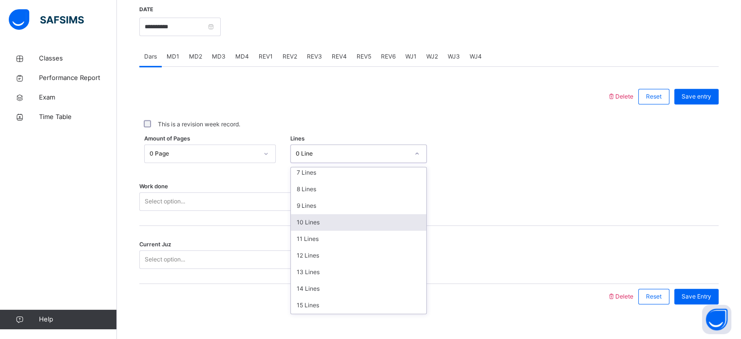
click at [336, 221] on div "10 Lines" at bounding box center [358, 222] width 135 height 17
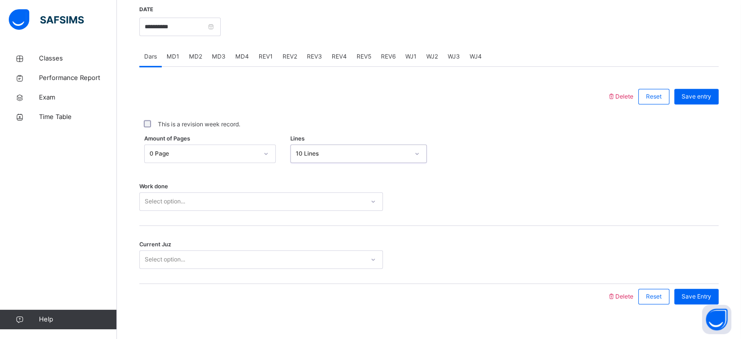
scroll to position [393, 0]
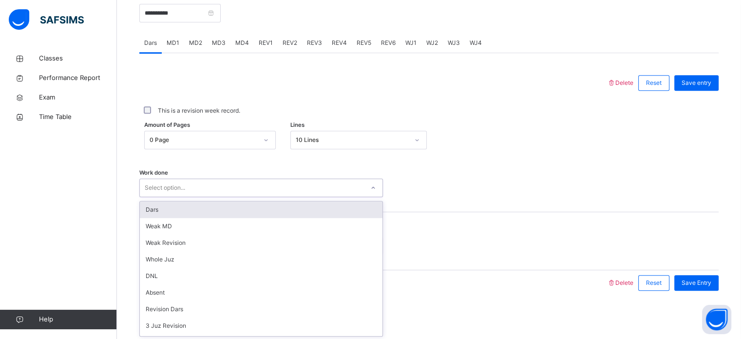
click at [273, 202] on div "Dars" at bounding box center [261, 209] width 243 height 17
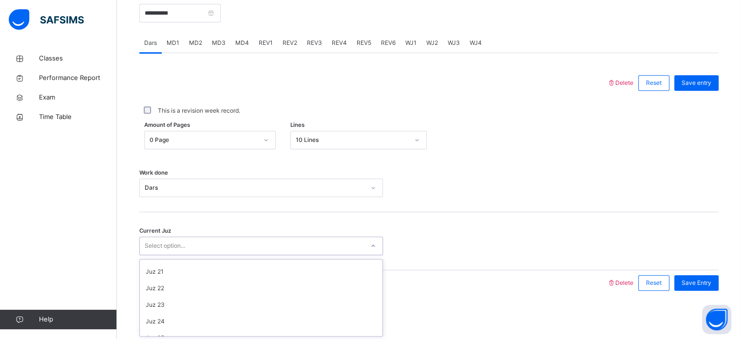
scroll to position [420, 0]
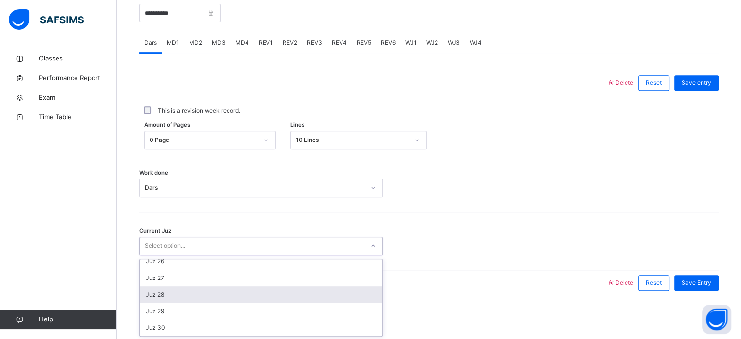
click at [169, 284] on div "Juz 28" at bounding box center [261, 294] width 243 height 17
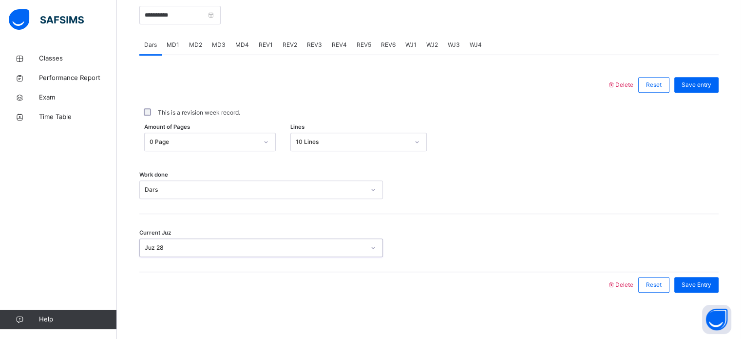
scroll to position [393, 0]
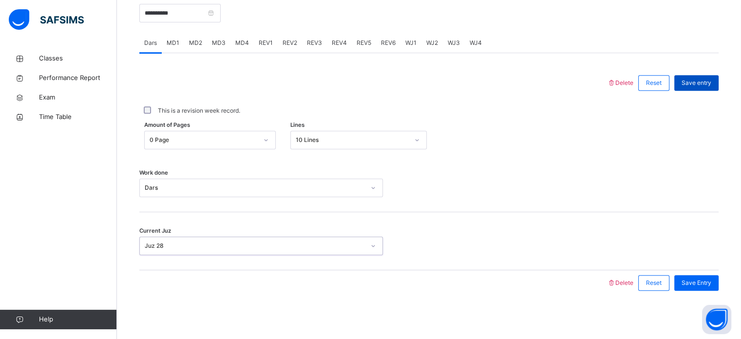
click at [626, 84] on span "Save entry" at bounding box center [696, 82] width 30 height 9
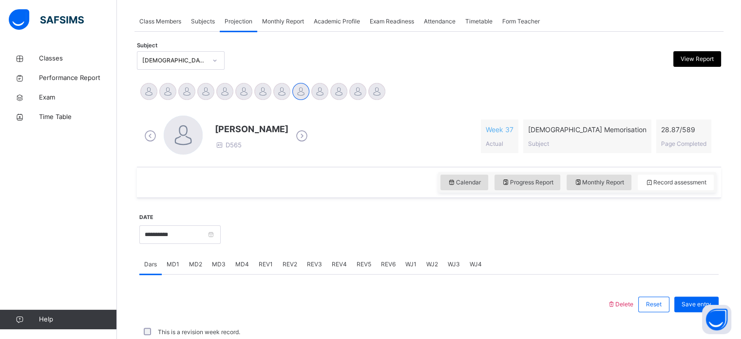
scroll to position [170, 0]
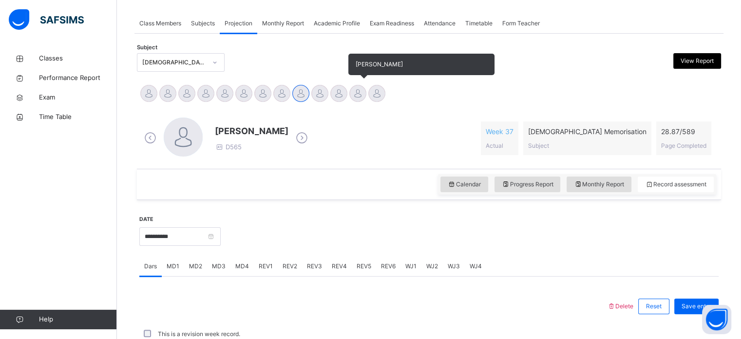
click at [351, 89] on div at bounding box center [357, 93] width 17 height 17
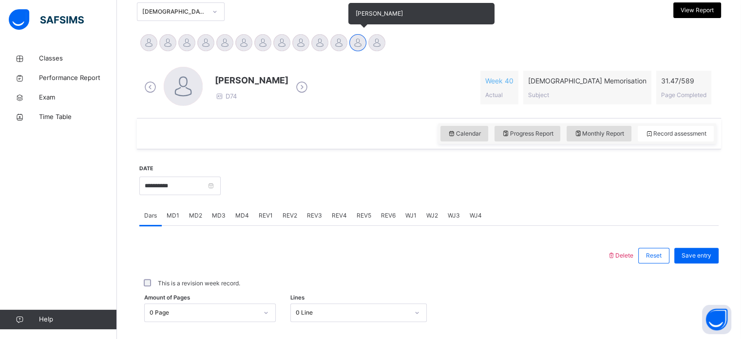
scroll to position [278, 0]
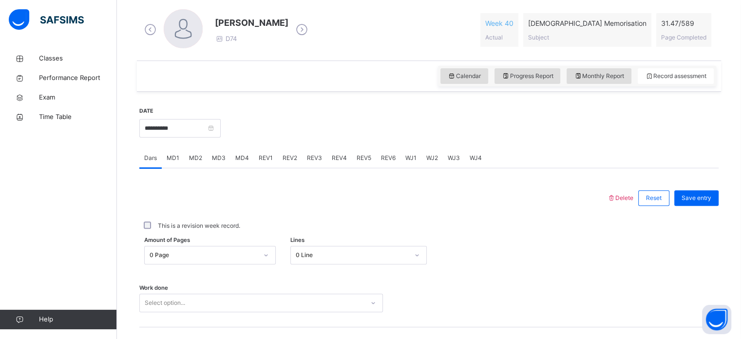
click at [196, 165] on div "MD2" at bounding box center [195, 157] width 23 height 19
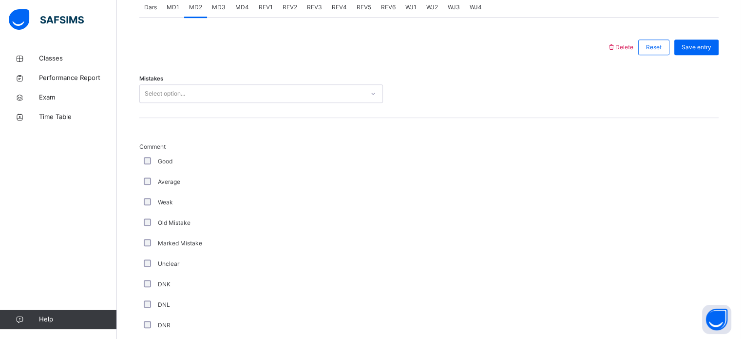
scroll to position [456, 0]
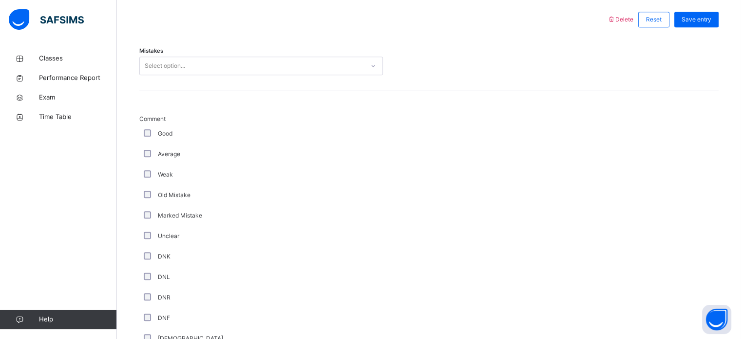
click at [358, 246] on div "DNK" at bounding box center [261, 256] width 244 height 20
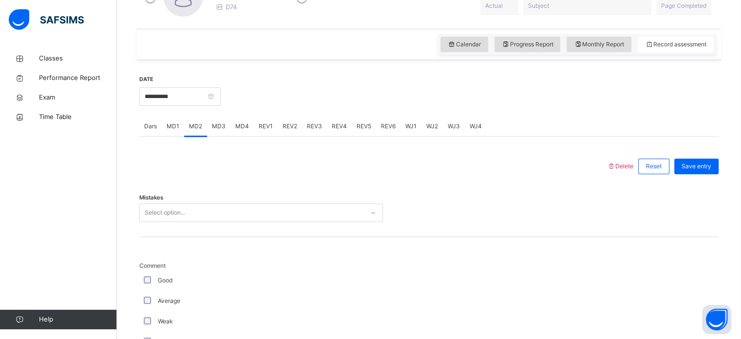
scroll to position [311, 0]
click at [247, 130] on div "MD4" at bounding box center [241, 123] width 23 height 19
click at [411, 127] on span "WJ1" at bounding box center [410, 124] width 11 height 9
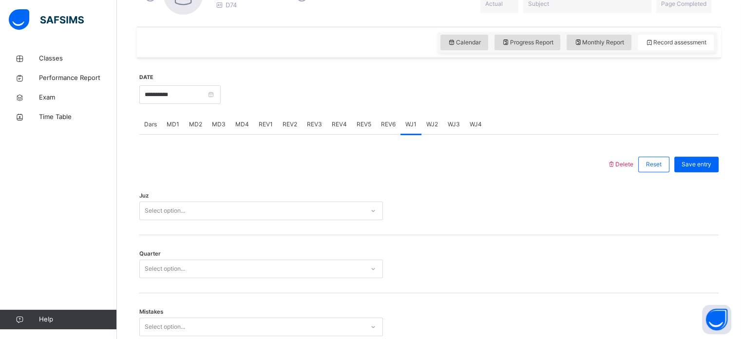
click at [256, 126] on div "REV1" at bounding box center [266, 123] width 24 height 19
click at [296, 132] on div "REV2" at bounding box center [290, 123] width 24 height 19
click at [331, 132] on div "REV4" at bounding box center [339, 123] width 25 height 19
click at [329, 134] on div "REV4" at bounding box center [339, 123] width 25 height 19
click at [303, 127] on div "REV3" at bounding box center [314, 123] width 25 height 19
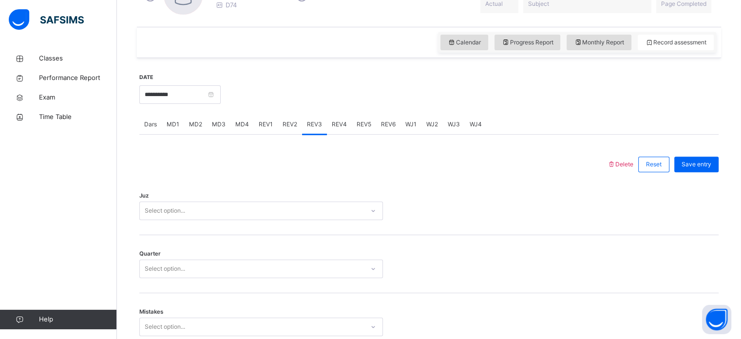
click at [256, 131] on div "REV1" at bounding box center [266, 123] width 24 height 19
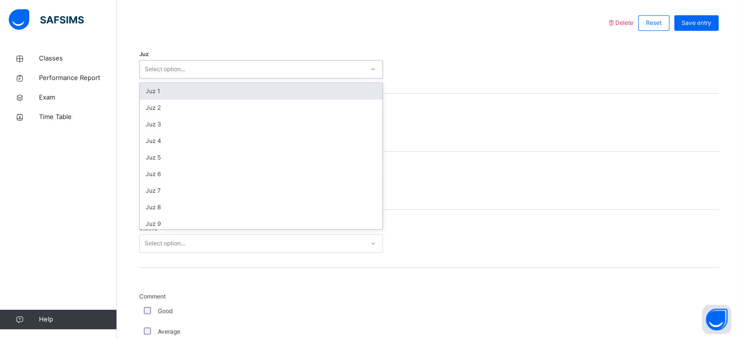
scroll to position [351, 0]
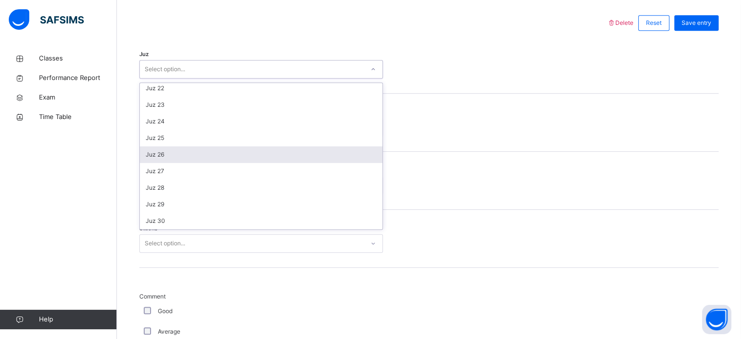
click at [173, 146] on div "Juz 26" at bounding box center [261, 154] width 243 height 17
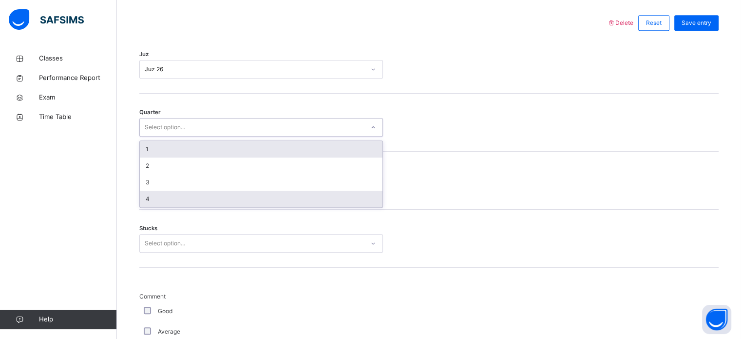
click at [155, 199] on div "4" at bounding box center [261, 198] width 243 height 17
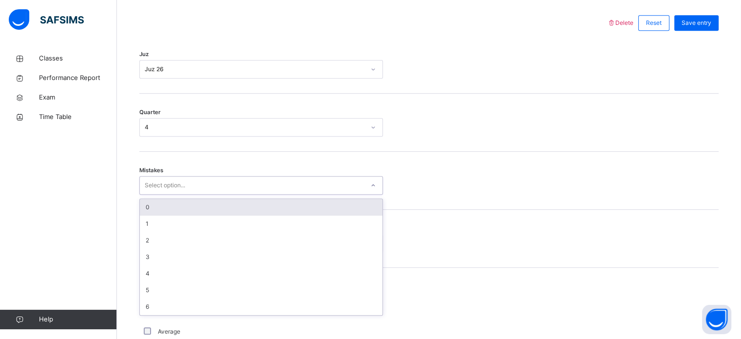
click at [236, 205] on div "0" at bounding box center [261, 207] width 243 height 17
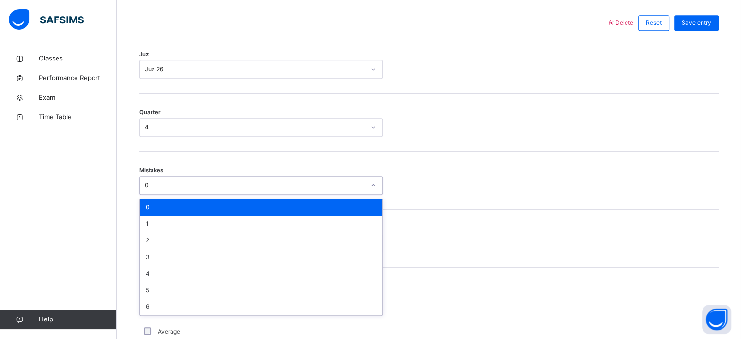
click at [458, 263] on div "Stucks Select option..." at bounding box center [428, 238] width 579 height 58
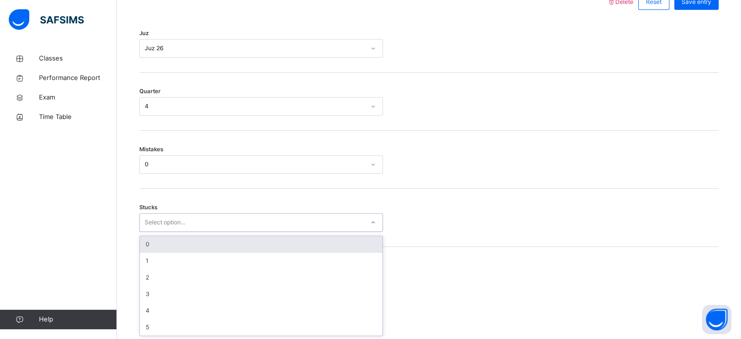
scroll to position [473, 0]
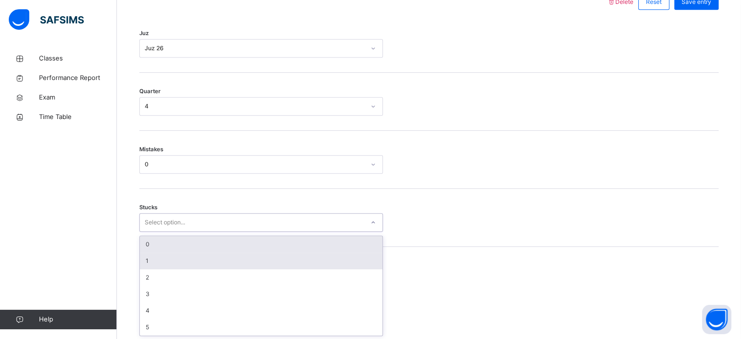
click at [146, 259] on div "1" at bounding box center [261, 260] width 243 height 17
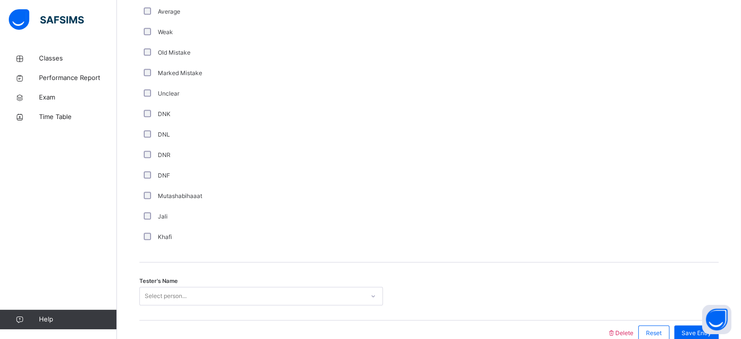
scroll to position [822, 0]
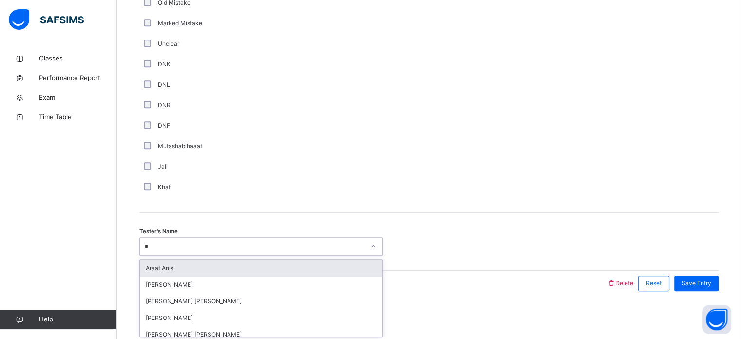
type input "**"
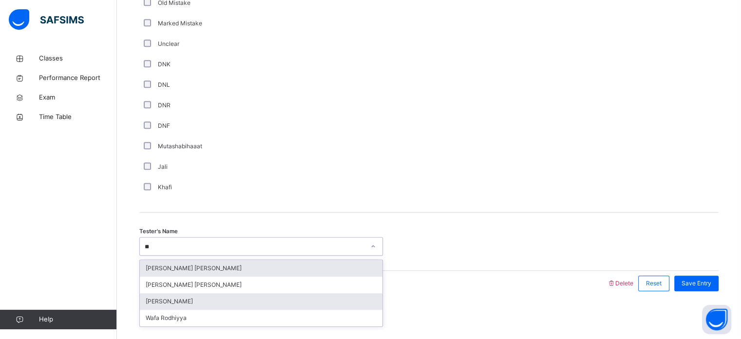
click at [178, 284] on div "[PERSON_NAME]" at bounding box center [261, 301] width 243 height 17
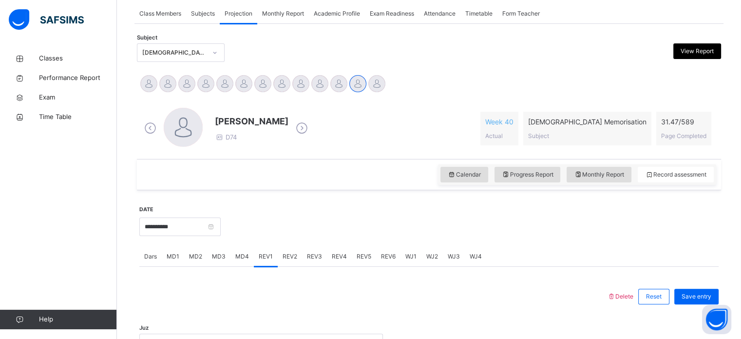
scroll to position [181, 0]
click at [158, 257] on div "Dars" at bounding box center [150, 254] width 22 height 19
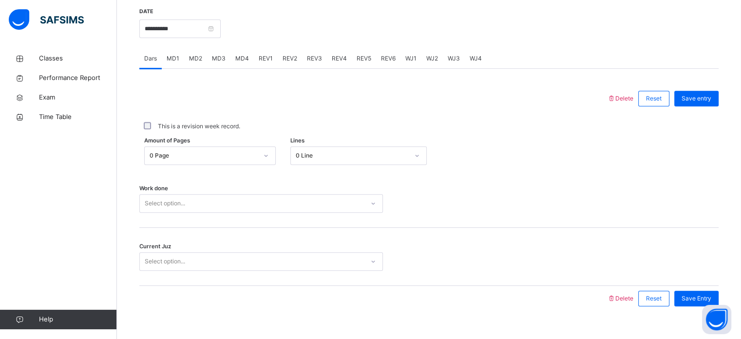
scroll to position [376, 0]
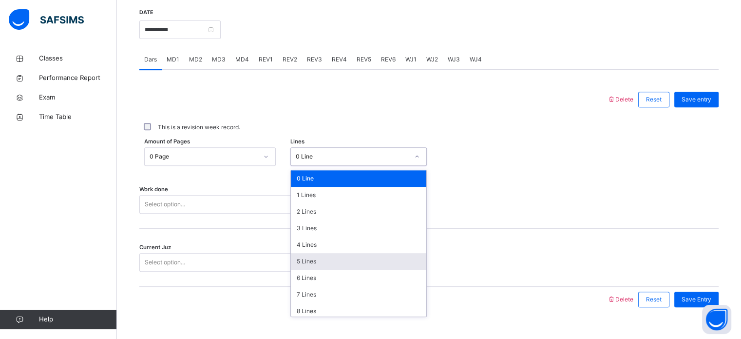
click at [314, 264] on div "5 Lines" at bounding box center [358, 261] width 135 height 17
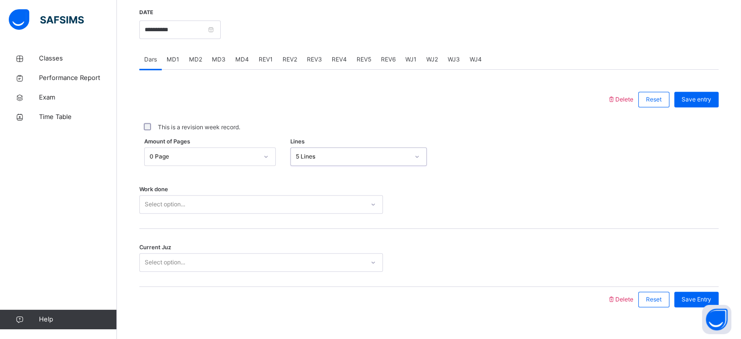
scroll to position [393, 0]
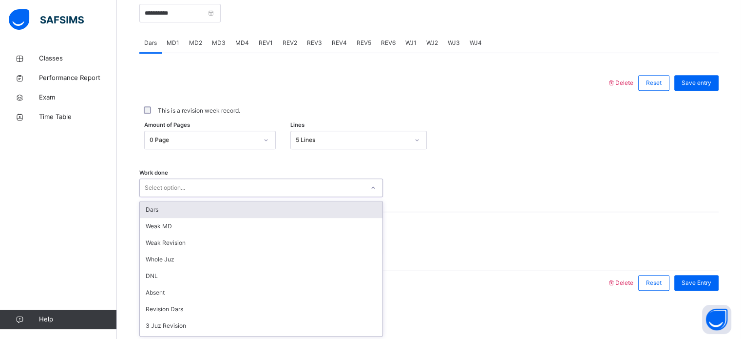
click at [251, 205] on div "Dars" at bounding box center [261, 209] width 243 height 17
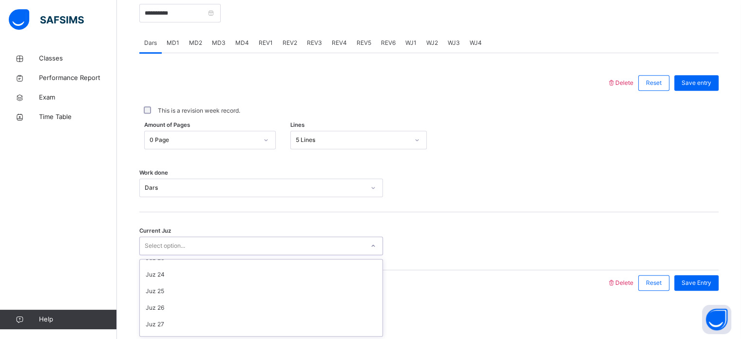
scroll to position [420, 0]
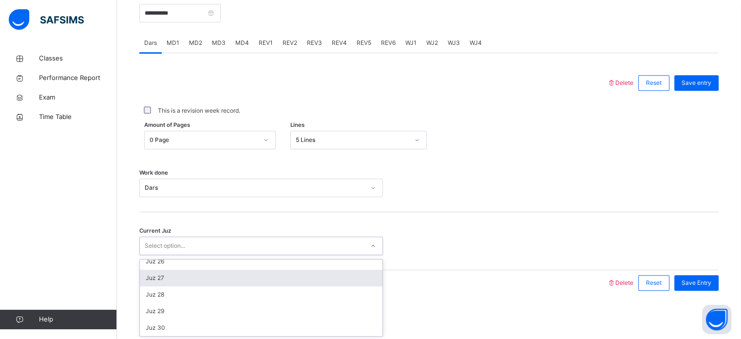
click at [164, 279] on div "Juz 27" at bounding box center [261, 277] width 243 height 17
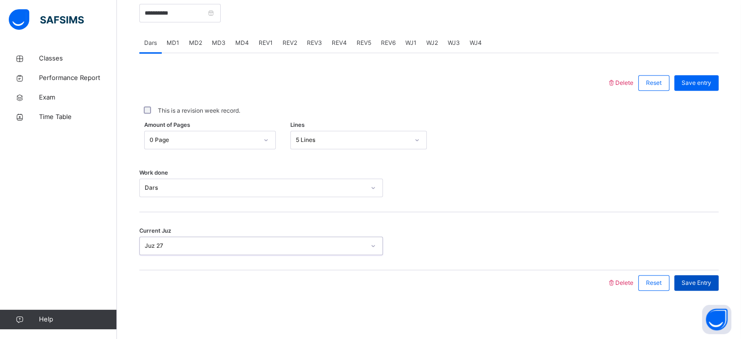
click at [626, 284] on span "Save Entry" at bounding box center [696, 282] width 30 height 9
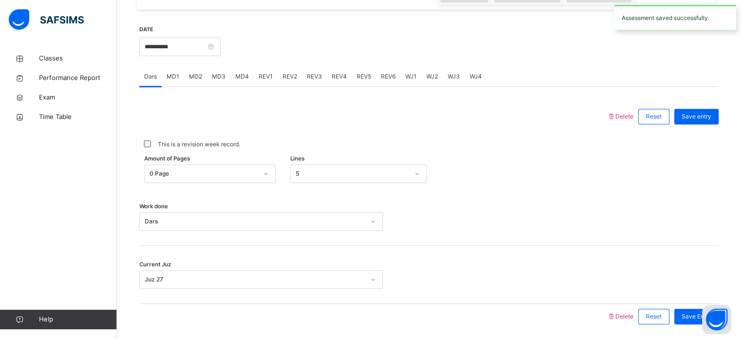
scroll to position [360, 0]
click at [266, 78] on span "REV1" at bounding box center [266, 75] width 14 height 9
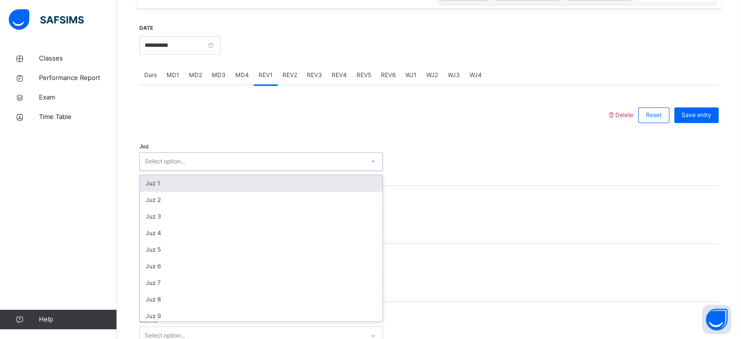
scroll to position [351, 0]
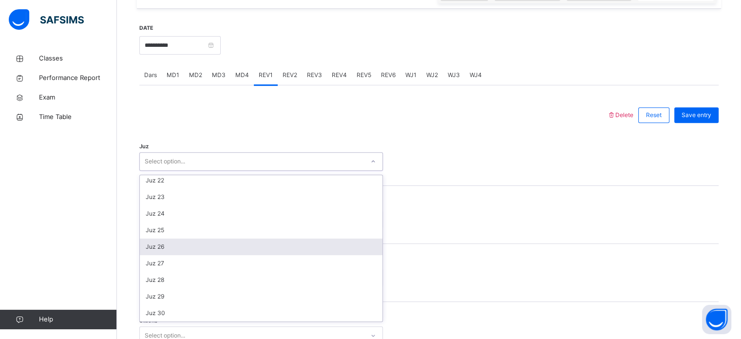
click at [166, 247] on div "Juz 26" at bounding box center [261, 246] width 243 height 17
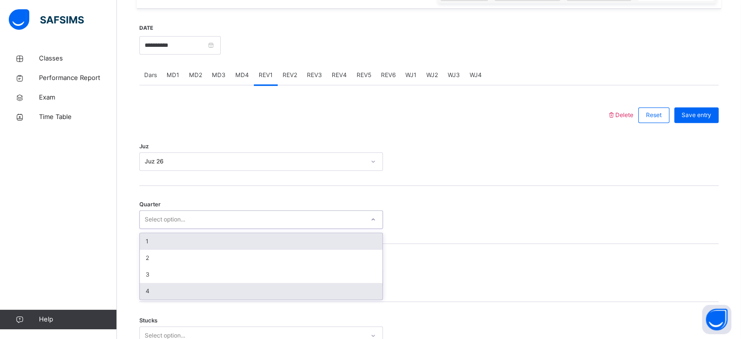
click at [160, 284] on div "4" at bounding box center [261, 291] width 243 height 17
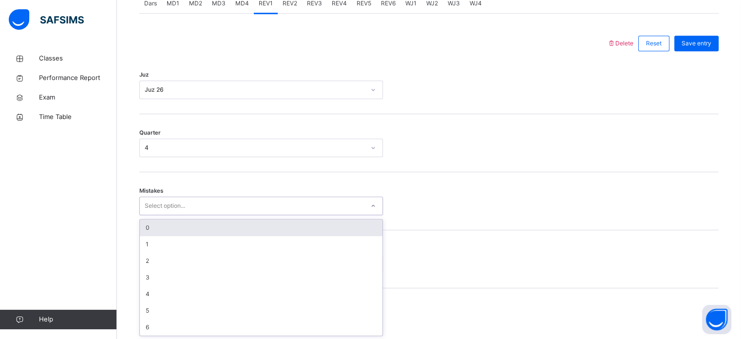
scroll to position [433, 0]
click at [178, 228] on div "0" at bounding box center [261, 227] width 243 height 17
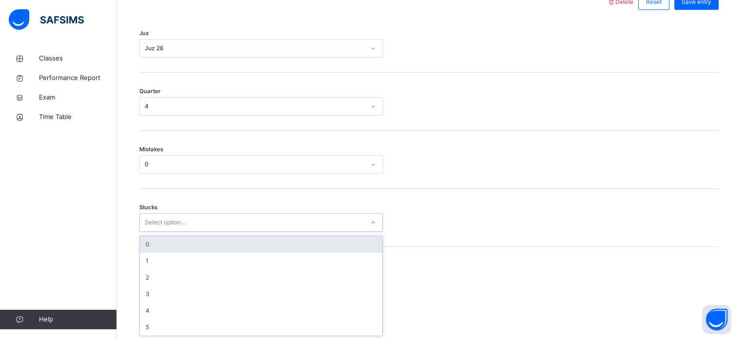
scroll to position [473, 0]
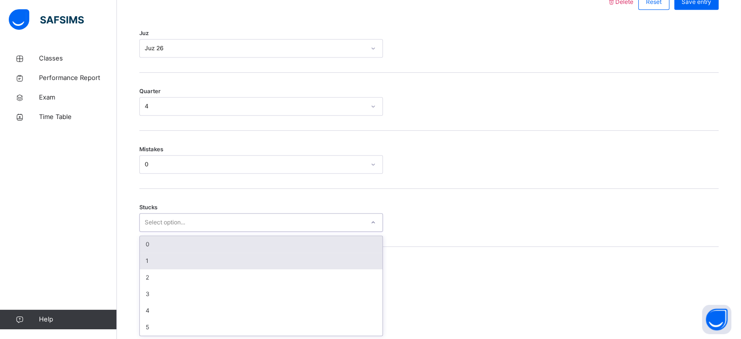
click at [149, 258] on div "1" at bounding box center [261, 260] width 243 height 17
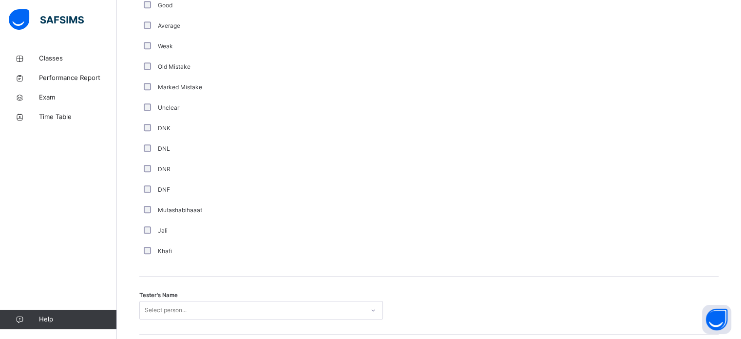
scroll to position [822, 0]
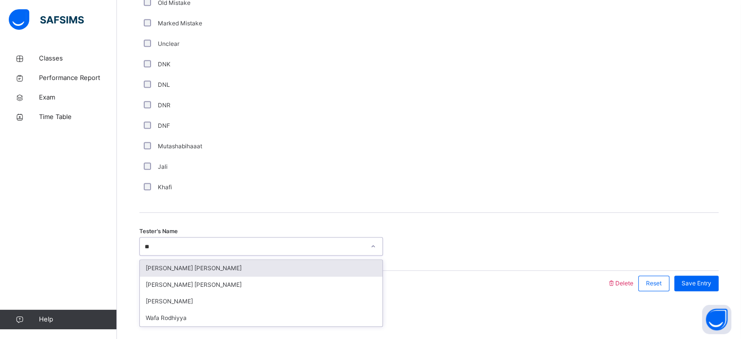
type input "***"
click at [242, 262] on div "[PERSON_NAME]" at bounding box center [261, 268] width 243 height 17
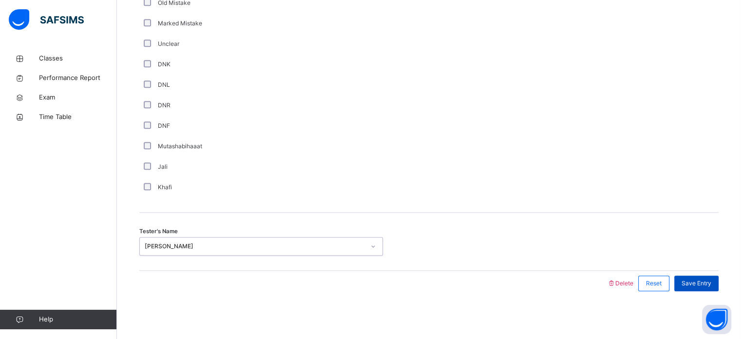
click at [626, 284] on span "Save Entry" at bounding box center [696, 283] width 30 height 9
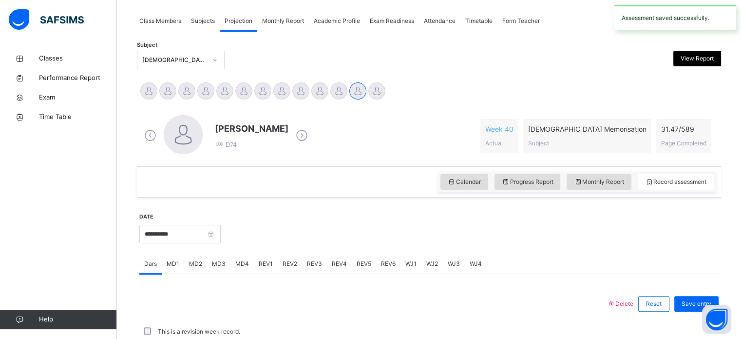
scroll to position [393, 0]
